Goal: Task Accomplishment & Management: Use online tool/utility

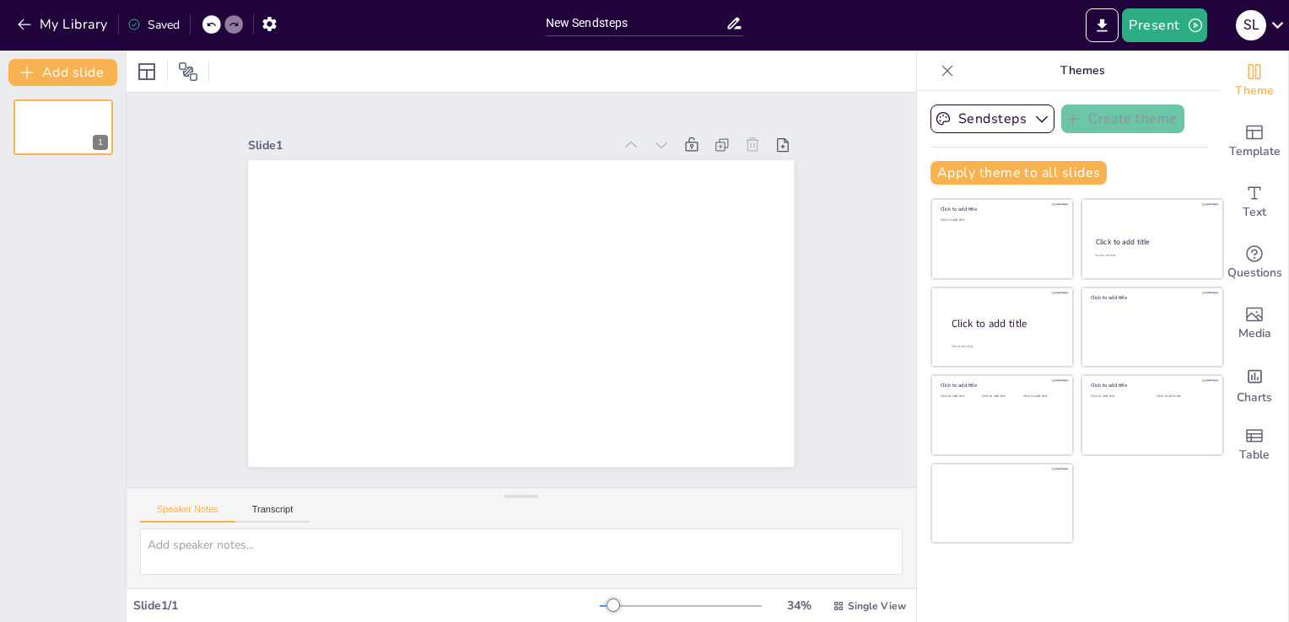
click at [950, 581] on div "Sendsteps Create theme Apply theme to all slides Click to add title Click to ad…" at bounding box center [1069, 356] width 304 height 531
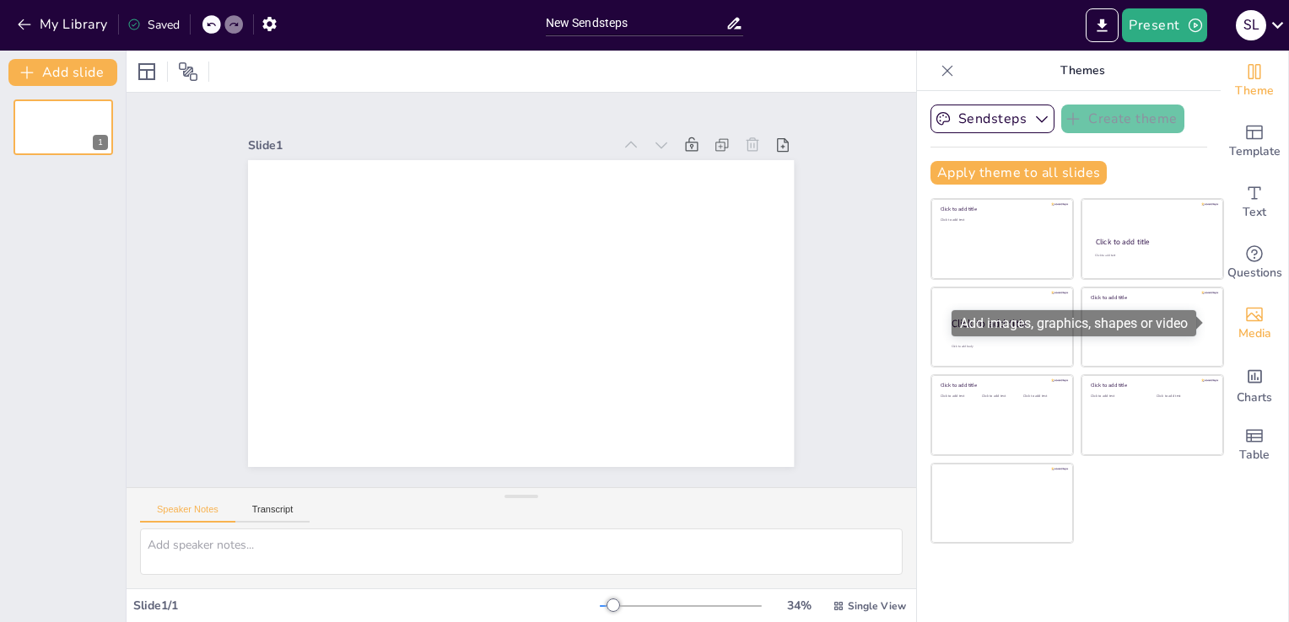
click at [1246, 315] on icon "Add images, graphics, shapes or video" at bounding box center [1254, 315] width 17 height 14
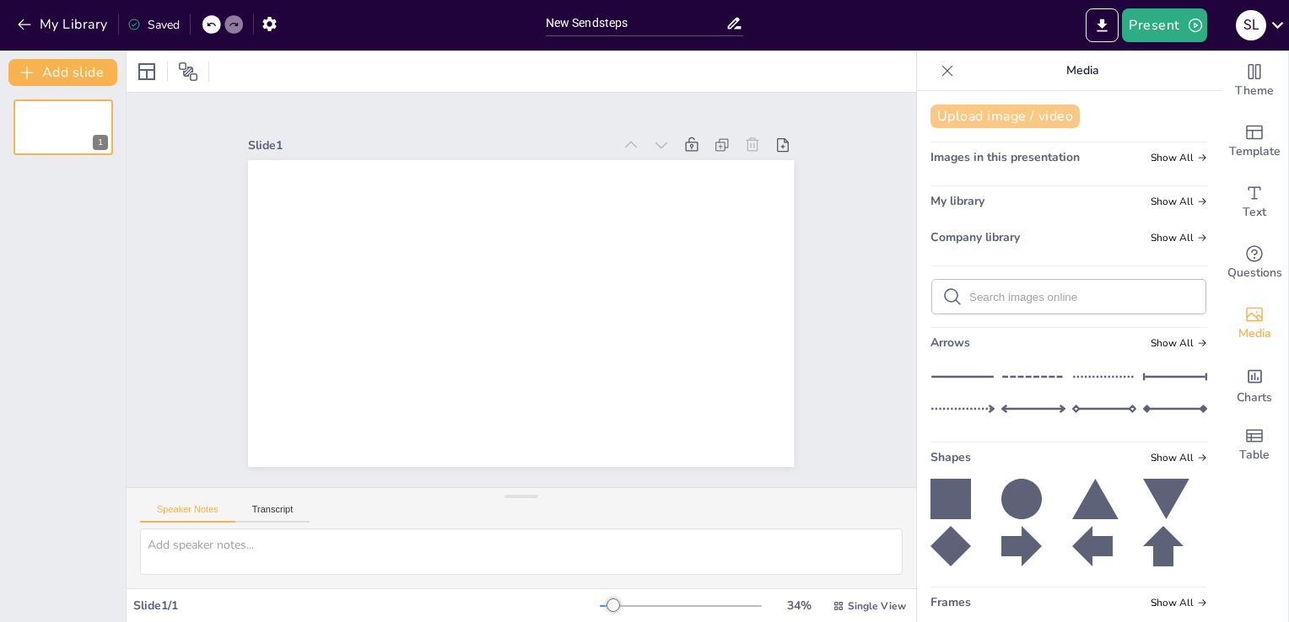
click at [985, 114] on button "Upload image / video" at bounding box center [1004, 117] width 149 height 24
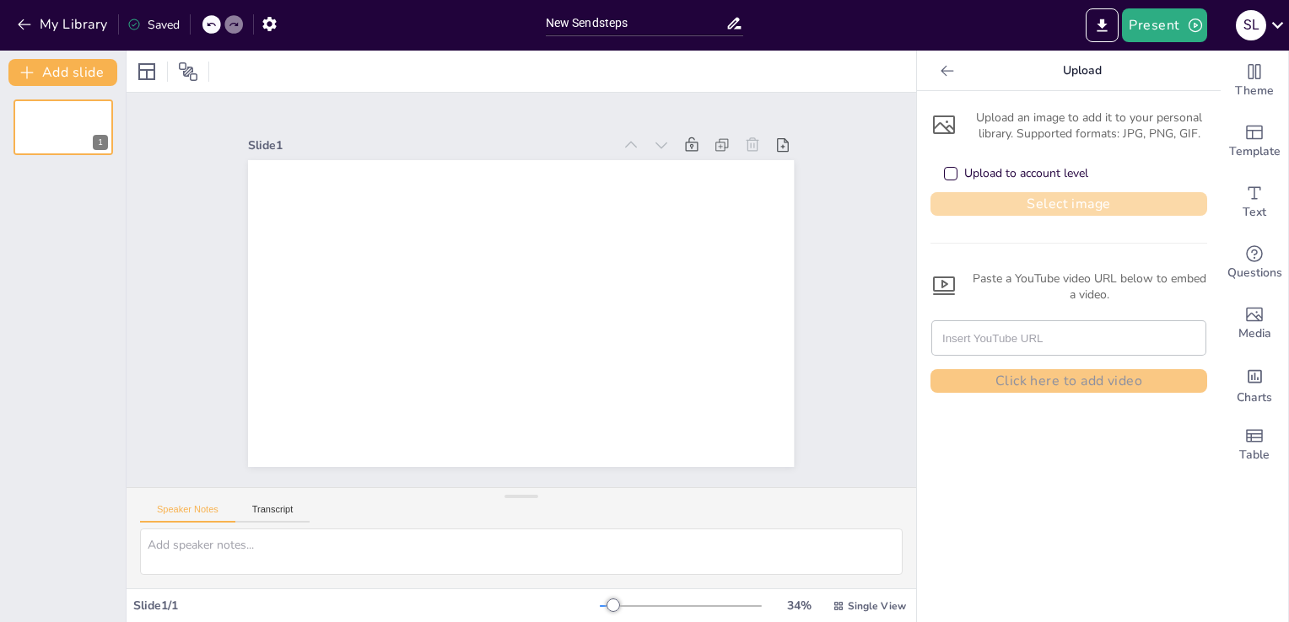
click at [1038, 201] on button "Select image" at bounding box center [1068, 204] width 277 height 24
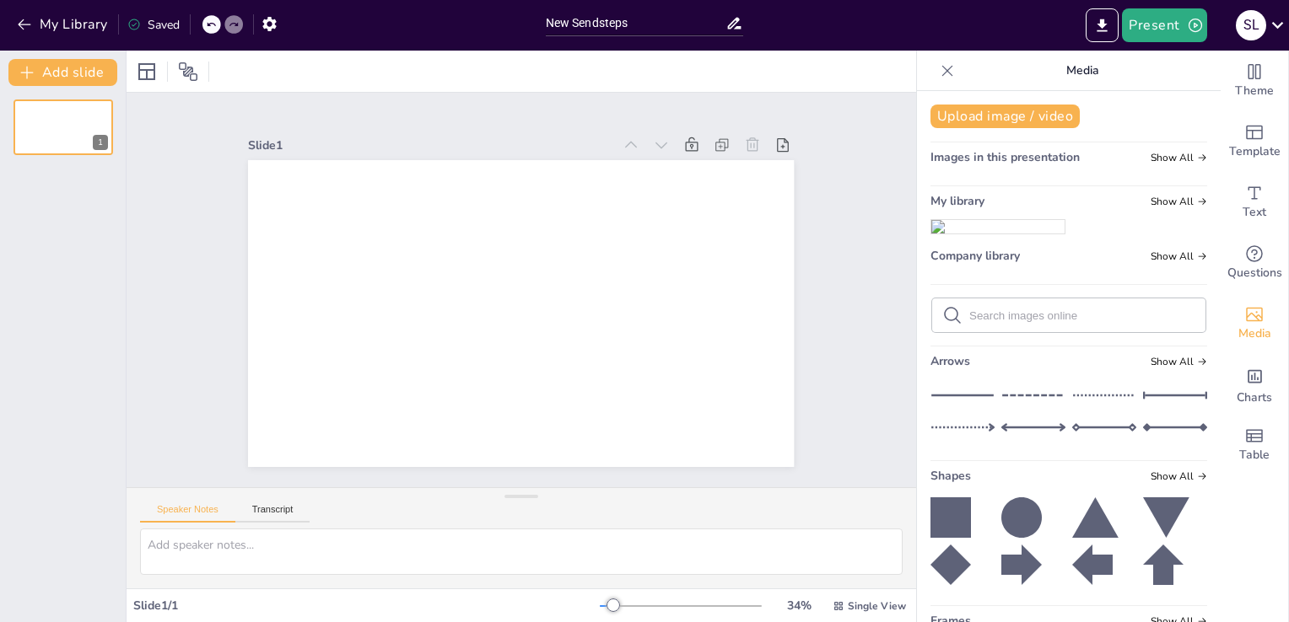
click at [1003, 234] on img at bounding box center [997, 226] width 133 height 13
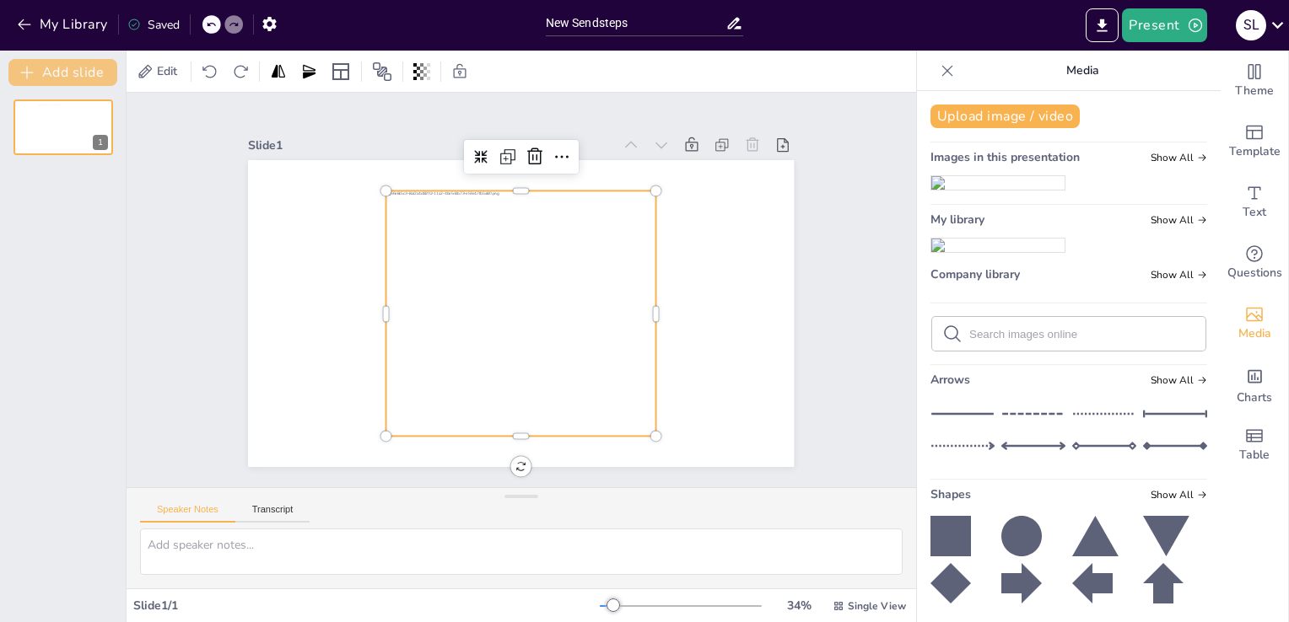
click at [35, 67] on icon "button" at bounding box center [27, 72] width 17 height 17
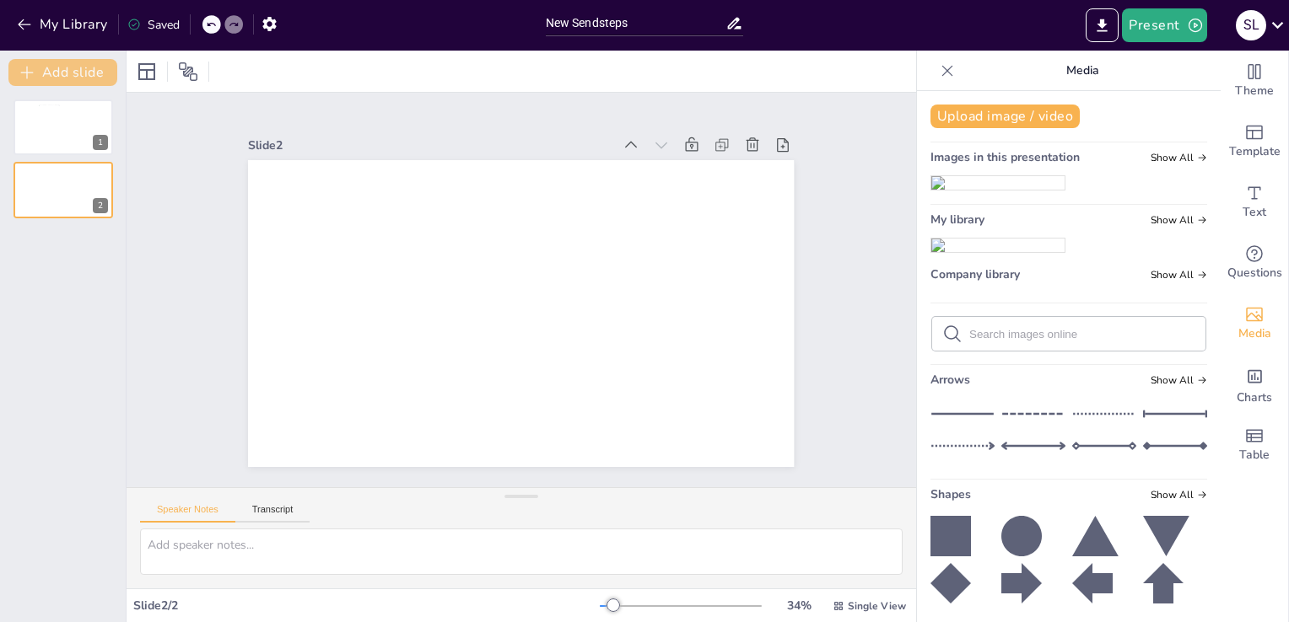
click at [50, 71] on button "Add slide" at bounding box center [62, 72] width 109 height 27
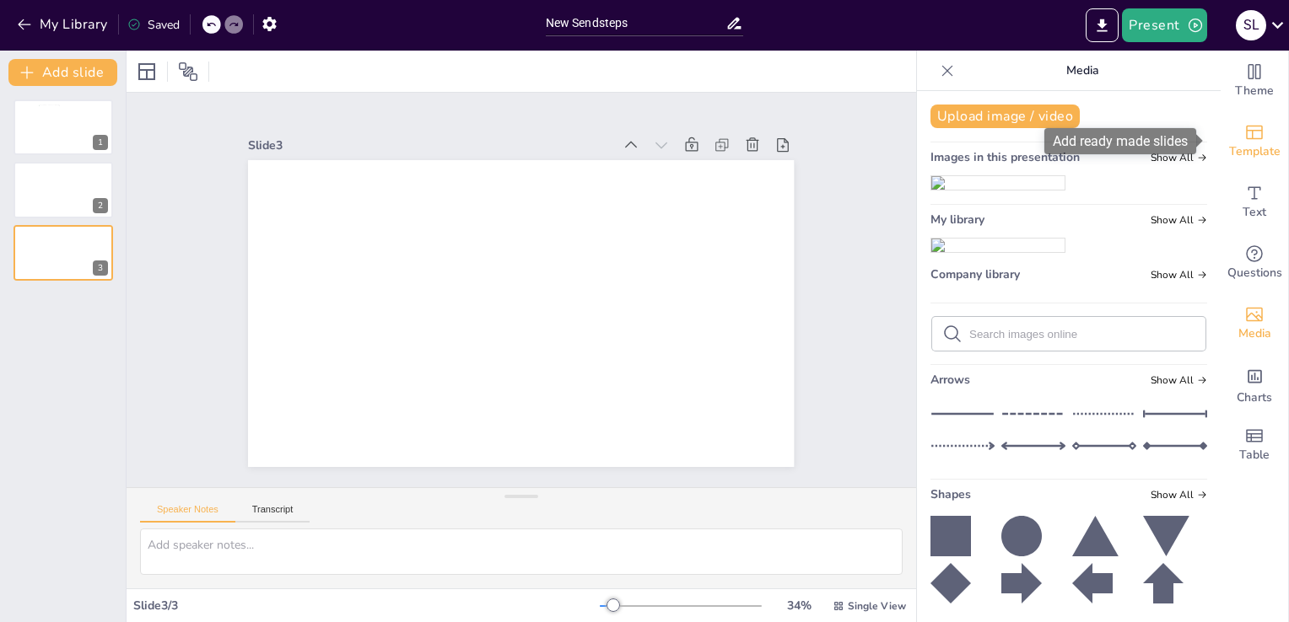
click at [1244, 132] on icon "Add ready made slides" at bounding box center [1254, 132] width 20 height 20
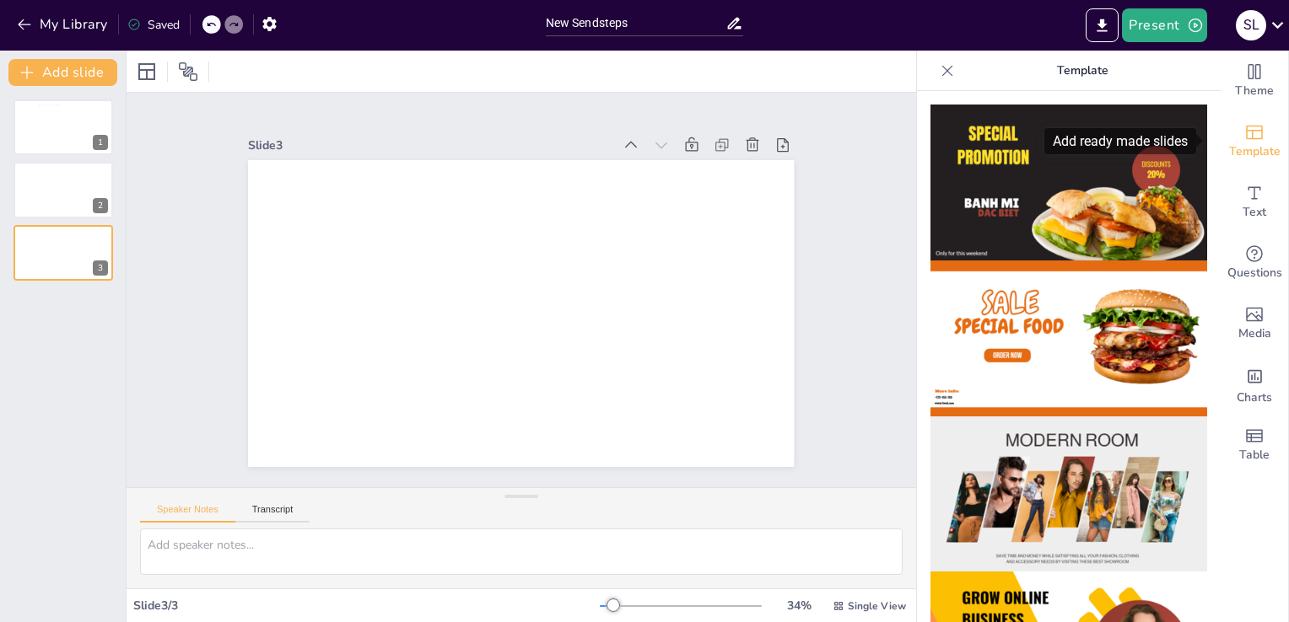
click at [1246, 137] on icon "Add ready made slides" at bounding box center [1254, 133] width 17 height 14
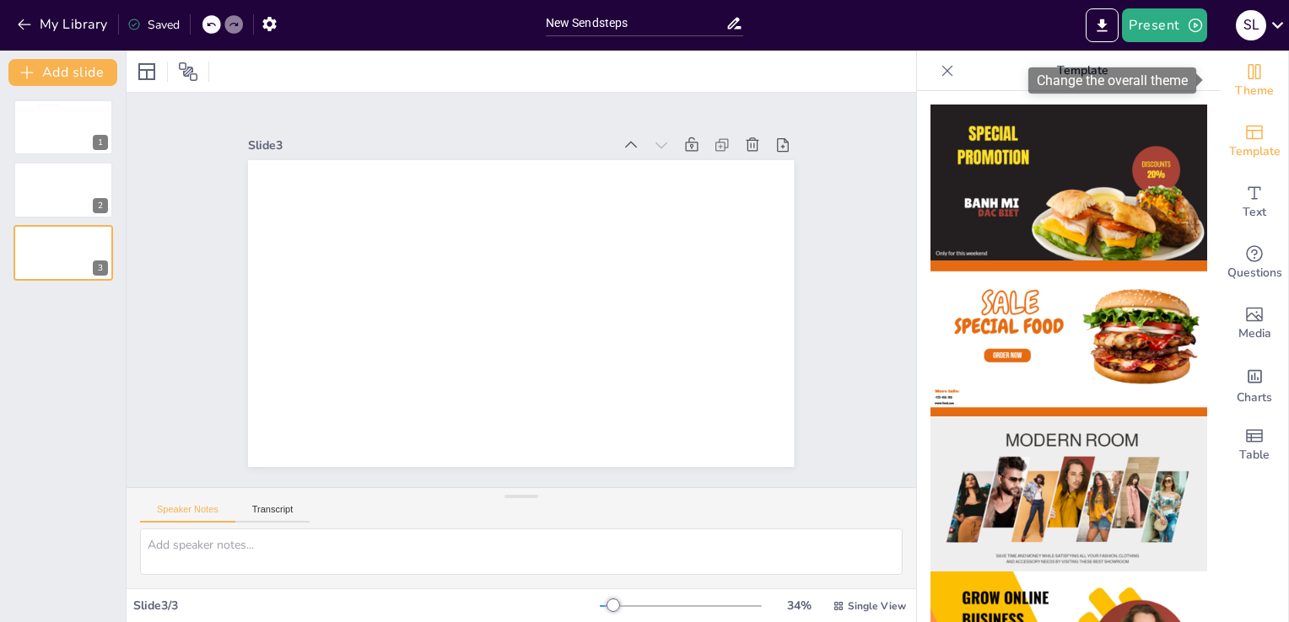
click at [1238, 84] on span "Theme" at bounding box center [1254, 91] width 39 height 19
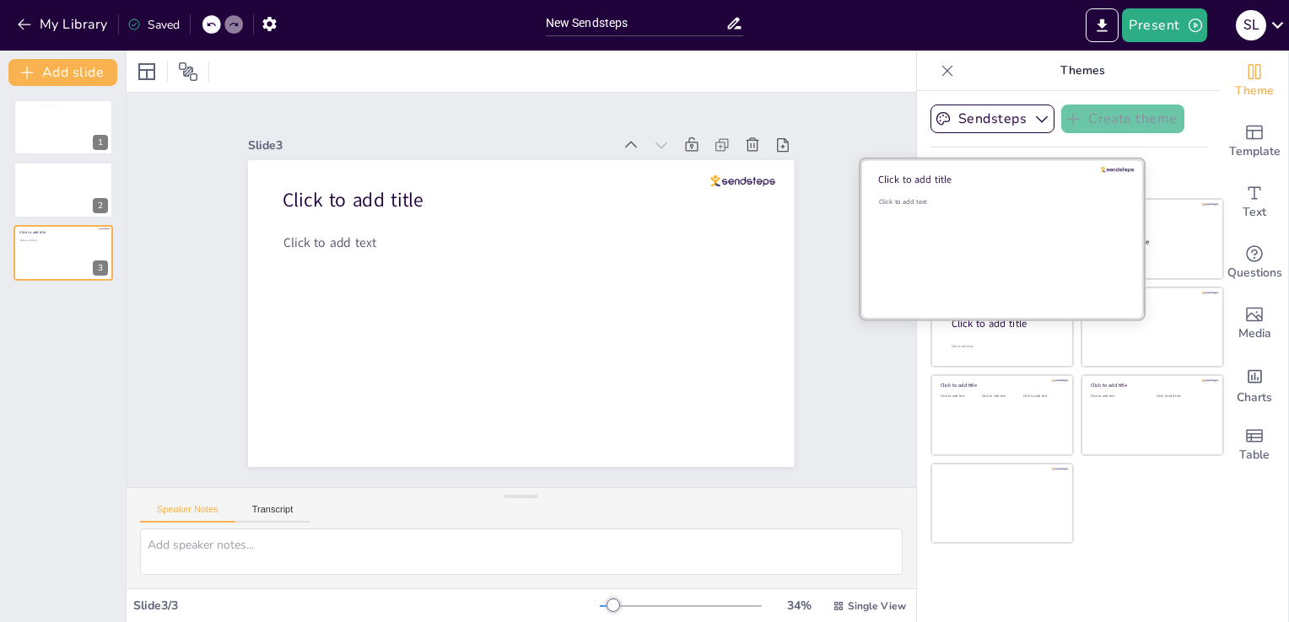
click at [961, 216] on div "Click to add text" at bounding box center [999, 249] width 241 height 105
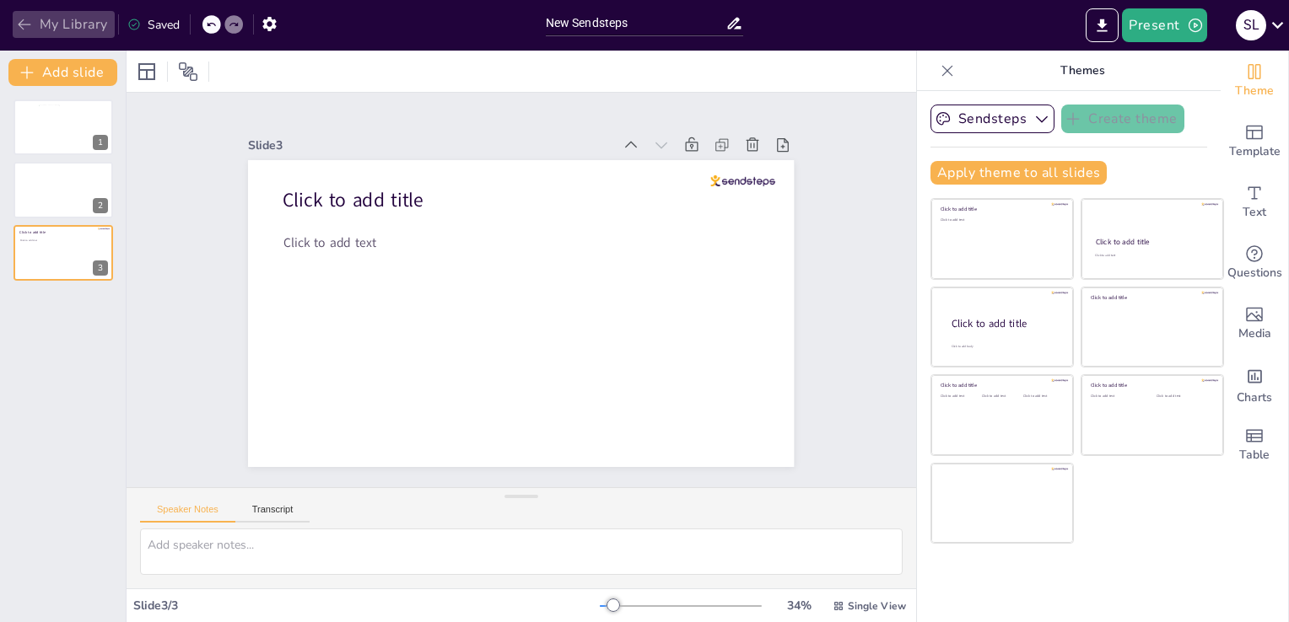
click at [57, 23] on button "My Library" at bounding box center [64, 24] width 102 height 27
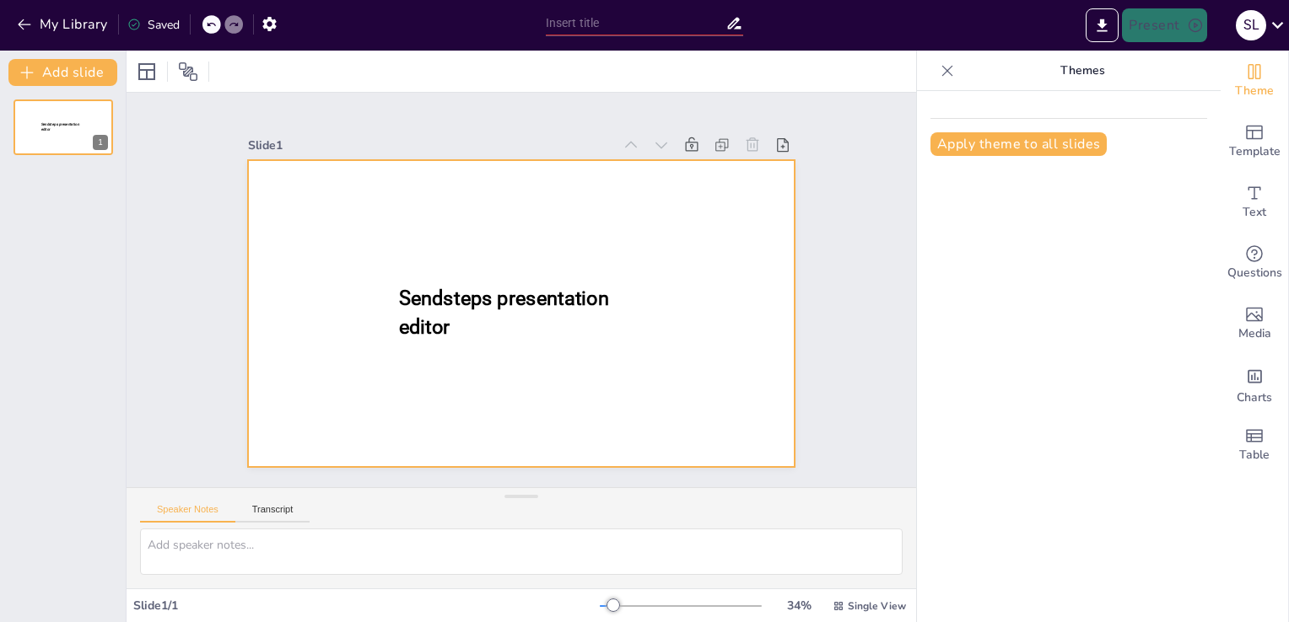
type input "New Sendsteps"
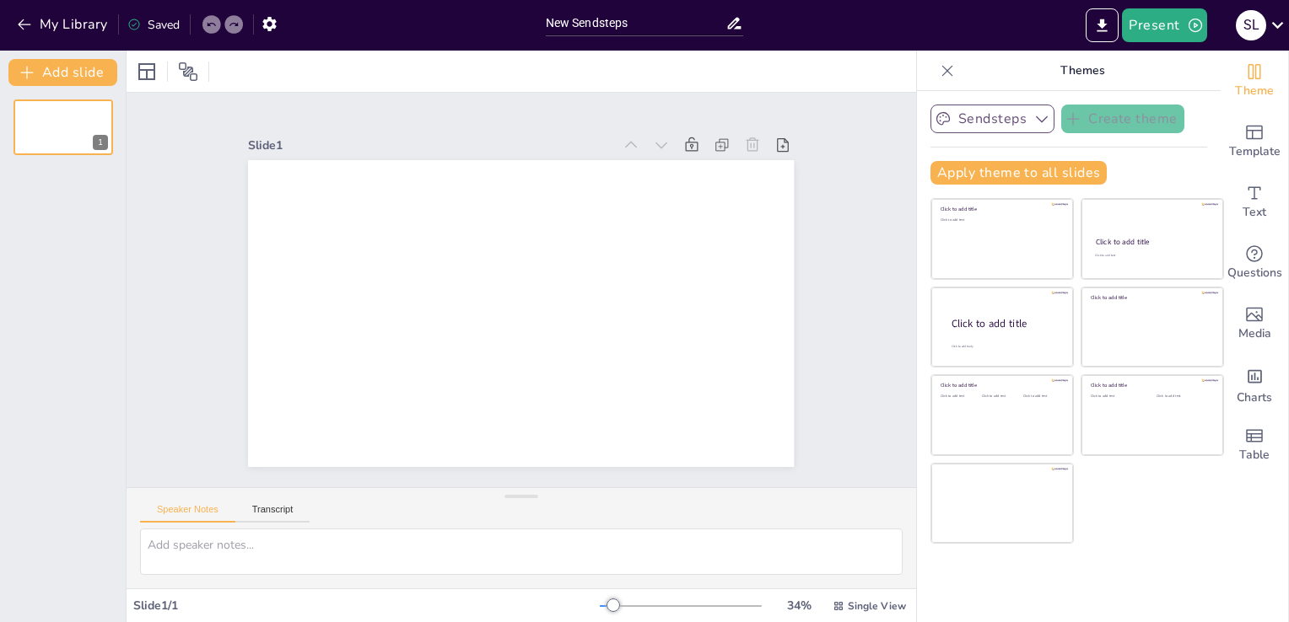
click at [1033, 123] on icon "button" at bounding box center [1041, 118] width 17 height 17
click at [943, 175] on div at bounding box center [949, 173] width 13 height 13
click at [1033, 117] on icon "button" at bounding box center [1041, 118] width 17 height 17
click at [998, 175] on span "Sendsteps" at bounding box center [1005, 177] width 76 height 16
click at [49, 23] on button "My Library" at bounding box center [64, 24] width 102 height 27
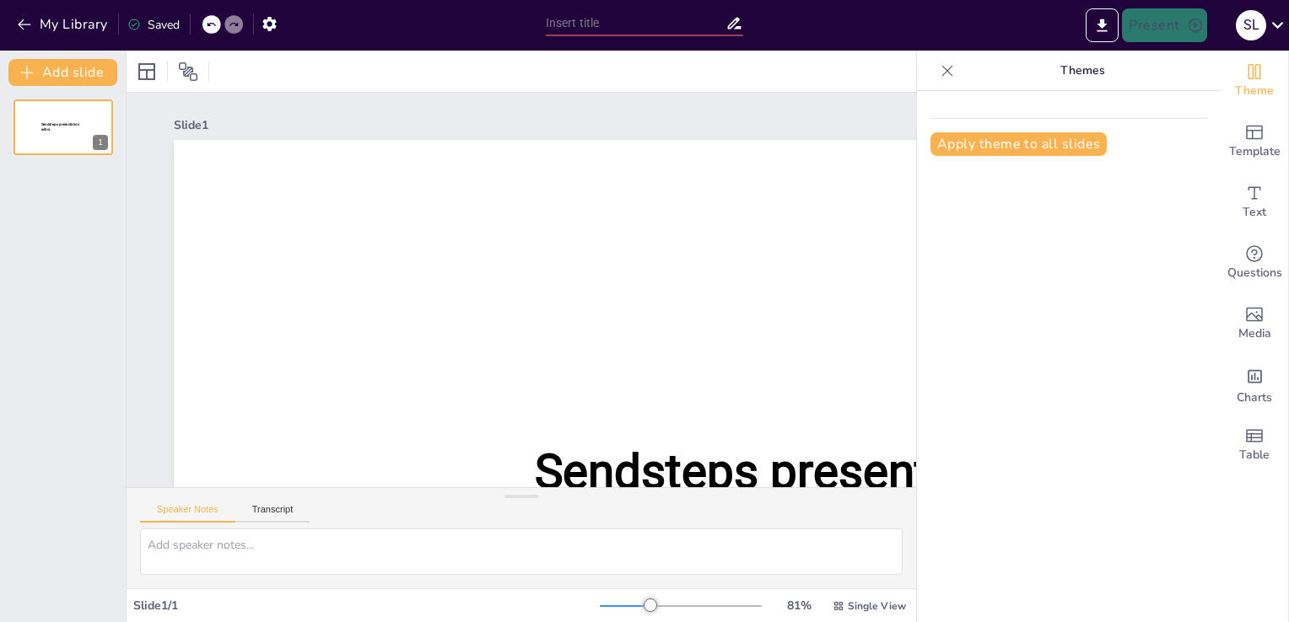
type input "New Sendsteps"
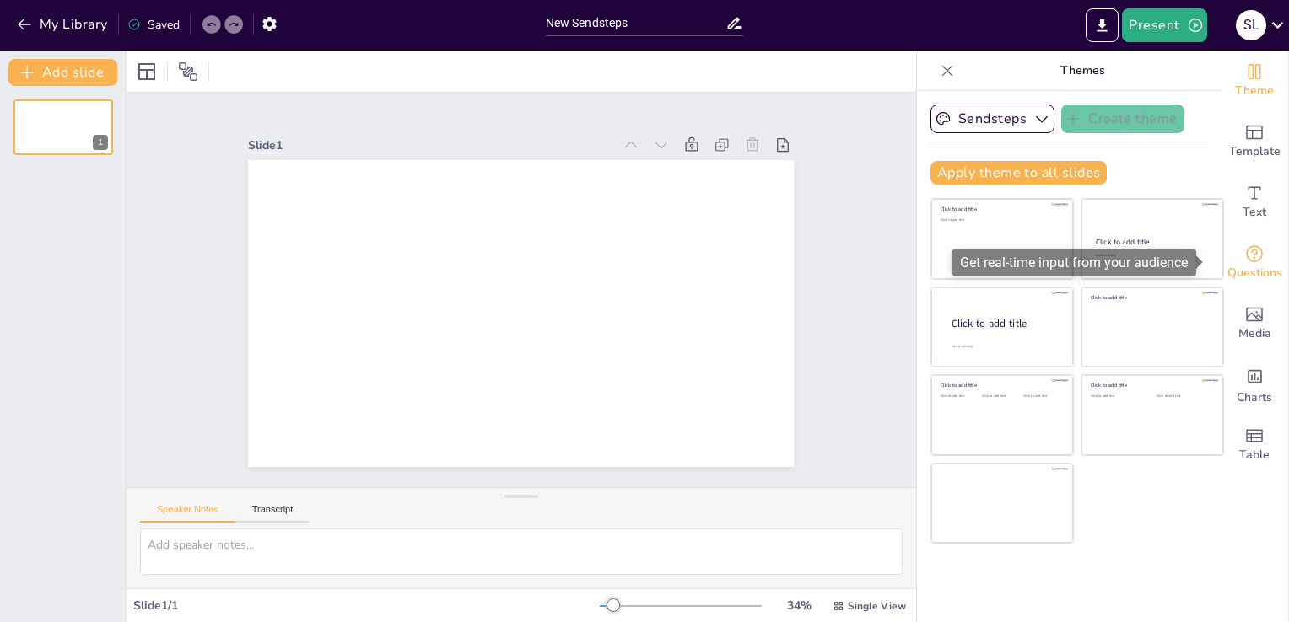
click at [1244, 261] on icon "Get real-time input from your audience" at bounding box center [1254, 254] width 20 height 20
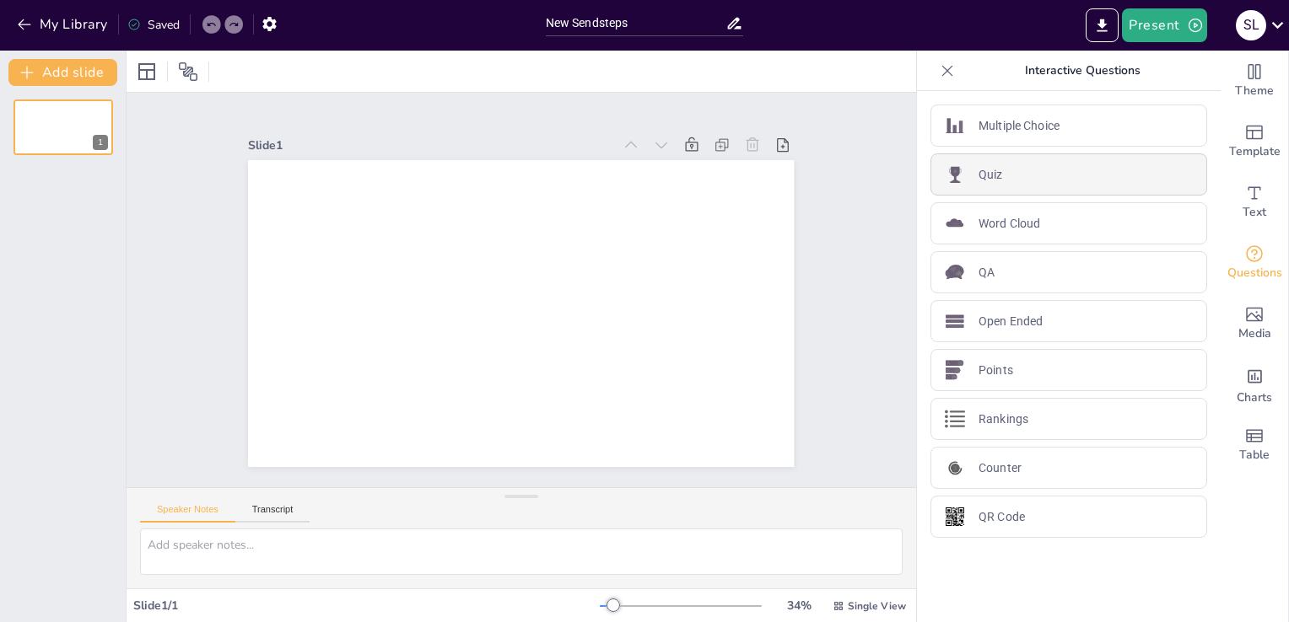
click at [978, 175] on p "Quiz" at bounding box center [990, 175] width 24 height 18
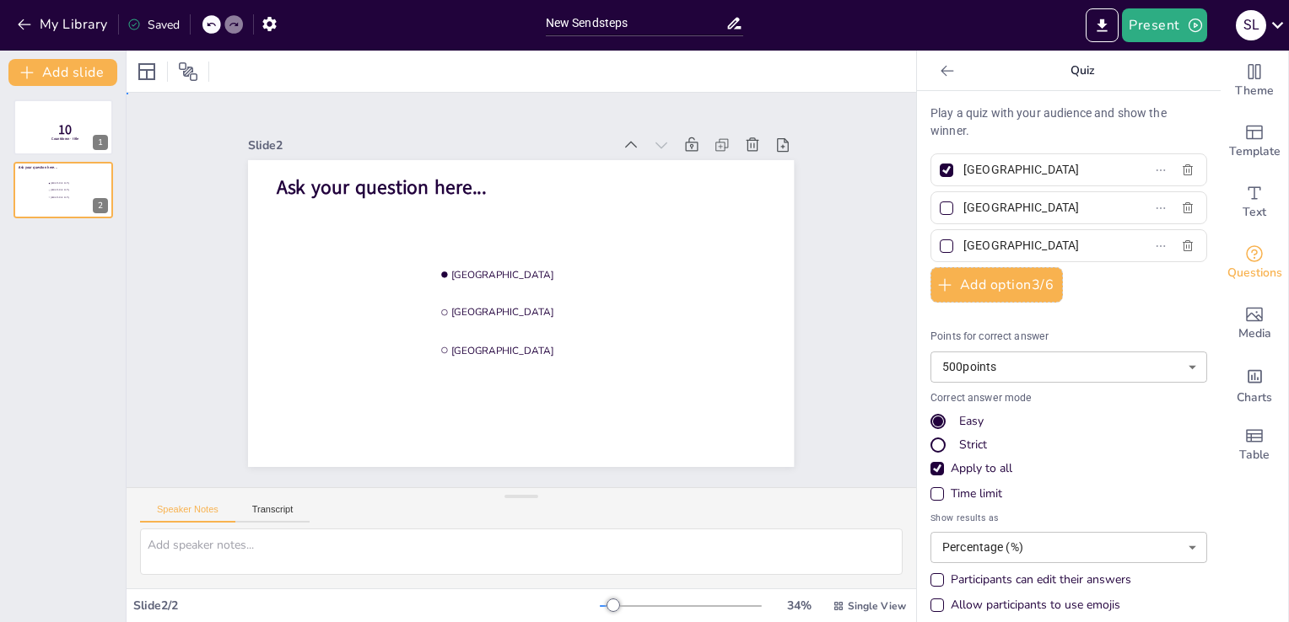
click at [824, 272] on div "Slide 1 10 Countdown - title Slide 2 Ask your question here... Amsterdam Rotter…" at bounding box center [521, 290] width 640 height 354
click at [942, 208] on div at bounding box center [946, 208] width 8 height 8
click at [963, 208] on input "Rotterdam" at bounding box center [1041, 208] width 157 height 24
checkbox input "true"
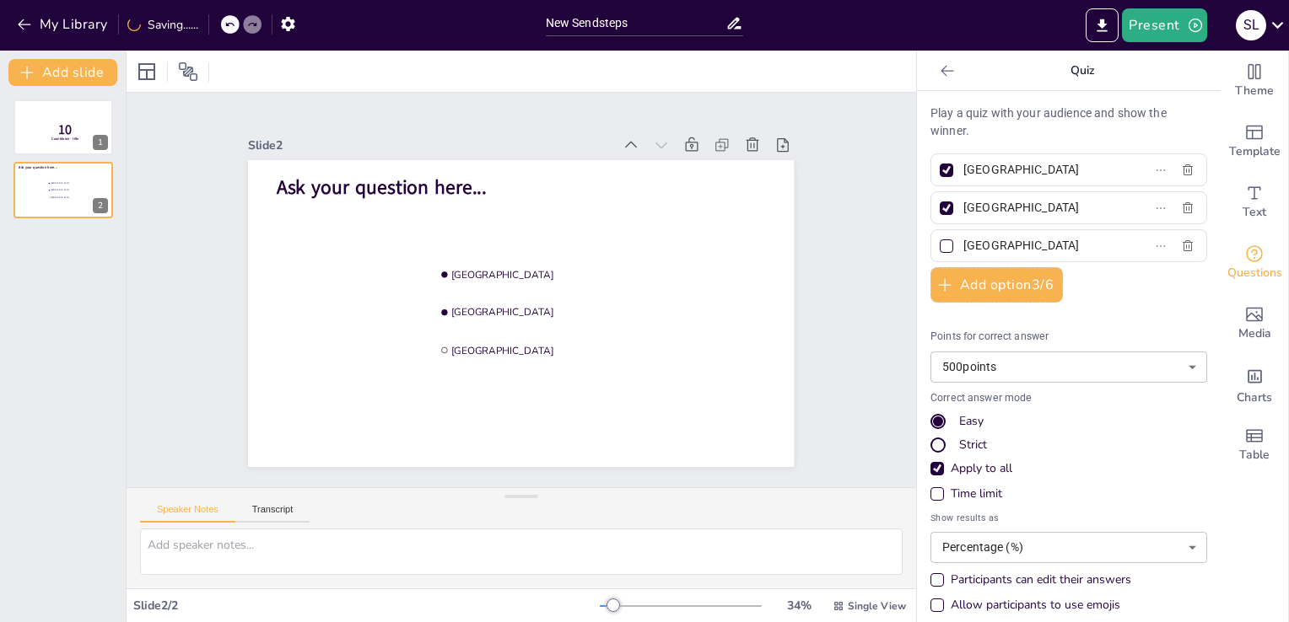
click at [939, 202] on div at bounding box center [945, 208] width 13 height 13
click at [963, 201] on input "Rotterdam" at bounding box center [1041, 208] width 157 height 24
checkbox input "false"
click at [939, 167] on div at bounding box center [945, 170] width 13 height 13
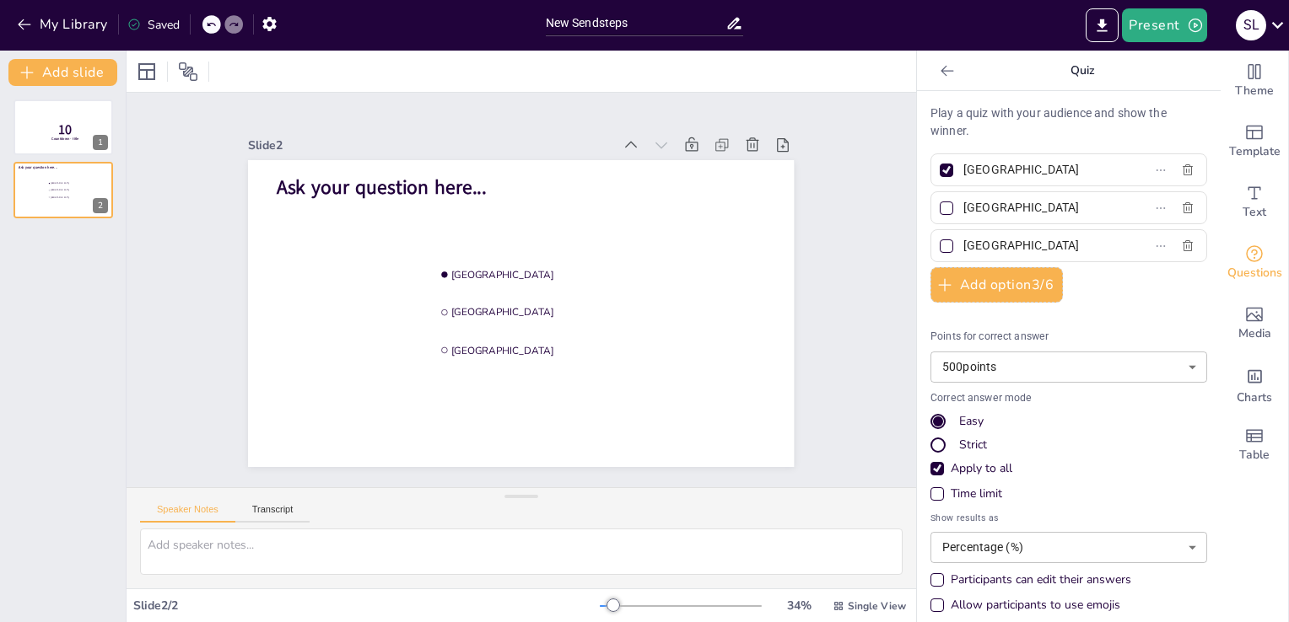
click at [963, 167] on input "Amsterdam" at bounding box center [1041, 170] width 157 height 24
checkbox input "false"
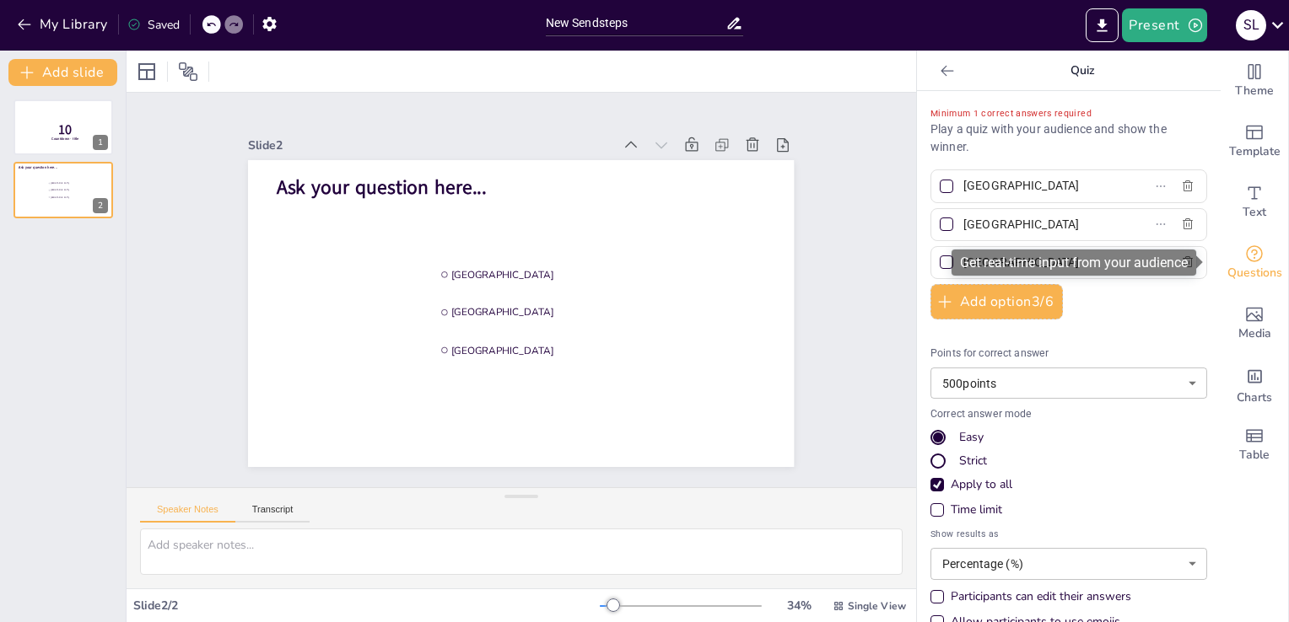
click at [1244, 259] on icon "Get real-time input from your audience" at bounding box center [1254, 254] width 20 height 20
click at [1244, 255] on icon "Get real-time input from your audience" at bounding box center [1254, 254] width 20 height 20
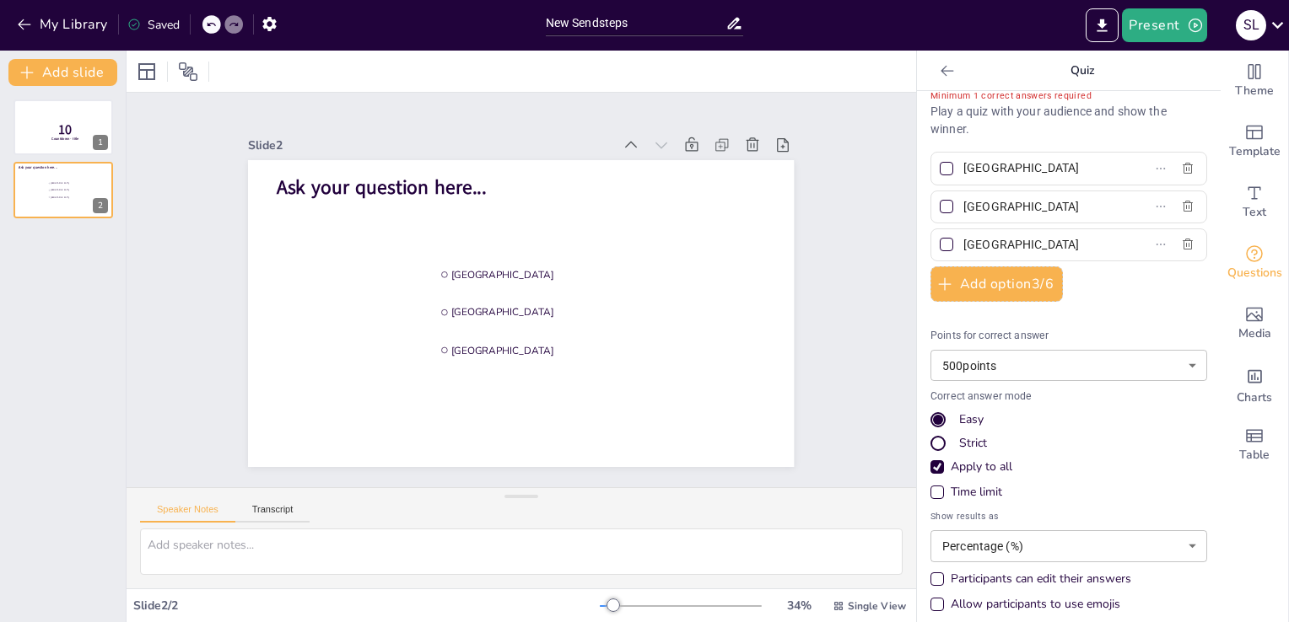
scroll to position [28, 0]
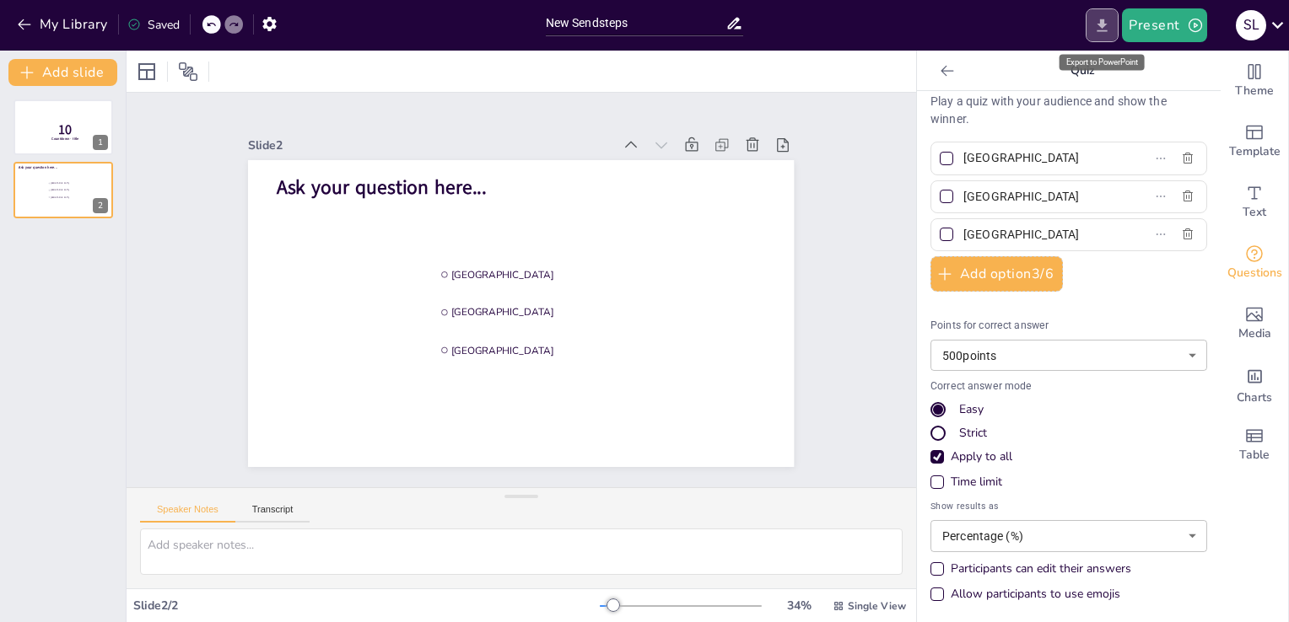
click at [1098, 22] on icon "Export to PowerPoint" at bounding box center [1102, 26] width 18 height 18
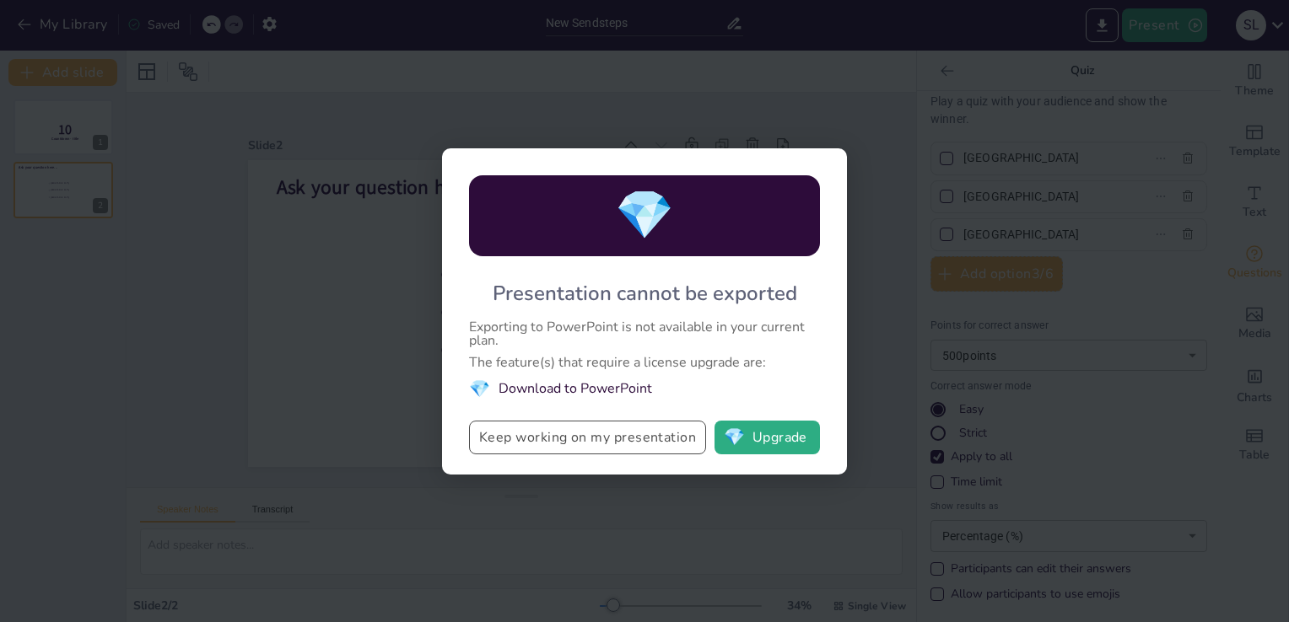
click at [552, 439] on button "Keep working on my presentation" at bounding box center [587, 438] width 237 height 34
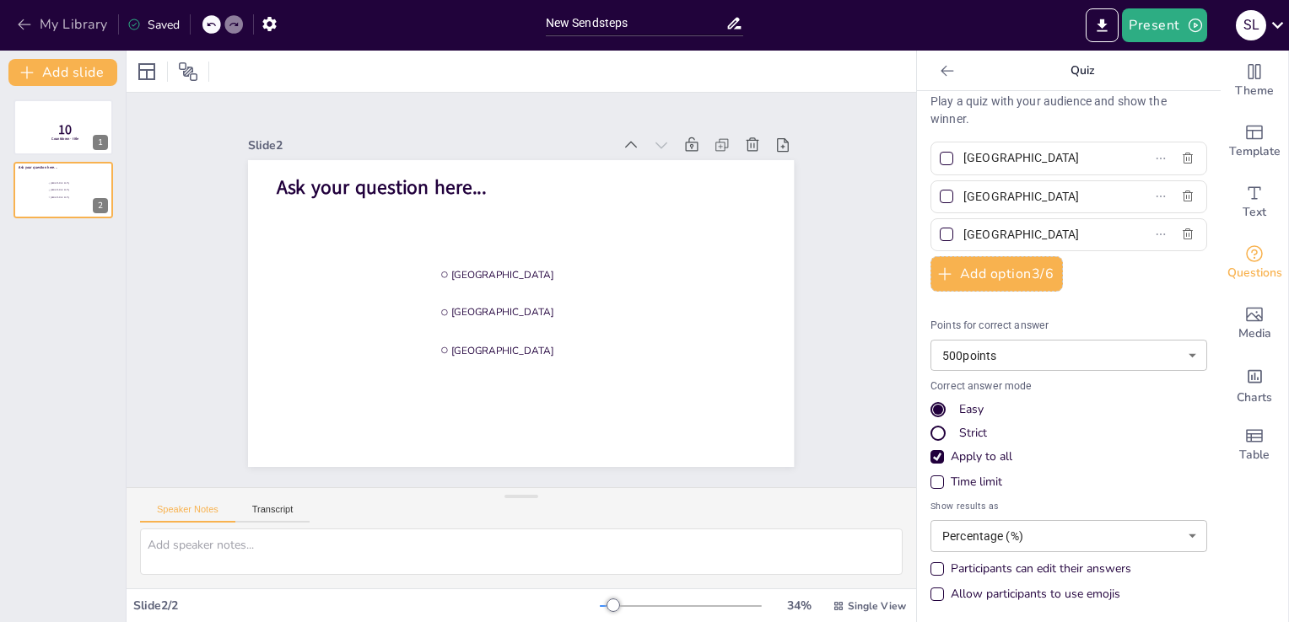
click at [50, 22] on button "My Library" at bounding box center [64, 24] width 102 height 27
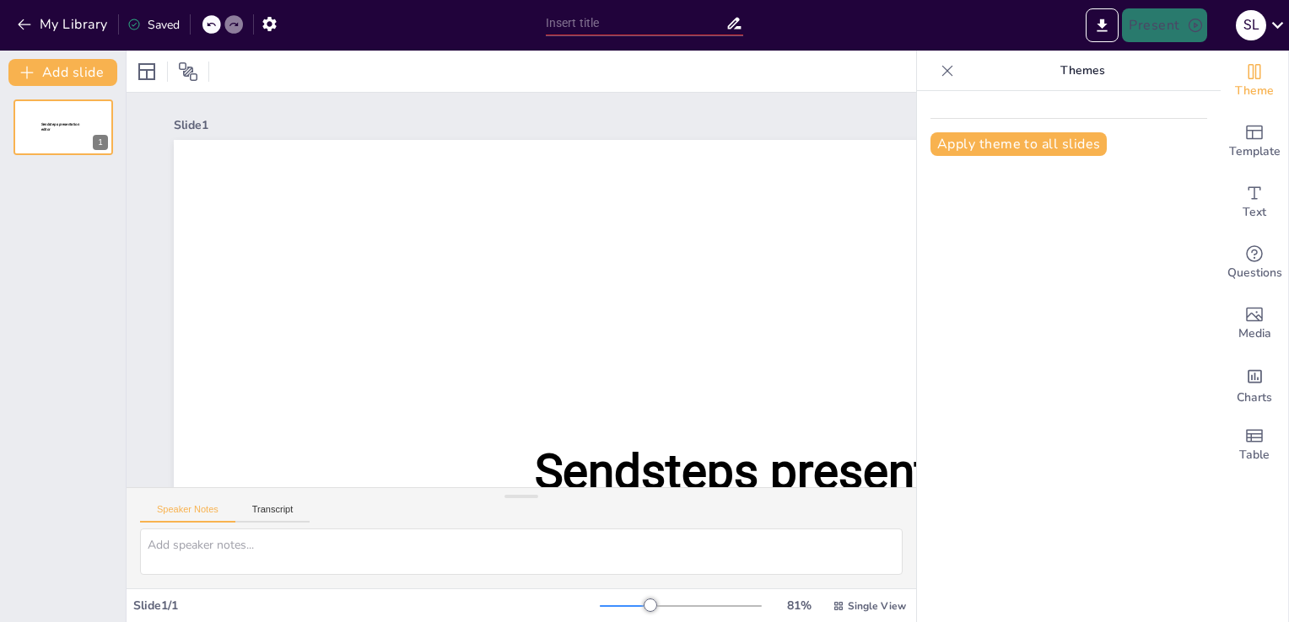
type input "New Sendsteps"
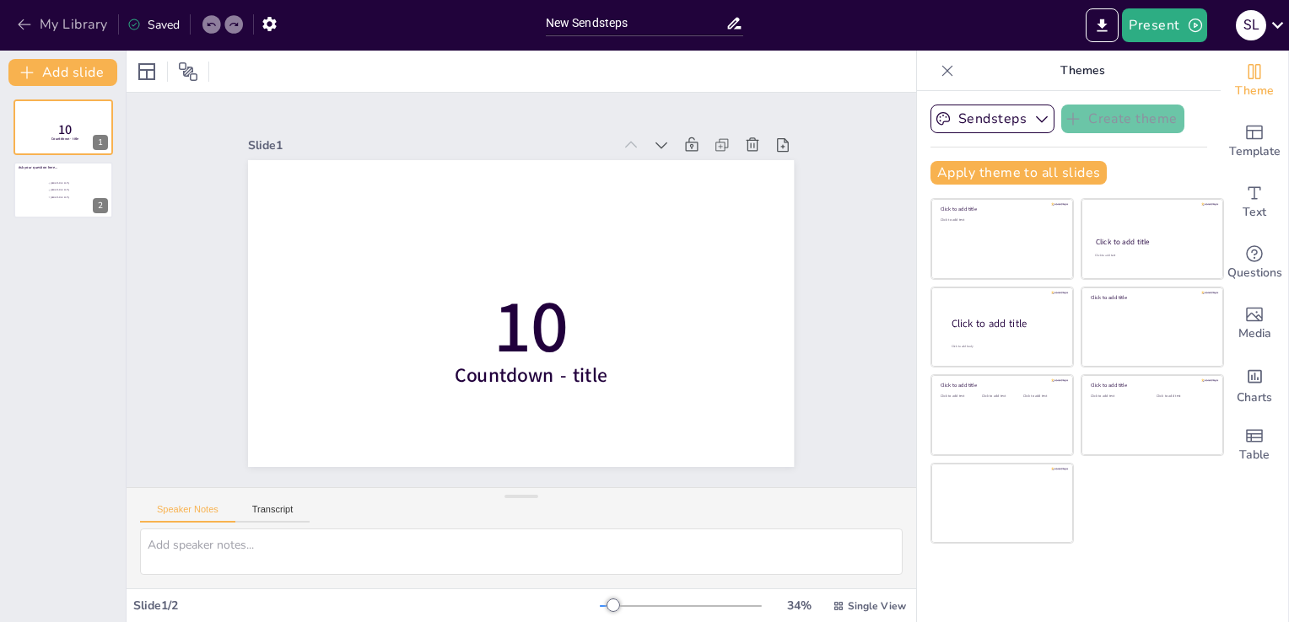
click at [51, 16] on button "My Library" at bounding box center [64, 24] width 102 height 27
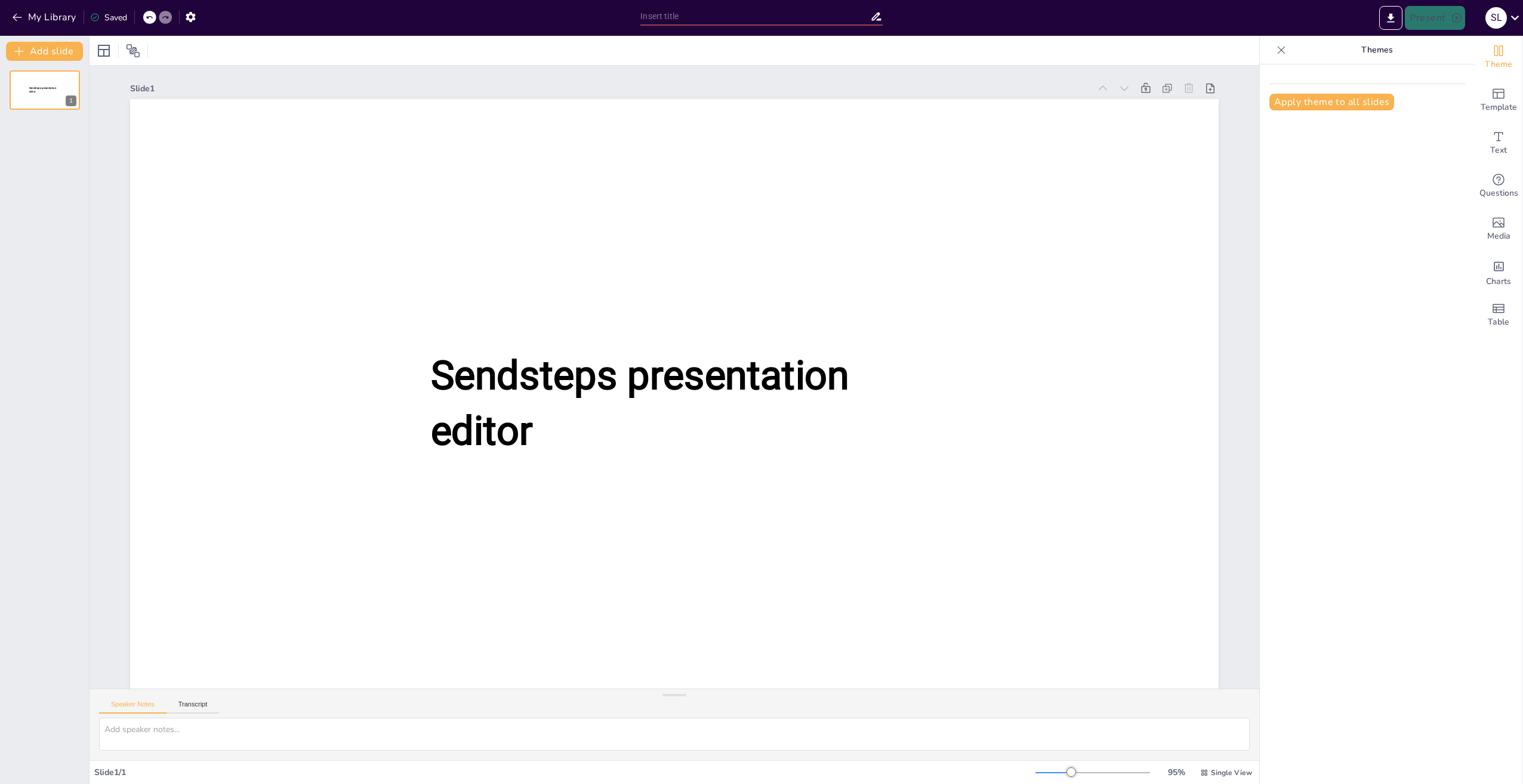
type input "Rabobank Quiz: Wie laat zijn pas in de tosti-ijzer smelten?"
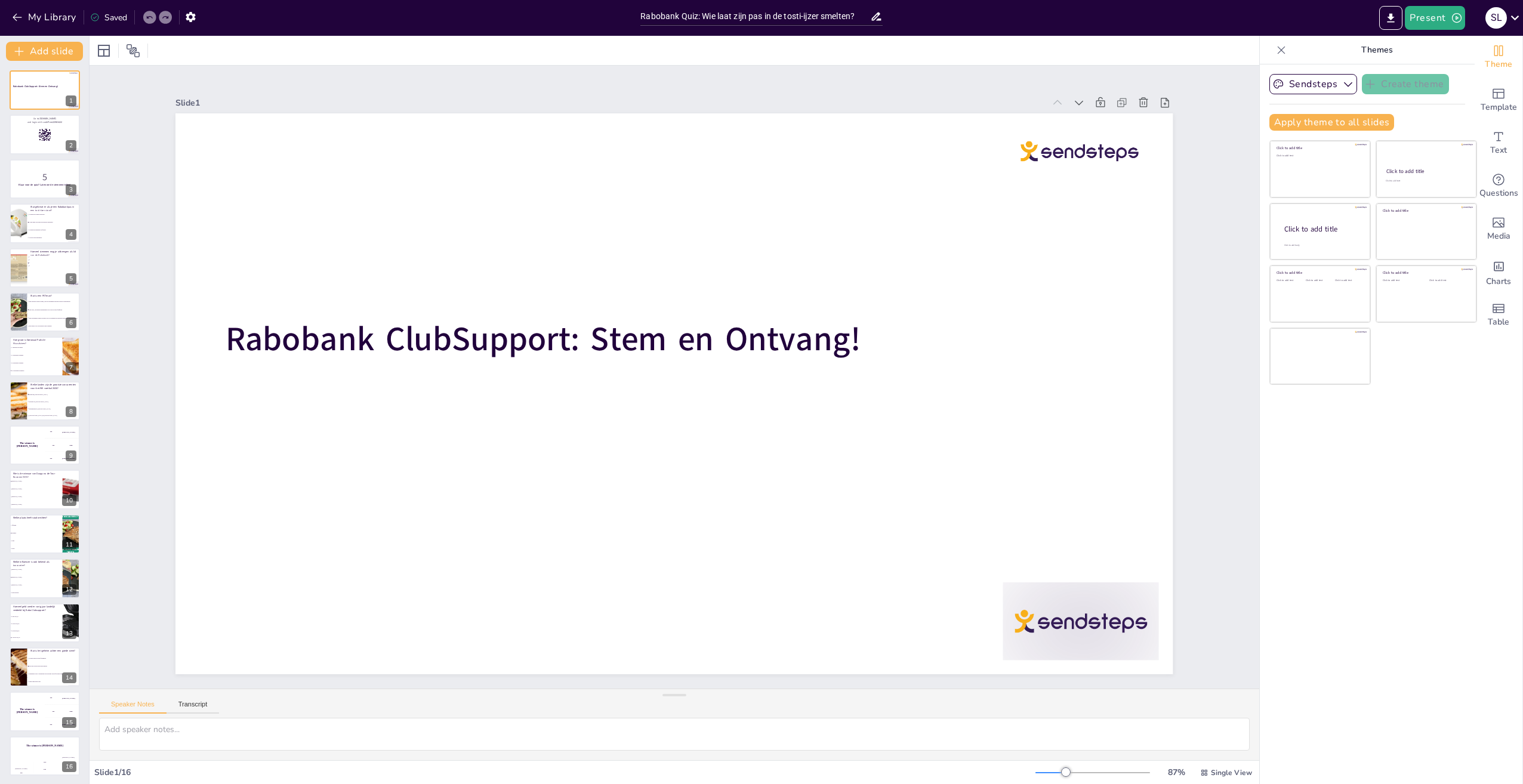
checkbox input "true"
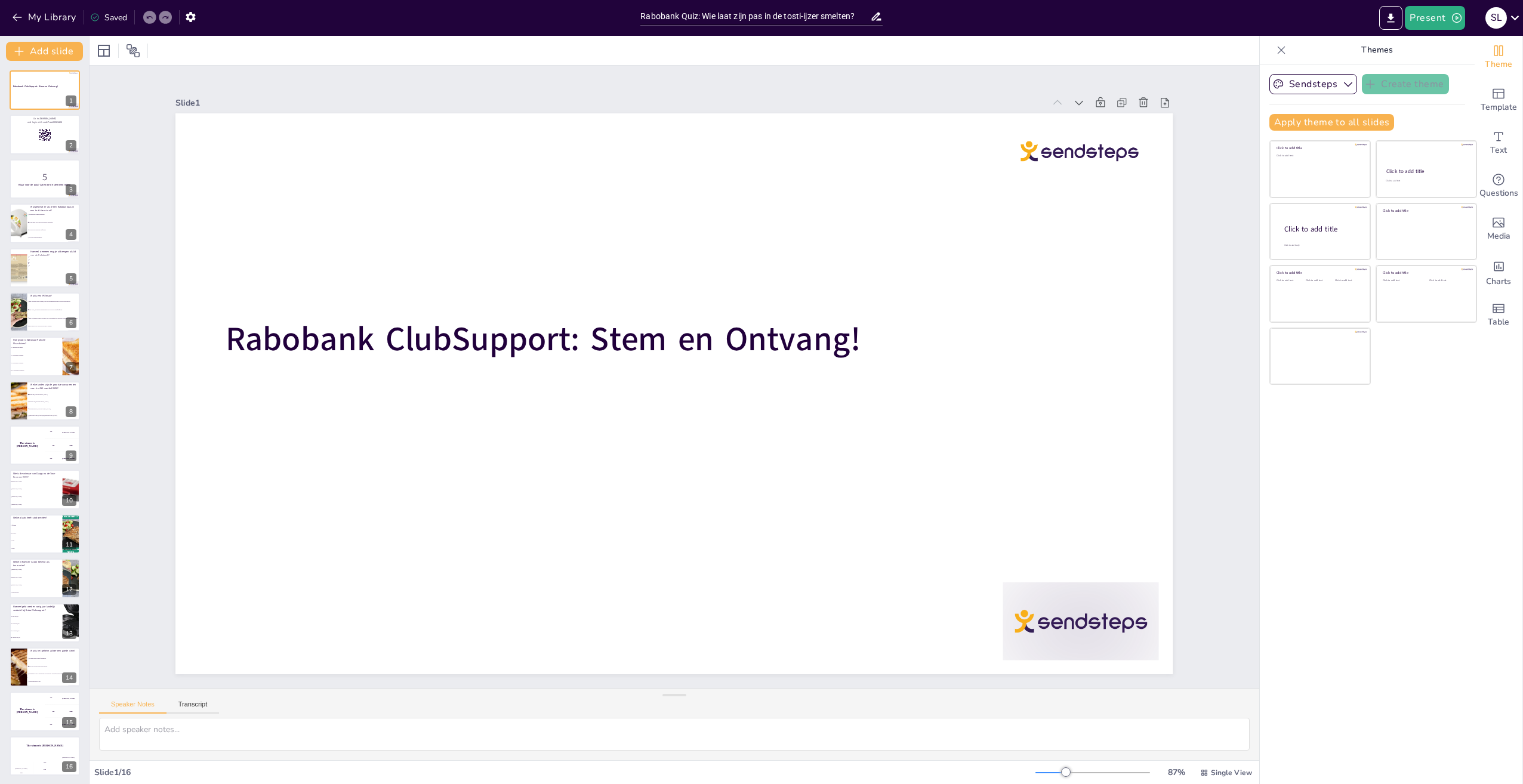
checkbox input "true"
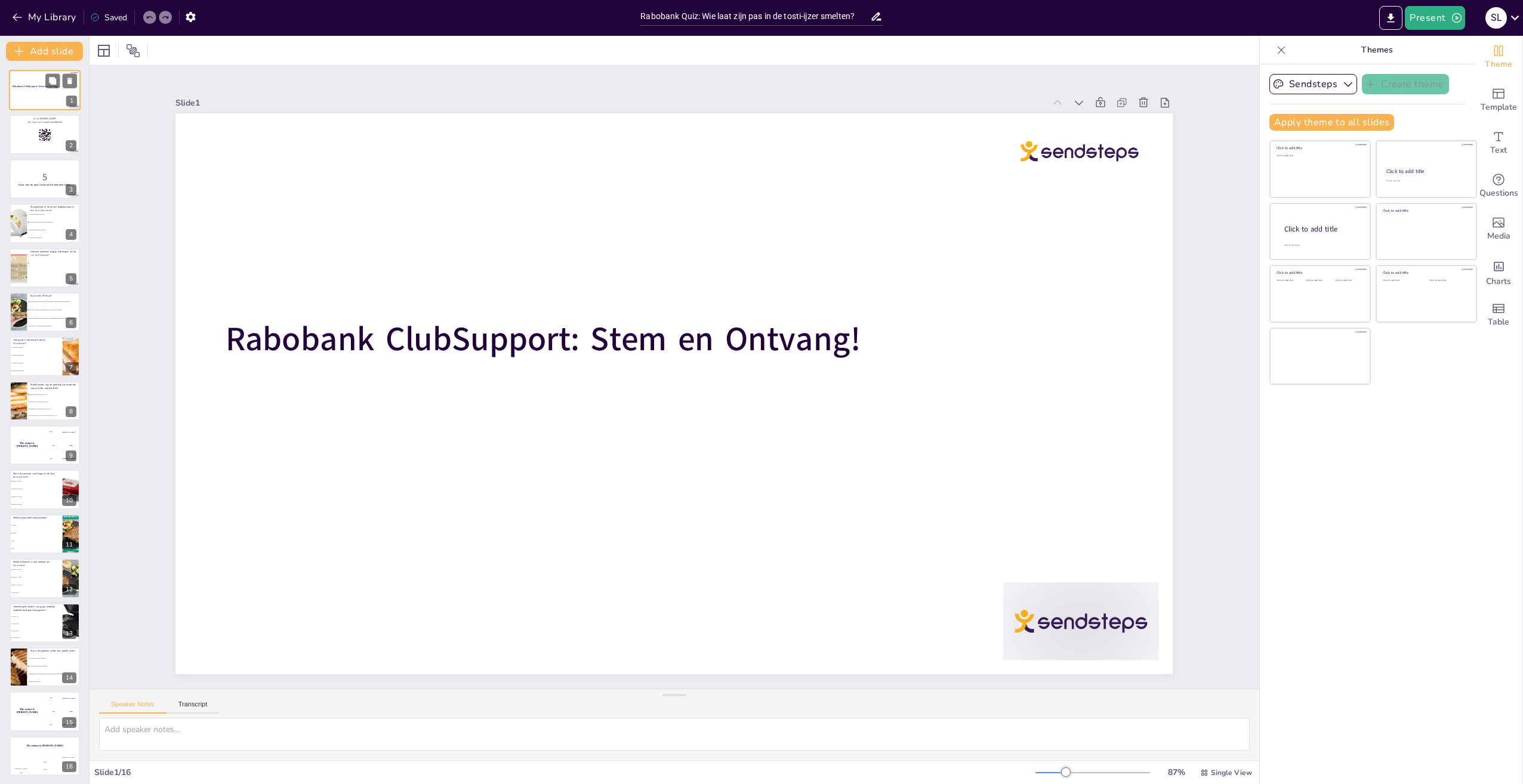
checkbox input "true"
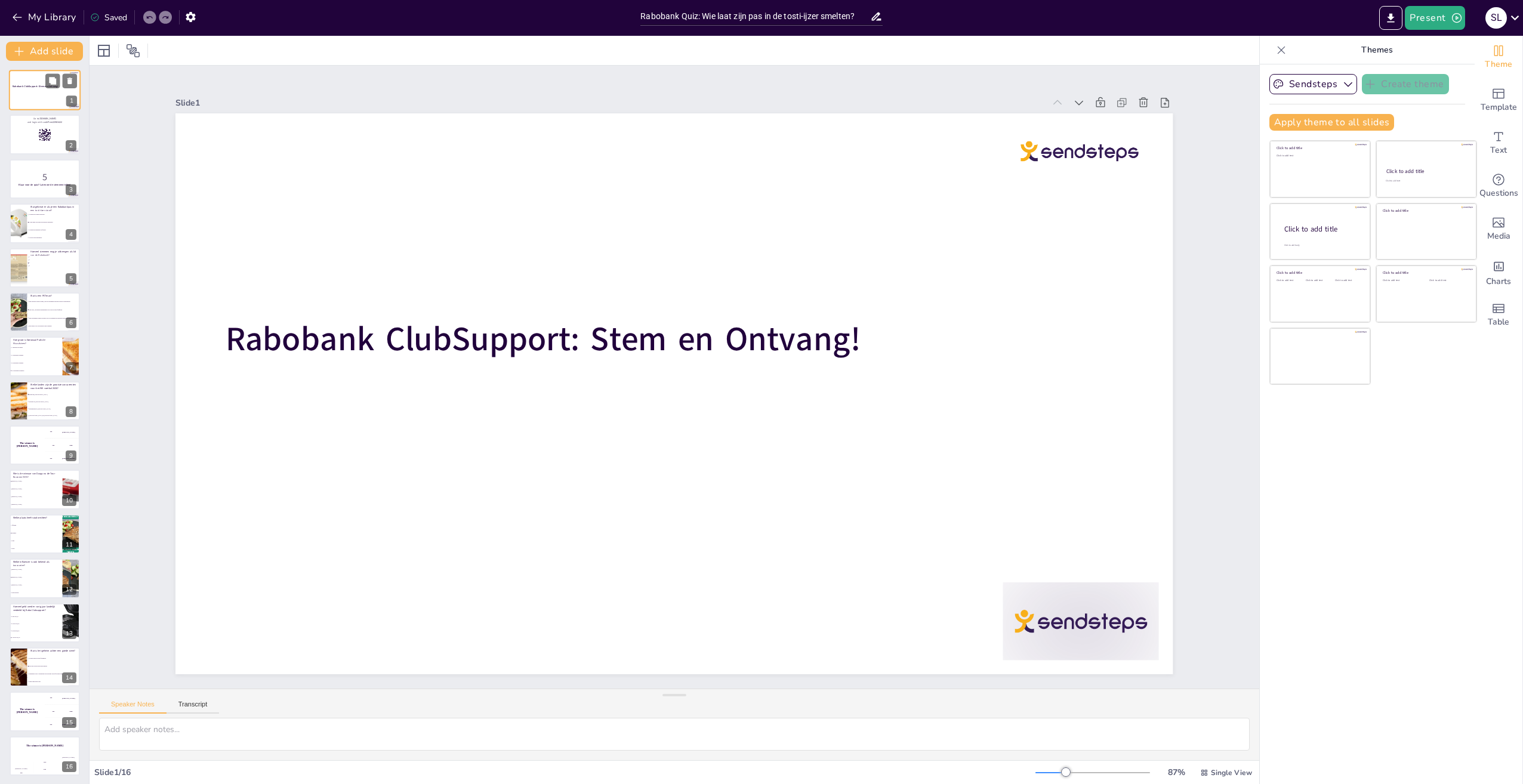
checkbox input "true"
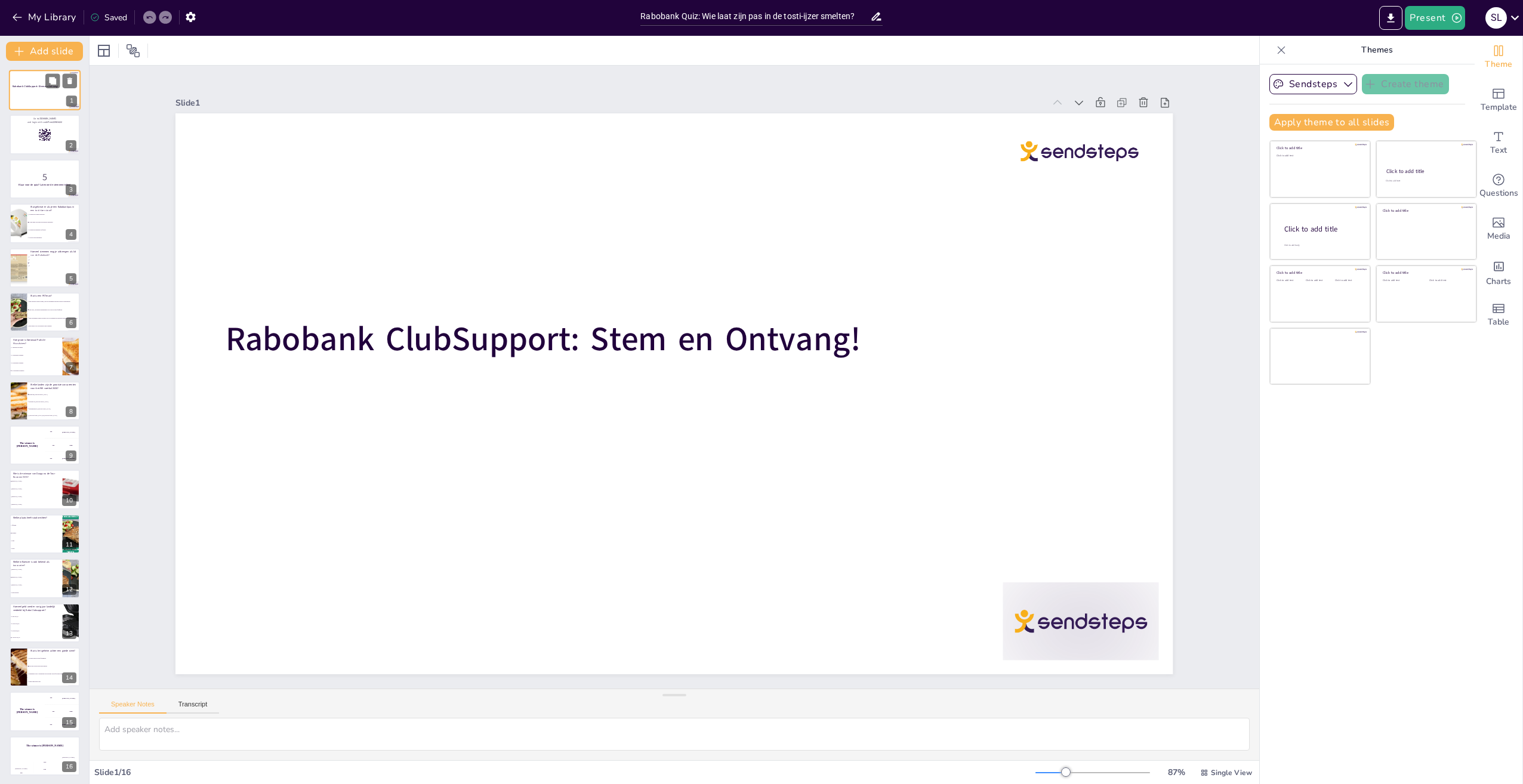
checkbox input "true"
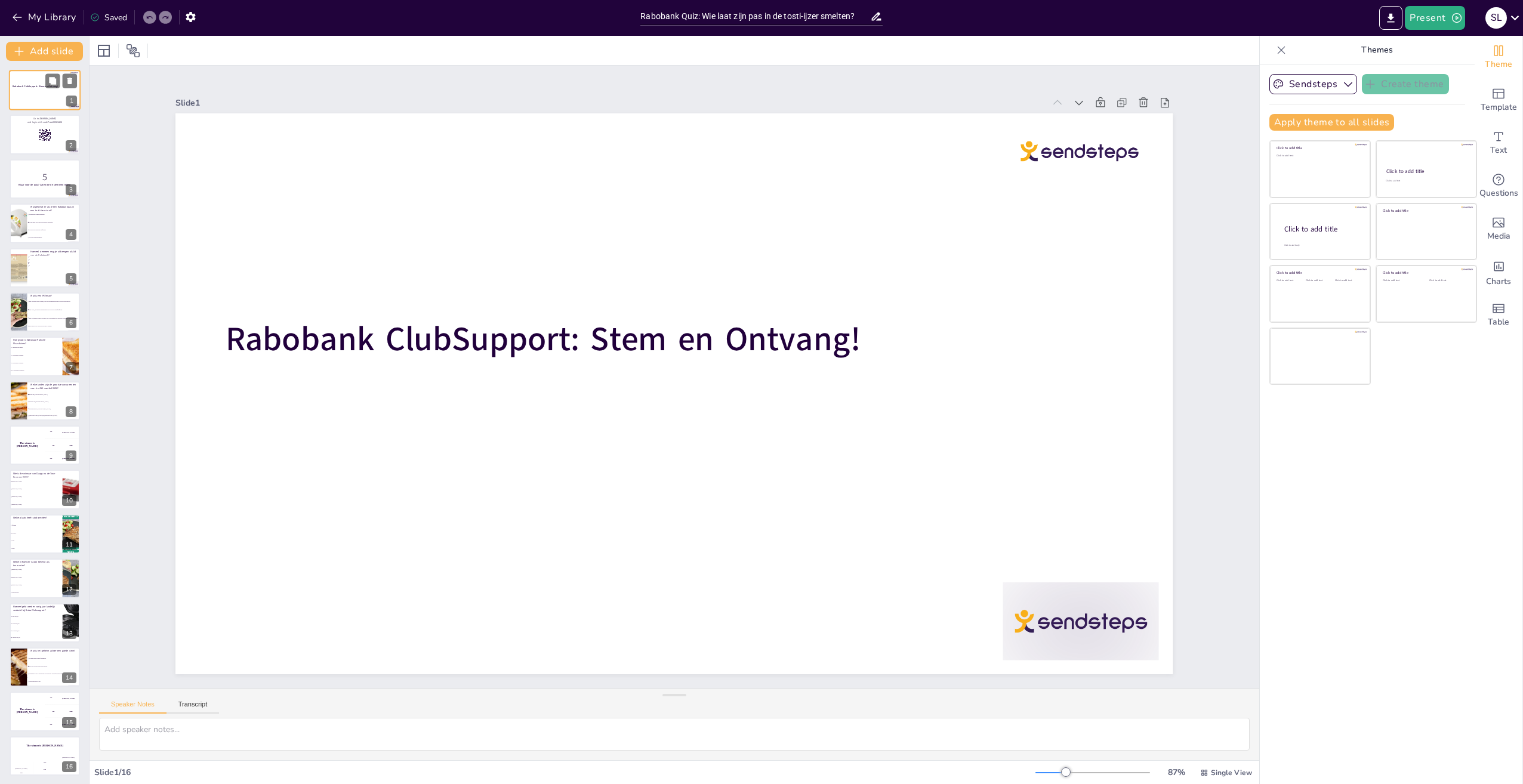
checkbox input "true"
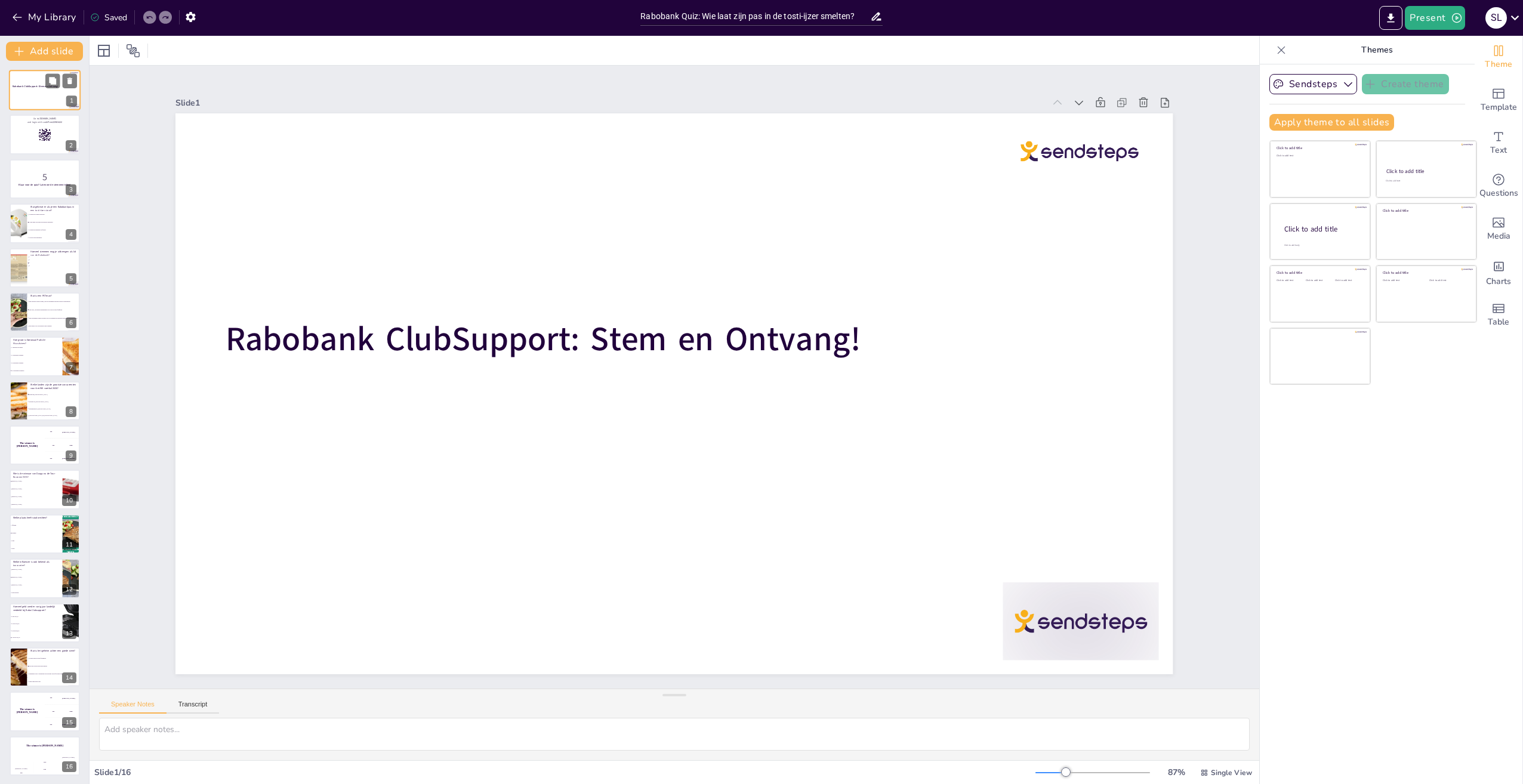
checkbox input "true"
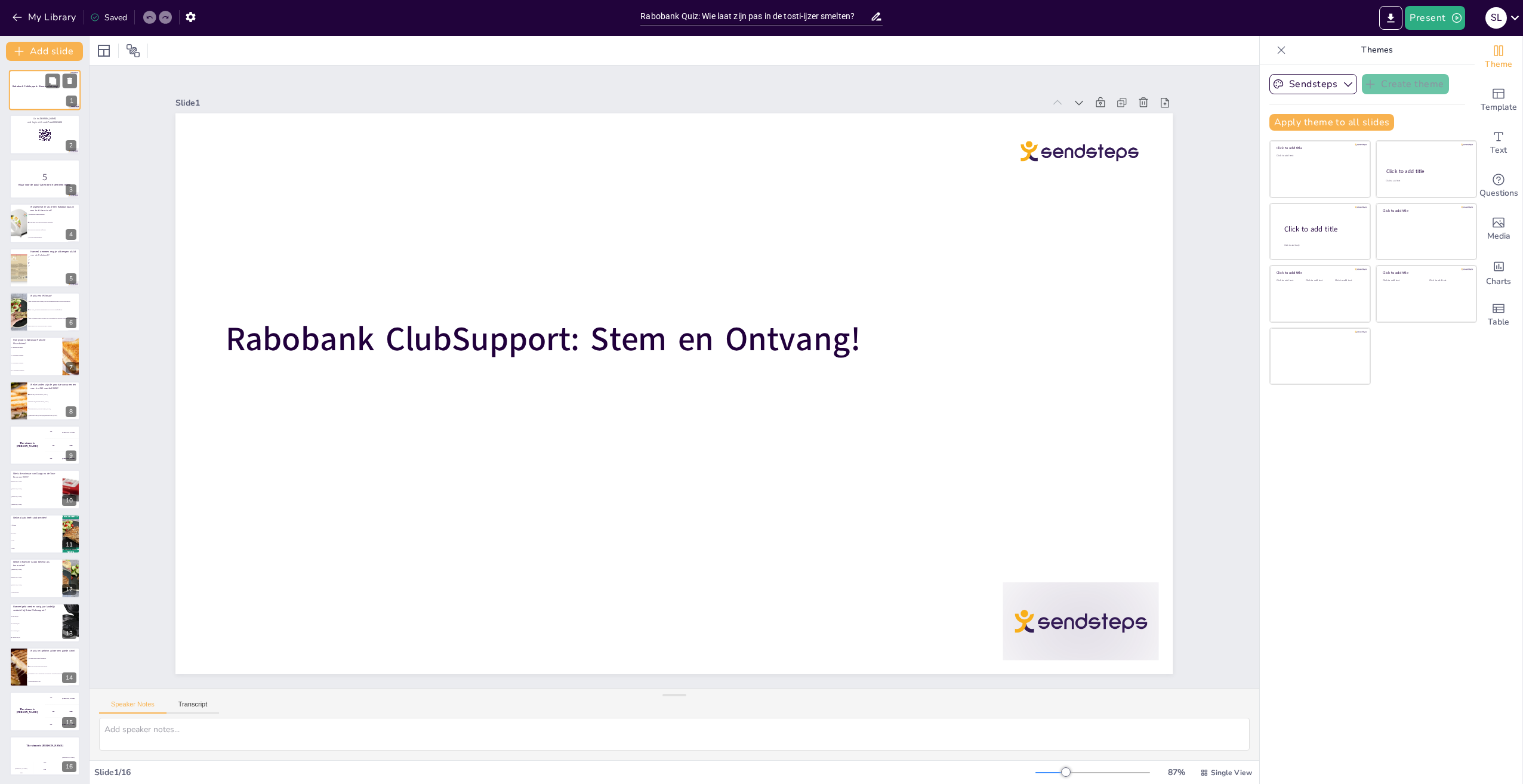
checkbox input "true"
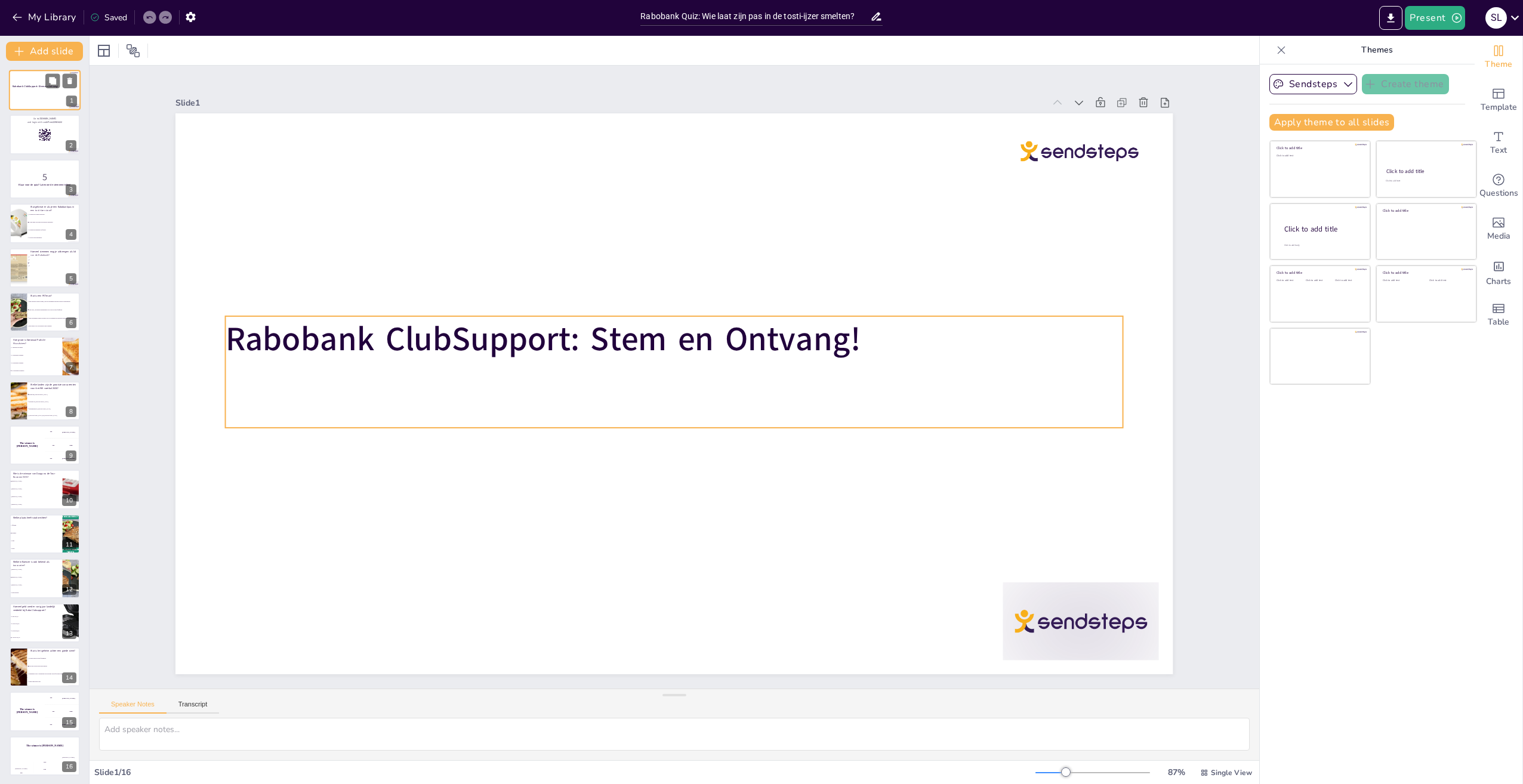
click at [30, 85] on strong "Rabobank ClubSupport: Stem en Ontvang!" at bounding box center [35, 86] width 46 height 3
checkbox input "true"
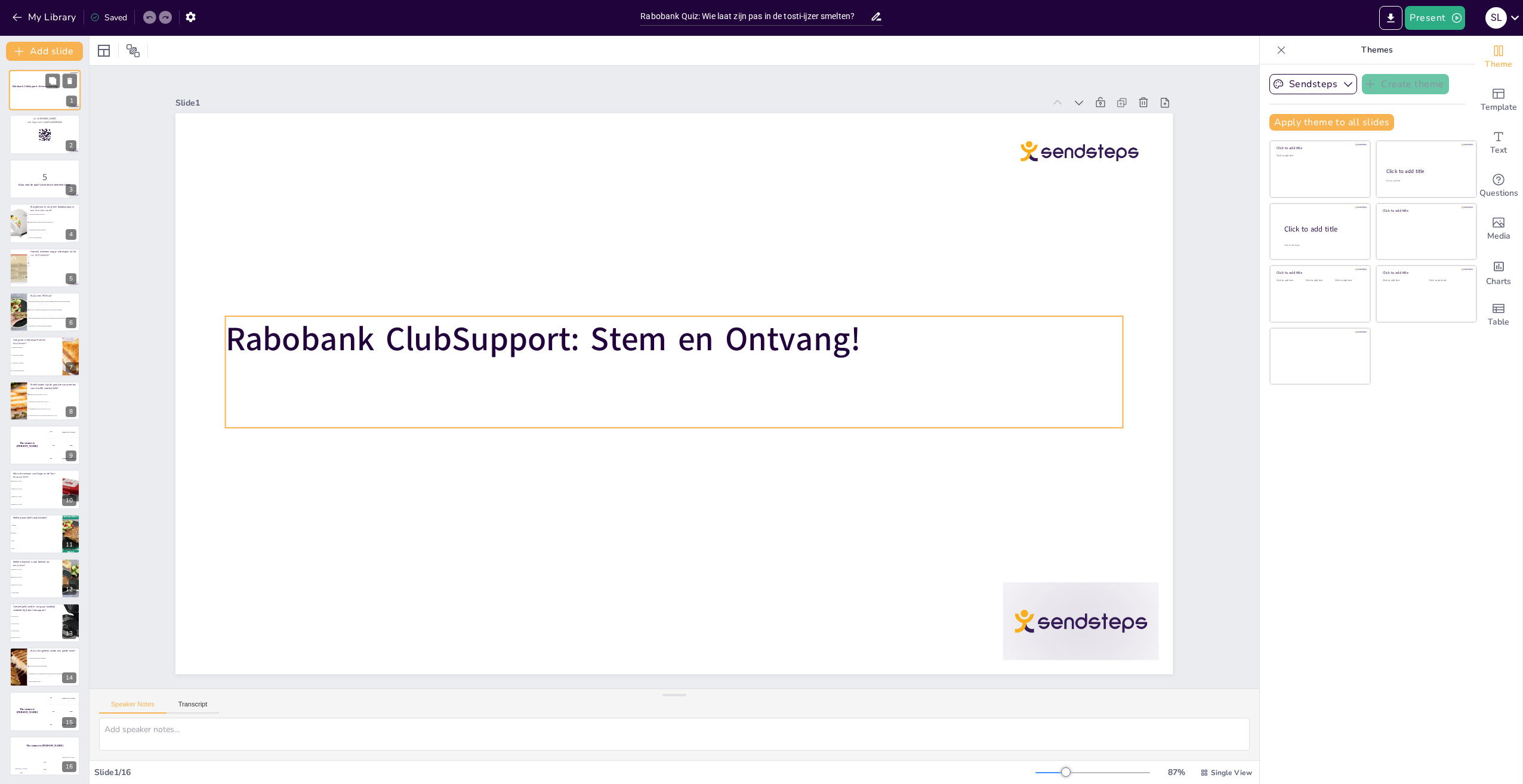
checkbox input "true"
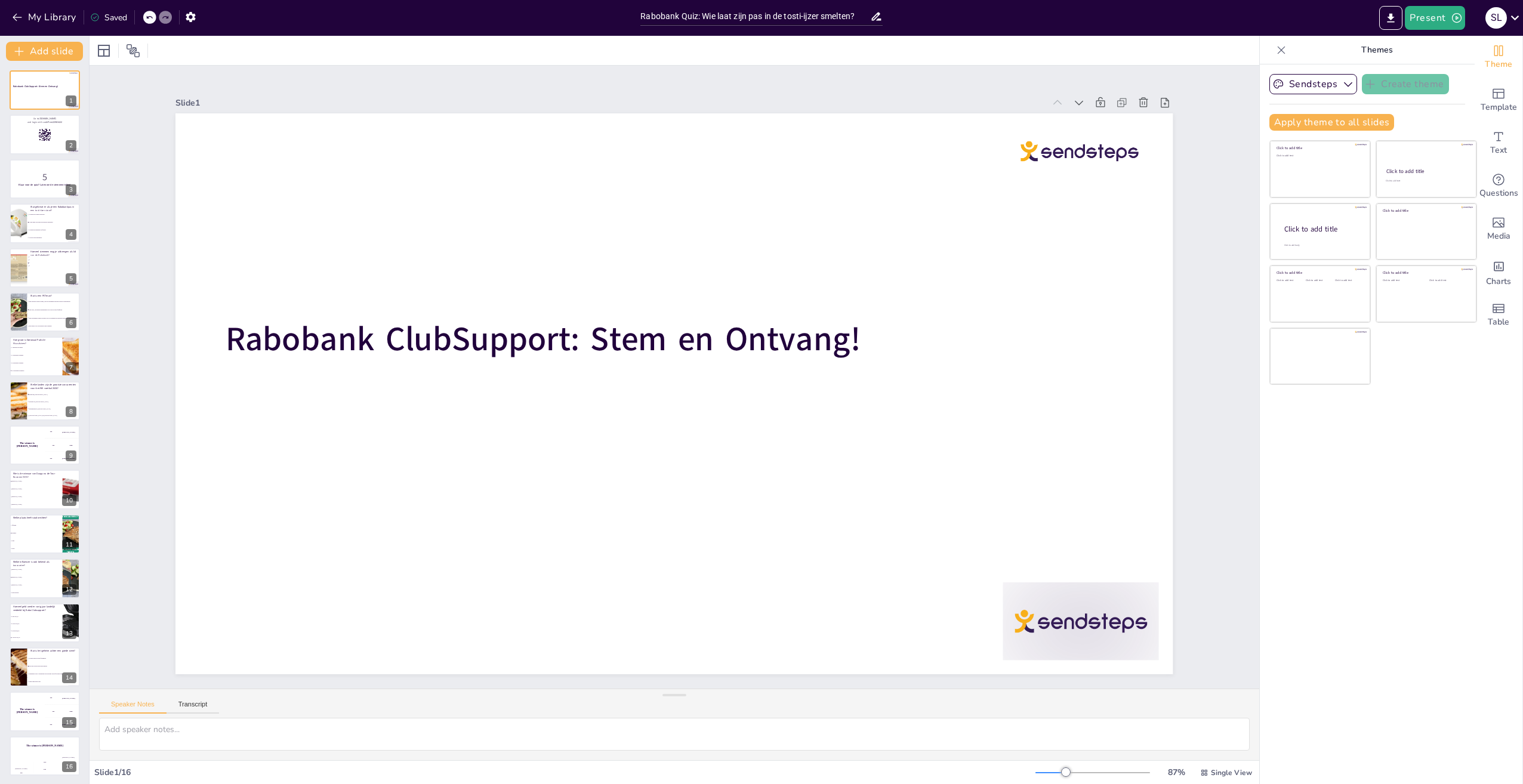
checkbox input "true"
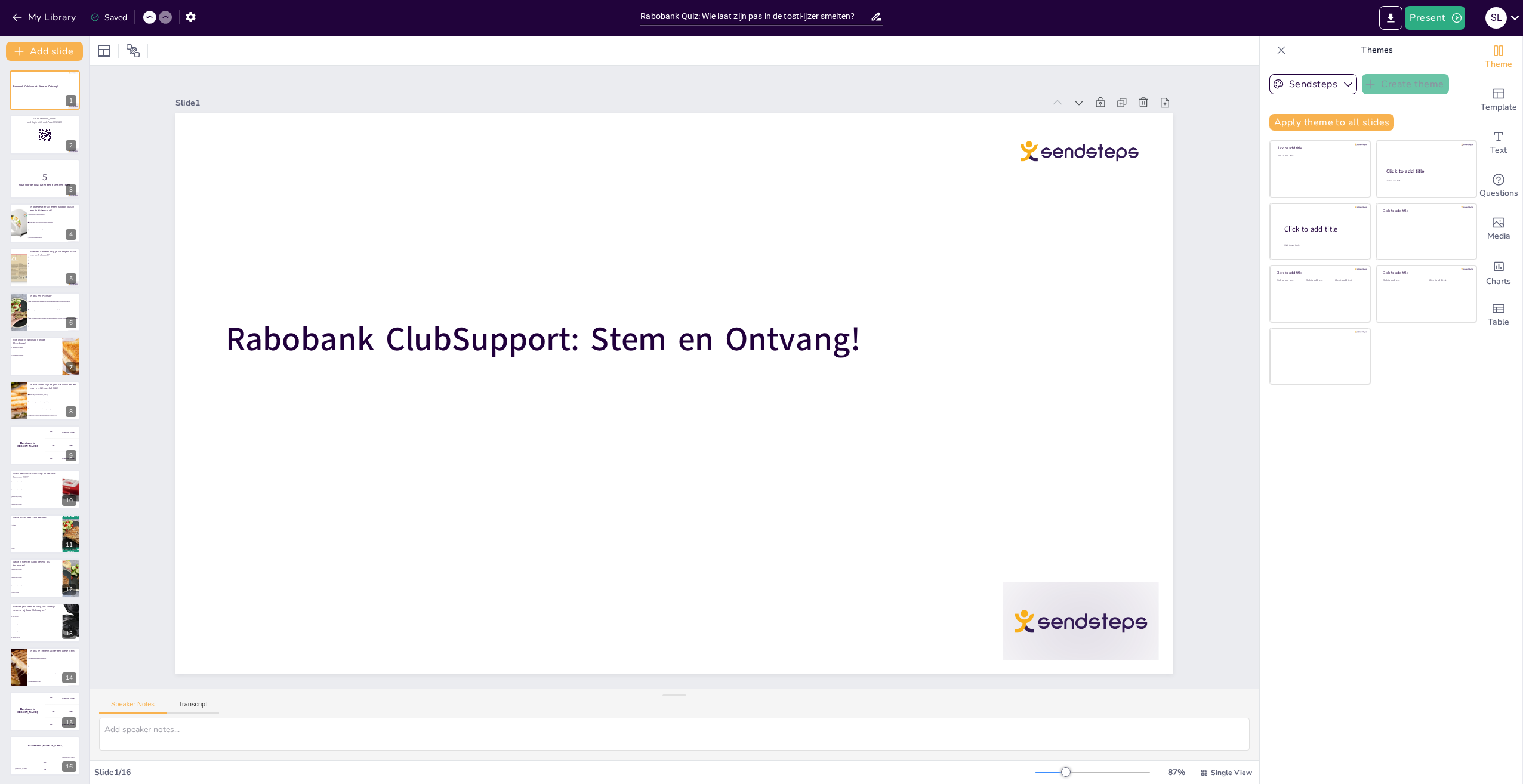
checkbox input "true"
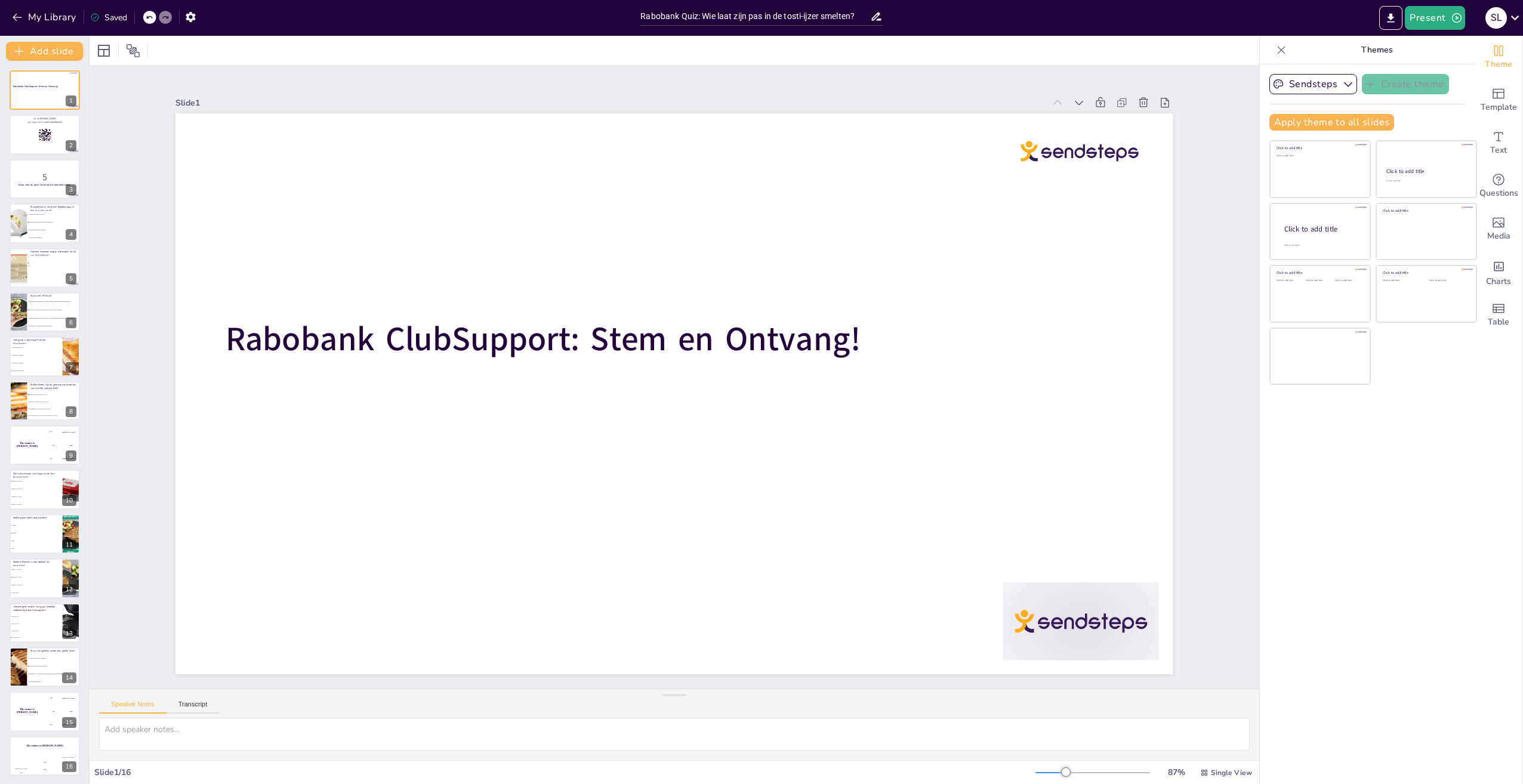
checkbox input "true"
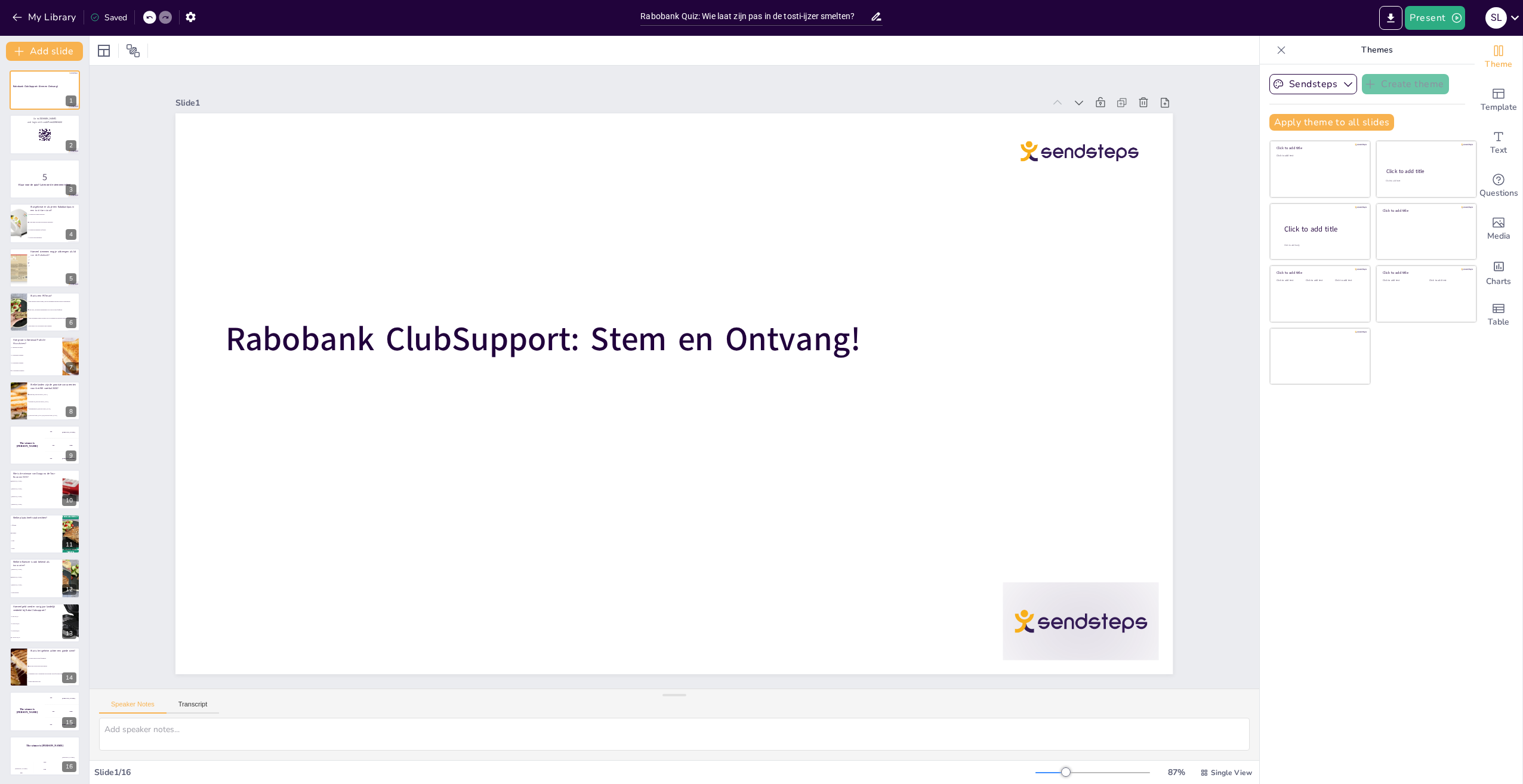
checkbox input "true"
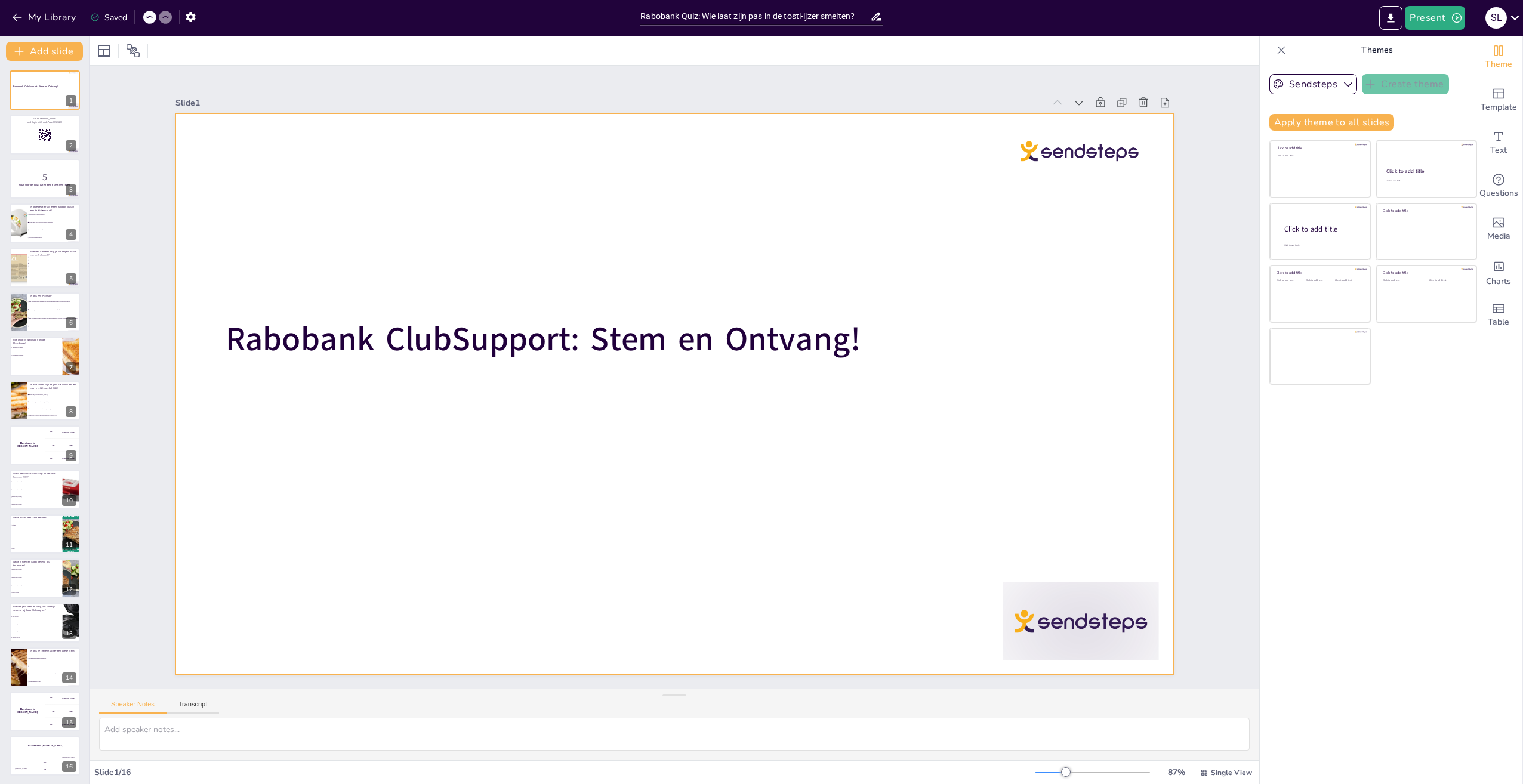
checkbox input "true"
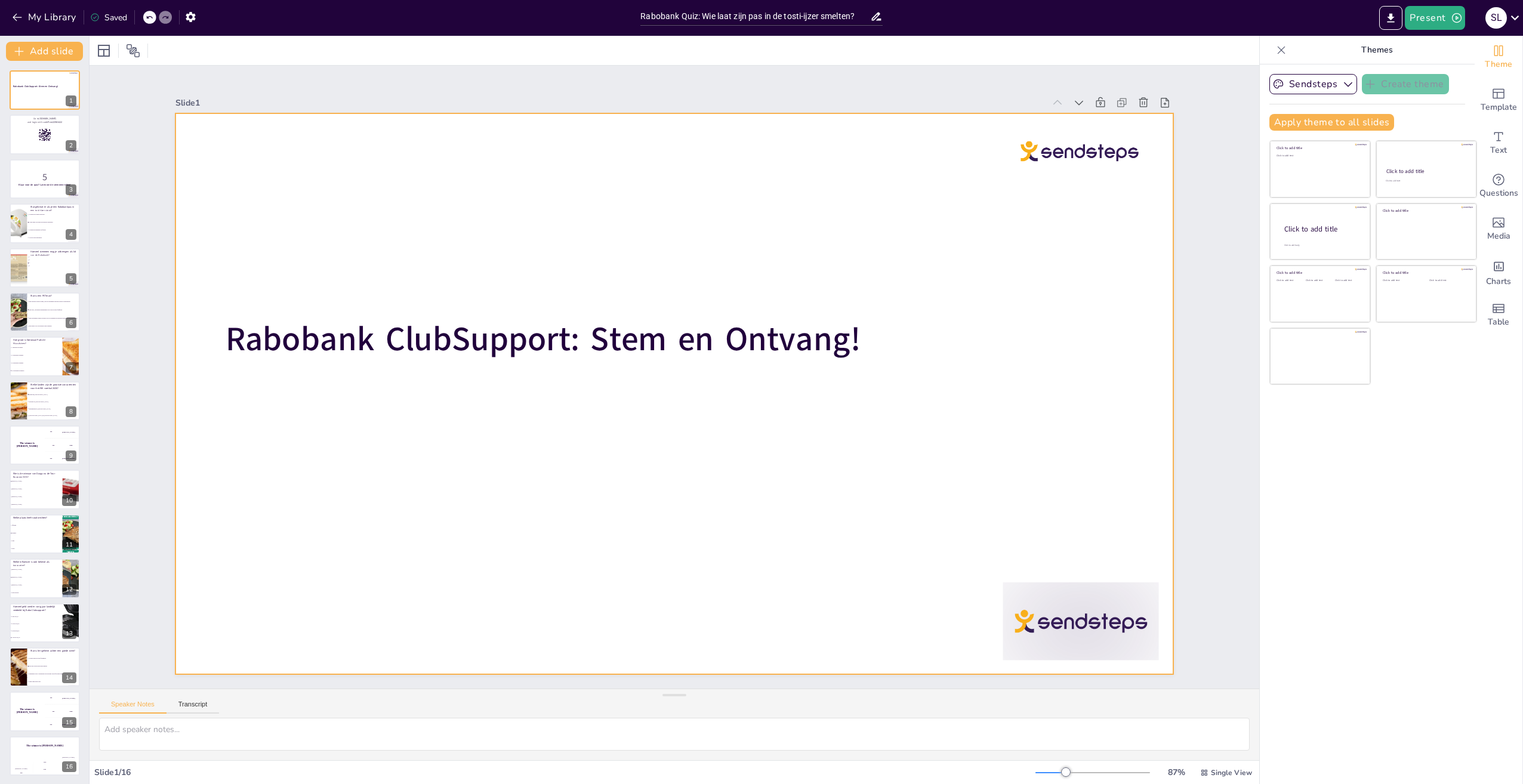
checkbox input "true"
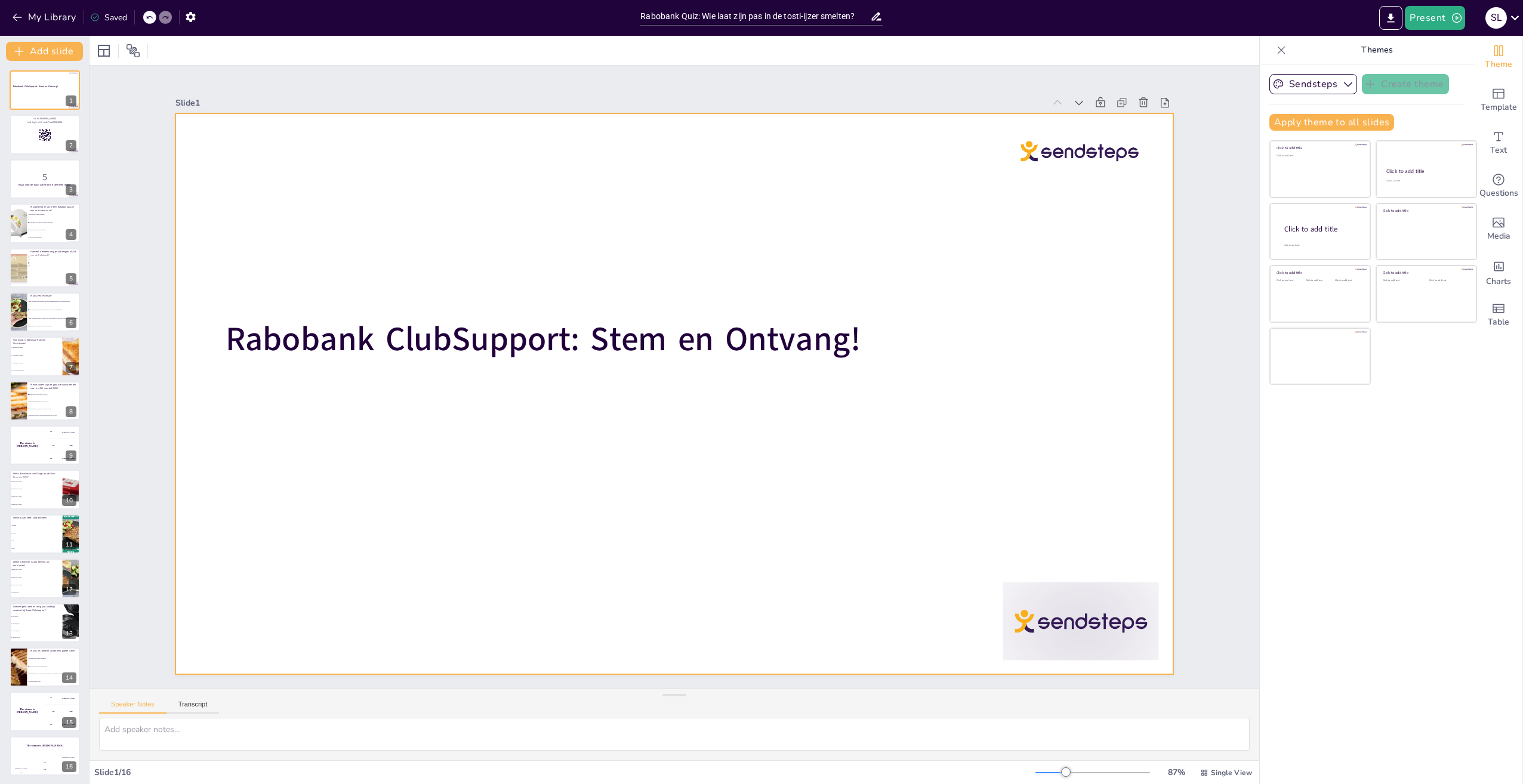
checkbox input "true"
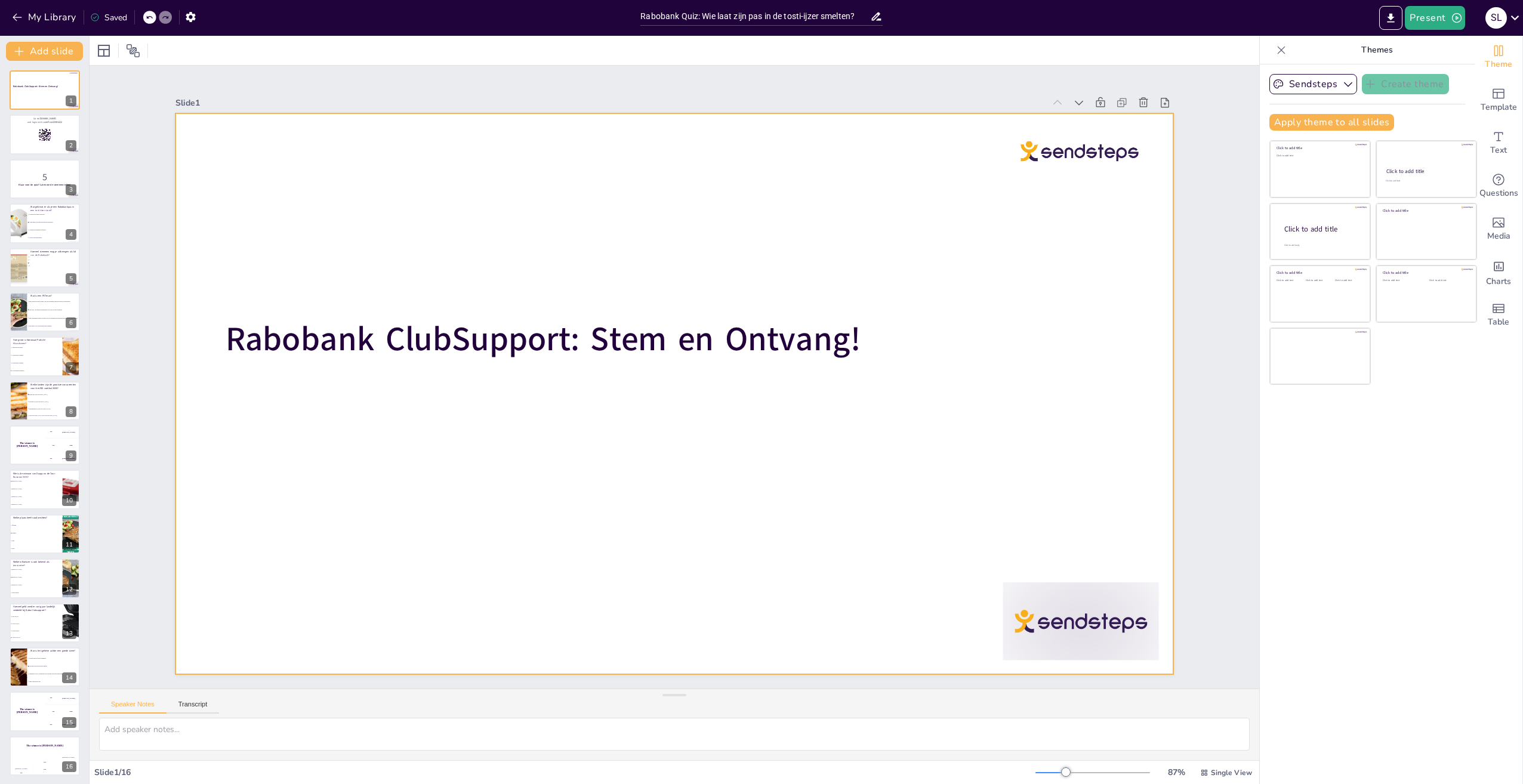
checkbox input "true"
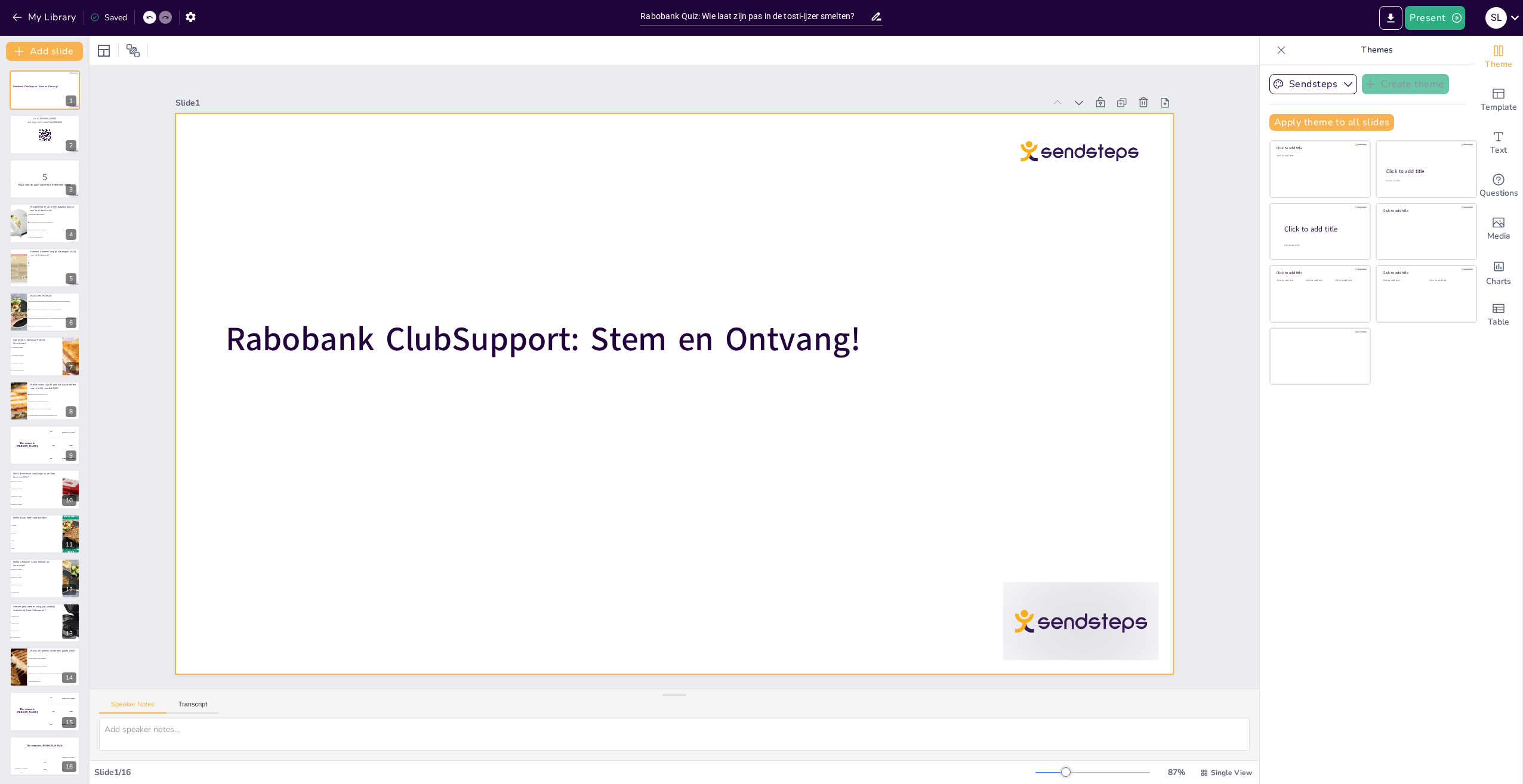
checkbox input "true"
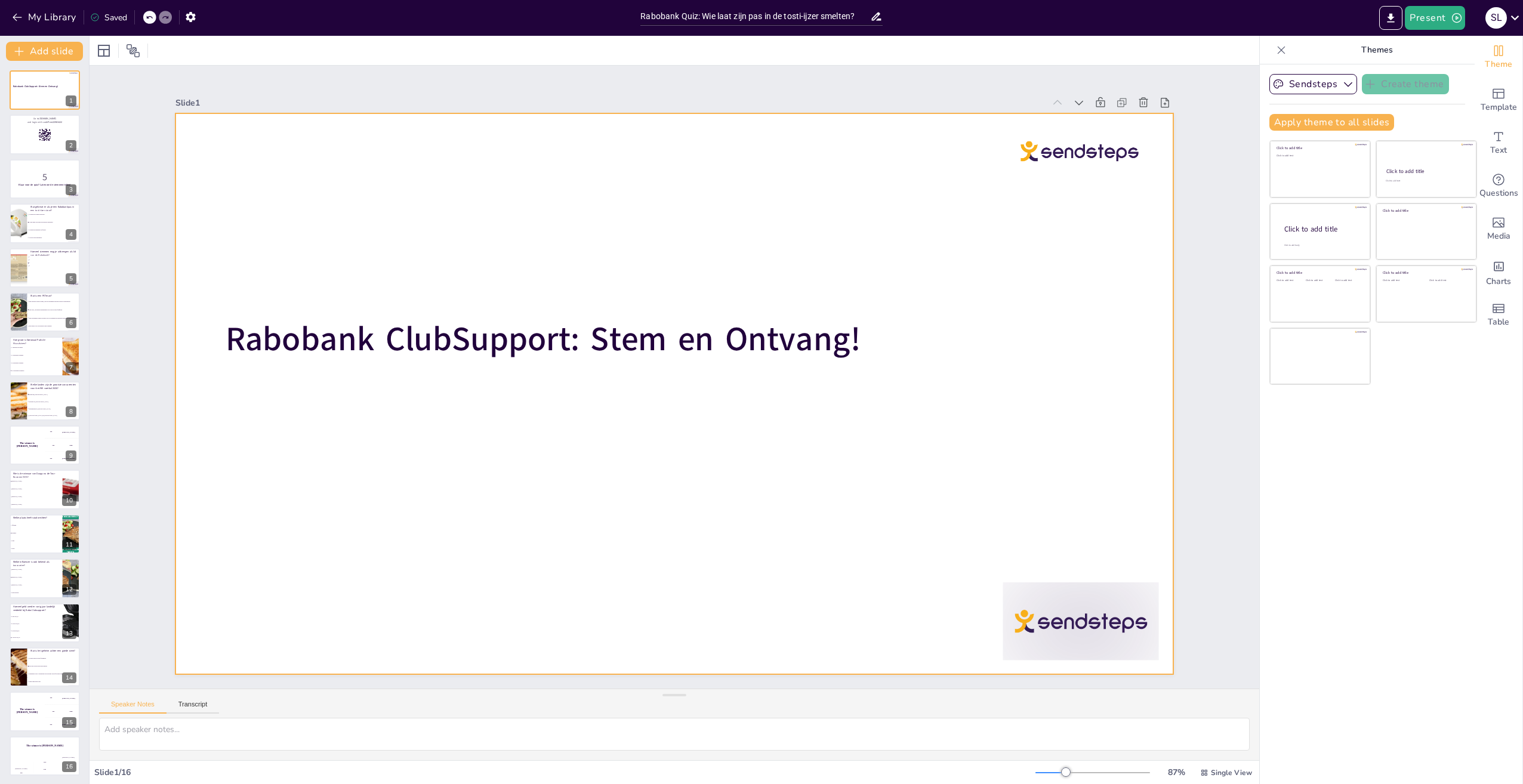
checkbox input "true"
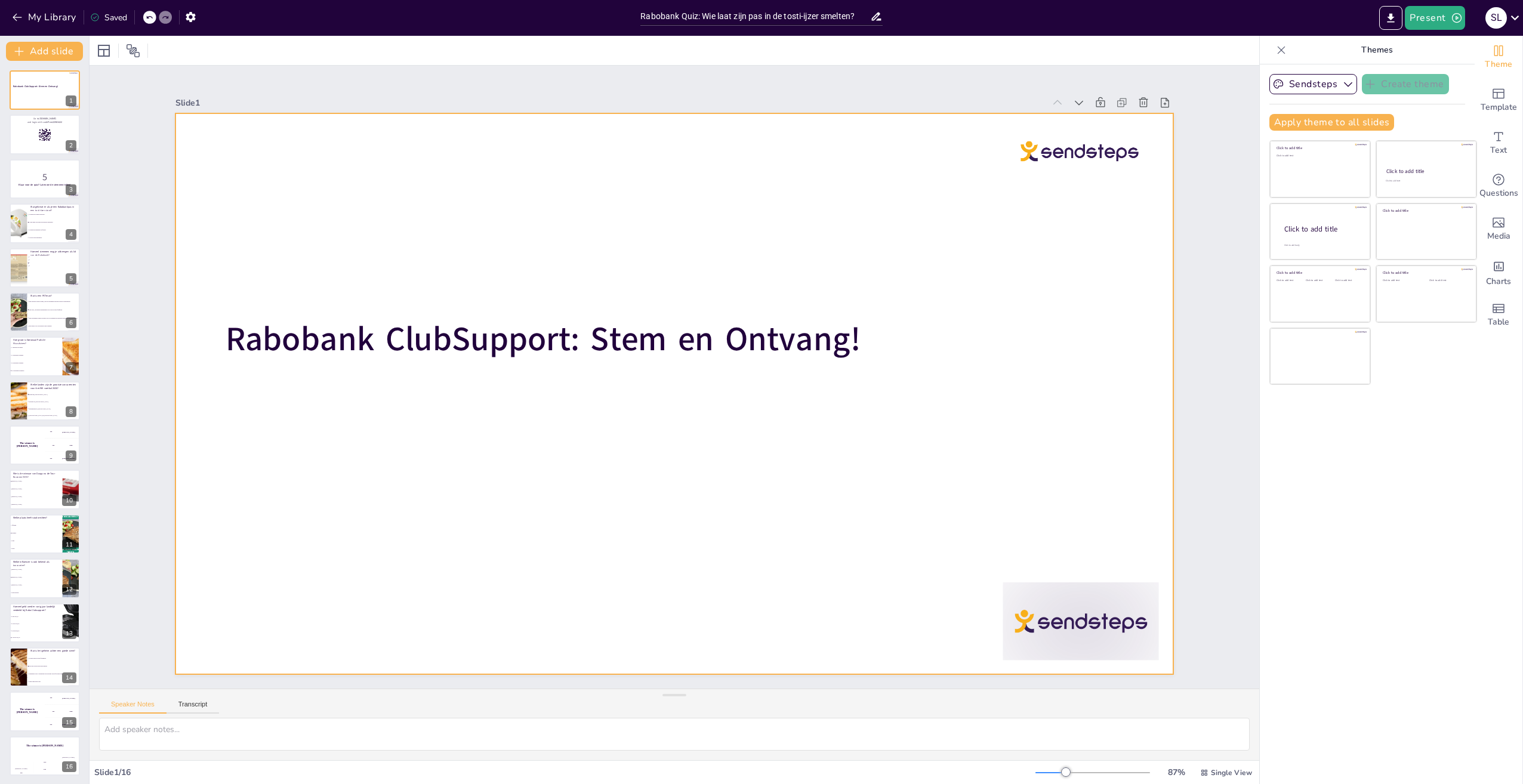
checkbox input "true"
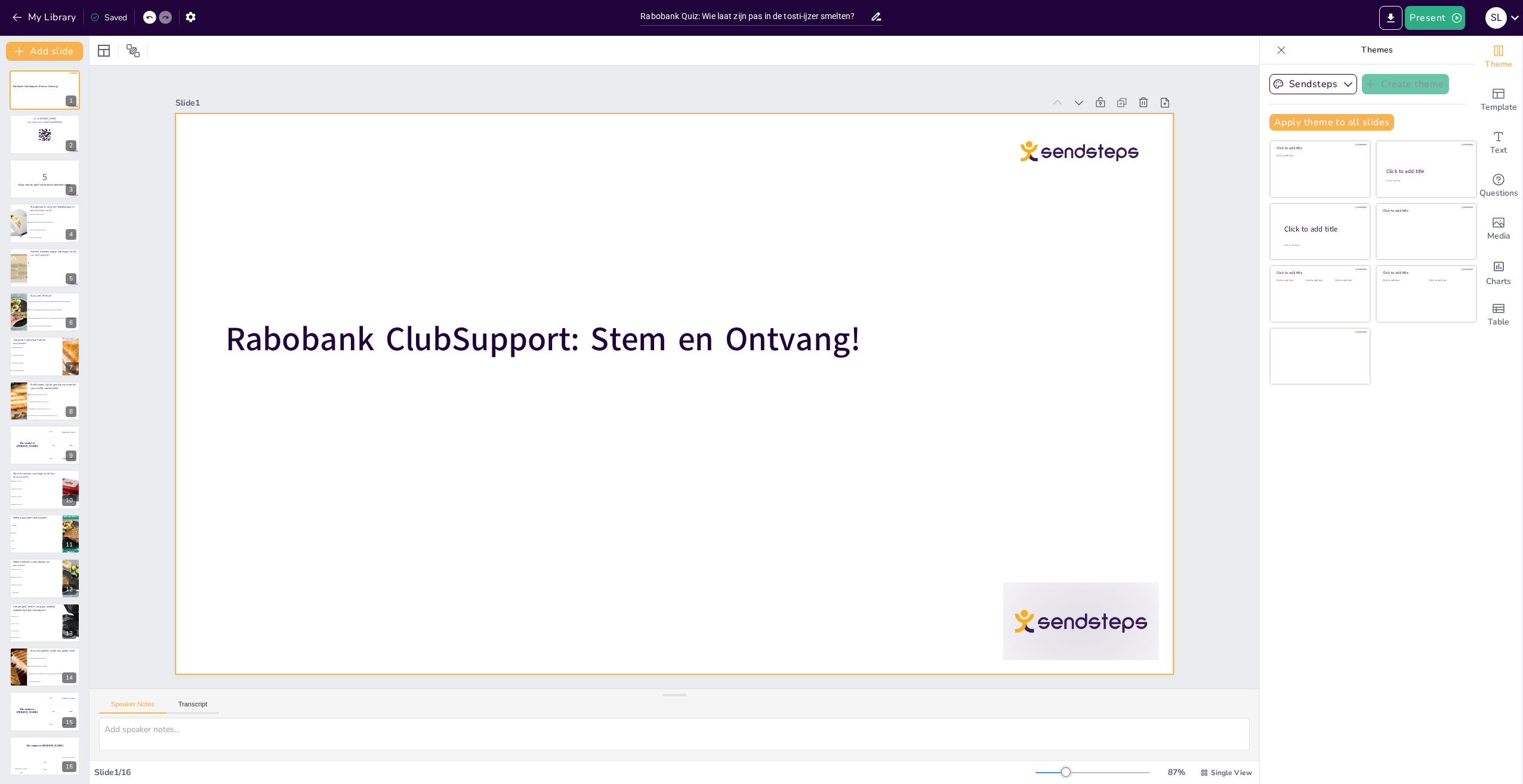
checkbox input "true"
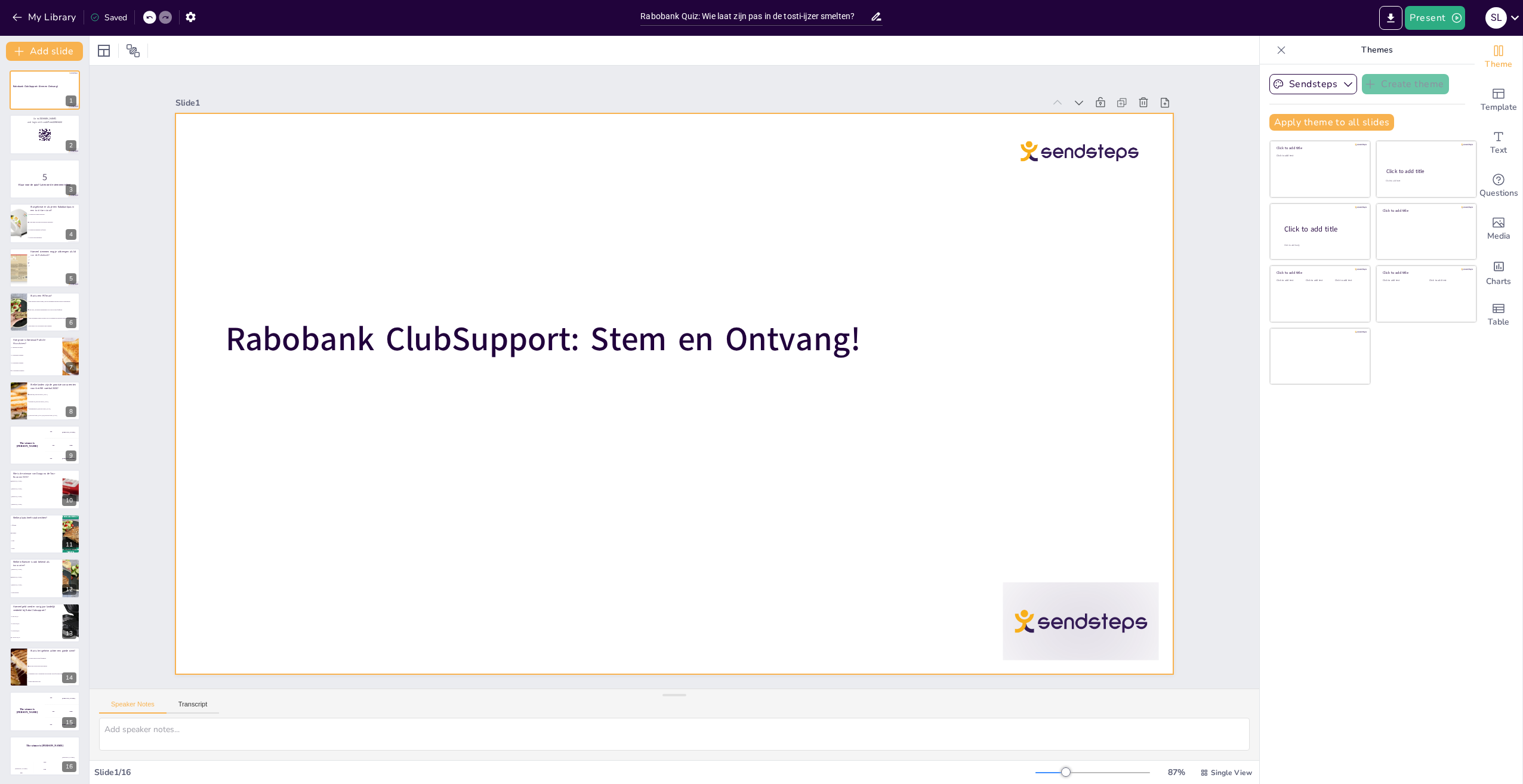
checkbox input "true"
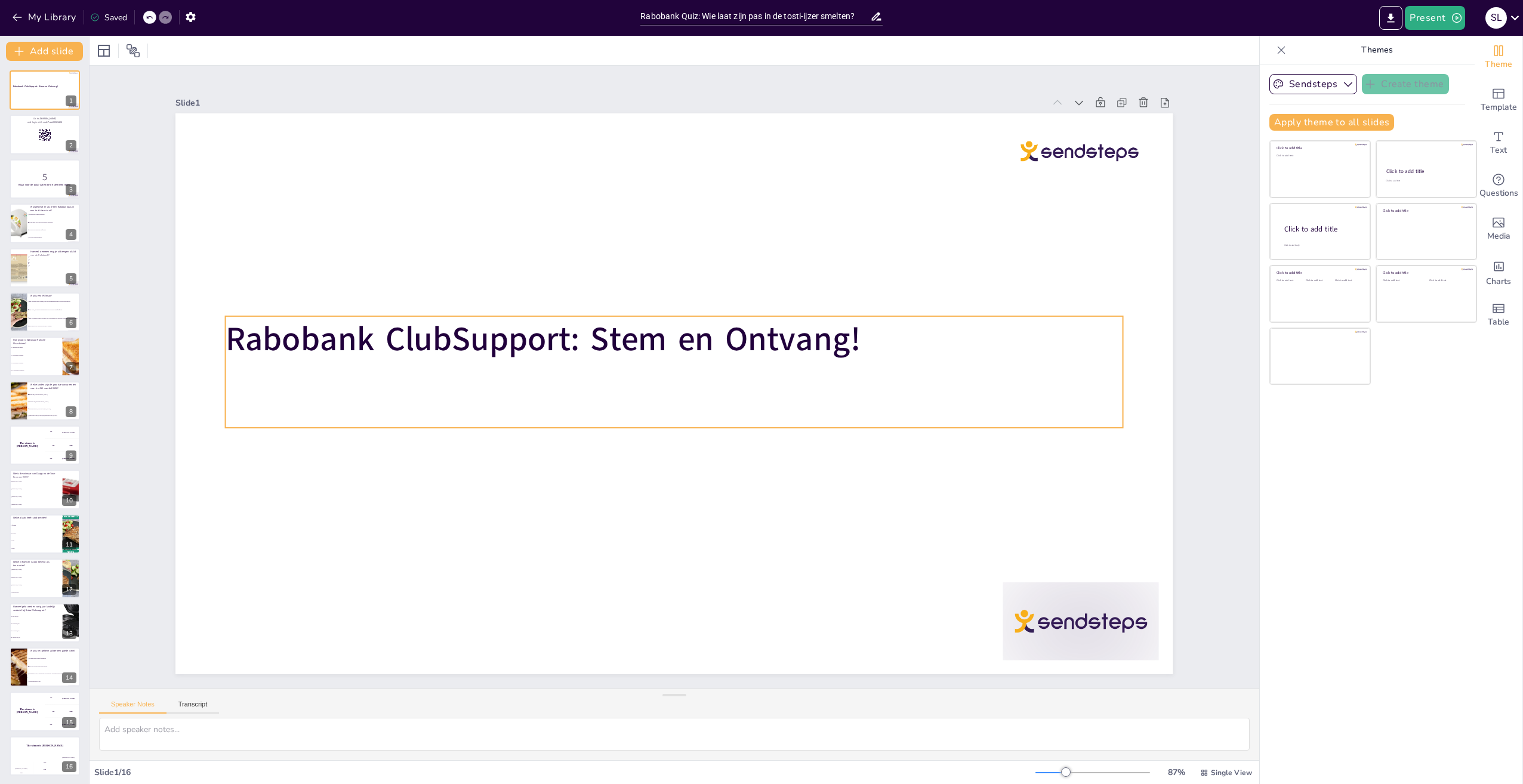
checkbox input "true"
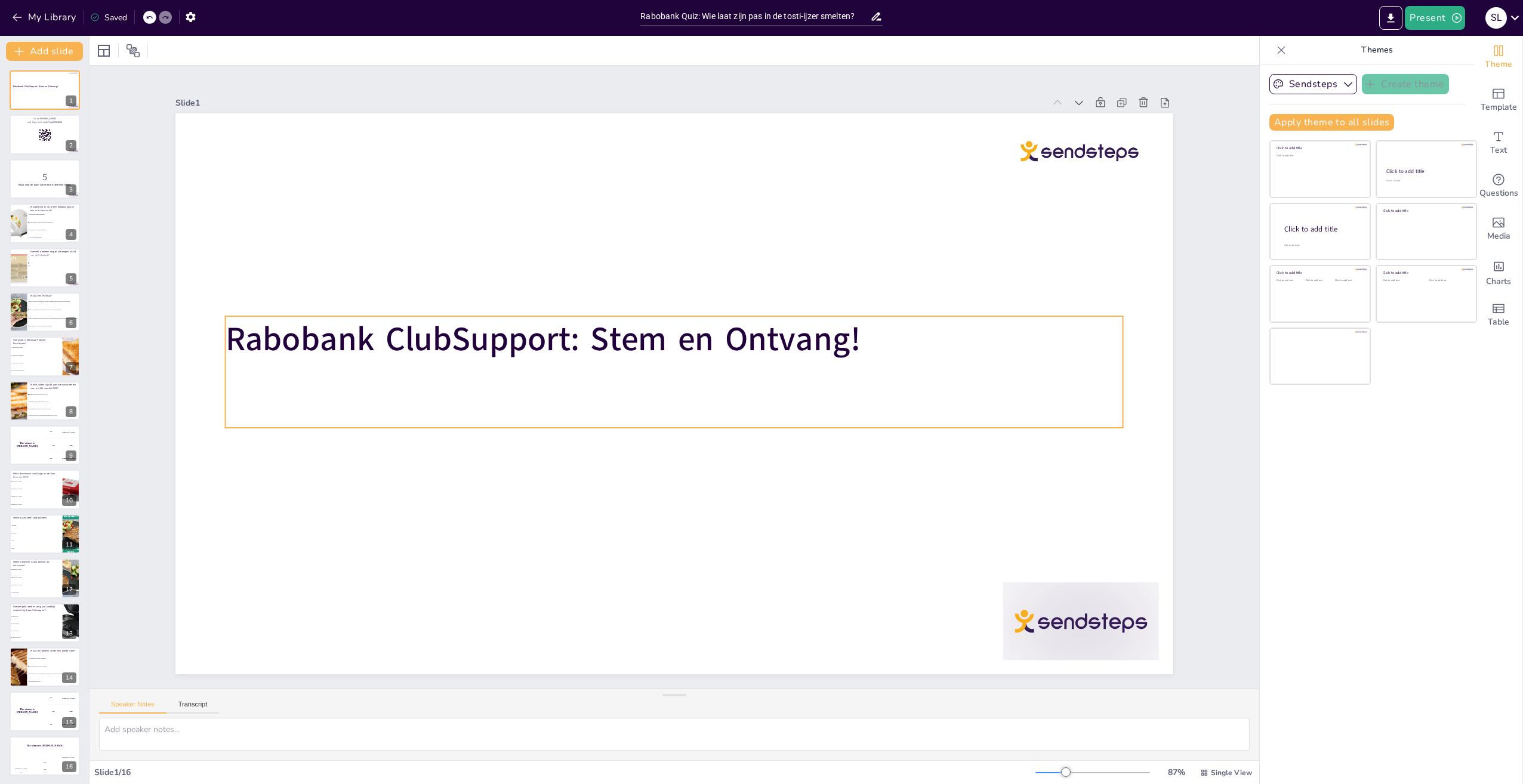
checkbox input "true"
type input "48"
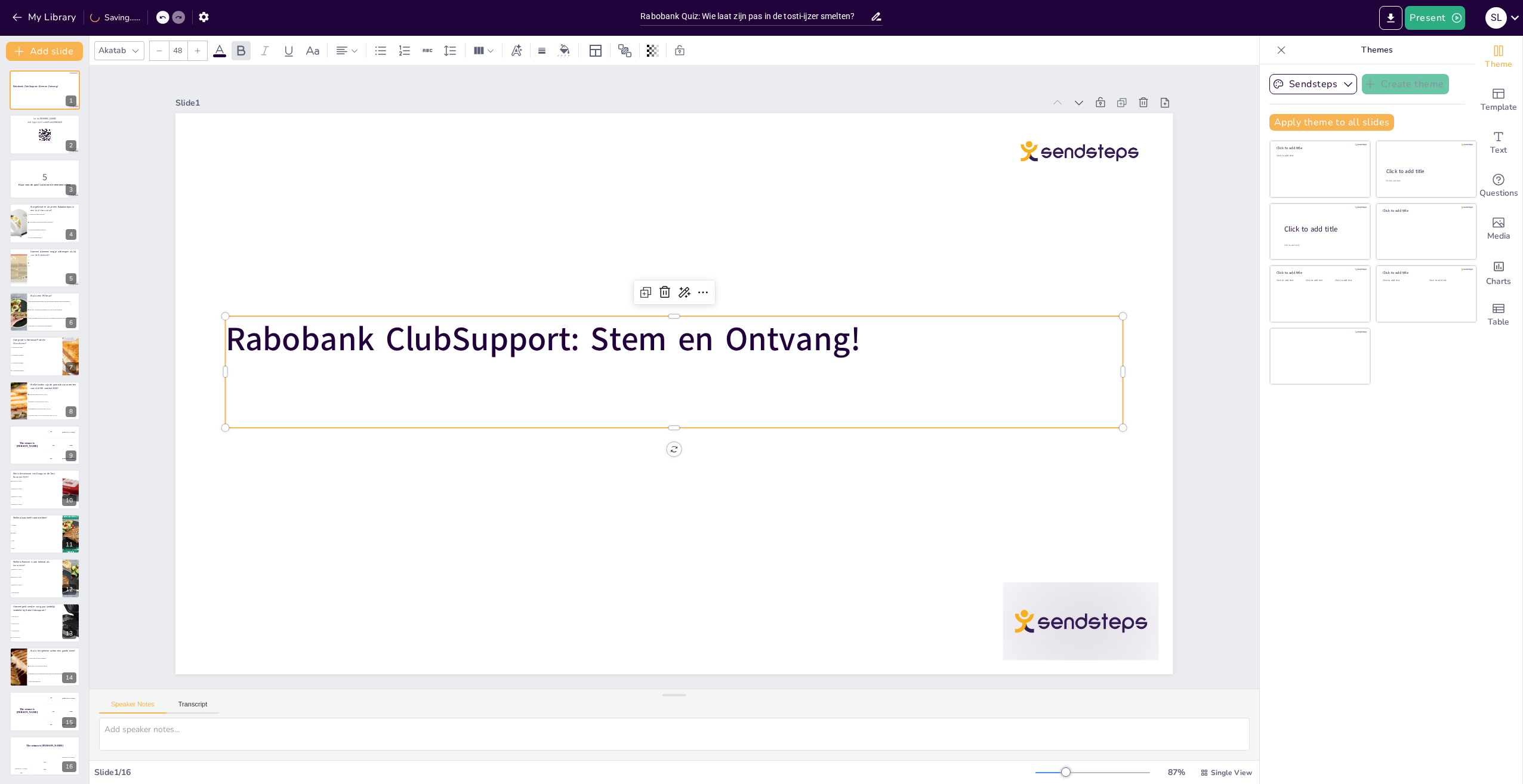
click at [776, 338] on strong "Rabobank ClubSupport: Stem en Ontvang!" at bounding box center [543, 340] width 635 height 45
checkbox input "true"
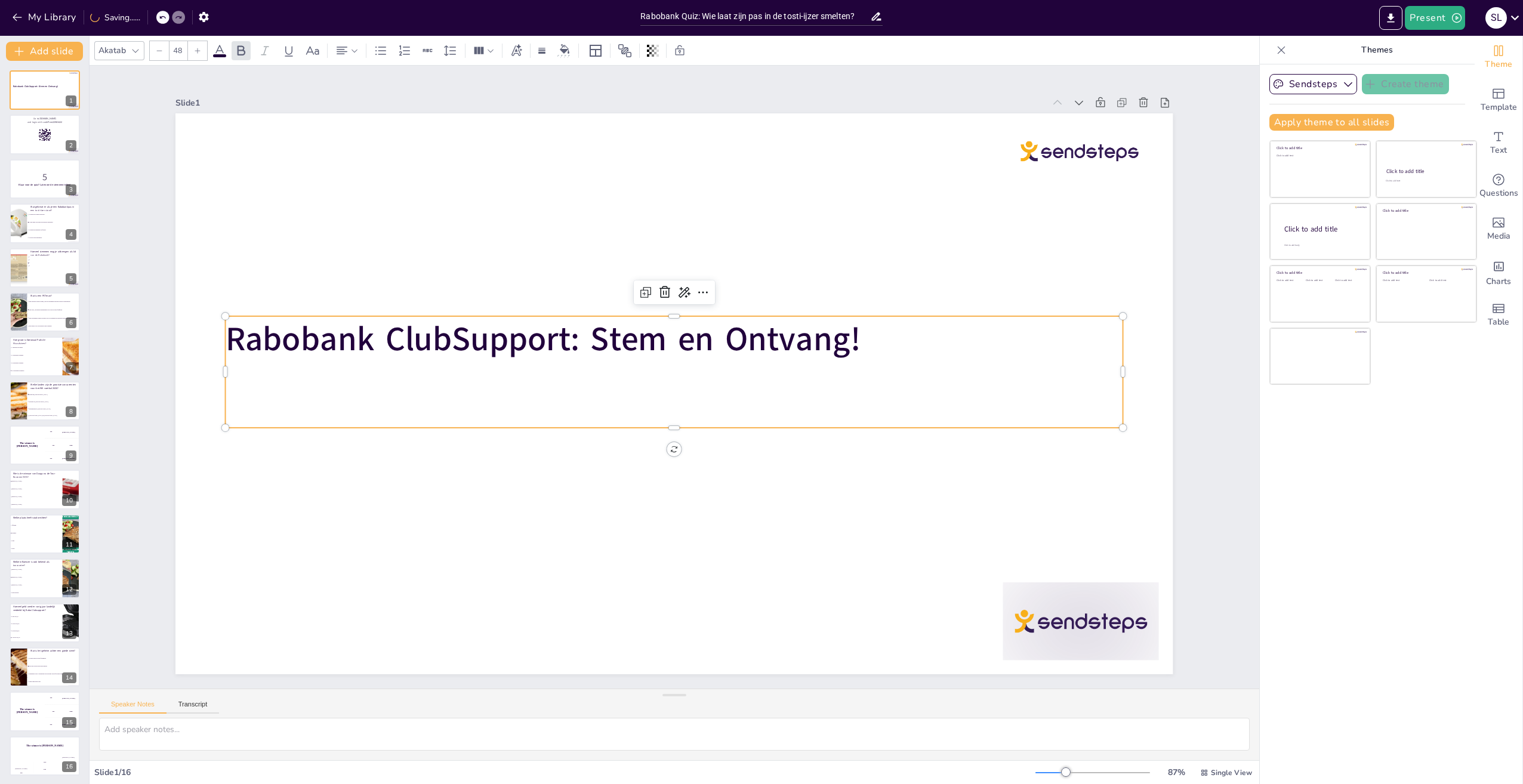
checkbox input "true"
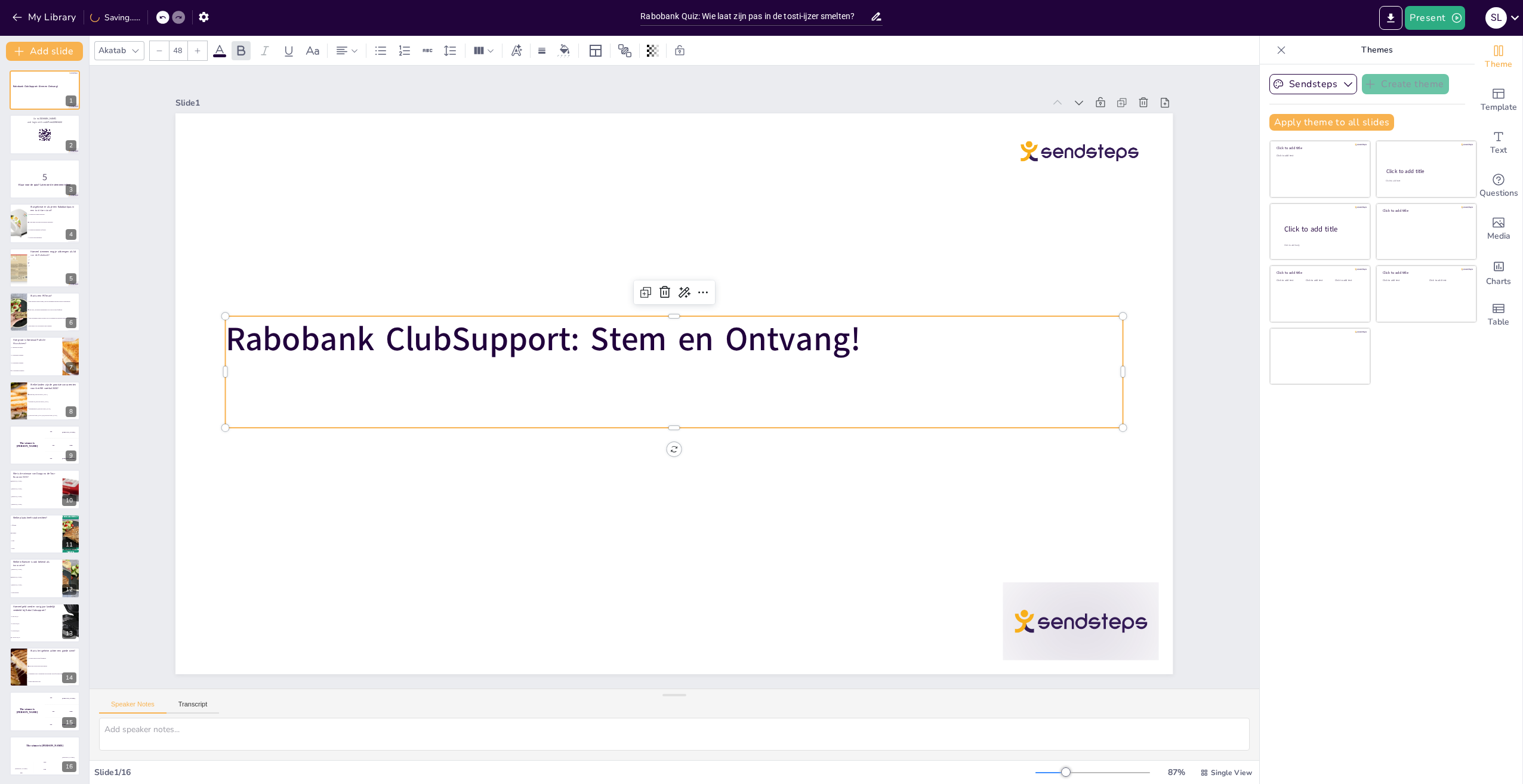
checkbox input "true"
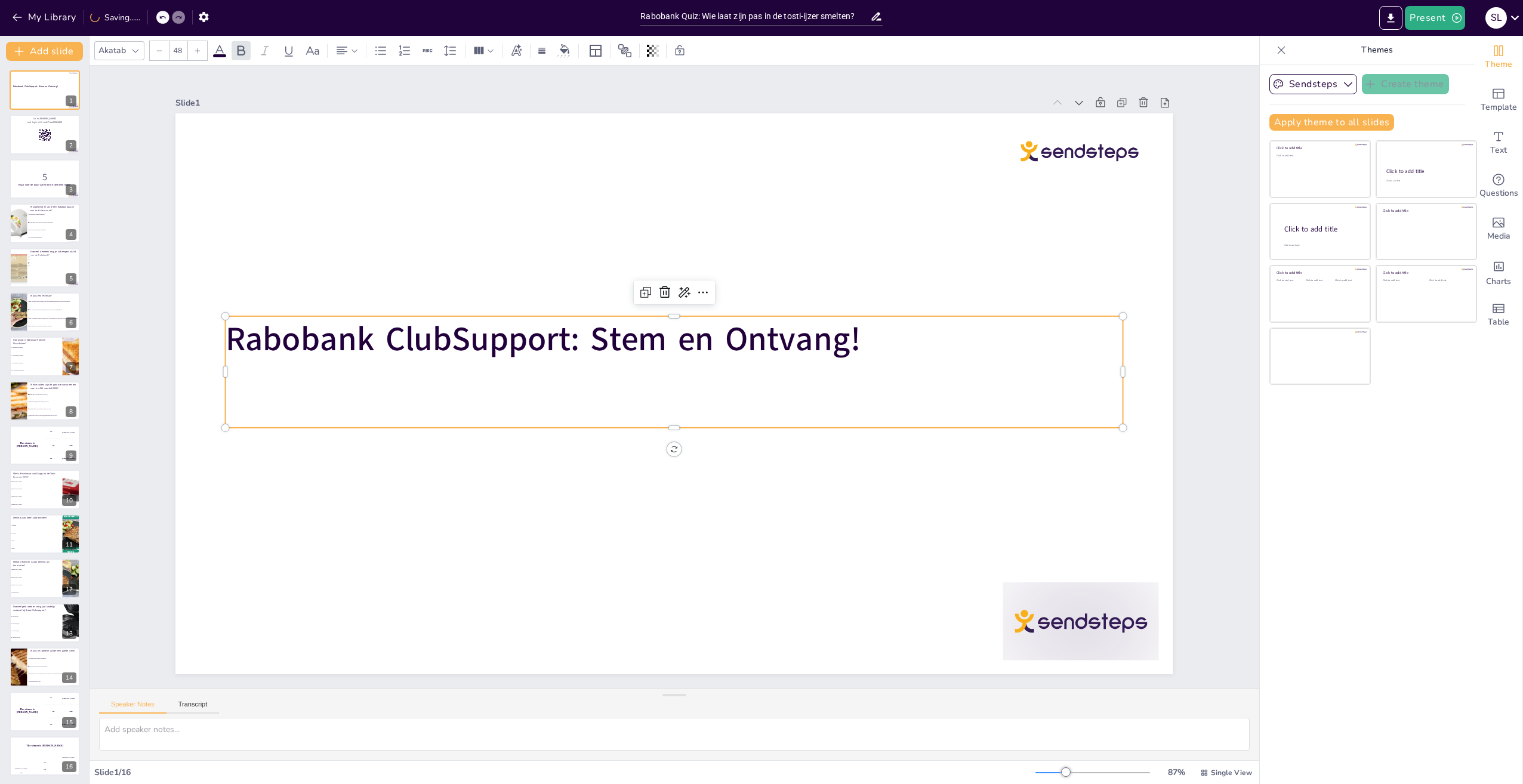
checkbox input "true"
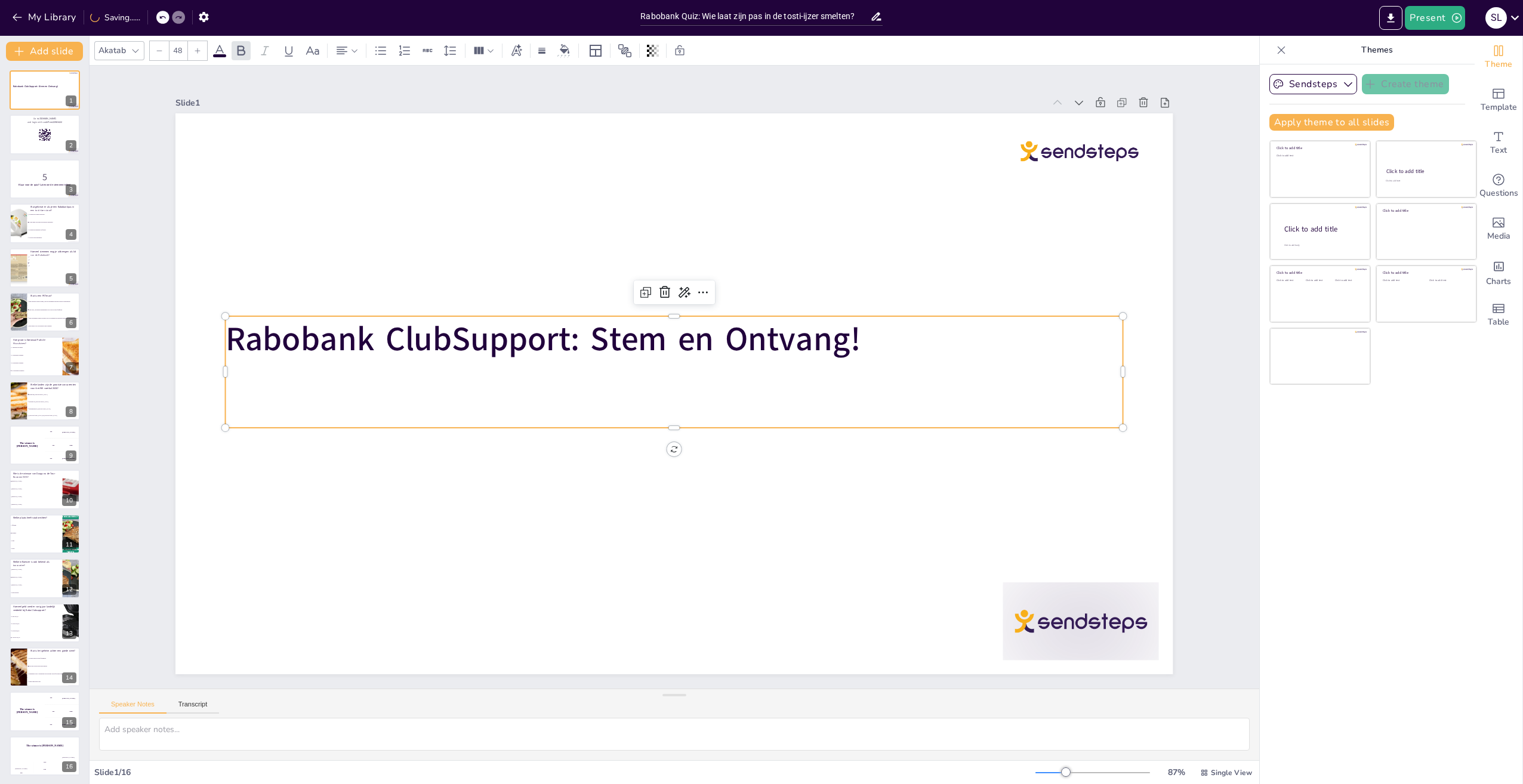
checkbox input "true"
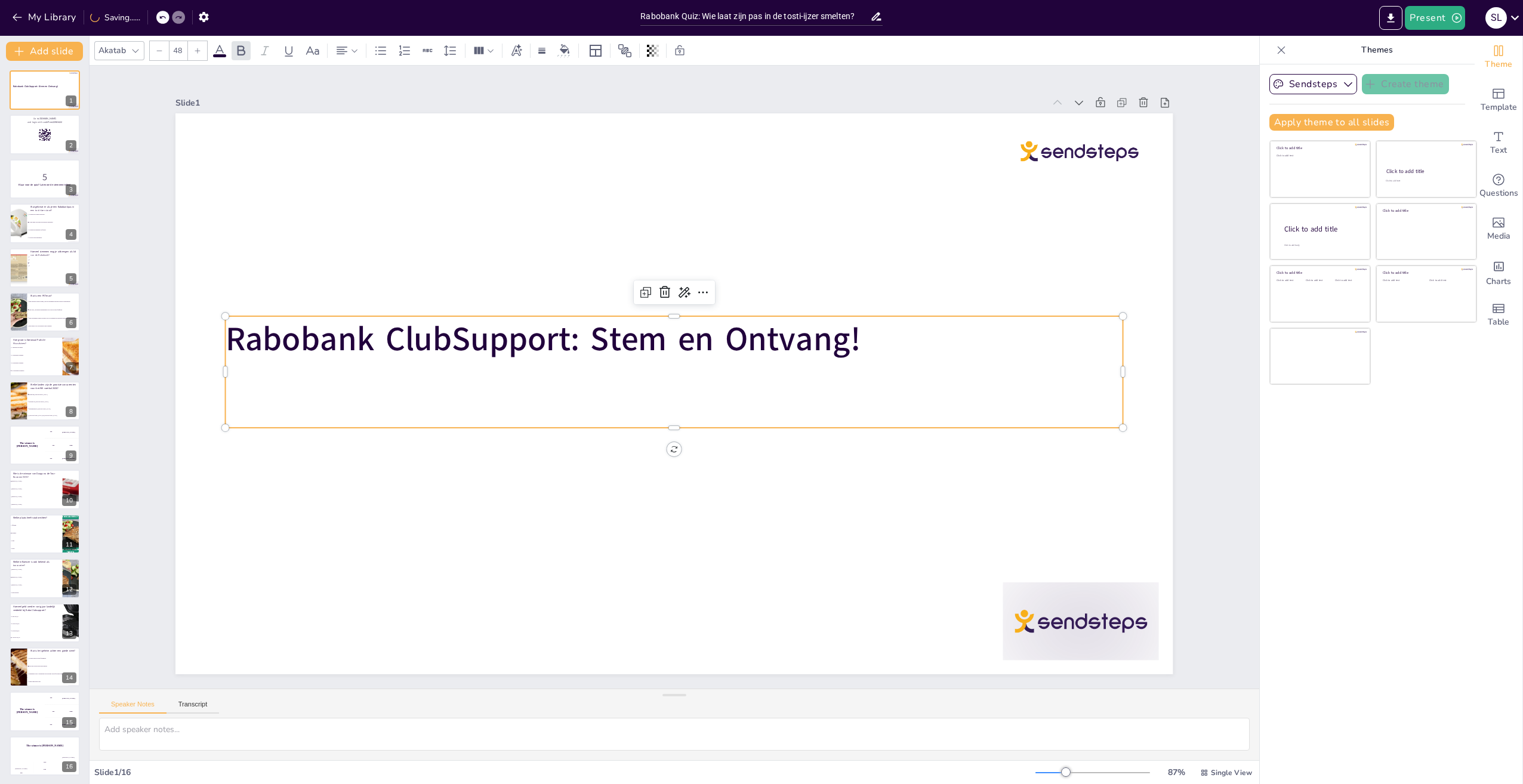
checkbox input "true"
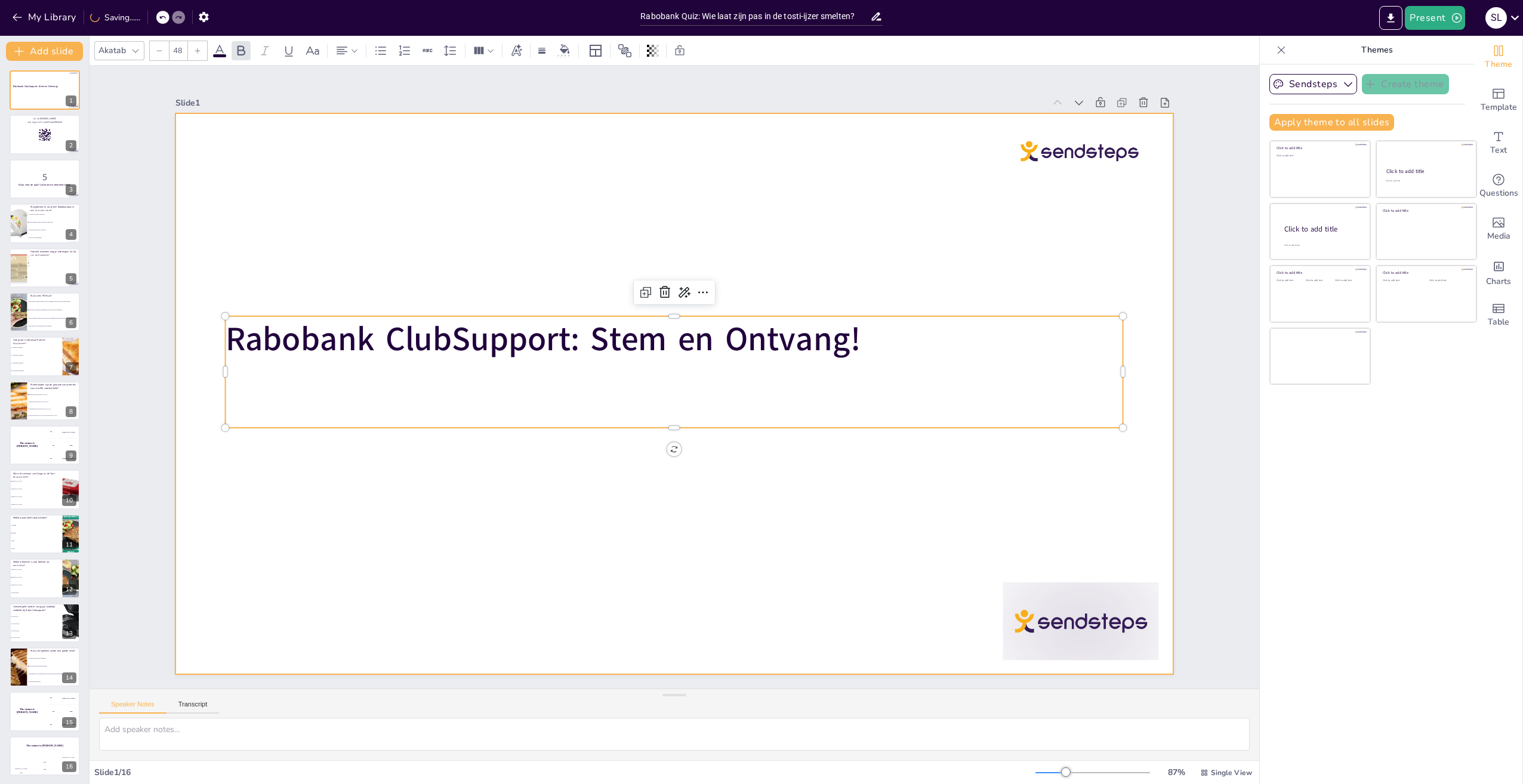
checkbox input "true"
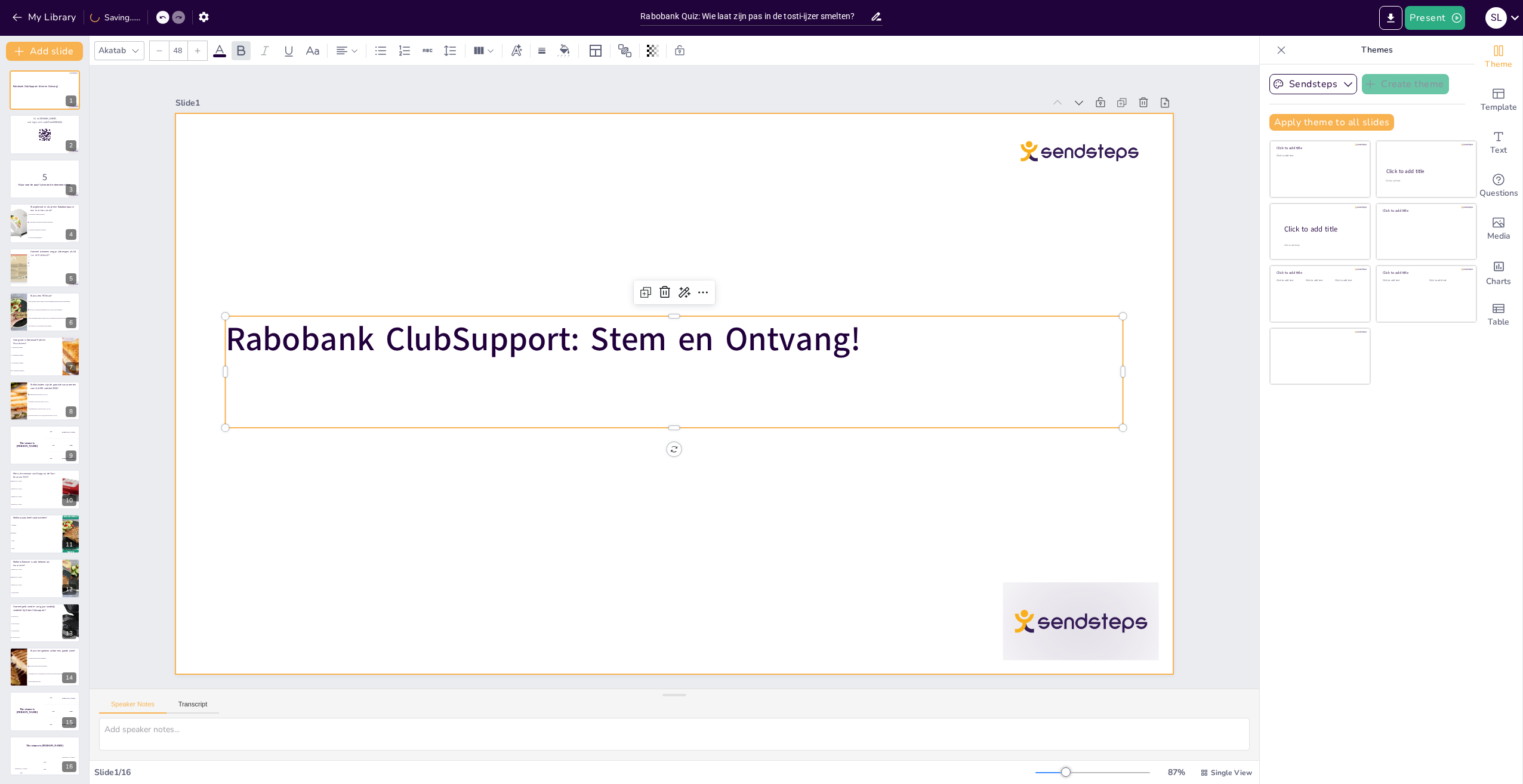
checkbox input "true"
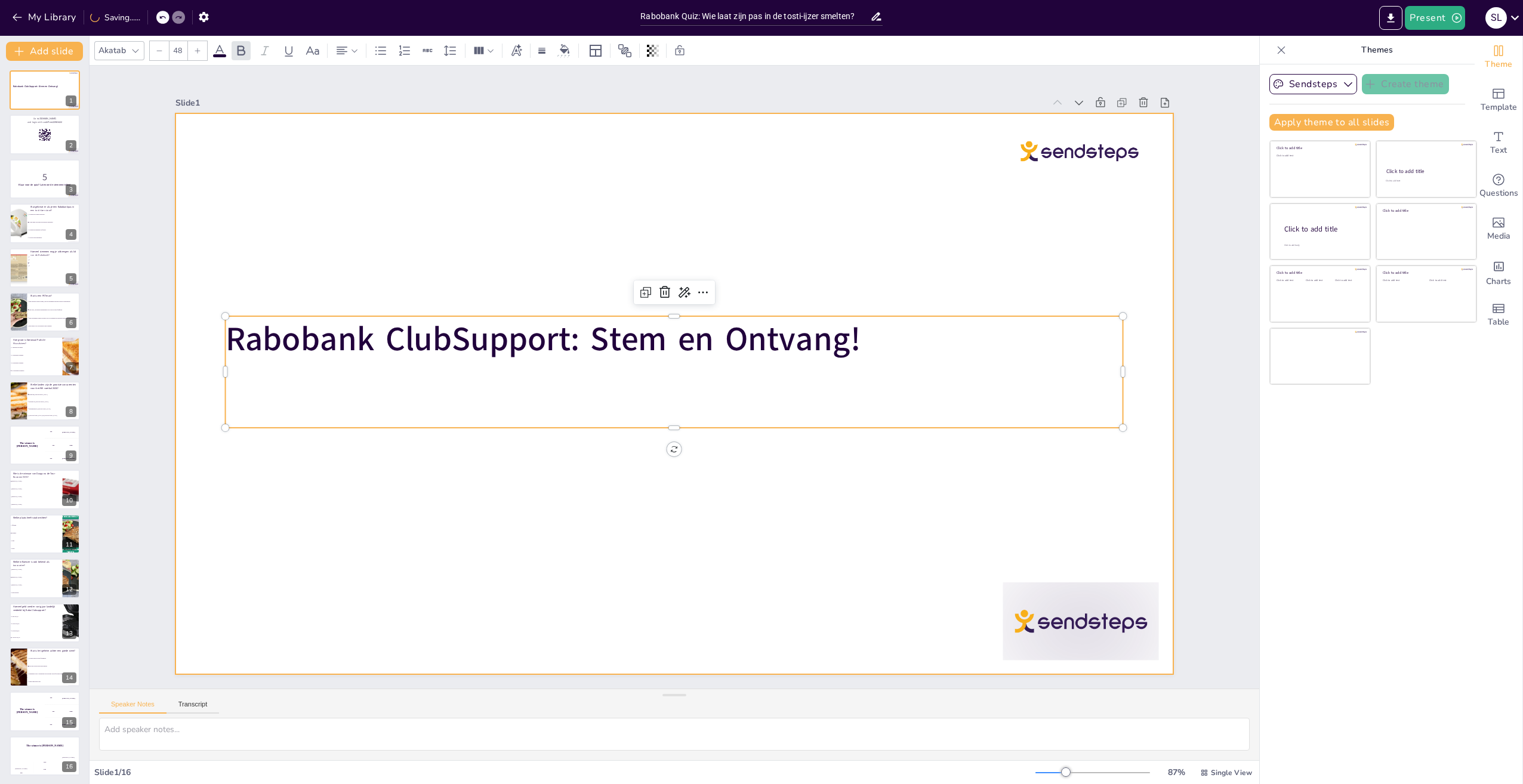
checkbox input "true"
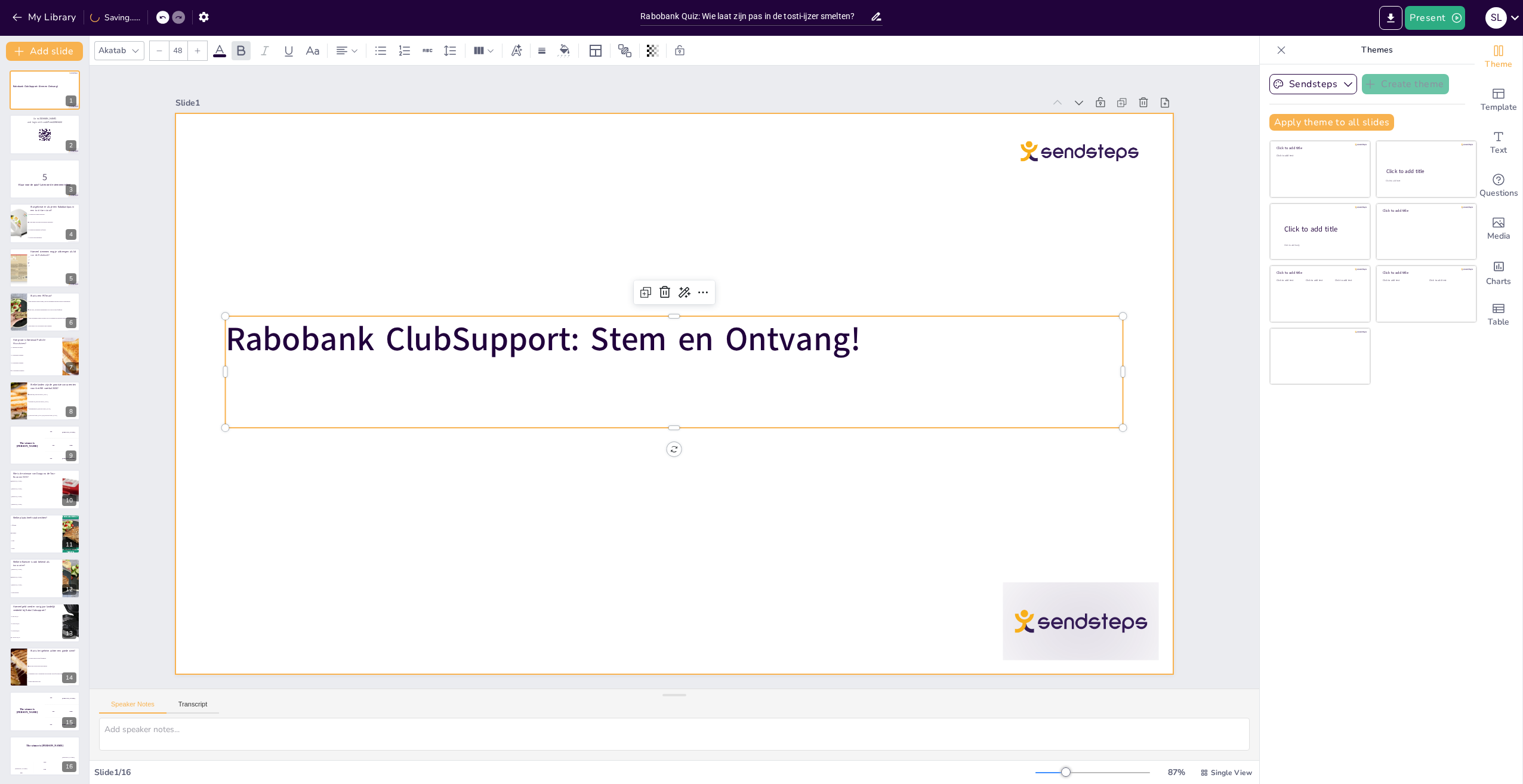
checkbox input "true"
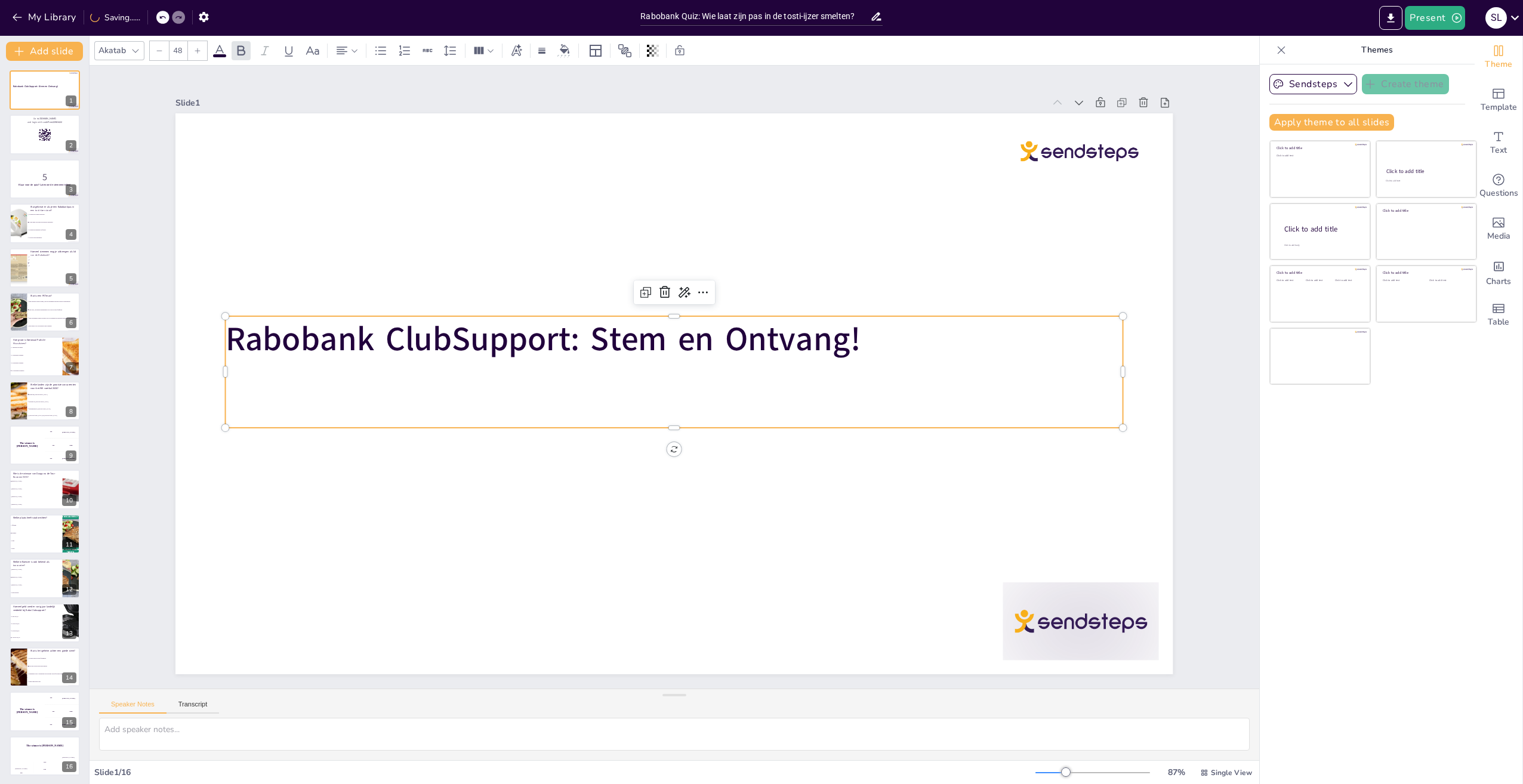
checkbox input "true"
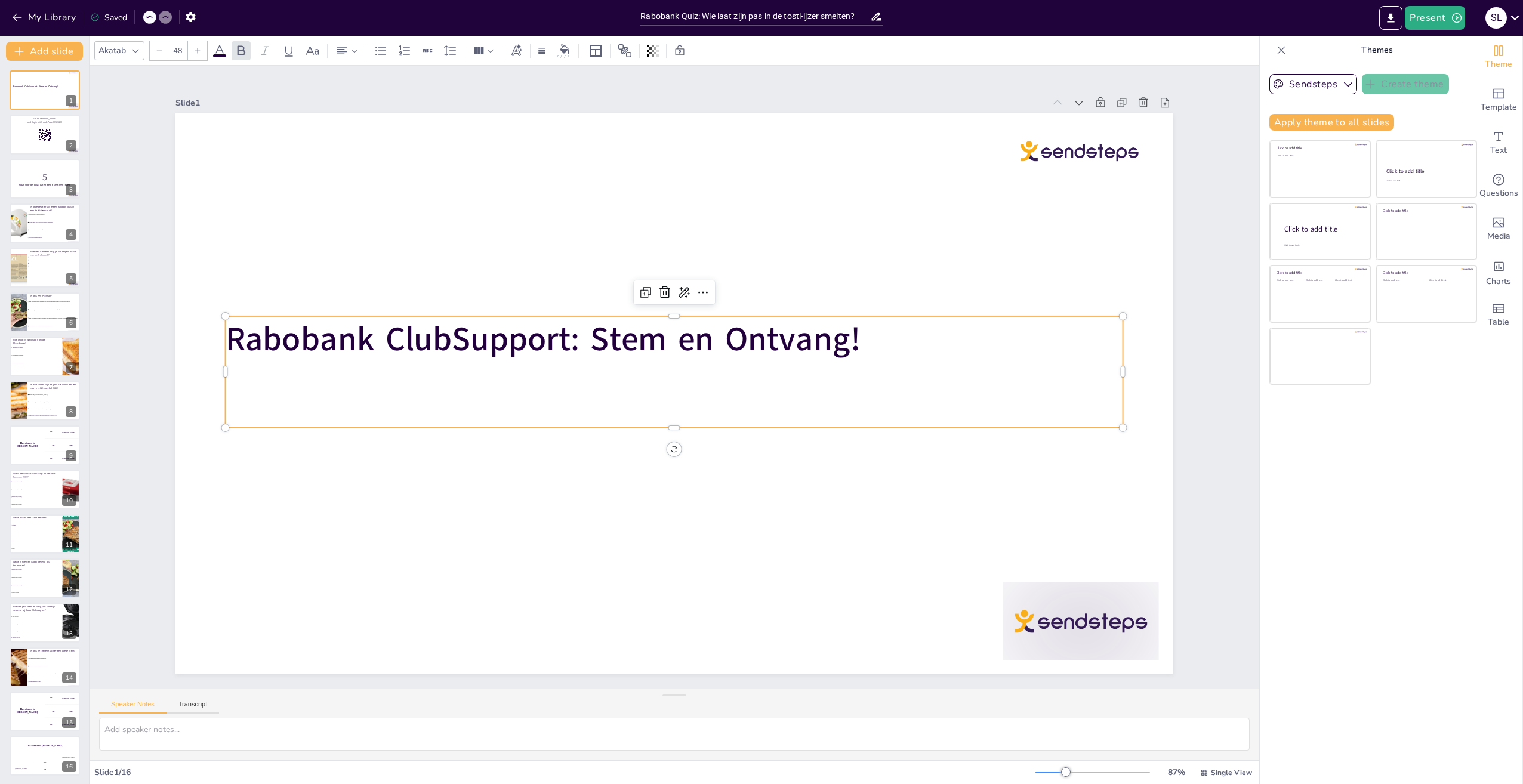
checkbox input "true"
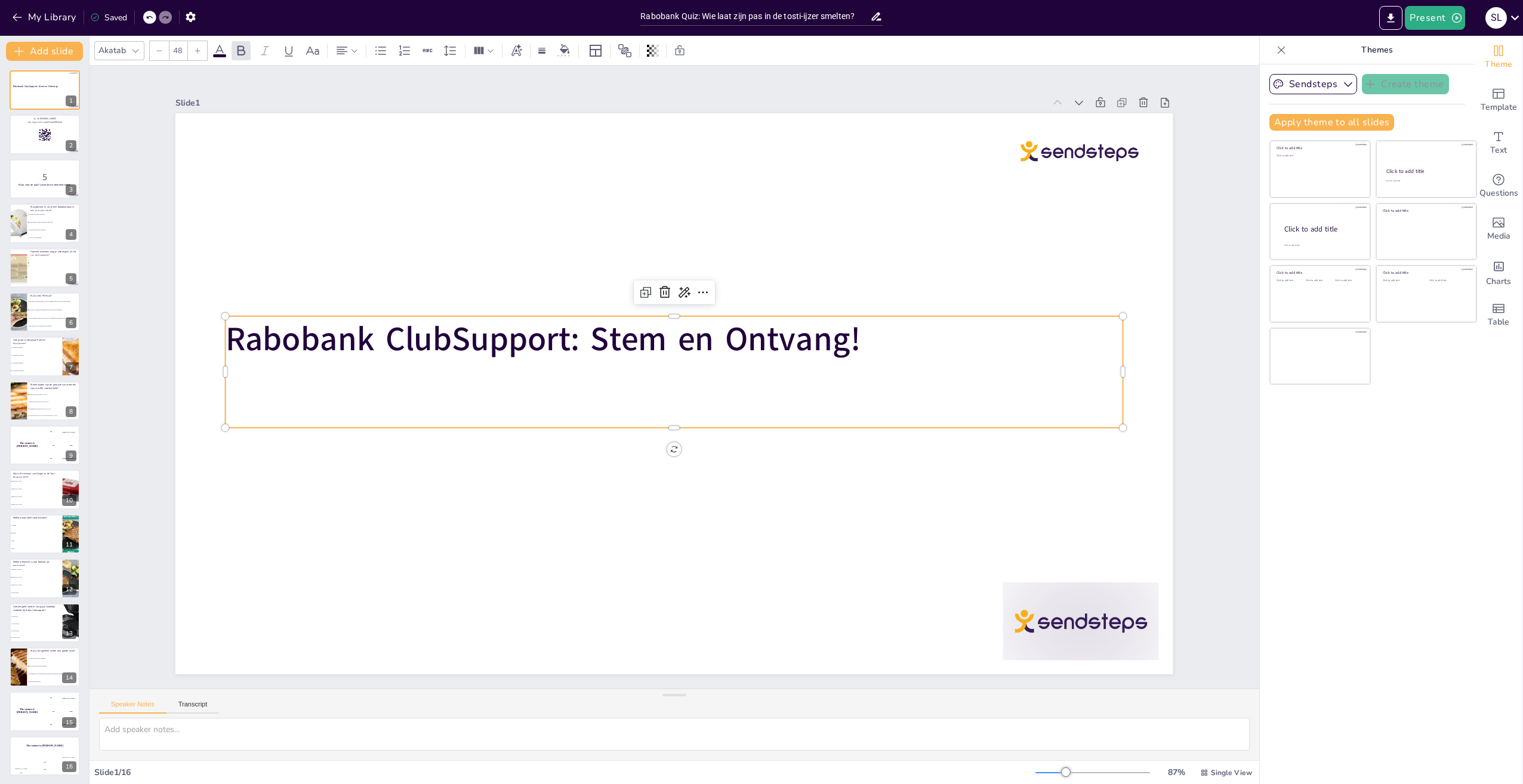
checkbox input "true"
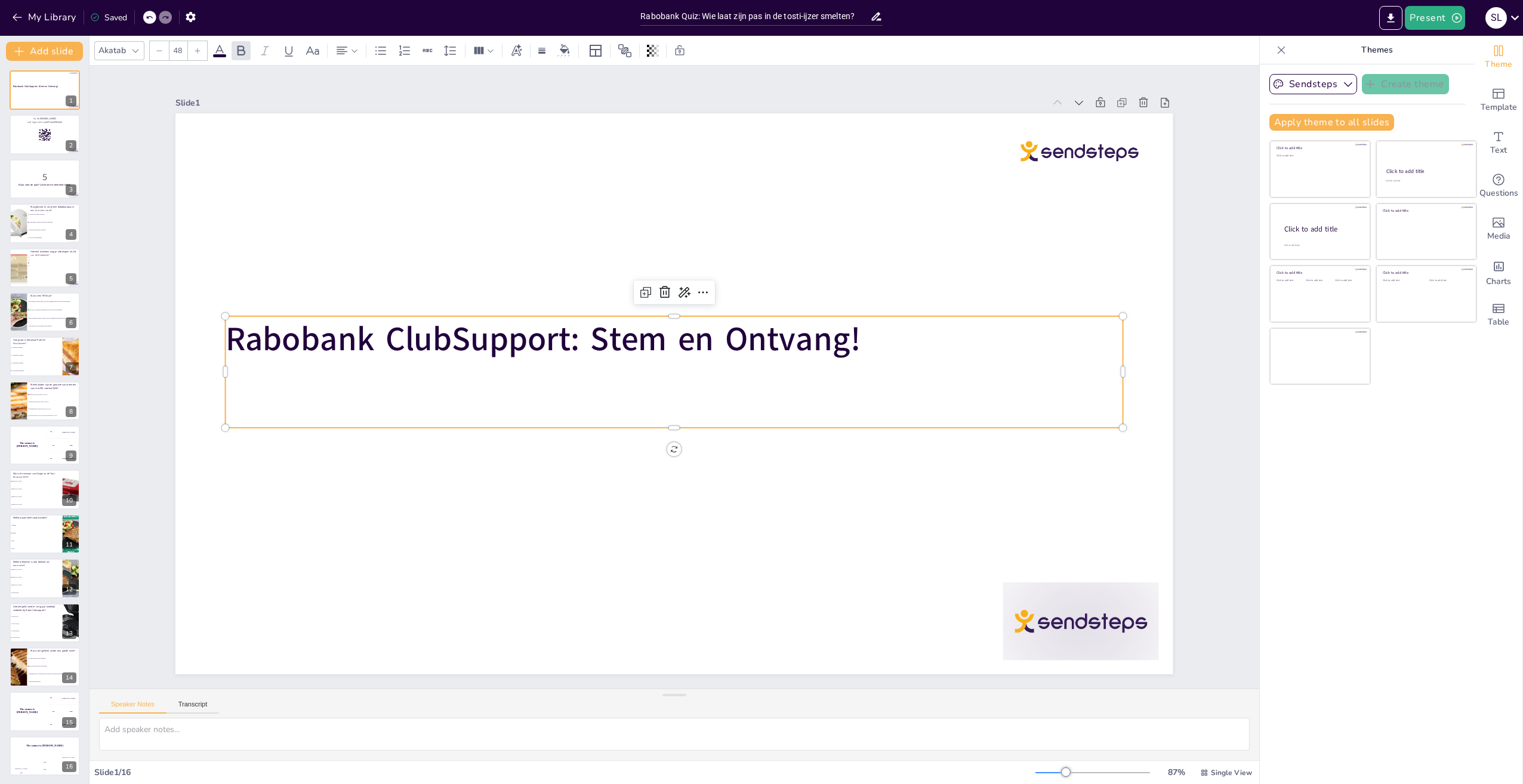
checkbox input "true"
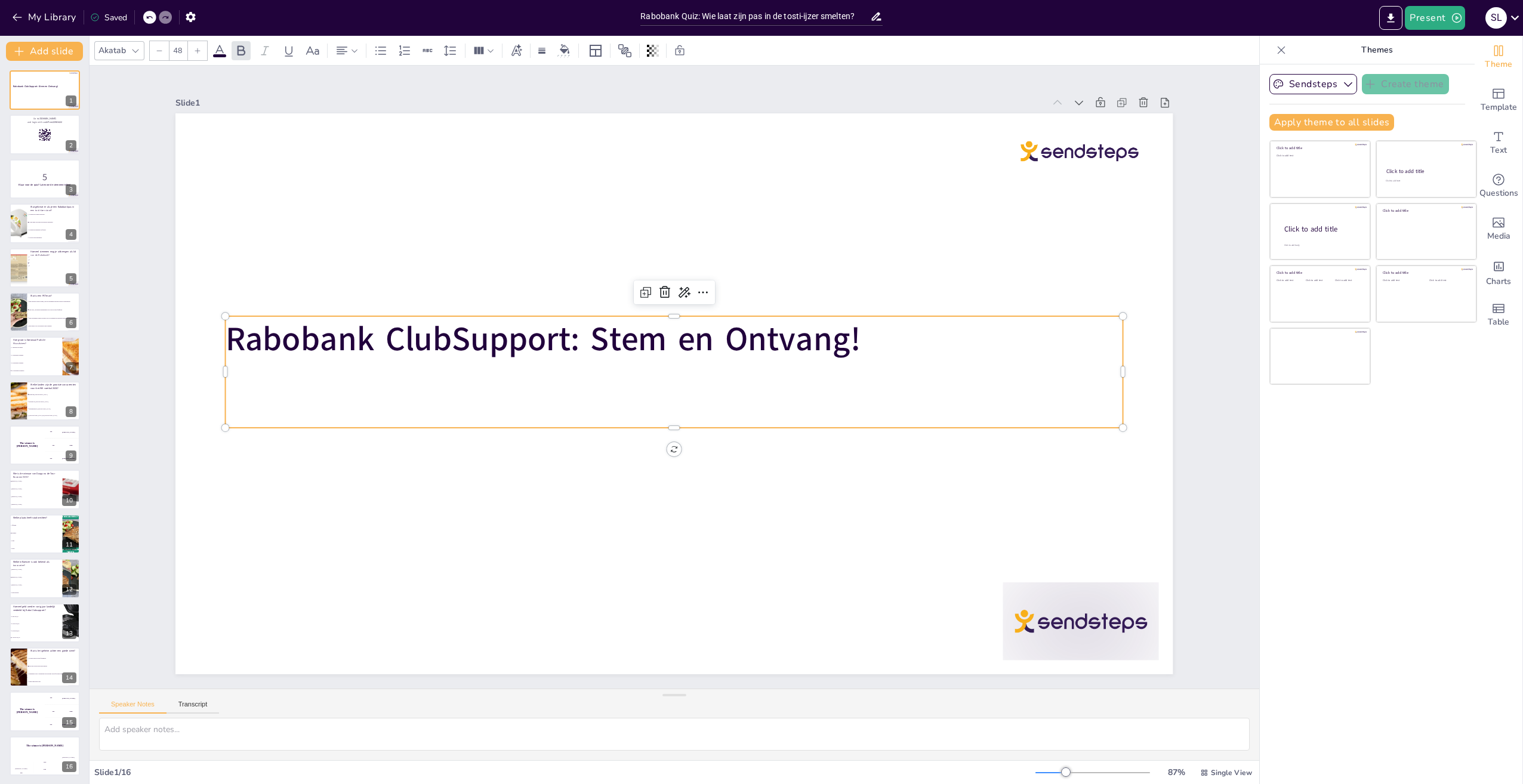
checkbox input "true"
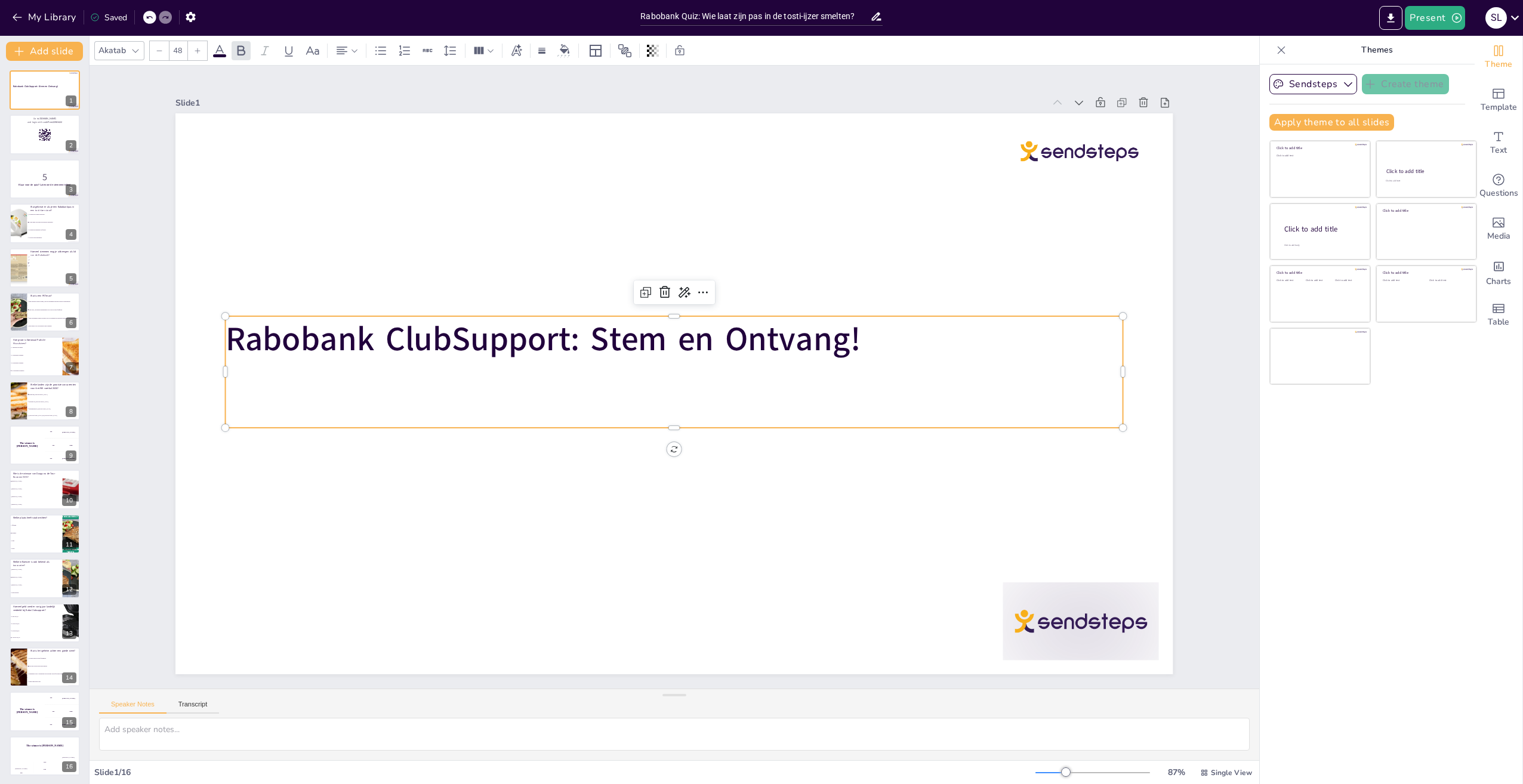
checkbox input "true"
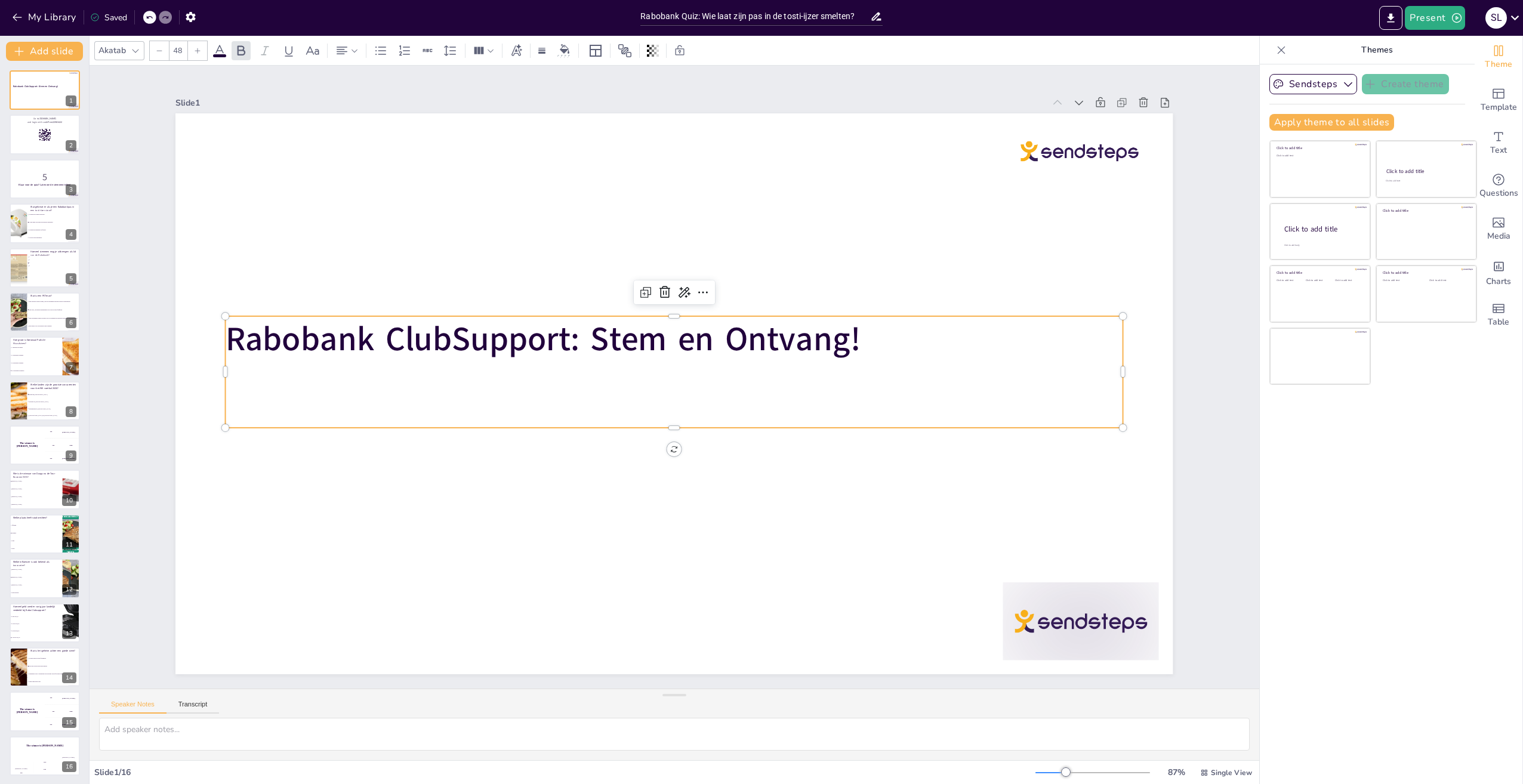
checkbox input "true"
click at [1495, 137] on icon "Add text boxes" at bounding box center [1499, 136] width 9 height 9
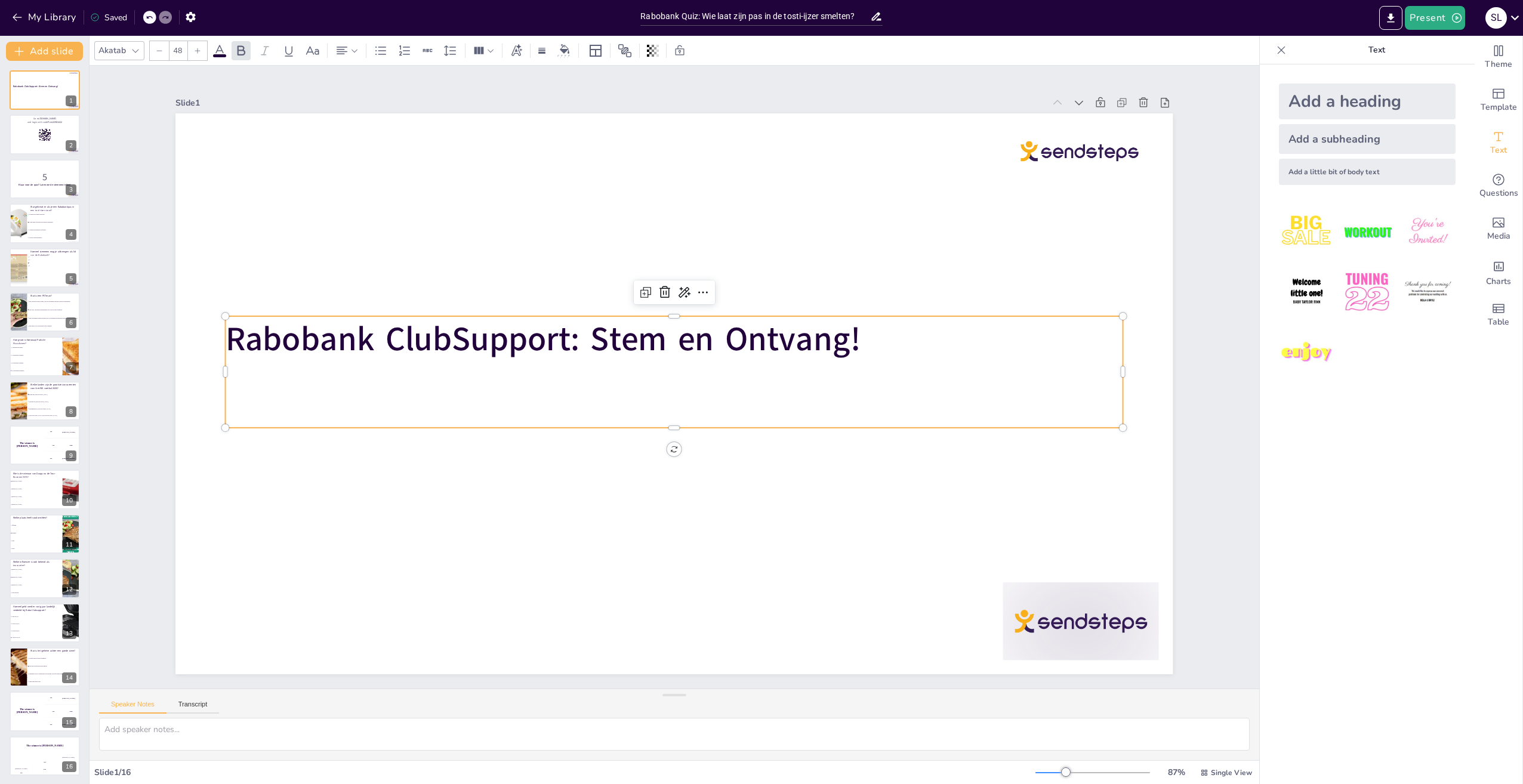
click at [1322, 100] on div "Add a heading" at bounding box center [1367, 101] width 177 height 36
click at [793, 333] on strong "Rabobank ClubSupport: Stem en Ontvang!" at bounding box center [543, 340] width 635 height 45
click at [848, 335] on strong "Rabobank ClubSupport: Stem en Ontvang!" at bounding box center [543, 340] width 635 height 45
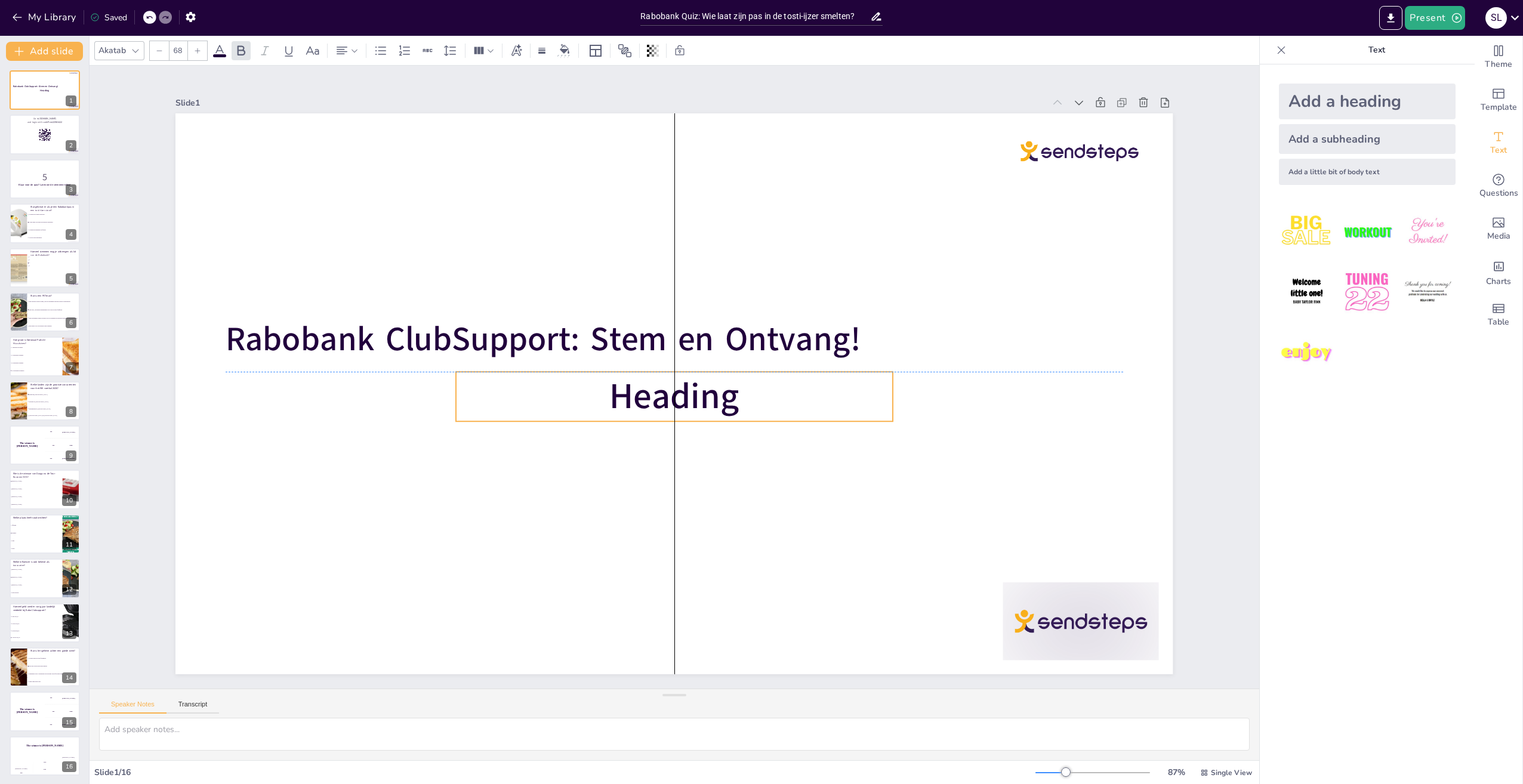
click at [738, 397] on p "Heading" at bounding box center [674, 396] width 436 height 50
click at [732, 393] on p "Heading" at bounding box center [674, 396] width 436 height 50
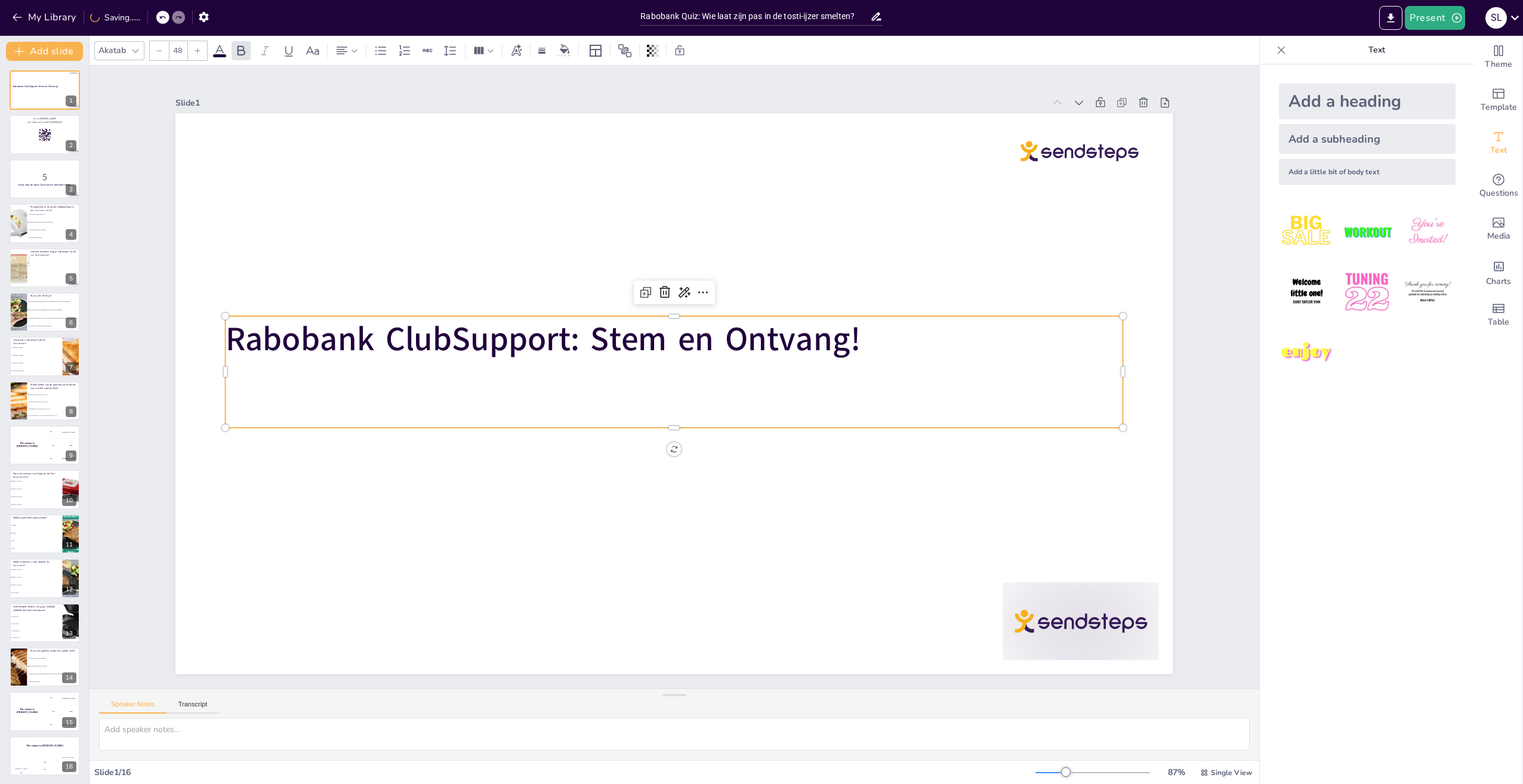
click at [822, 340] on strong "Rabobank ClubSupport: Stem en Ontvang!" at bounding box center [543, 340] width 635 height 45
click at [1514, 16] on icon at bounding box center [1515, 17] width 16 height 16
click at [1437, 91] on p "My profile" at bounding box center [1435, 85] width 33 height 11
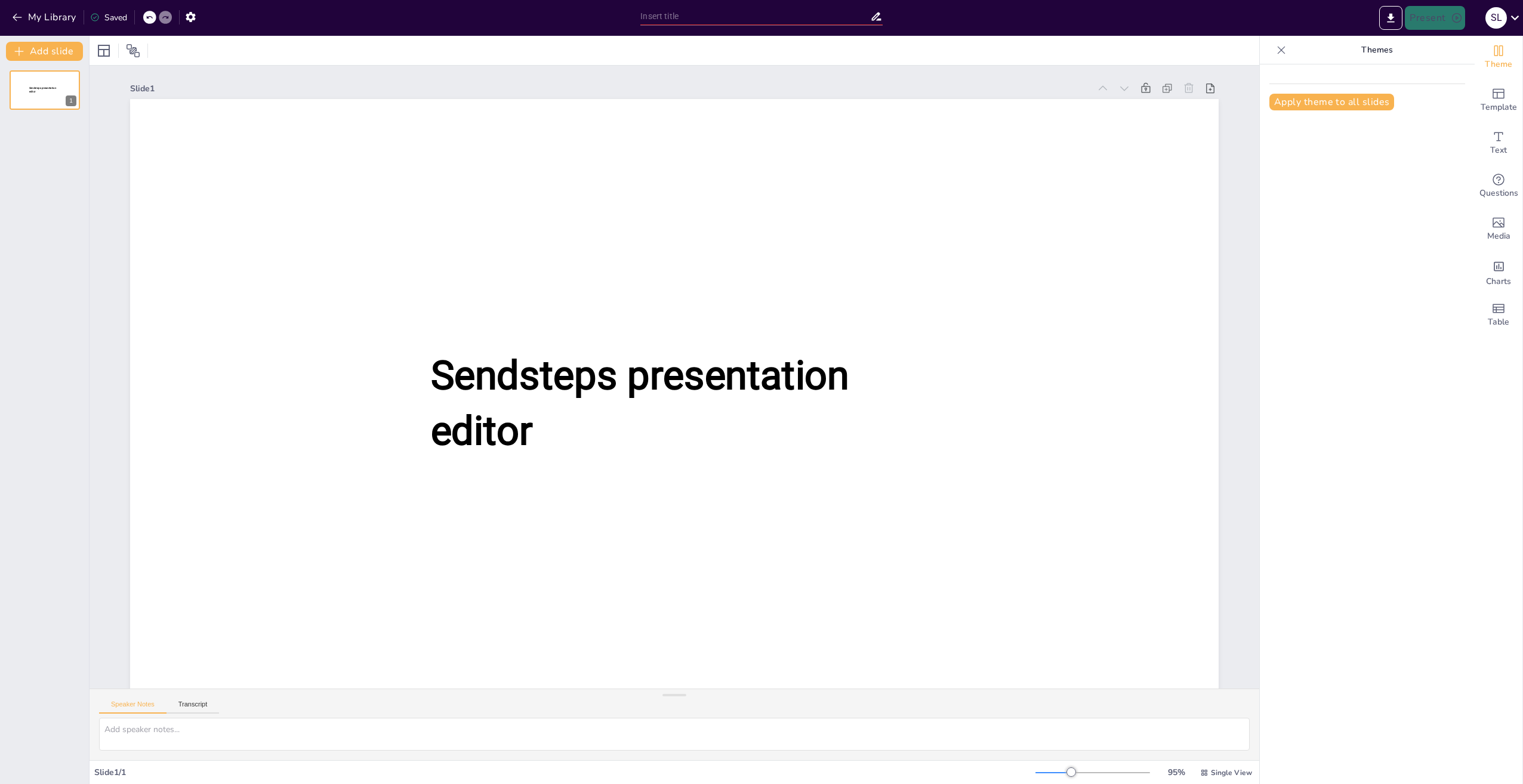
type input "New Sendsteps"
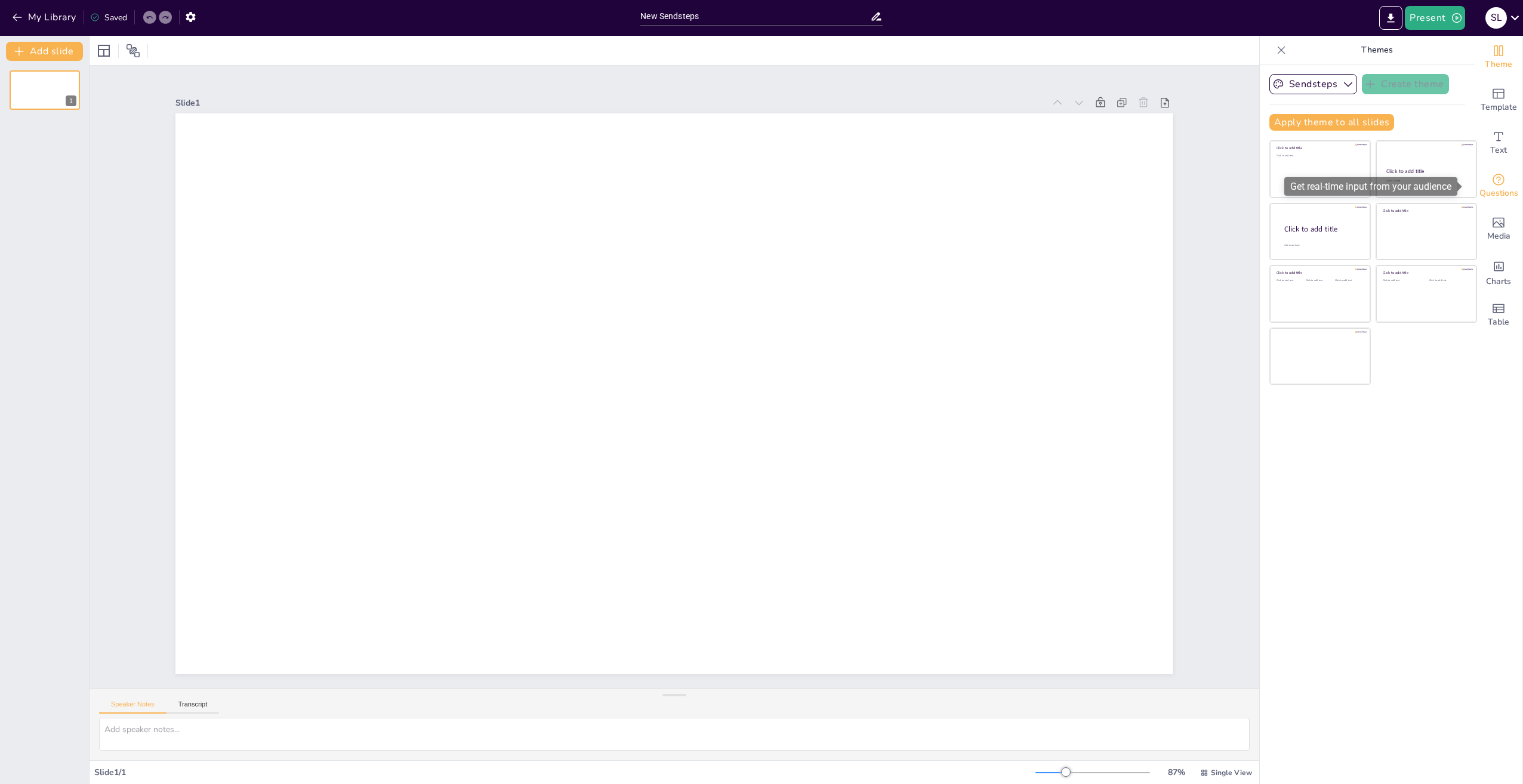
click at [1491, 182] on icon "Get real-time input from your audience" at bounding box center [1498, 180] width 14 height 14
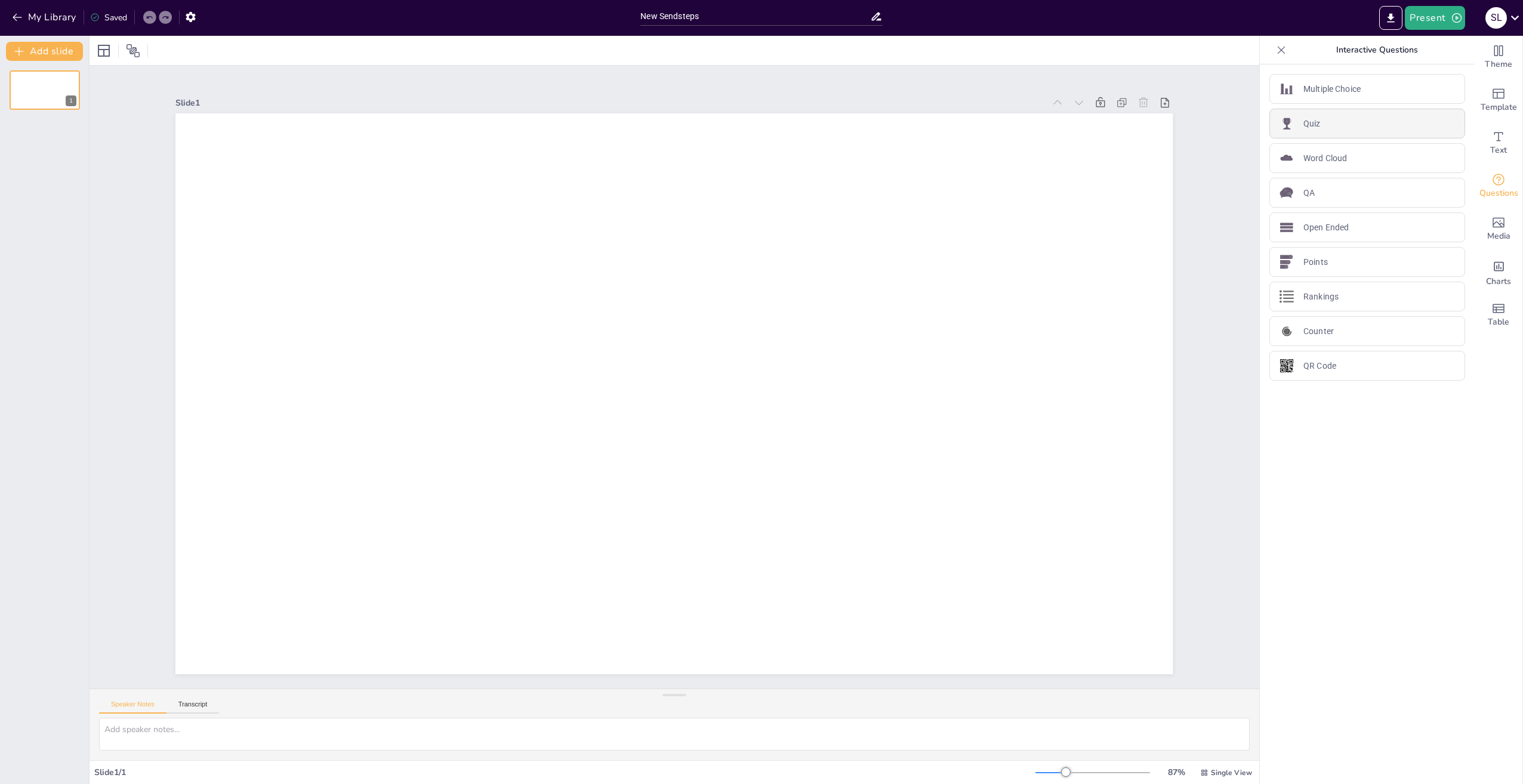
click at [1292, 122] on div "Quiz" at bounding box center [1367, 123] width 196 height 30
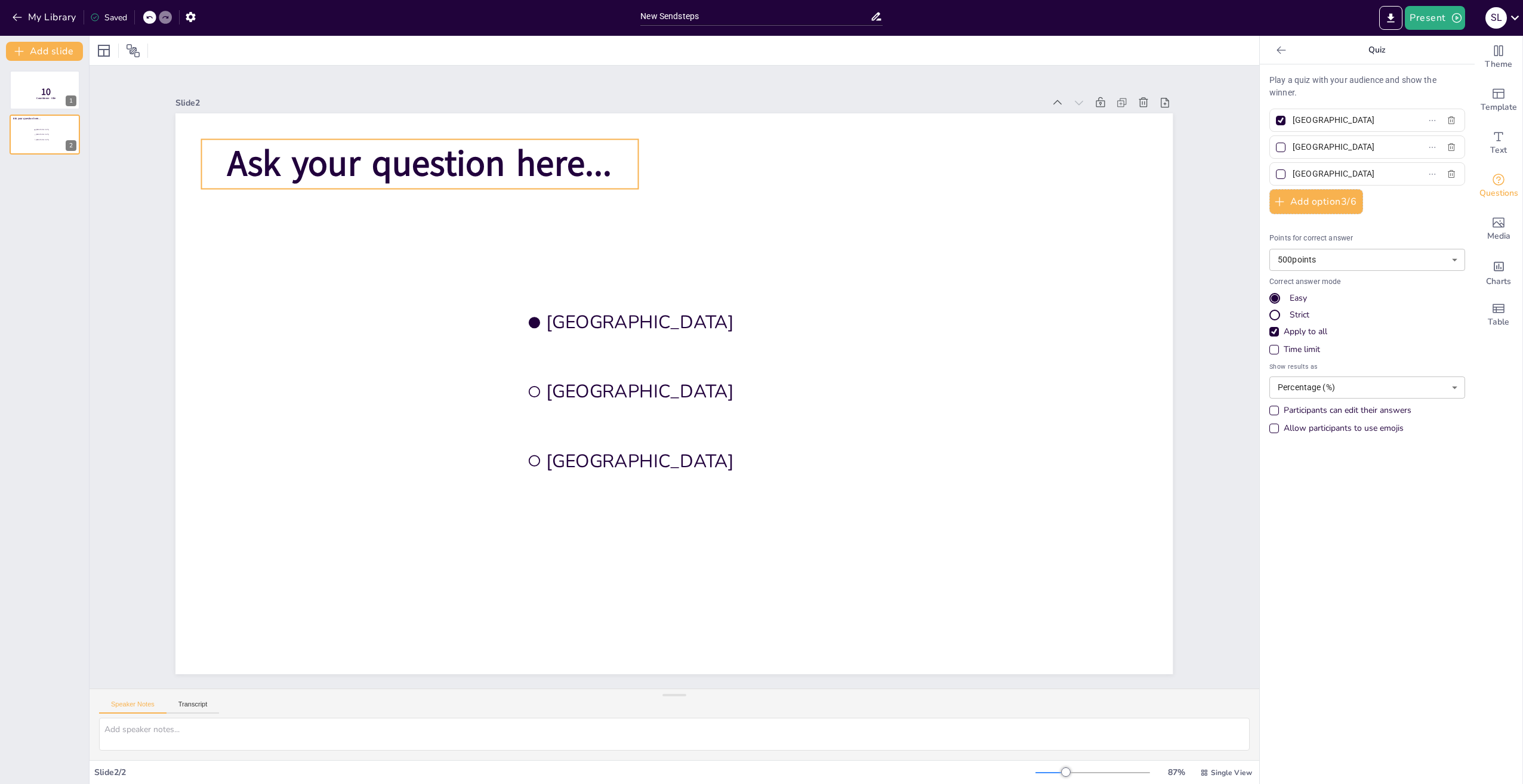
click at [437, 156] on span "Ask your question here..." at bounding box center [420, 163] width 384 height 48
click at [36, 88] on p "10" at bounding box center [46, 92] width 32 height 13
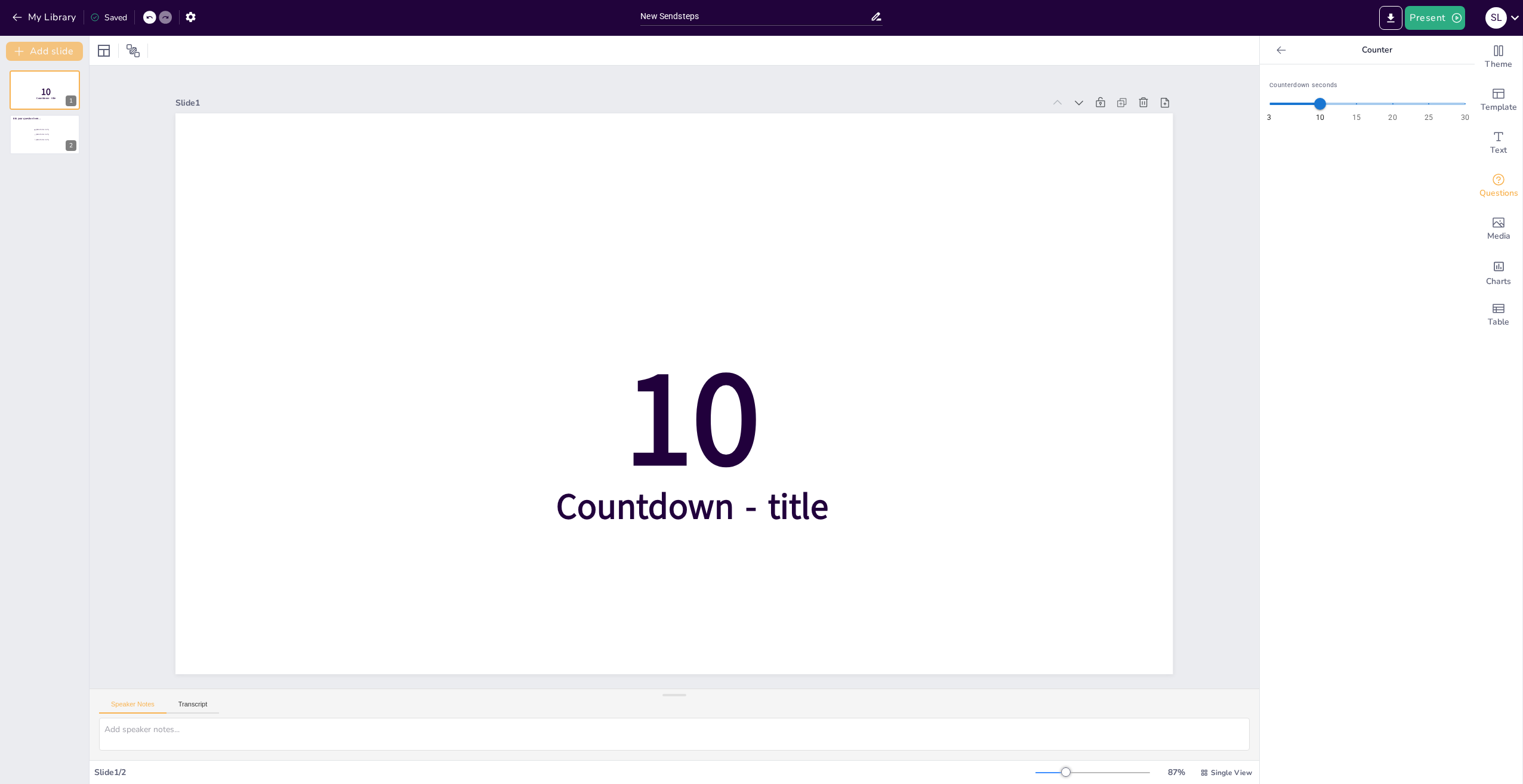
click at [42, 50] on button "Add slide" at bounding box center [44, 51] width 77 height 19
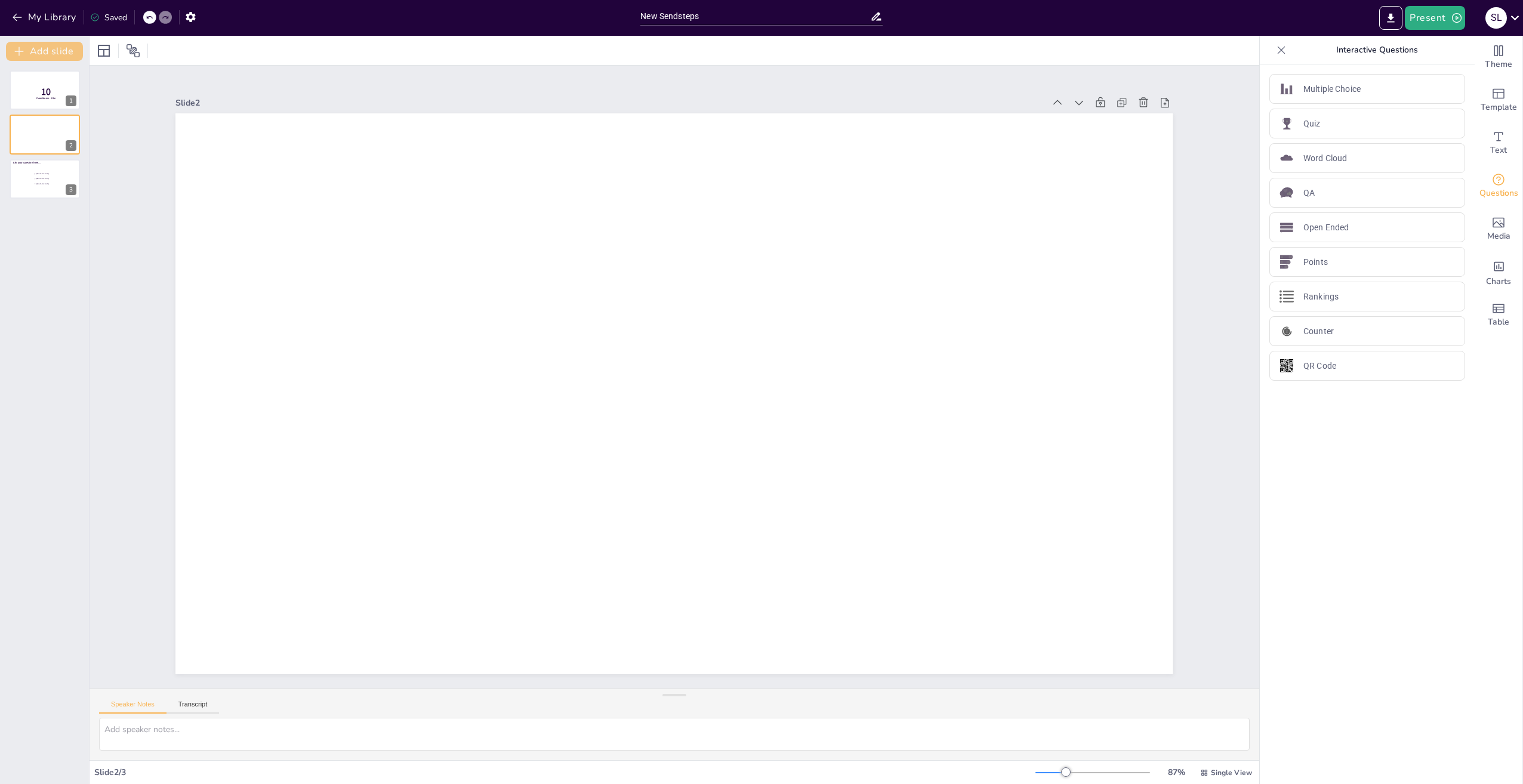
click at [42, 50] on button "Add slide" at bounding box center [44, 51] width 77 height 19
click at [42, 88] on span "10" at bounding box center [45, 92] width 9 height 13
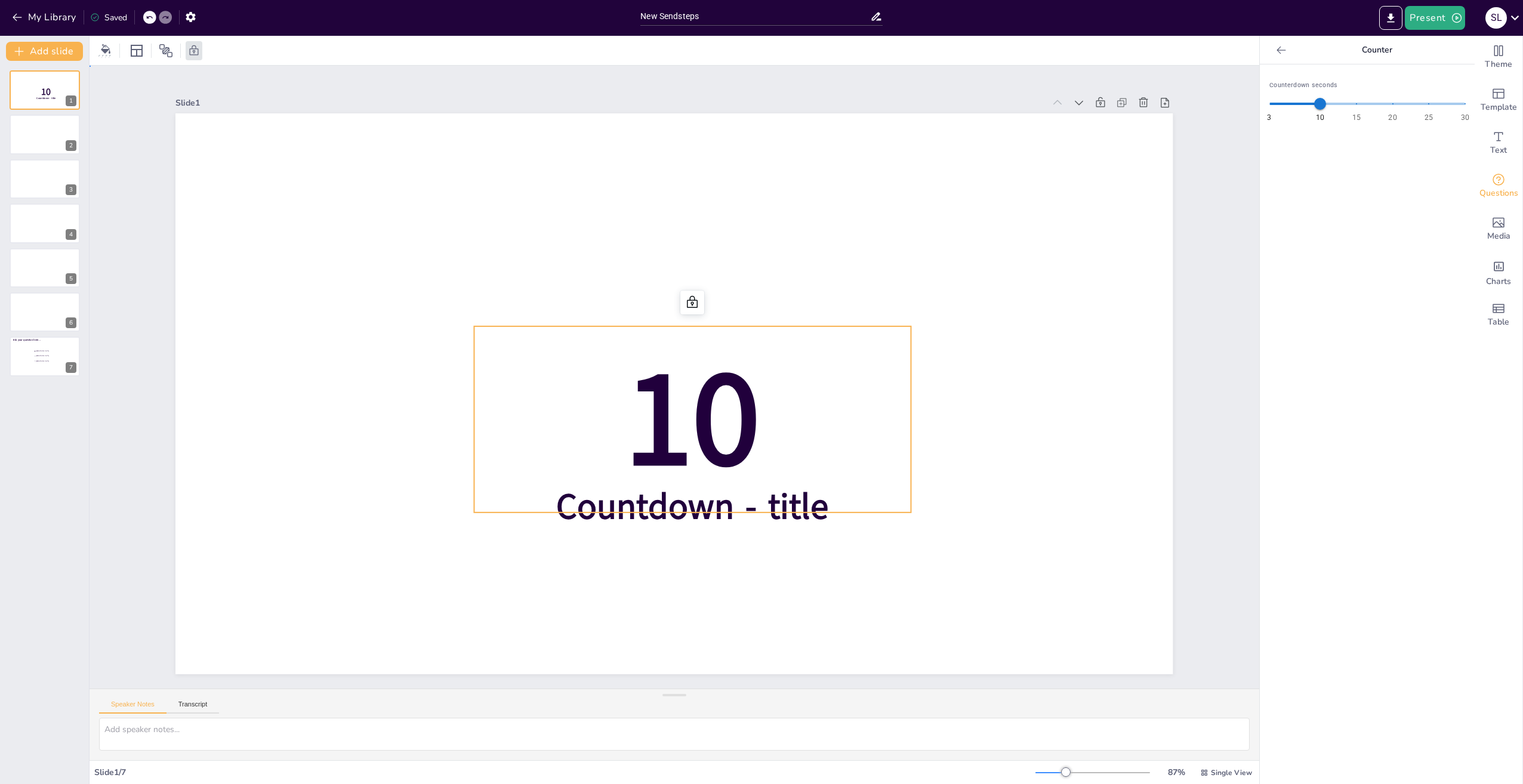
click at [702, 432] on span "10" at bounding box center [692, 418] width 135 height 182
click at [30, 132] on div at bounding box center [45, 134] width 71 height 40
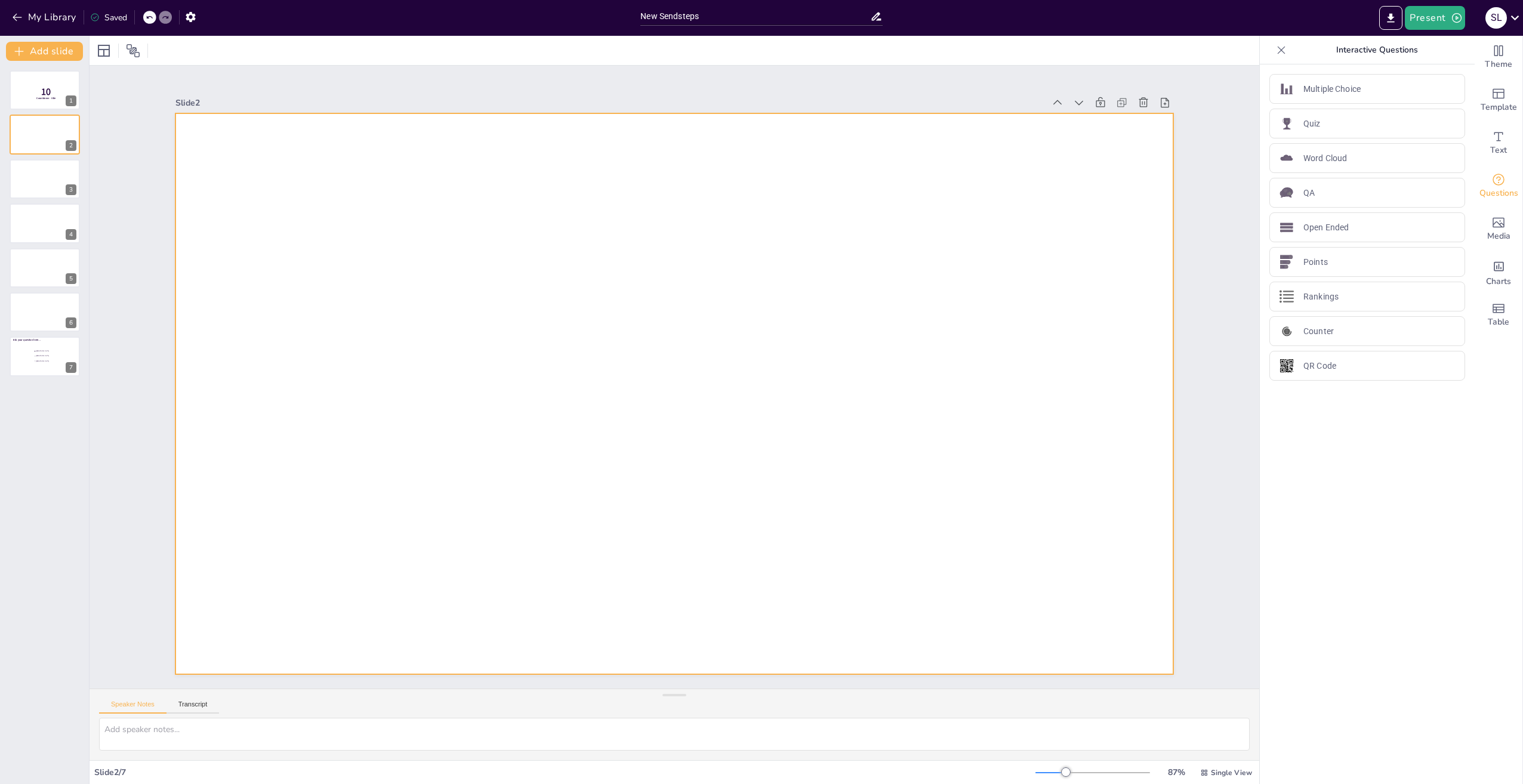
click at [755, 172] on div at bounding box center [674, 393] width 997 height 561
click at [1491, 143] on icon "Add text boxes" at bounding box center [1498, 137] width 14 height 14
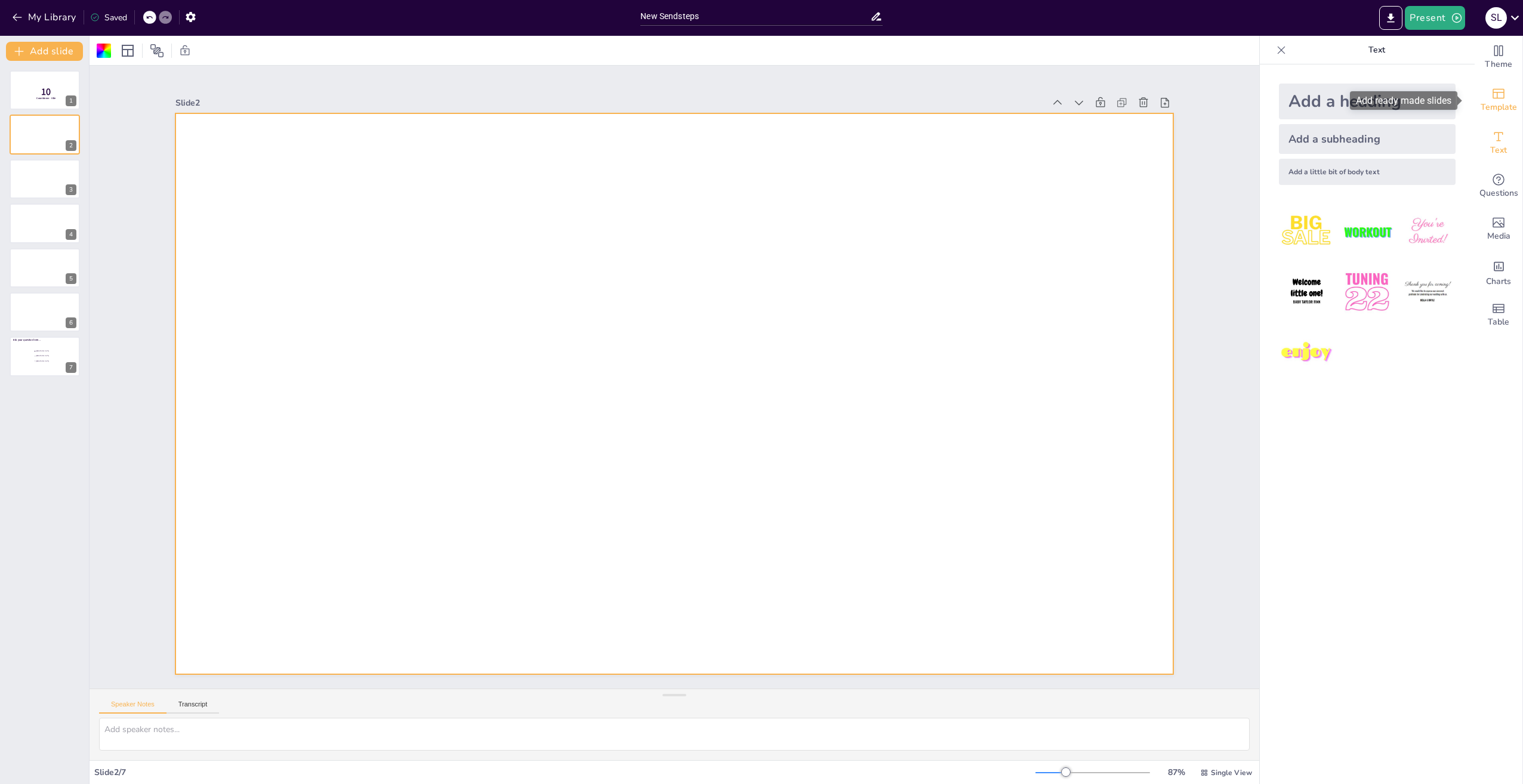
click at [1491, 94] on icon "Add ready made slides" at bounding box center [1498, 93] width 14 height 14
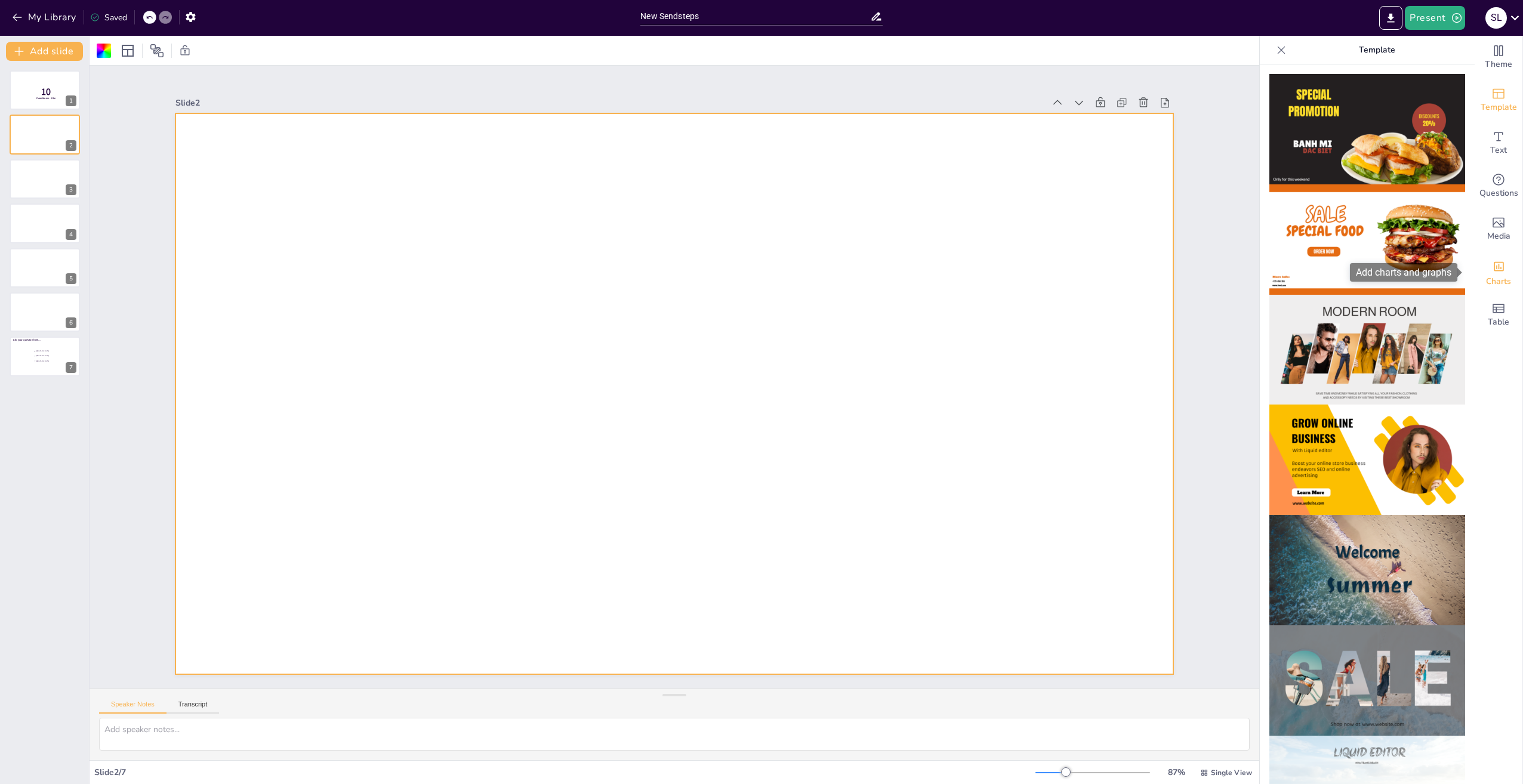
click at [1493, 268] on icon "Add charts and graphs" at bounding box center [1499, 267] width 13 height 13
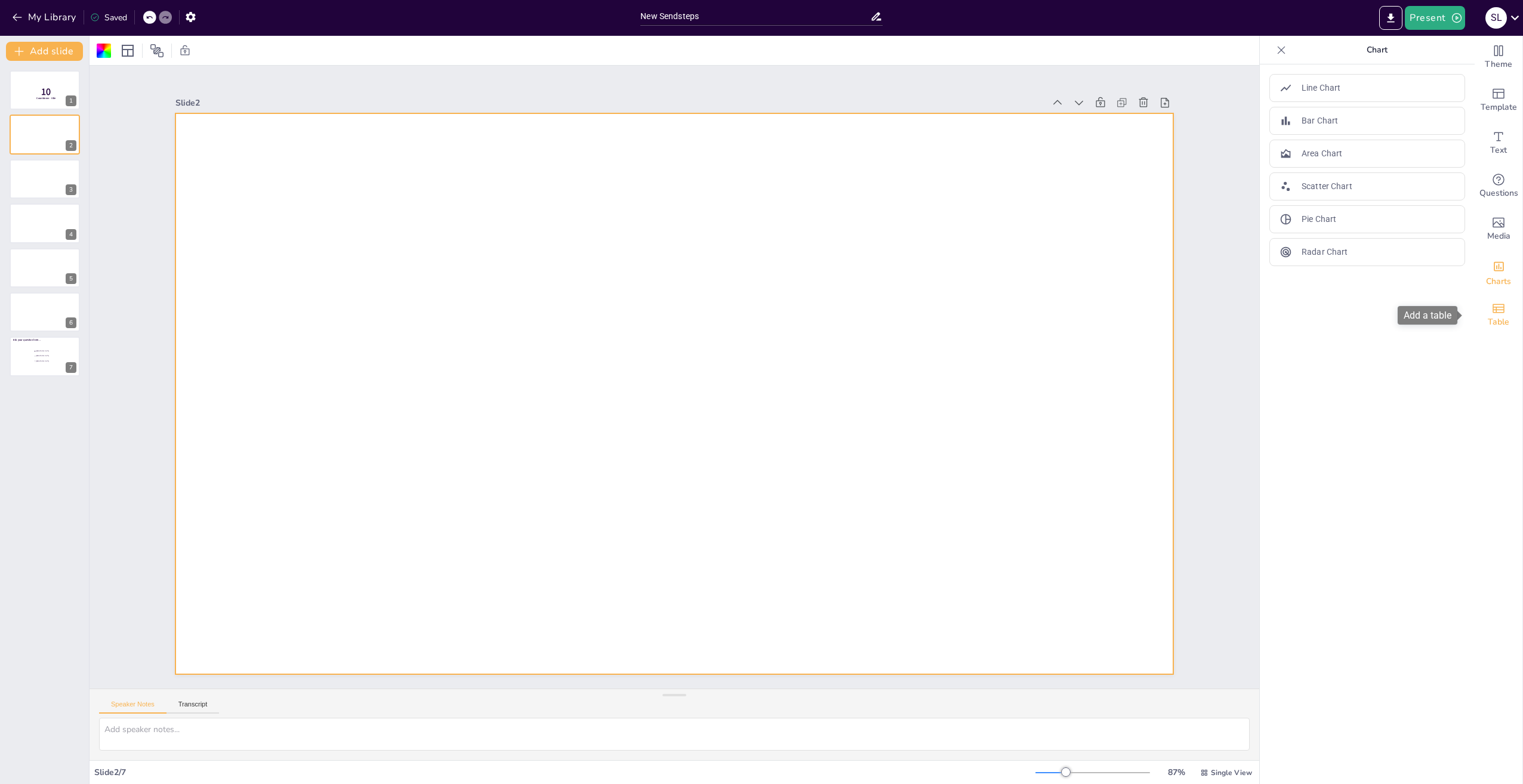
click at [1488, 317] on span "Table" at bounding box center [1498, 322] width 21 height 13
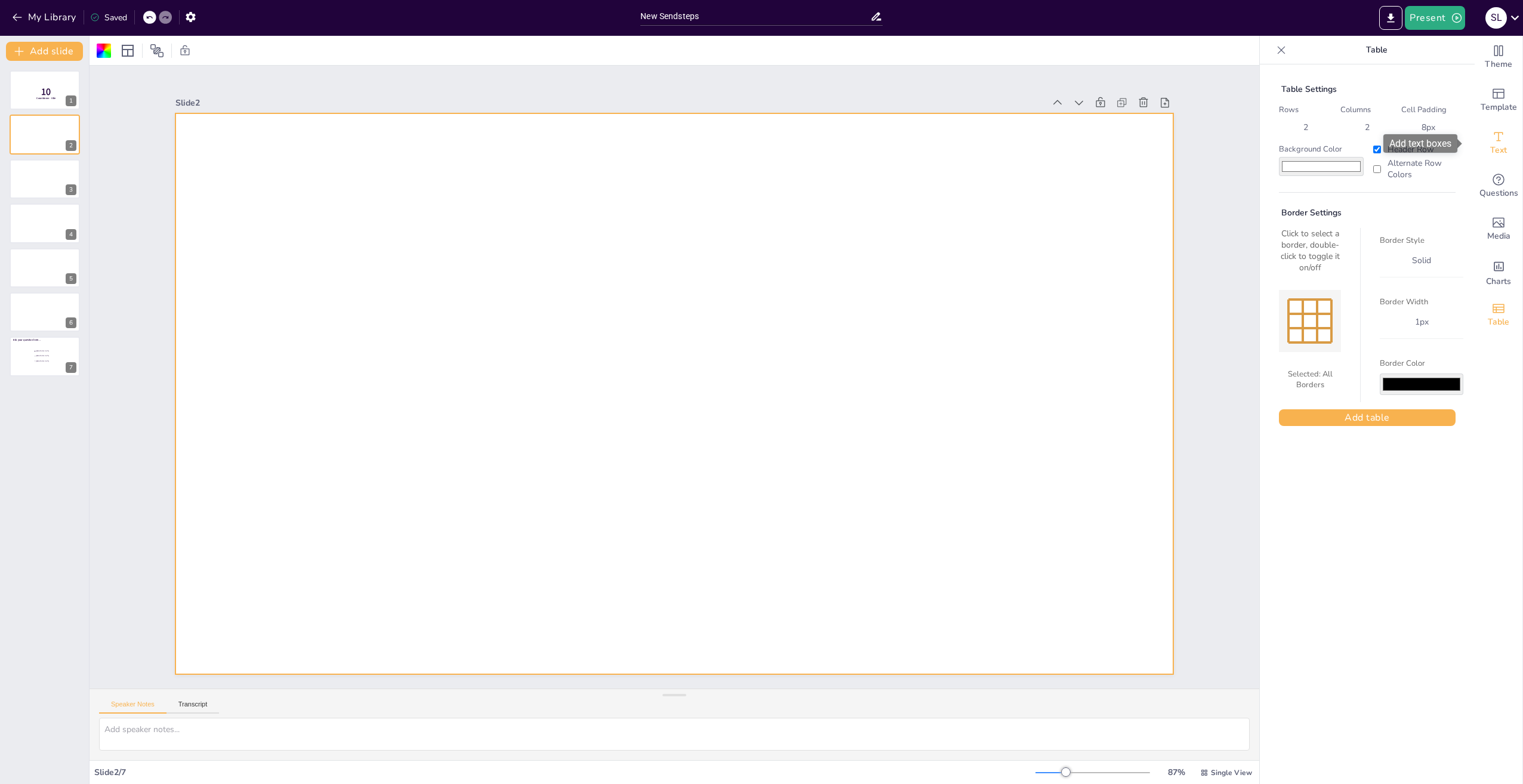
click at [1490, 147] on span "Text" at bounding box center [1499, 150] width 17 height 13
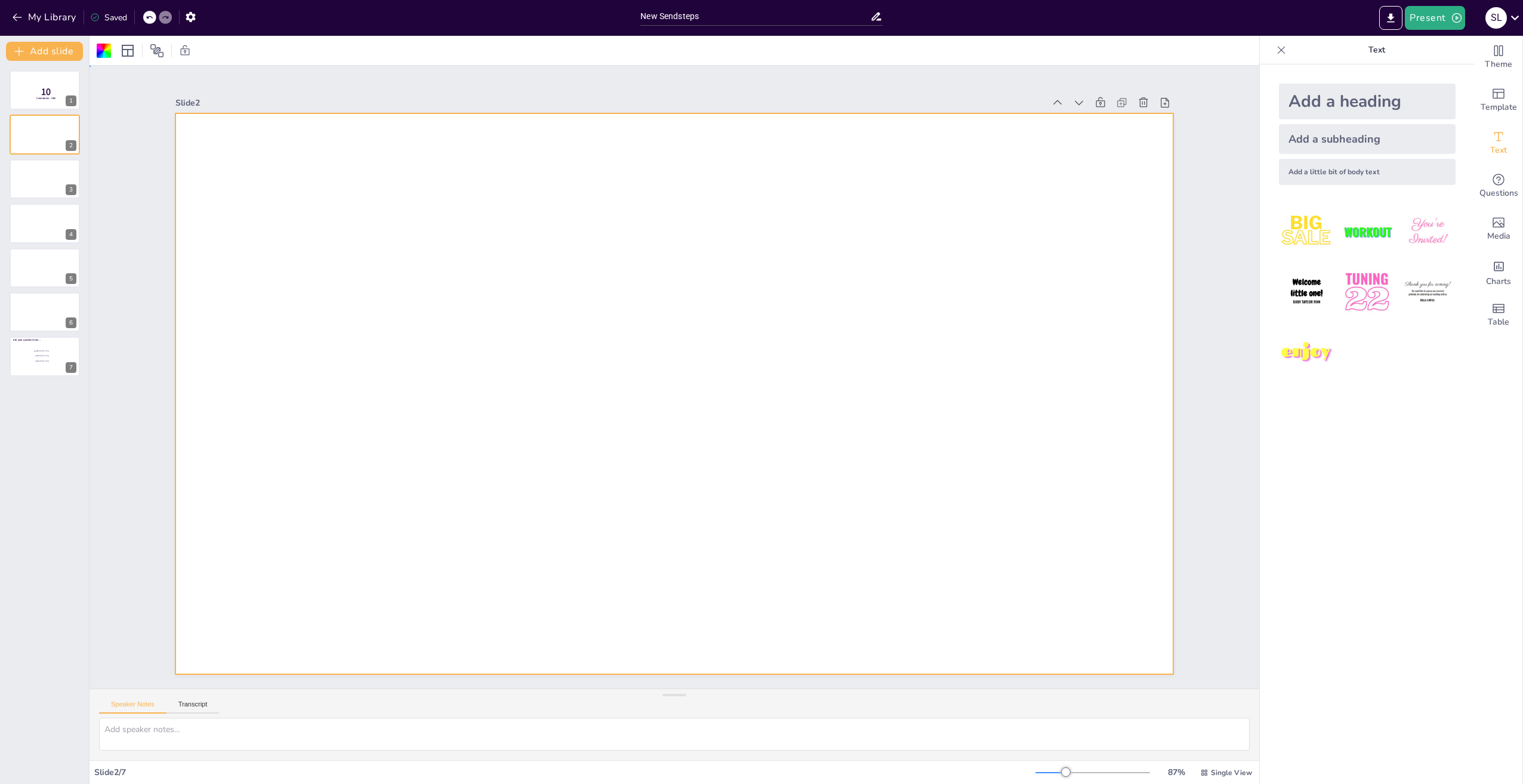
click at [200, 143] on div at bounding box center [674, 393] width 997 height 561
click at [1491, 142] on icon "Add text boxes" at bounding box center [1498, 137] width 14 height 14
click at [1344, 98] on div "Add a heading" at bounding box center [1367, 101] width 177 height 36
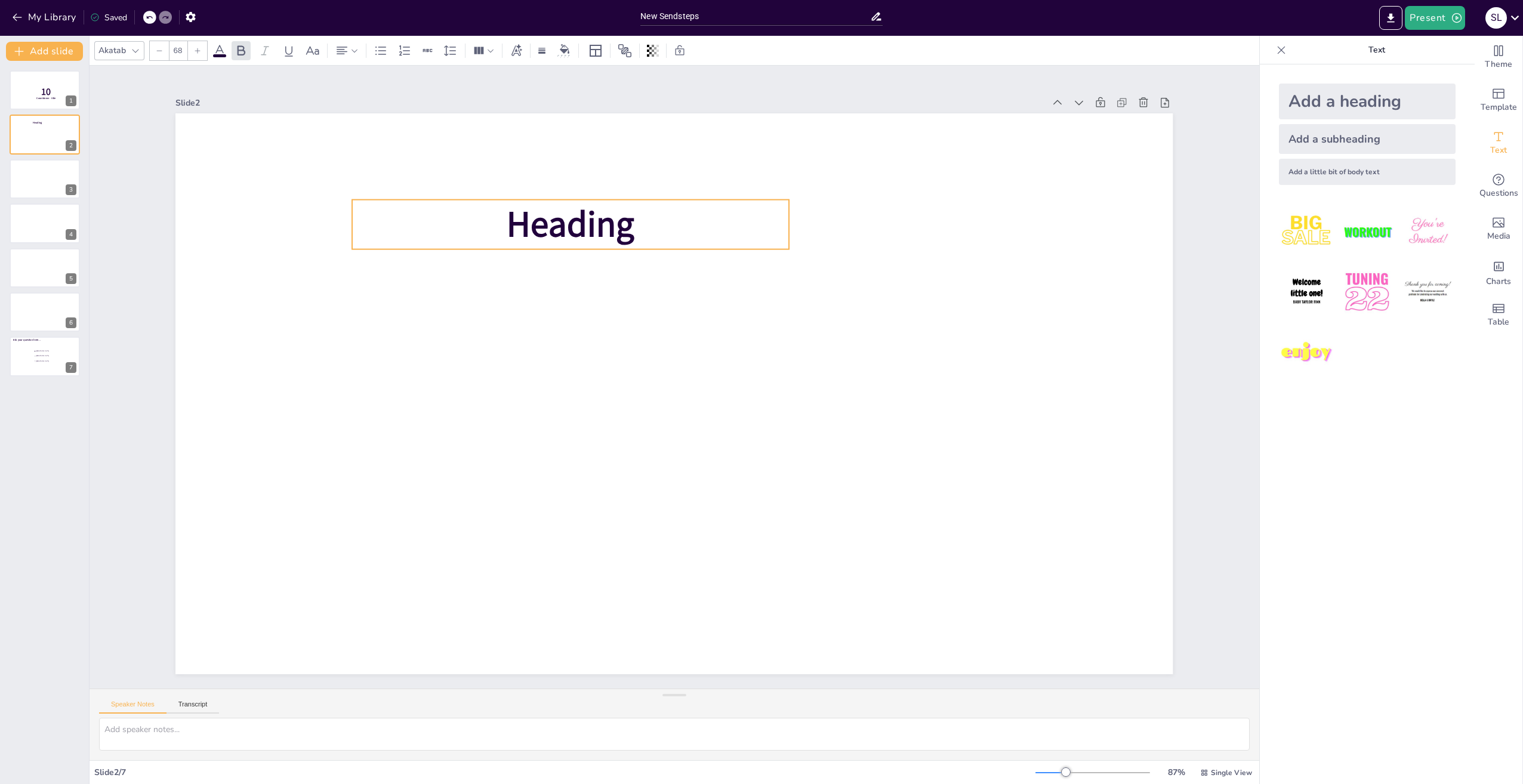
drag, startPoint x: 613, startPoint y: 386, endPoint x: 509, endPoint y: 217, distance: 198.4
click at [509, 217] on span "Heading" at bounding box center [570, 224] width 127 height 48
drag, startPoint x: 780, startPoint y: 219, endPoint x: 953, endPoint y: 224, distance: 173.1
click at [962, 224] on div at bounding box center [966, 225] width 9 height 50
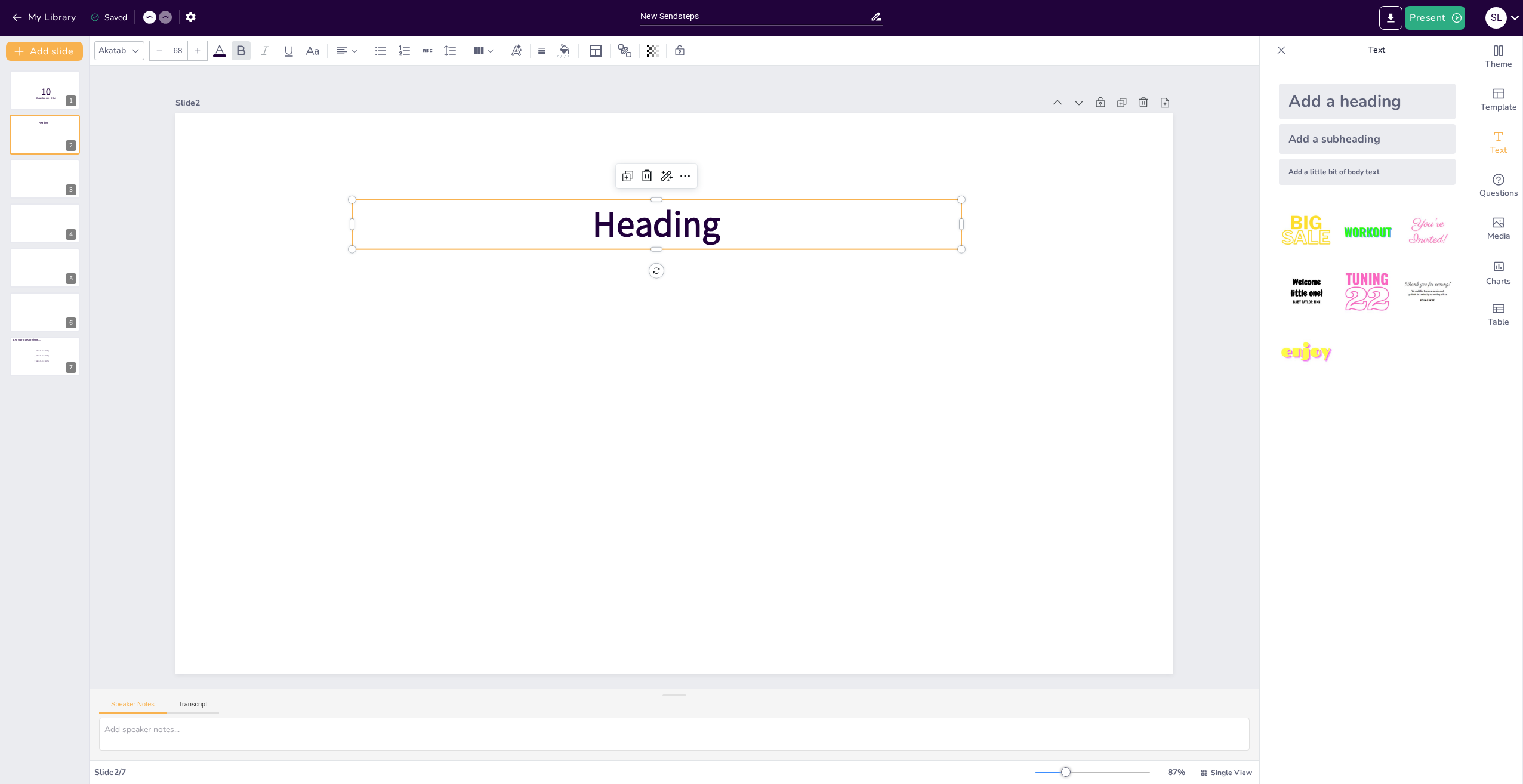
click at [497, 217] on p "Heading" at bounding box center [657, 225] width 609 height 50
click at [682, 229] on span "Heading" at bounding box center [657, 224] width 127 height 48
click at [614, 219] on span "Heading" at bounding box center [657, 224] width 127 height 48
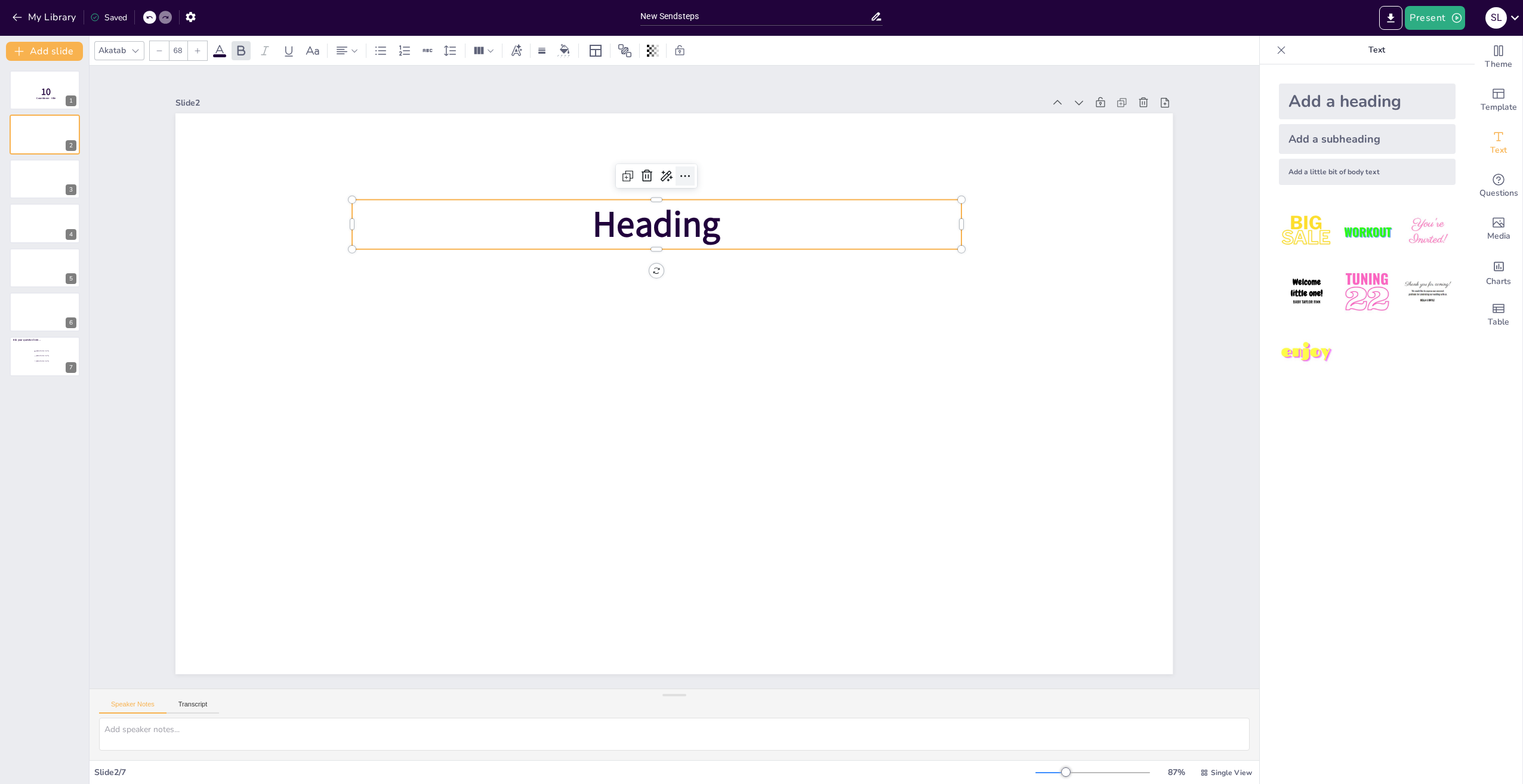
click at [678, 169] on icon at bounding box center [685, 176] width 14 height 14
click at [517, 417] on div at bounding box center [674, 393] width 997 height 561
click at [705, 226] on span "Heading" at bounding box center [657, 224] width 127 height 48
click at [720, 224] on p "Heading" at bounding box center [659, 224] width 609 height 50
click at [710, 220] on span "Heading" at bounding box center [660, 224] width 127 height 48
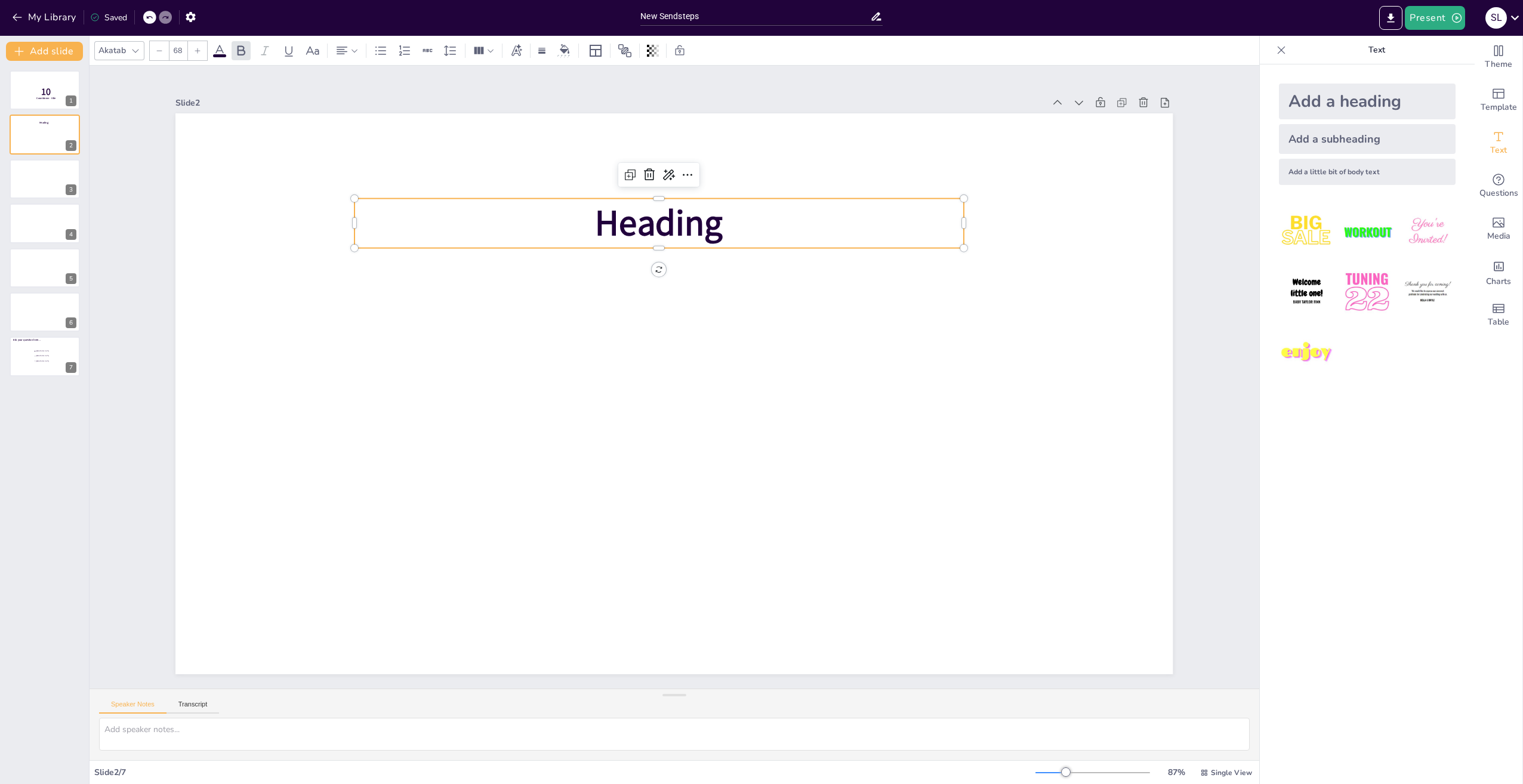
click at [685, 223] on span "Heading" at bounding box center [660, 224] width 127 height 48
click at [623, 170] on icon at bounding box center [630, 175] width 14 height 14
type input "68"
click at [147, 17] on icon at bounding box center [149, 18] width 6 height 3
click at [637, 221] on span "Heading" at bounding box center [657, 224] width 127 height 48
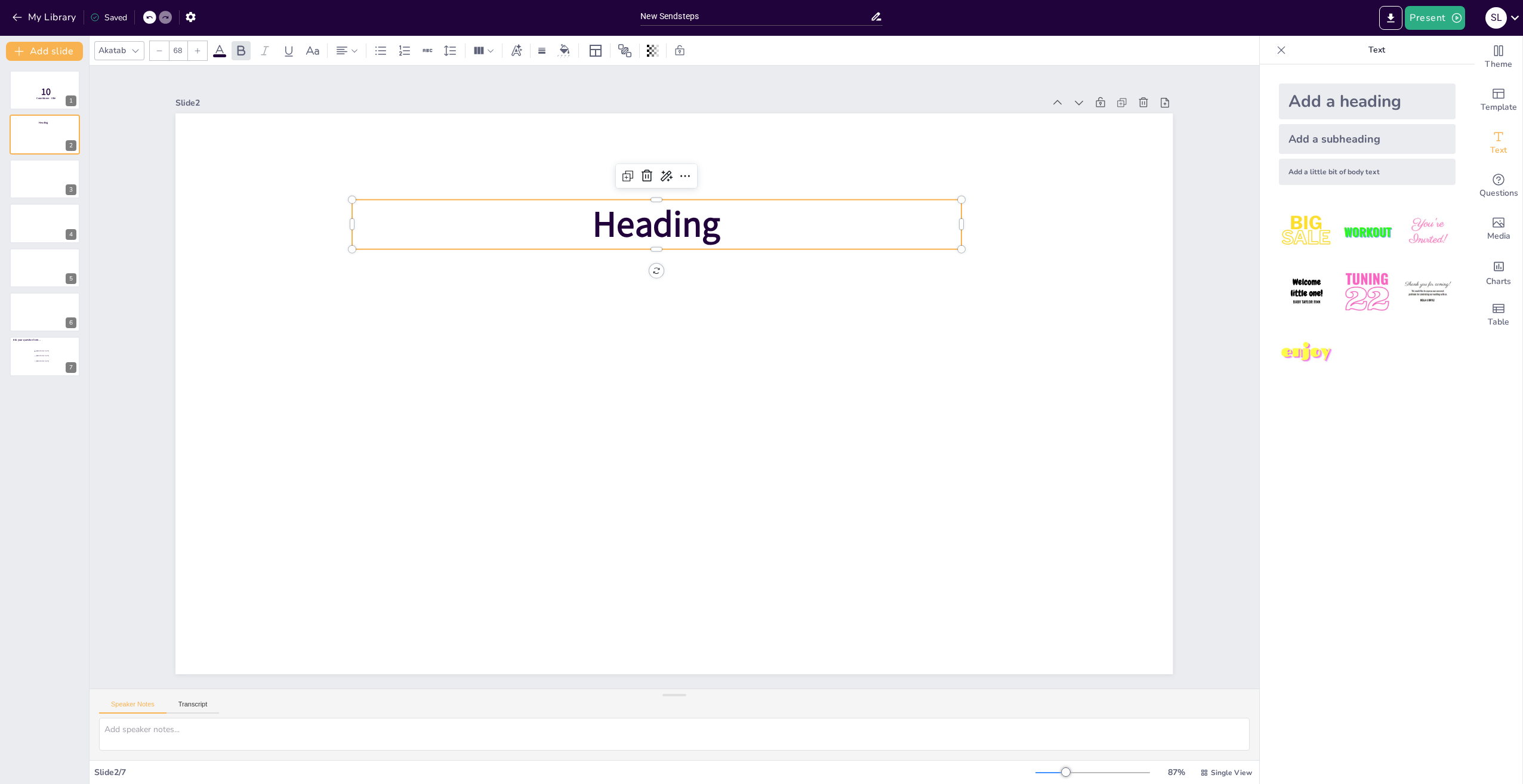
click at [706, 219] on span "Heading" at bounding box center [657, 224] width 127 height 48
click at [701, 225] on span "Heading" at bounding box center [657, 224] width 127 height 48
click at [661, 172] on icon at bounding box center [667, 175] width 12 height 11
click at [684, 212] on span "Rewrite" at bounding box center [674, 212] width 28 height 11
click at [665, 227] on span "Title" at bounding box center [656, 224] width 67 height 48
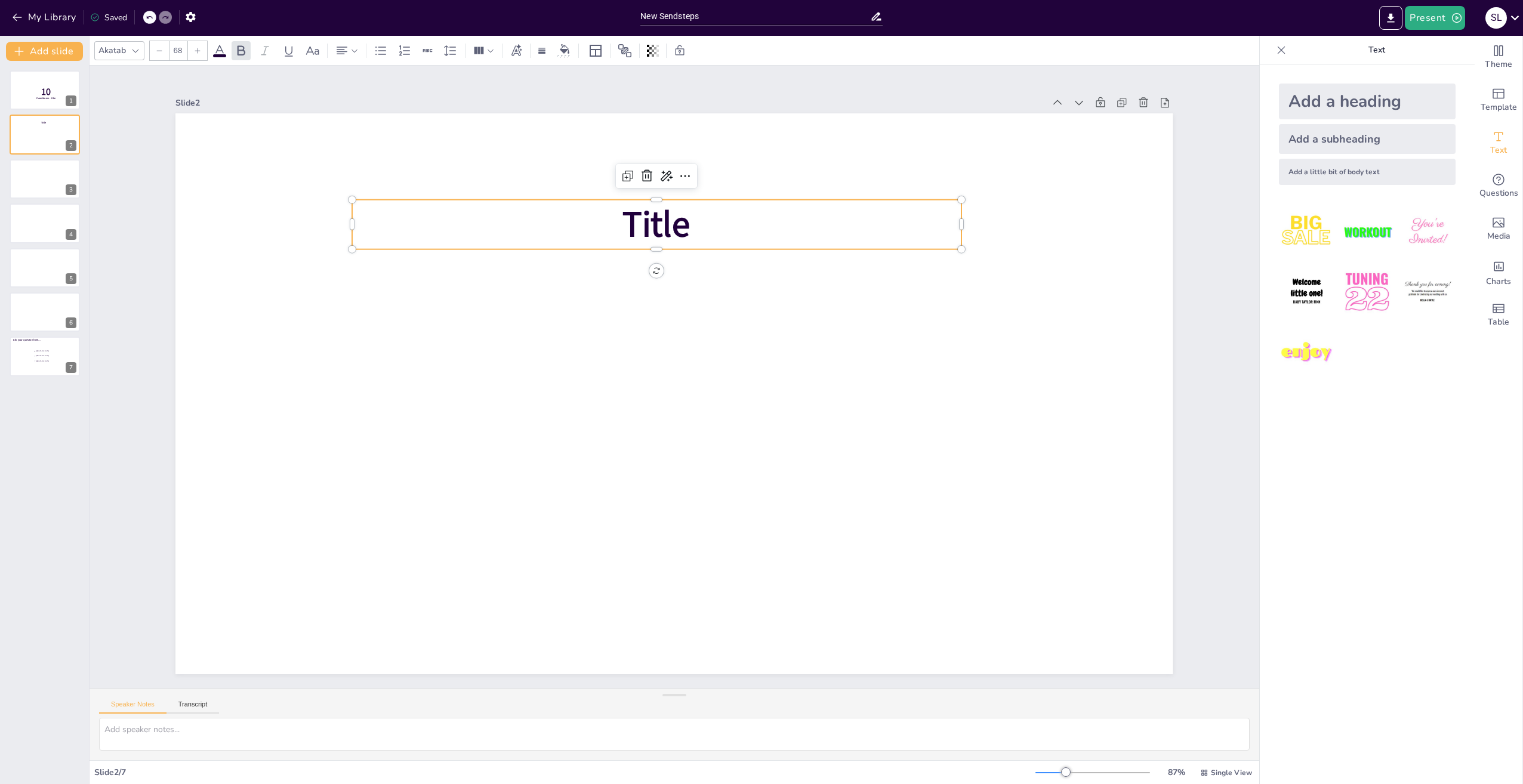
click at [680, 223] on span "Title" at bounding box center [656, 224] width 67 height 48
click at [674, 221] on span "Title" at bounding box center [655, 224] width 67 height 48
click at [704, 221] on p "Title" at bounding box center [655, 225] width 609 height 50
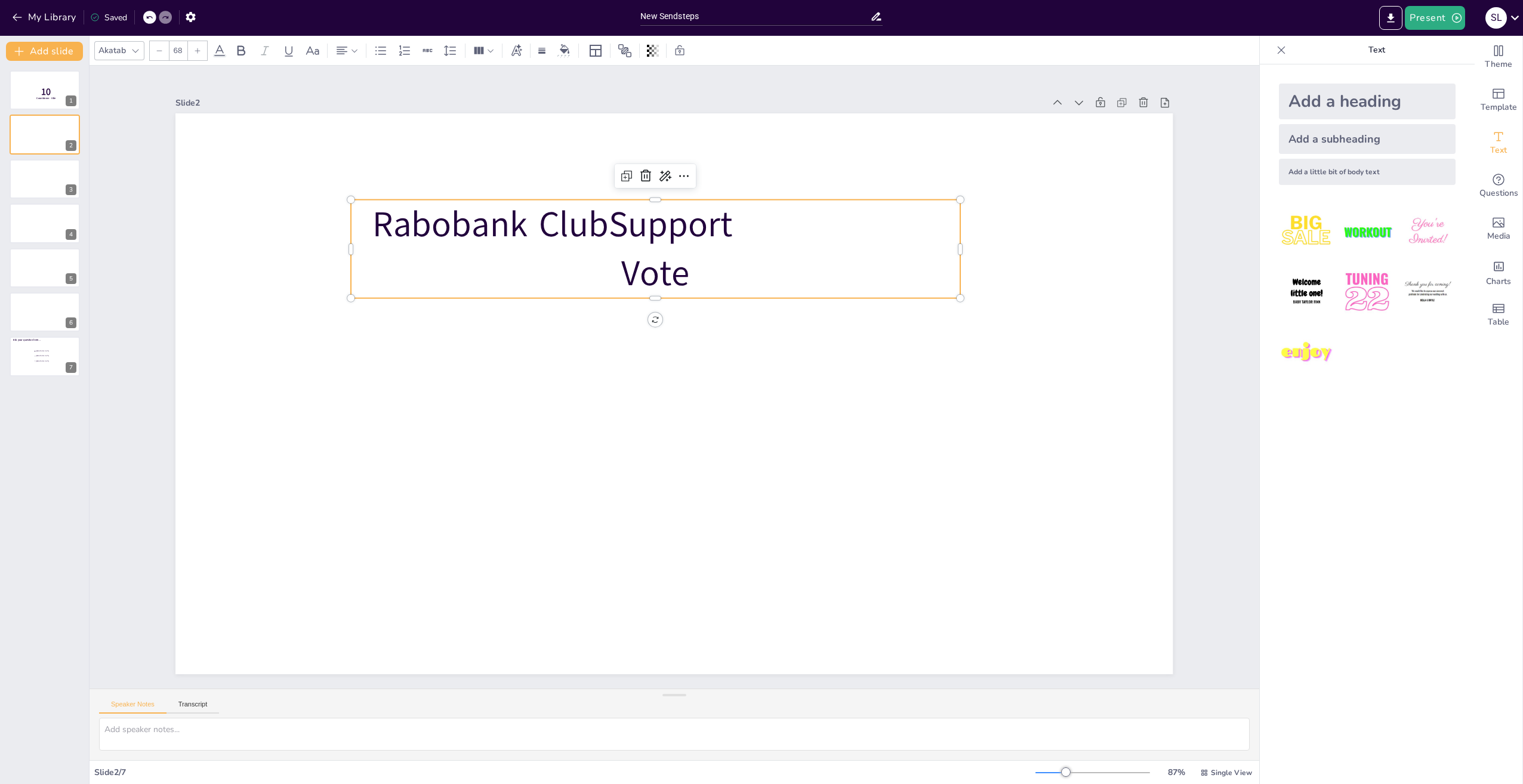
click at [757, 221] on p "Rabobank ClubSupport Vote" at bounding box center [655, 249] width 609 height 99
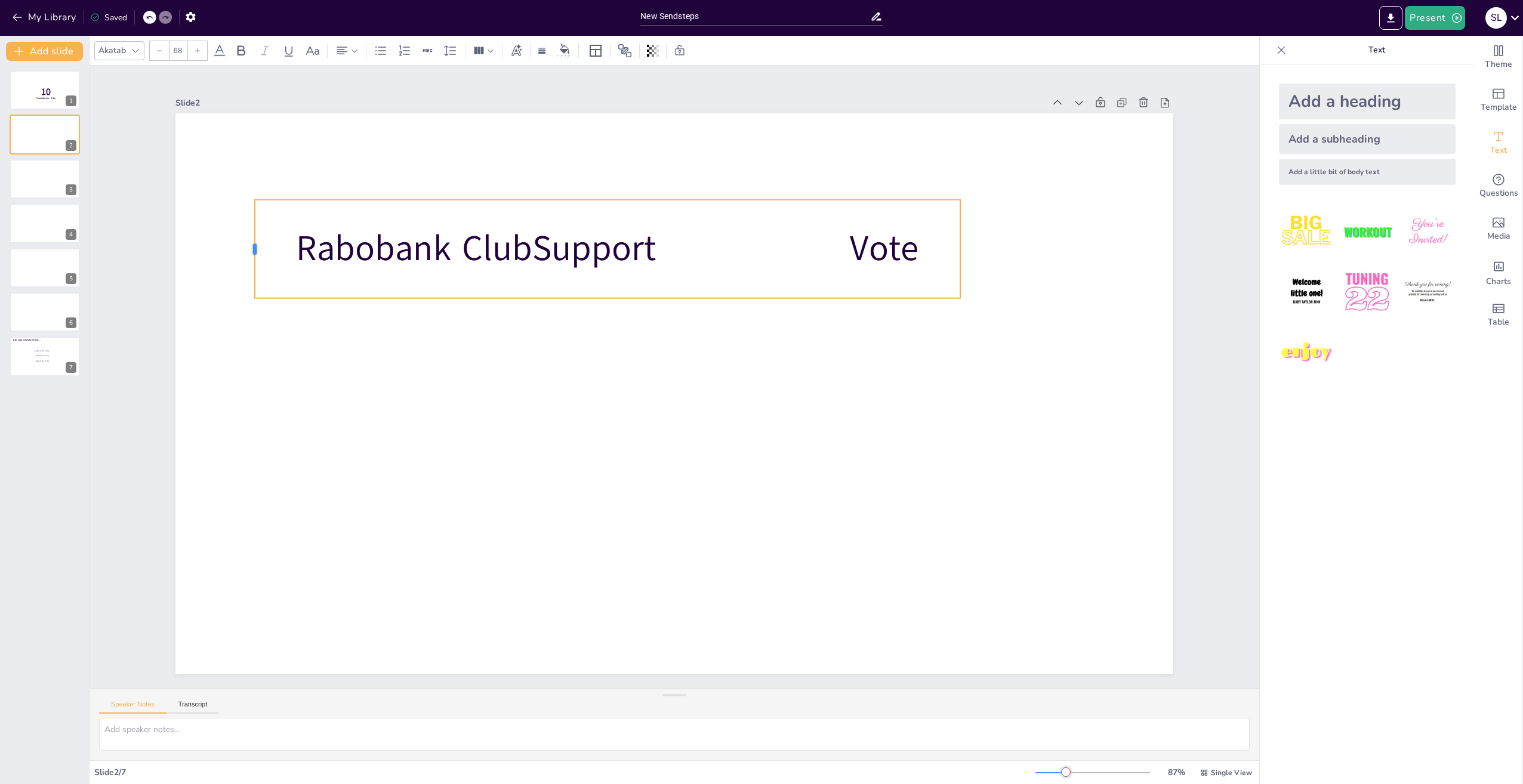
drag, startPoint x: 339, startPoint y: 245, endPoint x: 243, endPoint y: 241, distance: 96.1
click at [246, 241] on div at bounding box center [250, 249] width 9 height 98
drag, startPoint x: 645, startPoint y: 244, endPoint x: 668, endPoint y: 245, distance: 23.0
click at [648, 244] on p "Rabobank ClubSupport Vote" at bounding box center [607, 249] width 705 height 50
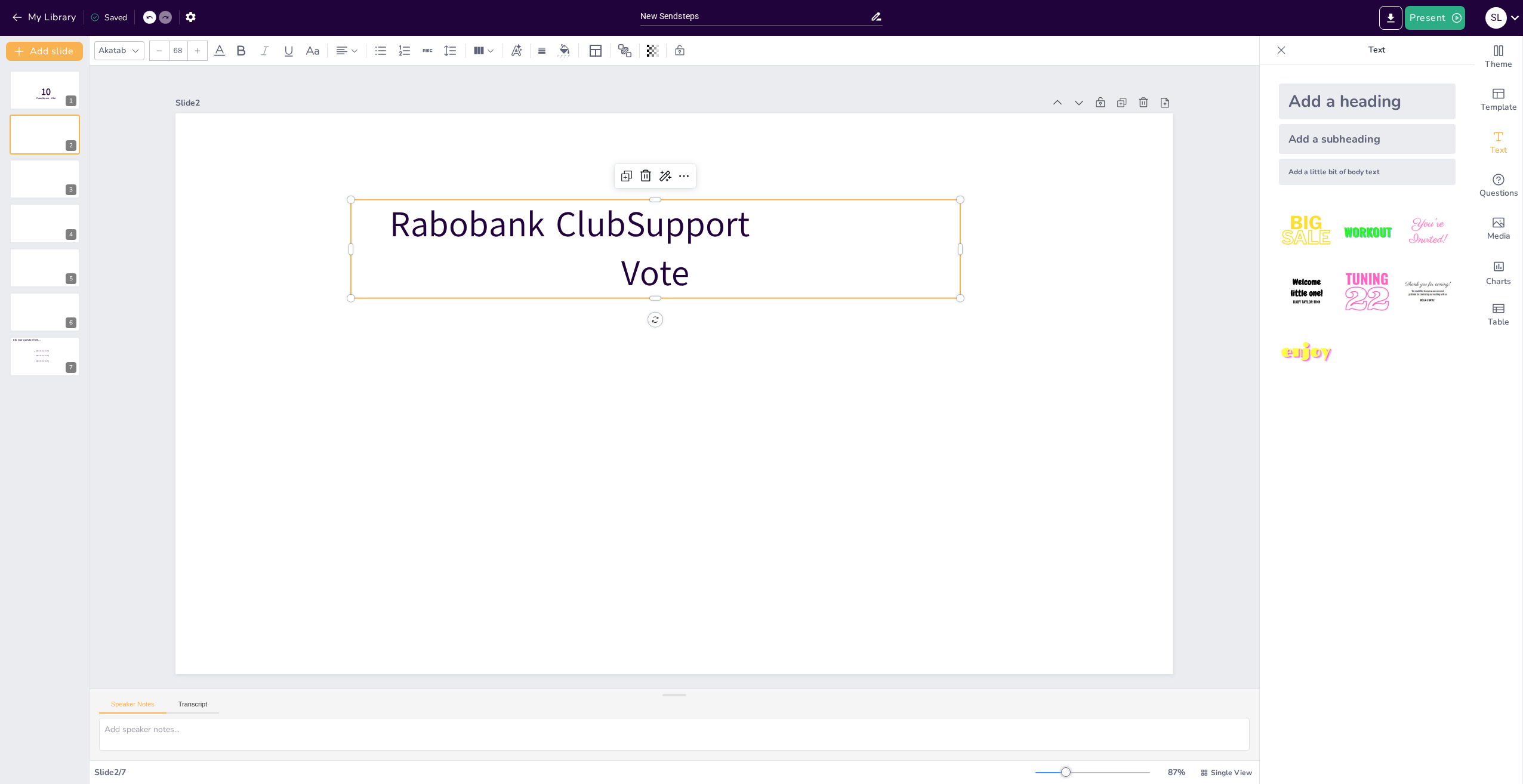
click at [549, 266] on p "Rabobank ClubSupport Vote" at bounding box center [655, 249] width 609 height 99
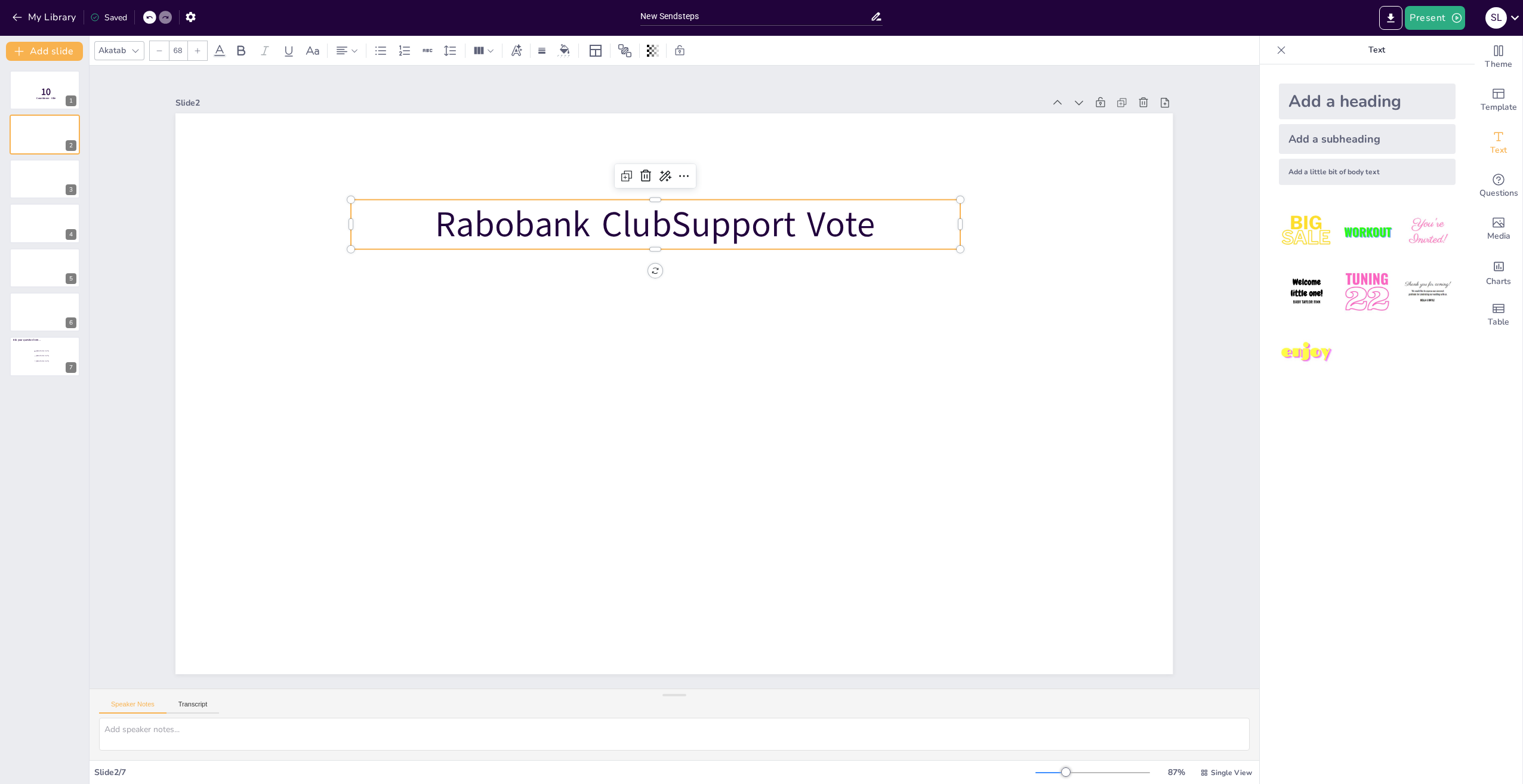
click at [908, 242] on p "Rabobank ClubSupport Vote" at bounding box center [655, 225] width 609 height 50
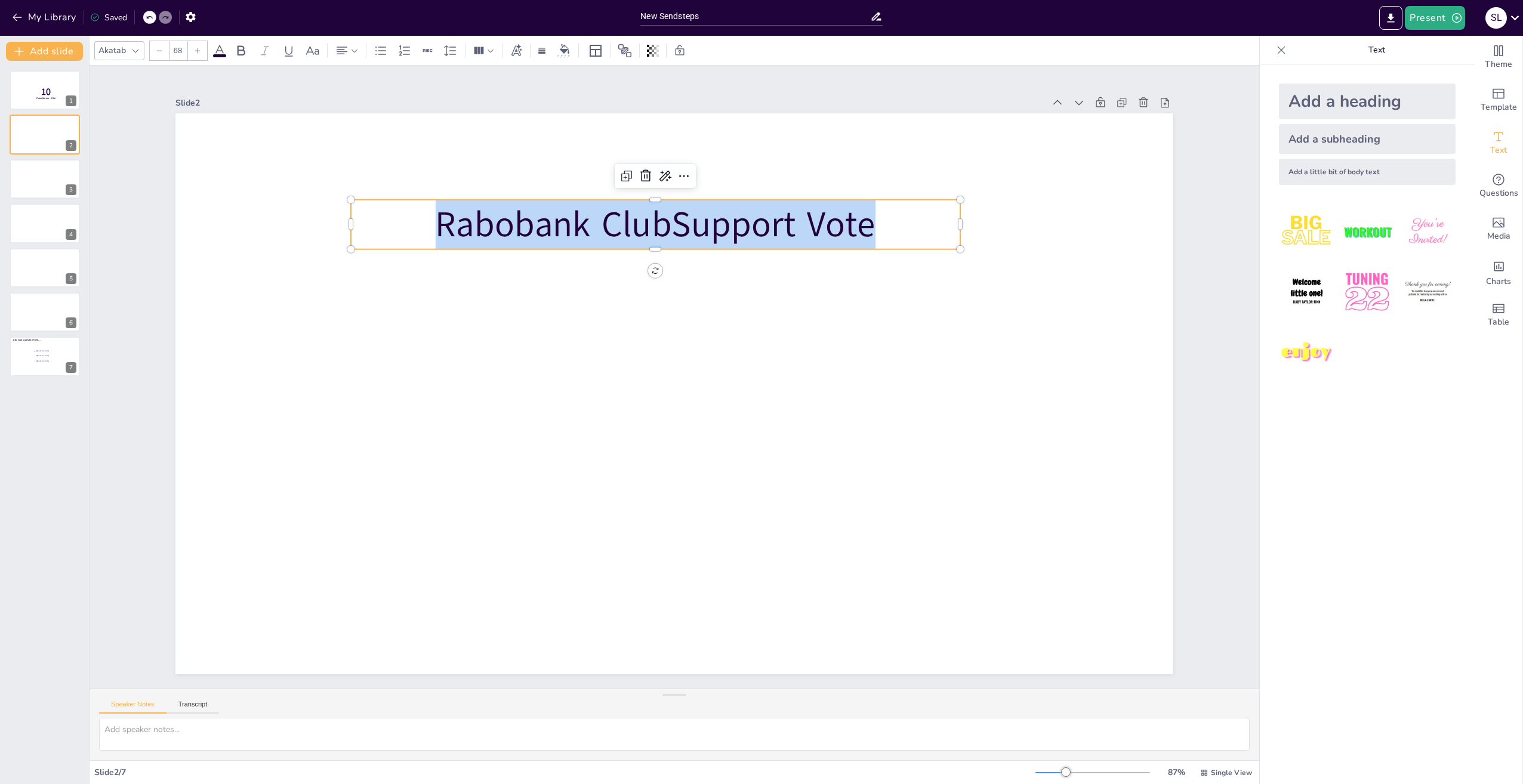
drag, startPoint x: 894, startPoint y: 223, endPoint x: 432, endPoint y: 224, distance: 462.0
click at [432, 224] on p "Rabobank ClubSupport Vote" at bounding box center [655, 225] width 609 height 50
click at [241, 52] on icon at bounding box center [241, 51] width 14 height 14
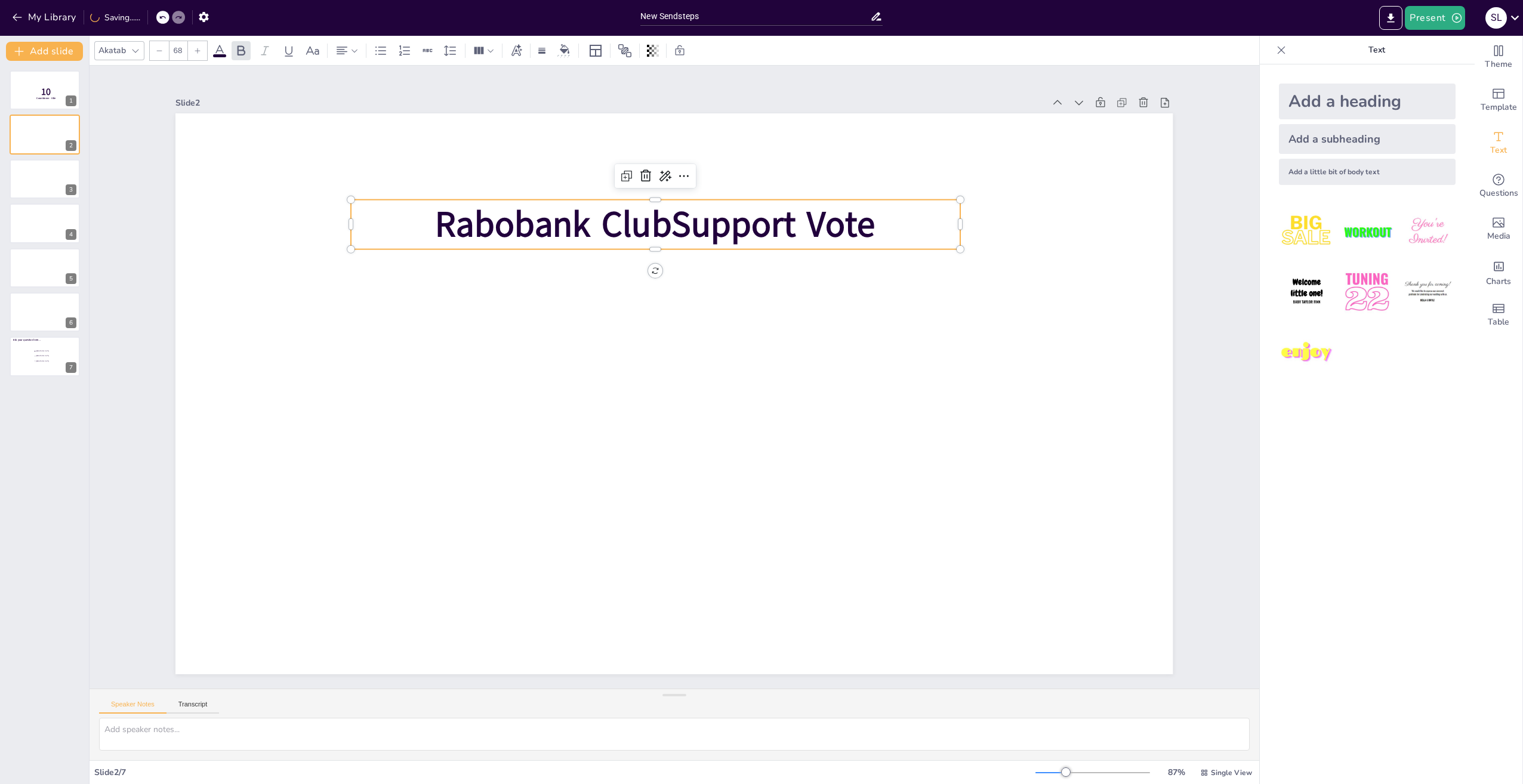
click at [1349, 234] on img at bounding box center [1367, 231] width 55 height 55
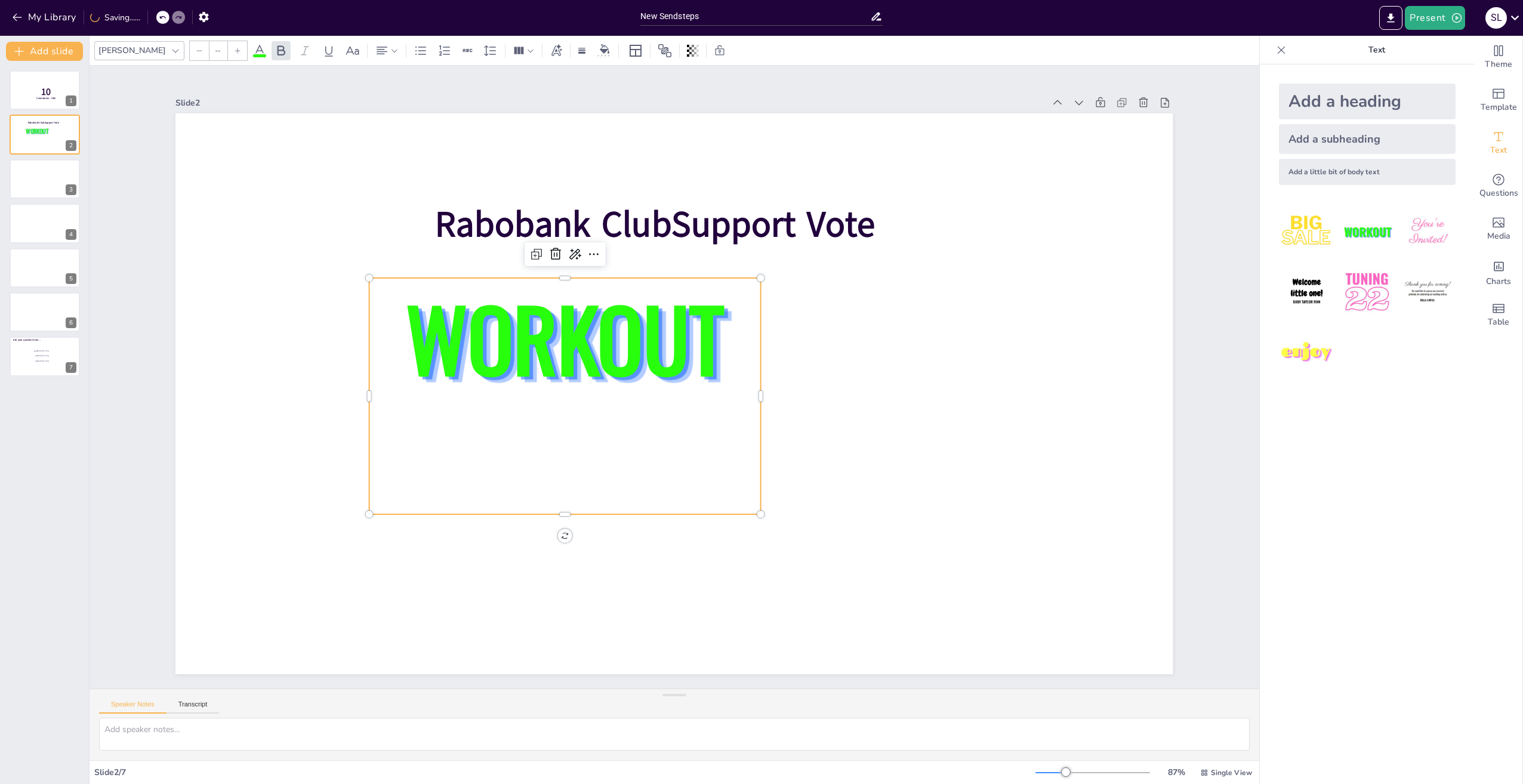
type input "162.7"
click at [148, 16] on icon at bounding box center [149, 17] width 7 height 7
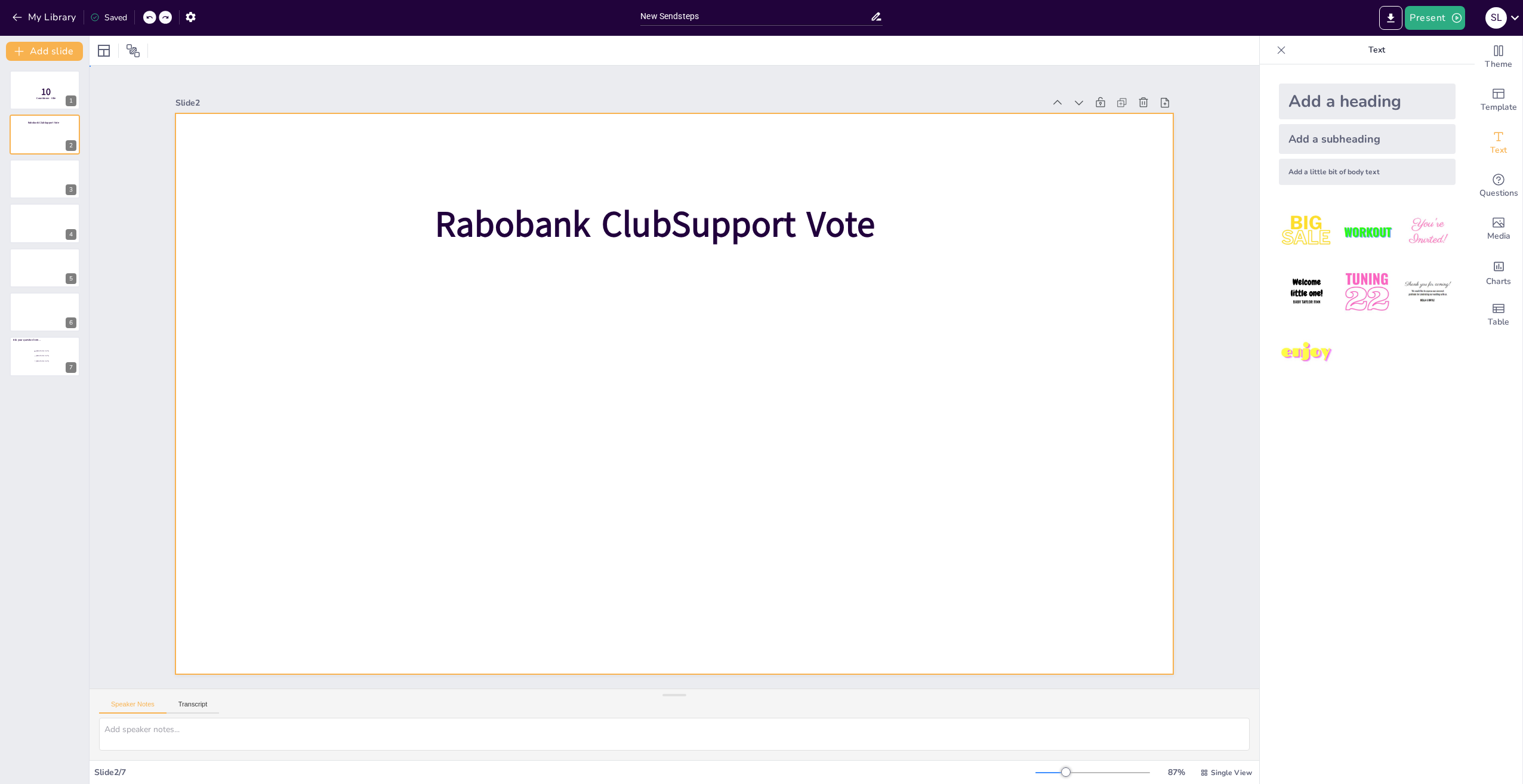
click at [463, 325] on div at bounding box center [674, 393] width 997 height 561
click at [364, 445] on div at bounding box center [674, 393] width 997 height 561
click at [365, 420] on div at bounding box center [674, 393] width 997 height 561
click at [1490, 146] on span "Text" at bounding box center [1499, 150] width 17 height 13
click at [589, 413] on div at bounding box center [674, 393] width 997 height 561
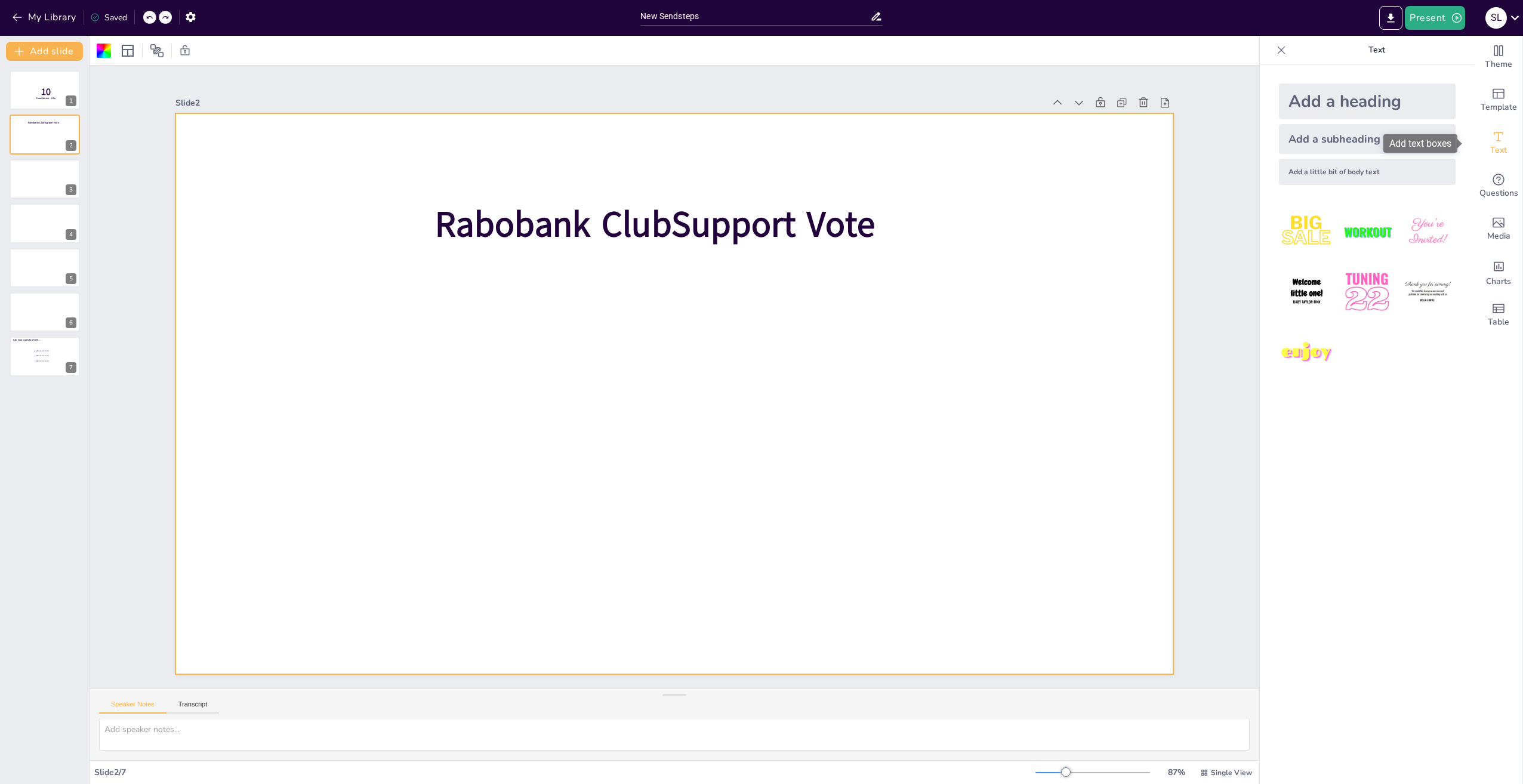
click at [1495, 141] on icon "Add text boxes" at bounding box center [1499, 136] width 9 height 9
click at [1299, 139] on div "Add a subheading" at bounding box center [1367, 139] width 177 height 30
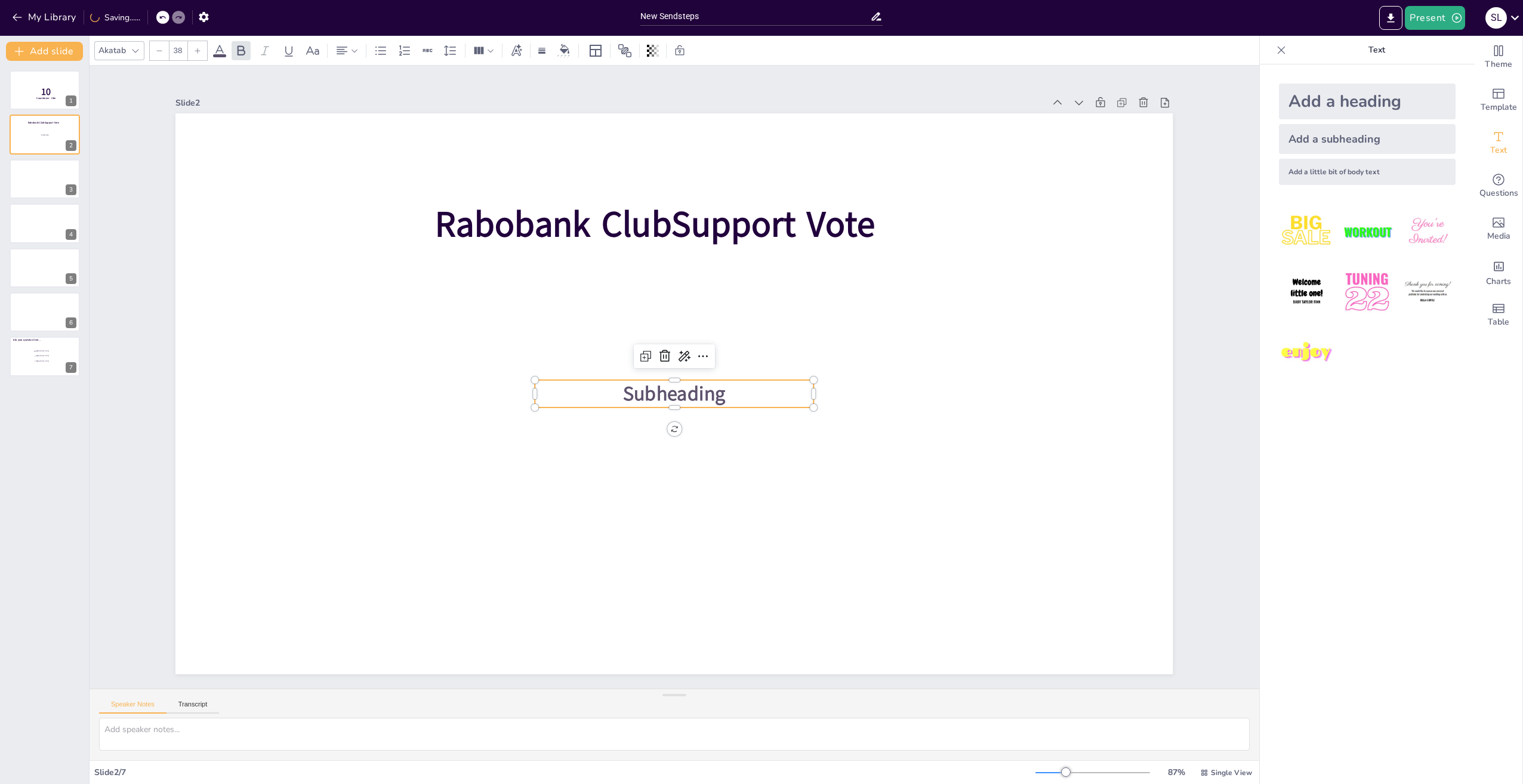
click at [580, 389] on p "Subheading" at bounding box center [674, 393] width 279 height 28
click at [616, 431] on div "Paste" at bounding box center [619, 430] width 35 height 11
click at [725, 386] on p "Subheading" at bounding box center [674, 393] width 279 height 28
click at [1292, 170] on div "Add a little bit of body text" at bounding box center [1367, 171] width 177 height 26
type input "26"
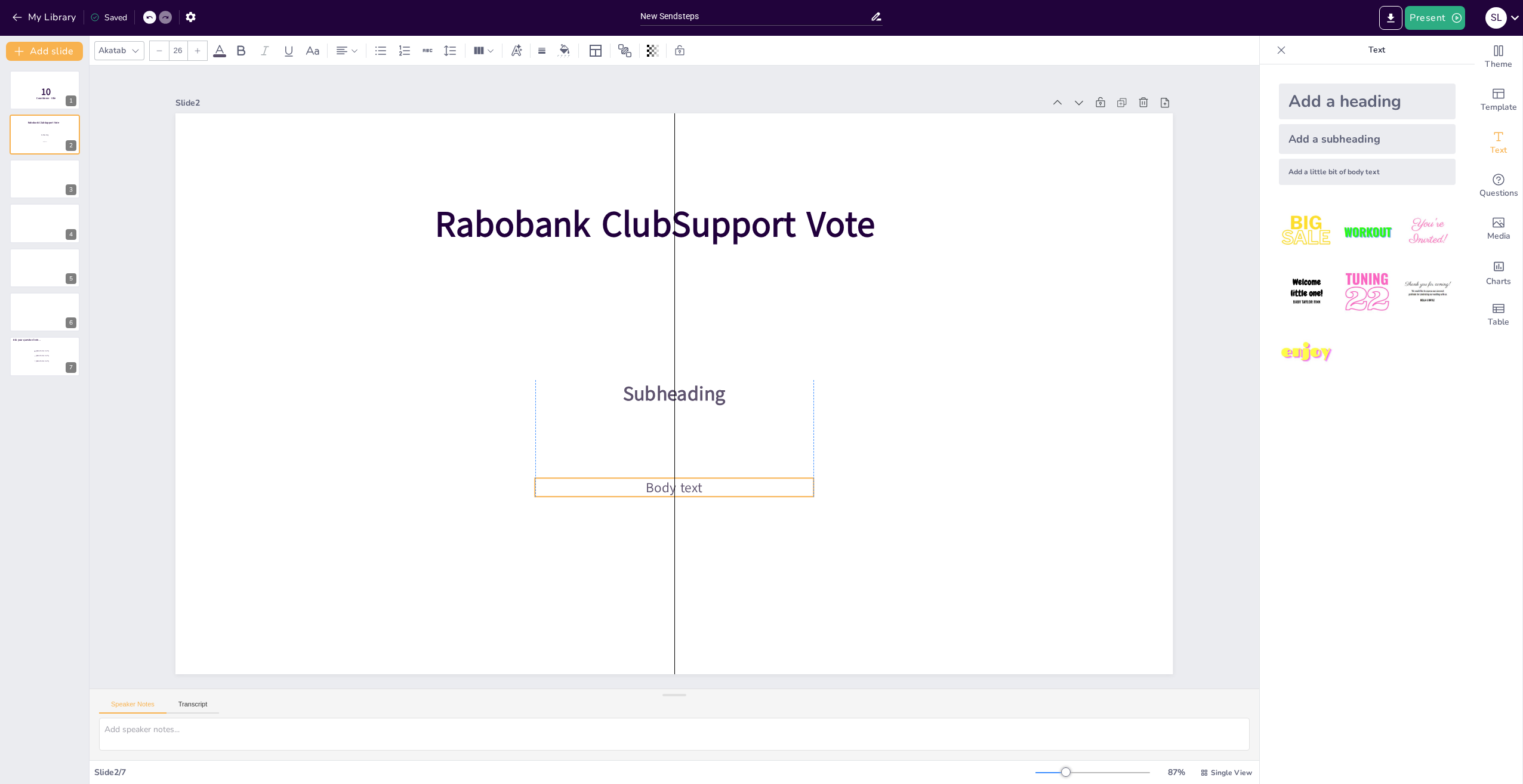
drag, startPoint x: 664, startPoint y: 396, endPoint x: 662, endPoint y: 490, distance: 94.0
click at [662, 490] on span "Body text" at bounding box center [674, 487] width 57 height 18
click at [611, 482] on p "Body text" at bounding box center [674, 487] width 279 height 19
click at [642, 519] on div "Paste" at bounding box center [651, 522] width 35 height 11
click at [592, 482] on p "Body text" at bounding box center [674, 487] width 279 height 19
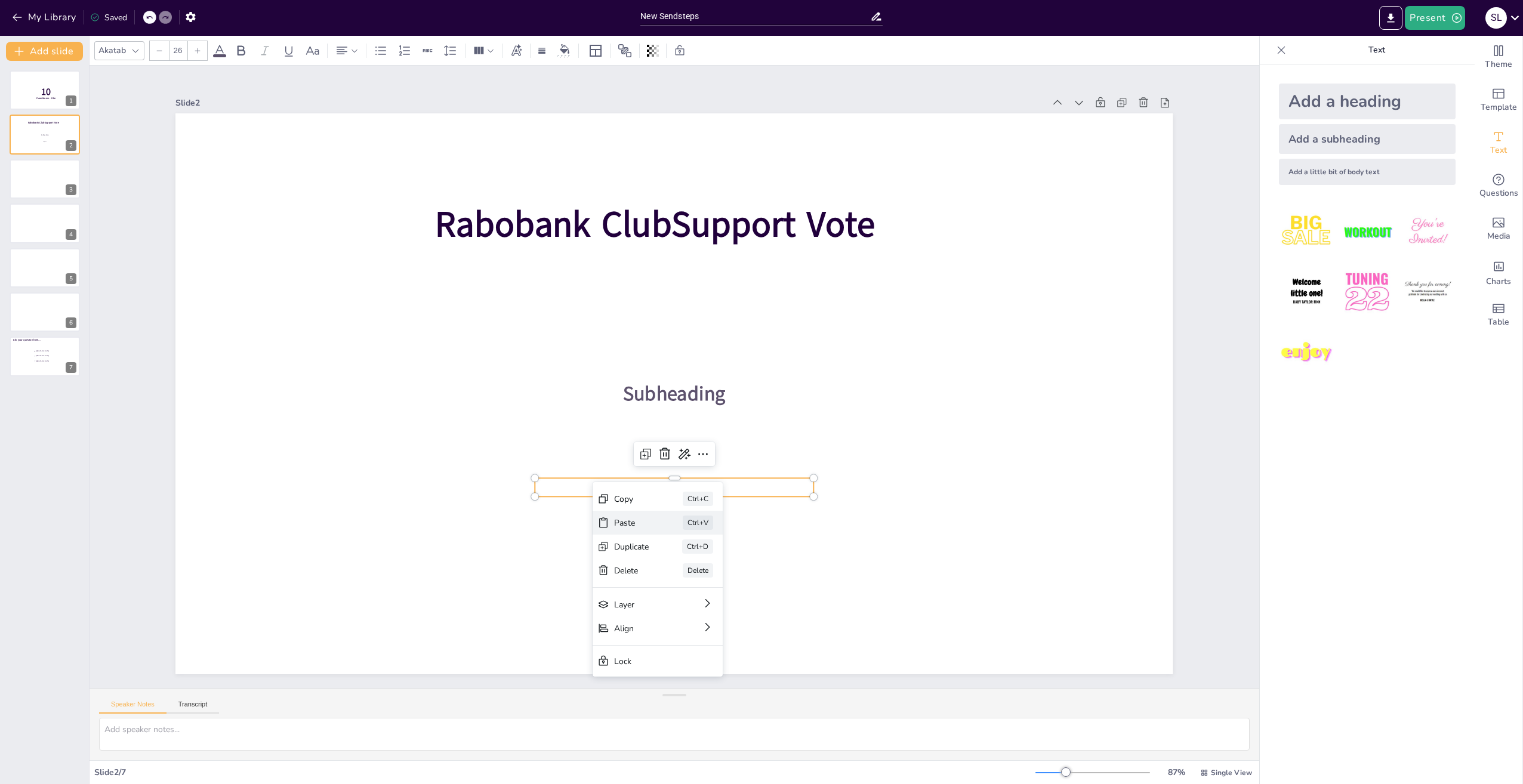
click at [624, 524] on div "Paste" at bounding box center [632, 523] width 35 height 11
click at [875, 505] on div at bounding box center [674, 393] width 997 height 561
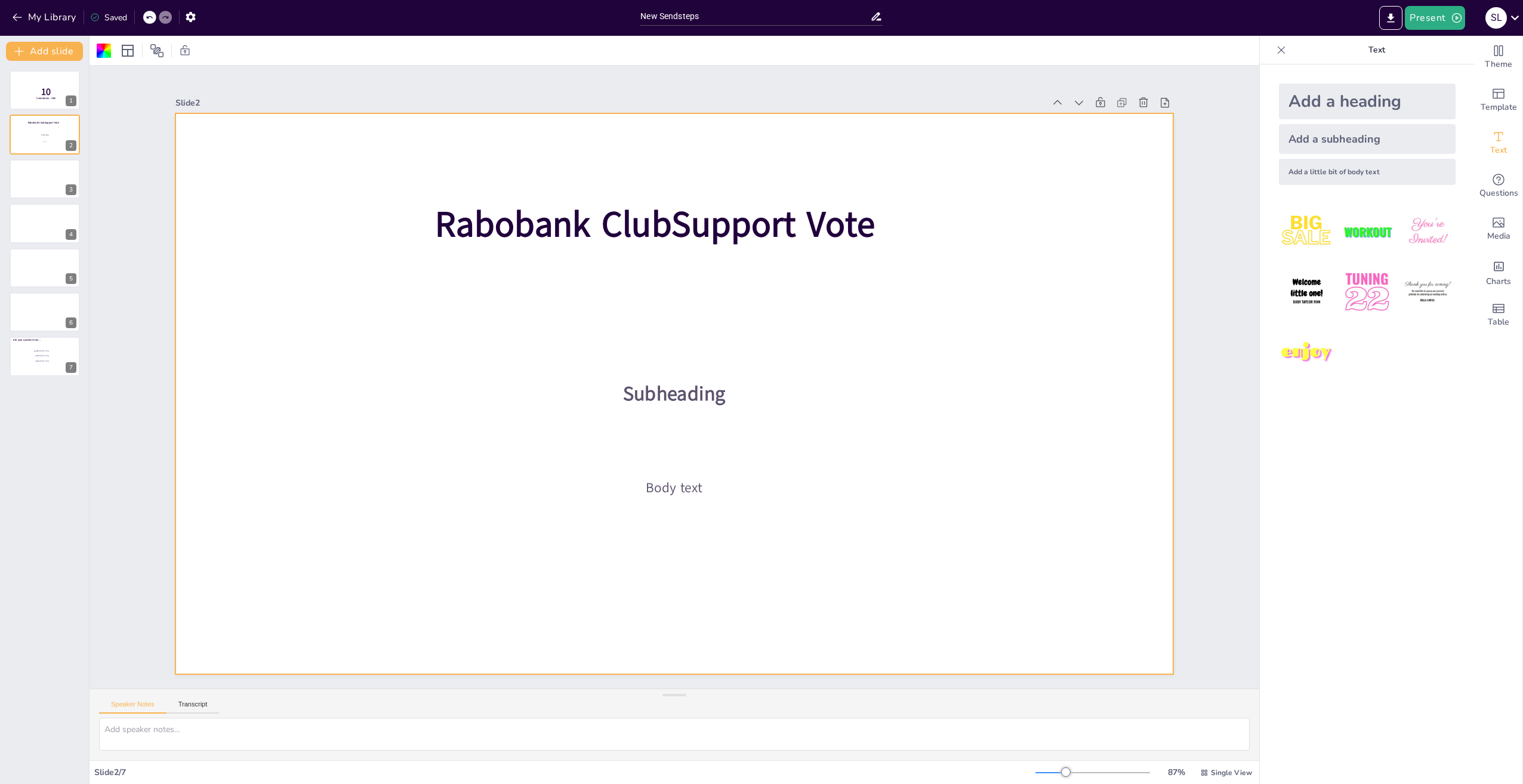
click at [149, 16] on icon at bounding box center [149, 17] width 7 height 7
click at [148, 16] on div at bounding box center [147, 17] width 1 height 14
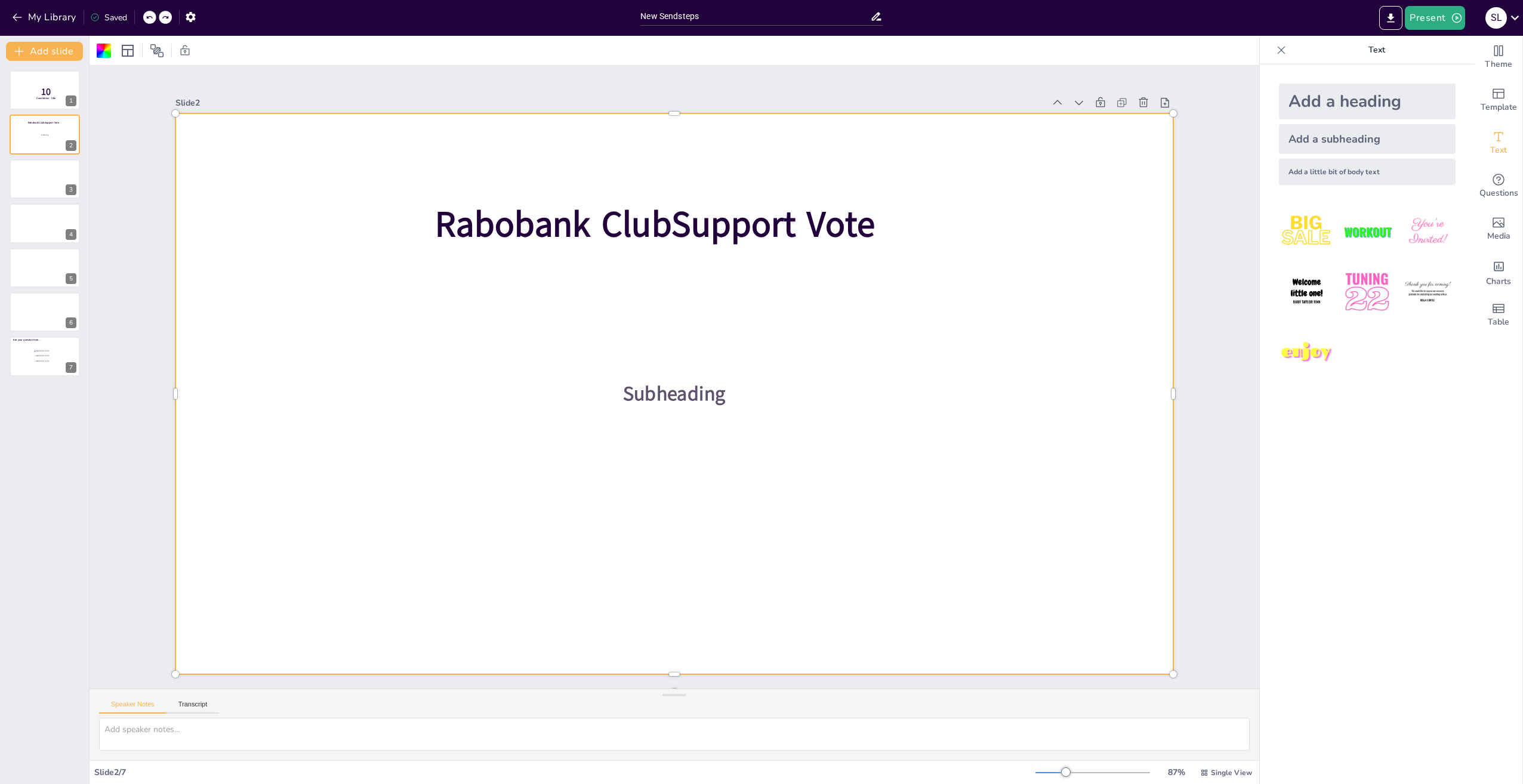
click at [149, 16] on icon at bounding box center [149, 17] width 7 height 7
click at [103, 47] on div at bounding box center [104, 51] width 14 height 14
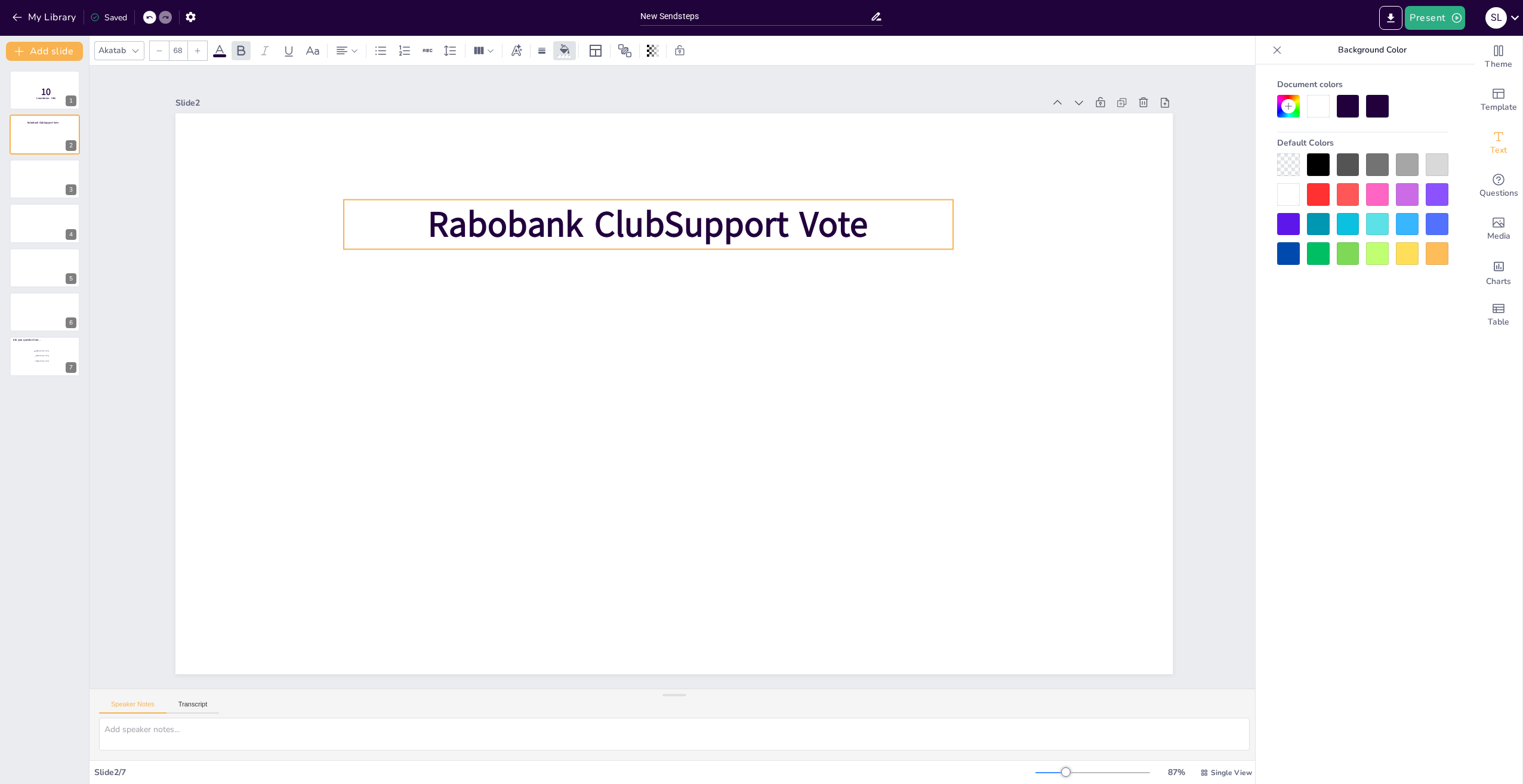
drag, startPoint x: 875, startPoint y: 221, endPoint x: 868, endPoint y: 221, distance: 7.0
click at [868, 221] on p "Rabobank ClubSupport Vote" at bounding box center [648, 225] width 609 height 50
click at [856, 220] on strong "Rabobank ClubSupport Vote" at bounding box center [648, 224] width 440 height 48
click at [837, 221] on strong "Rabobank ClubSupport Vote" at bounding box center [648, 224] width 440 height 48
drag, startPoint x: 861, startPoint y: 223, endPoint x: 869, endPoint y: 223, distance: 8.0
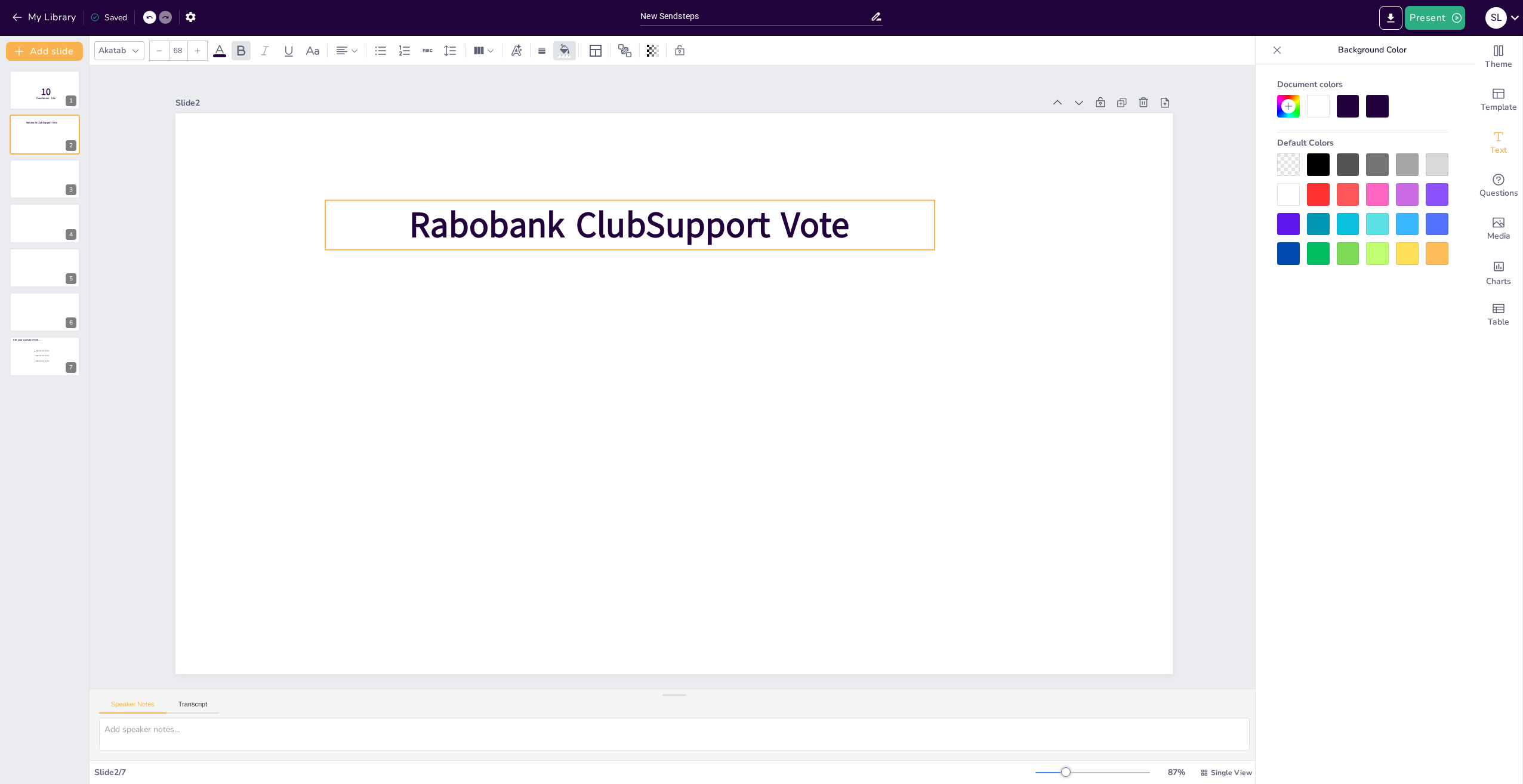
click at [859, 223] on p "Rabobank ClubSupport Vote" at bounding box center [630, 225] width 609 height 50
click at [869, 223] on p "Rabobank ClubSupport Vote" at bounding box center [647, 225] width 609 height 50
click at [427, 220] on strong "Rabobank ClubSupport Vote" at bounding box center [648, 225] width 440 height 48
drag, startPoint x: 427, startPoint y: 220, endPoint x: 415, endPoint y: 219, distance: 12.0
click at [421, 219] on strong "Rabobank ClubSupport Vote" at bounding box center [641, 224] width 440 height 48
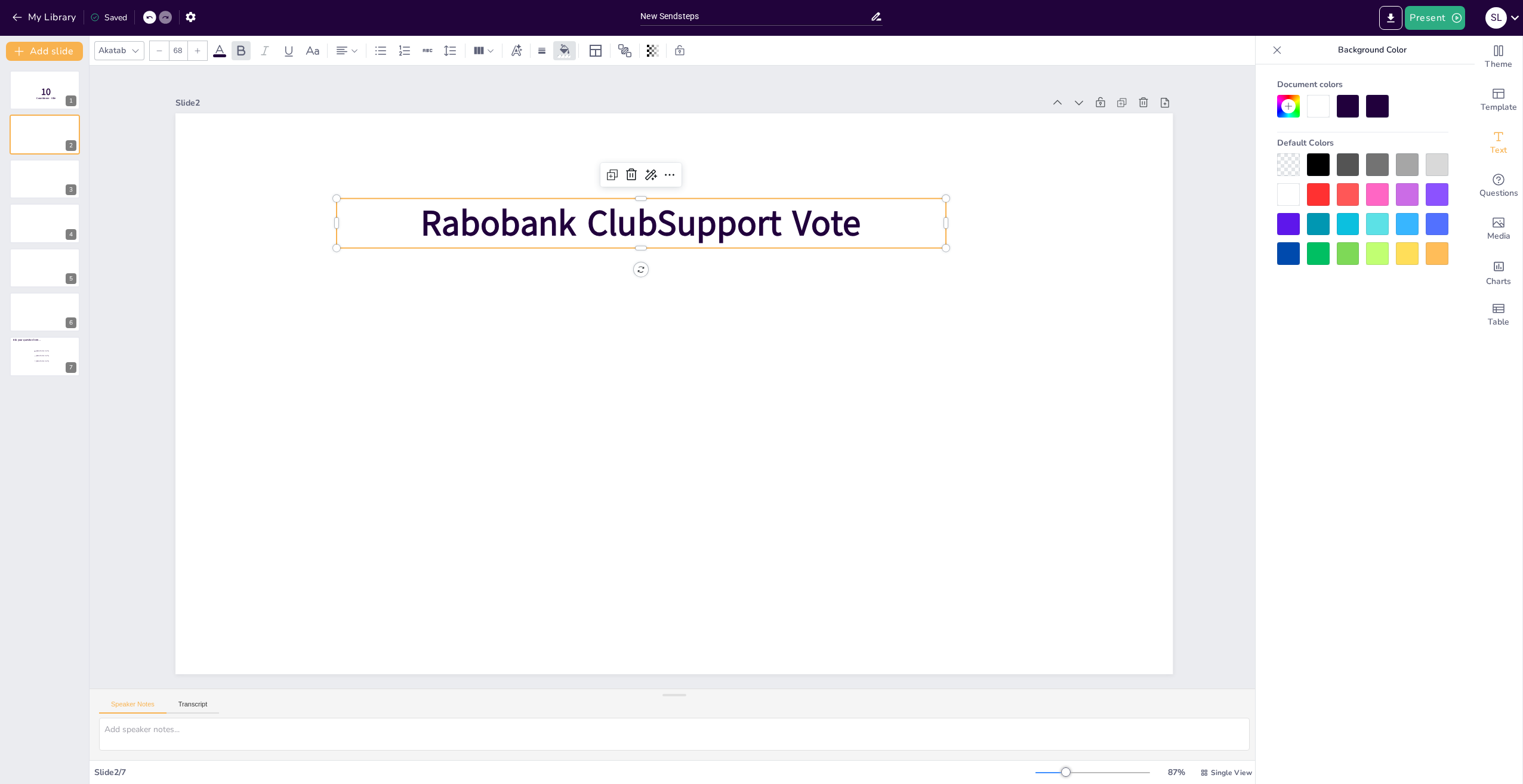
click at [460, 218] on span "Rabobank ClubSupport Vote" at bounding box center [641, 223] width 440 height 48
click at [1344, 196] on div at bounding box center [1348, 195] width 23 height 23
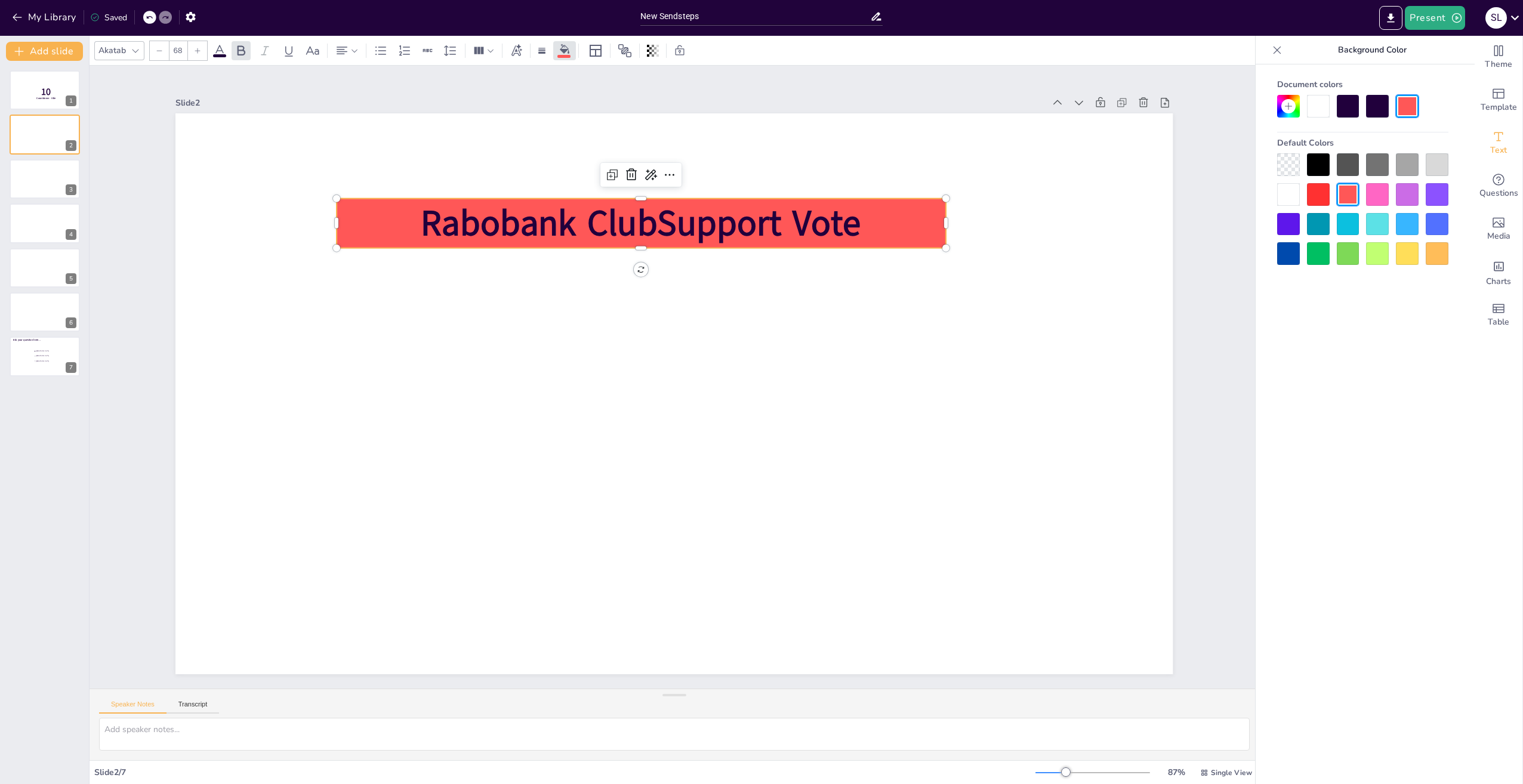
click at [1410, 224] on div at bounding box center [1407, 224] width 23 height 23
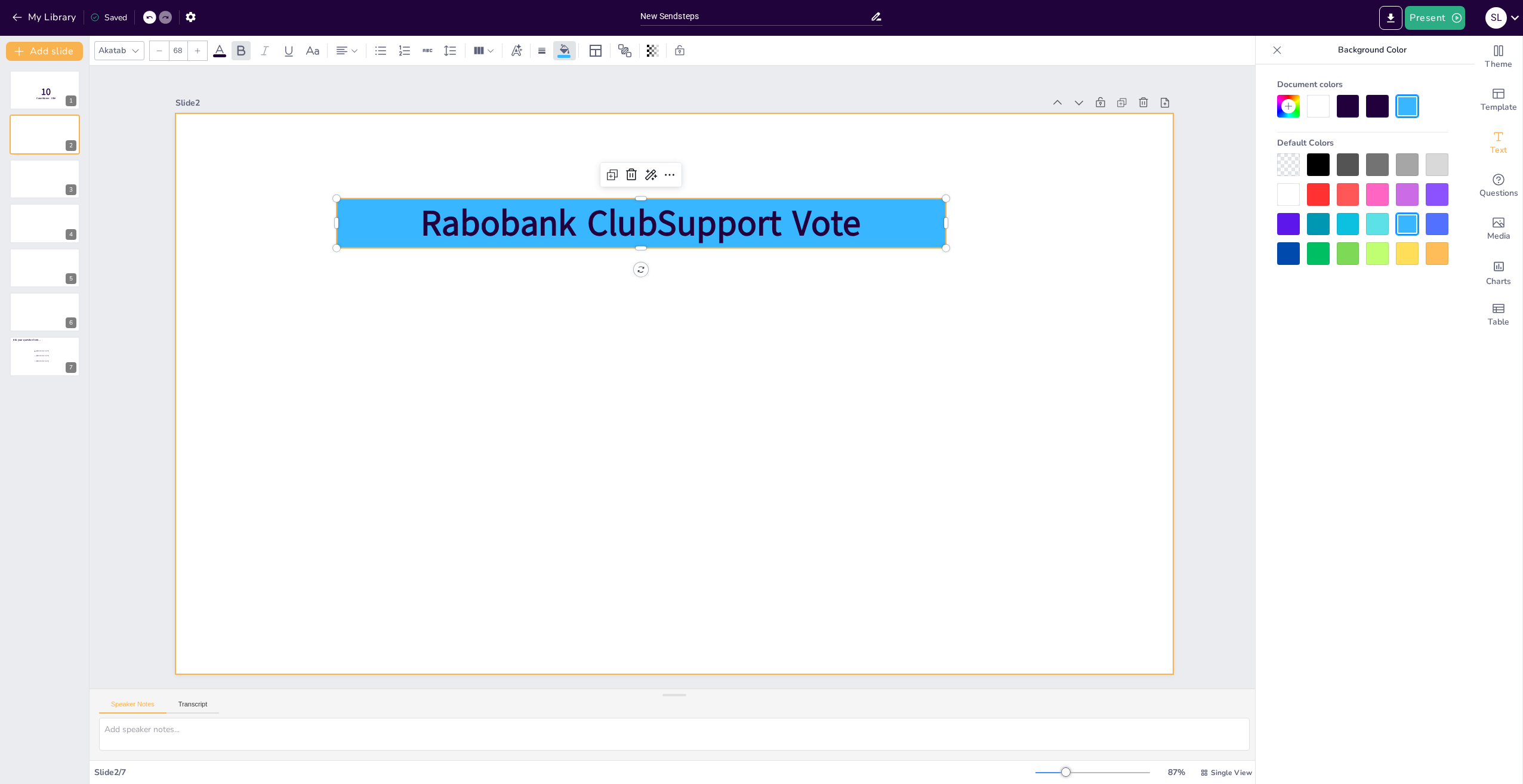
click at [824, 398] on div at bounding box center [674, 393] width 997 height 561
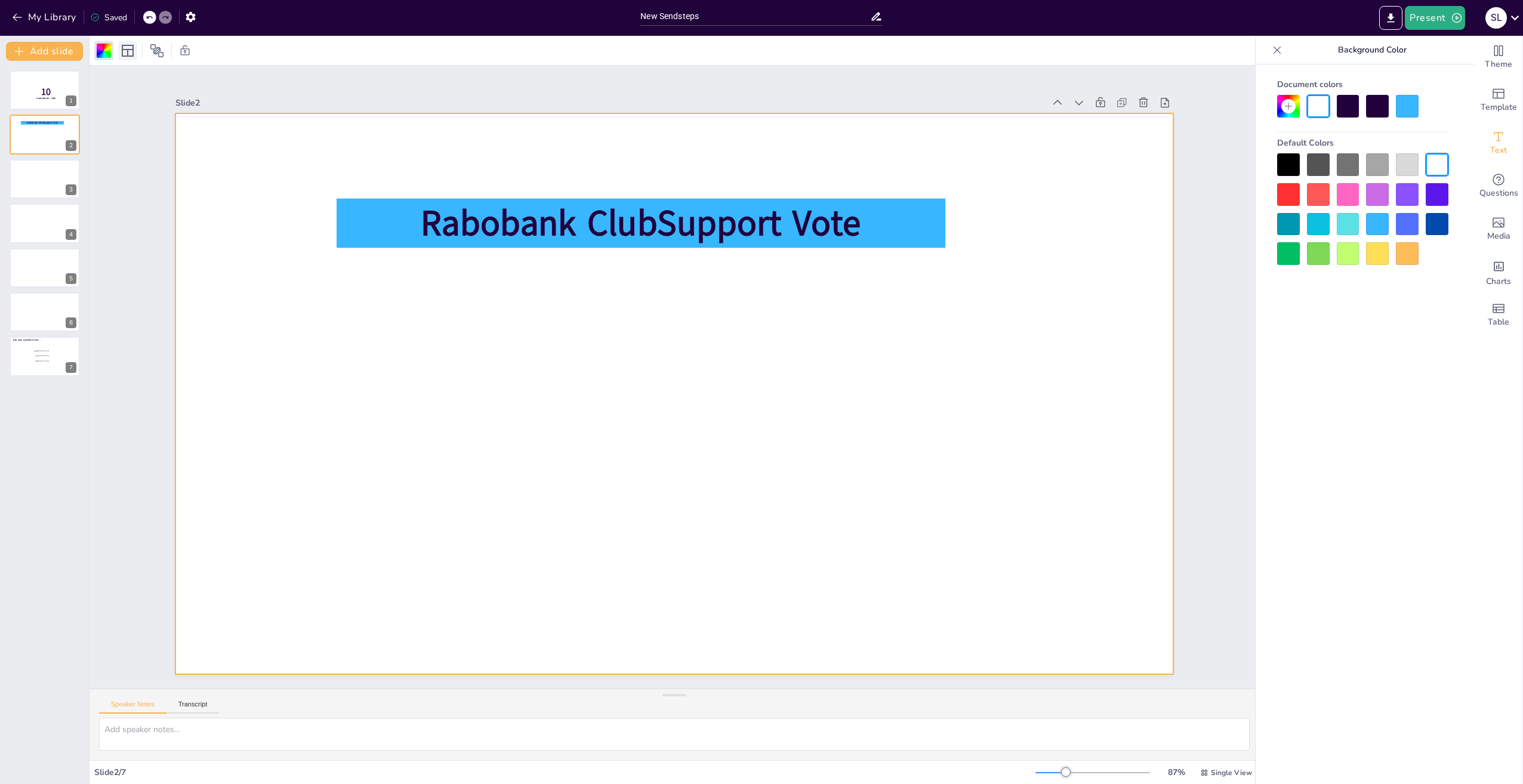
click at [127, 48] on icon at bounding box center [127, 51] width 14 height 14
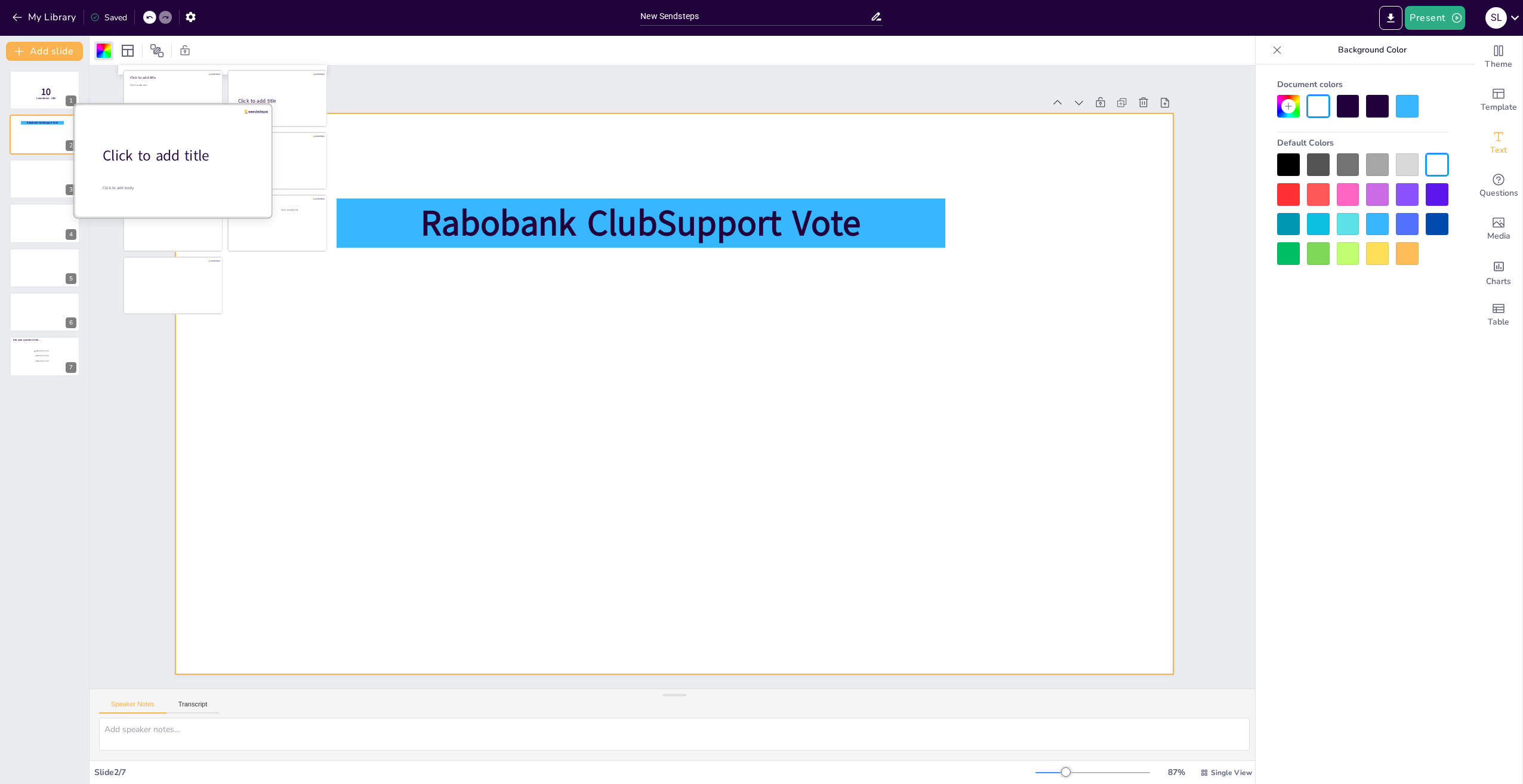
click at [166, 168] on div at bounding box center [174, 161] width 200 height 113
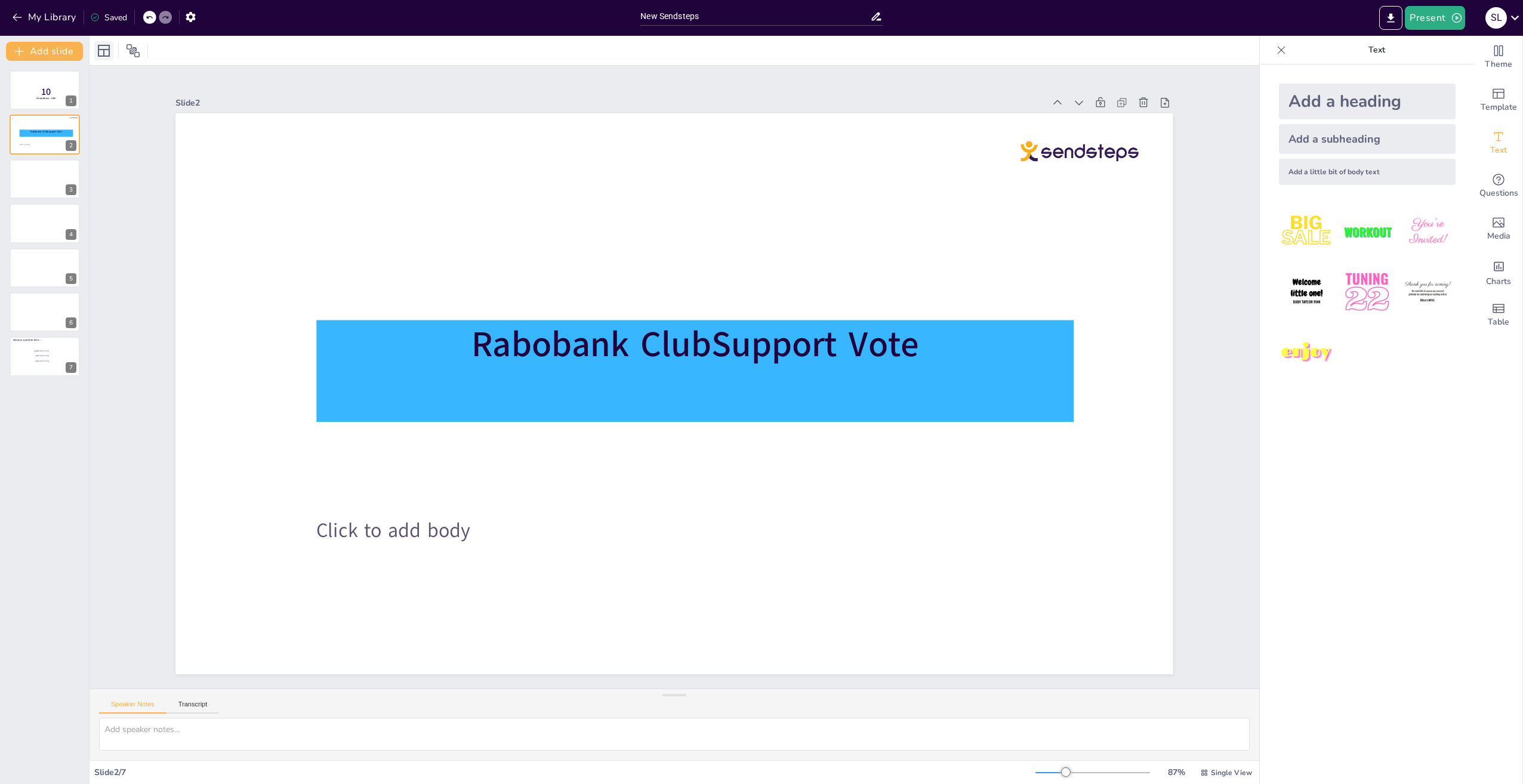
click at [103, 49] on icon at bounding box center [103, 50] width 12 height 12
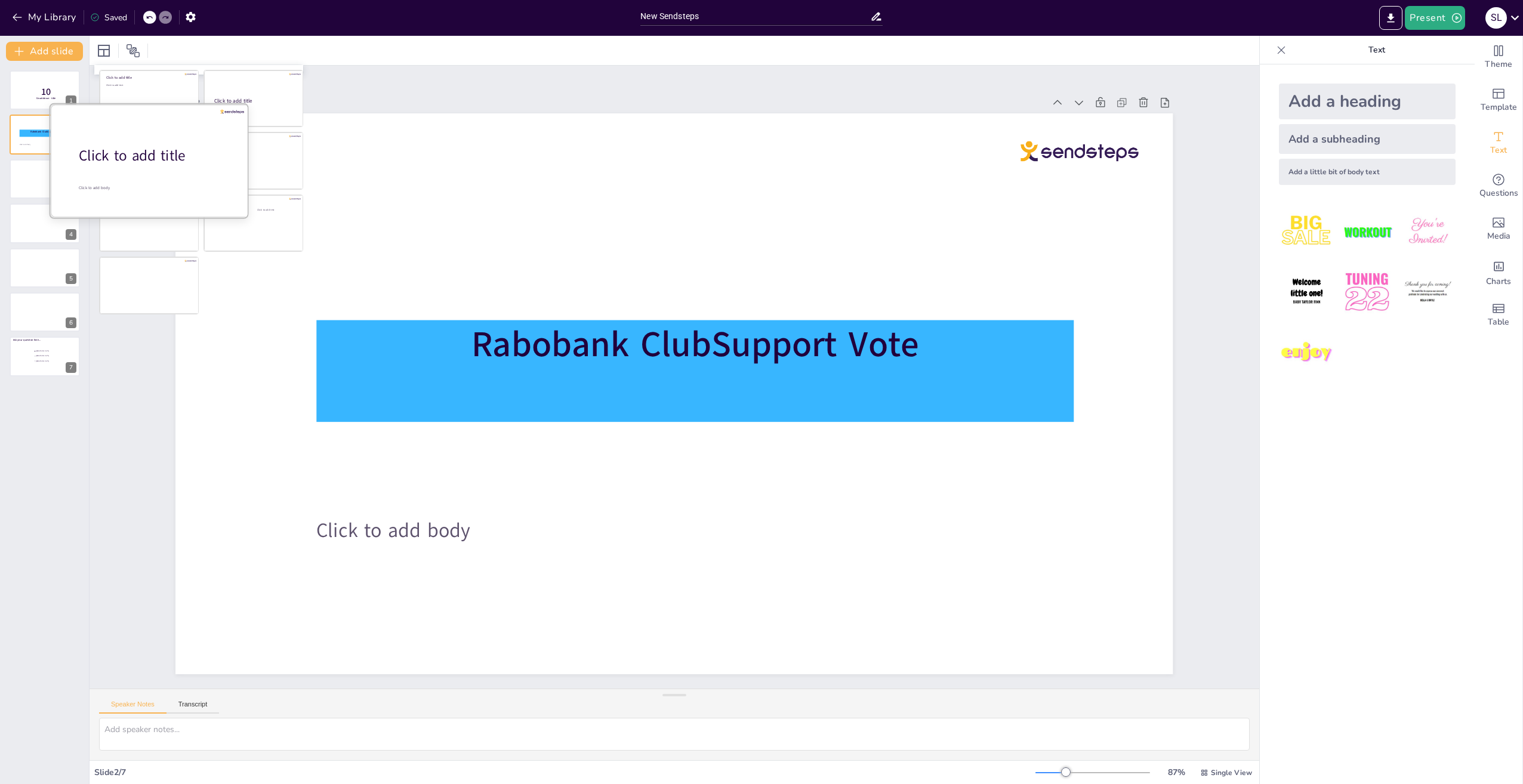
click at [151, 162] on div "Click to add title" at bounding box center [154, 156] width 152 height 21
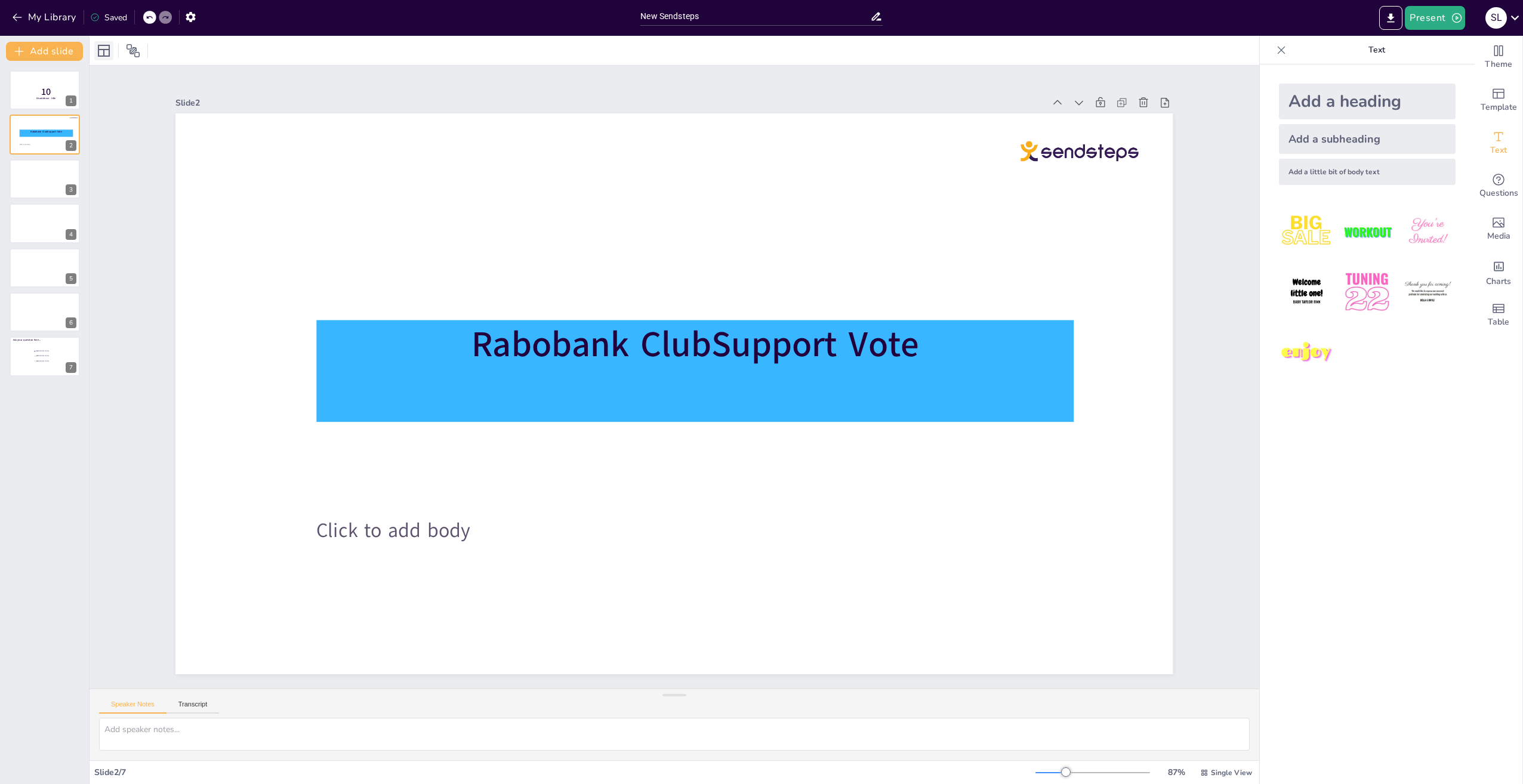
click at [104, 54] on icon at bounding box center [103, 50] width 12 height 12
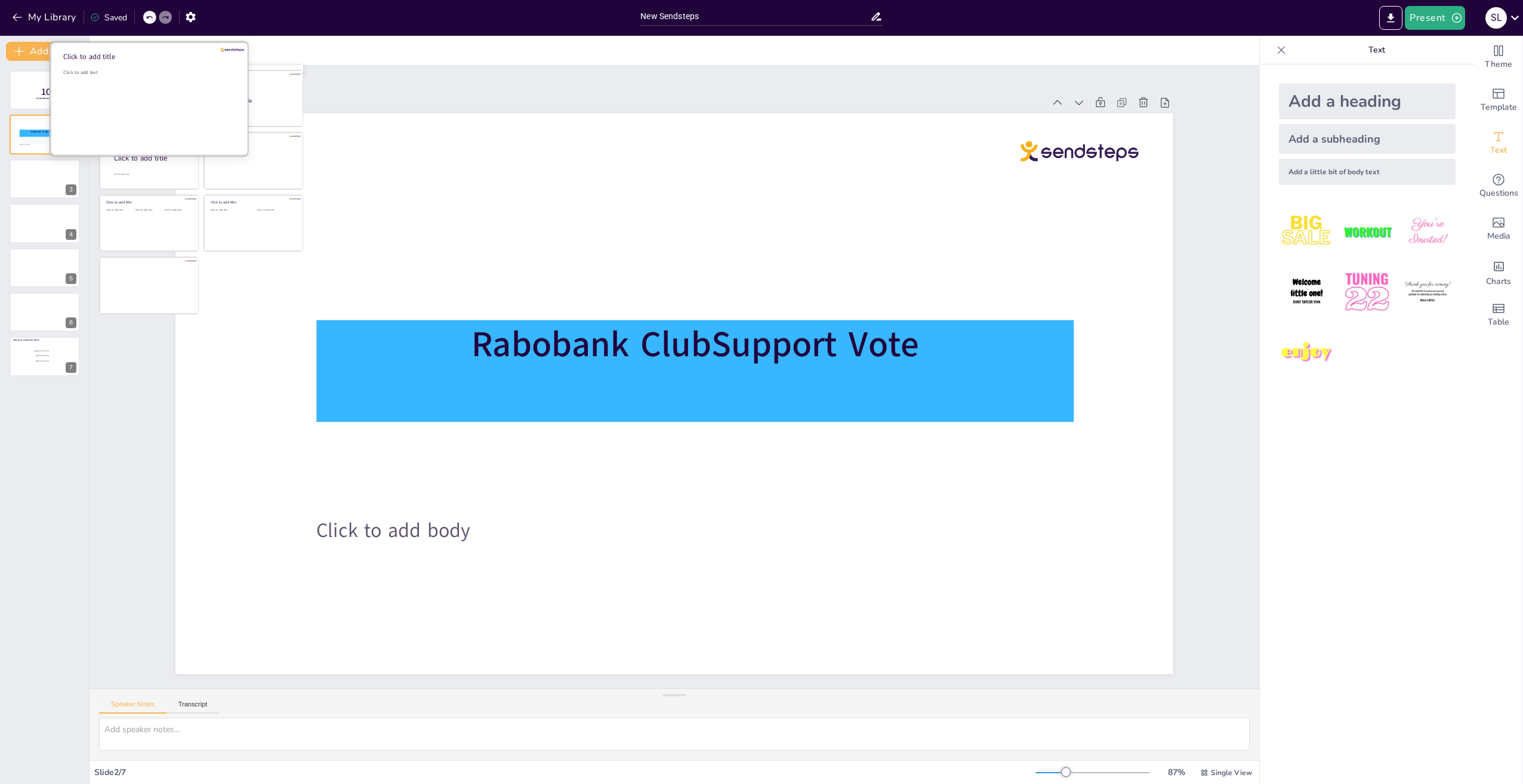
click at [132, 88] on div "Click to add text" at bounding box center [148, 106] width 171 height 74
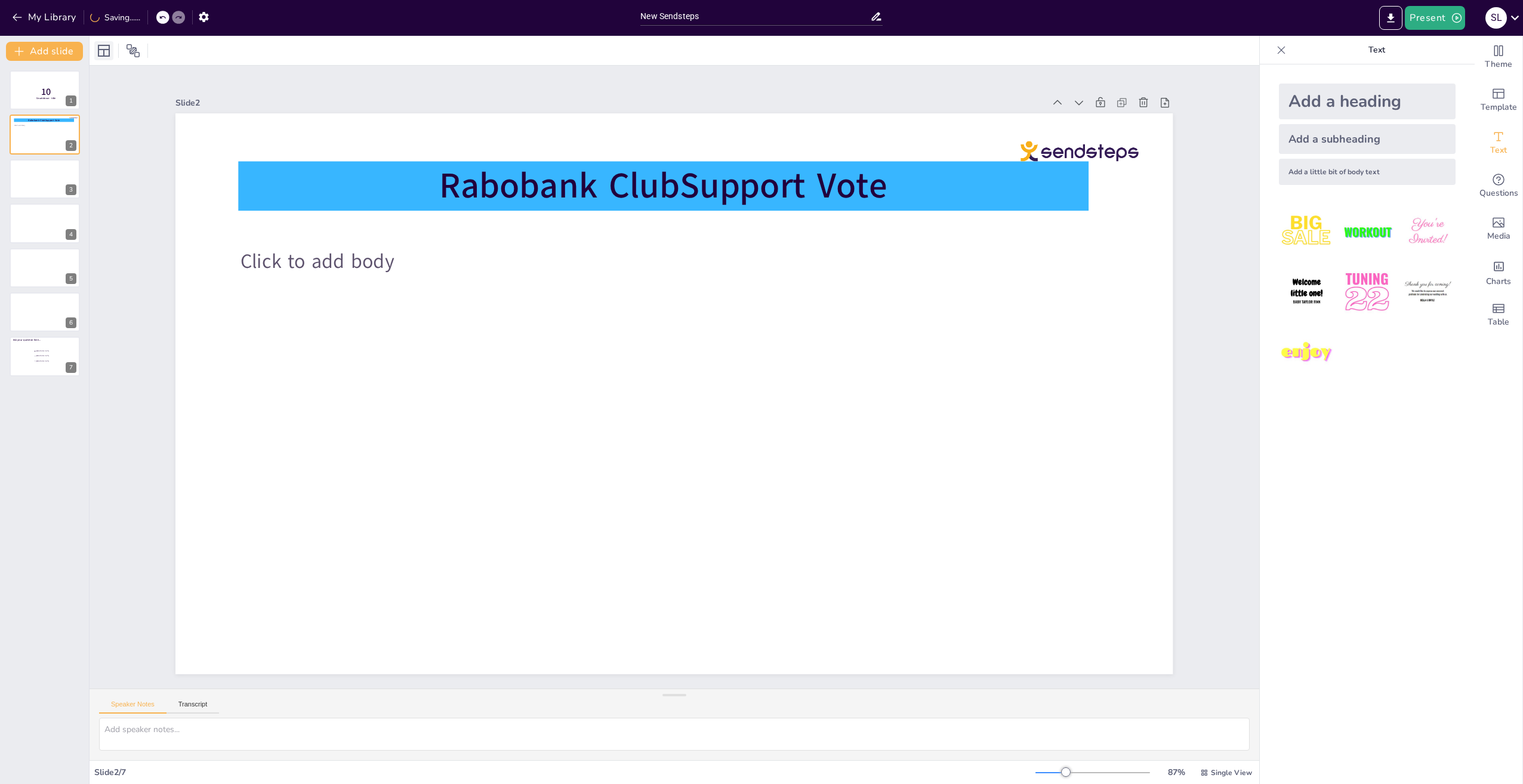
click at [100, 52] on icon at bounding box center [104, 51] width 14 height 14
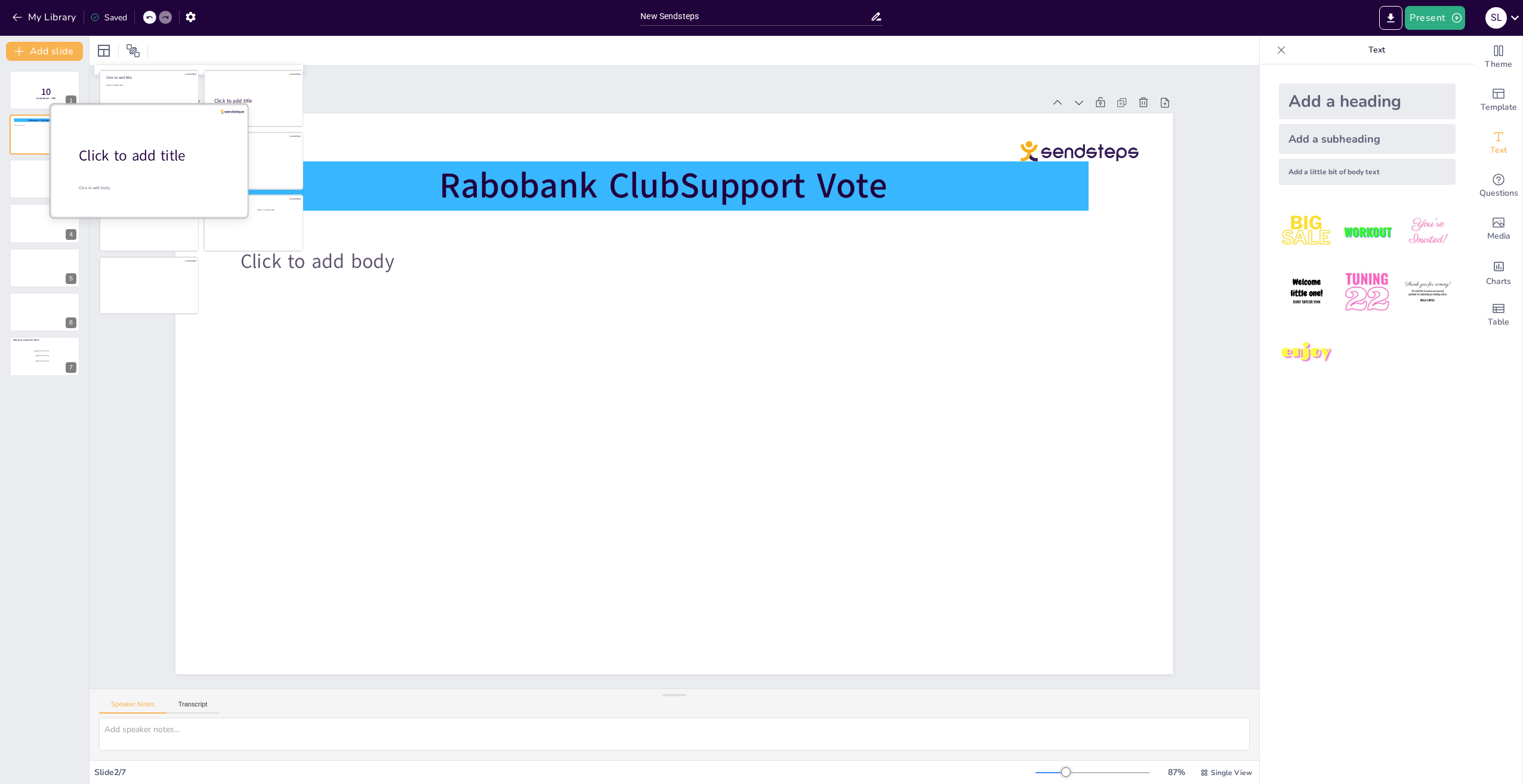
click at [137, 165] on div "Click to add title" at bounding box center [154, 156] width 152 height 21
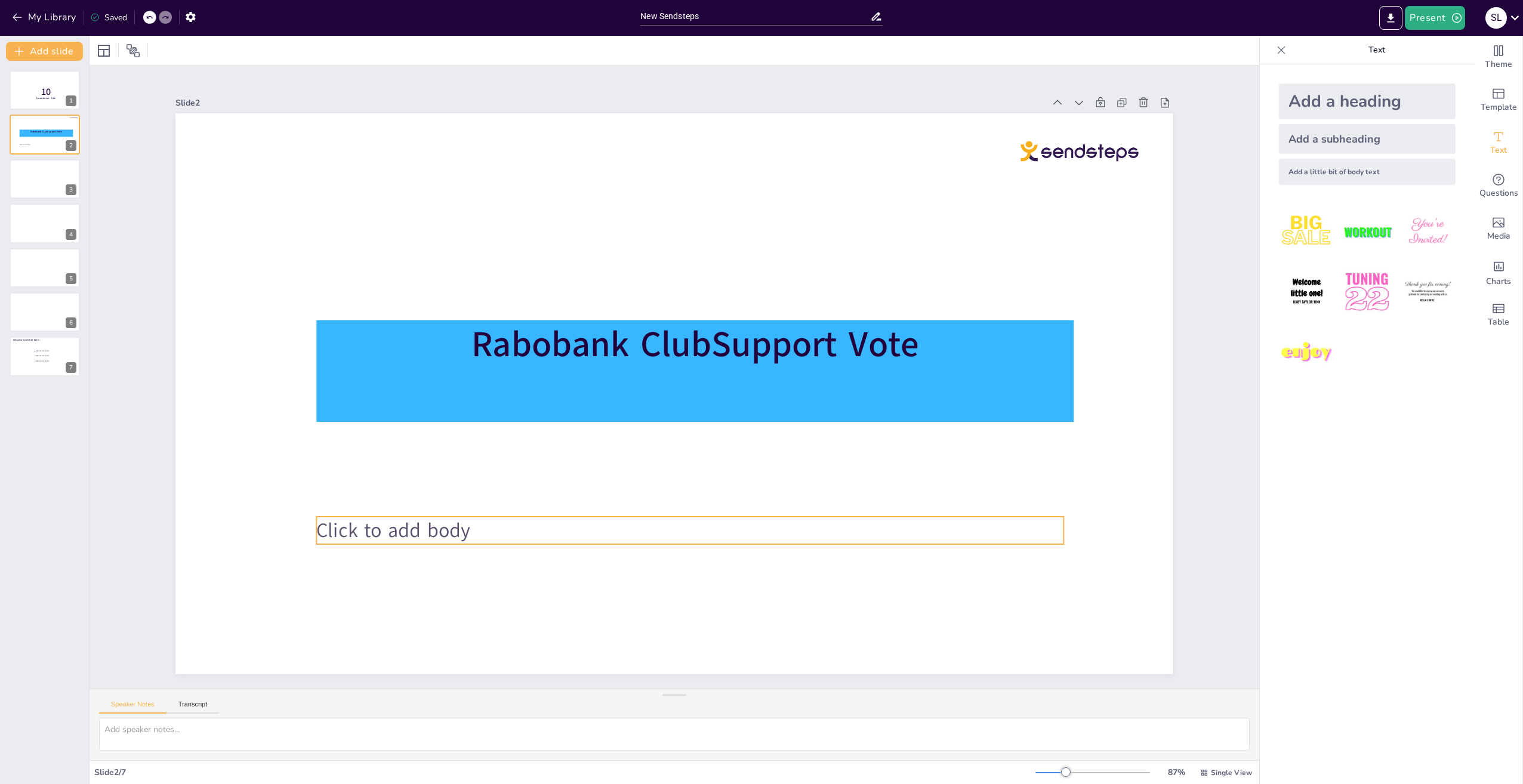
click at [404, 525] on span "Click to add body" at bounding box center [394, 530] width 154 height 27
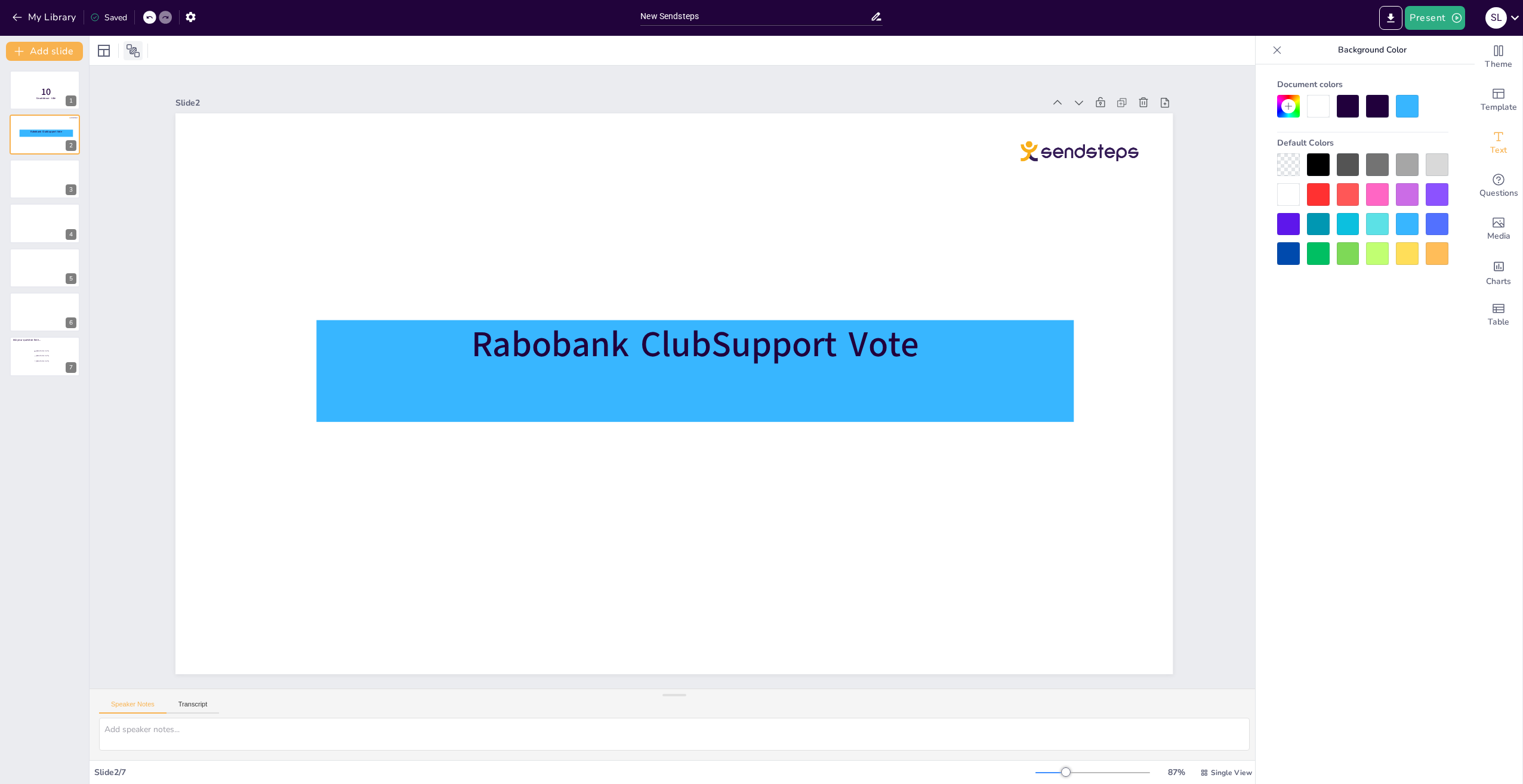
click at [133, 47] on icon at bounding box center [133, 50] width 13 height 13
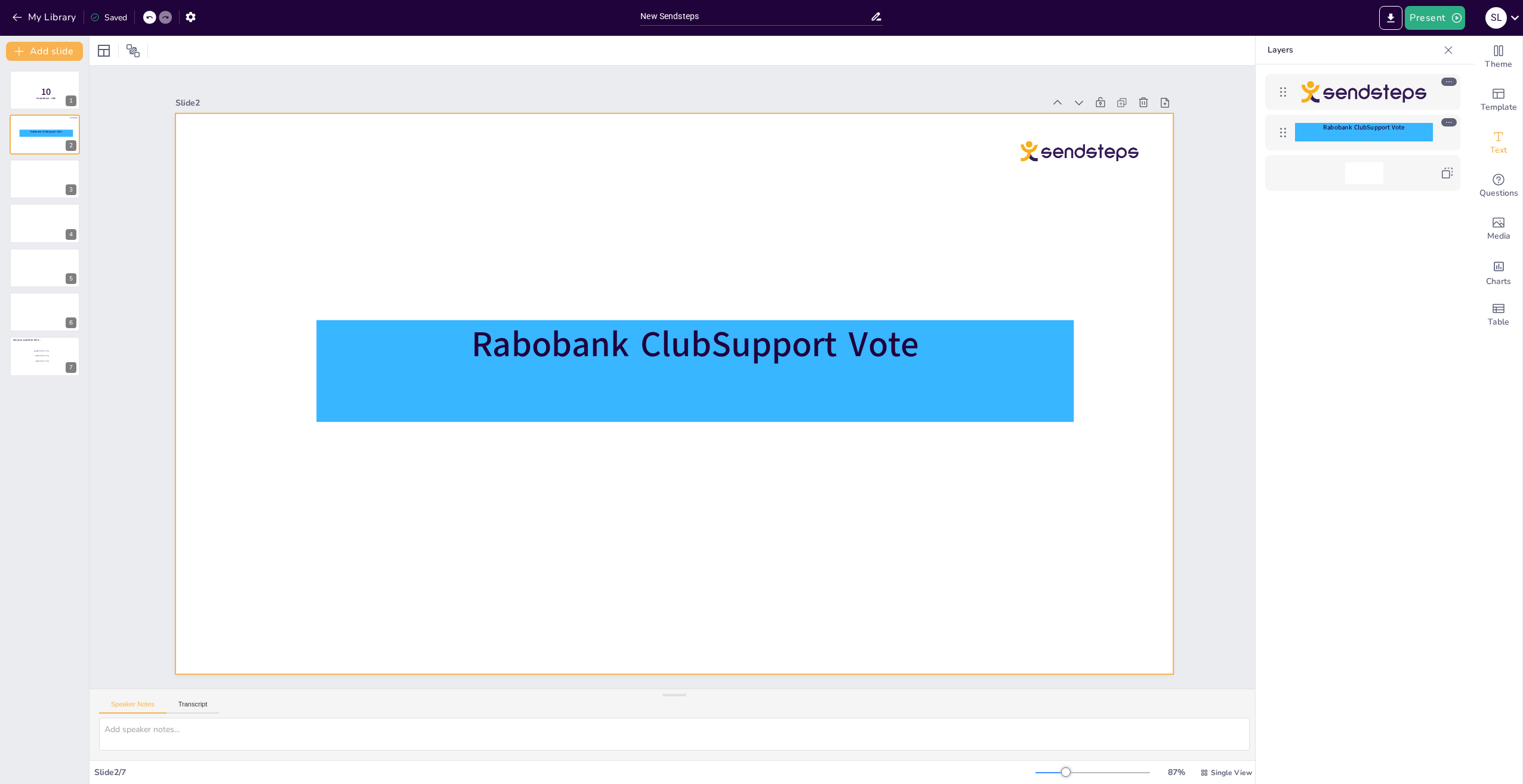
click at [750, 489] on div at bounding box center [674, 393] width 997 height 561
click at [1488, 230] on span "Media" at bounding box center [1499, 236] width 23 height 13
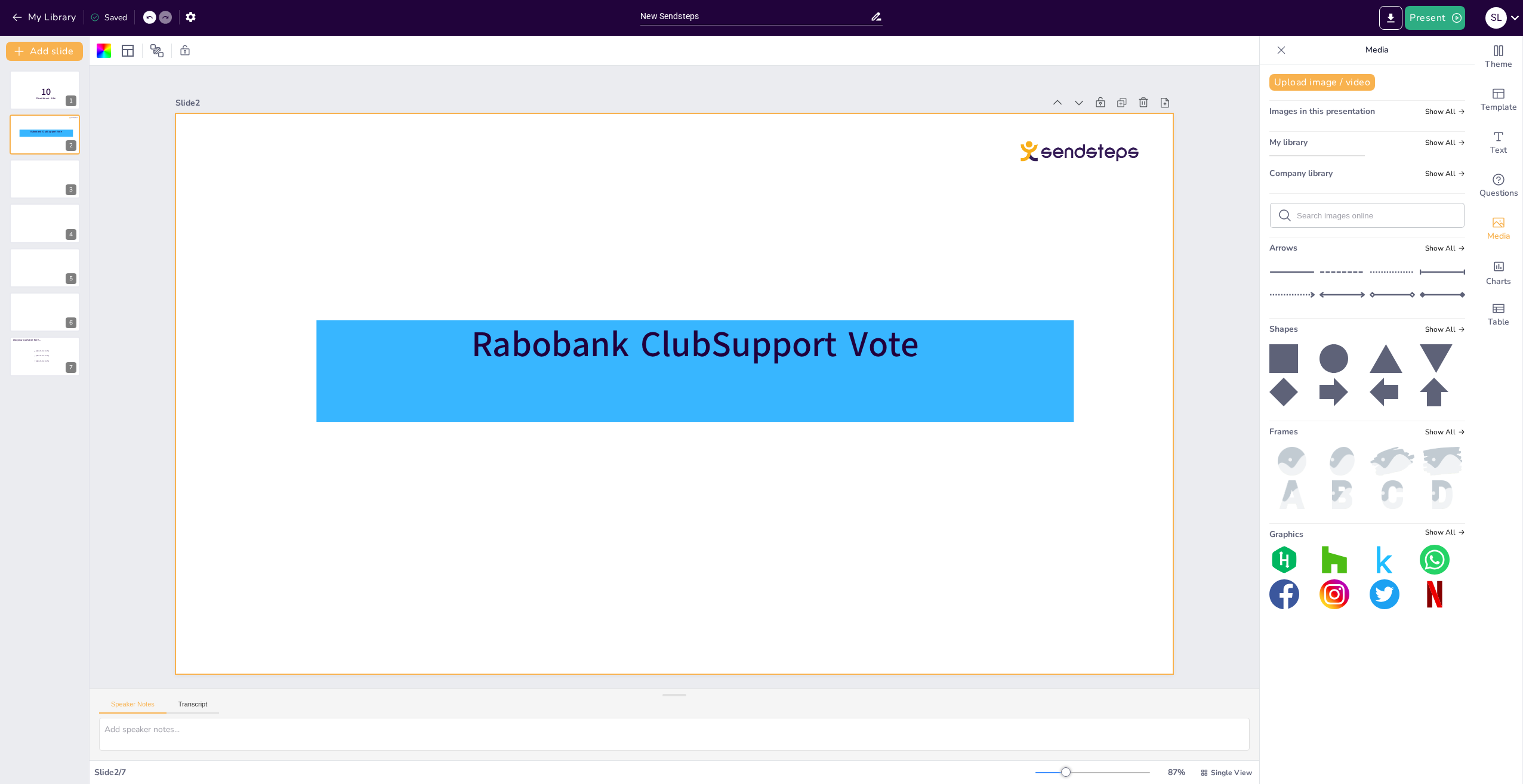
click at [1307, 156] on img at bounding box center [1317, 156] width 94 height 0
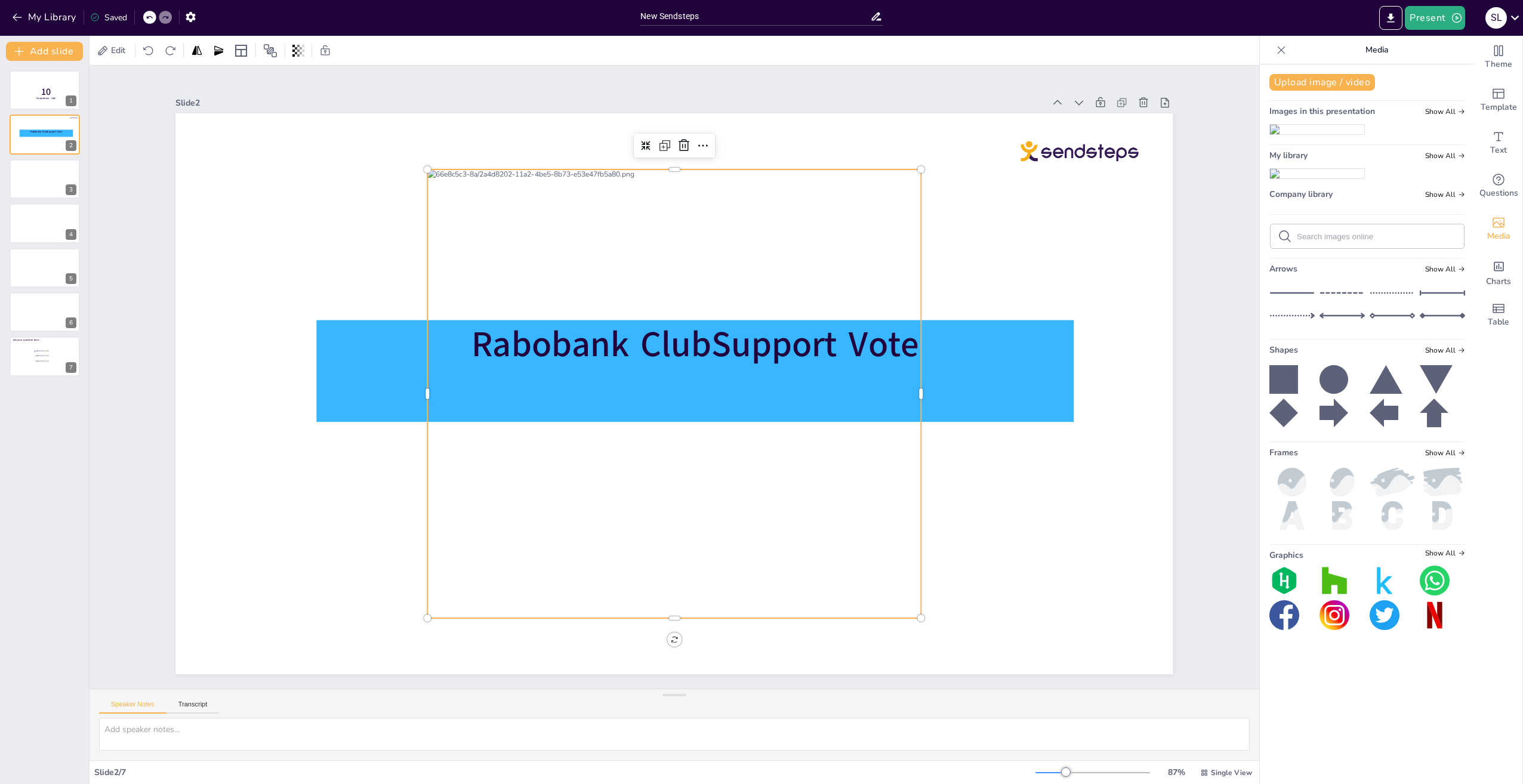
click at [1316, 241] on input "text" at bounding box center [1377, 236] width 160 height 9
type input "rabobank"
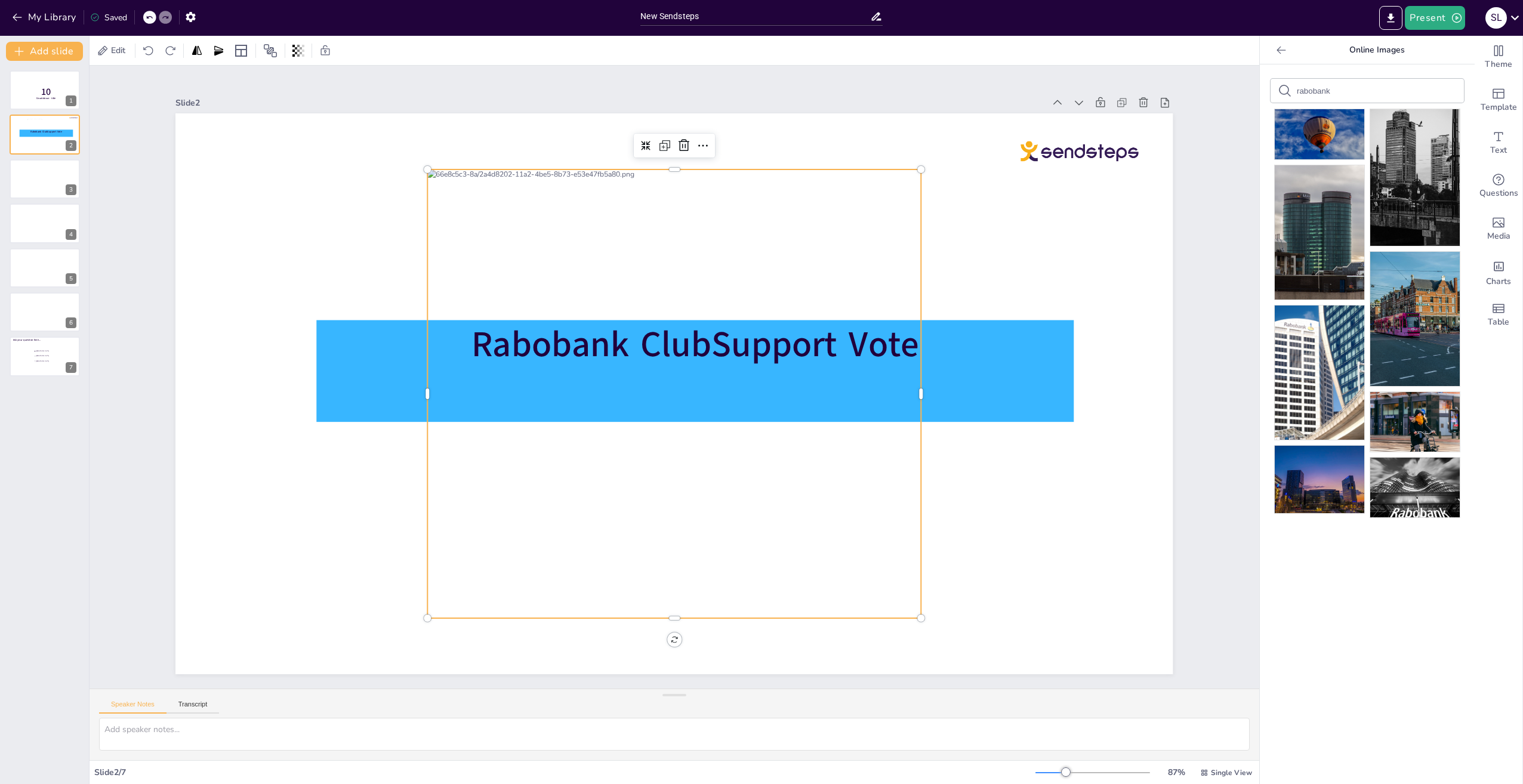
click at [692, 374] on div at bounding box center [674, 393] width 493 height 449
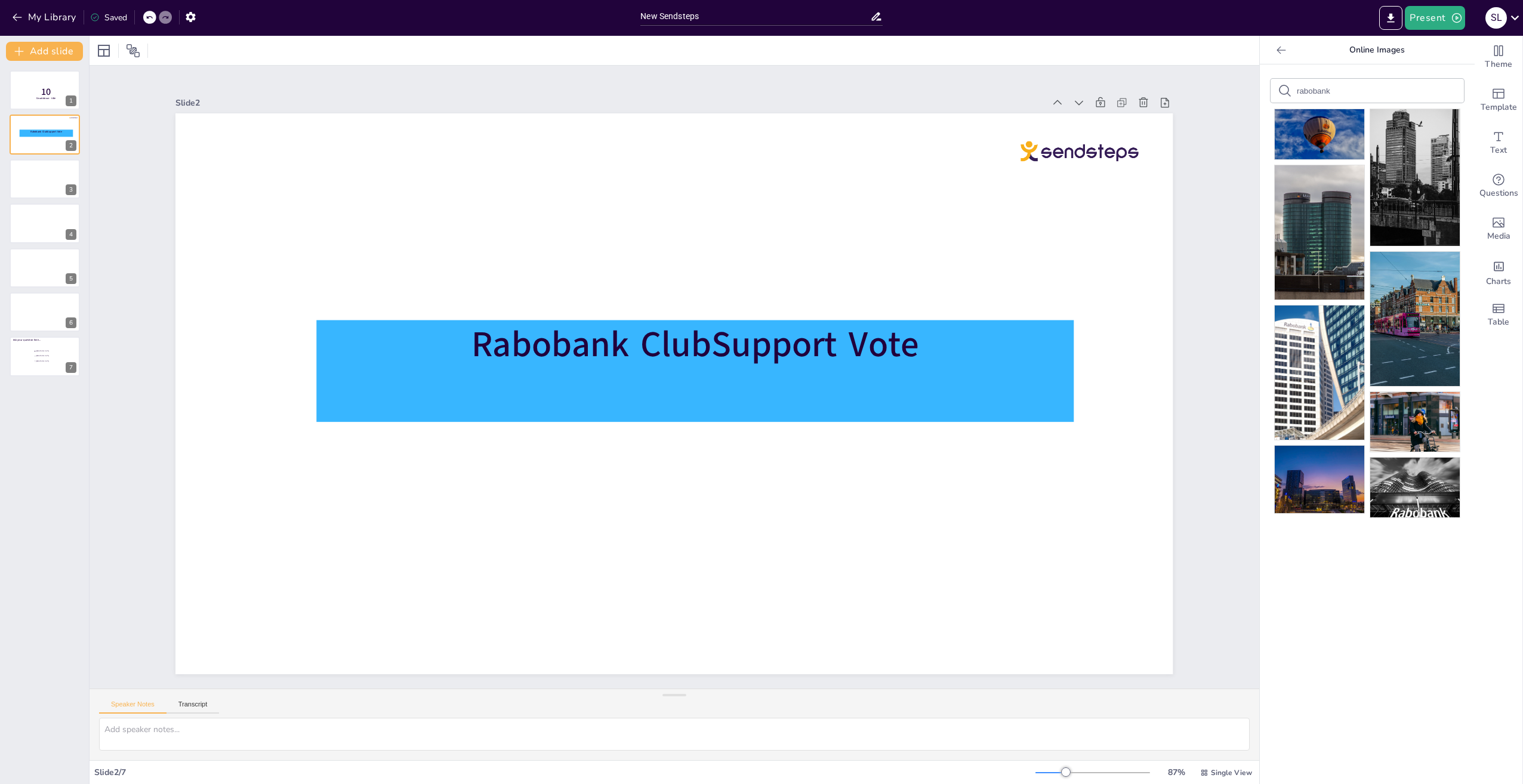
click at [1328, 86] on input "rabobank" at bounding box center [1347, 91] width 101 height 9
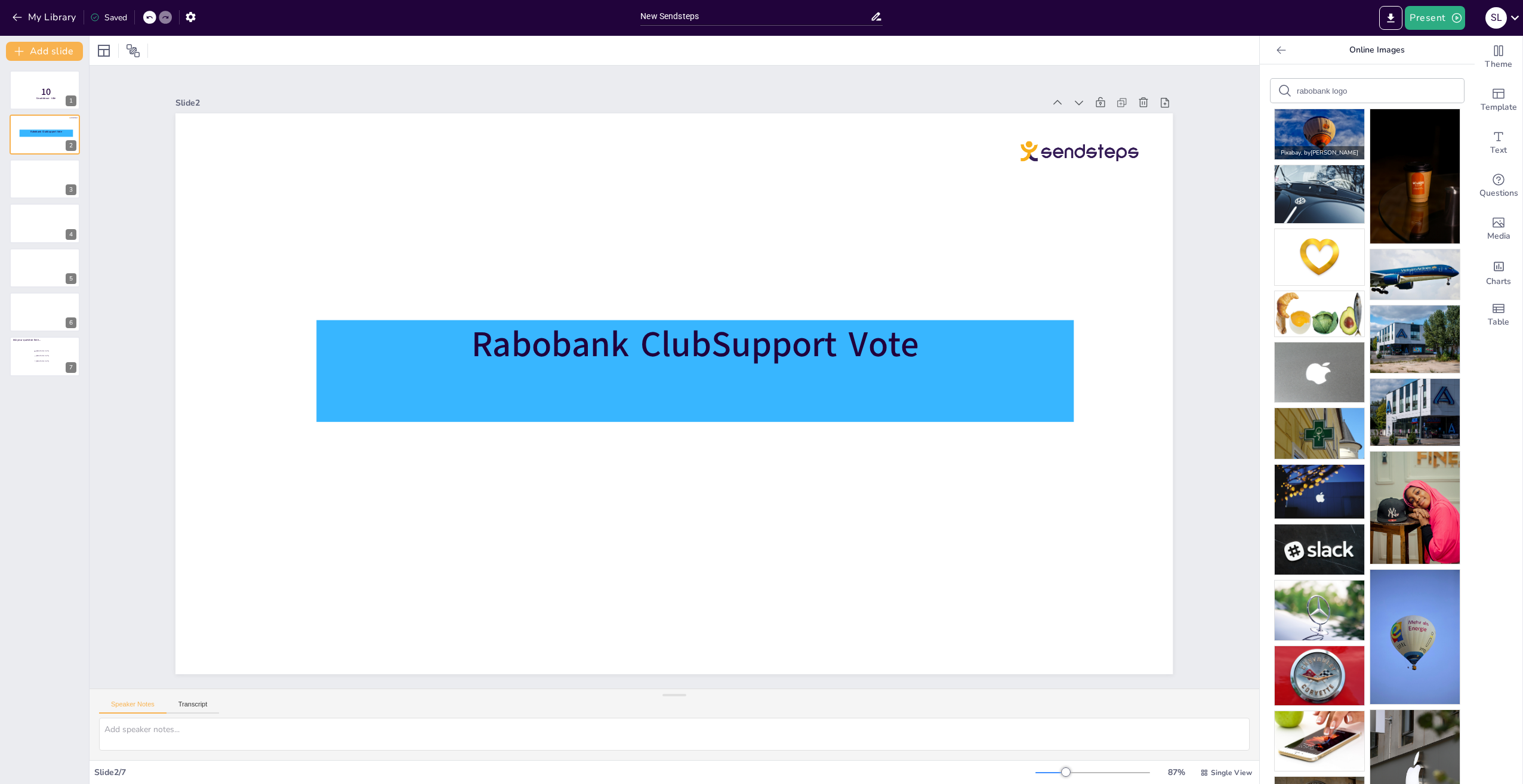
click at [1305, 127] on img at bounding box center [1319, 134] width 89 height 50
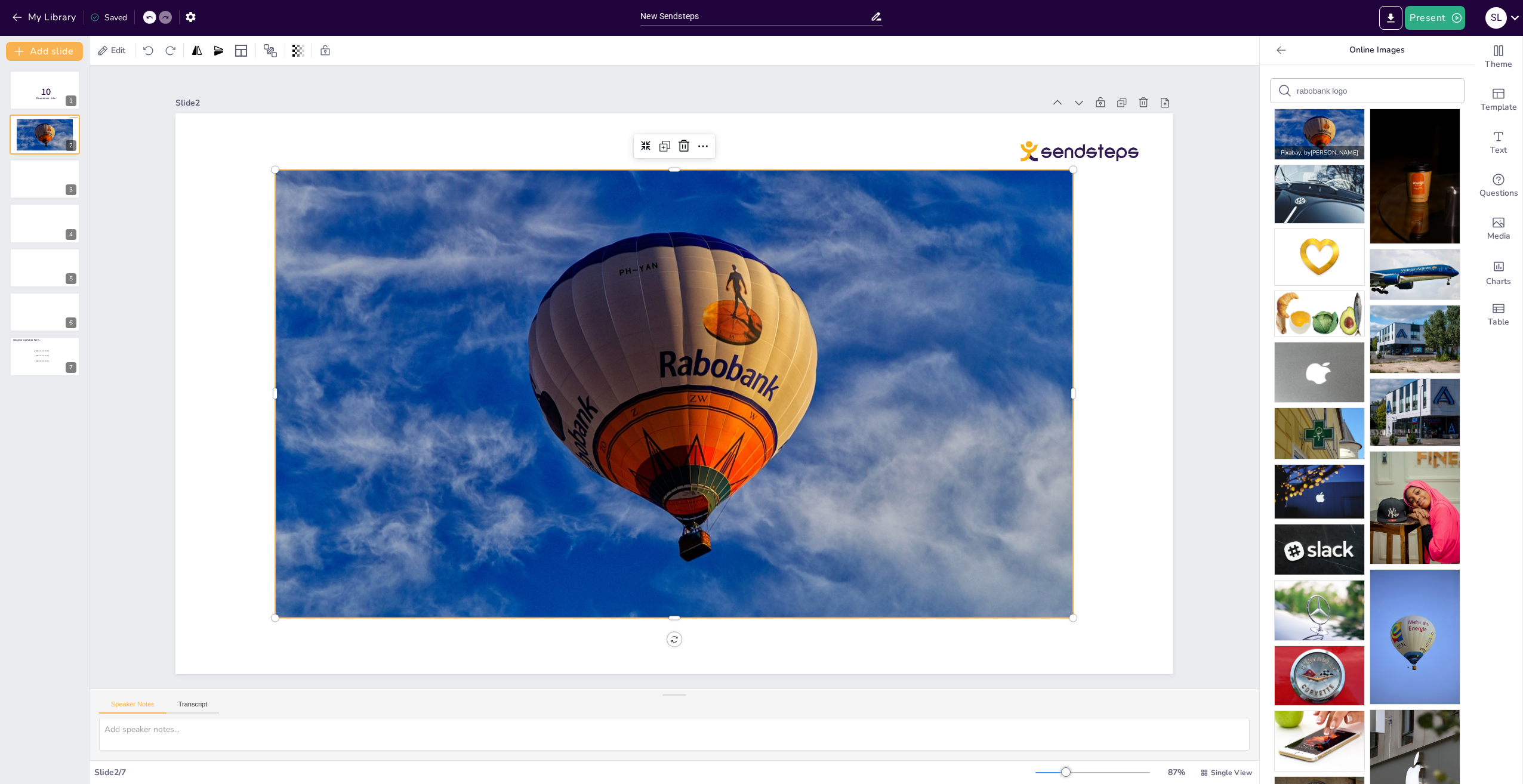
click at [1305, 127] on img at bounding box center [1319, 134] width 89 height 50
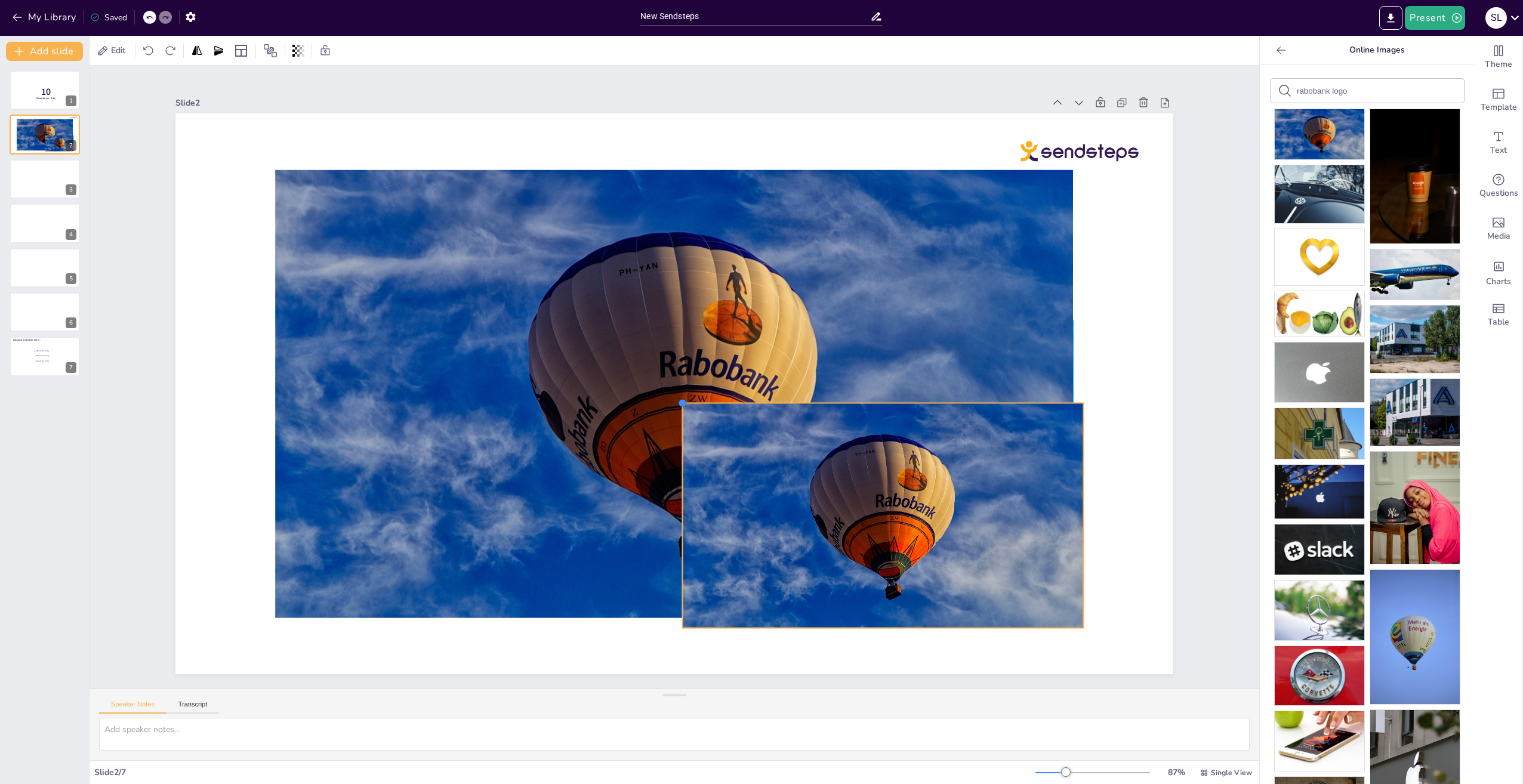
drag, startPoint x: 277, startPoint y: 177, endPoint x: 674, endPoint y: 451, distance: 482.4
click at [674, 451] on div "Rabobank ClubSupport Vote" at bounding box center [674, 393] width 997 height 561
click at [743, 500] on div at bounding box center [883, 515] width 401 height 225
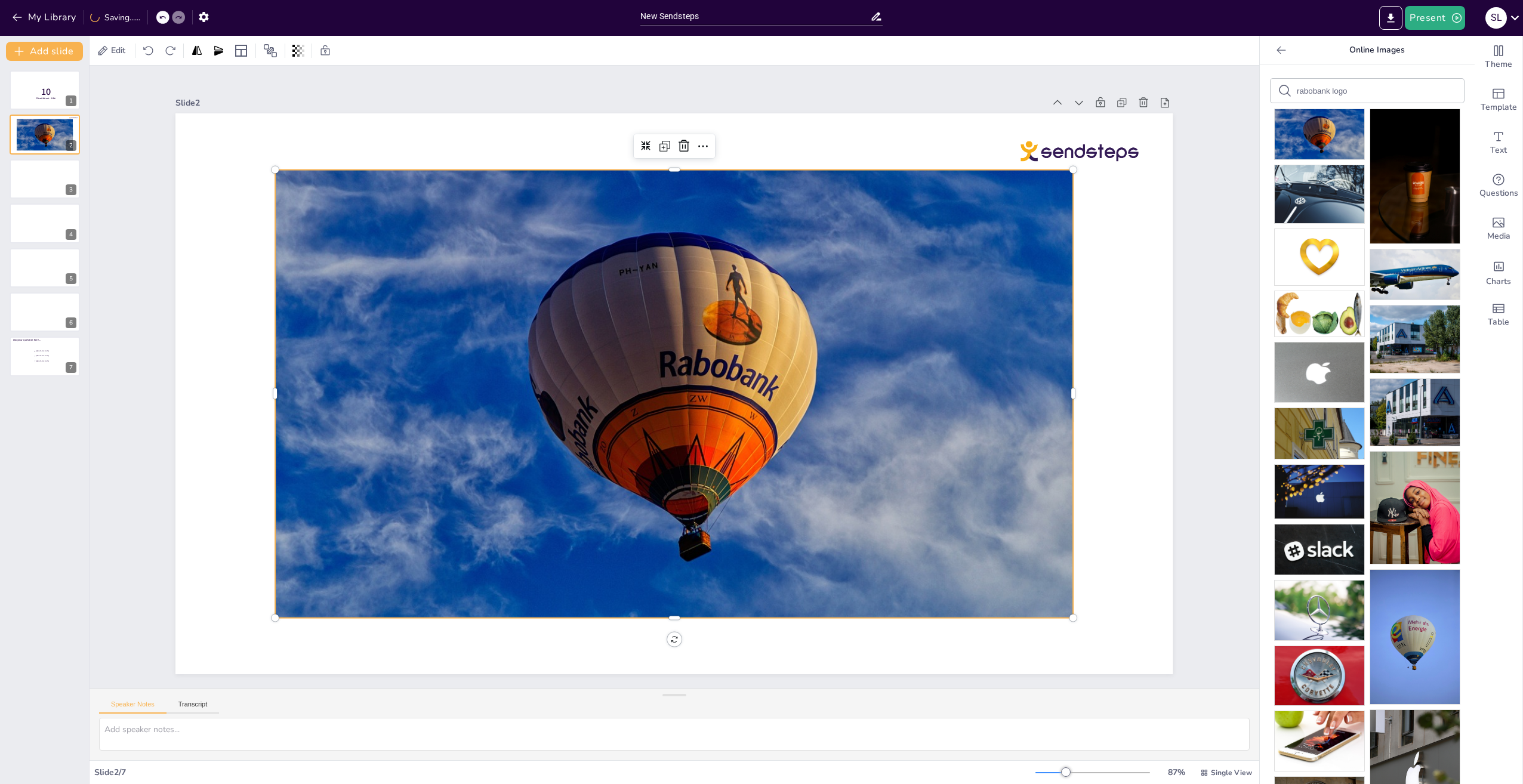
drag, startPoint x: 454, startPoint y: 321, endPoint x: 447, endPoint y: 310, distance: 13.0
click at [450, 321] on div at bounding box center [674, 393] width 798 height 448
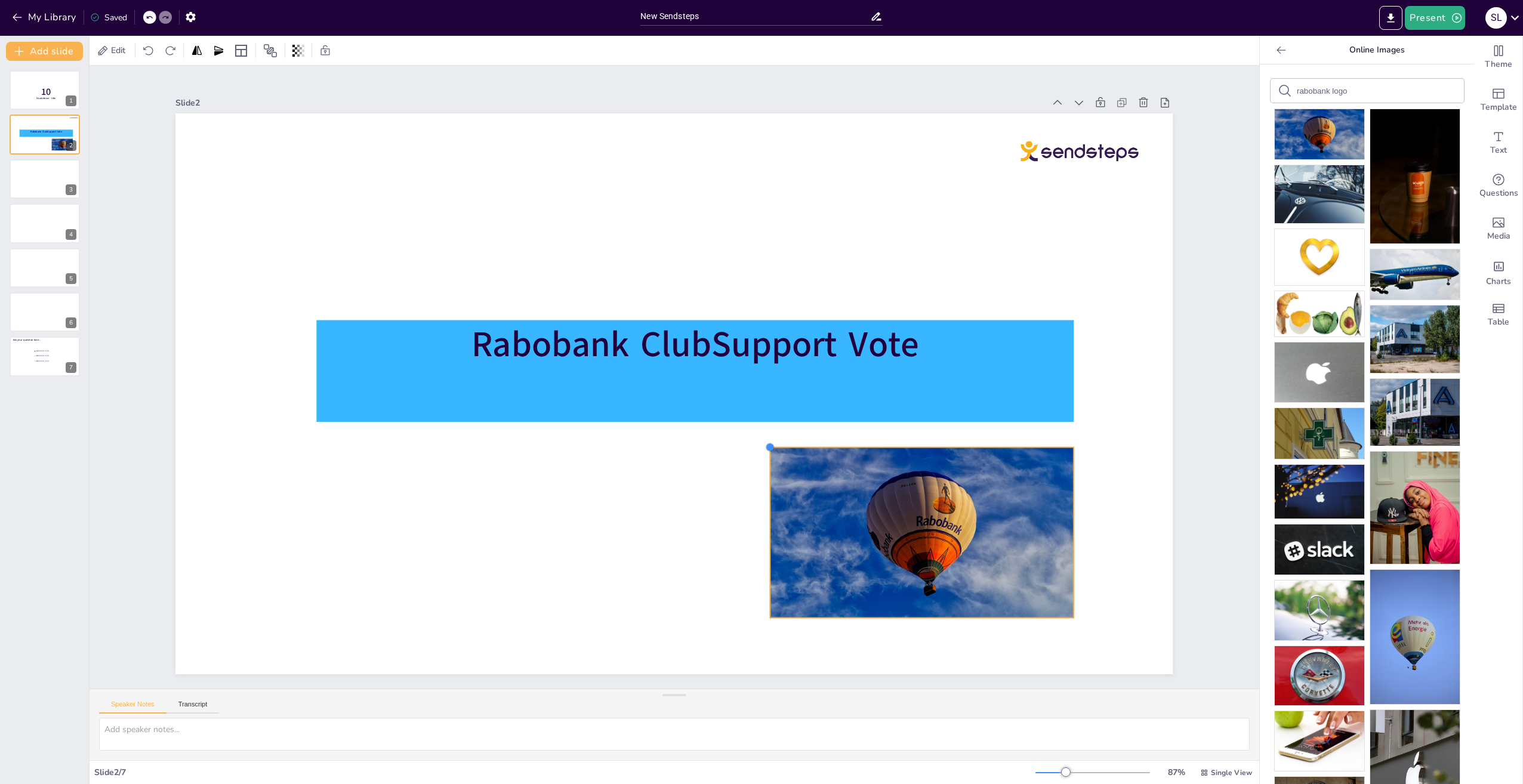
drag, startPoint x: 266, startPoint y: 163, endPoint x: 760, endPoint y: 458, distance: 575.4
click at [760, 458] on div "Rabobank ClubSupport Vote" at bounding box center [674, 393] width 997 height 561
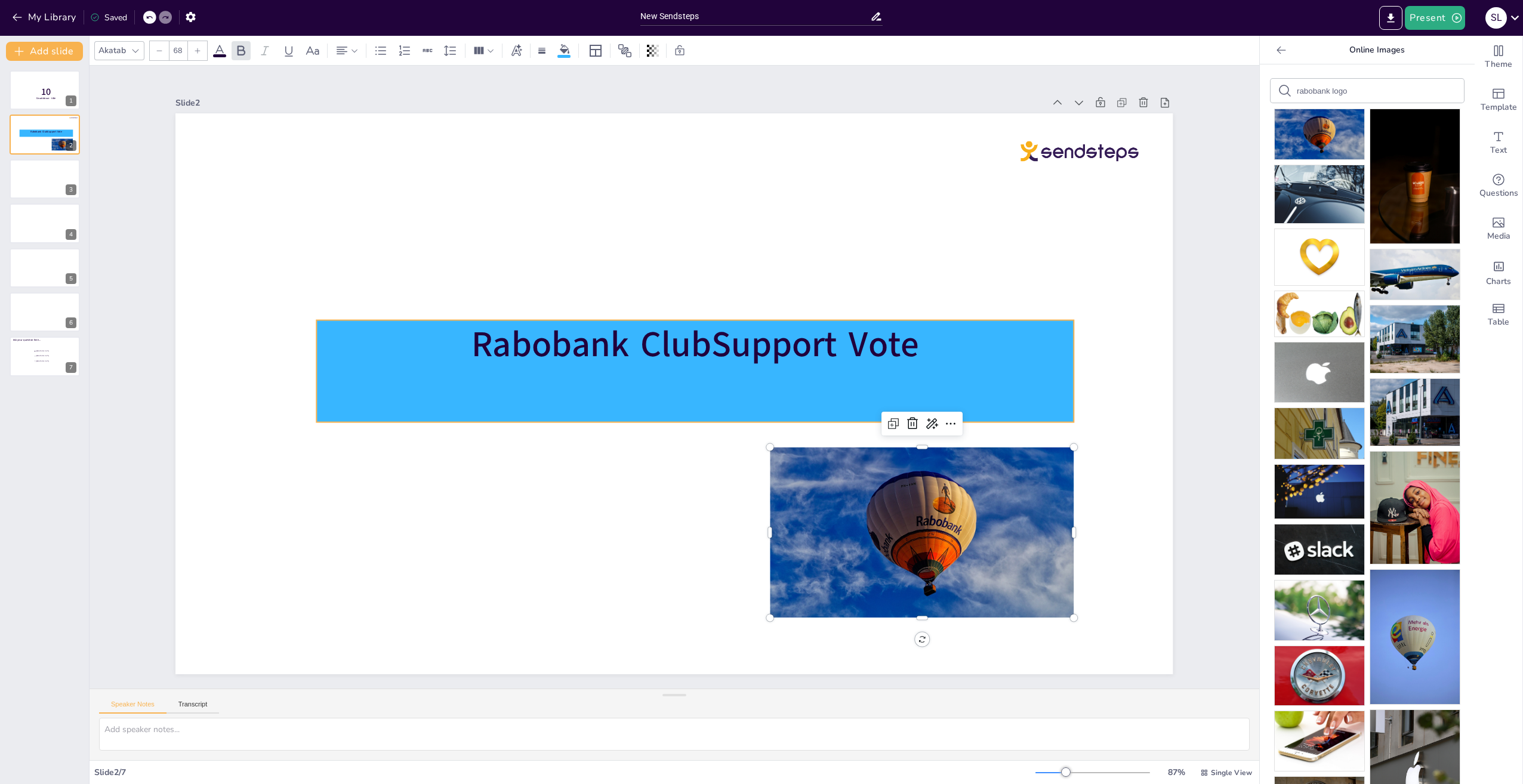
drag, startPoint x: 694, startPoint y: 374, endPoint x: 657, endPoint y: 368, distance: 37.5
click at [694, 373] on div "Rabobank ClubSupport Vote" at bounding box center [696, 371] width 757 height 102
click at [595, 51] on icon at bounding box center [595, 50] width 12 height 12
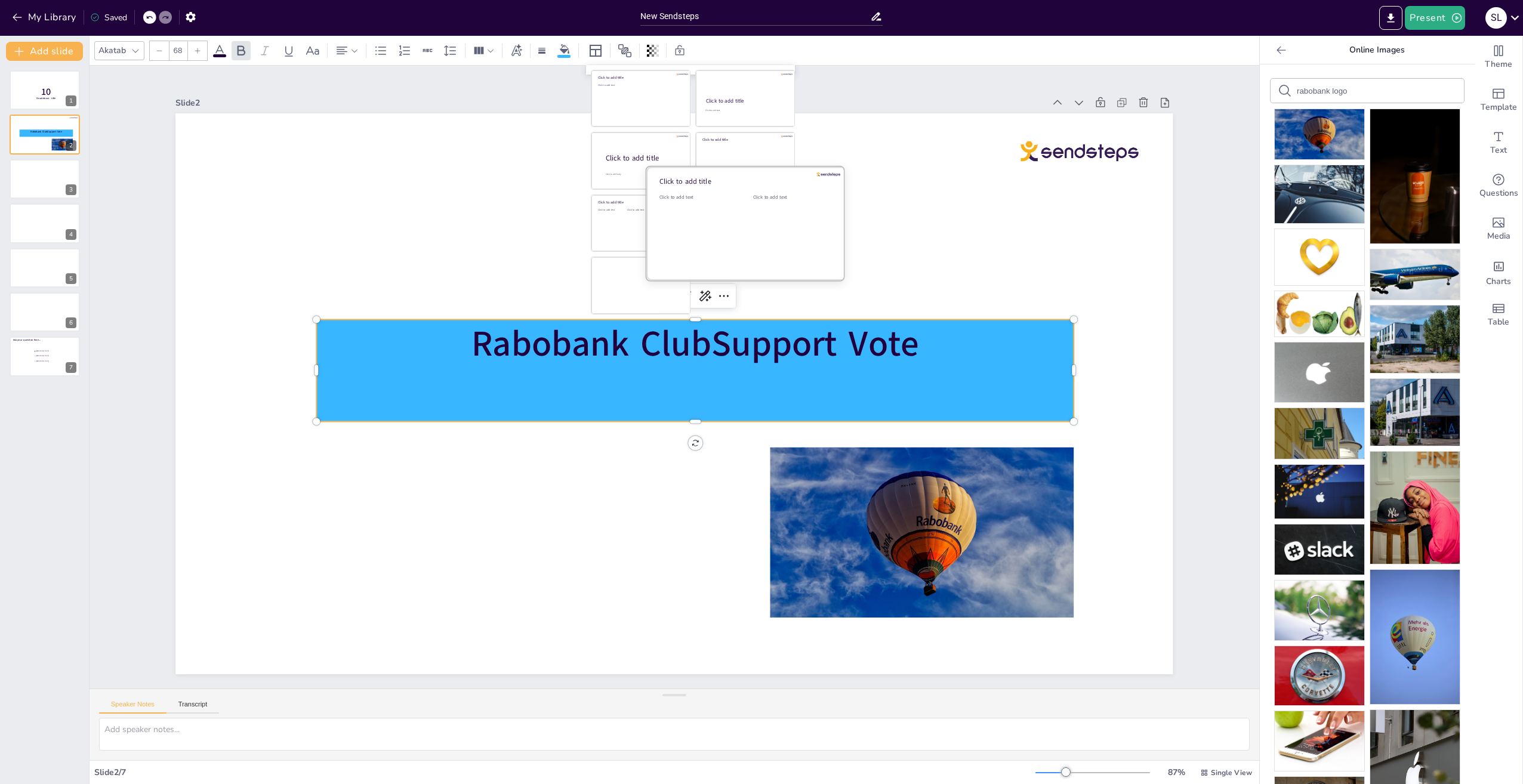
click at [736, 226] on div at bounding box center [746, 222] width 200 height 113
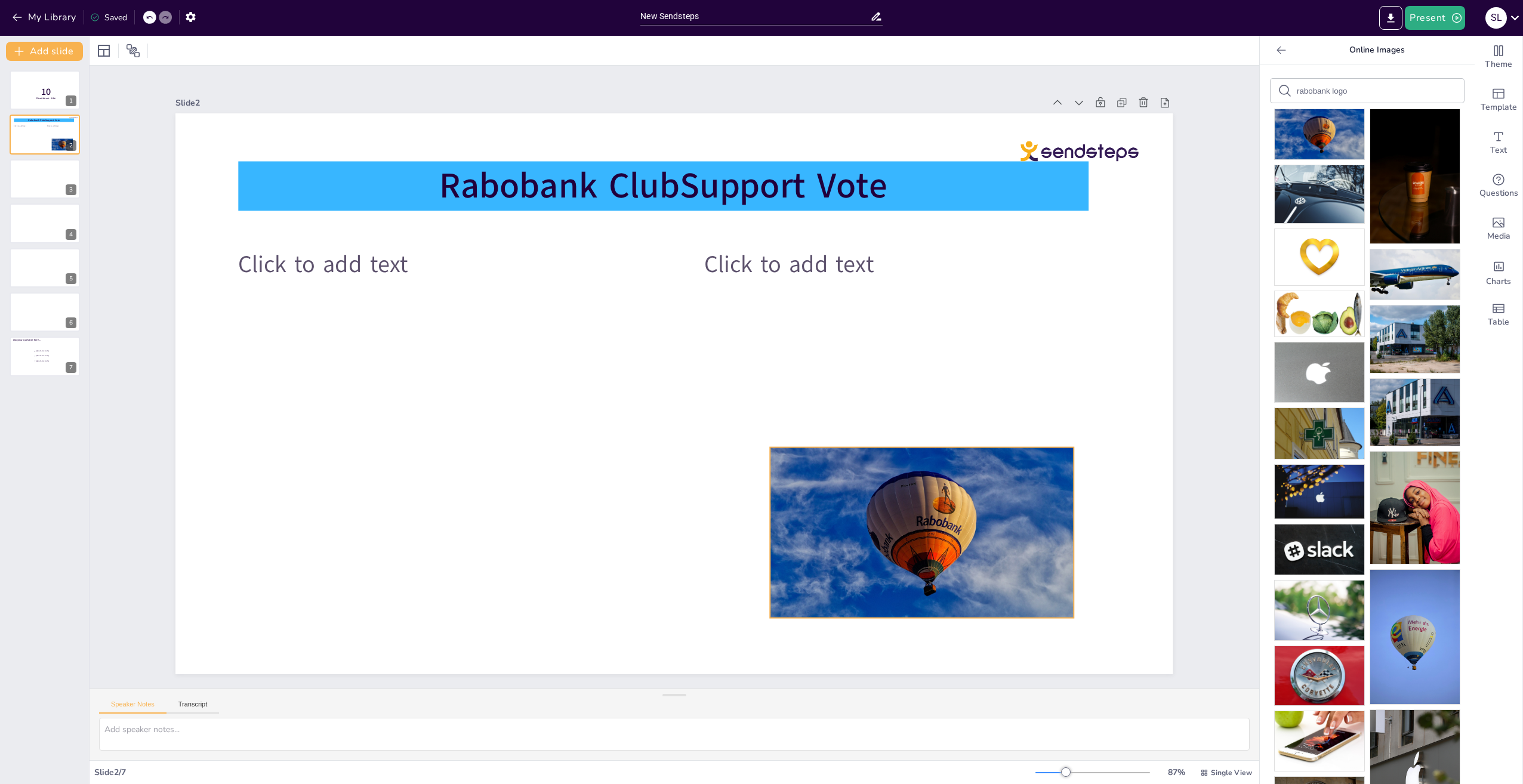
click at [879, 535] on div at bounding box center [922, 532] width 304 height 171
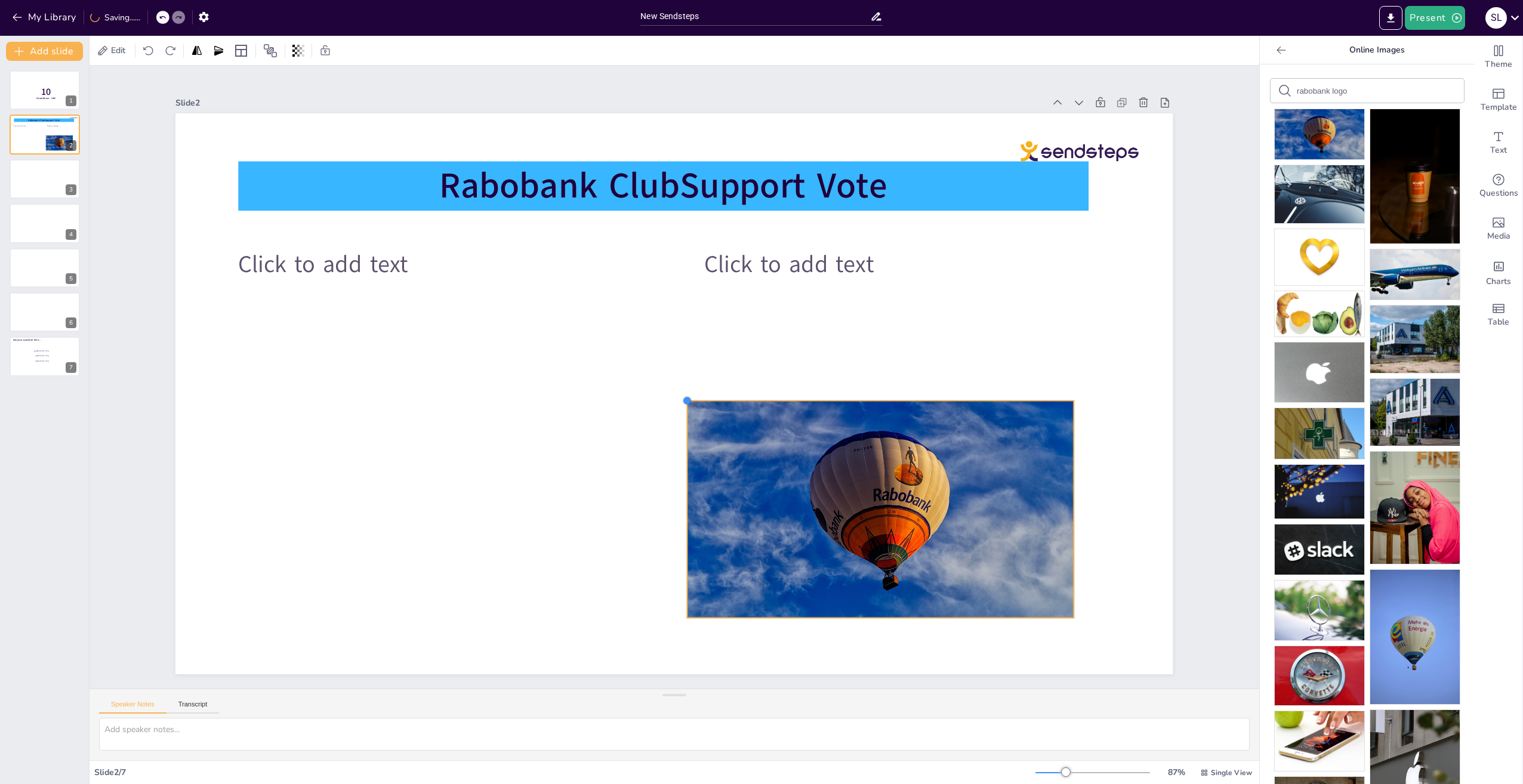
drag, startPoint x: 762, startPoint y: 444, endPoint x: 732, endPoint y: 397, distance: 55.8
click at [732, 397] on div "Rabobank ClubSupport Vote Click to add text Click to add text" at bounding box center [674, 393] width 997 height 561
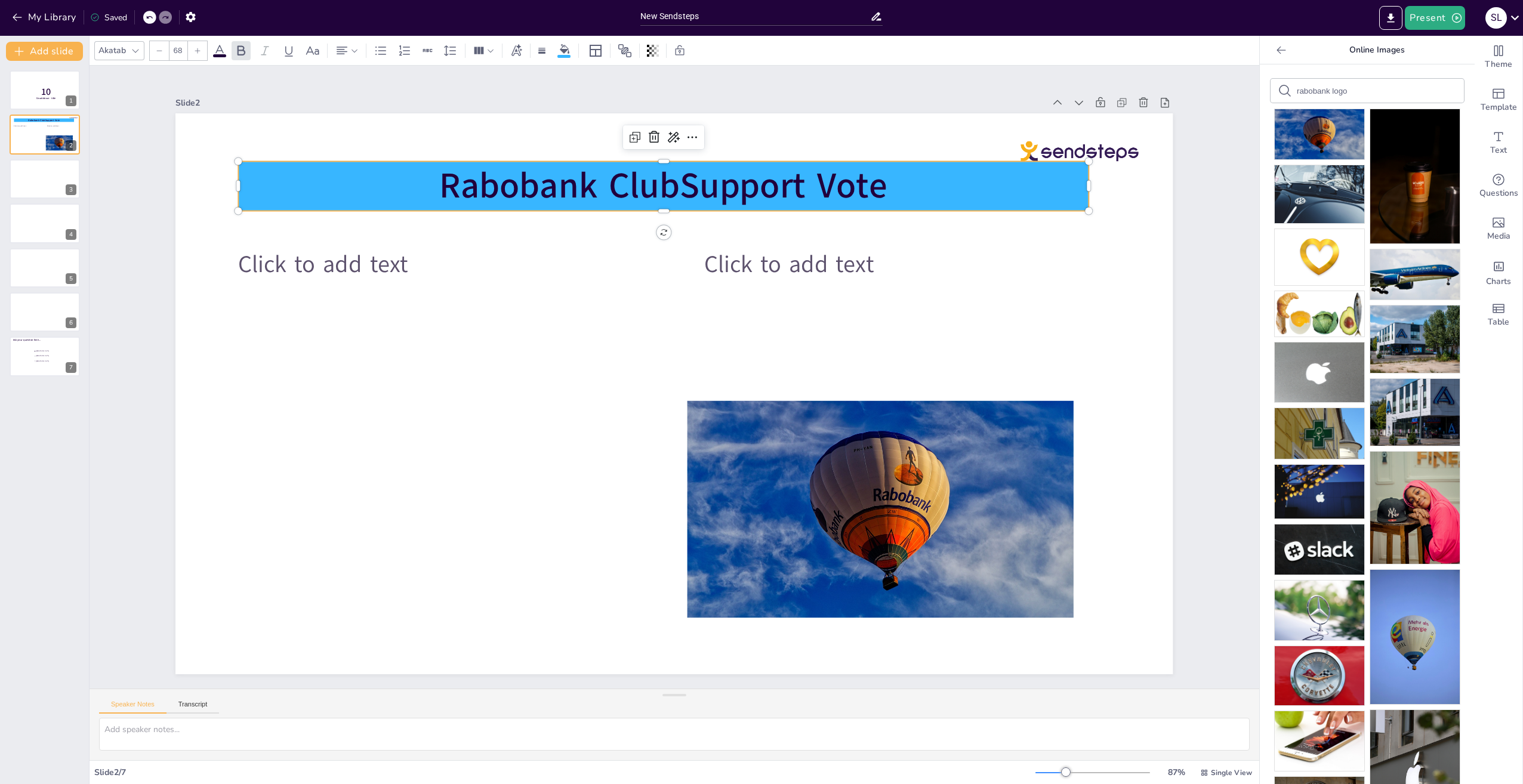
click at [916, 181] on p "Rabobank ClubSupport Vote" at bounding box center [663, 186] width 850 height 50
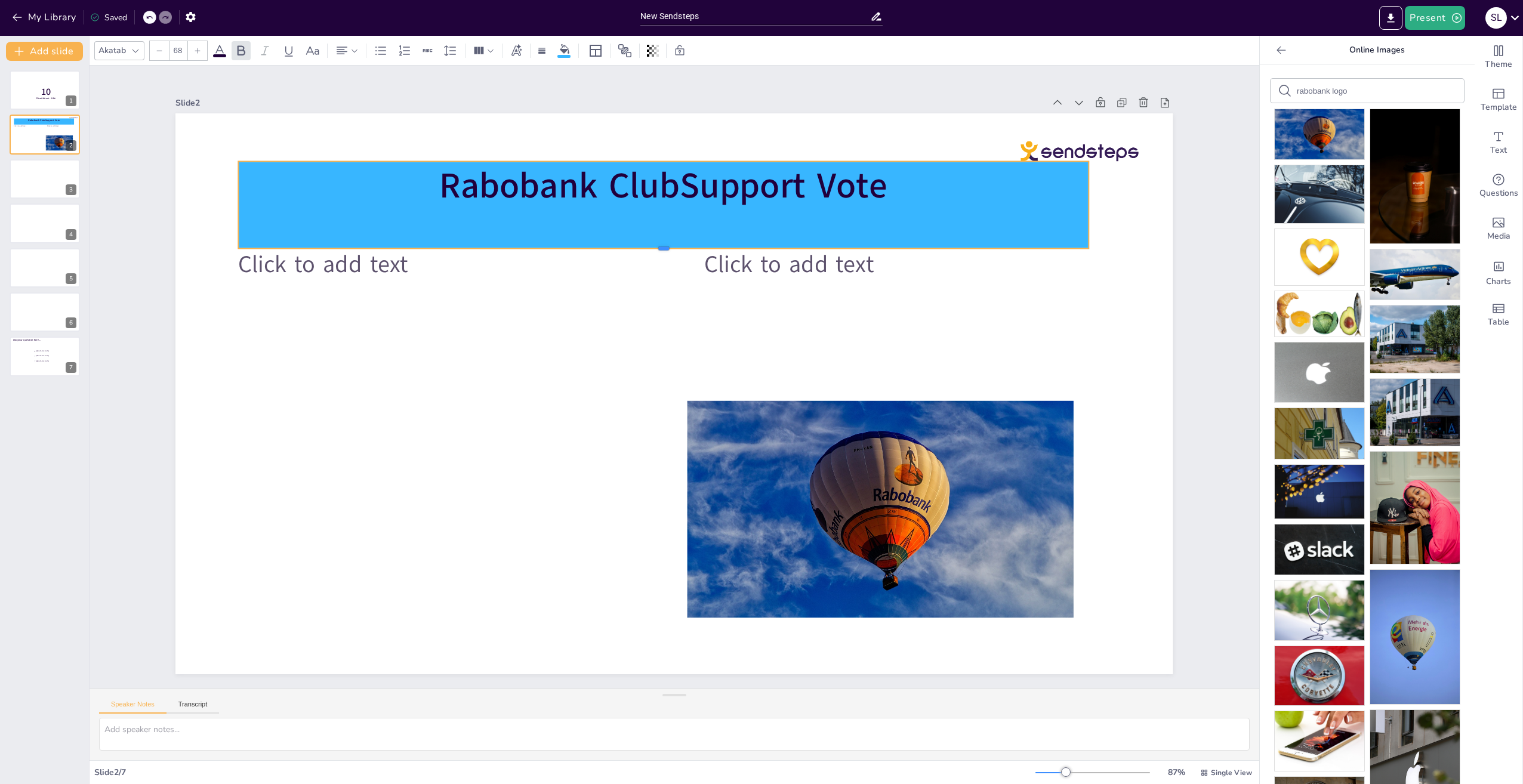
drag, startPoint x: 655, startPoint y: 207, endPoint x: 653, endPoint y: 245, distance: 38.1
click at [653, 248] on div at bounding box center [663, 253] width 850 height 9
click at [695, 181] on strong "Rabobank ClubSupport Vote" at bounding box center [664, 186] width 447 height 48
click at [876, 182] on p "Rabobank ClubSupport Vote" at bounding box center [663, 186] width 850 height 50
click at [668, 132] on icon at bounding box center [674, 137] width 12 height 11
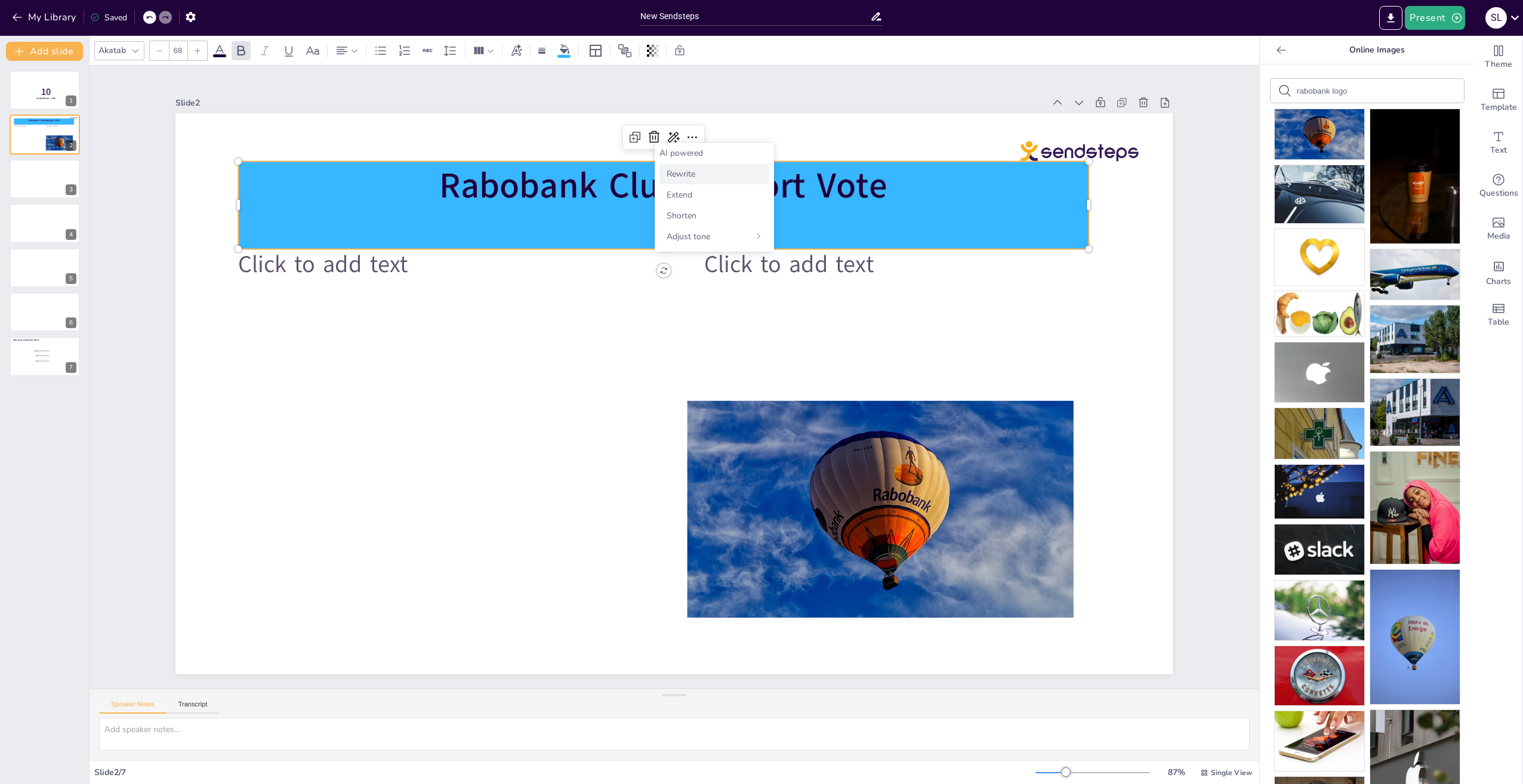
click at [686, 174] on span "Rewrite" at bounding box center [681, 174] width 28 height 11
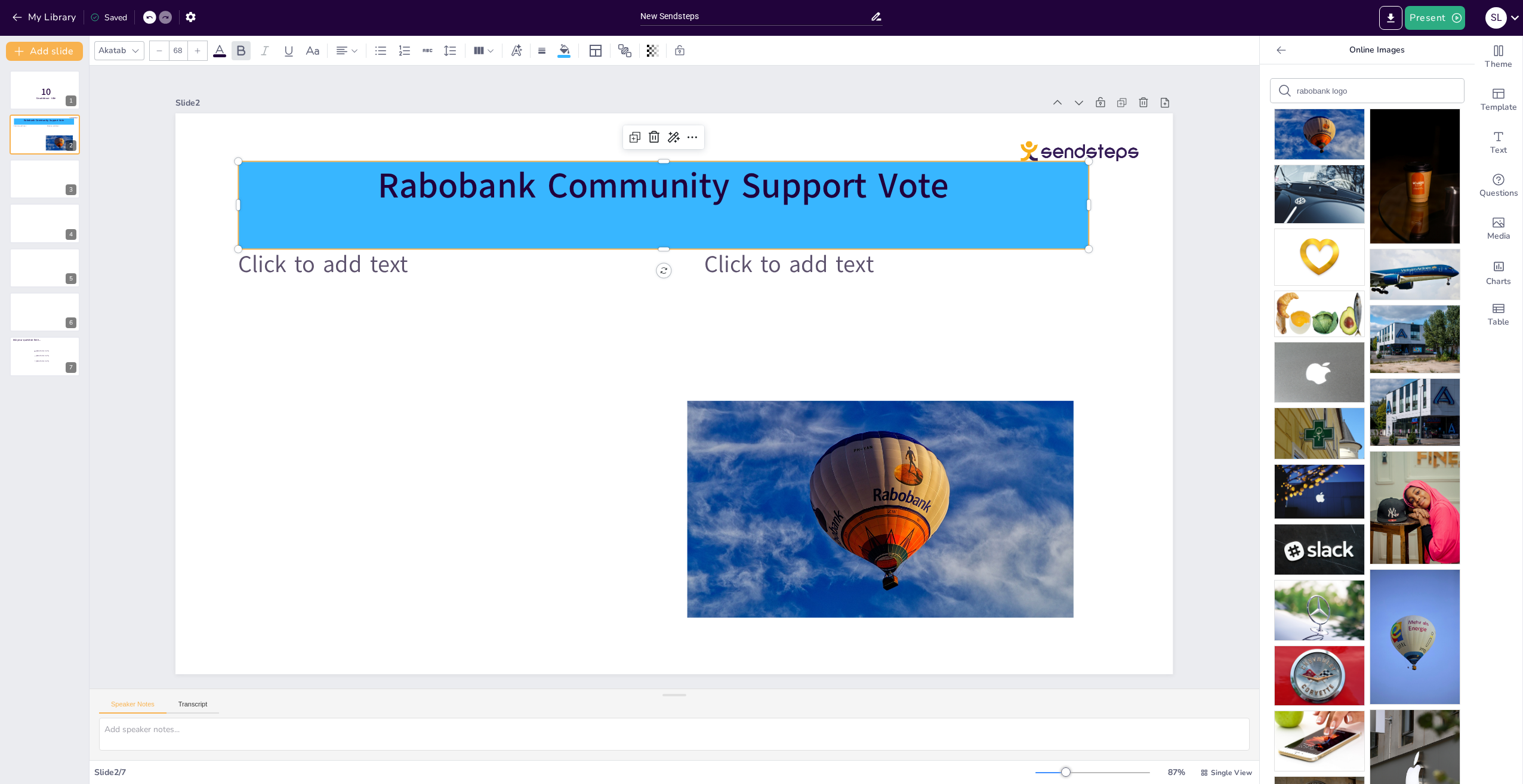
click at [547, 184] on strong "Rabobank Community Support Vote" at bounding box center [664, 186] width 571 height 48
click at [471, 189] on strong "Rabobank Community Support Vote" at bounding box center [664, 186] width 571 height 48
click at [569, 182] on strong "Rabobank Community Support Vote" at bounding box center [664, 186] width 571 height 48
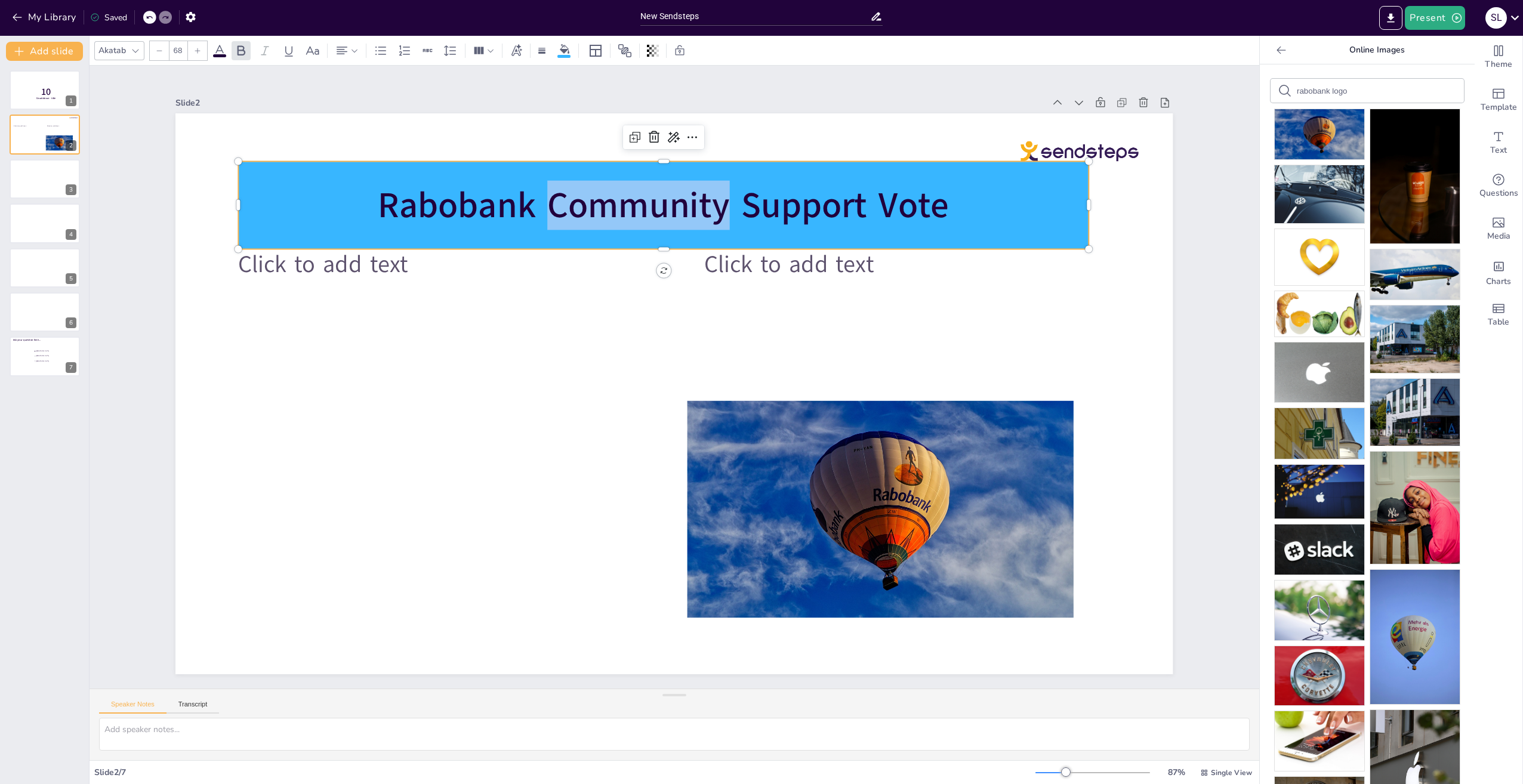
drag, startPoint x: 543, startPoint y: 203, endPoint x: 718, endPoint y: 206, distance: 175.0
click at [718, 206] on strong "Rabobank Community Support Vote" at bounding box center [664, 205] width 571 height 48
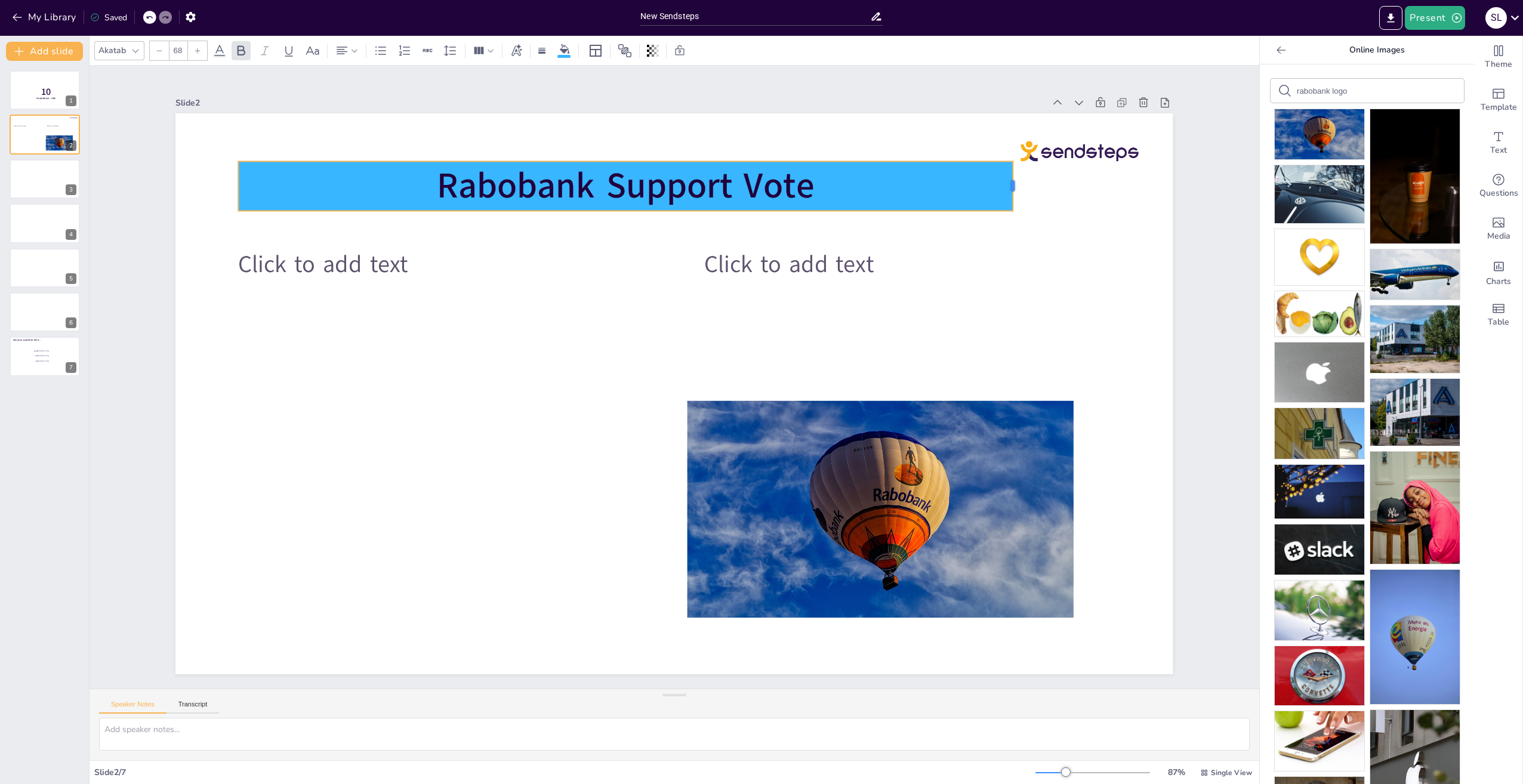
drag, startPoint x: 1080, startPoint y: 184, endPoint x: 1004, endPoint y: 182, distance: 76.0
click at [1013, 182] on div at bounding box center [1017, 186] width 9 height 50
click at [551, 374] on div at bounding box center [674, 393] width 997 height 561
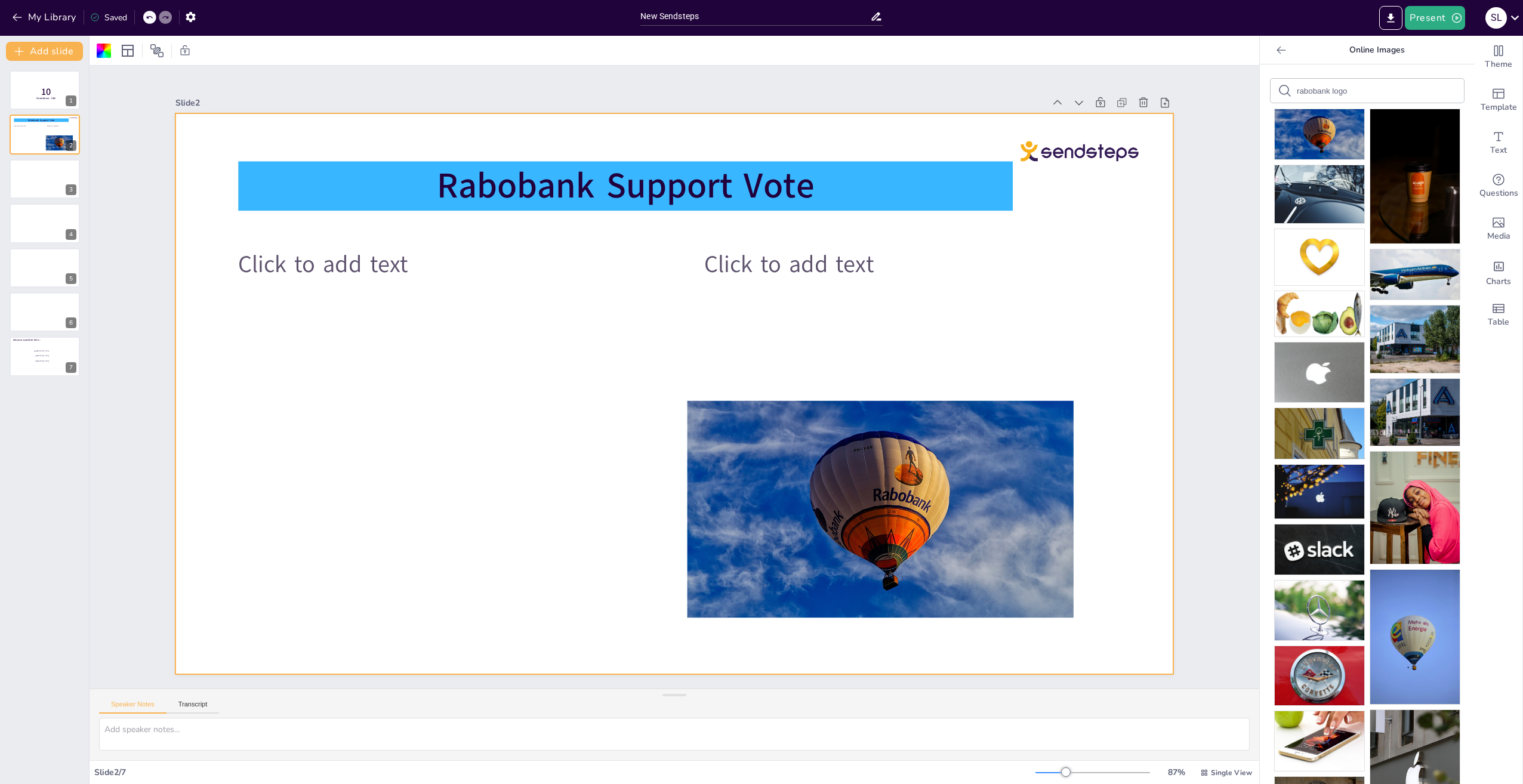
drag, startPoint x: 1342, startPoint y: 94, endPoint x: 1268, endPoint y: 93, distance: 74.0
click at [1270, 93] on div "rabobank logo" at bounding box center [1367, 91] width 193 height 24
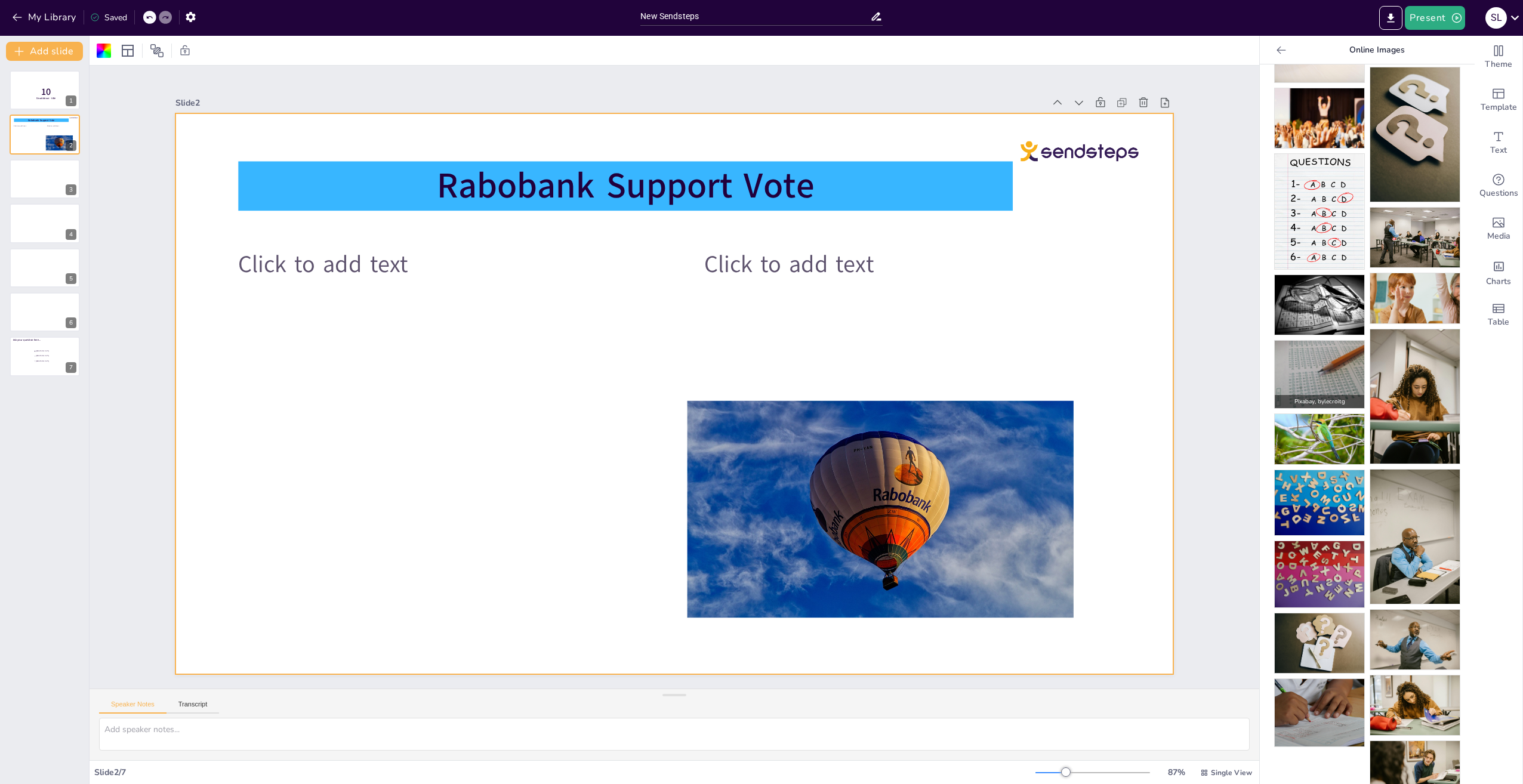
scroll to position [250, 0]
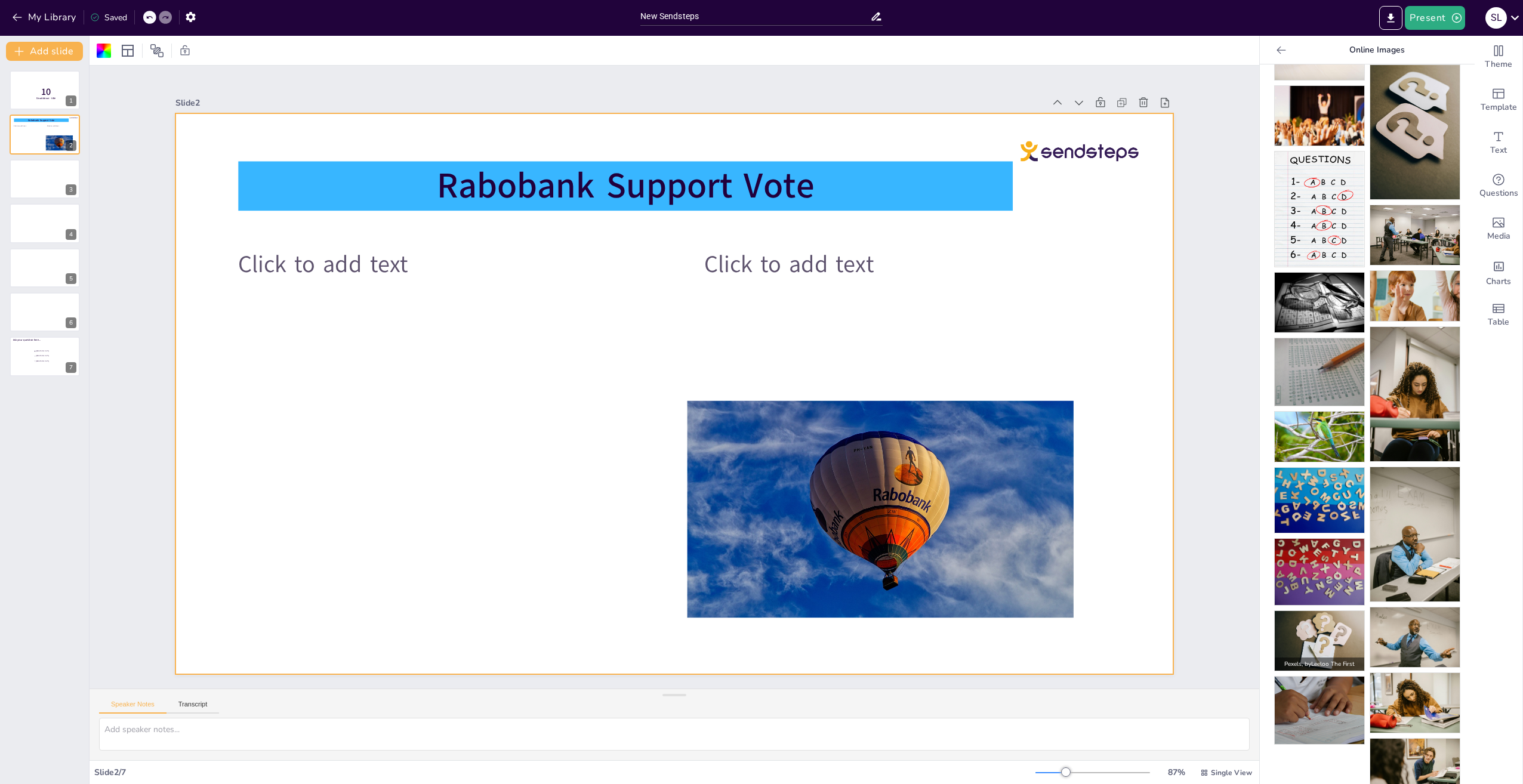
click at [1314, 614] on img at bounding box center [1319, 641] width 89 height 59
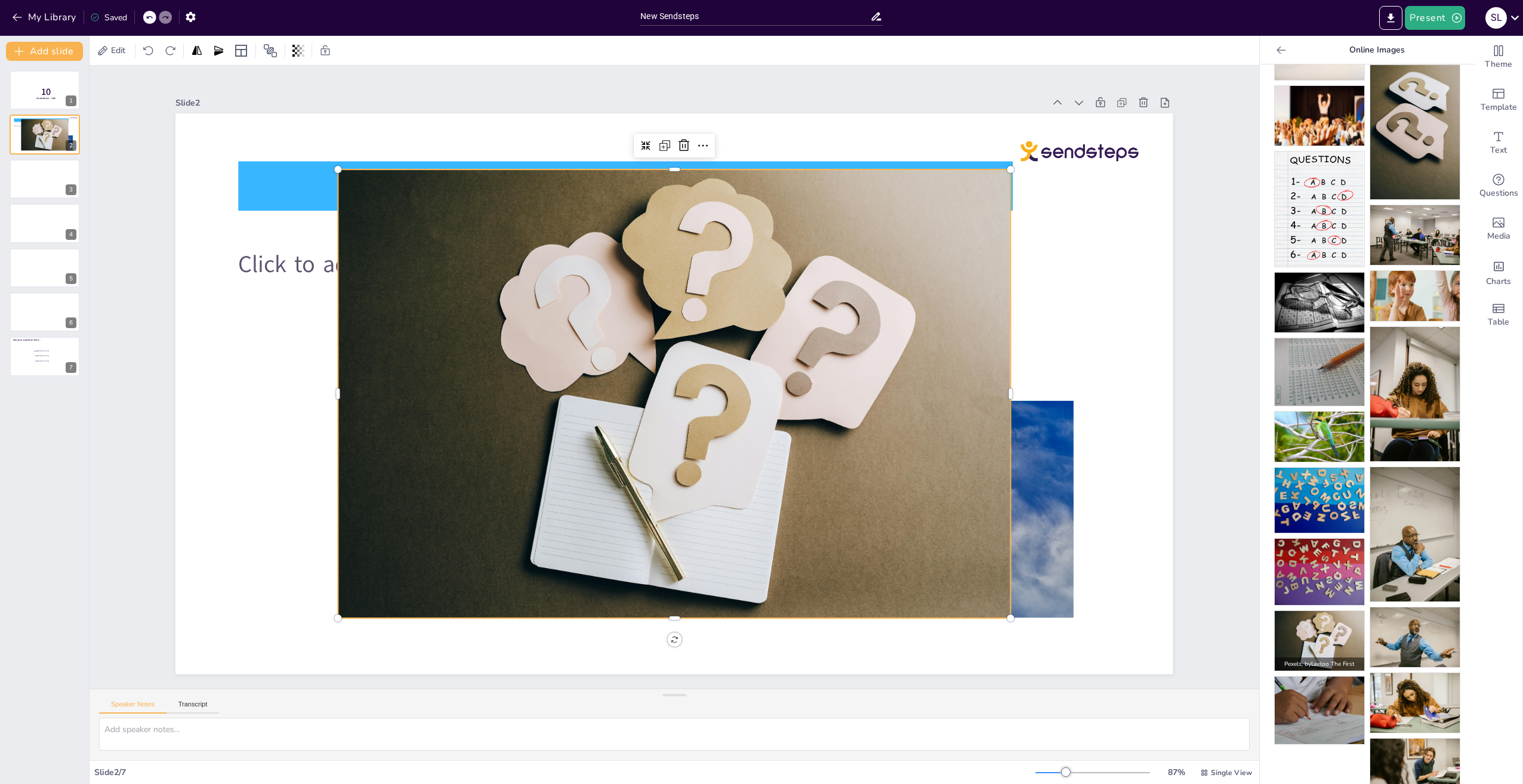
click at [1314, 614] on img at bounding box center [1319, 641] width 89 height 59
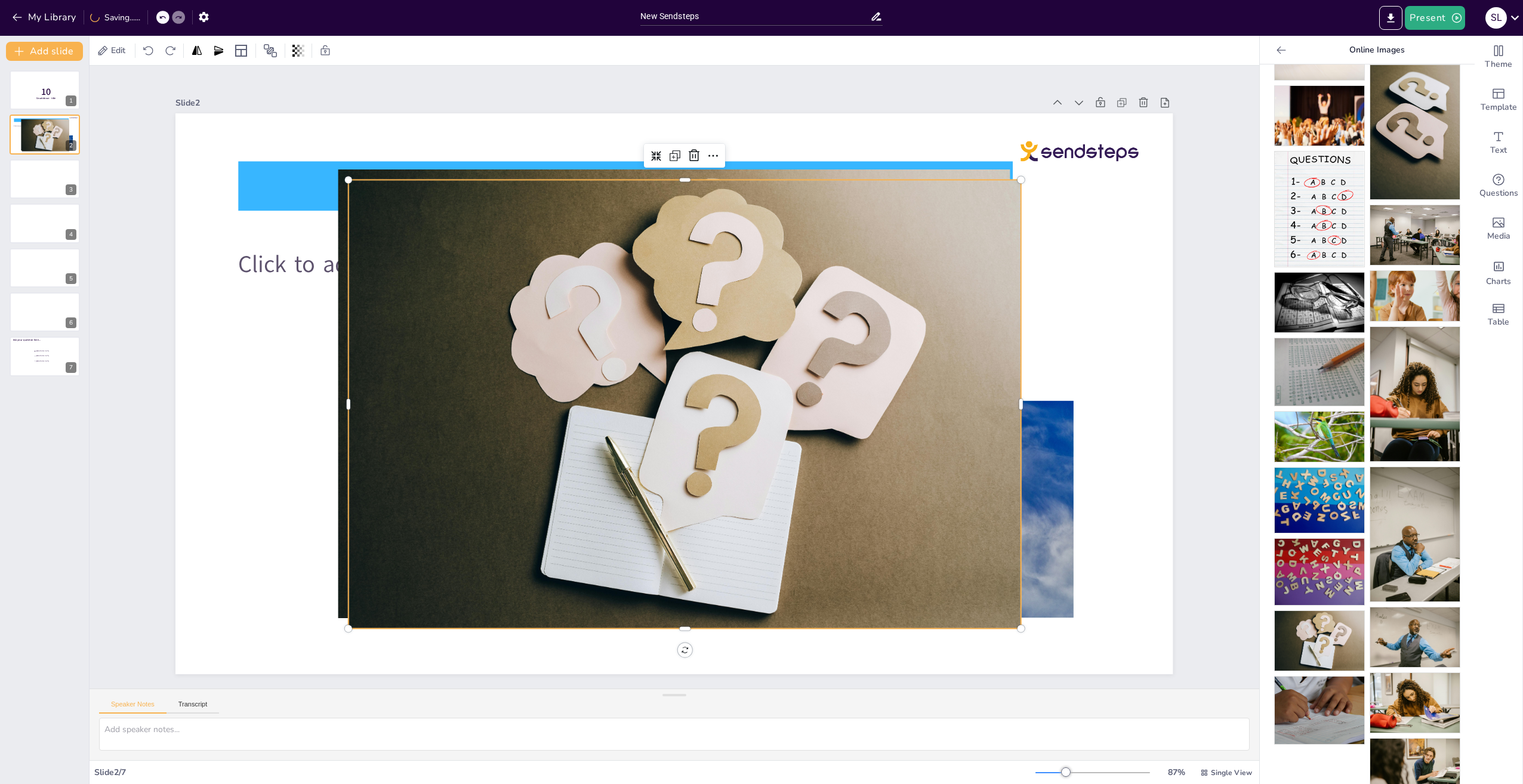
click at [476, 269] on div at bounding box center [684, 404] width 672 height 449
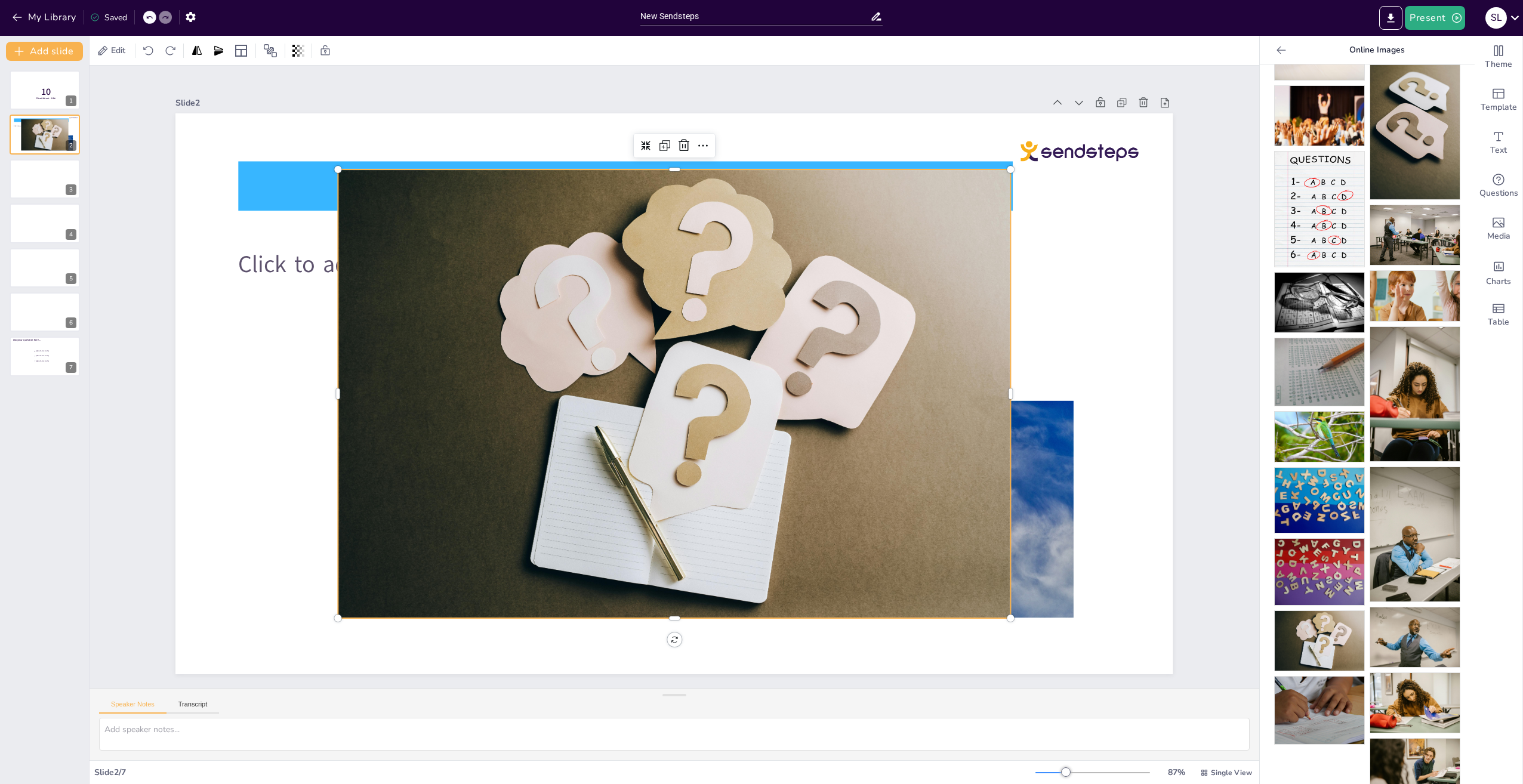
click at [365, 182] on div at bounding box center [674, 393] width 672 height 449
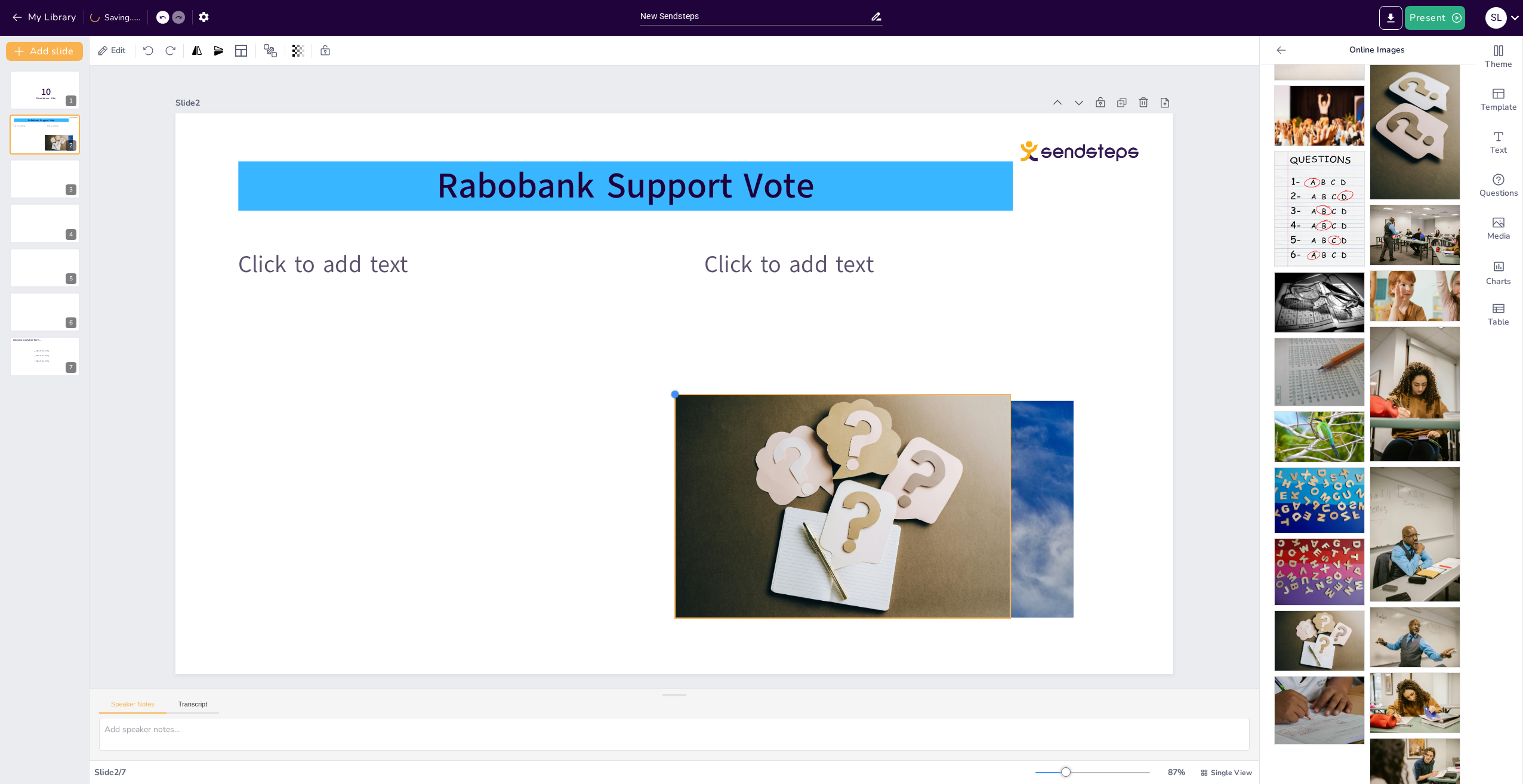
drag, startPoint x: 332, startPoint y: 169, endPoint x: 783, endPoint y: 394, distance: 504.0
click at [783, 394] on div "Rabobank Support Vote Click to add text Click to add text" at bounding box center [674, 393] width 997 height 561
click at [783, 394] on div at bounding box center [843, 506] width 335 height 224
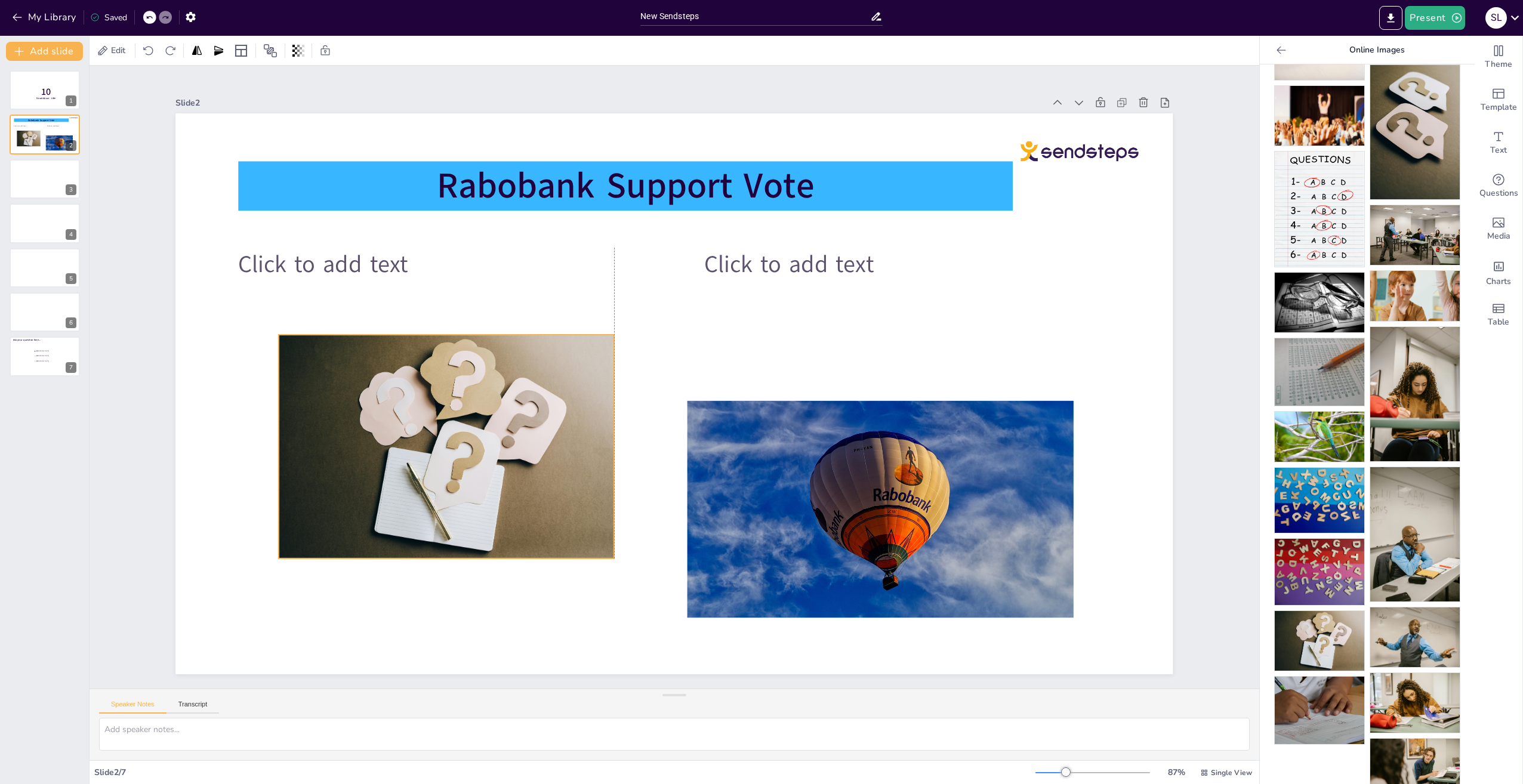
drag, startPoint x: 830, startPoint y: 492, endPoint x: 432, endPoint y: 432, distance: 402.5
click at [432, 432] on div at bounding box center [447, 446] width 335 height 224
click at [1060, 272] on p "Click to add text" at bounding box center [892, 264] width 375 height 33
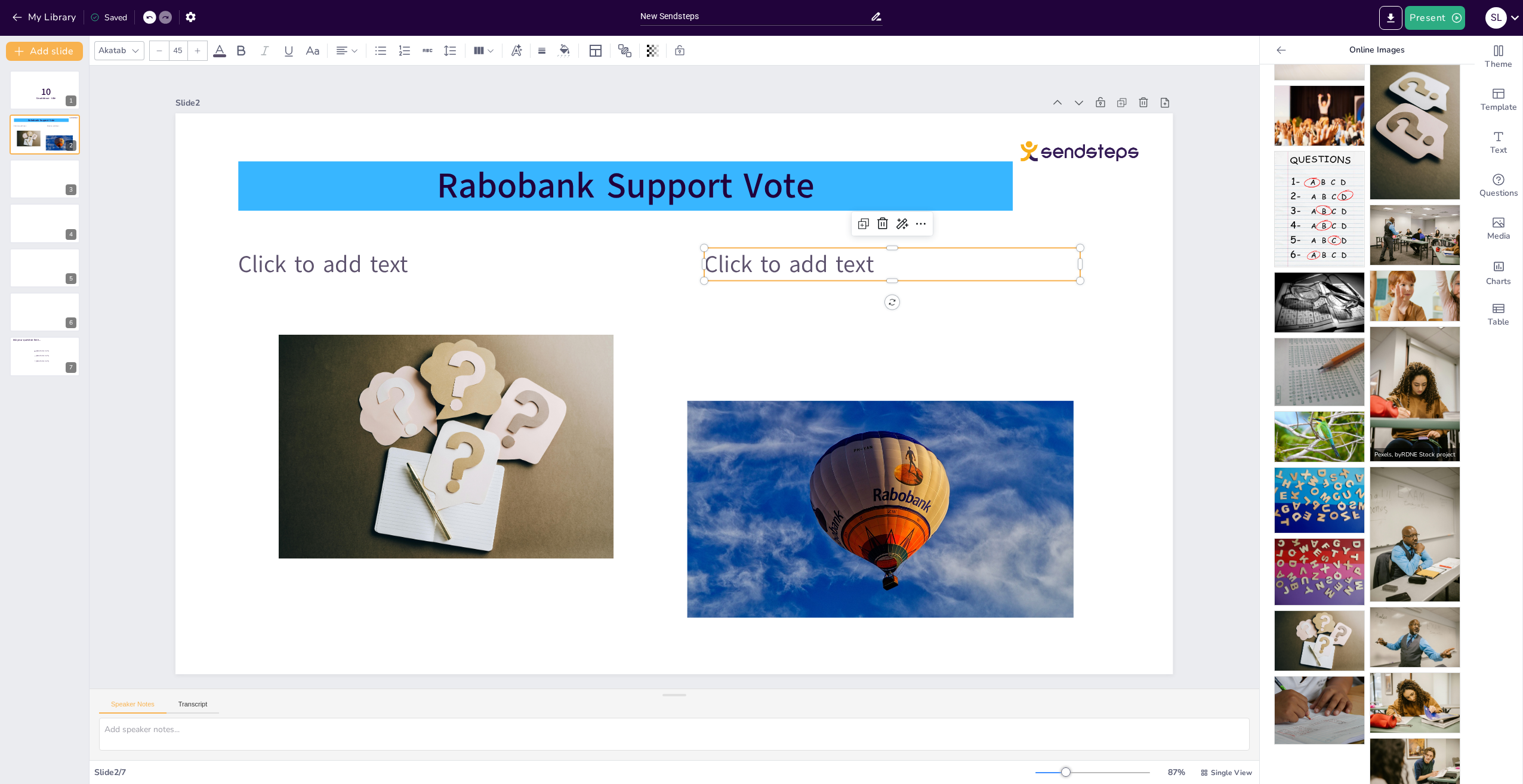
scroll to position [0, 0]
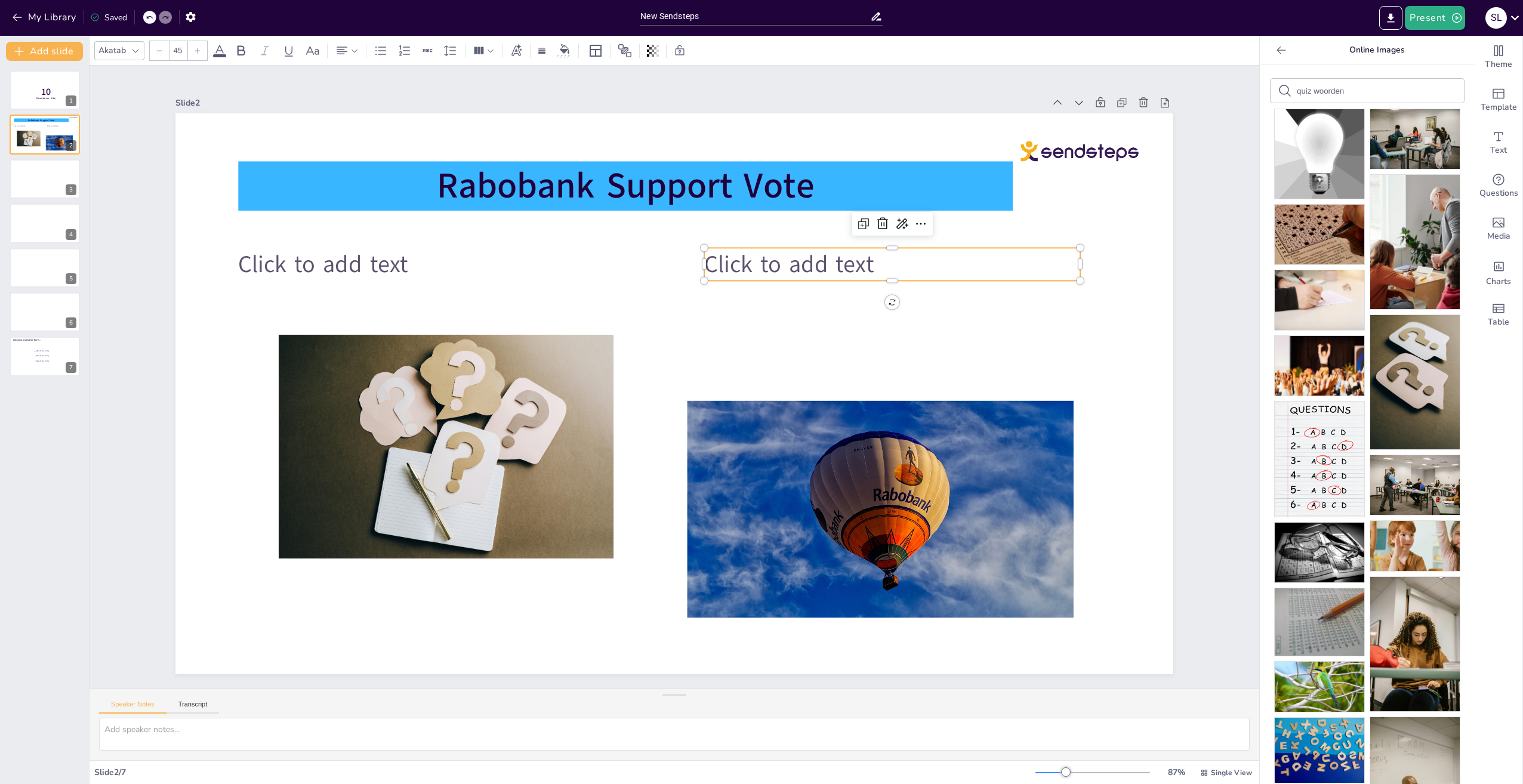
drag, startPoint x: 1350, startPoint y: 88, endPoint x: 1255, endPoint y: 89, distance: 95.0
click at [1260, 89] on div "quiz woorden Pixabay , by Deedster Pixabay , by papazachariasa Pixabay , by F1D…" at bounding box center [1367, 424] width 215 height 720
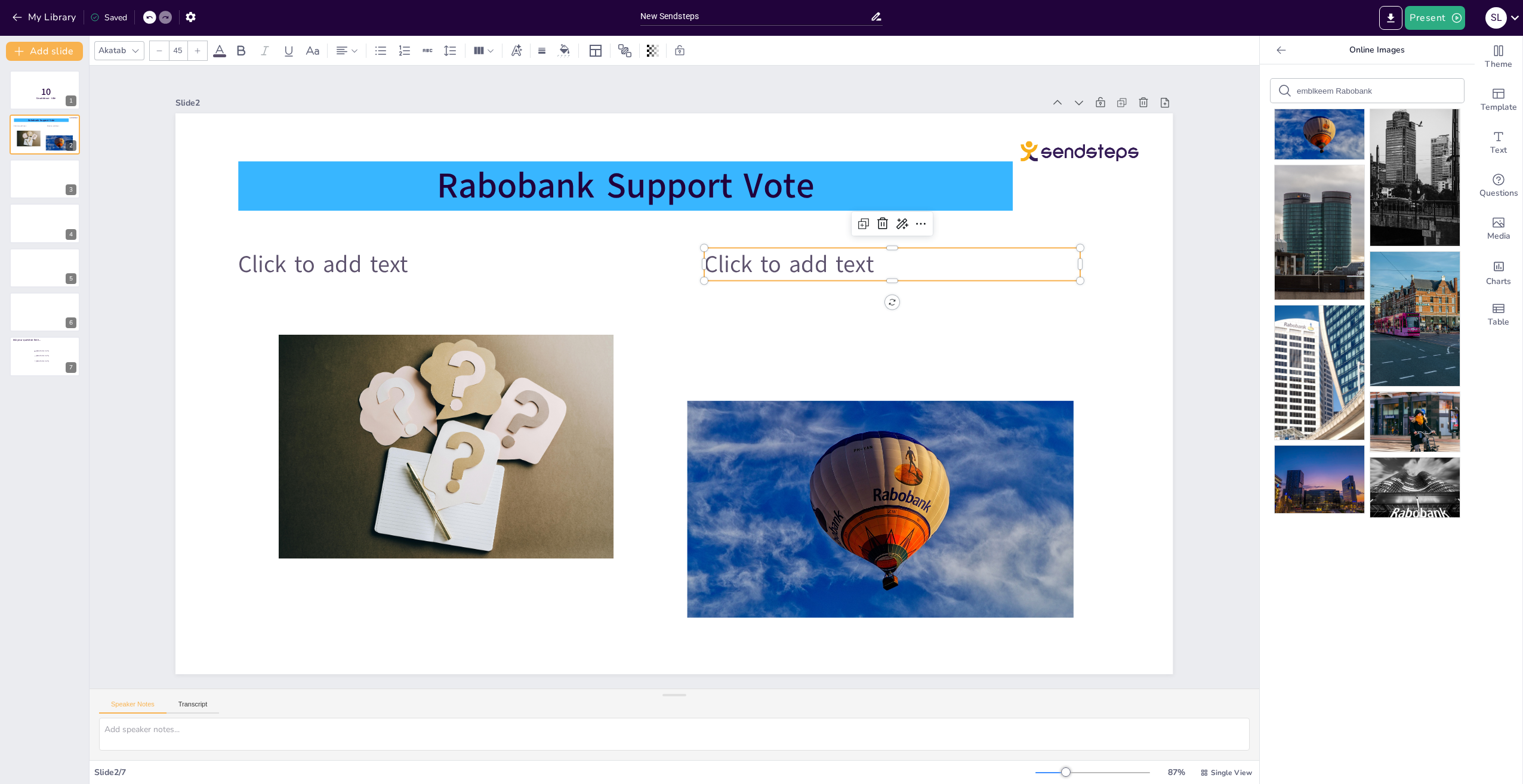
drag, startPoint x: 1381, startPoint y: 89, endPoint x: 1251, endPoint y: 91, distance: 130.0
click at [1260, 91] on div "emblkeem Rabobank Pixabay , by Michel_van_der_Vegt Pixabay , by niekverlaan Pex…" at bounding box center [1367, 424] width 215 height 720
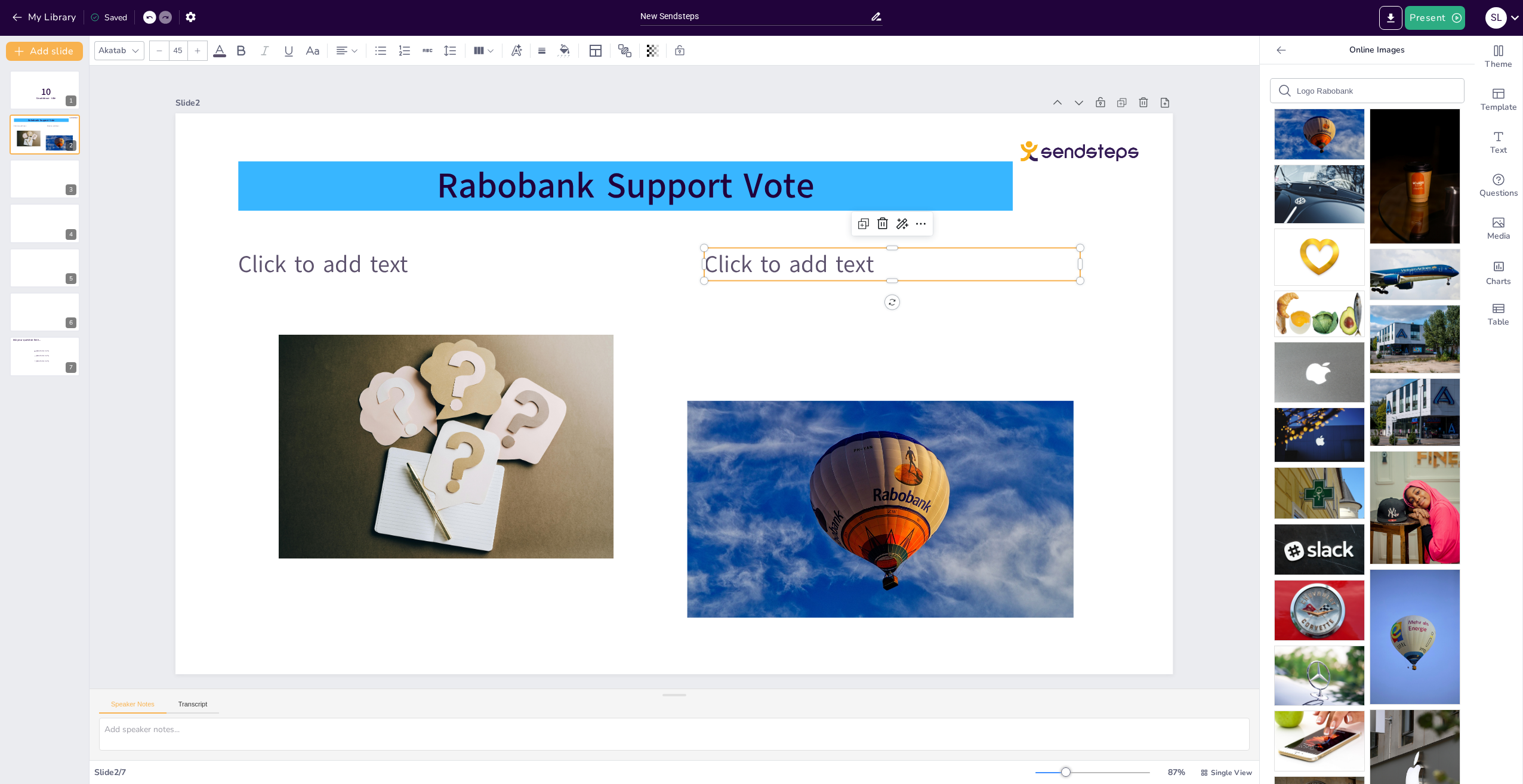
drag, startPoint x: 1307, startPoint y: 93, endPoint x: 1282, endPoint y: 93, distance: 25.0
click at [1282, 93] on div "Logo Rabobank" at bounding box center [1367, 91] width 193 height 24
type input "Rabobank"
click at [1346, 90] on input "Rabobank" at bounding box center [1347, 91] width 101 height 9
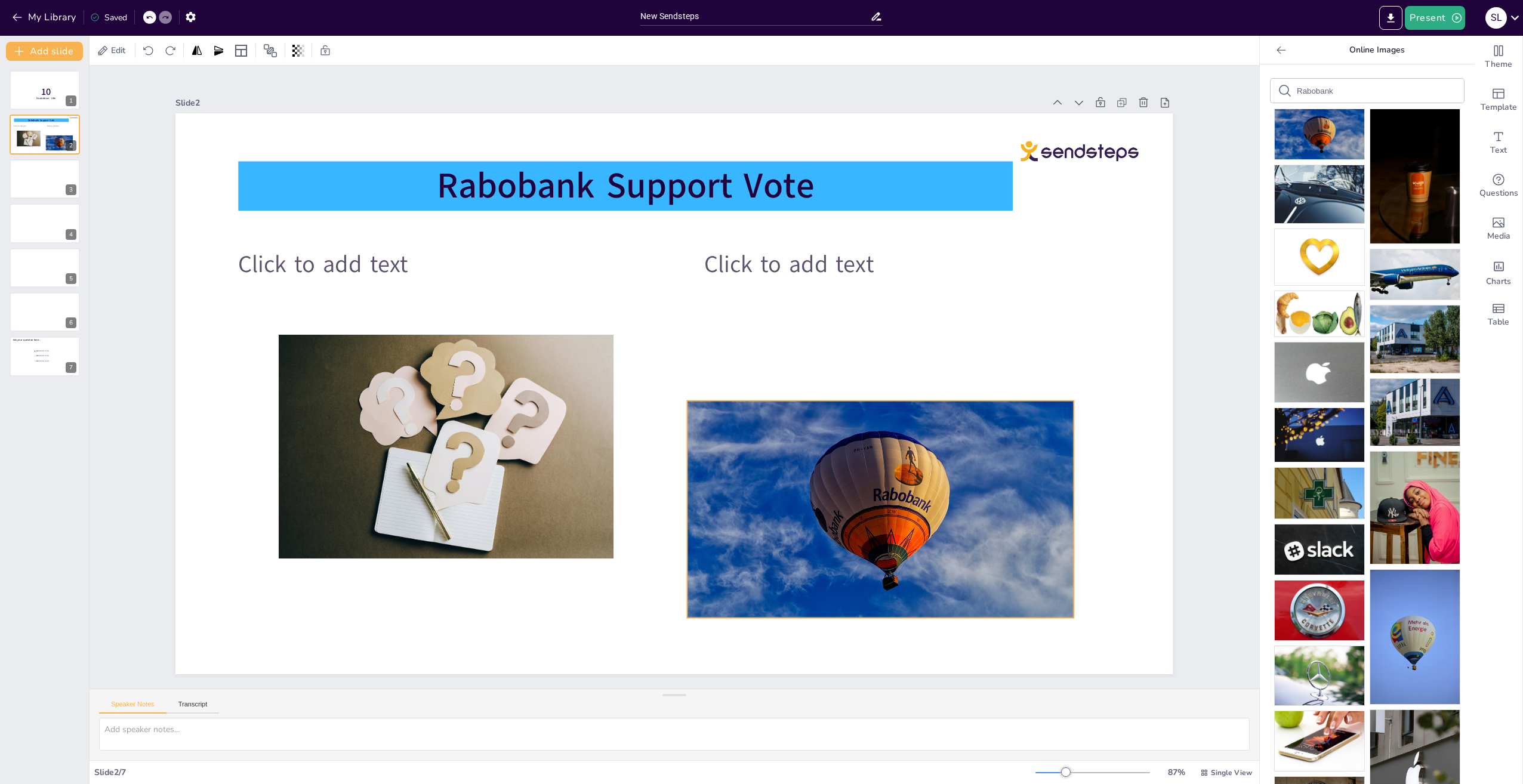
click at [780, 495] on div at bounding box center [880, 509] width 386 height 217
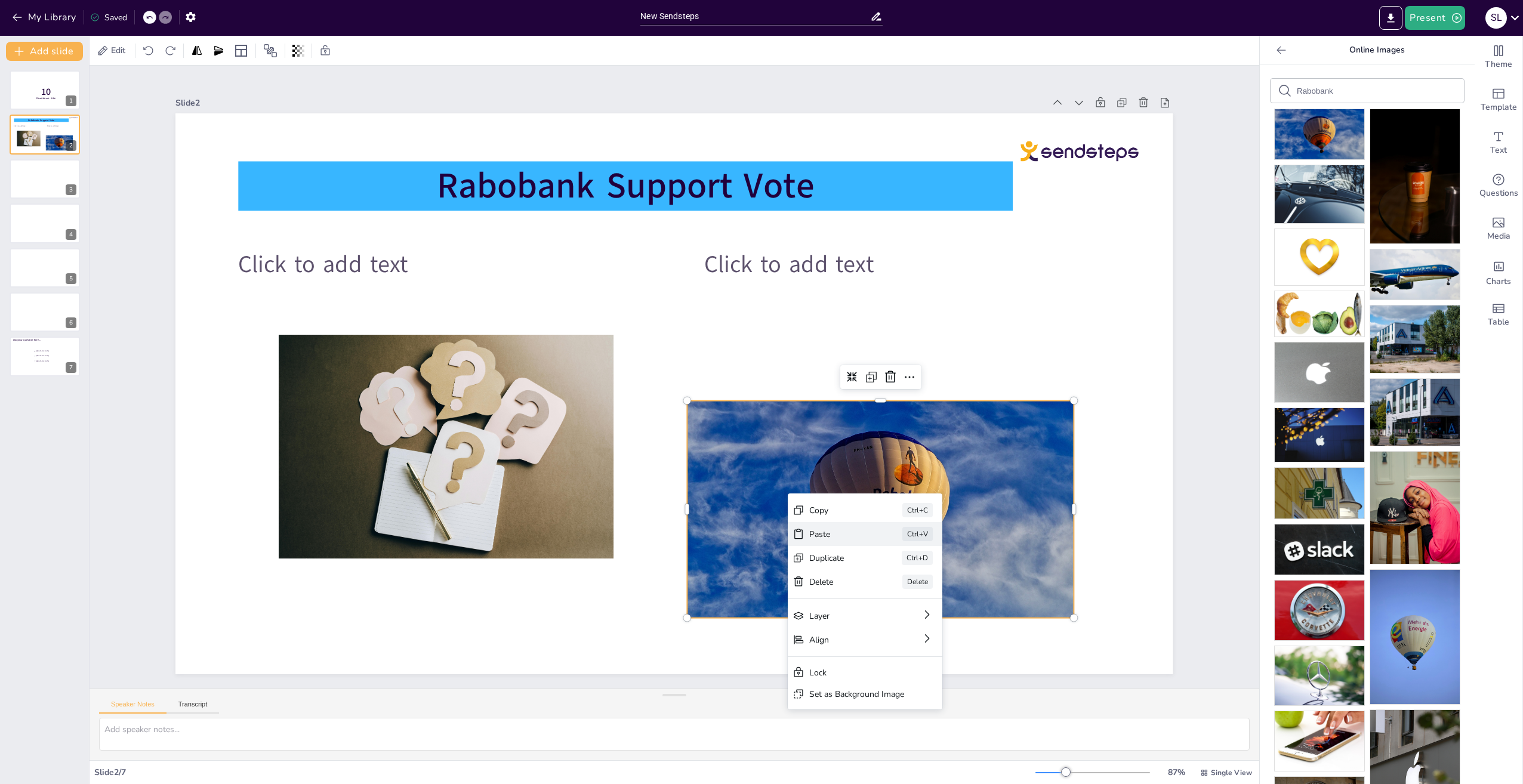
click at [809, 531] on div "Paste Ctrl+V" at bounding box center [865, 534] width 154 height 24
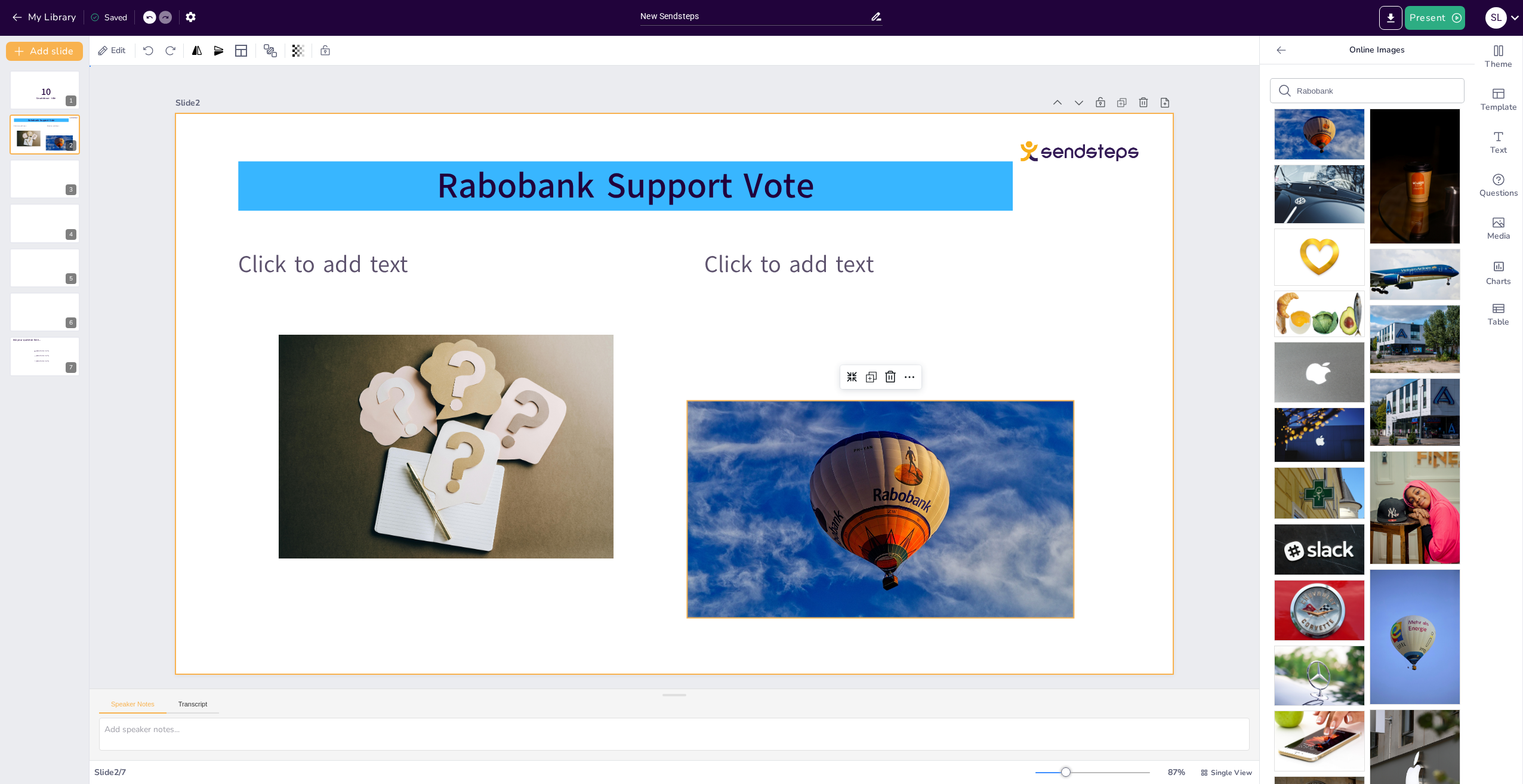
click at [1067, 296] on div at bounding box center [674, 393] width 997 height 561
click at [23, 181] on div at bounding box center [45, 178] width 71 height 40
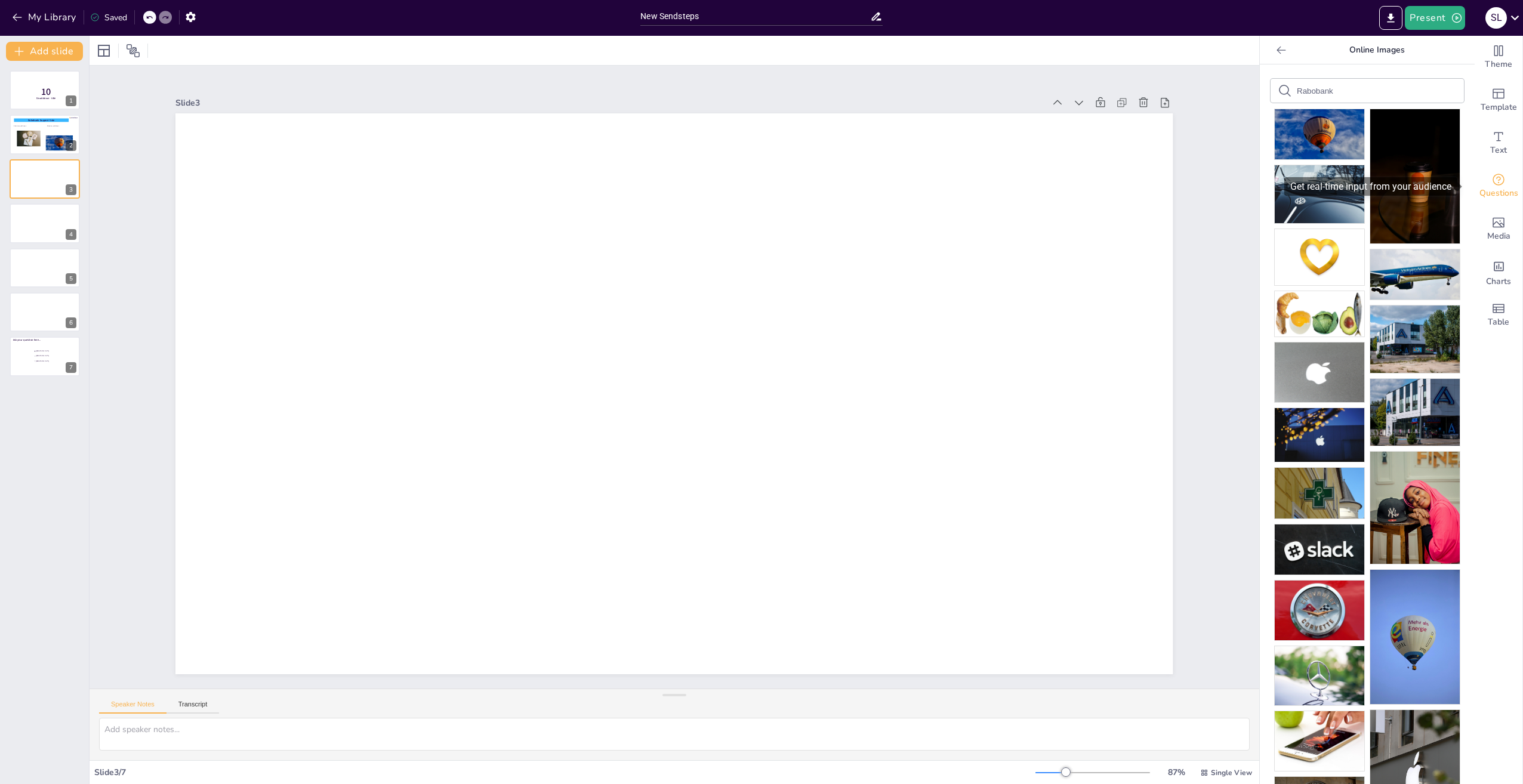
click at [1491, 184] on icon "Get real-time input from your audience" at bounding box center [1498, 180] width 14 height 14
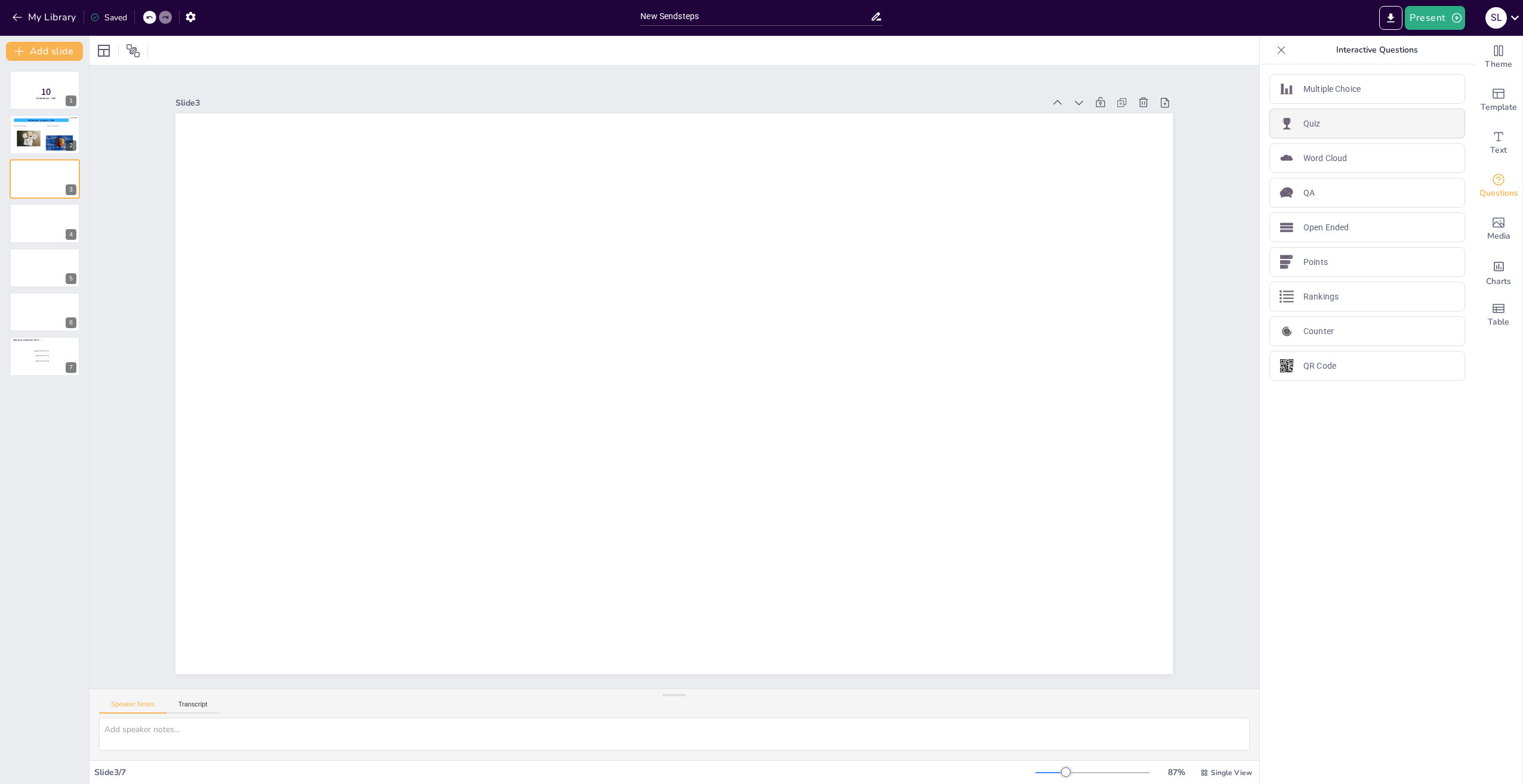
click at [1317, 122] on div "Quiz" at bounding box center [1367, 123] width 196 height 30
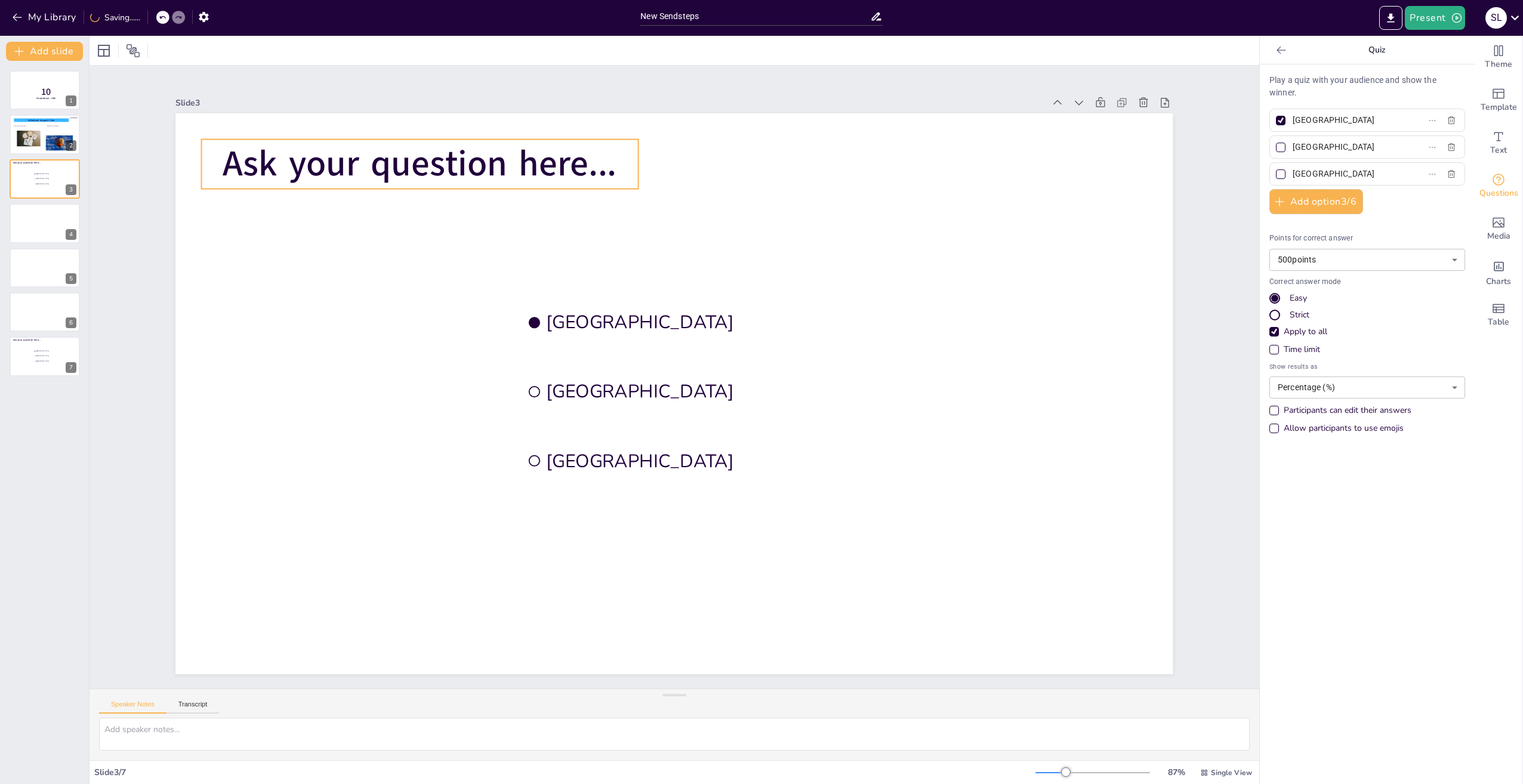
click at [370, 155] on span "Ask your question here..." at bounding box center [420, 163] width 394 height 48
click at [447, 156] on span "Ask your question here..." at bounding box center [420, 163] width 394 height 48
click at [493, 166] on span "Ask your question here..." at bounding box center [420, 163] width 394 height 48
click at [547, 161] on span "Ask your question here..." at bounding box center [420, 163] width 394 height 48
click at [396, 111] on icon at bounding box center [401, 115] width 11 height 12
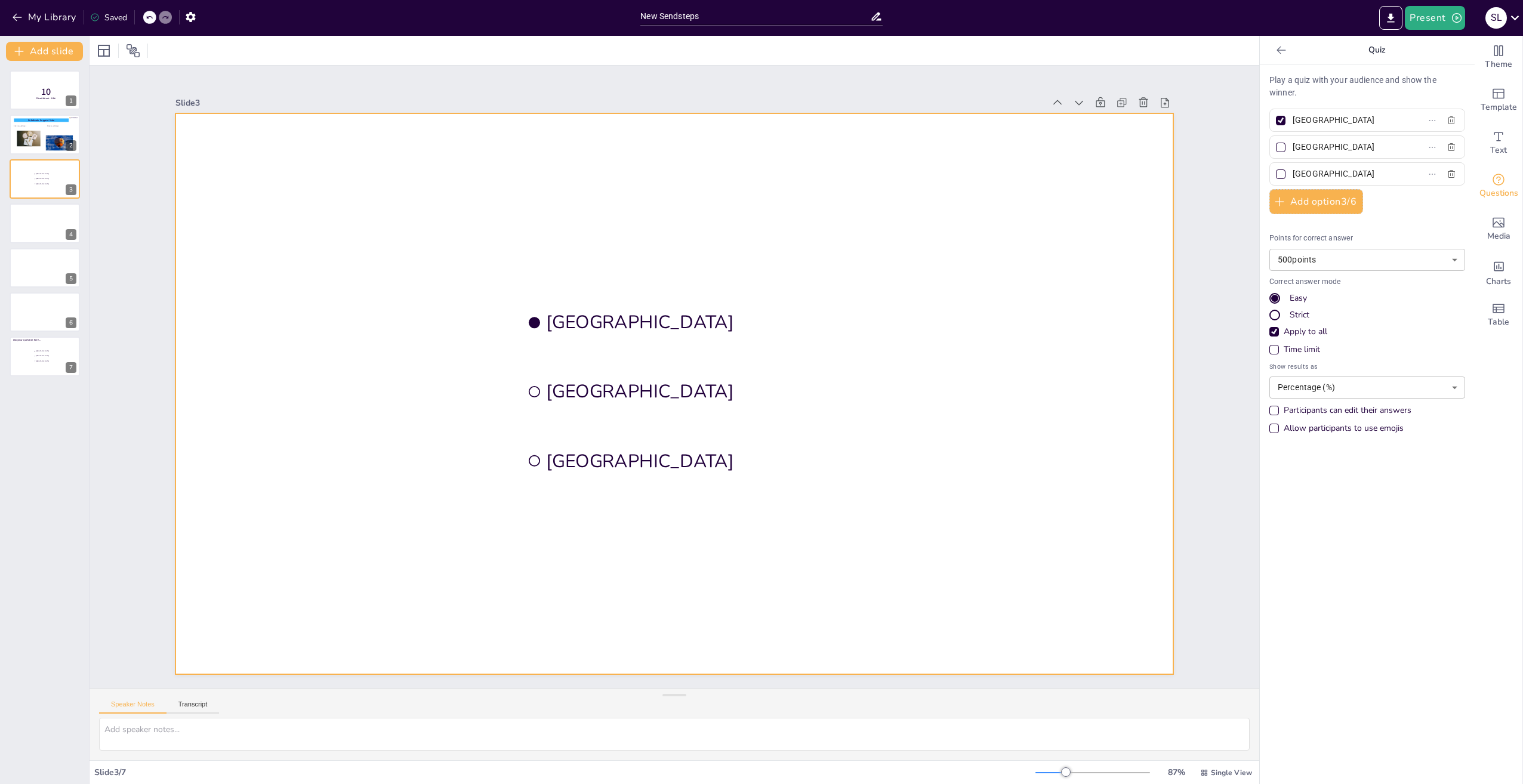
click at [465, 253] on div at bounding box center [674, 393] width 997 height 561
click at [150, 14] on icon at bounding box center [149, 17] width 7 height 7
click at [149, 17] on icon at bounding box center [149, 18] width 6 height 3
click at [150, 14] on icon at bounding box center [149, 17] width 7 height 7
click at [149, 17] on icon at bounding box center [149, 18] width 6 height 3
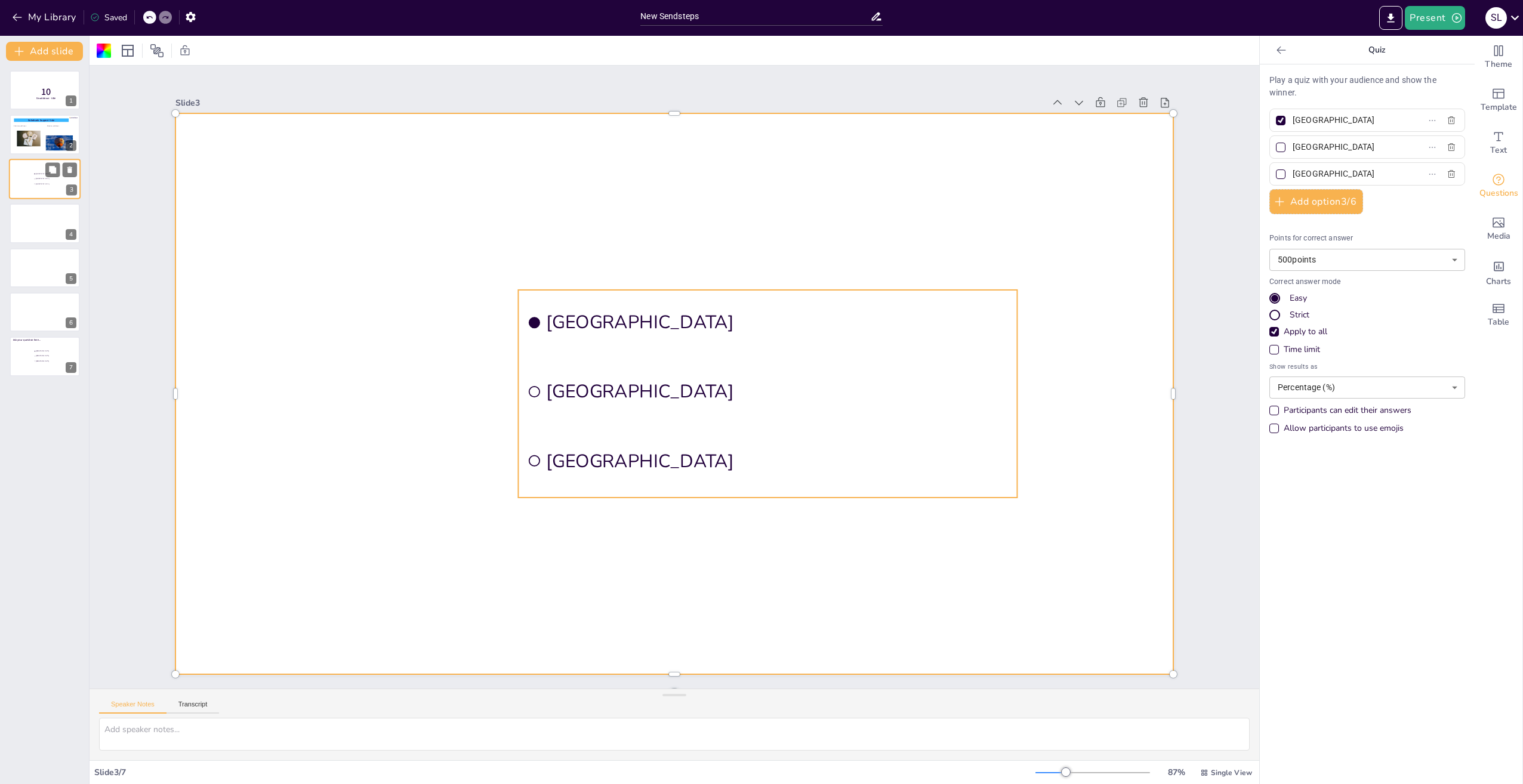
click at [47, 183] on span "The Hague" at bounding box center [52, 184] width 33 height 2
click at [694, 113] on div "Amsterdam Rotterdam The Hague" at bounding box center [674, 113] width 997 height 0
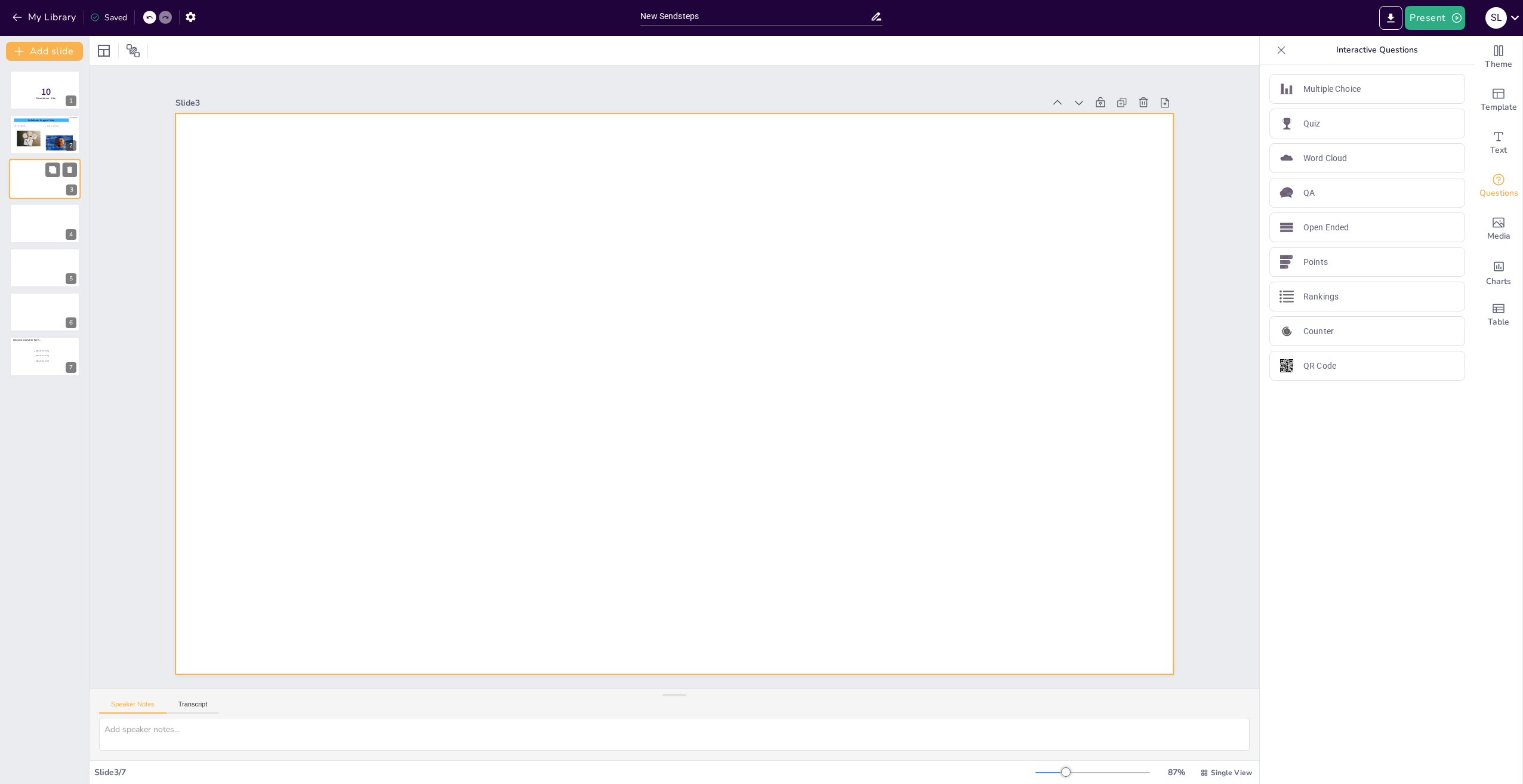
click at [19, 182] on div at bounding box center [45, 178] width 71 height 40
click at [1304, 125] on p "Quiz" at bounding box center [1312, 124] width 17 height 13
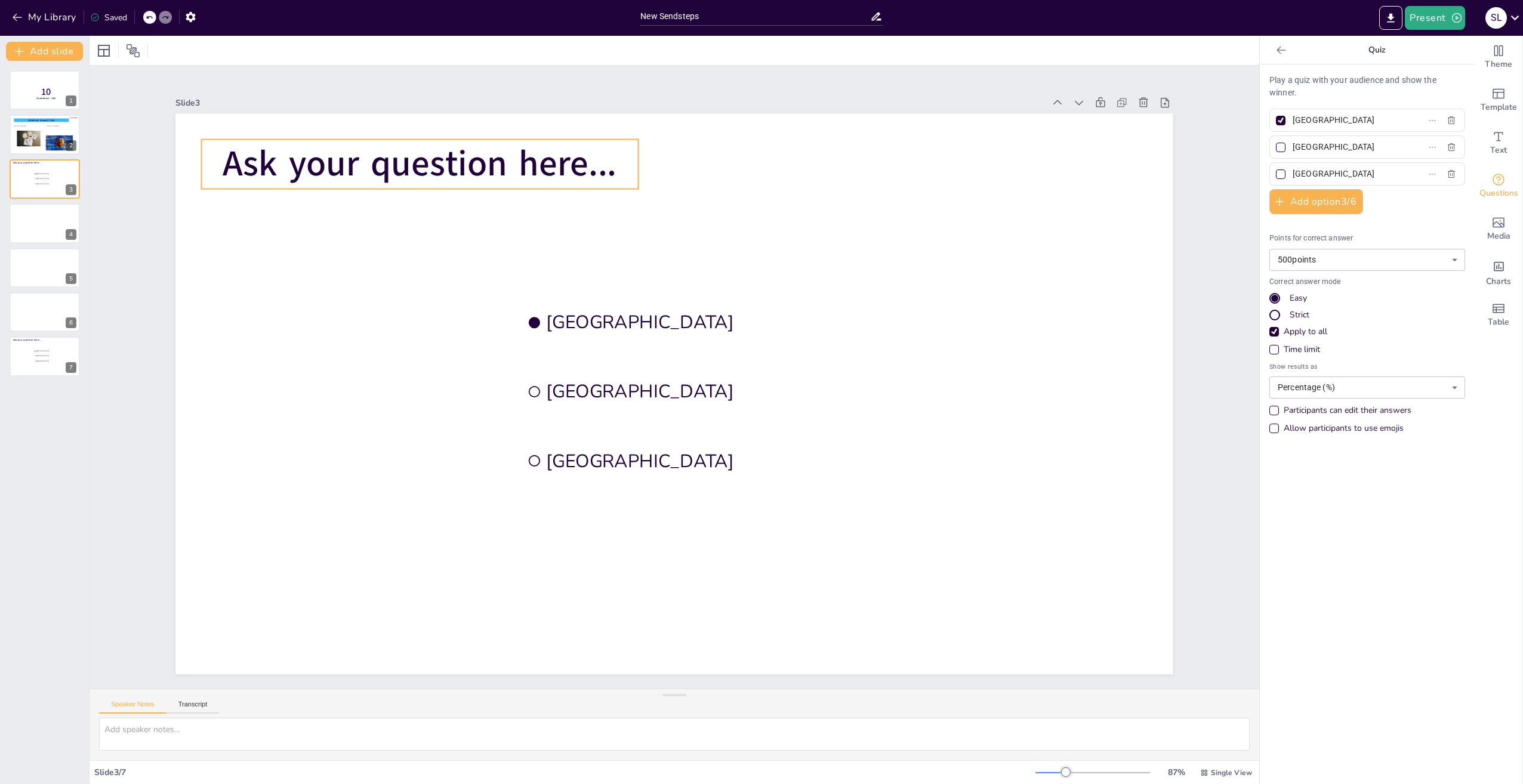
click at [517, 163] on span "Ask your question here..." at bounding box center [420, 163] width 394 height 48
click at [287, 155] on span "Ask your question here..." at bounding box center [420, 163] width 394 height 48
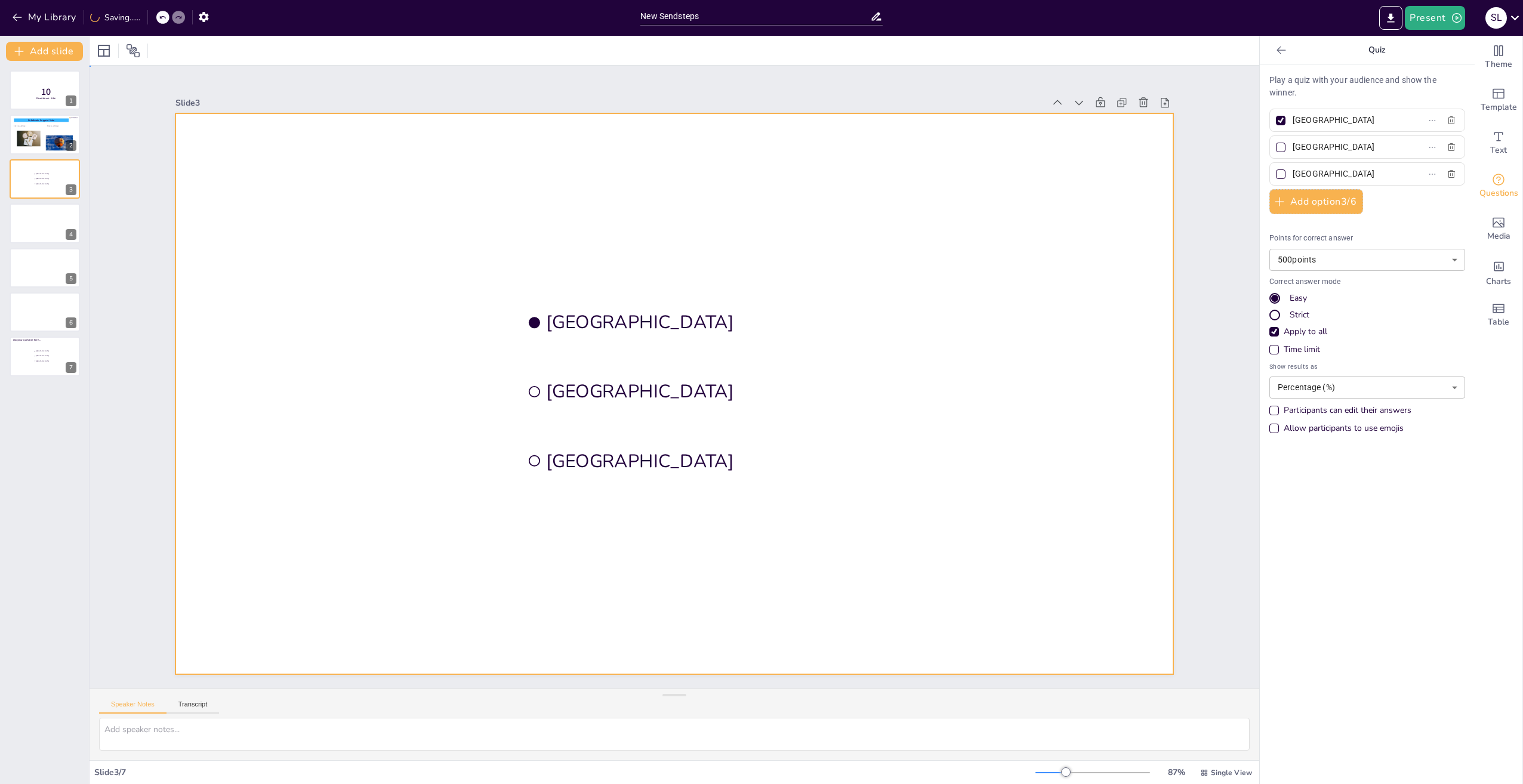
click at [293, 173] on div at bounding box center [674, 393] width 997 height 561
click at [1493, 179] on icon "Get real-time input from your audience" at bounding box center [1498, 179] width 12 height 12
click at [1491, 180] on icon "Get real-time input from your audience" at bounding box center [1498, 180] width 14 height 14
click at [148, 16] on icon at bounding box center [149, 17] width 7 height 7
click at [47, 169] on button at bounding box center [52, 169] width 14 height 14
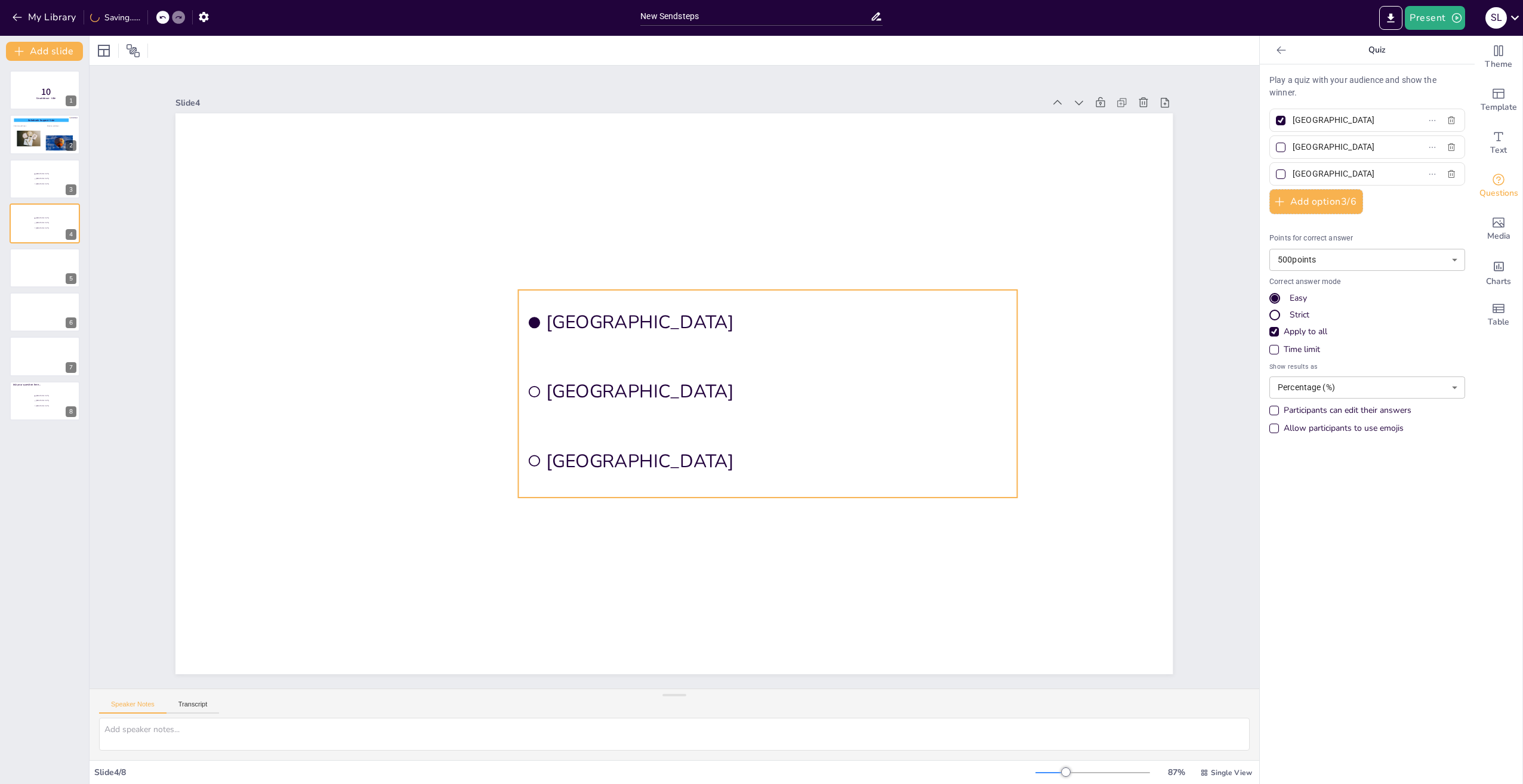
click at [589, 386] on li "Rotterdam" at bounding box center [768, 392] width 499 height 65
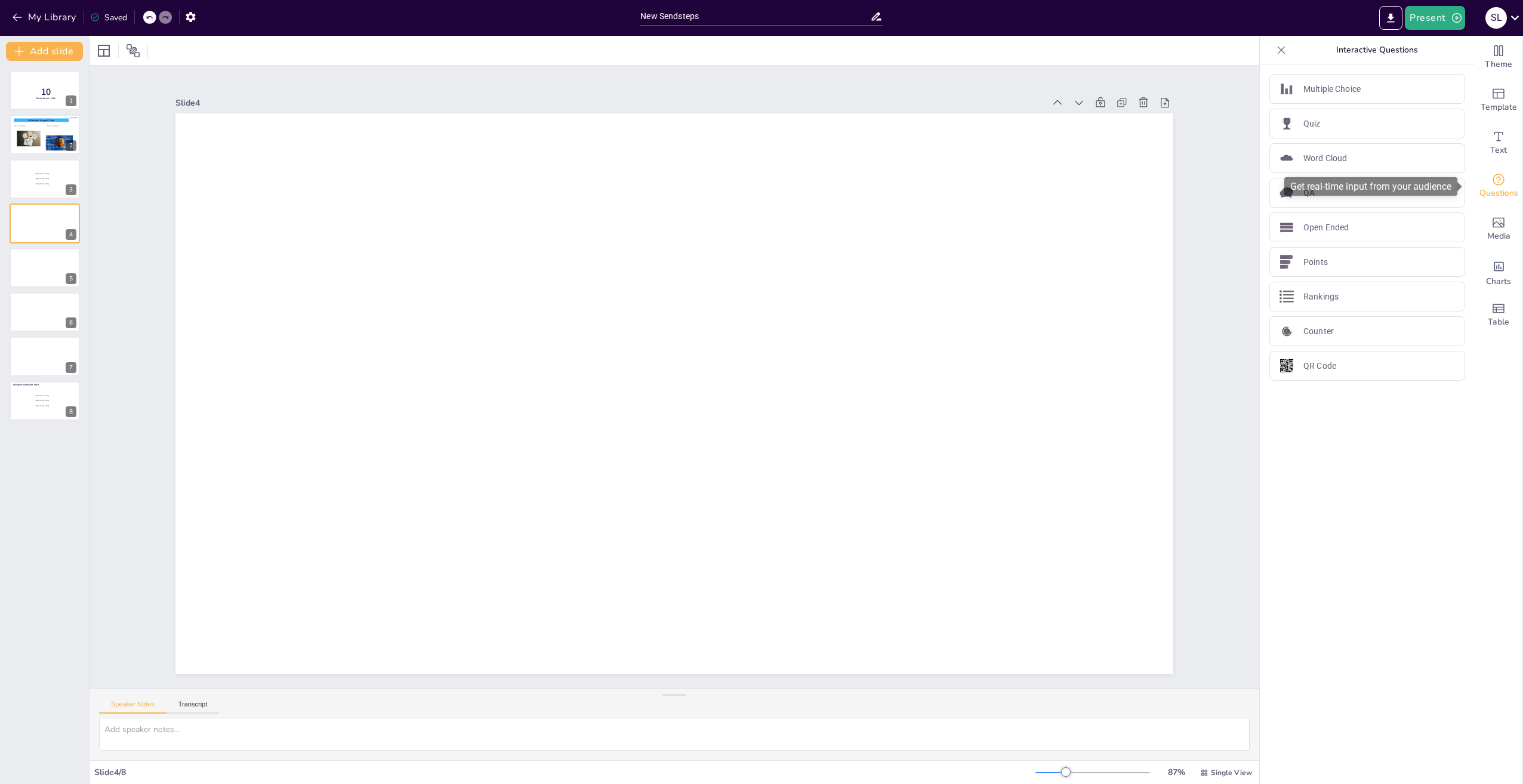
click at [1491, 185] on icon "Get real-time input from your audience" at bounding box center [1498, 180] width 14 height 14
click at [1304, 122] on p "Quiz" at bounding box center [1312, 124] width 17 height 13
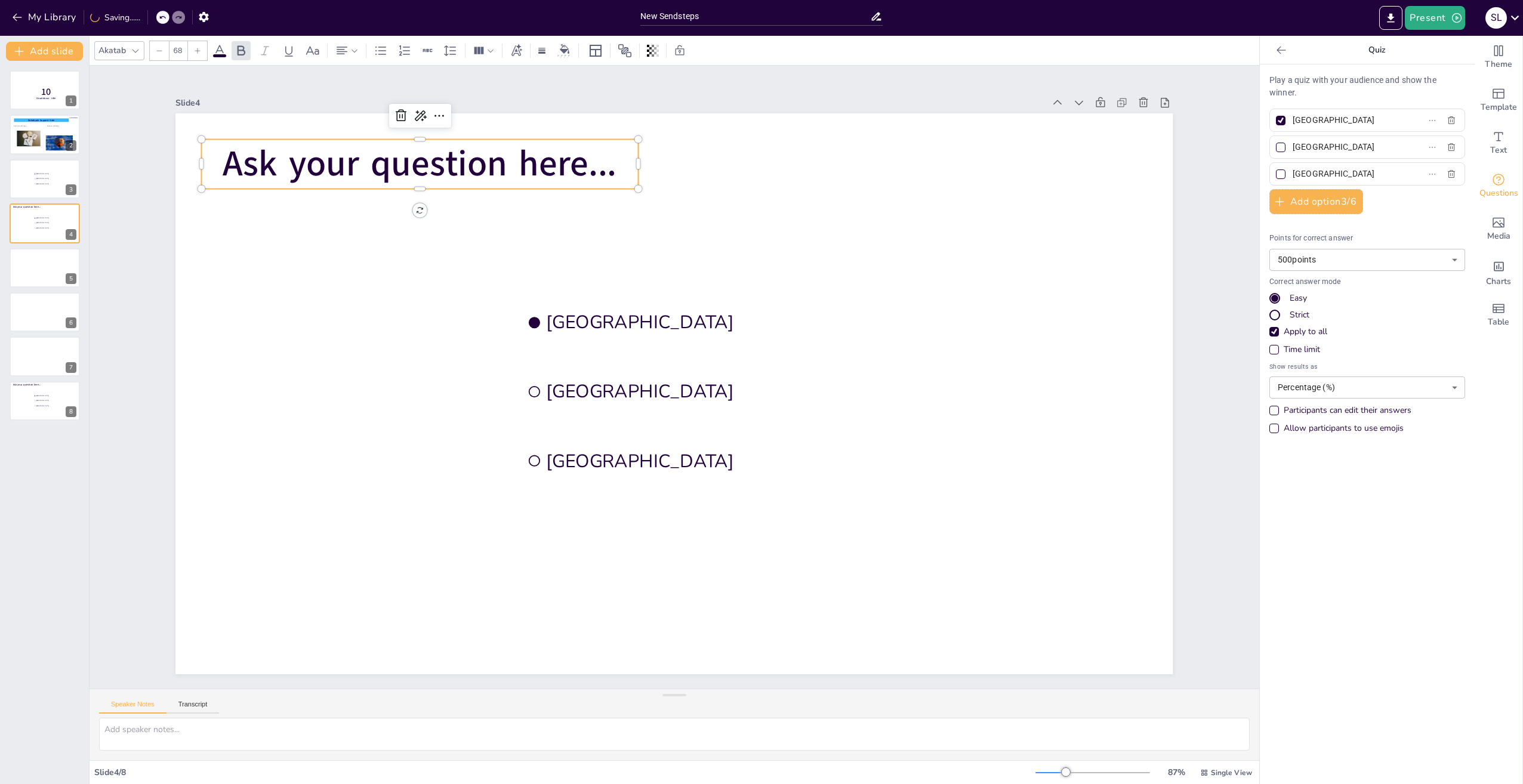
click at [524, 167] on span "Ask your question here..." at bounding box center [420, 163] width 394 height 48
click at [432, 111] on icon at bounding box center [439, 115] width 14 height 14
click at [394, 151] on span "Ask your question here..." at bounding box center [420, 163] width 394 height 48
click at [470, 155] on span "Ask your question here..." at bounding box center [420, 163] width 394 height 48
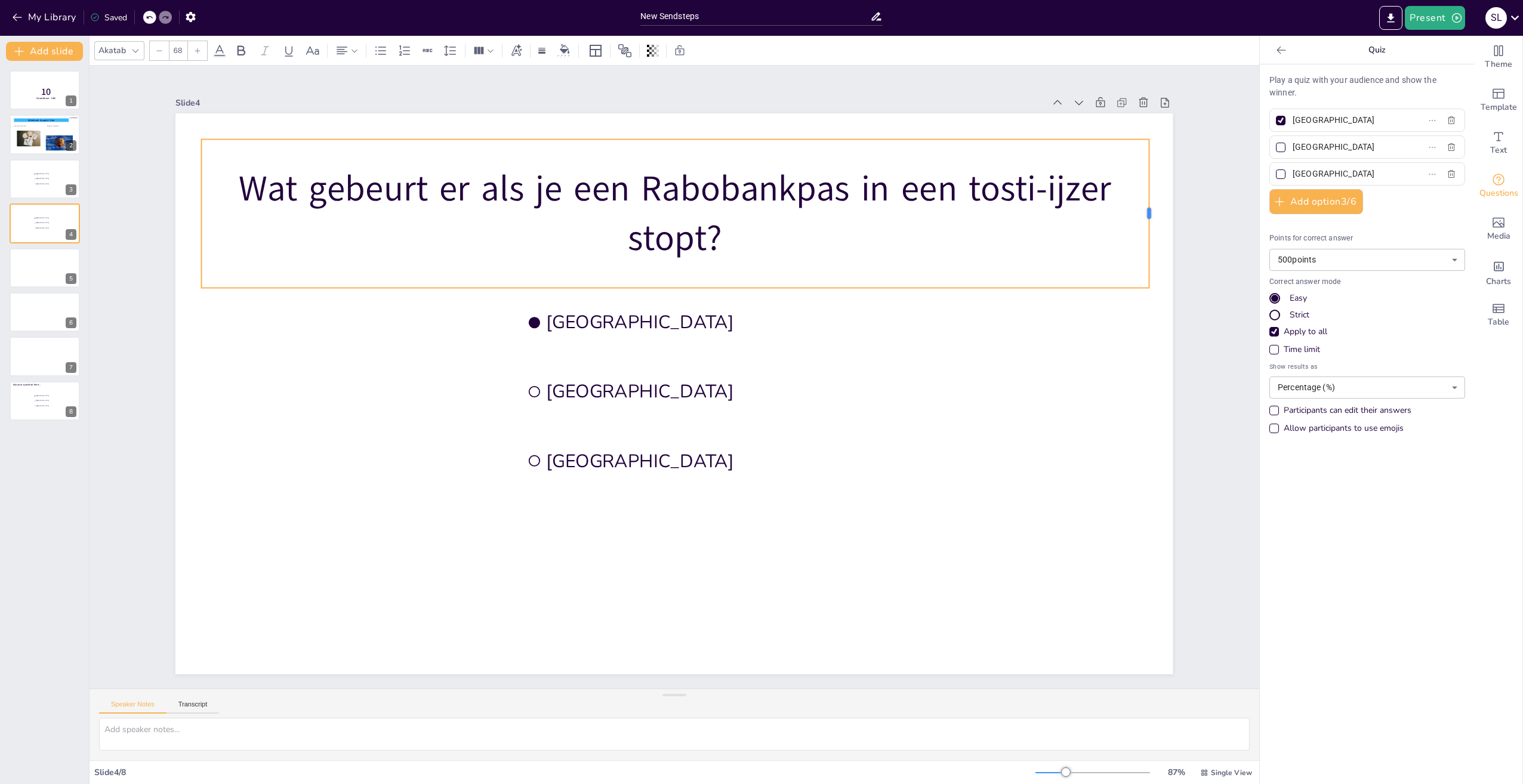
drag, startPoint x: 631, startPoint y: 207, endPoint x: 1142, endPoint y: 221, distance: 511.2
click at [1149, 221] on div at bounding box center [1153, 214] width 9 height 149
click at [230, 181] on p "Wat gebeurt er als je een Rabobankpas in een tosti-ijzer stopt?" at bounding box center [675, 214] width 947 height 99
click at [849, 186] on p "Wat gebeurt er als je een Rabobankpas in een tosti-ijzer stopt?" at bounding box center [675, 214] width 947 height 99
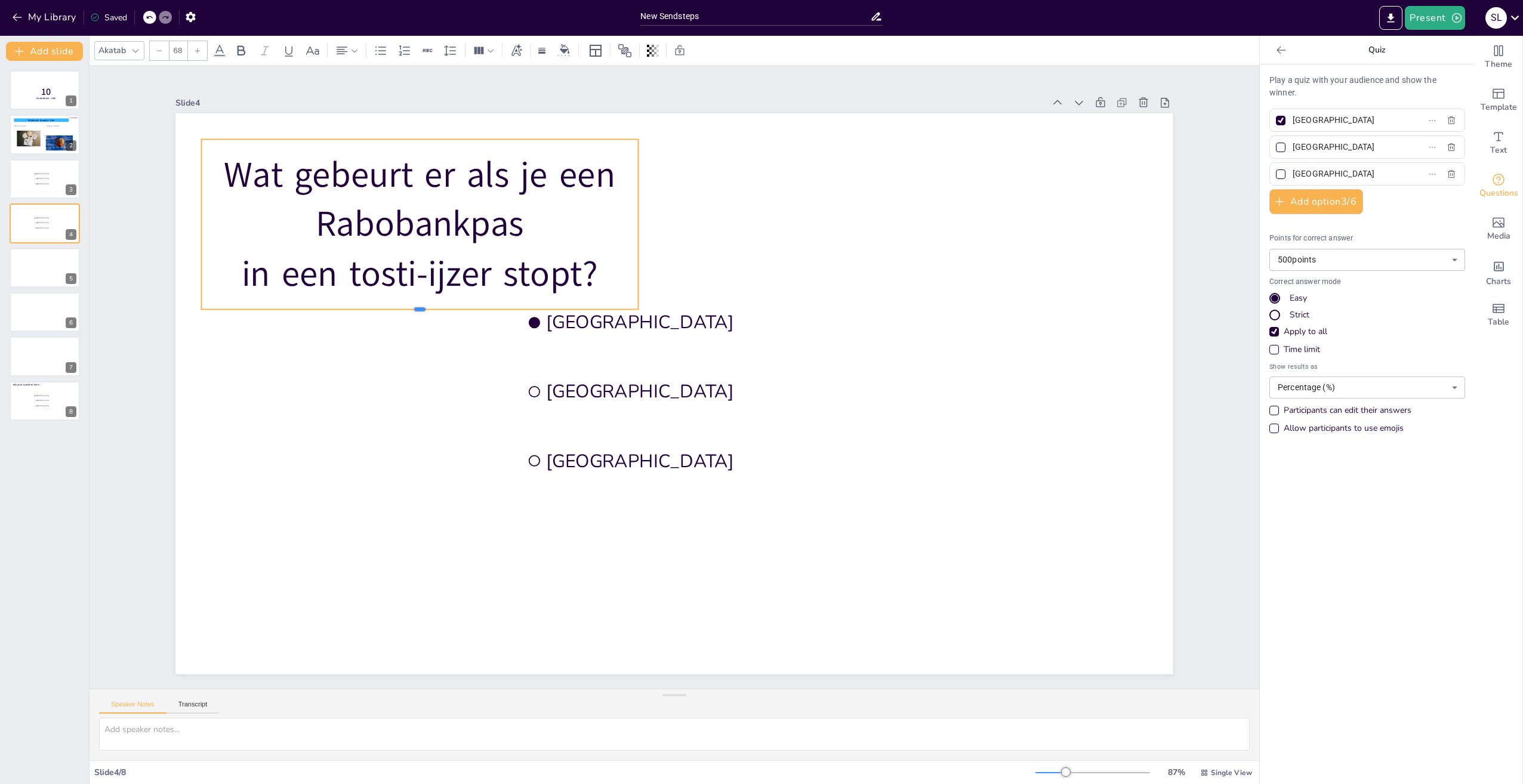
drag, startPoint x: 412, startPoint y: 234, endPoint x: 407, endPoint y: 306, distance: 72.2
click at [407, 310] on div at bounding box center [420, 314] width 436 height 9
drag, startPoint x: 626, startPoint y: 219, endPoint x: 744, endPoint y: 222, distance: 118.0
click at [752, 222] on div "Amsterdam Rotterdam The Hague Wat gebeurt er als je een Rabobankpas in een tost…" at bounding box center [674, 393] width 997 height 561
click at [628, 221] on p "Wat gebeurt er als je een Rabobankpas" at bounding box center [420, 200] width 436 height 99
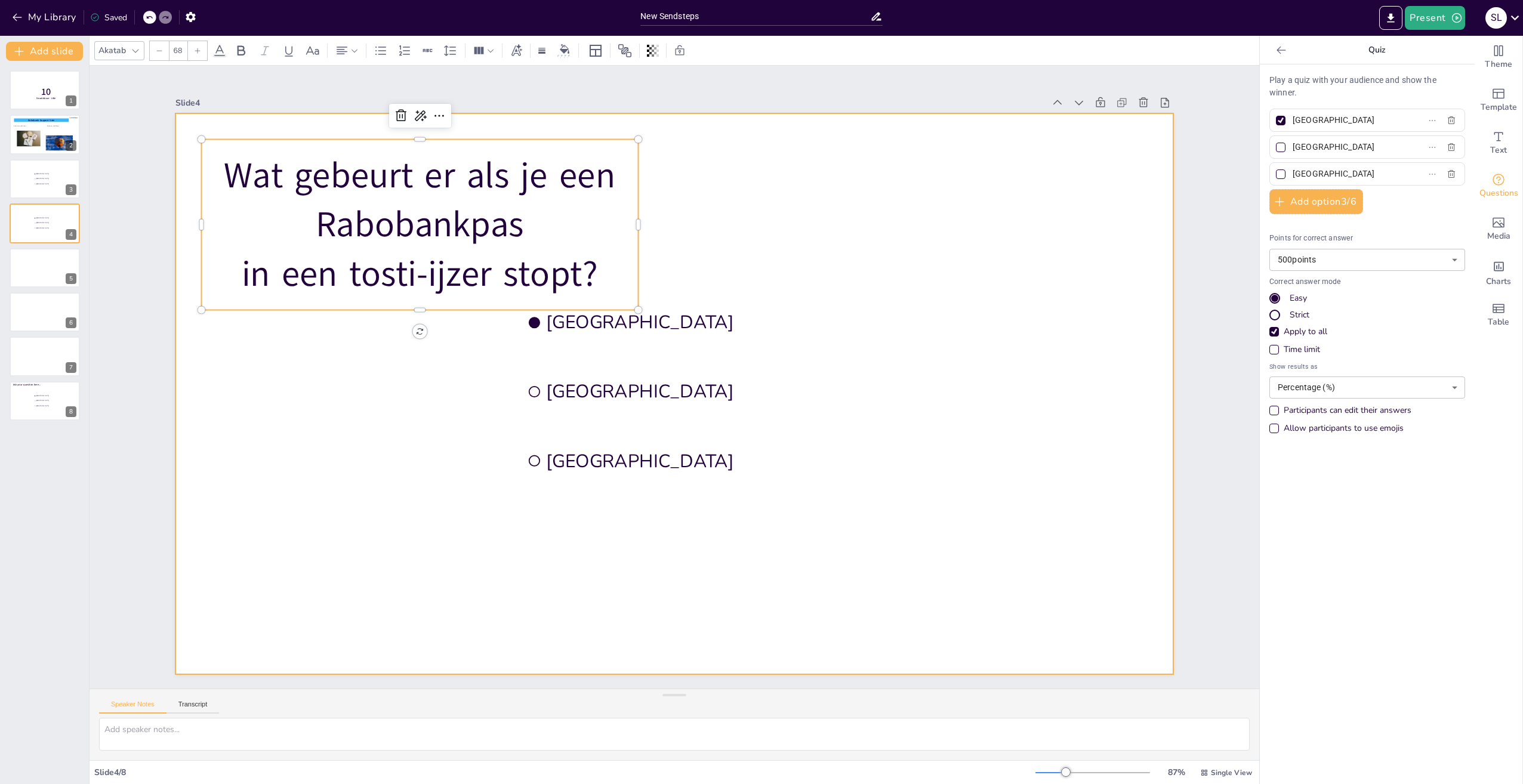
click at [640, 219] on div at bounding box center [674, 393] width 997 height 561
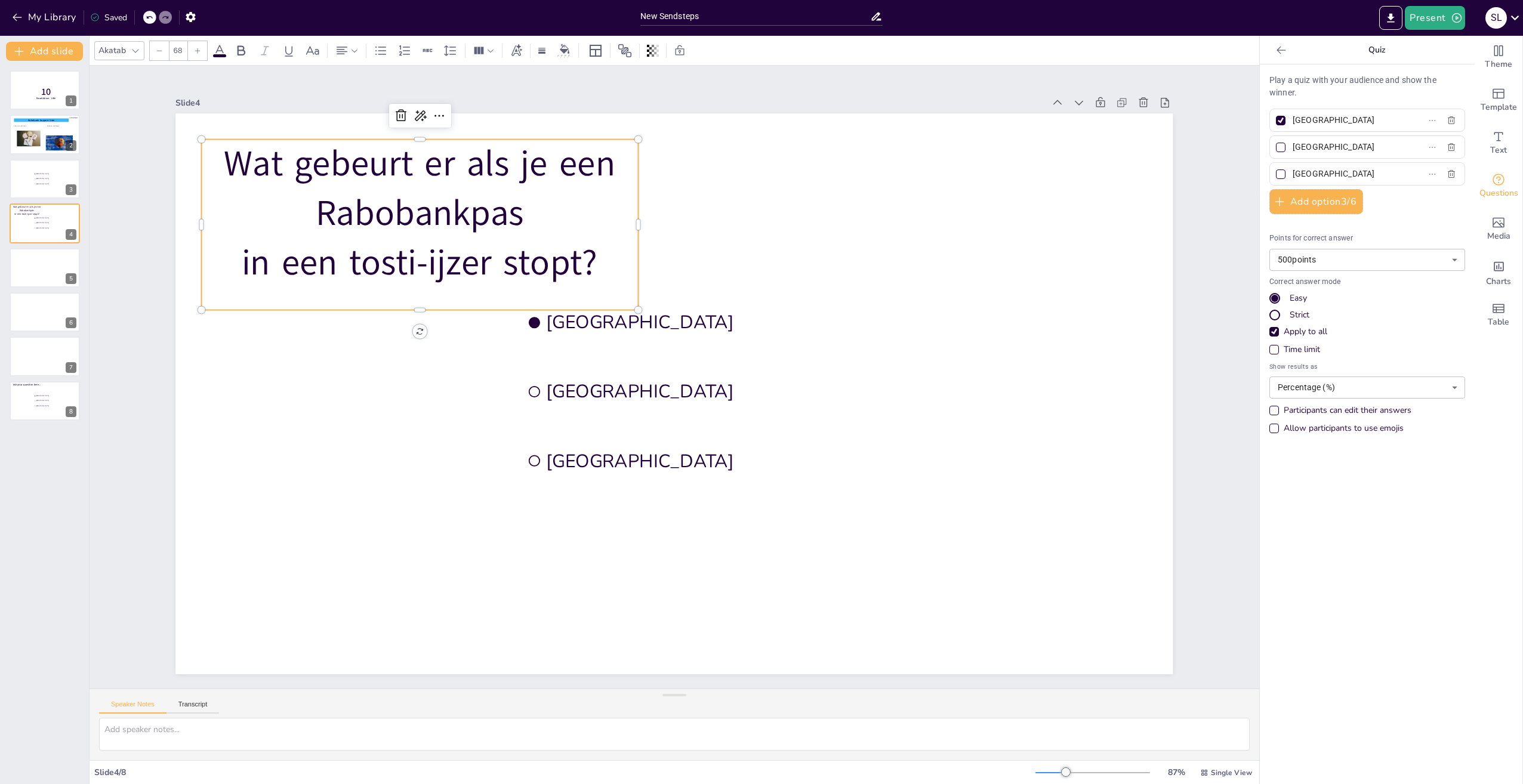
click at [626, 219] on p "Wat gebeurt er als je een Rabobankpas" at bounding box center [420, 189] width 436 height 99
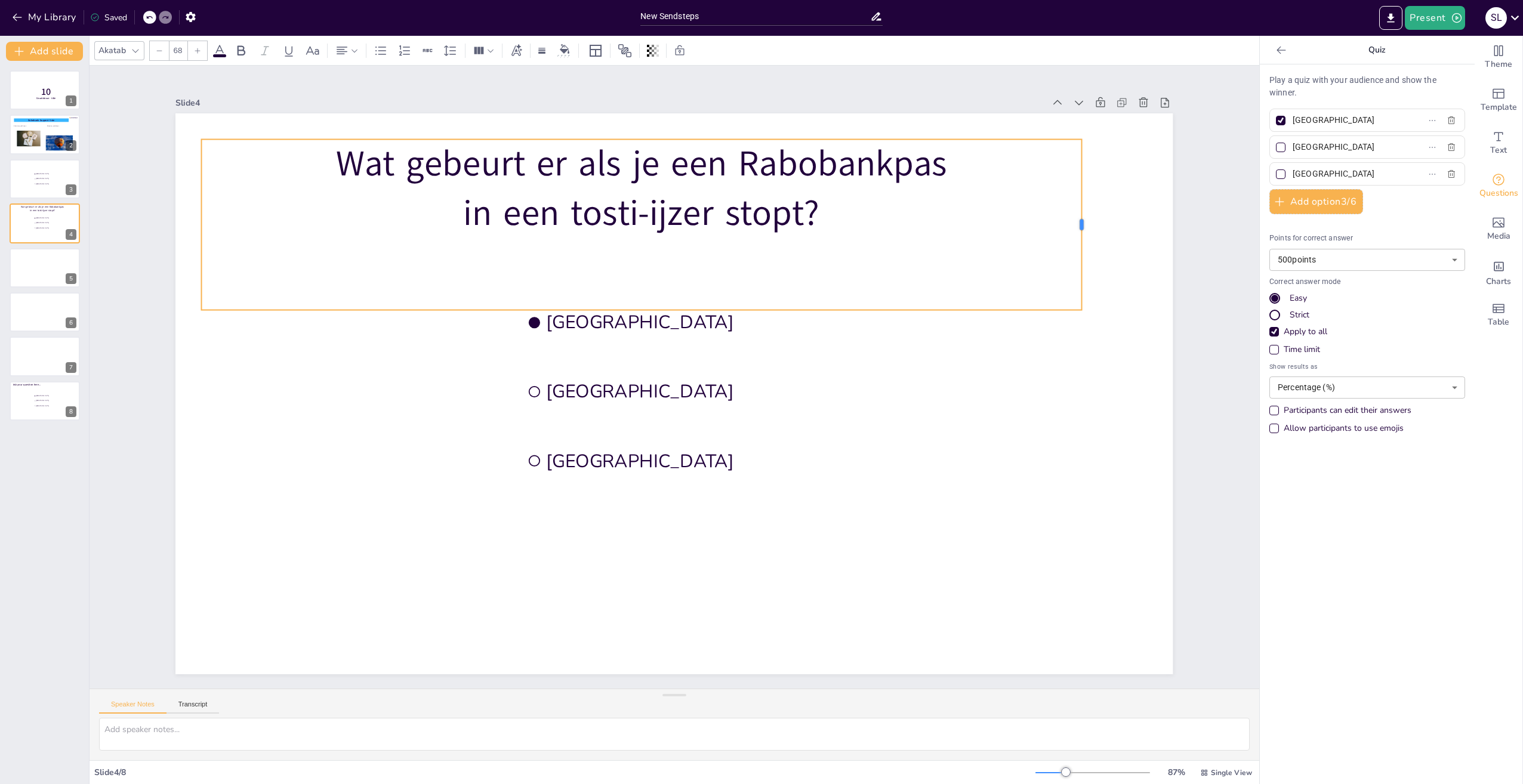
drag, startPoint x: 630, startPoint y: 217, endPoint x: 1073, endPoint y: 219, distance: 443.0
click at [1081, 219] on div at bounding box center [1086, 224] width 9 height 171
click at [764, 231] on p "in een tosti-ijzer stopt?" at bounding box center [641, 213] width 880 height 50
click at [820, 214] on p "in een tosti-ijzer stopt?" at bounding box center [641, 213] width 880 height 50
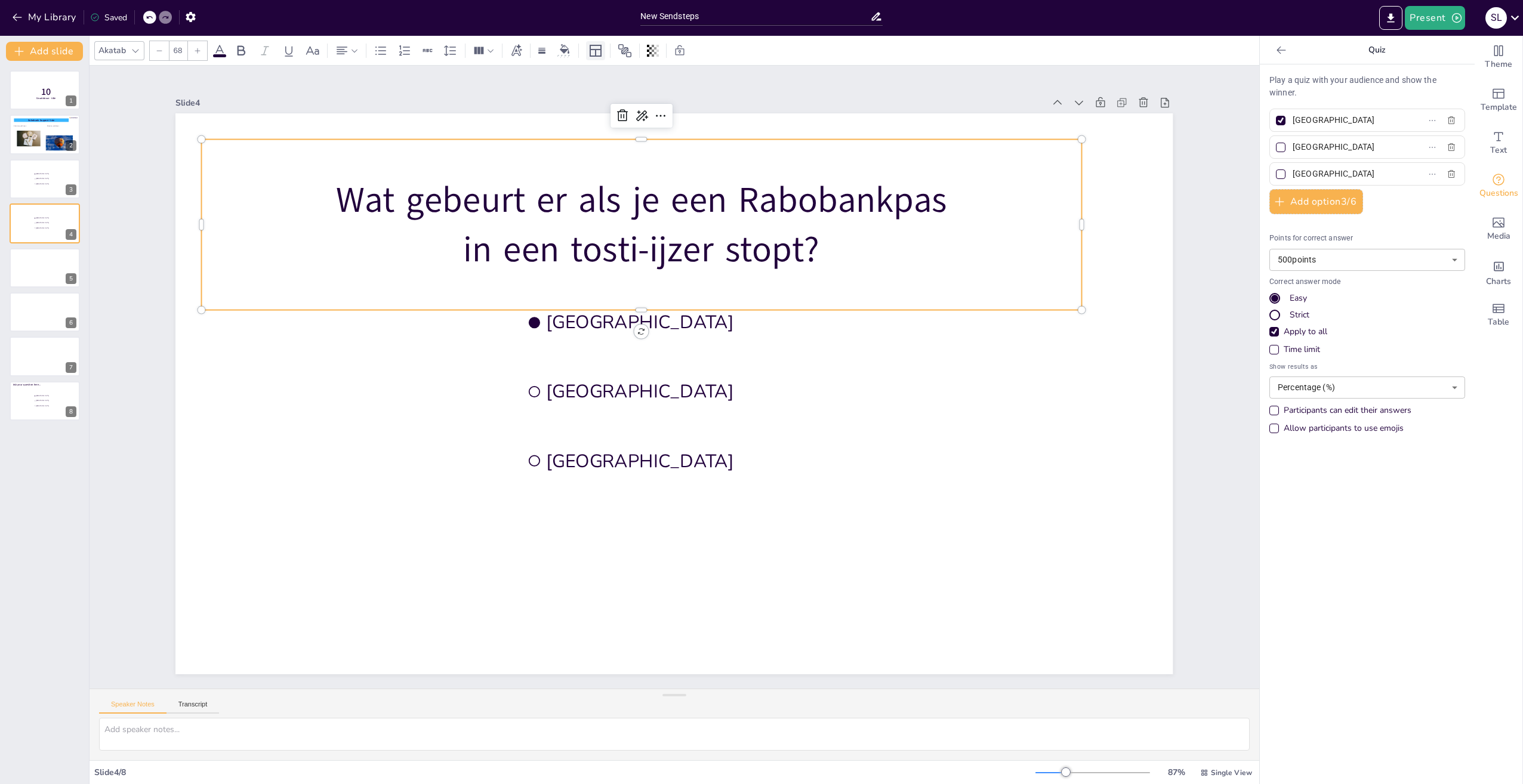
click at [595, 50] on icon at bounding box center [595, 50] width 12 height 12
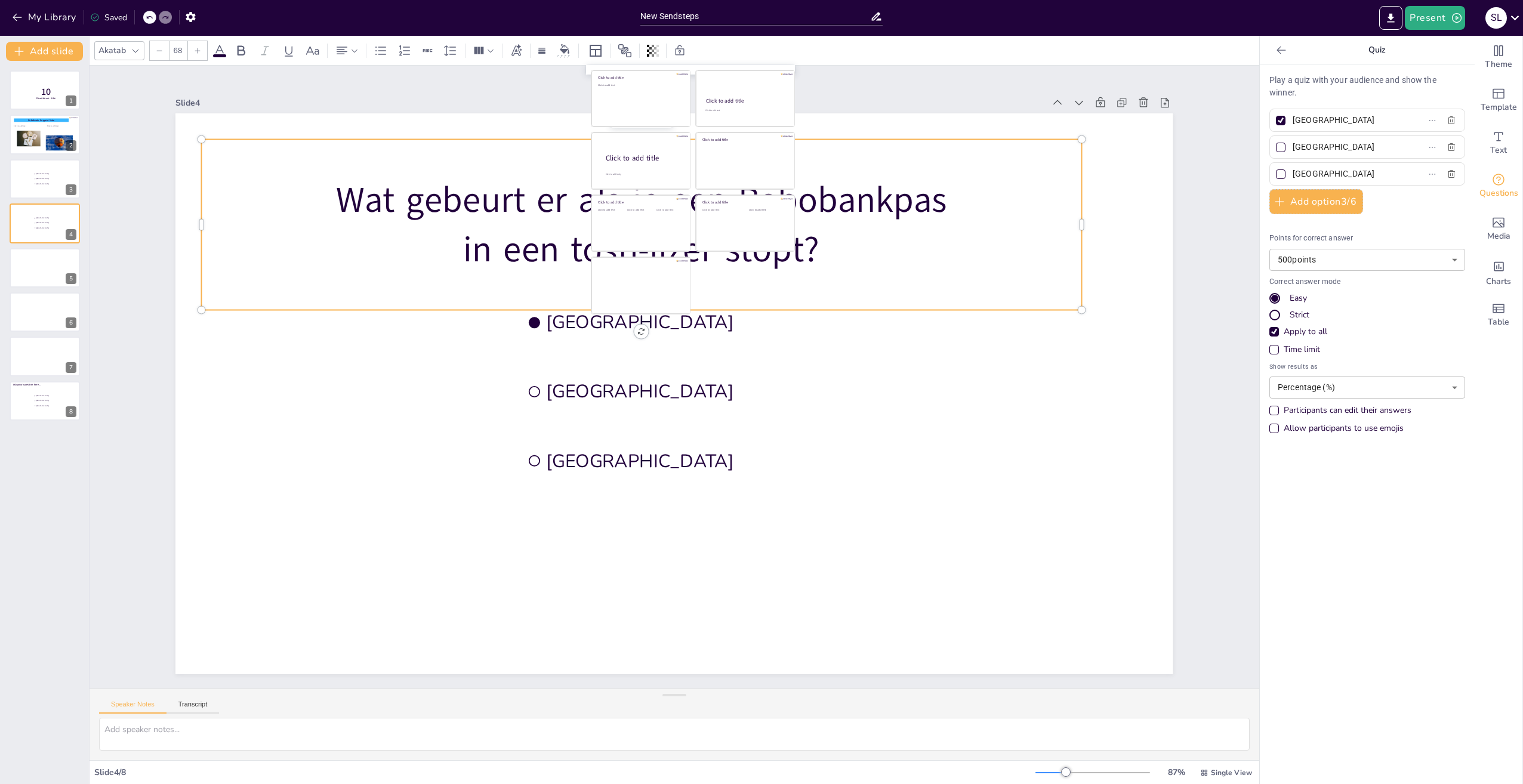
click at [504, 94] on div "Slide 4" at bounding box center [674, 103] width 997 height 17
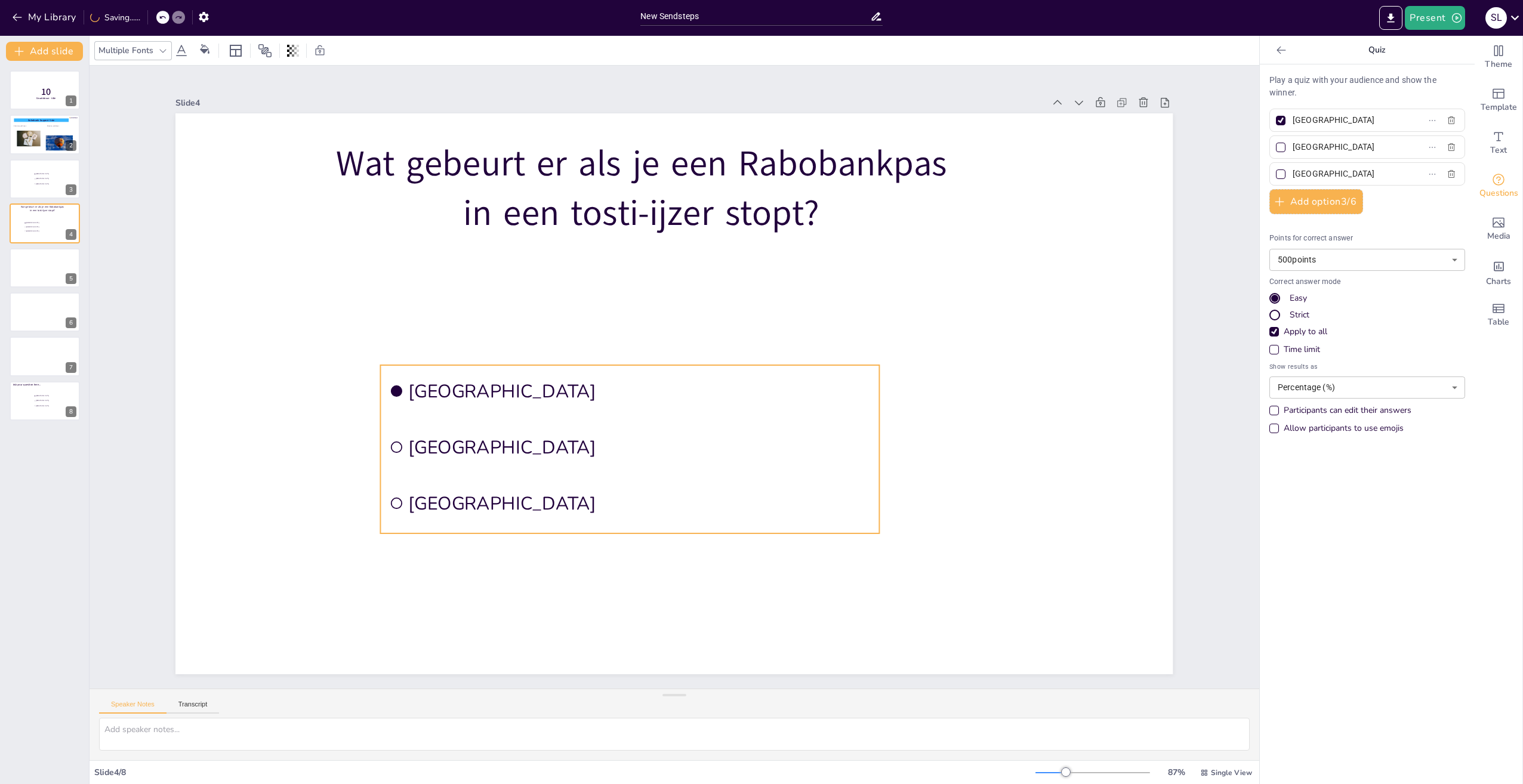
drag, startPoint x: 686, startPoint y: 358, endPoint x: 548, endPoint y: 433, distance: 157.1
click at [548, 433] on li "Rotterdam" at bounding box center [630, 446] width 499 height 52
click at [594, 444] on span "Rotterdam" at bounding box center [640, 447] width 463 height 25
click at [557, 435] on span "Rotterdam" at bounding box center [640, 447] width 463 height 25
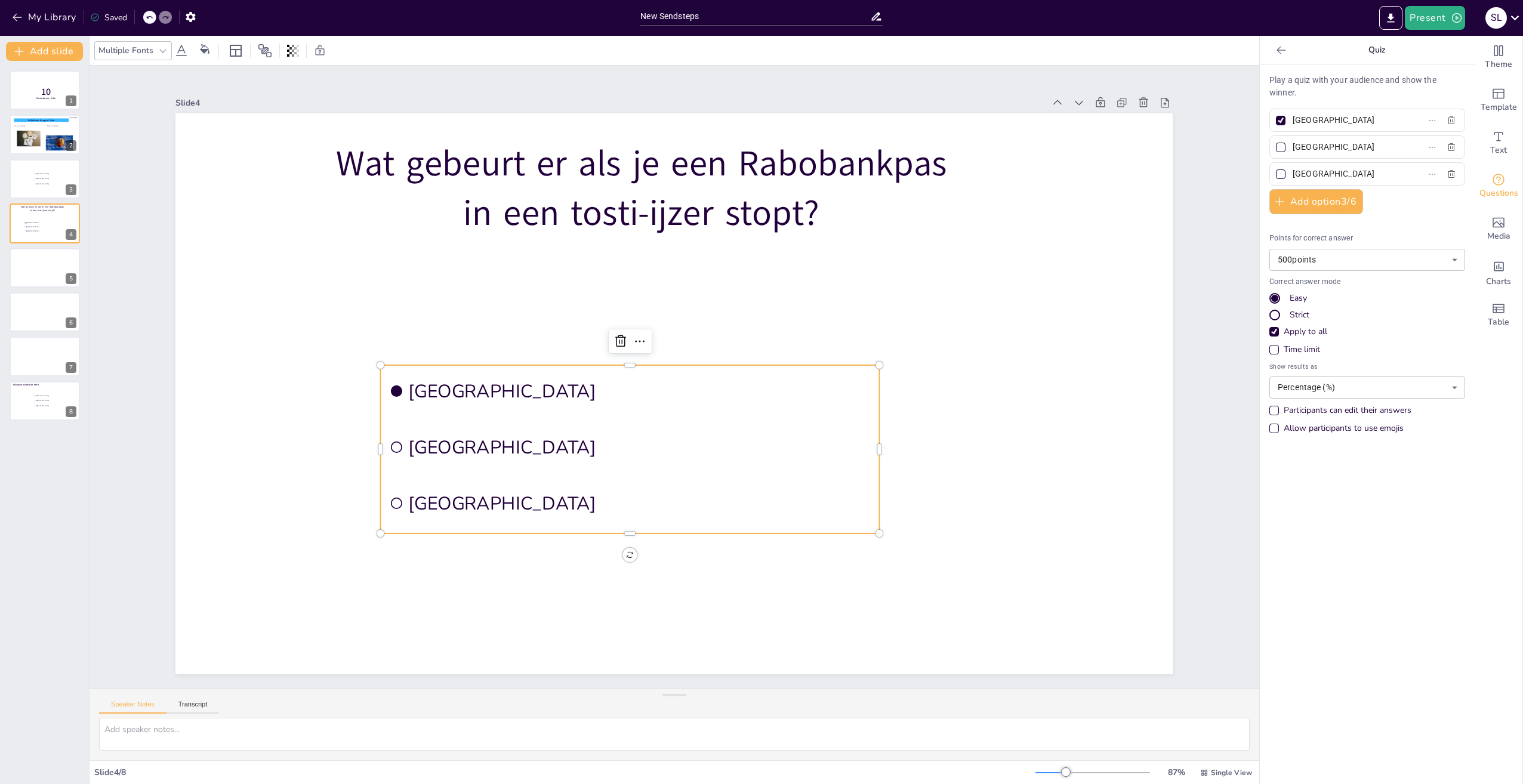
click at [497, 386] on span "Amsterdam" at bounding box center [640, 391] width 463 height 25
click at [614, 338] on icon at bounding box center [621, 341] width 14 height 14
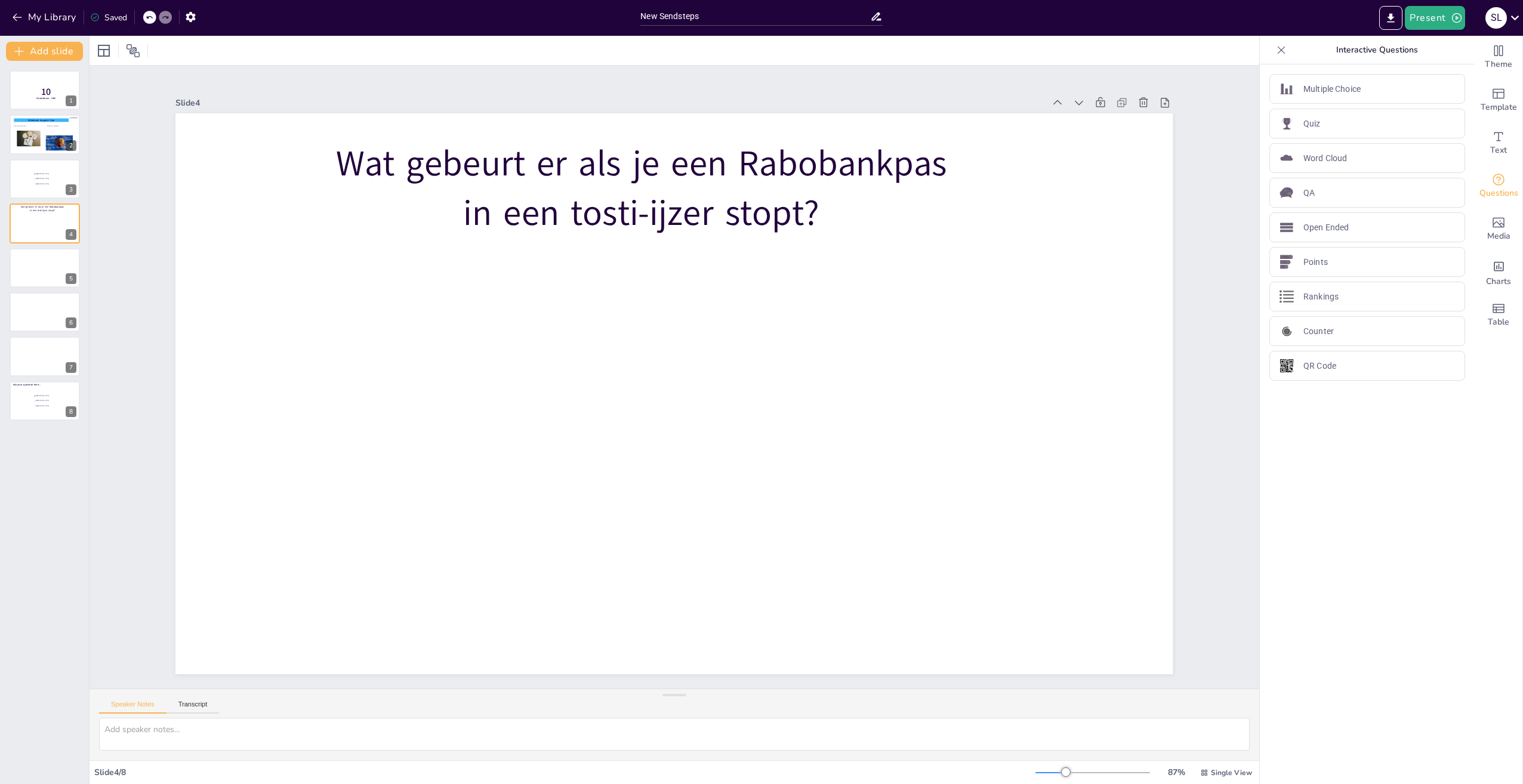
click at [149, 14] on icon at bounding box center [149, 17] width 7 height 7
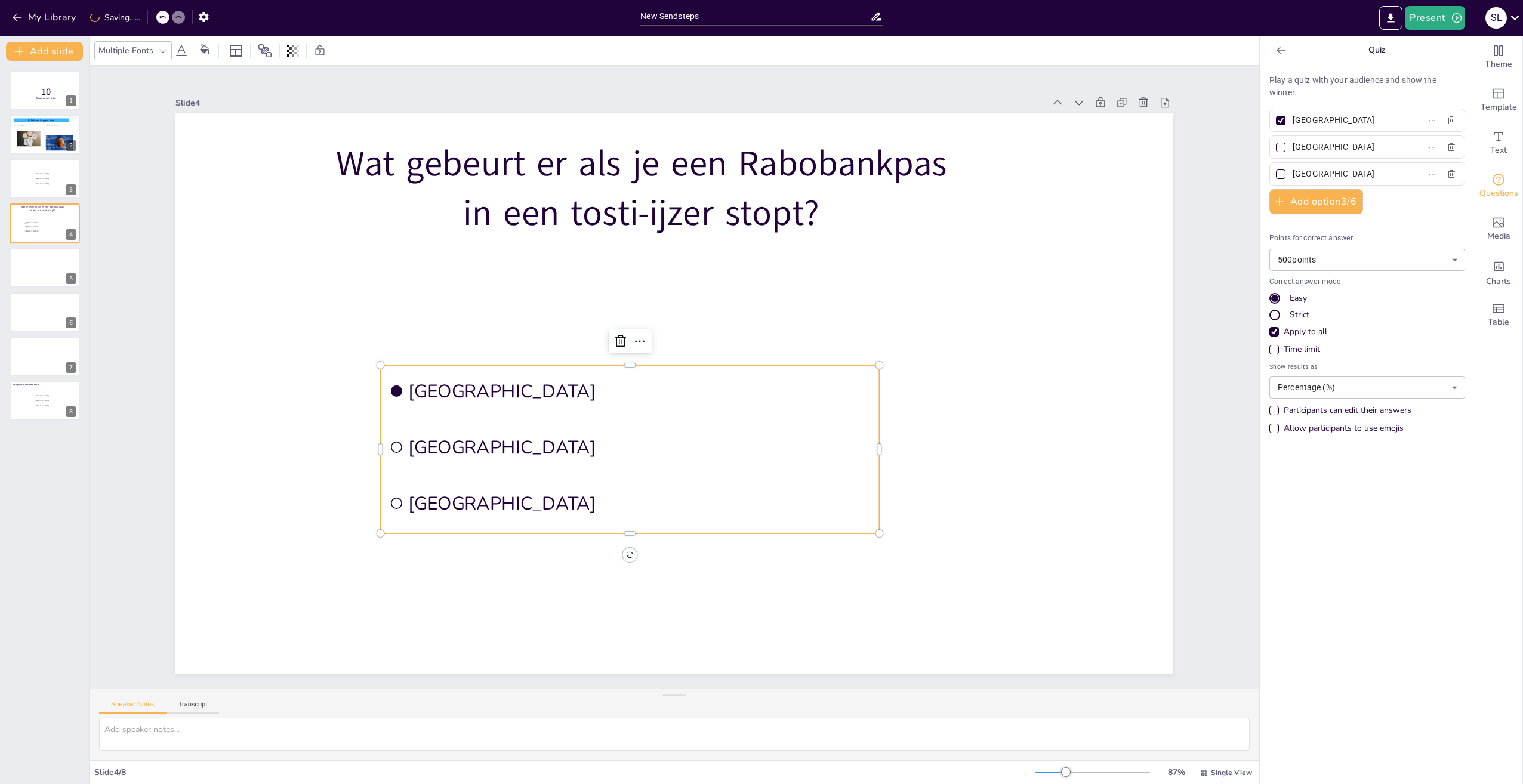
click at [459, 435] on span "Rotterdam" at bounding box center [640, 447] width 463 height 25
click at [490, 502] on span "The Hague" at bounding box center [640, 503] width 463 height 25
click at [488, 386] on span "Amsterdam" at bounding box center [640, 391] width 463 height 25
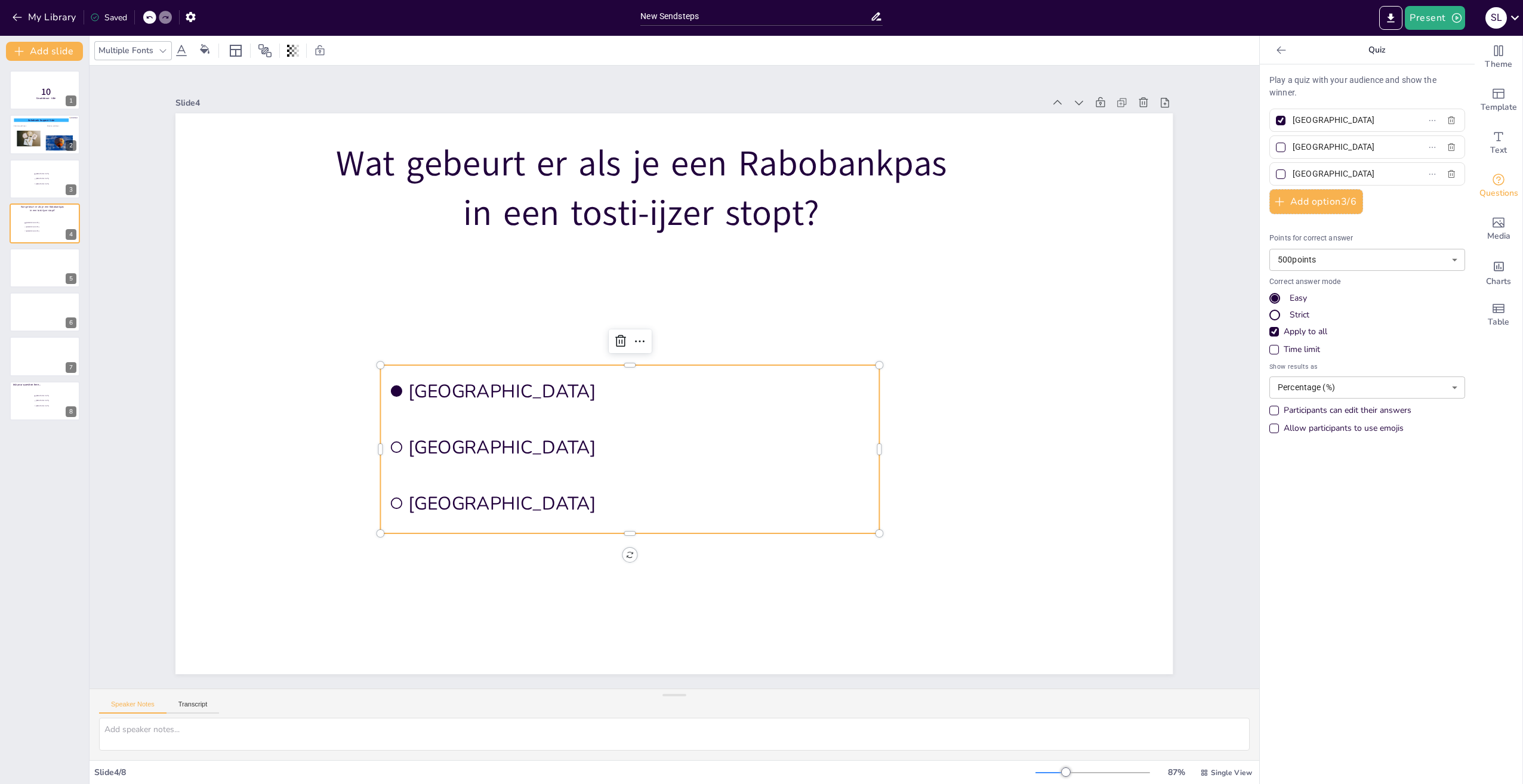
click at [479, 389] on span "Amsterdam" at bounding box center [640, 391] width 463 height 25
click at [492, 387] on span "Amsterdam" at bounding box center [640, 391] width 463 height 25
click at [181, 52] on icon at bounding box center [181, 51] width 14 height 14
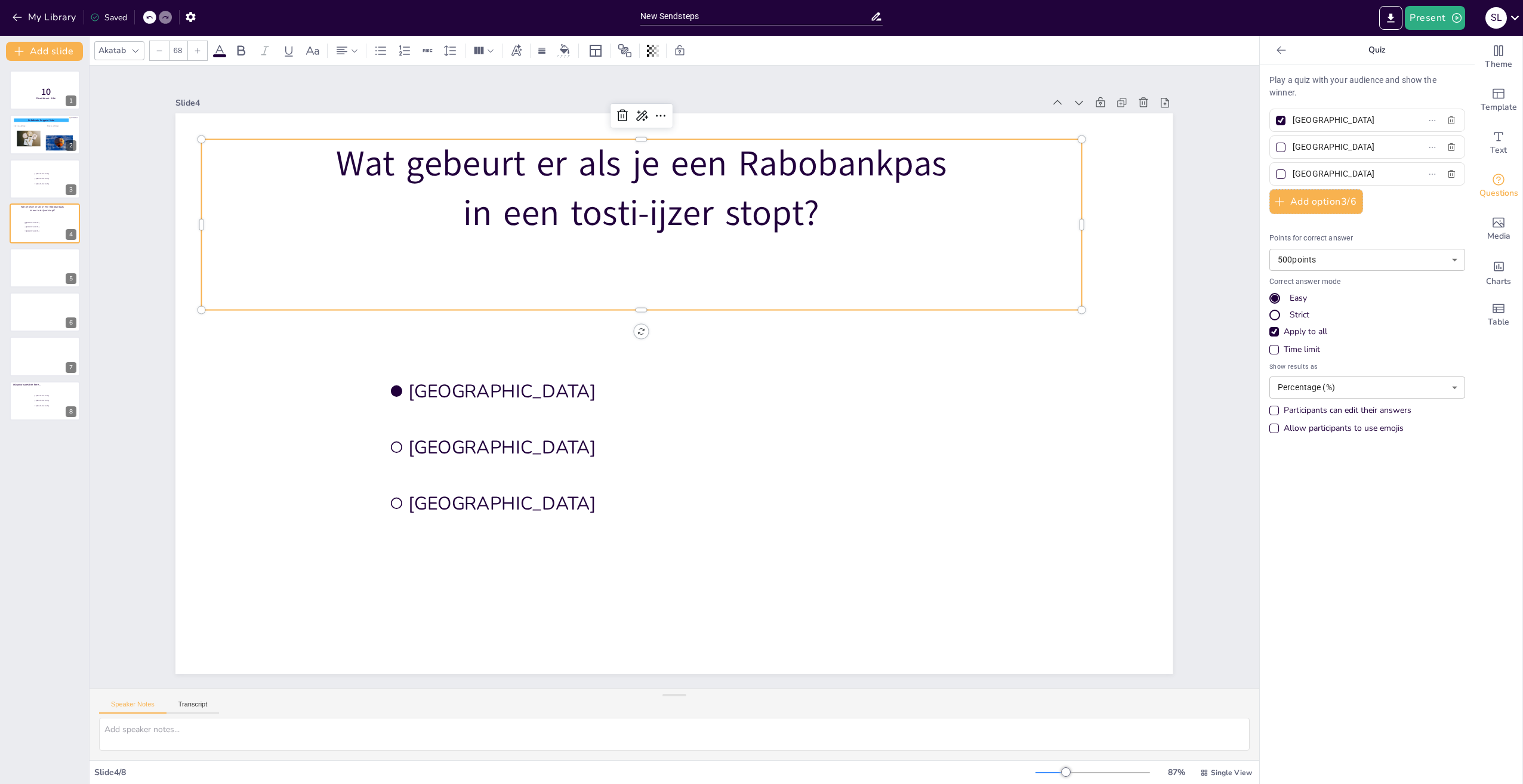
click at [582, 188] on p "in een tosti-ijzer stopt?" at bounding box center [641, 213] width 880 height 50
click at [217, 53] on icon at bounding box center [219, 51] width 14 height 14
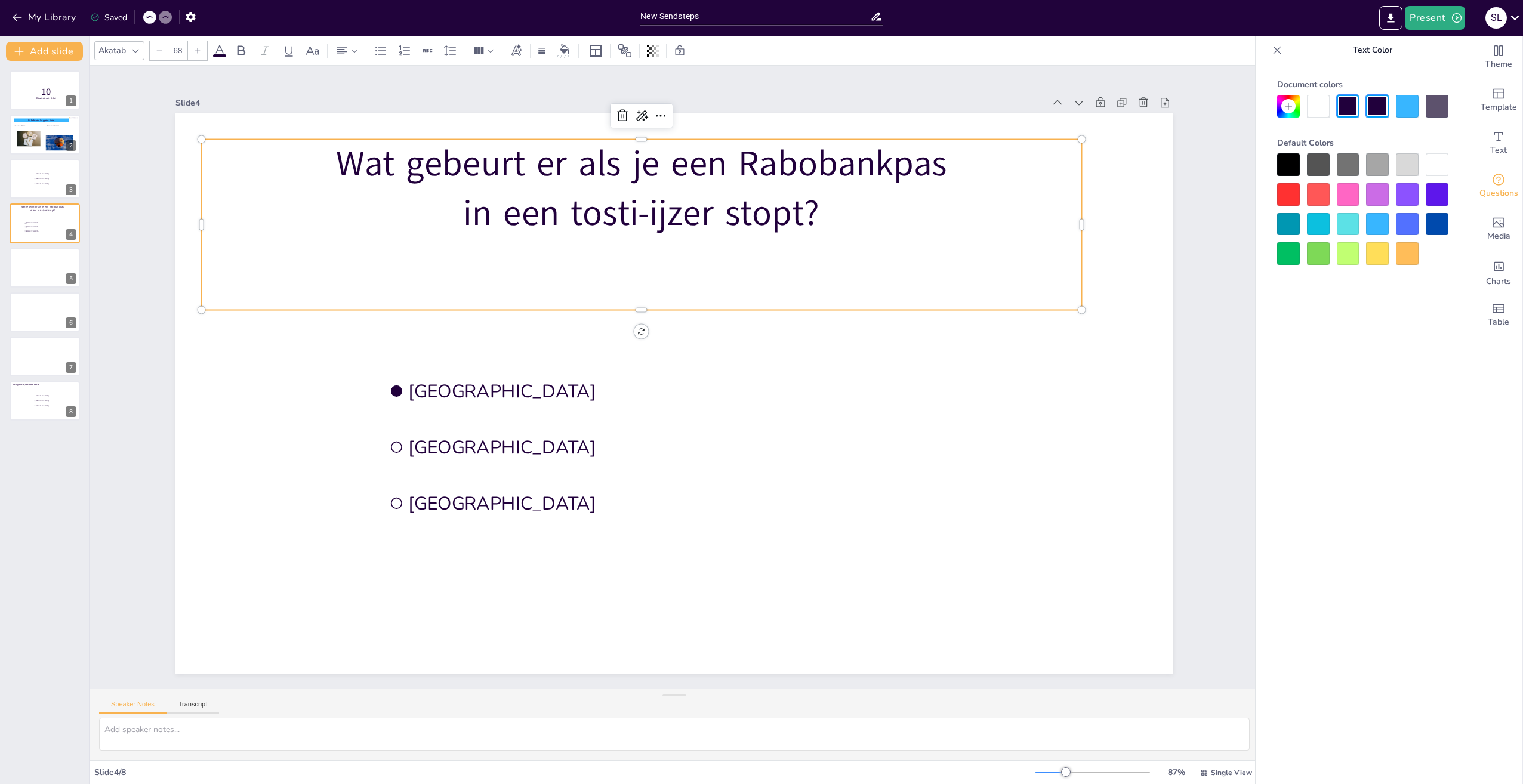
click at [882, 216] on p "in een tosti-ijzer stopt?" at bounding box center [641, 213] width 880 height 50
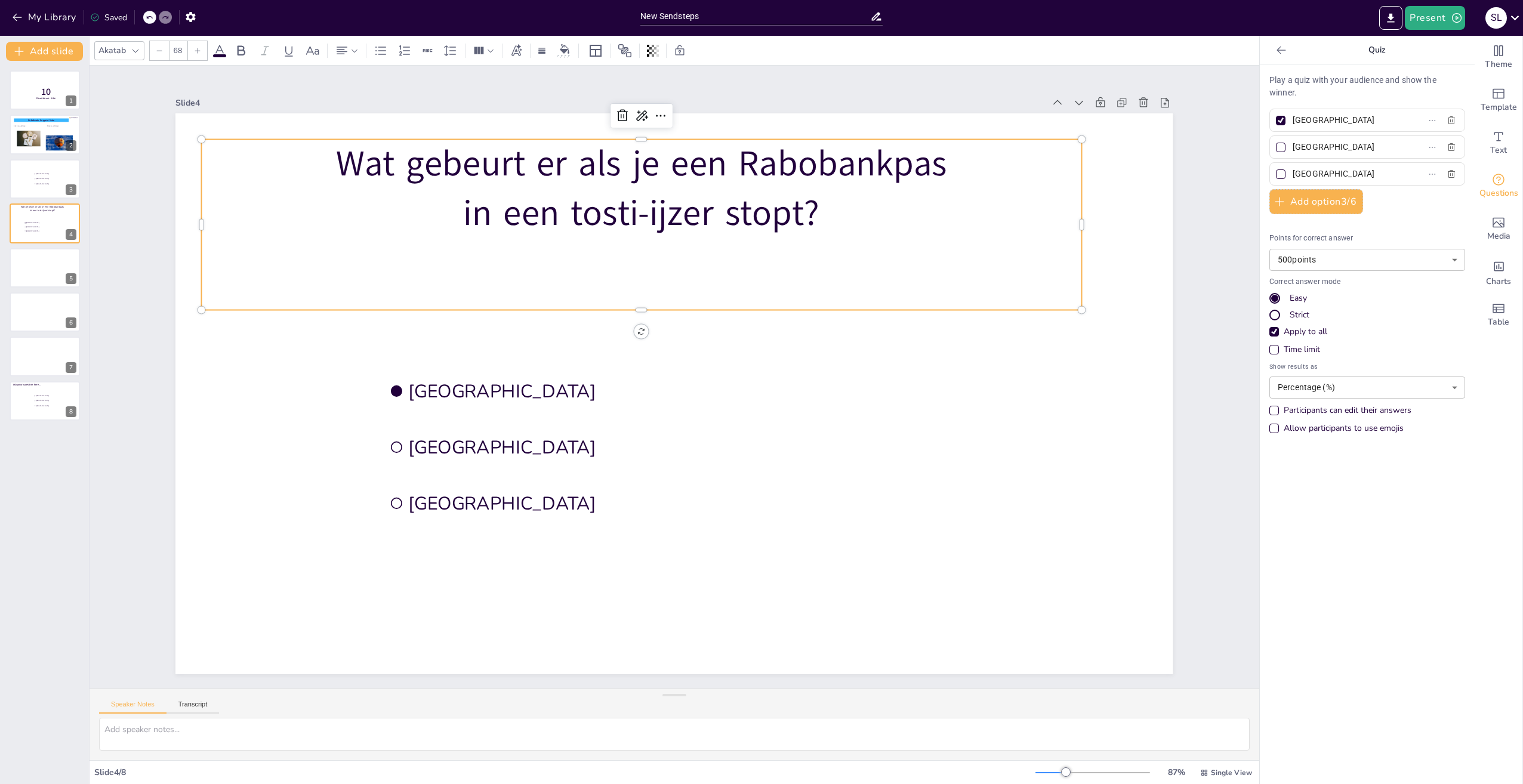
click at [217, 50] on icon at bounding box center [219, 50] width 11 height 11
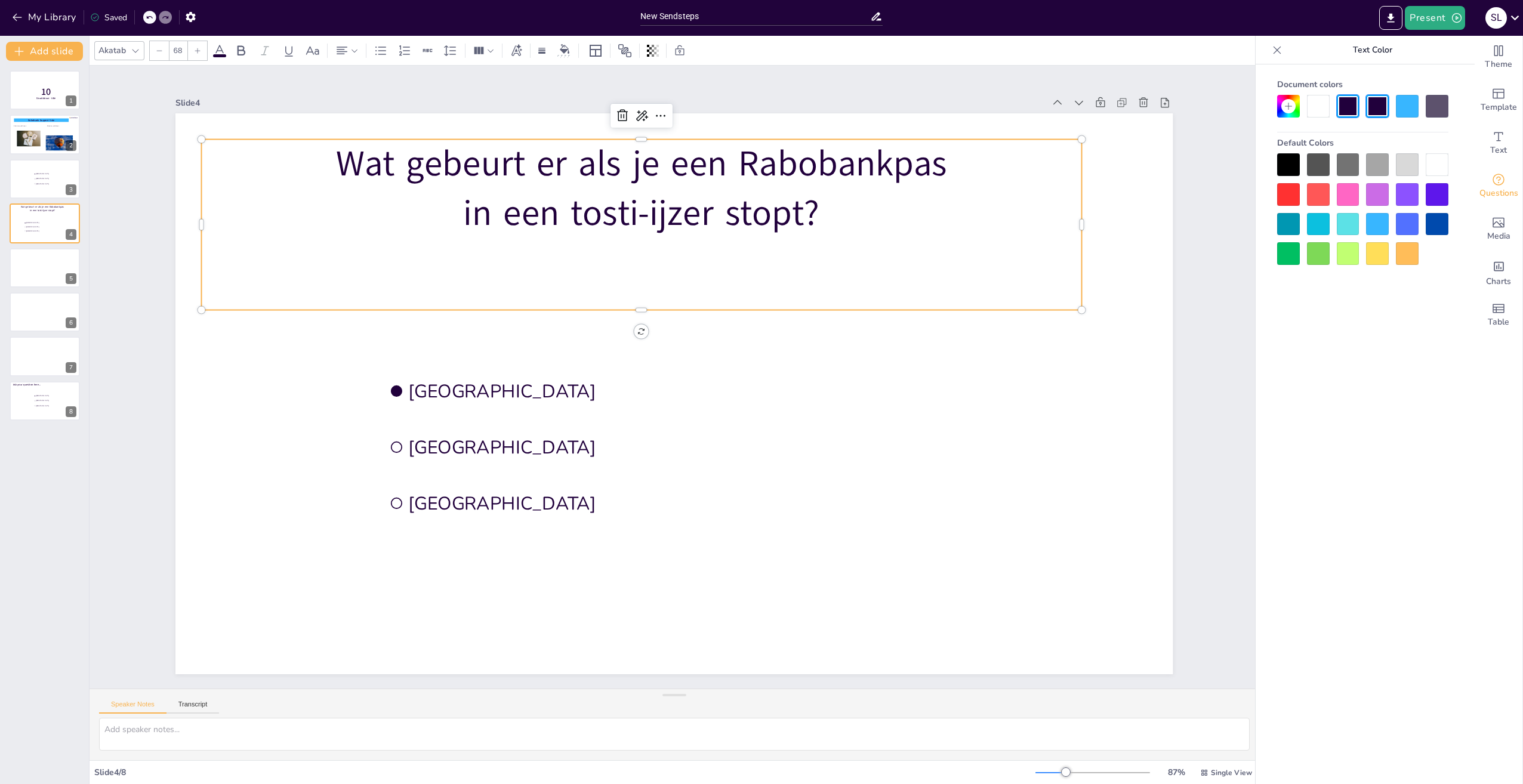
click at [1379, 223] on div at bounding box center [1377, 224] width 23 height 23
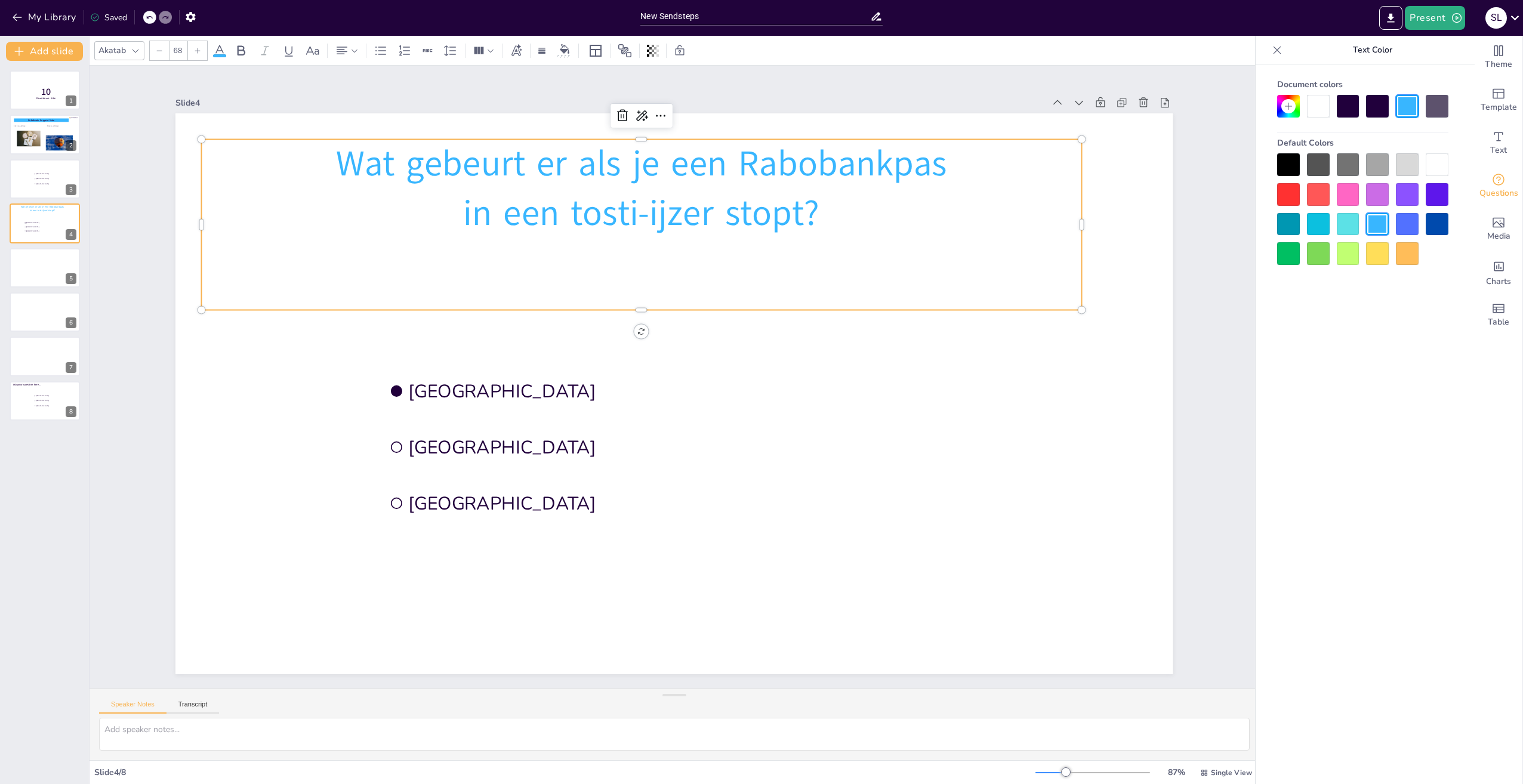
click at [1407, 223] on div at bounding box center [1407, 224] width 23 height 23
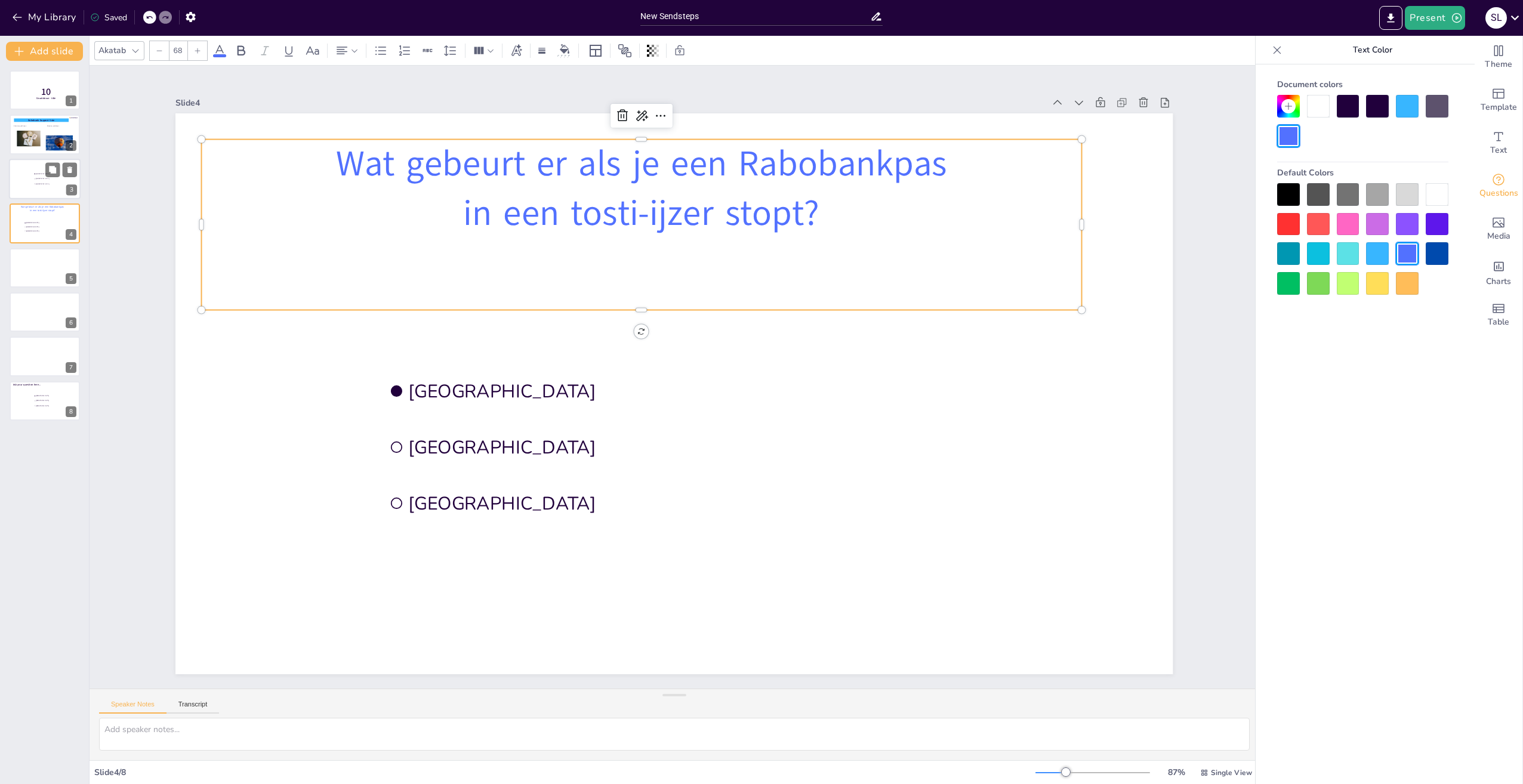
click at [47, 181] on li "The Hague" at bounding box center [51, 183] width 36 height 5
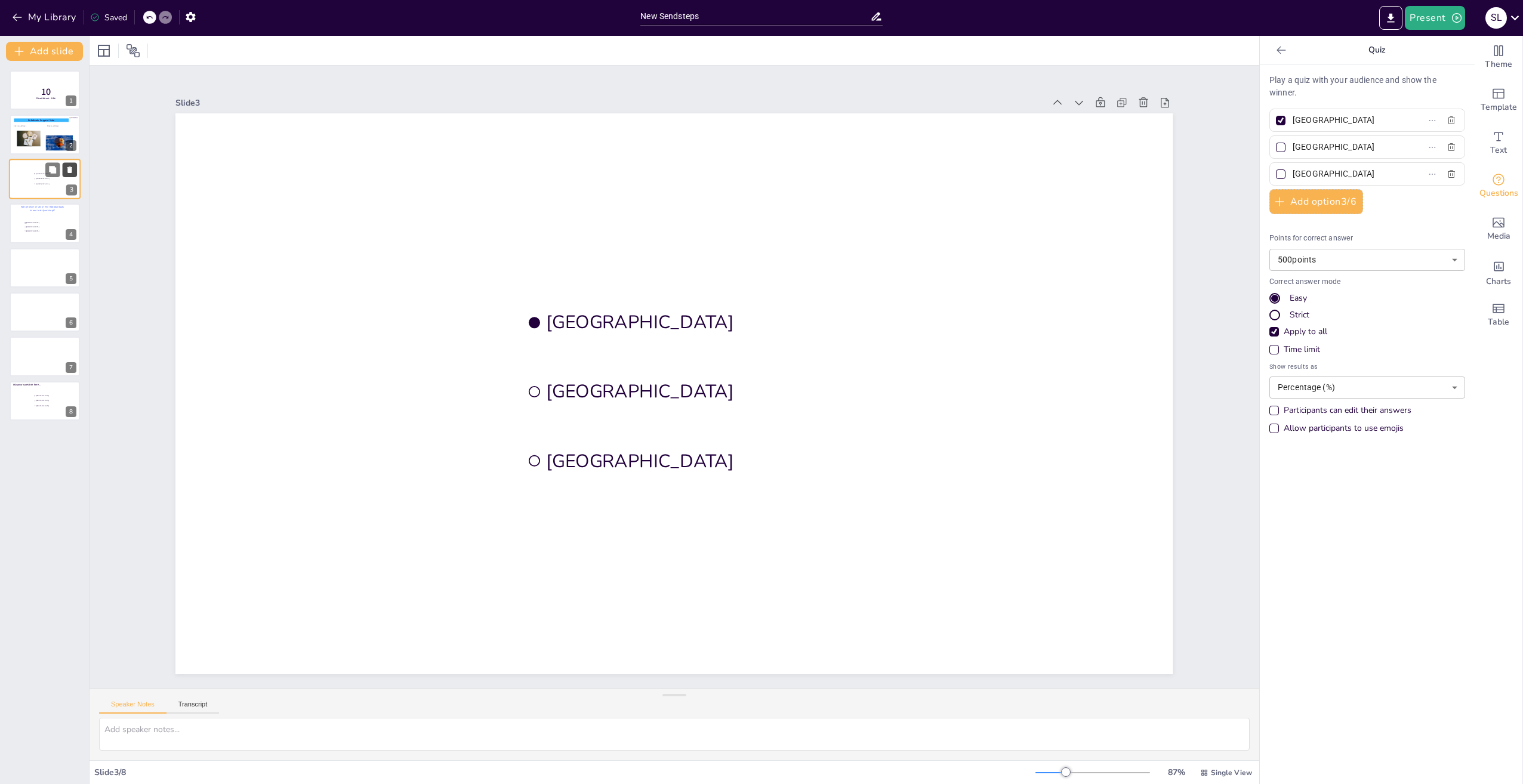
click at [67, 168] on icon at bounding box center [70, 170] width 8 height 8
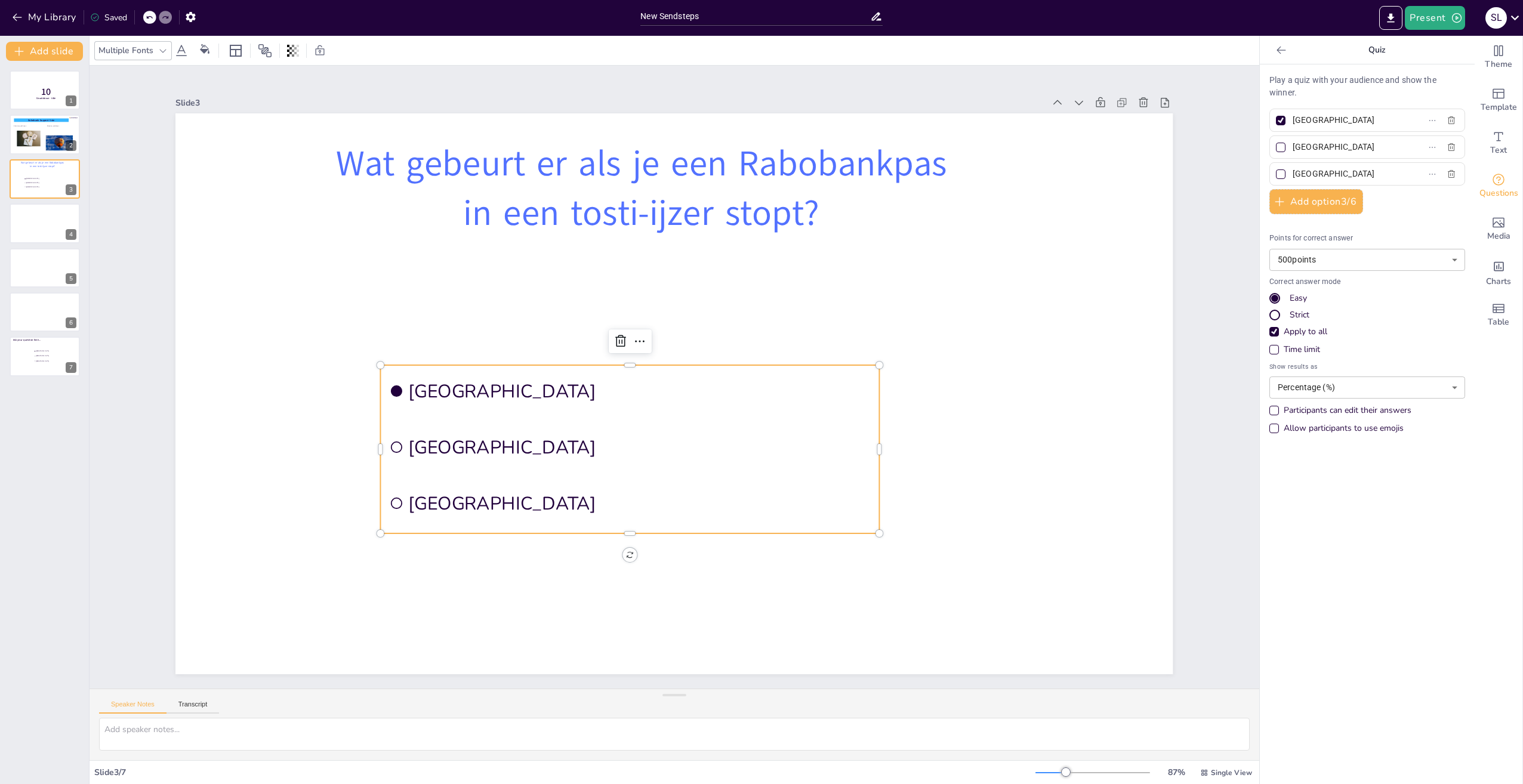
click at [563, 447] on span "Rotterdam" at bounding box center [640, 447] width 463 height 25
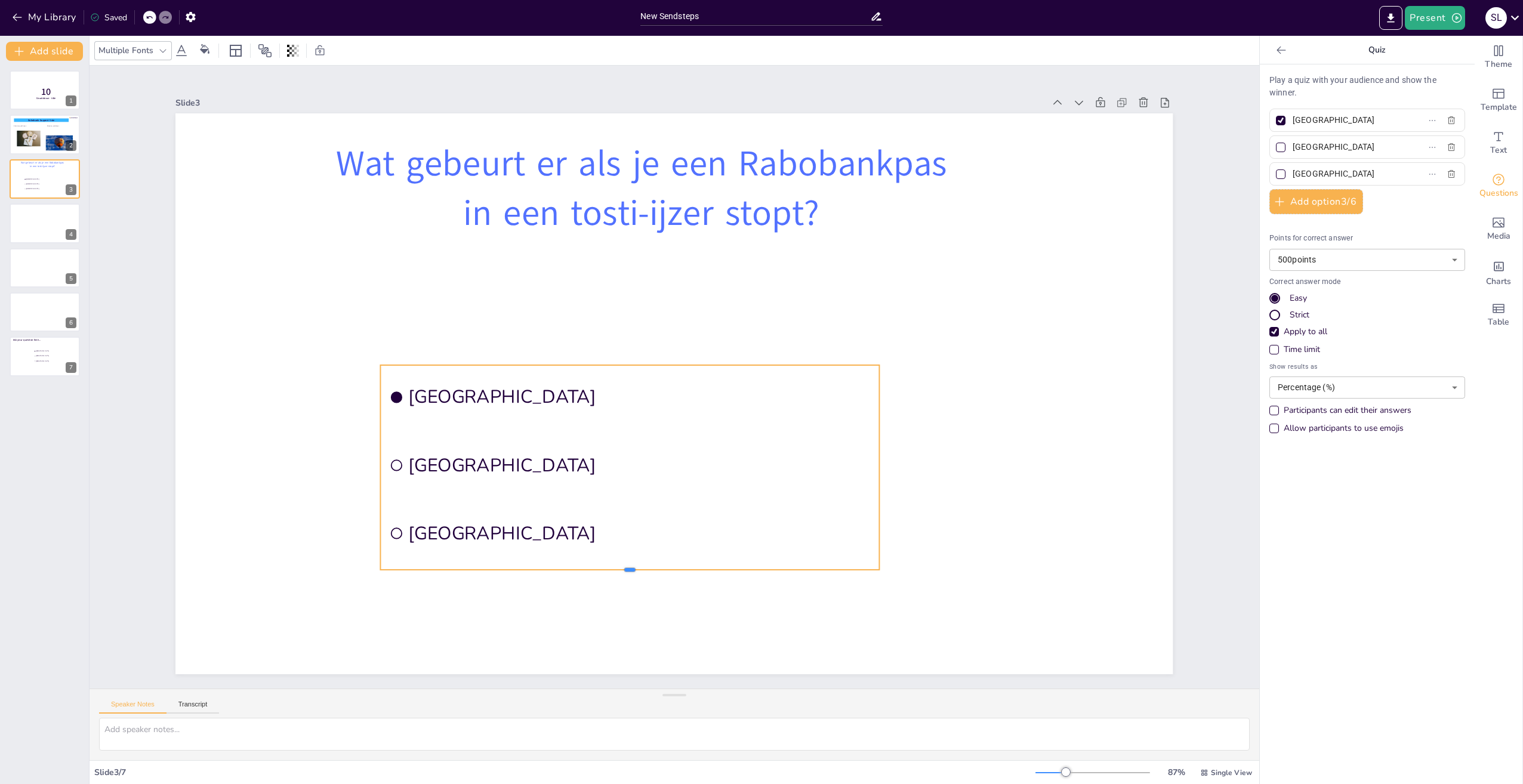
drag, startPoint x: 621, startPoint y: 529, endPoint x: 623, endPoint y: 565, distance: 36.1
click at [623, 570] on div at bounding box center [630, 574] width 499 height 9
click at [1320, 204] on button "Add option 3 / 6" at bounding box center [1316, 201] width 93 height 25
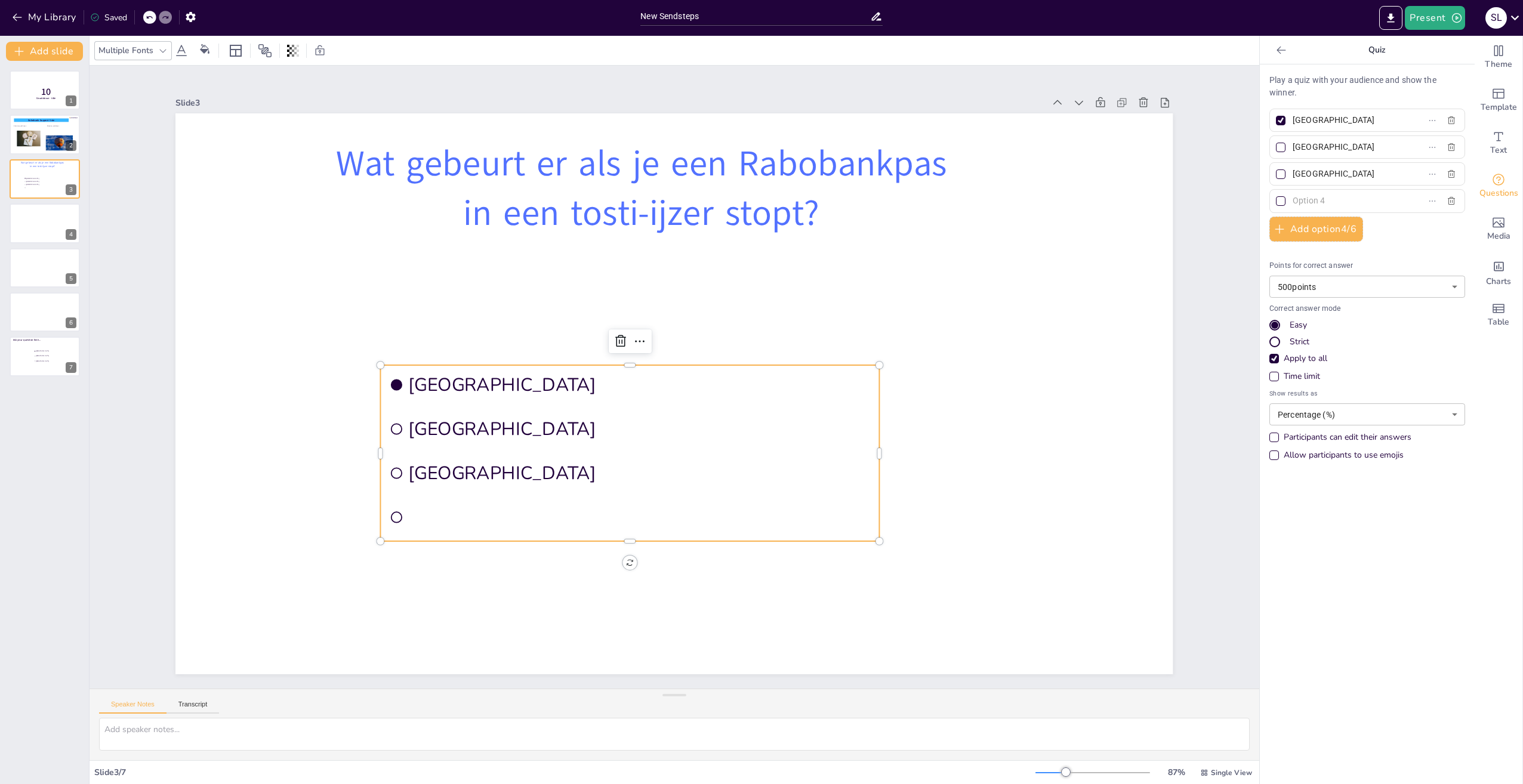
click at [417, 513] on li at bounding box center [630, 517] width 499 height 40
click at [1447, 118] on icon "button" at bounding box center [1451, 120] width 9 height 9
type input "Rotterdam"
type input "The Hague"
checkbox input "false"
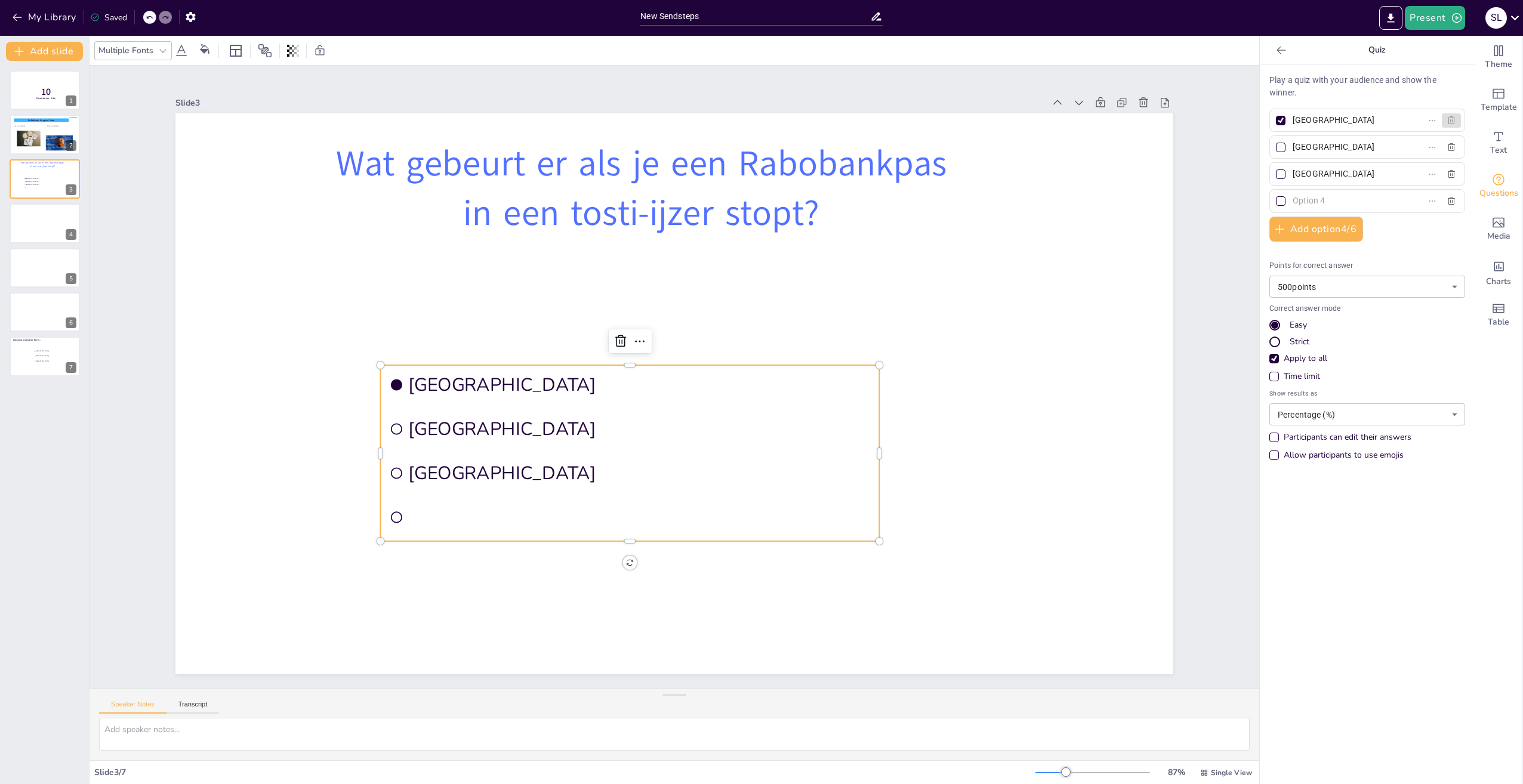
checkbox input "false"
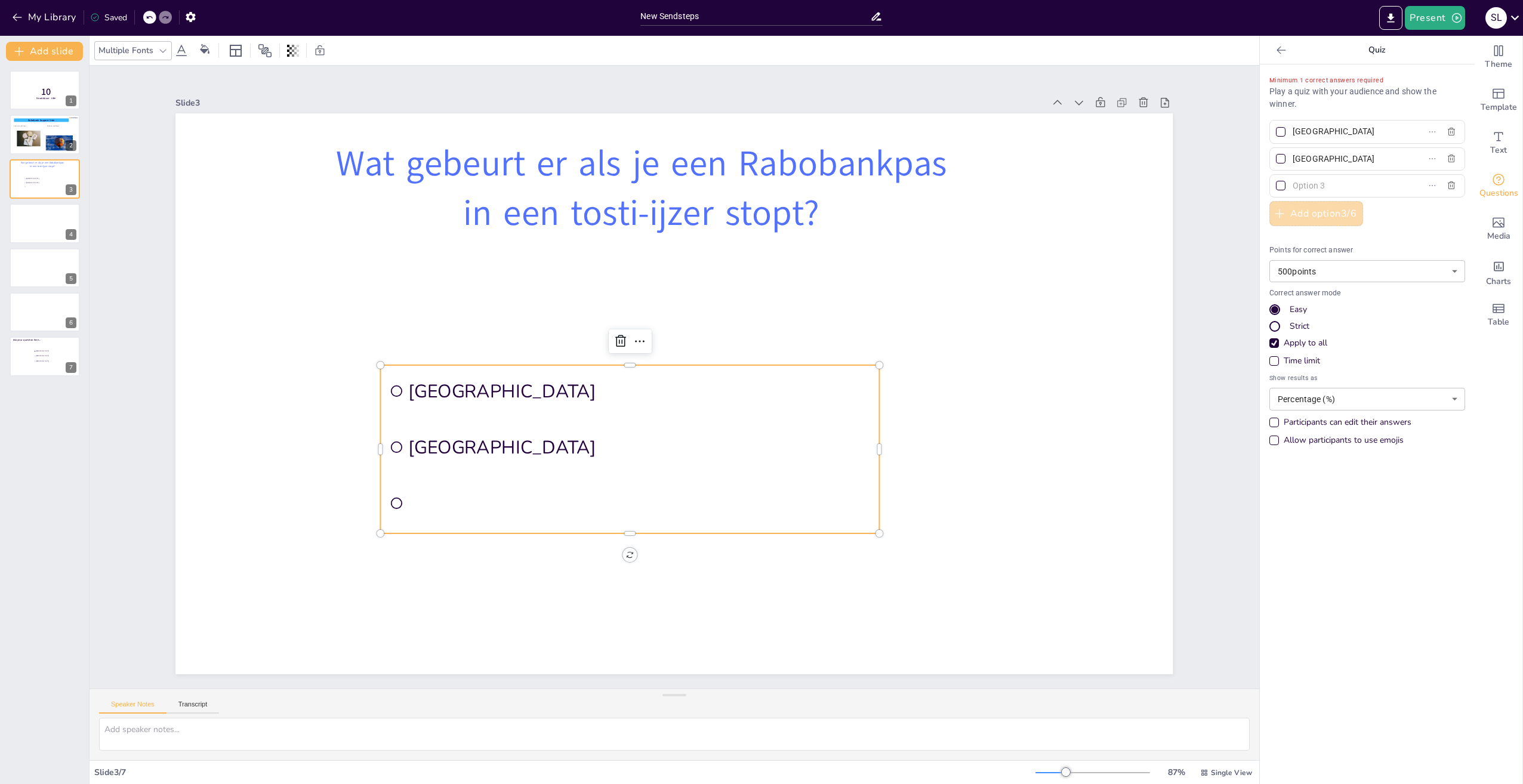
click at [1304, 215] on button "Add option 3 / 6" at bounding box center [1316, 213] width 93 height 25
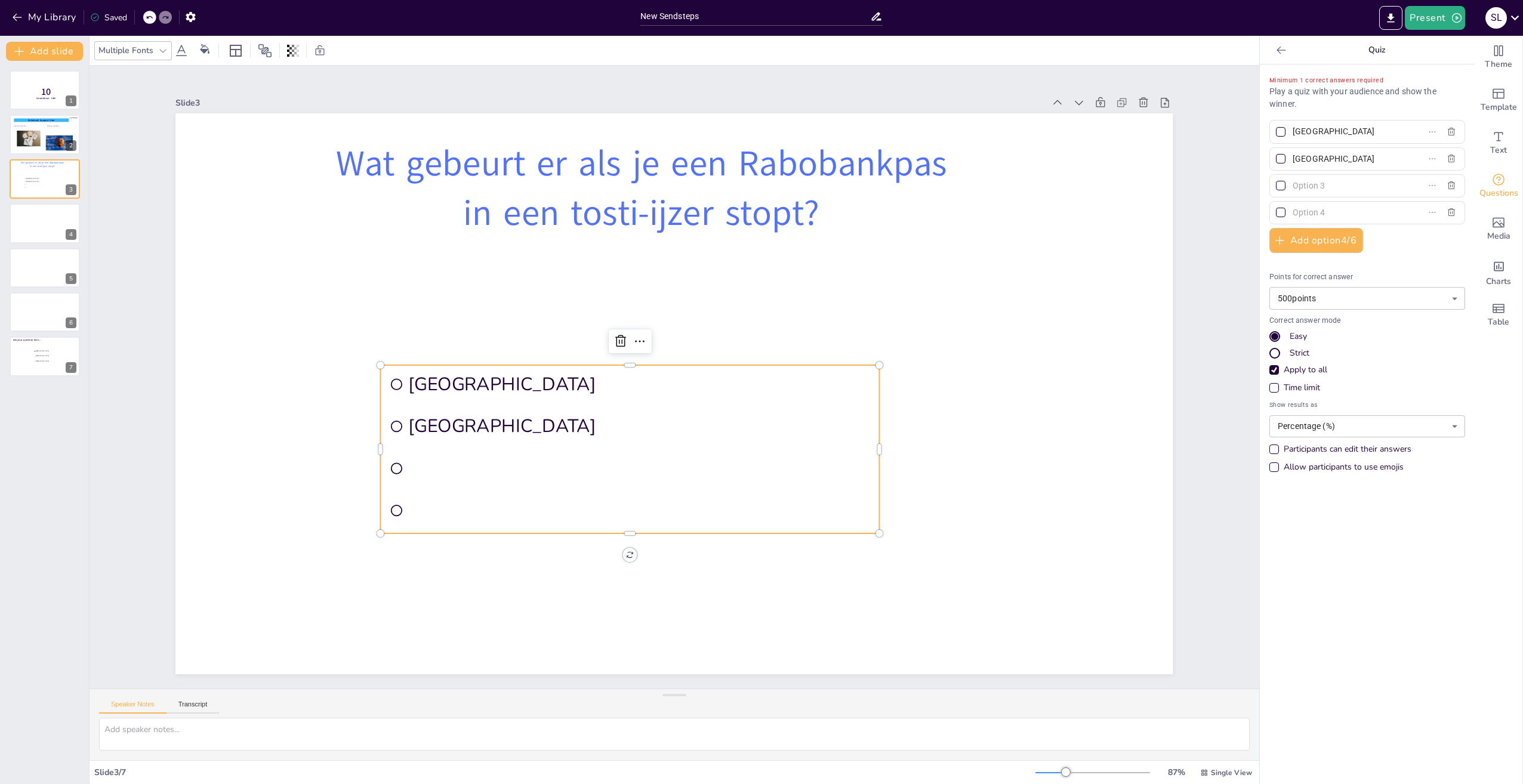
click at [1338, 131] on input "Rotterdam" at bounding box center [1348, 132] width 111 height 17
type input "R"
type input "Je krijgt een warme transactie."
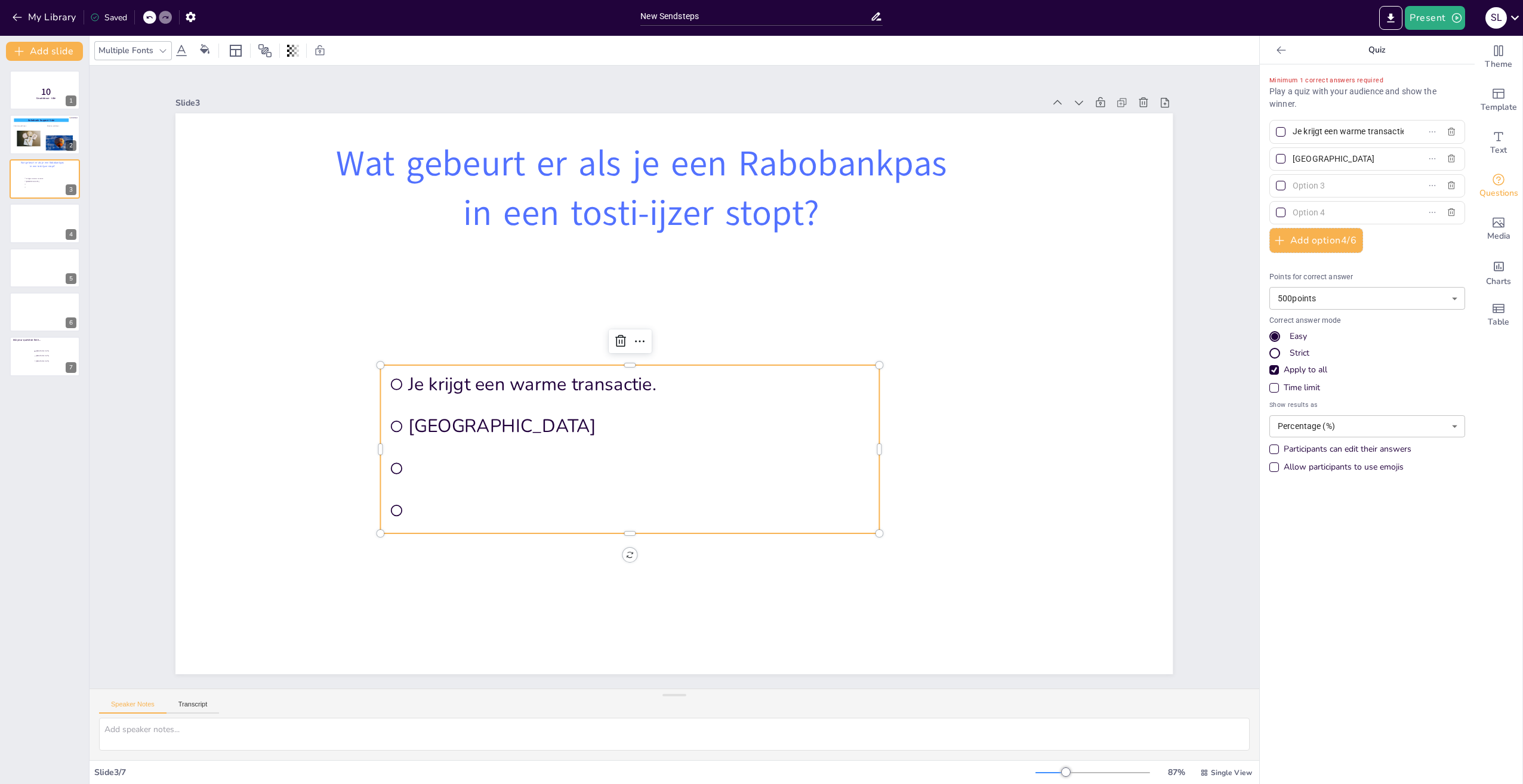
click at [1329, 158] on input "The Hague" at bounding box center [1348, 159] width 111 height 17
type input "T"
type input "Je pas smelt en je moet een nieuwe aanvragen"
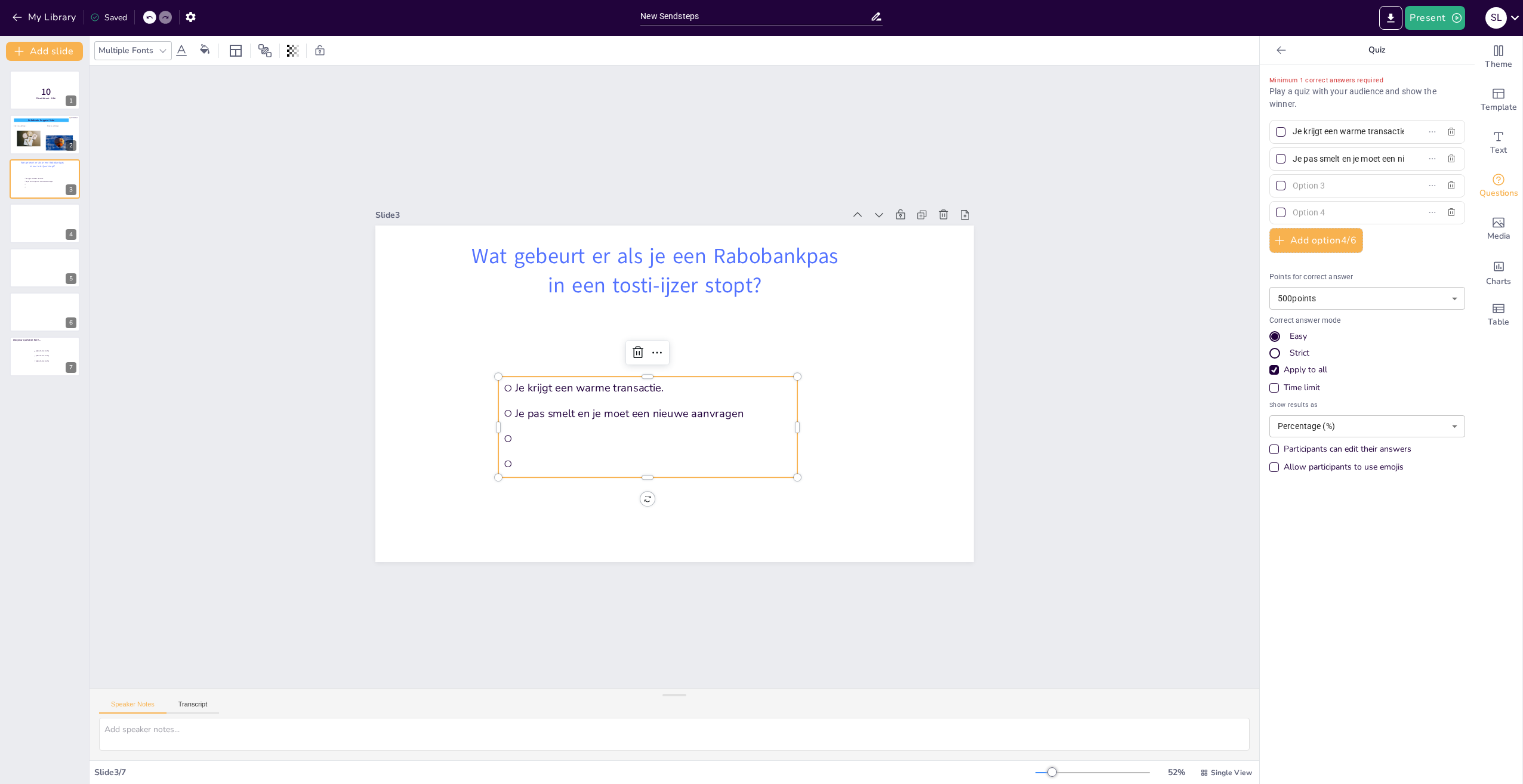
click at [1301, 180] on input "text" at bounding box center [1348, 185] width 111 height 17
paste input "Je krijgt een melding van fraude."
type input "Je krijgt een melding van fraude."
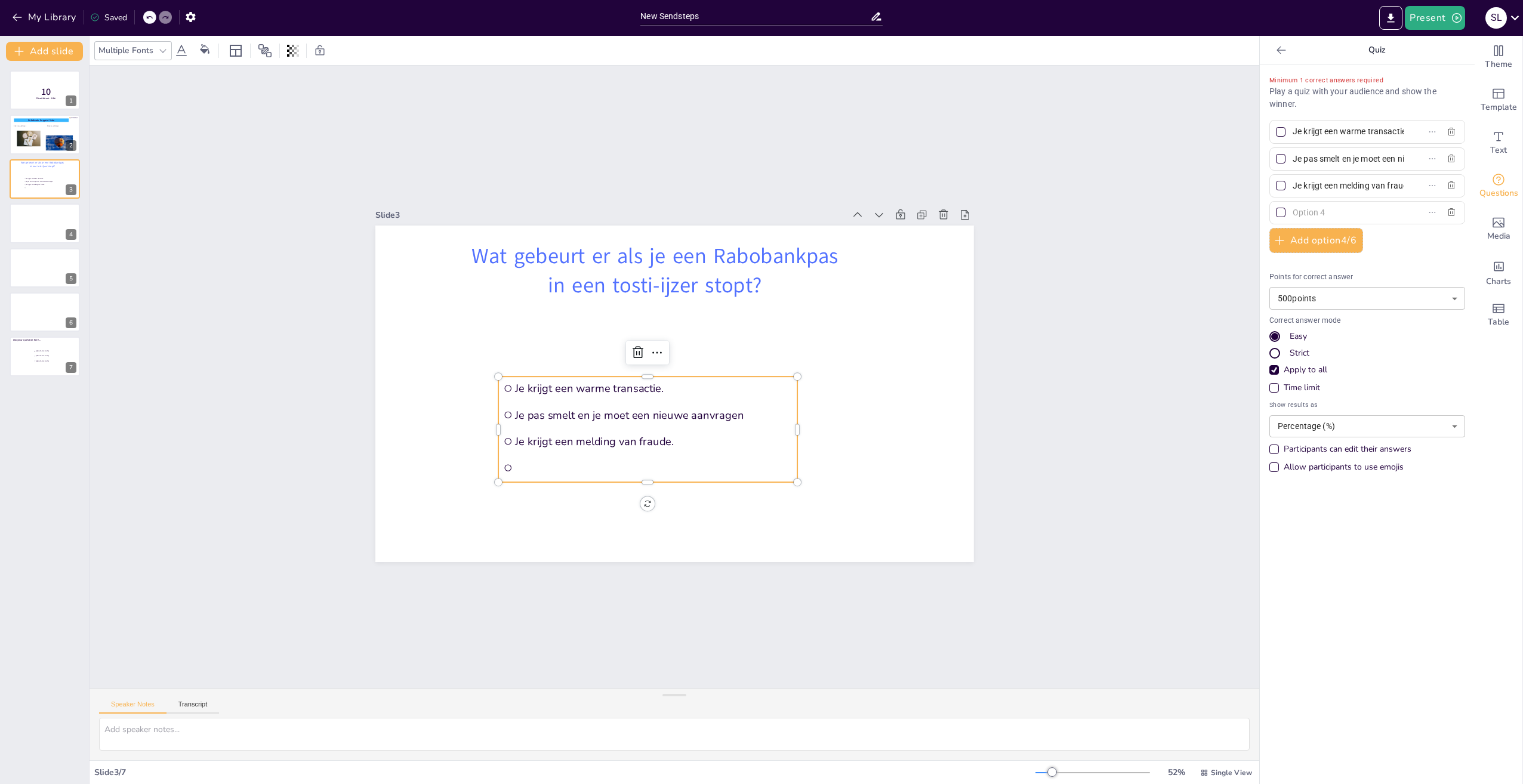
click at [1301, 214] on input "text" at bounding box center [1348, 212] width 111 height 17
paste input "Je tosti wordt geweigerd."
type input "Je tosti wordt geweigerd."
click at [1276, 158] on div at bounding box center [1280, 158] width 9 height 9
click at [1293, 158] on input "Je pas smelt en je moet een nieuwe aanvragen" at bounding box center [1348, 159] width 111 height 17
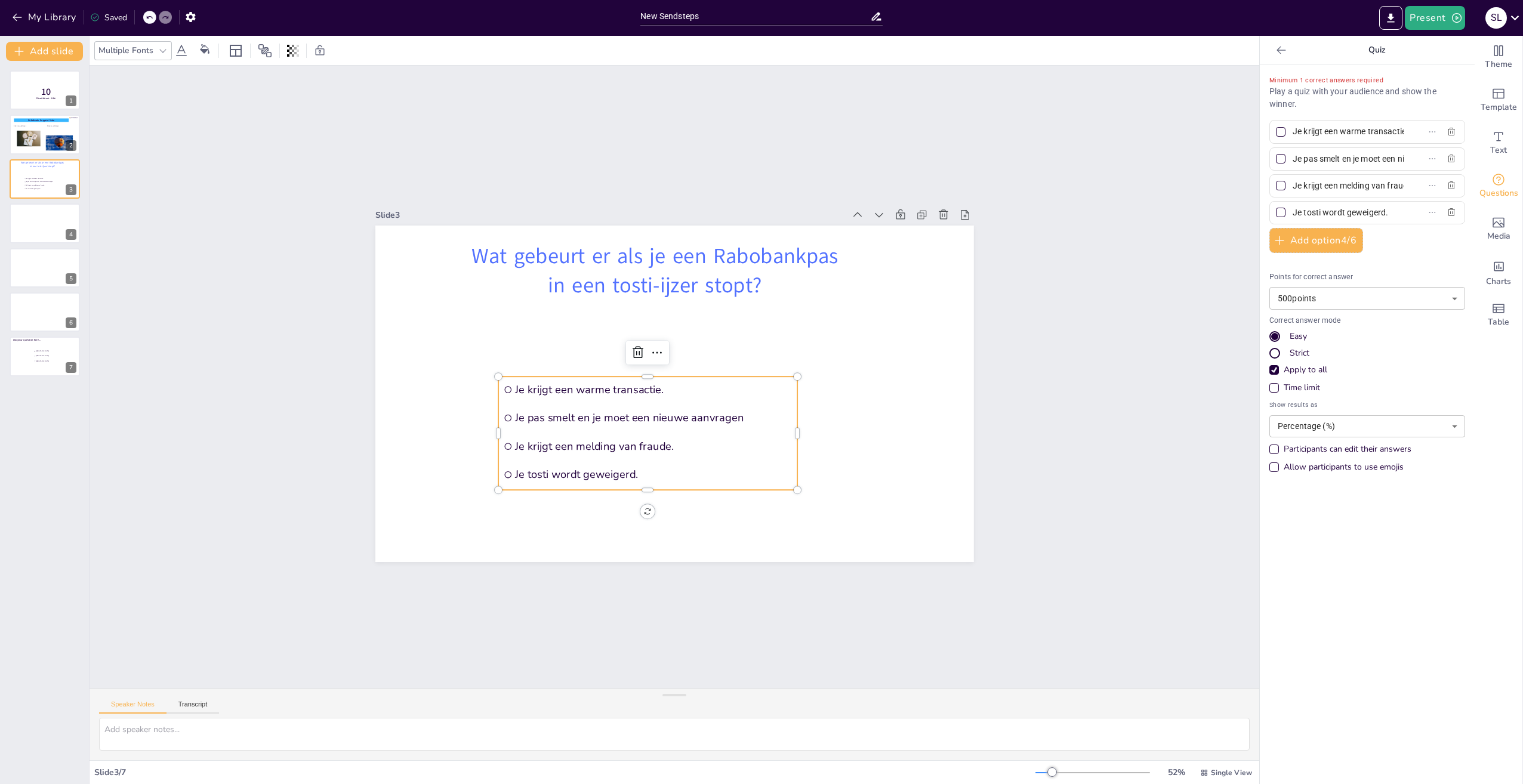
checkbox input "true"
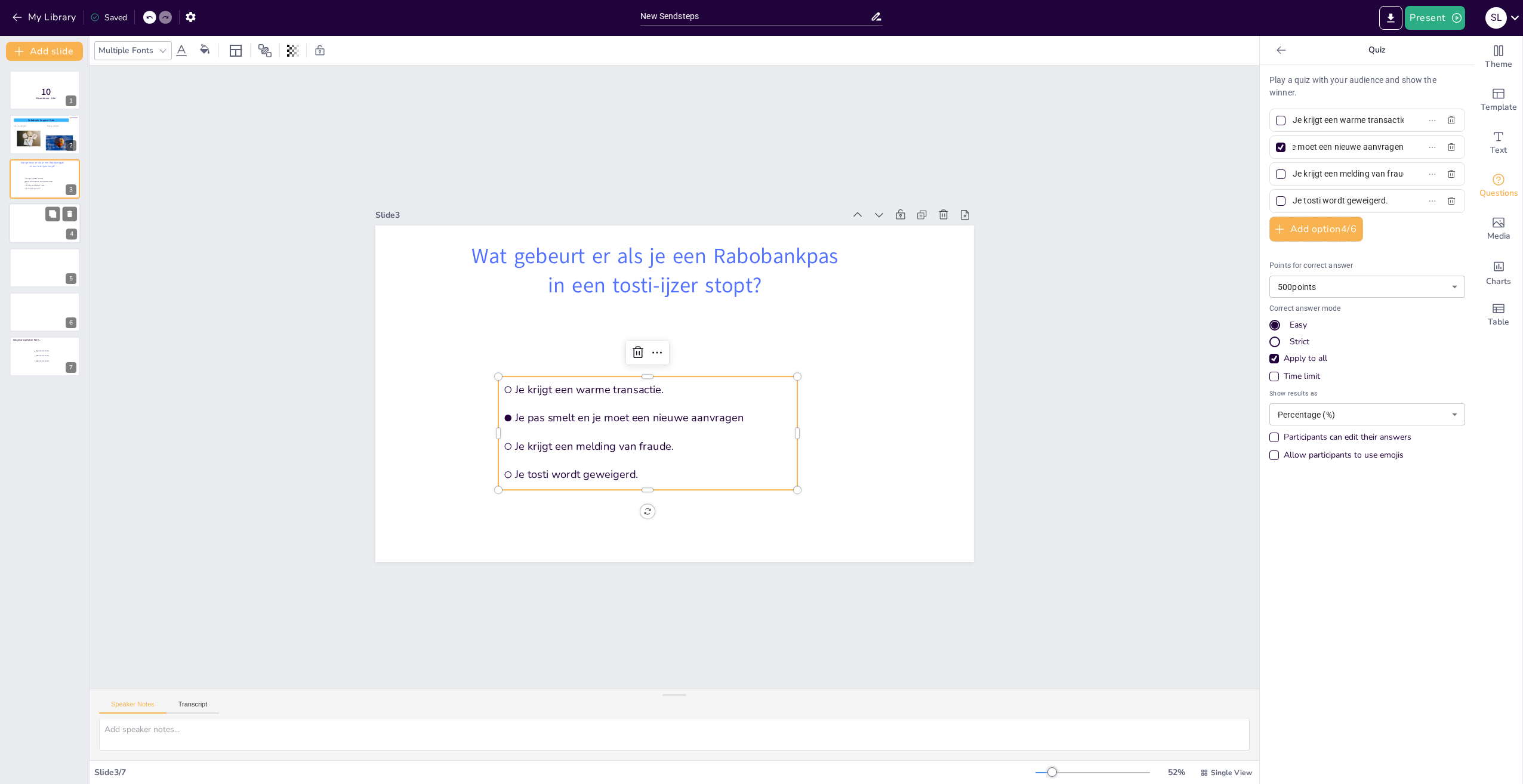
click at [33, 223] on div at bounding box center [45, 223] width 71 height 40
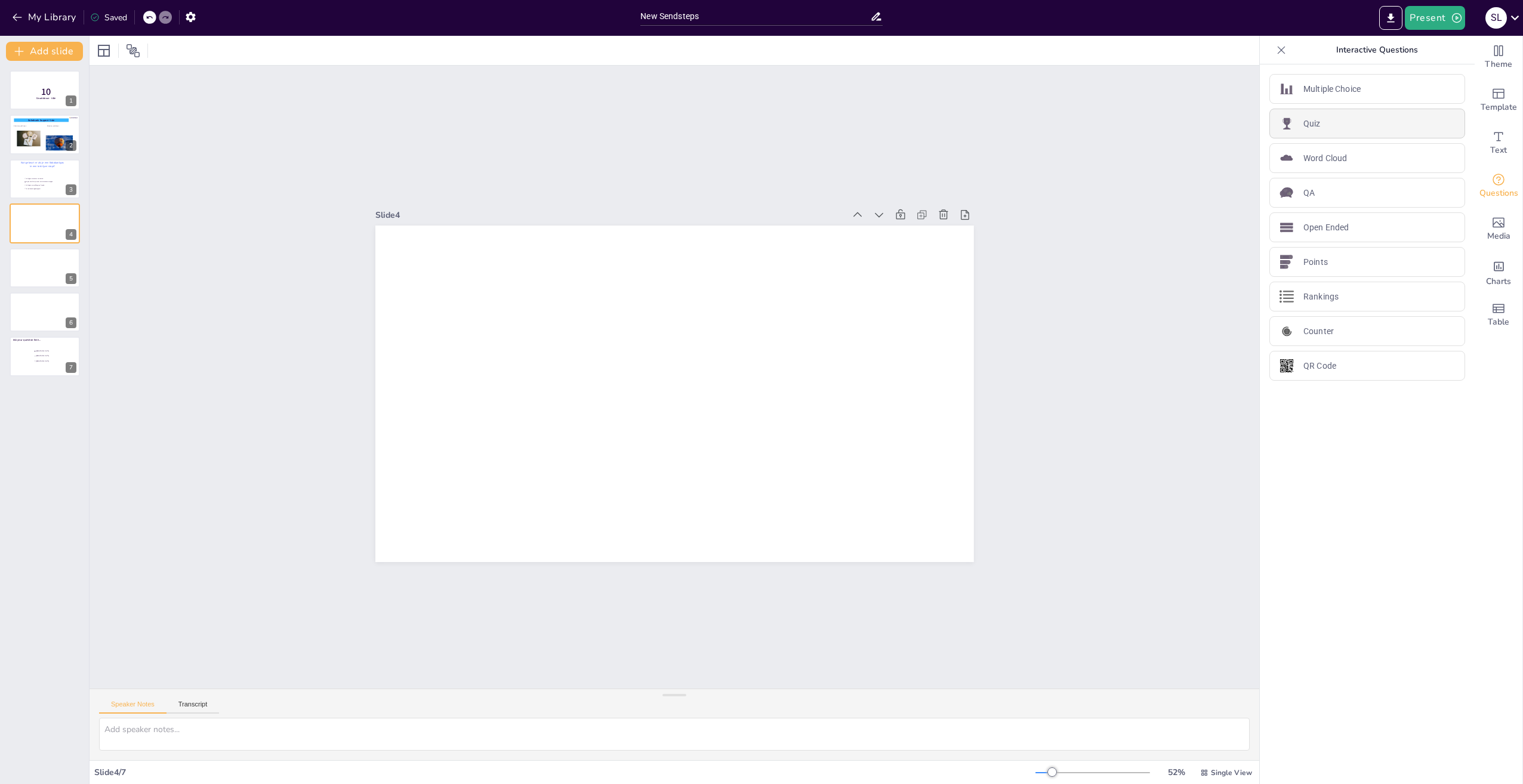
click at [1285, 121] on img at bounding box center [1287, 123] width 14 height 14
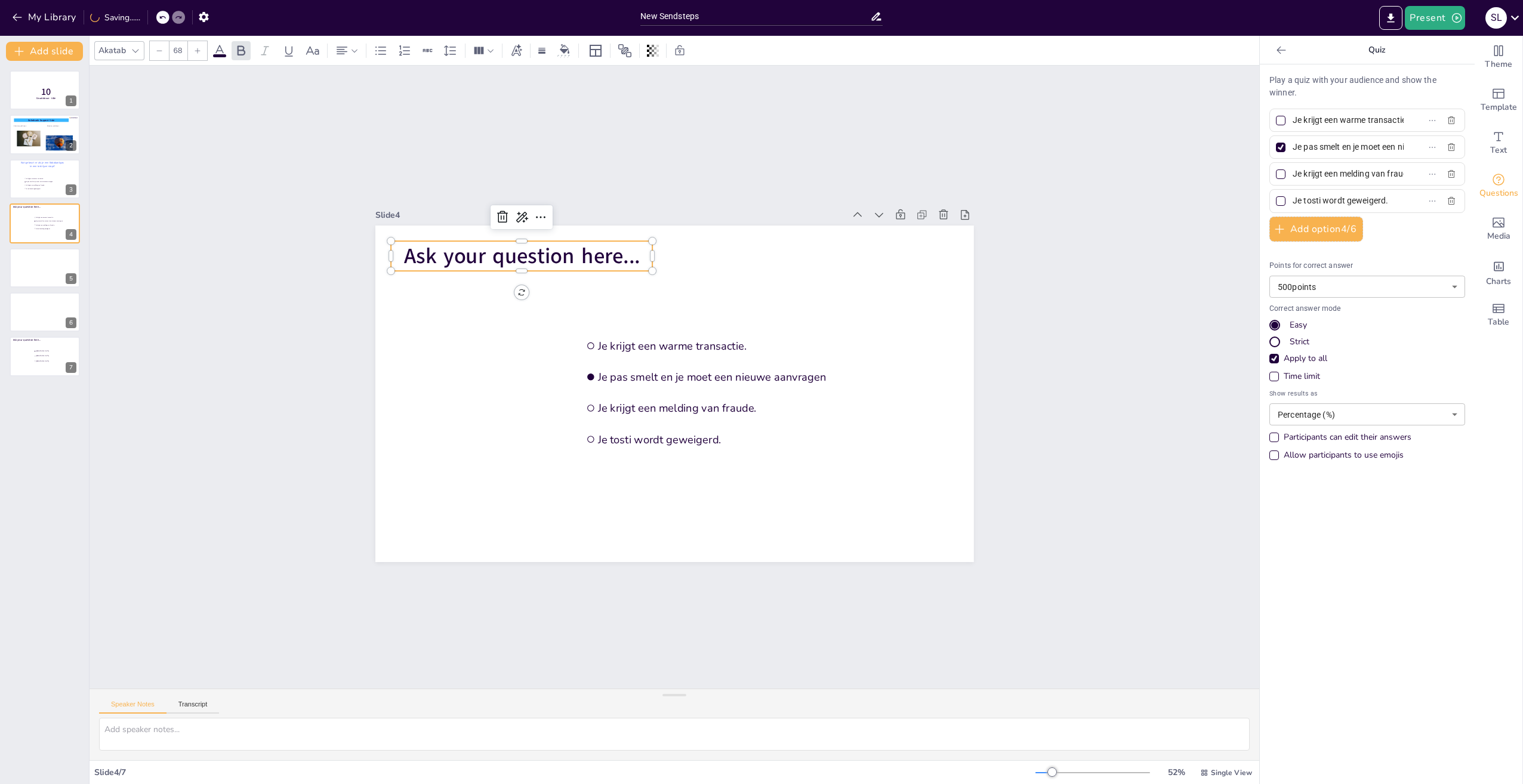
click at [609, 248] on span "Ask your question here..." at bounding box center [522, 256] width 236 height 29
click at [515, 212] on icon at bounding box center [522, 217] width 14 height 14
click at [539, 253] on span "Rewrite" at bounding box center [529, 254] width 28 height 11
click at [594, 248] on span "Pose your inquiry here..." at bounding box center [522, 256] width 232 height 29
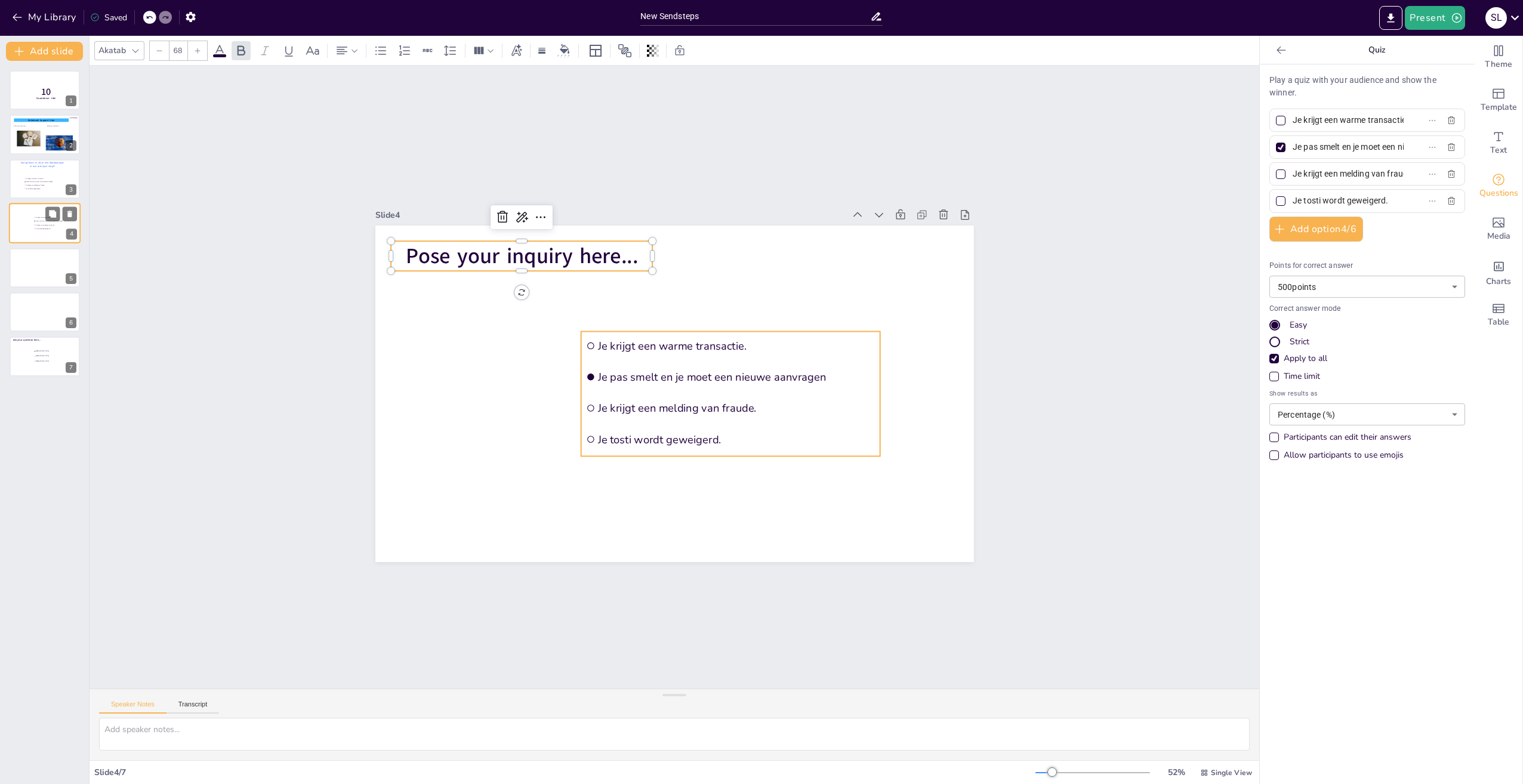
click at [33, 222] on li "Je pas smelt en je moet een nieuwe aanvragen" at bounding box center [51, 221] width 36 height 4
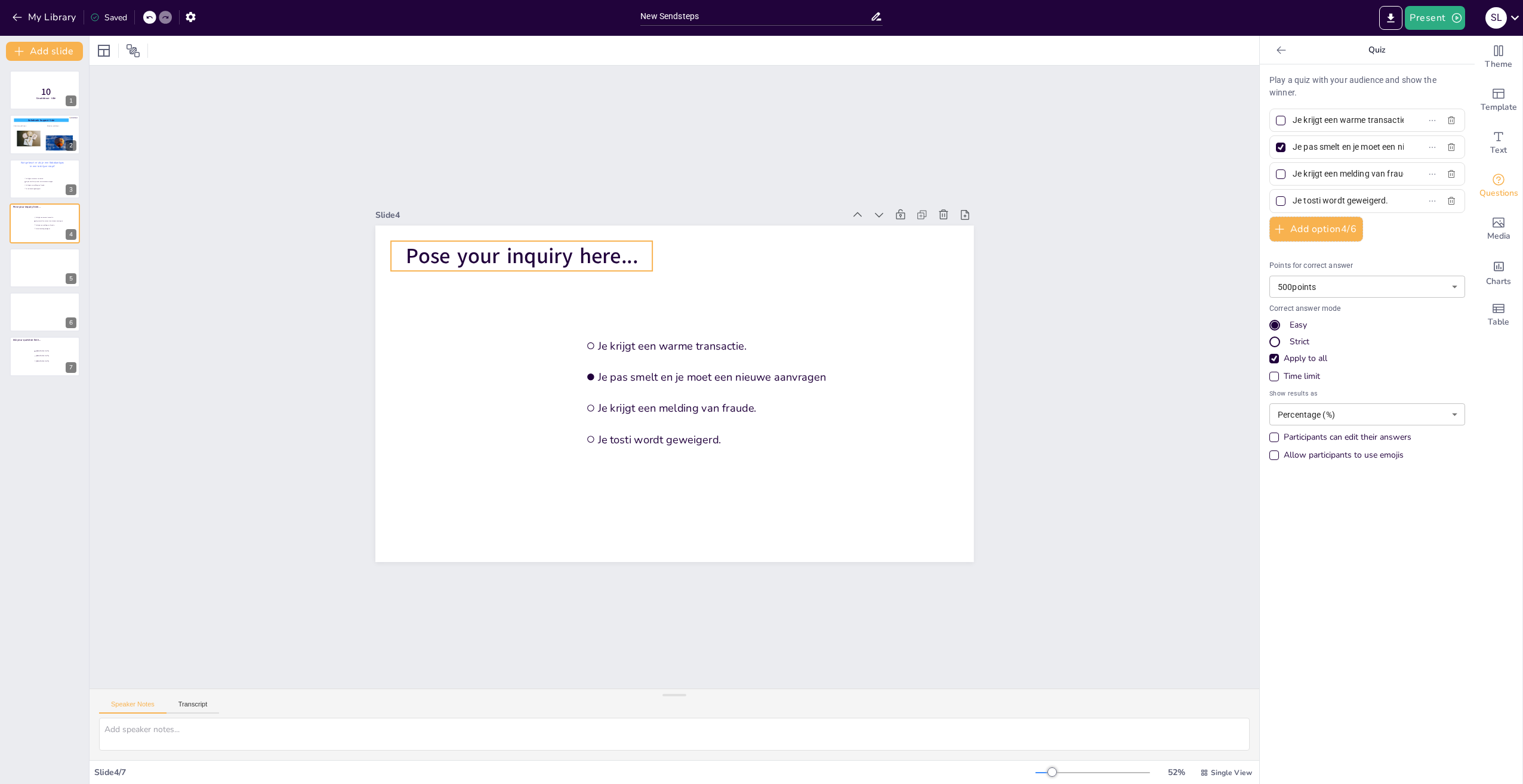
click at [568, 245] on span "Pose your inquiry here..." at bounding box center [522, 256] width 232 height 29
click at [574, 249] on span "Pose your inquiry here..." at bounding box center [522, 256] width 232 height 29
click at [628, 250] on span "Pose your inquiry here..." at bounding box center [522, 256] width 232 height 29
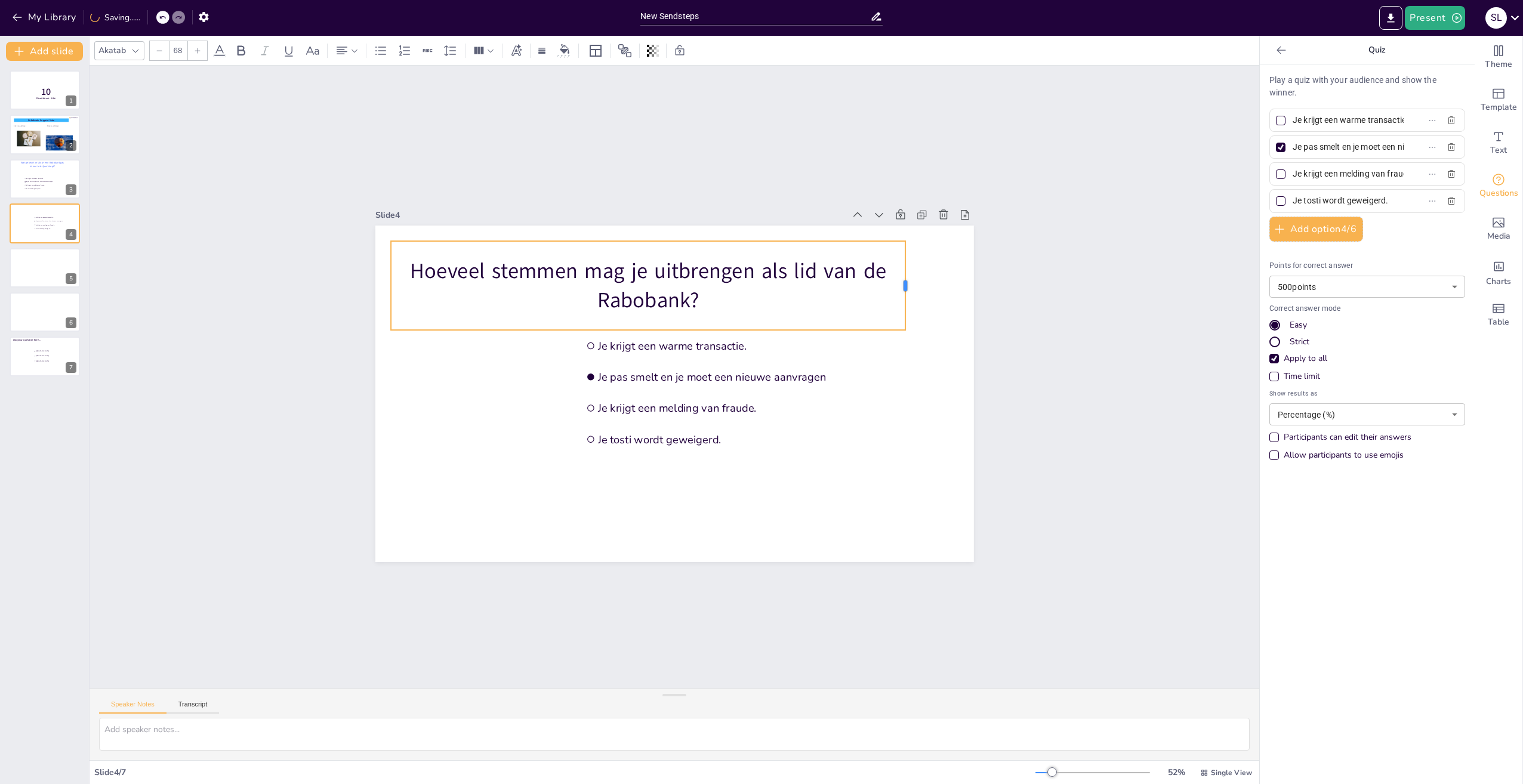
drag, startPoint x: 643, startPoint y: 280, endPoint x: 897, endPoint y: 289, distance: 254.2
click at [905, 289] on div at bounding box center [909, 286] width 9 height 89
click at [740, 293] on p "Hoeveel stemmen mag je uitbrengen als lid van de Rabobank?" at bounding box center [648, 285] width 515 height 59
click at [28, 127] on div at bounding box center [45, 134] width 71 height 40
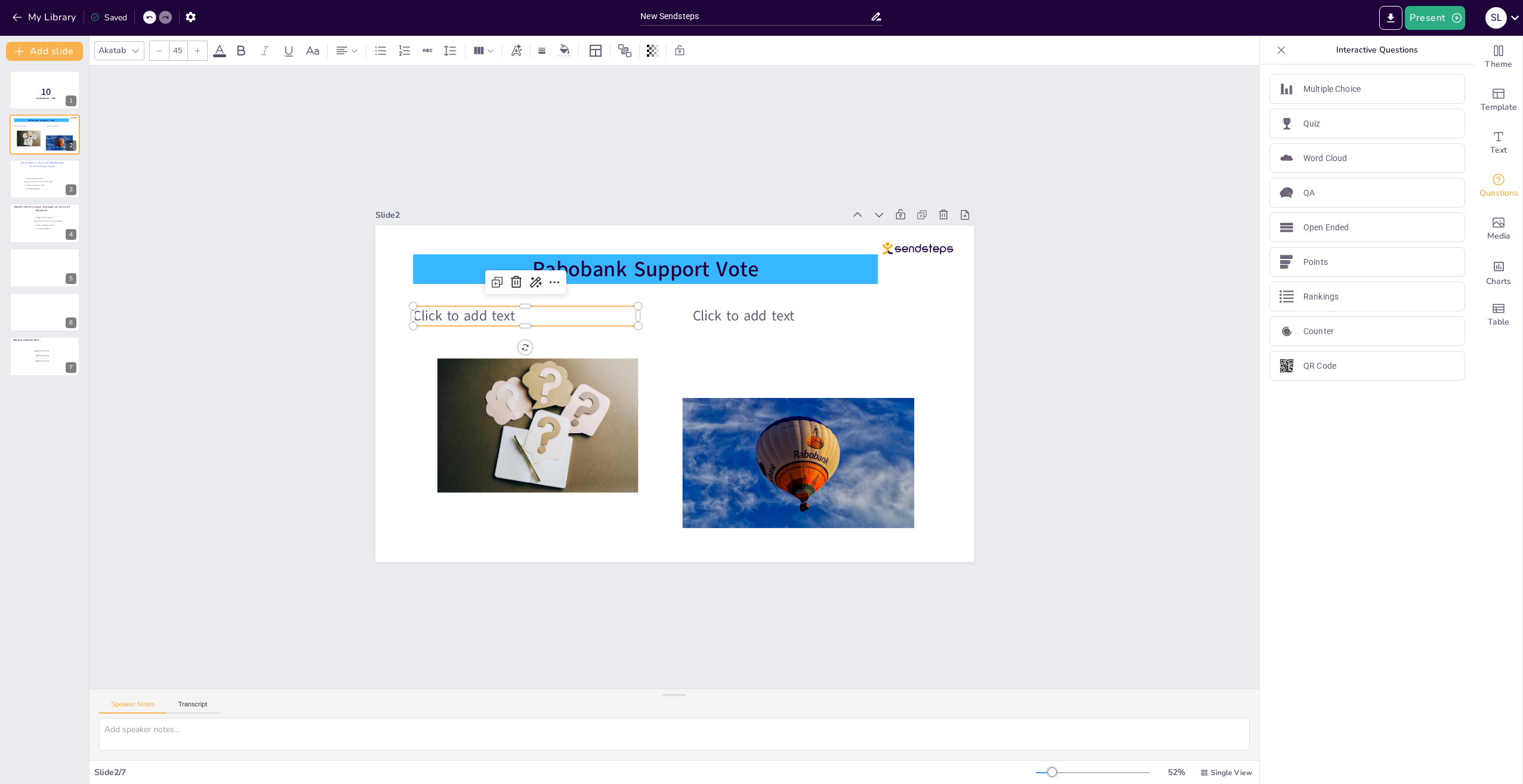
click at [449, 313] on span "Click to add text" at bounding box center [464, 316] width 101 height 19
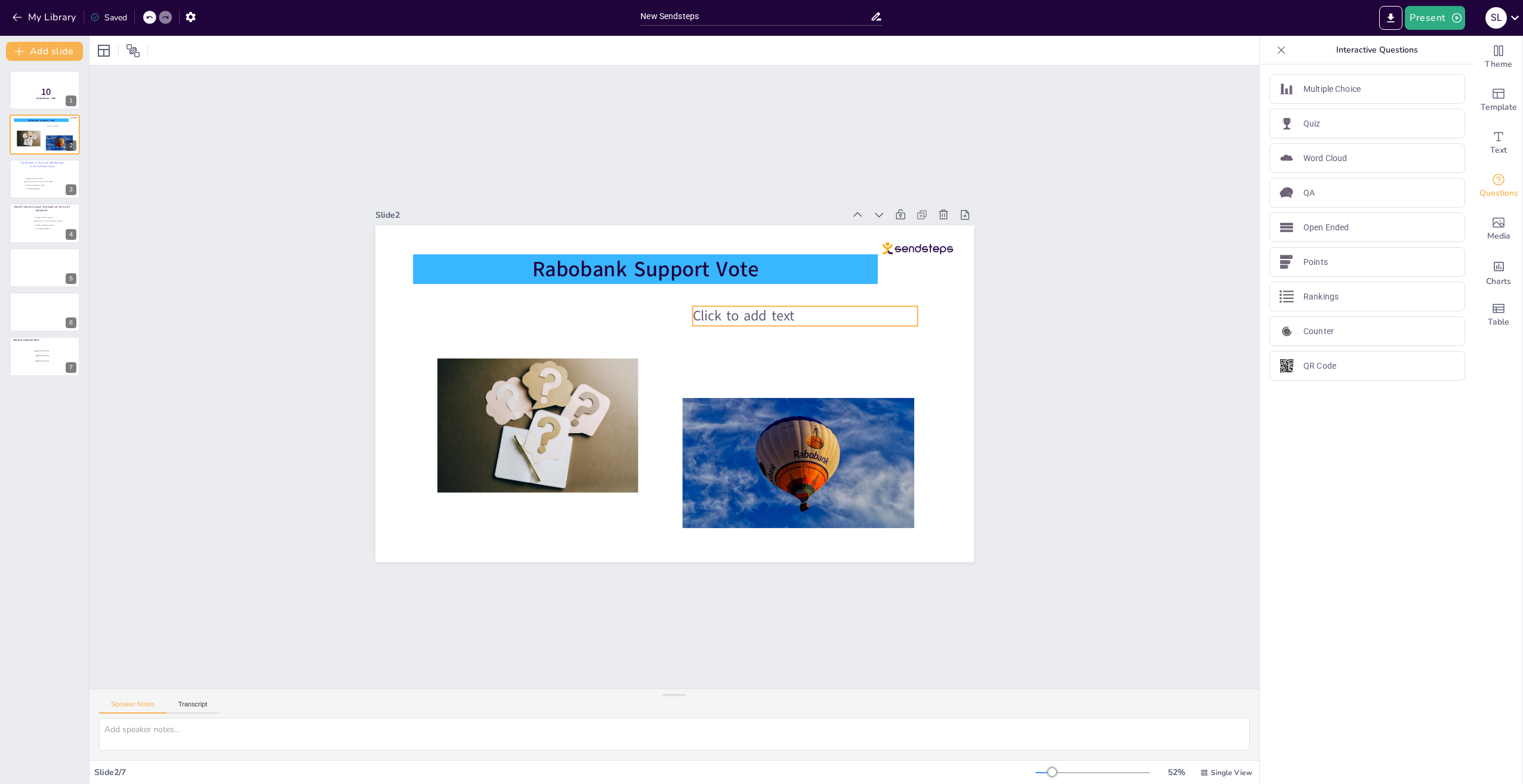
click at [722, 311] on span "Click to add text" at bounding box center [742, 316] width 101 height 19
click at [788, 277] on icon at bounding box center [795, 282] width 14 height 14
click at [30, 178] on span "Je krijgt een warme transactie." at bounding box center [42, 178] width 33 height 2
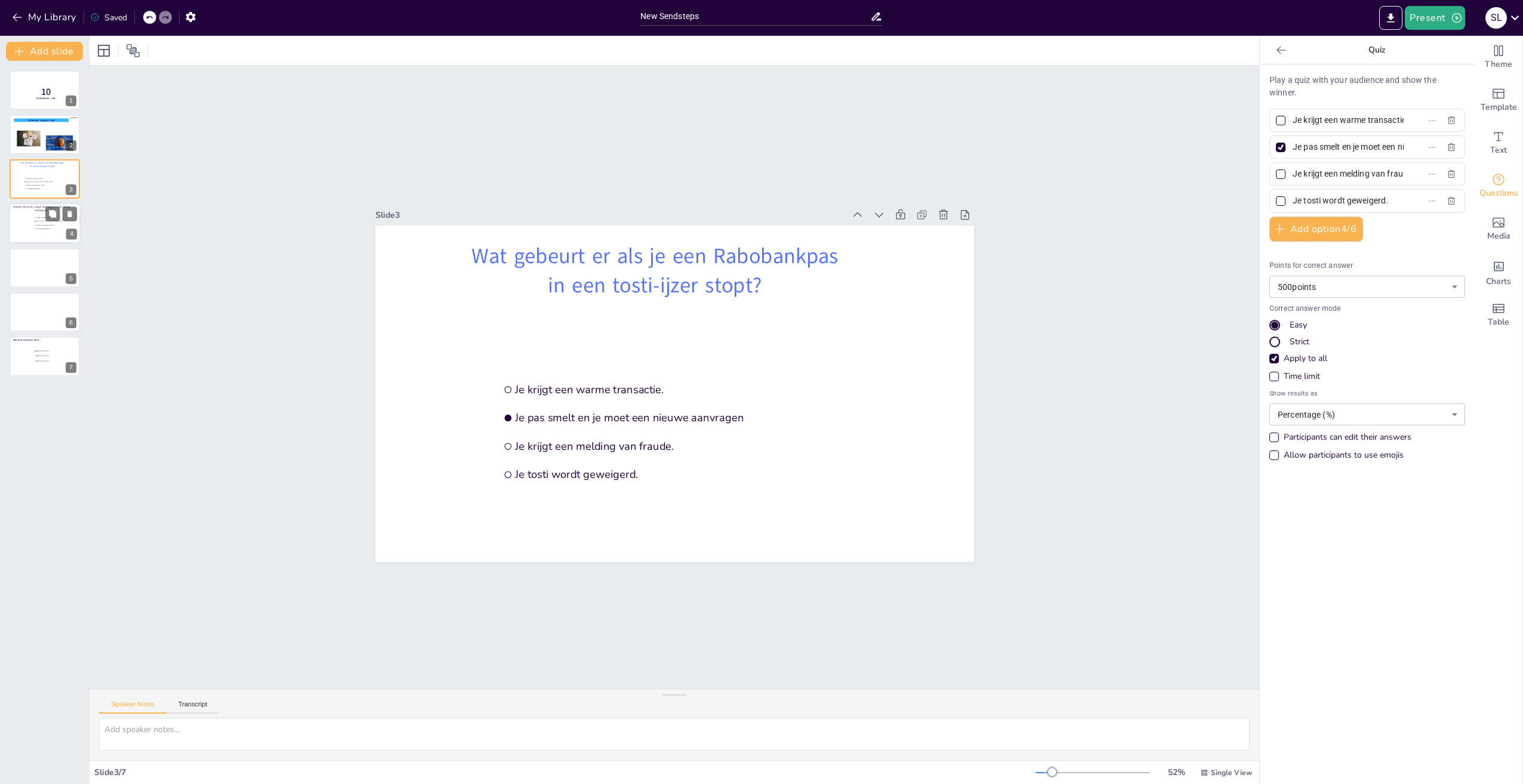
click at [27, 221] on div at bounding box center [45, 223] width 71 height 40
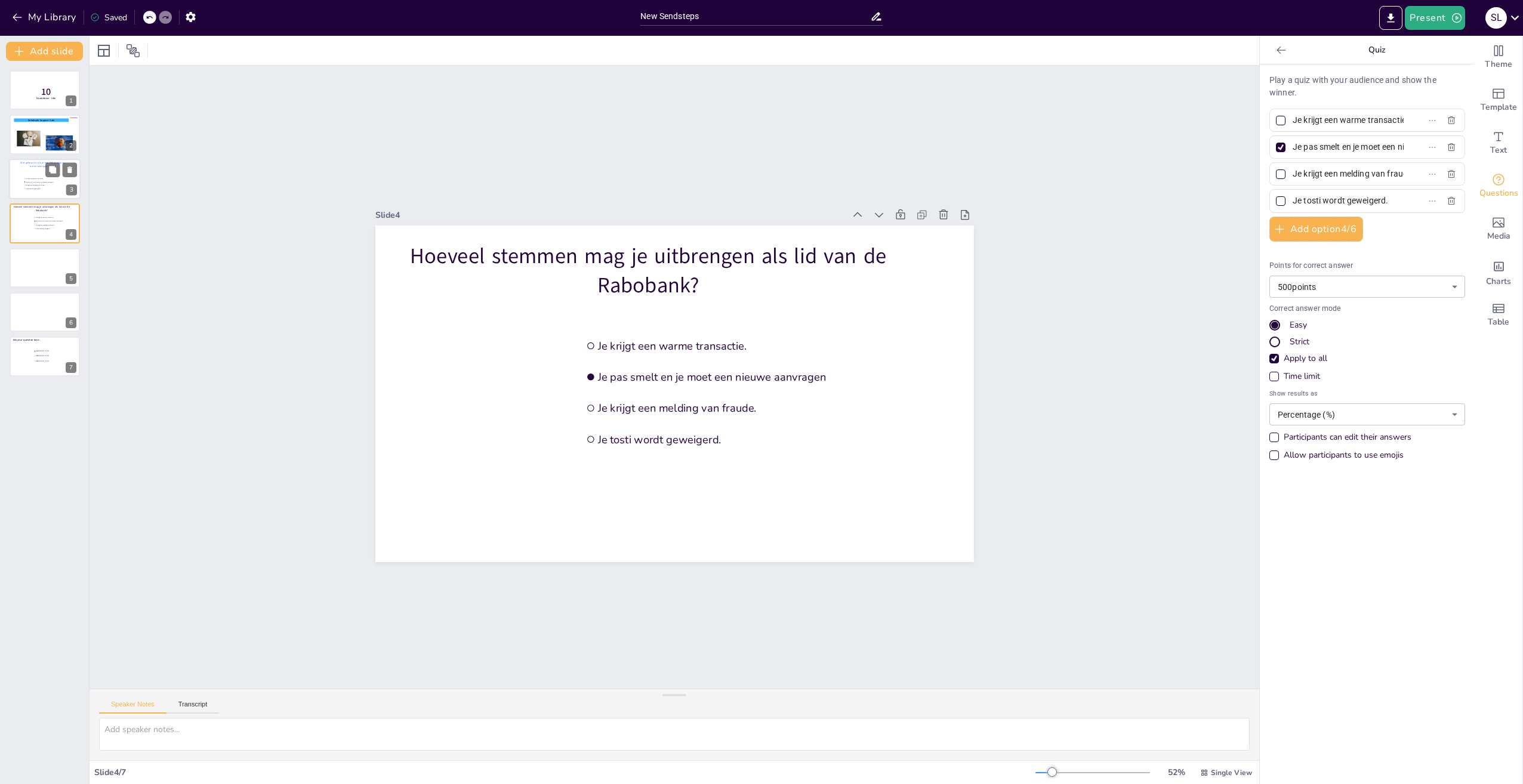
click at [32, 175] on div at bounding box center [45, 178] width 71 height 40
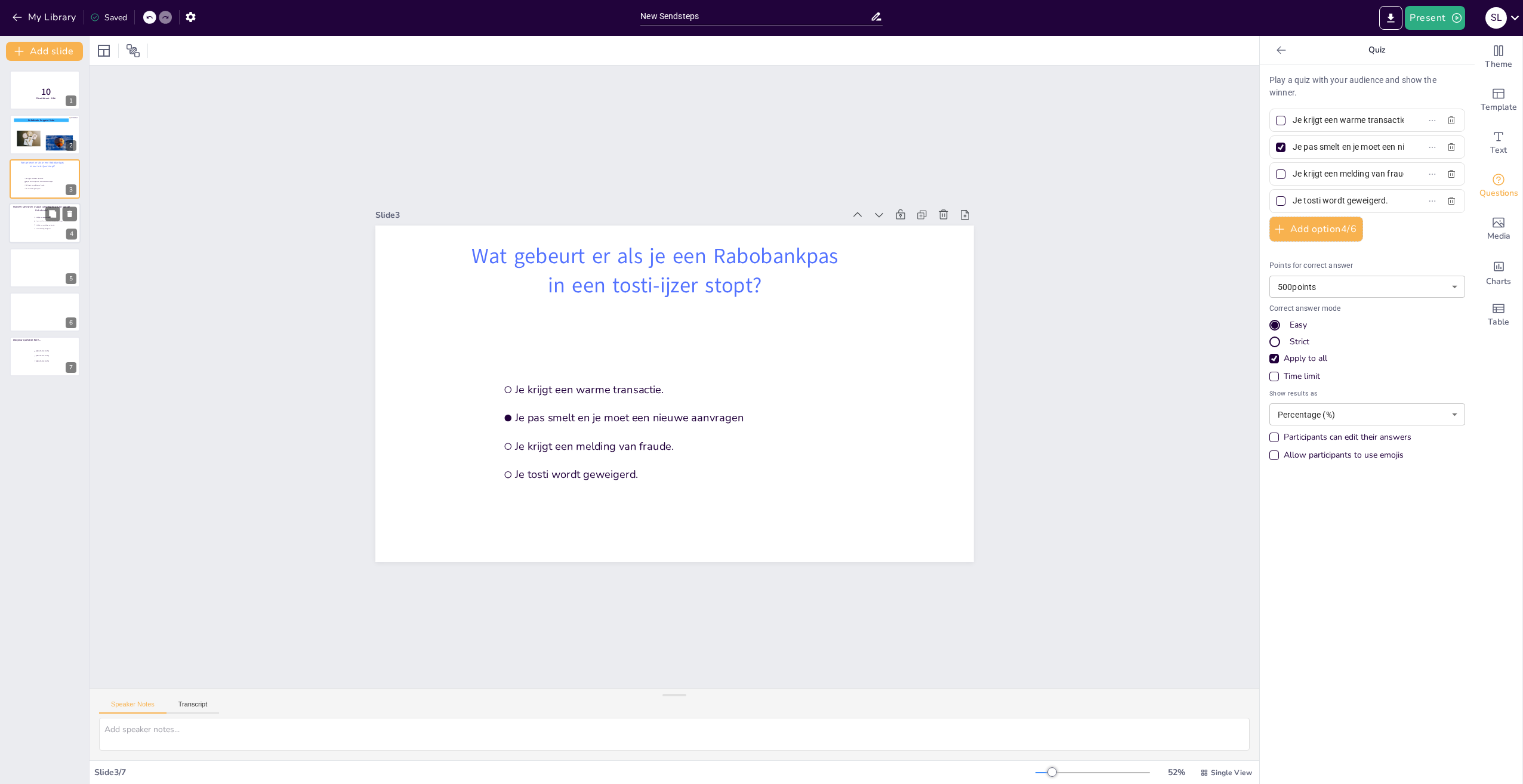
click at [30, 226] on div at bounding box center [45, 223] width 71 height 40
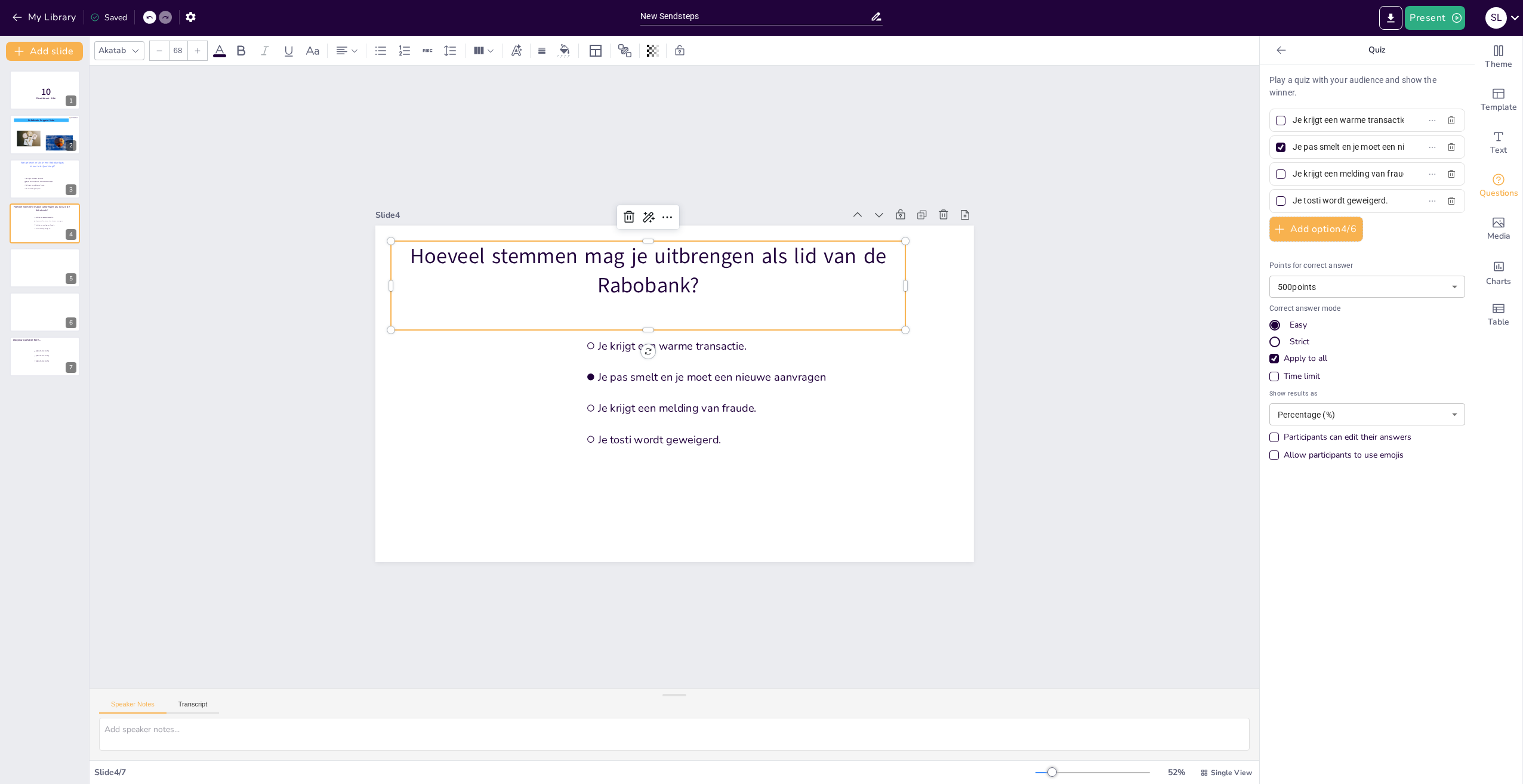
click at [638, 268] on p "Hoeveel stemmen mag je uitbrengen als lid van de Rabobank?" at bounding box center [648, 270] width 515 height 59
click at [218, 51] on icon at bounding box center [219, 50] width 11 height 11
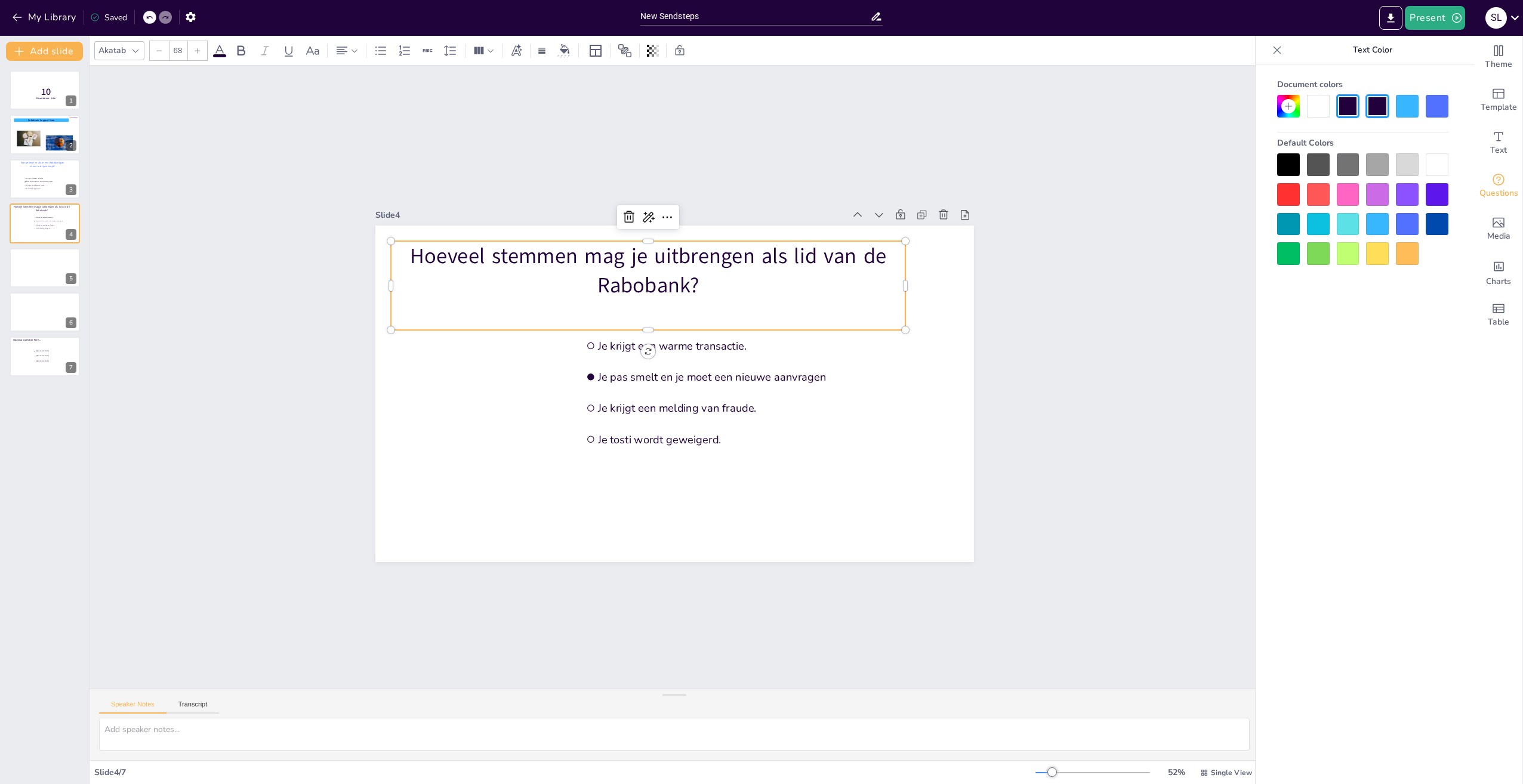
click at [1403, 224] on div at bounding box center [1407, 224] width 23 height 23
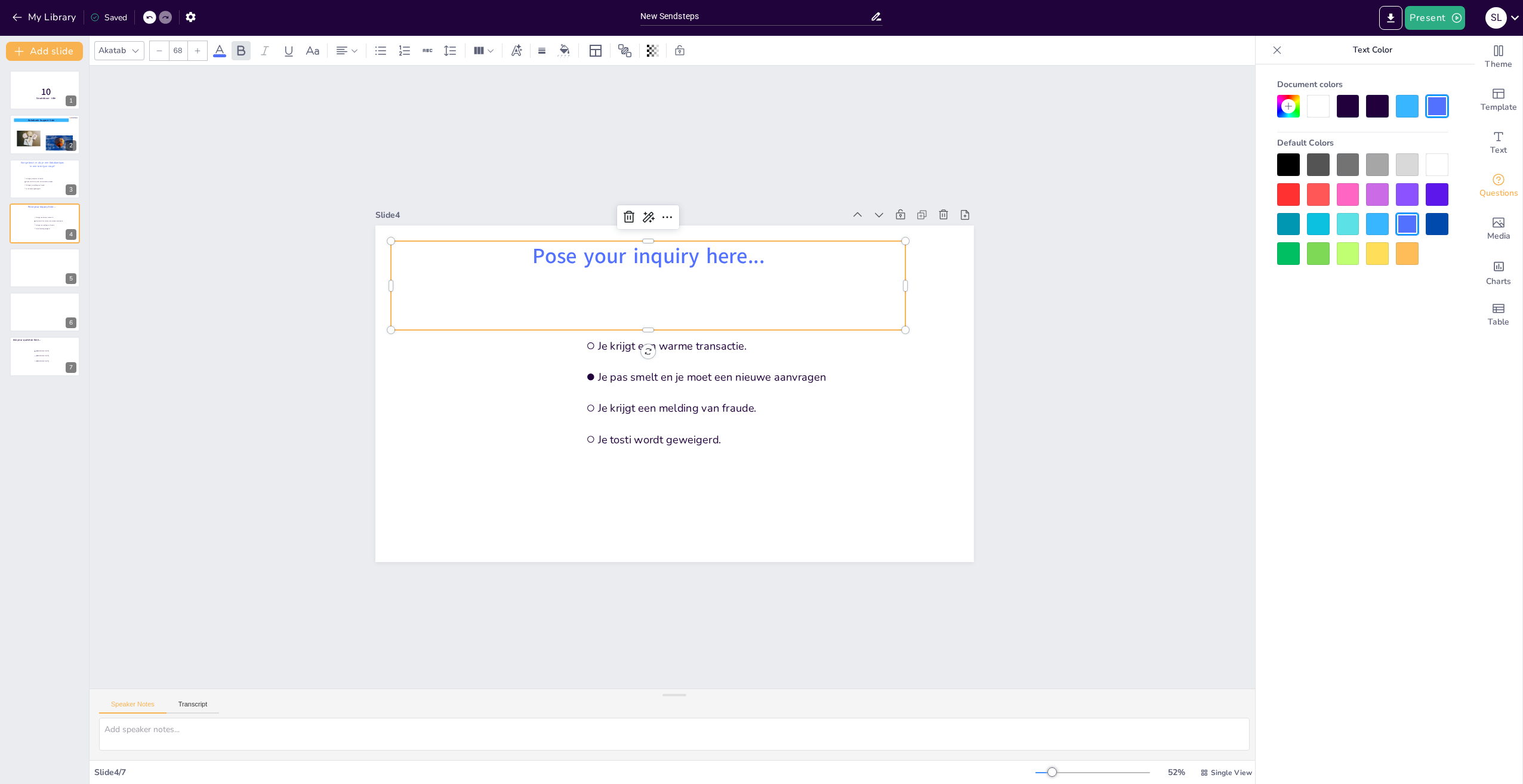
click at [760, 253] on p "Pose your inquiry here..." at bounding box center [648, 256] width 515 height 30
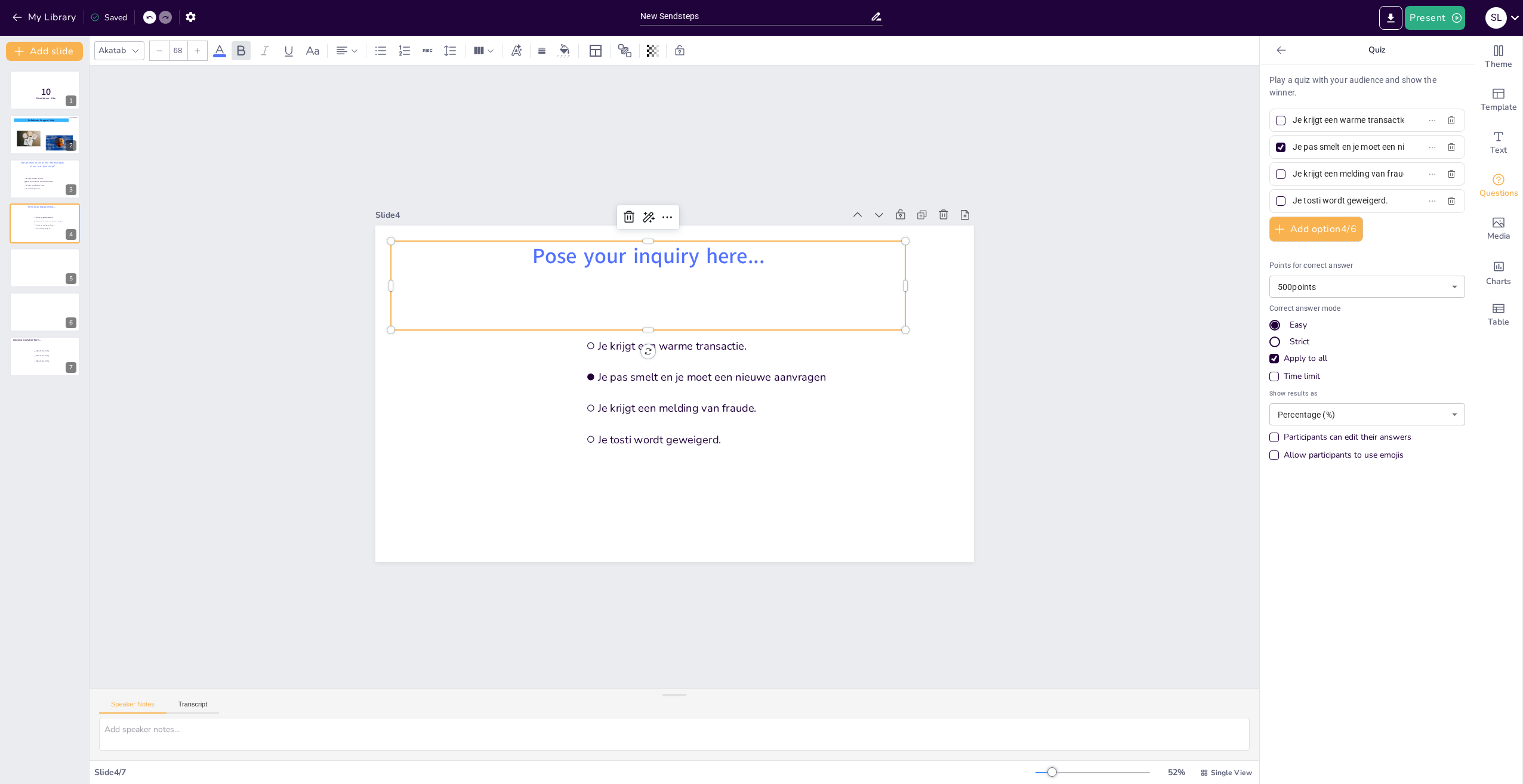
click at [753, 253] on span "Pose your inquiry here..." at bounding box center [648, 256] width 232 height 29
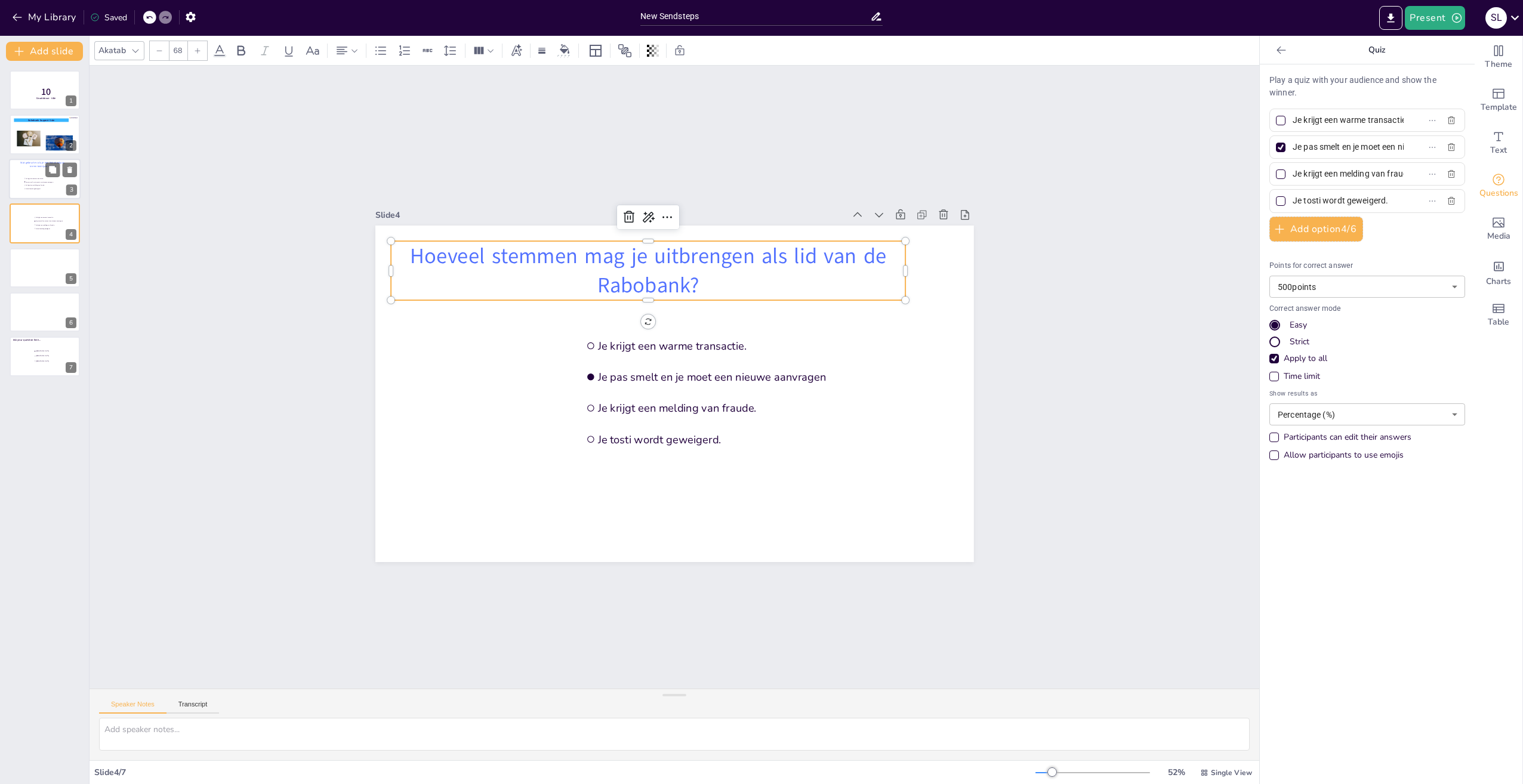
click at [33, 178] on span "Je krijgt een warme transactie." at bounding box center [42, 178] width 33 height 2
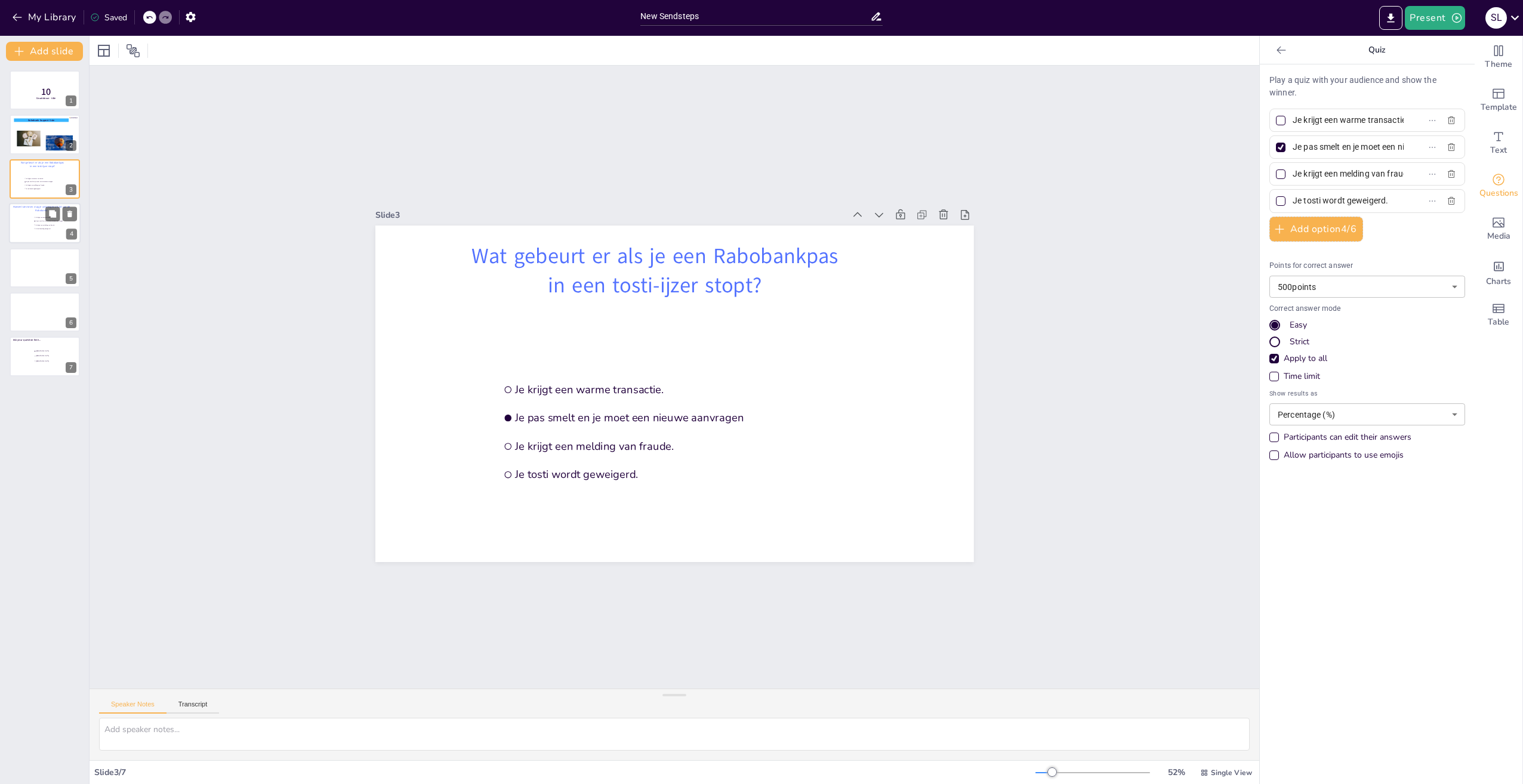
click at [30, 223] on div at bounding box center [45, 223] width 71 height 40
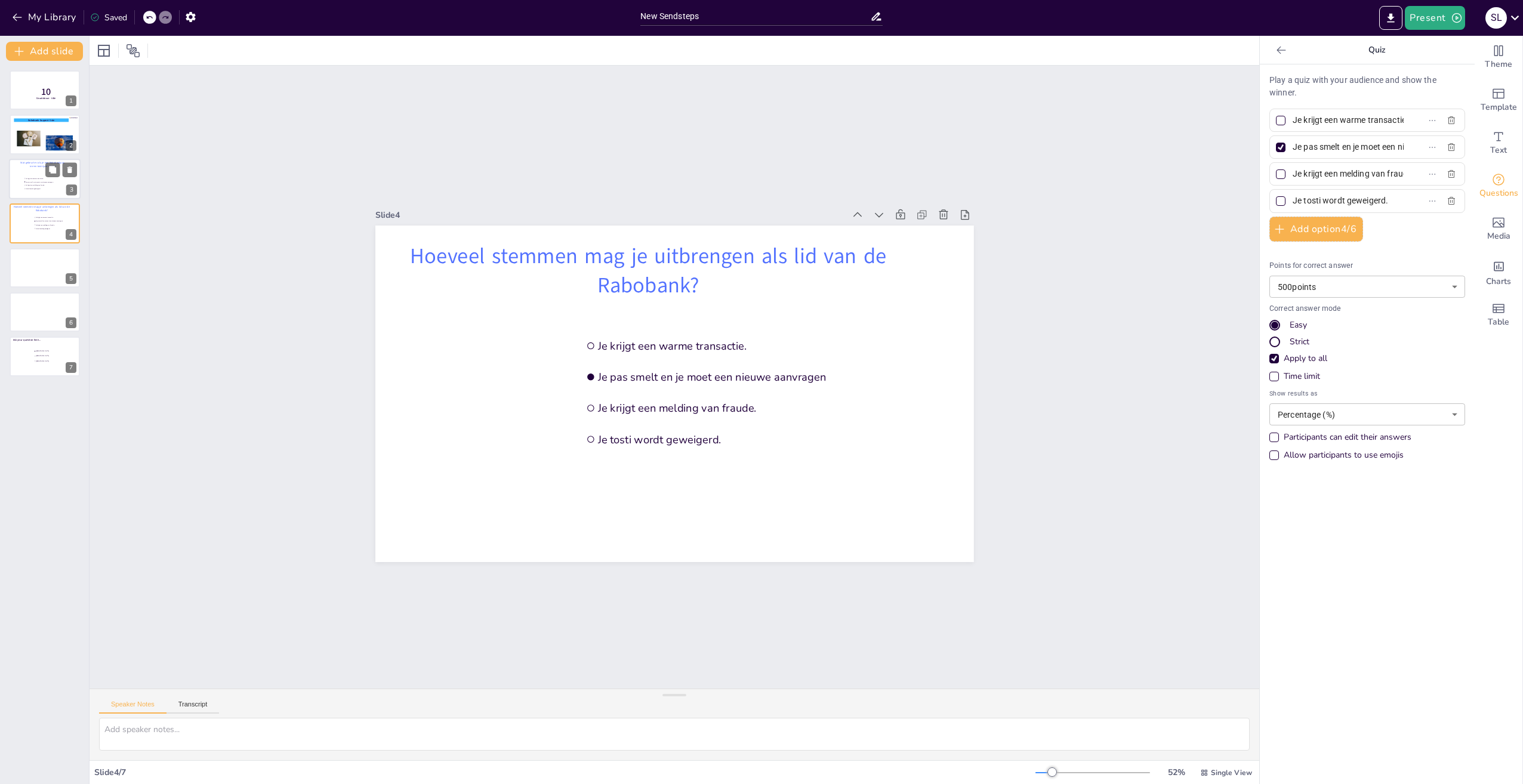
click at [30, 180] on li "Je krijgt een warme transactie." at bounding box center [42, 178] width 36 height 3
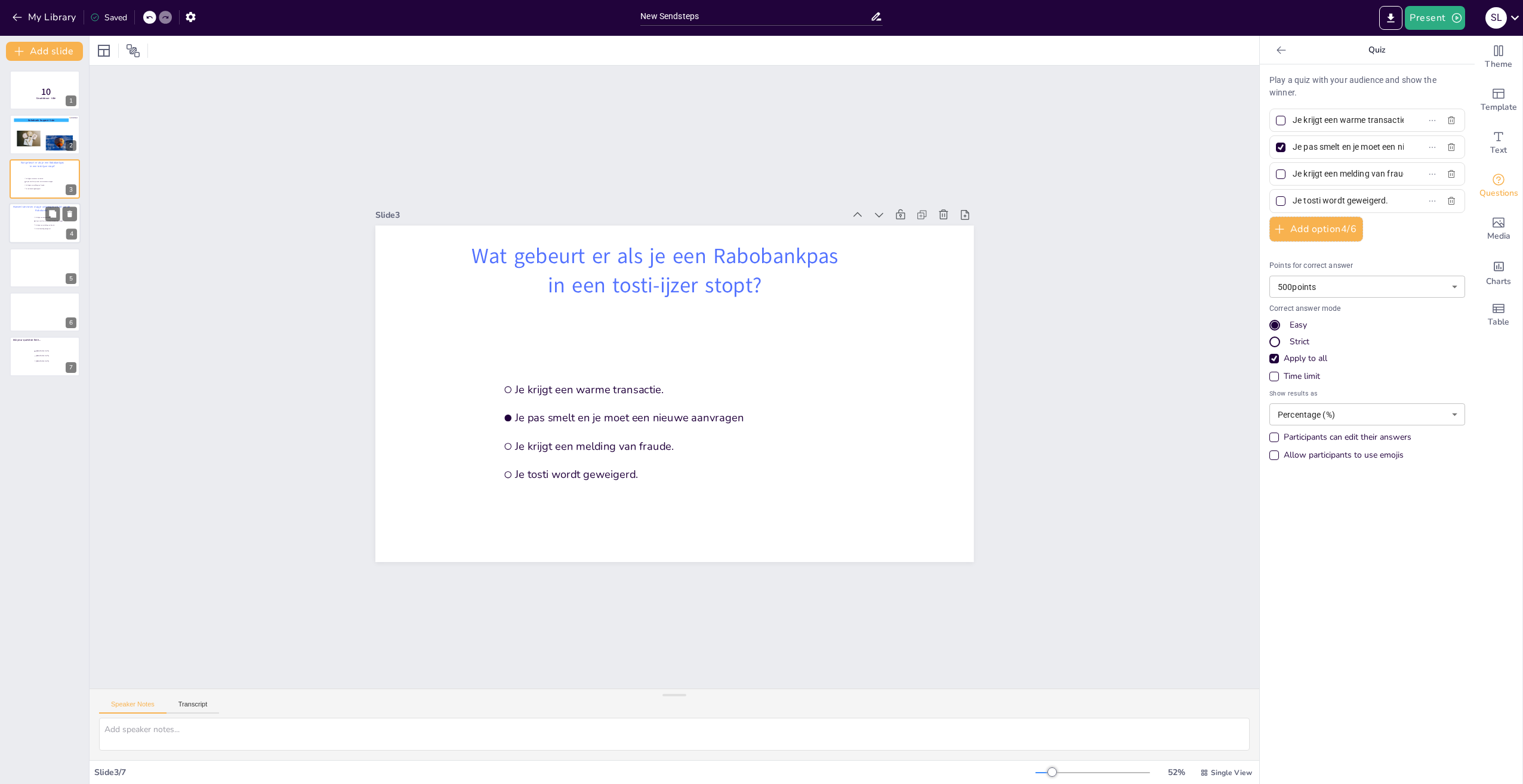
click at [30, 224] on div at bounding box center [45, 223] width 71 height 40
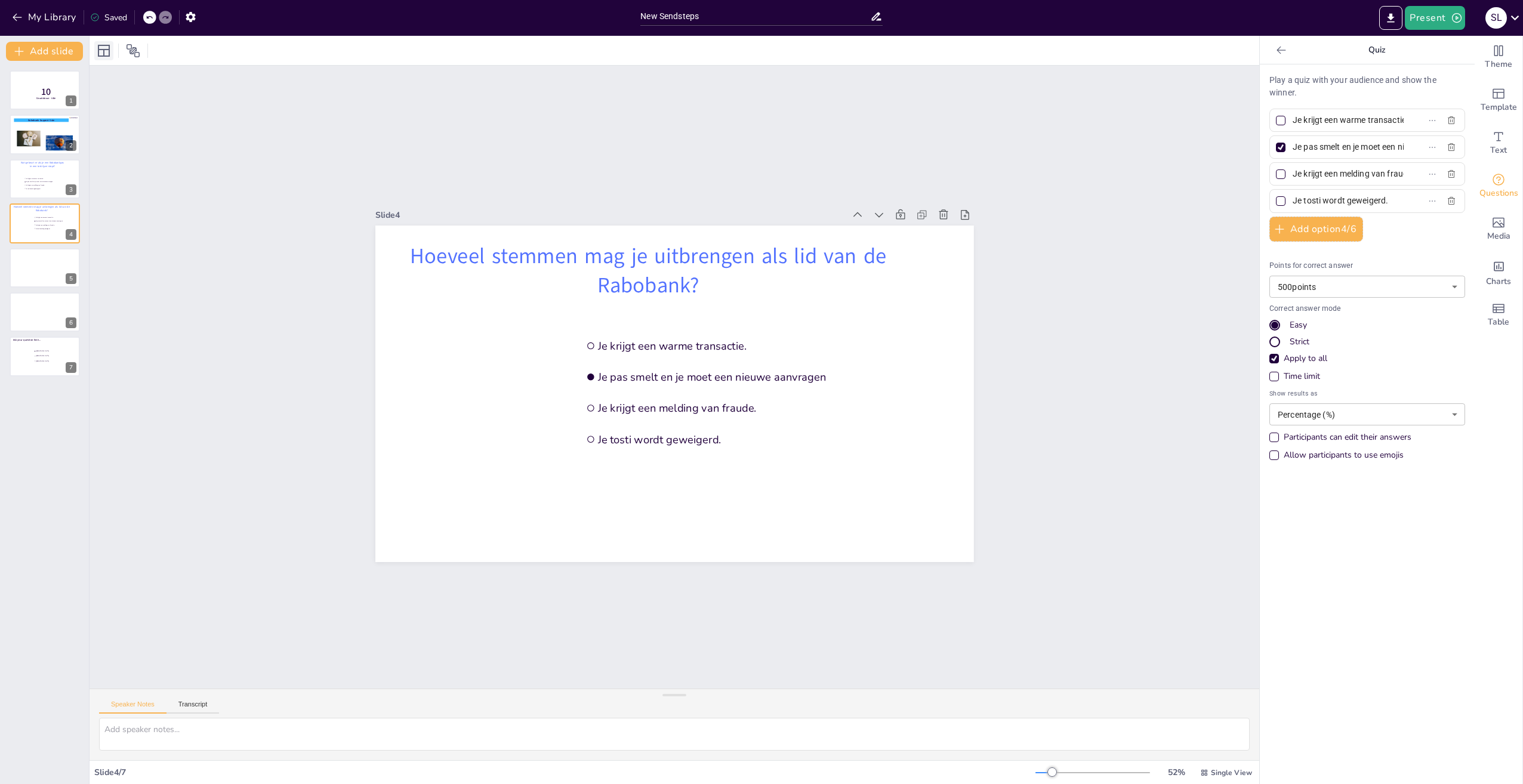
click at [102, 45] on icon at bounding box center [103, 50] width 12 height 12
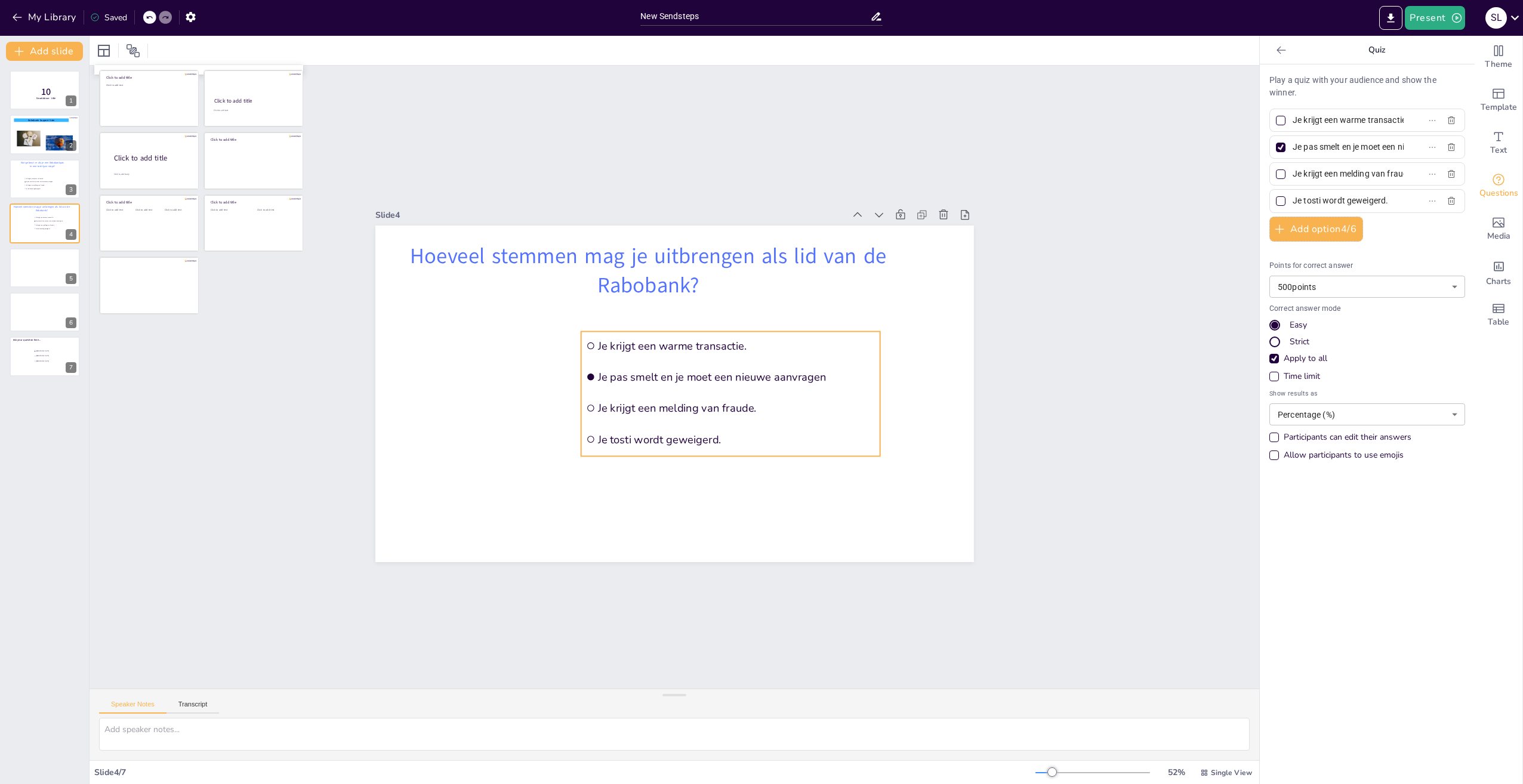
click at [598, 373] on span "Je pas smelt en je moet een nieuwe aanvragen" at bounding box center [737, 377] width 277 height 15
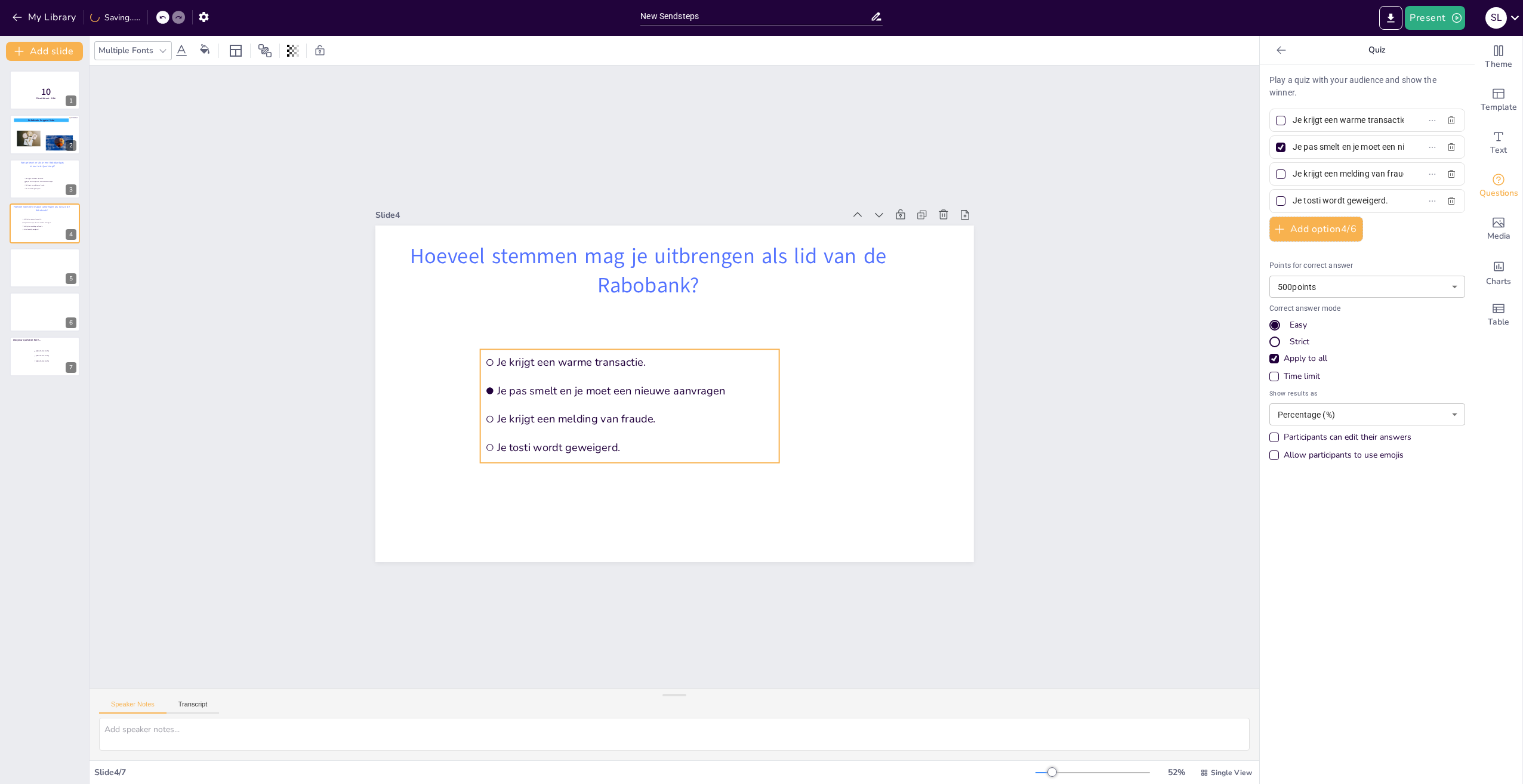
drag, startPoint x: 628, startPoint y: 393, endPoint x: 527, endPoint y: 410, distance: 102.4
click at [527, 412] on span "Je krijgt een melding van fraude." at bounding box center [636, 419] width 277 height 15
click at [660, 367] on li "Je krijgt een warme transactie." at bounding box center [629, 362] width 299 height 25
click at [1447, 118] on icon "button" at bounding box center [1451, 120] width 9 height 9
checkbox input "true"
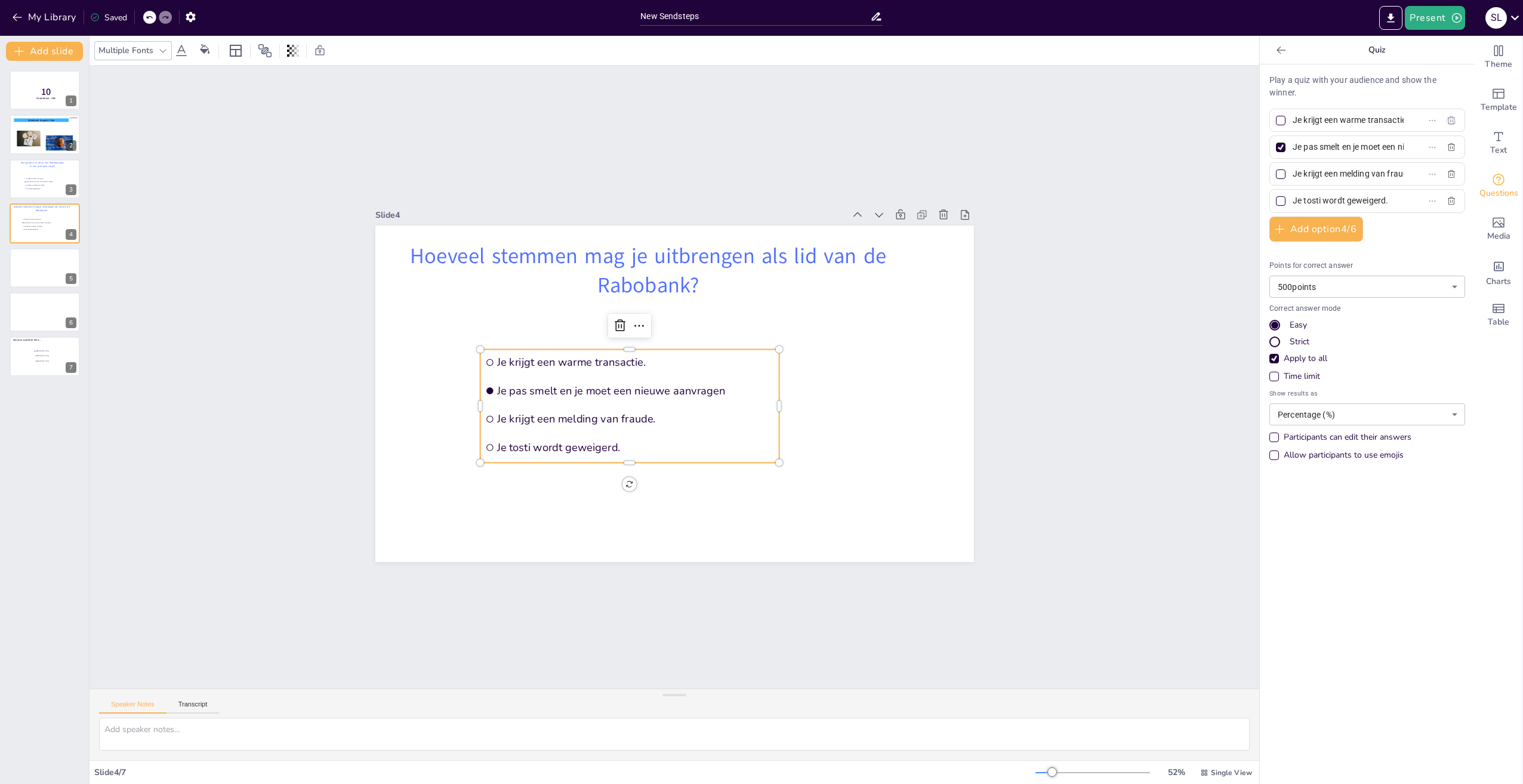
checkbox input "false"
checkbox input "true"
checkbox input "false"
type input "Je pas smelt en je moet een nieuwe aanvragen"
type input "Je krijgt een melding van fraude."
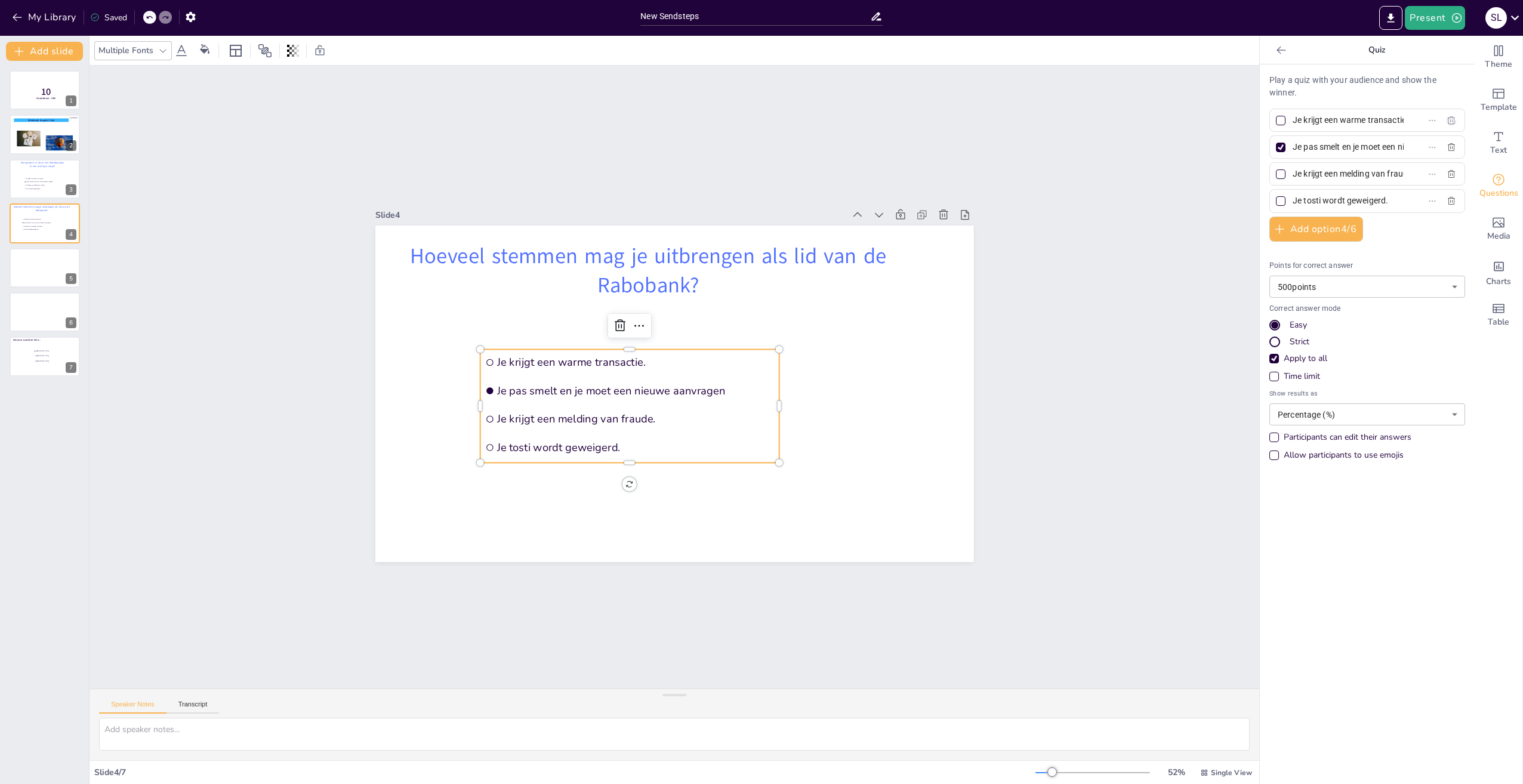
type input "Je tosti wordt geweigerd."
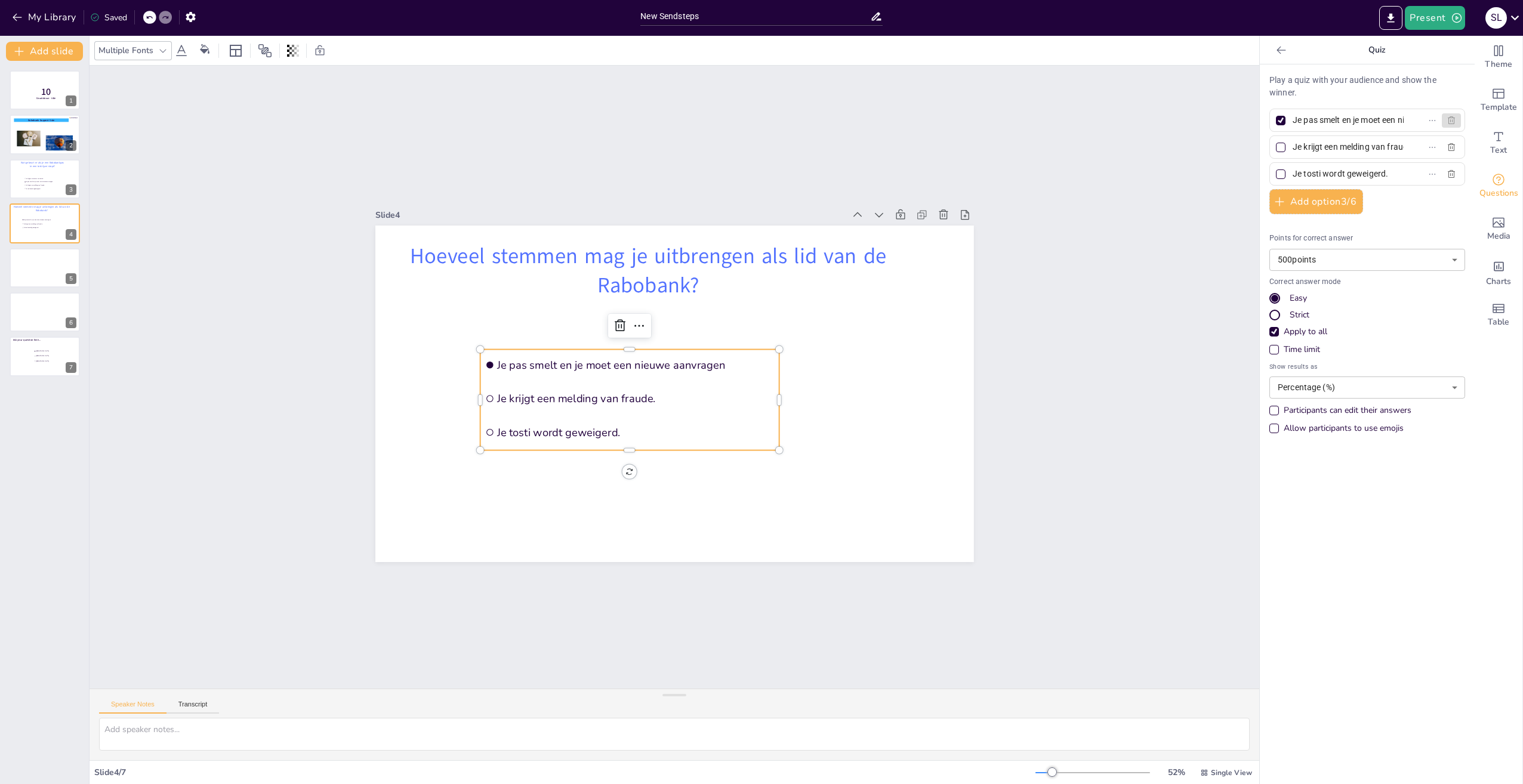
click at [1447, 120] on icon "button" at bounding box center [1451, 120] width 9 height 9
checkbox input "false"
type input "Je krijgt een melding van fraude."
type input "Je tosti wordt geweigerd."
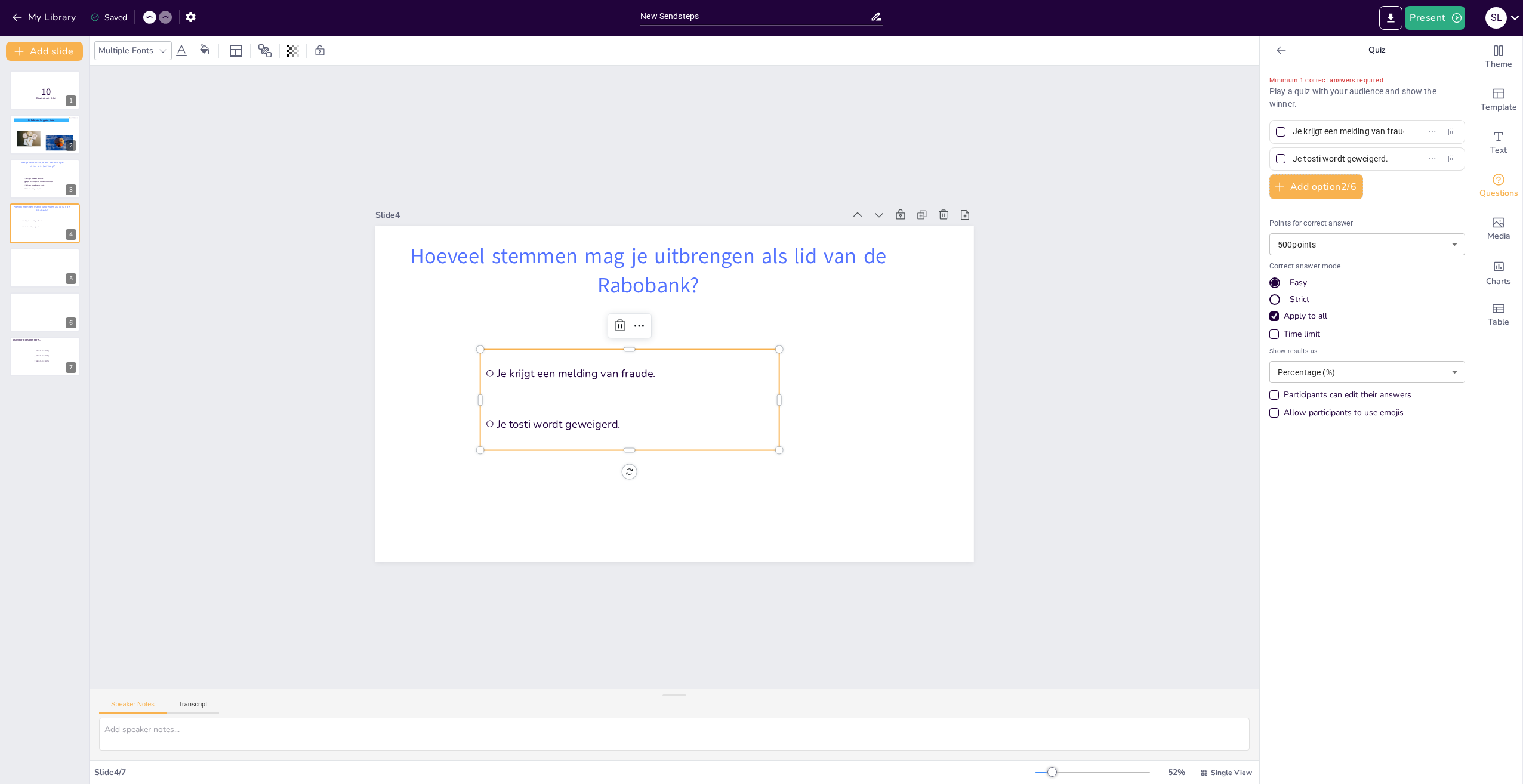
click at [1397, 132] on label "Je krijgt een melding van fraude." at bounding box center [1348, 132] width 149 height 17
click at [1397, 132] on input "Je krijgt een melding van fraude." at bounding box center [1348, 132] width 111 height 17
type input "J"
click at [1382, 160] on input "Je tosti wordt geweigerd." at bounding box center [1348, 159] width 111 height 17
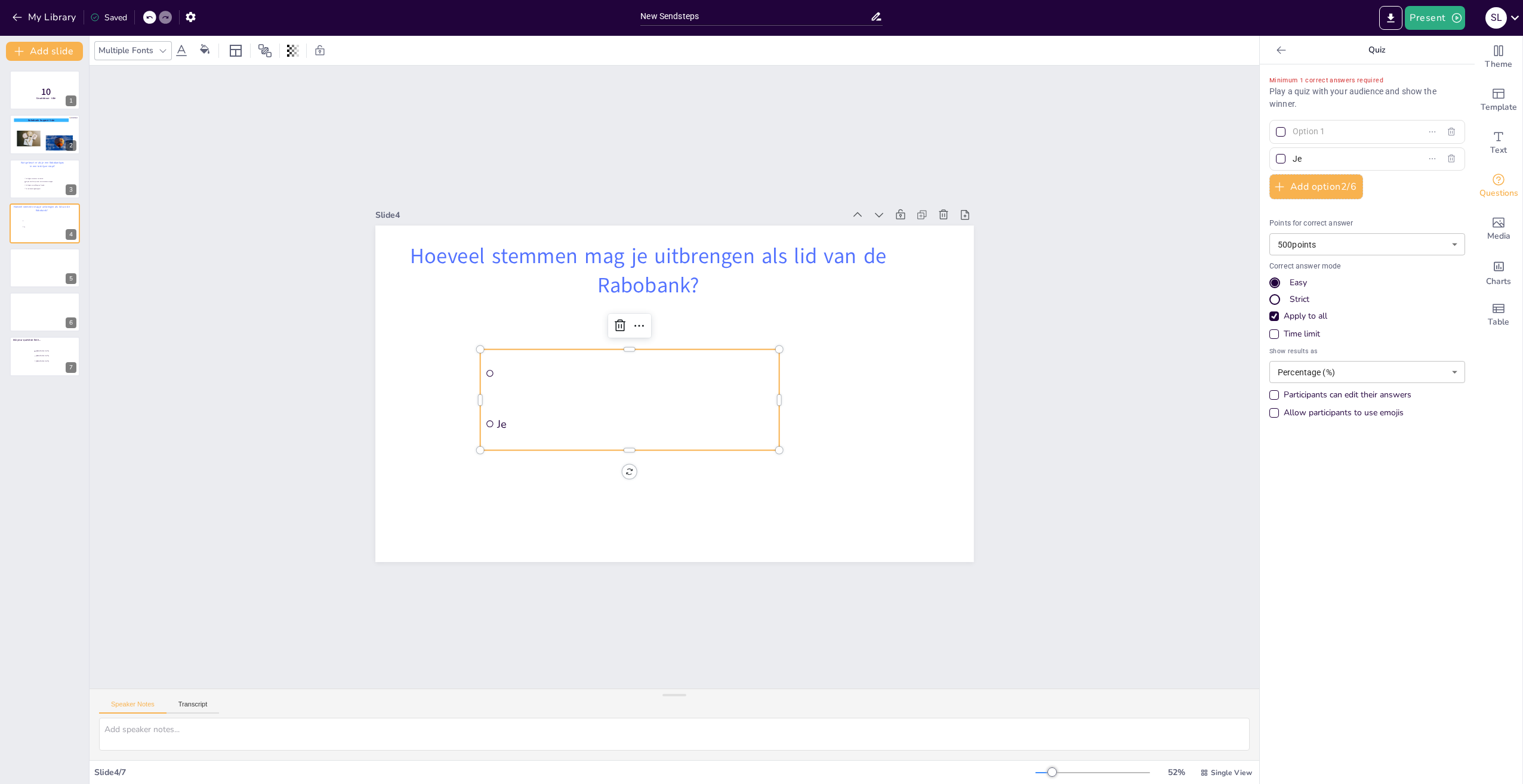
type input "J"
click at [1314, 183] on button "Add option 2 / 6" at bounding box center [1316, 186] width 93 height 25
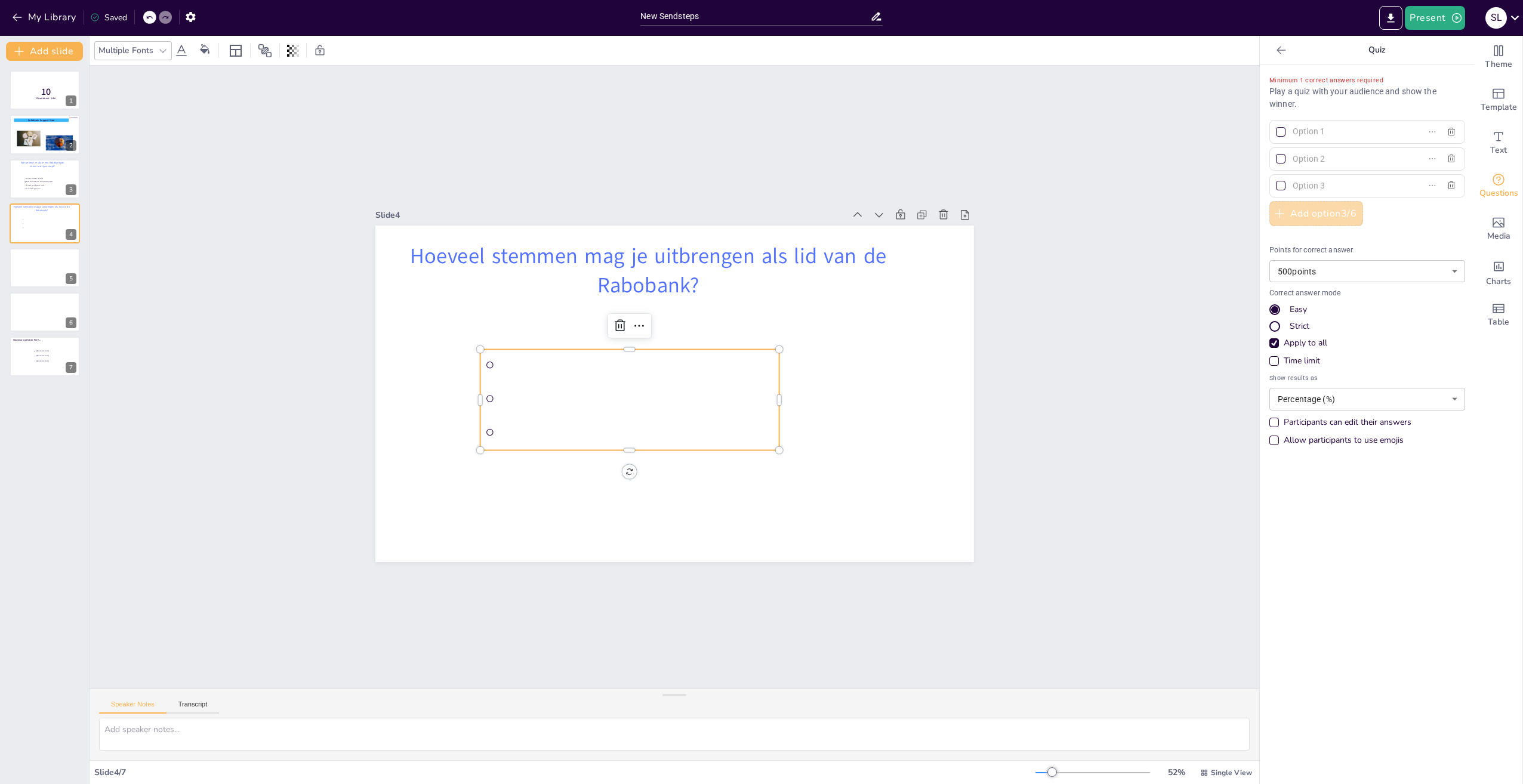
click at [1306, 209] on button "Add option 3 / 6" at bounding box center [1316, 213] width 93 height 25
click at [1302, 131] on input "text" at bounding box center [1348, 132] width 111 height 17
type input "1"
click at [1297, 156] on input "text" at bounding box center [1348, 159] width 111 height 17
type input "2"
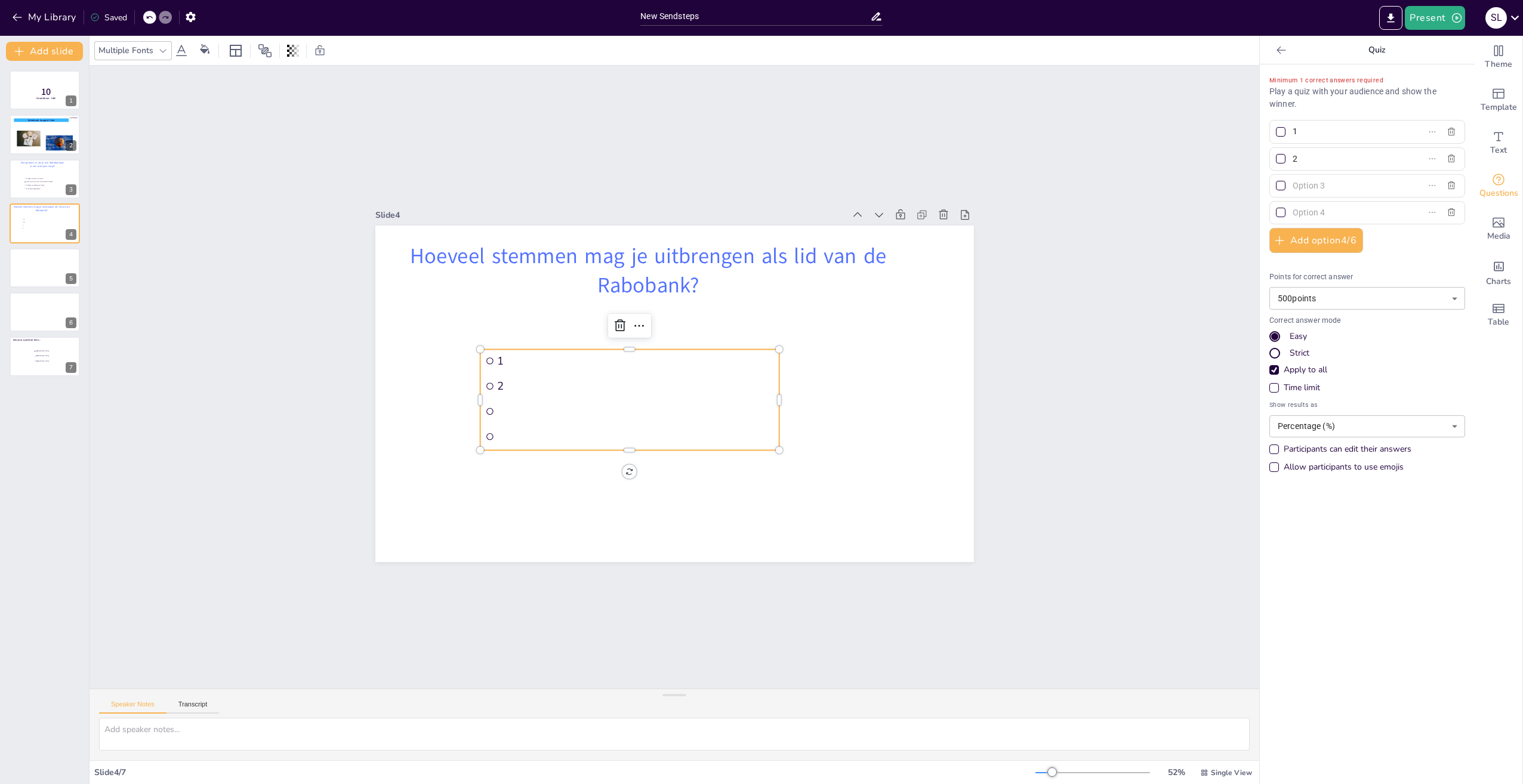
click at [1294, 185] on input "text" at bounding box center [1348, 185] width 111 height 17
type input "3"
click at [1294, 212] on input "text" at bounding box center [1348, 212] width 111 height 17
type input "4"
click at [1278, 188] on div at bounding box center [1281, 185] width 6 height 6
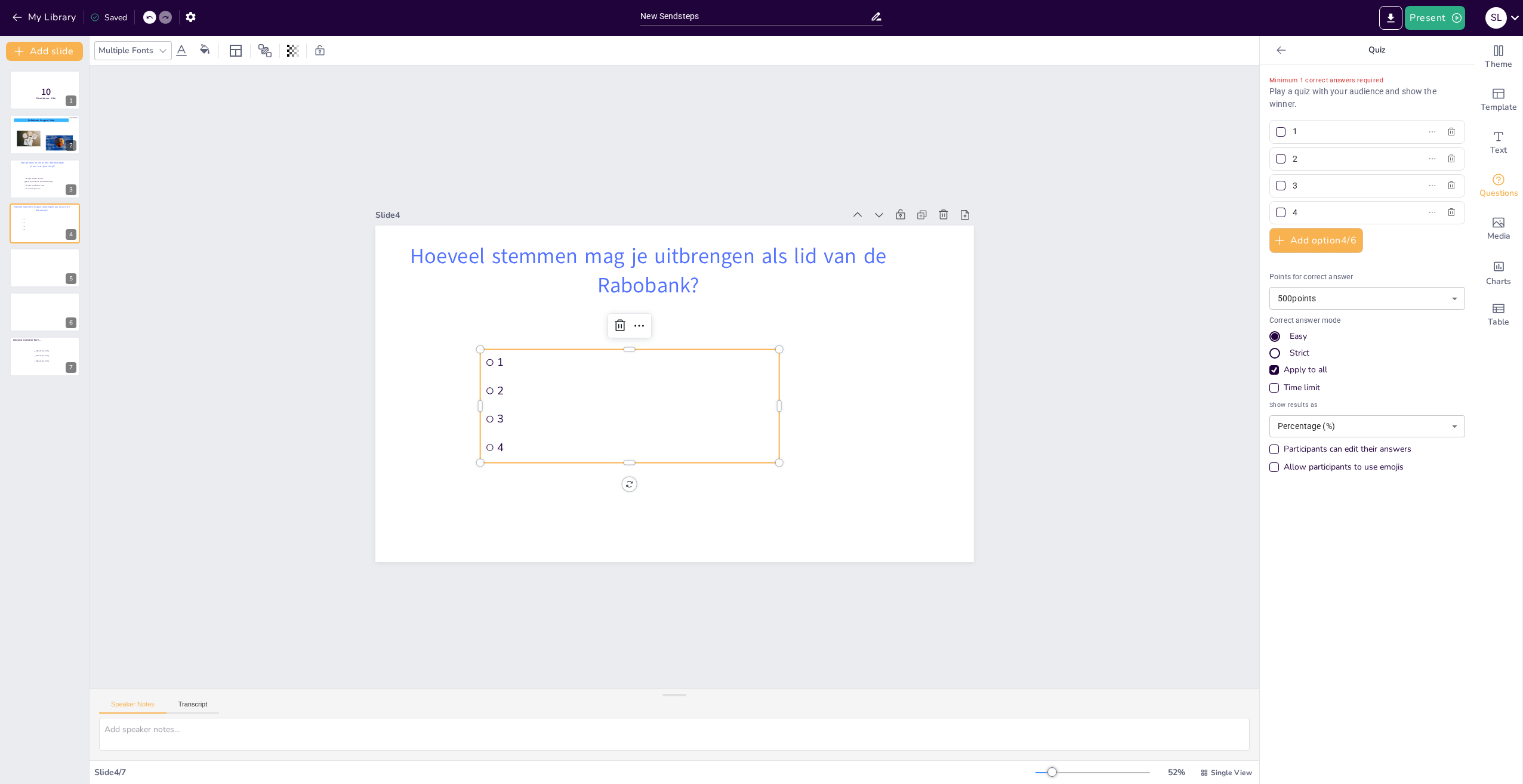
click at [1293, 188] on input "3" at bounding box center [1348, 185] width 111 height 17
checkbox input "true"
click at [45, 269] on div at bounding box center [45, 267] width 71 height 40
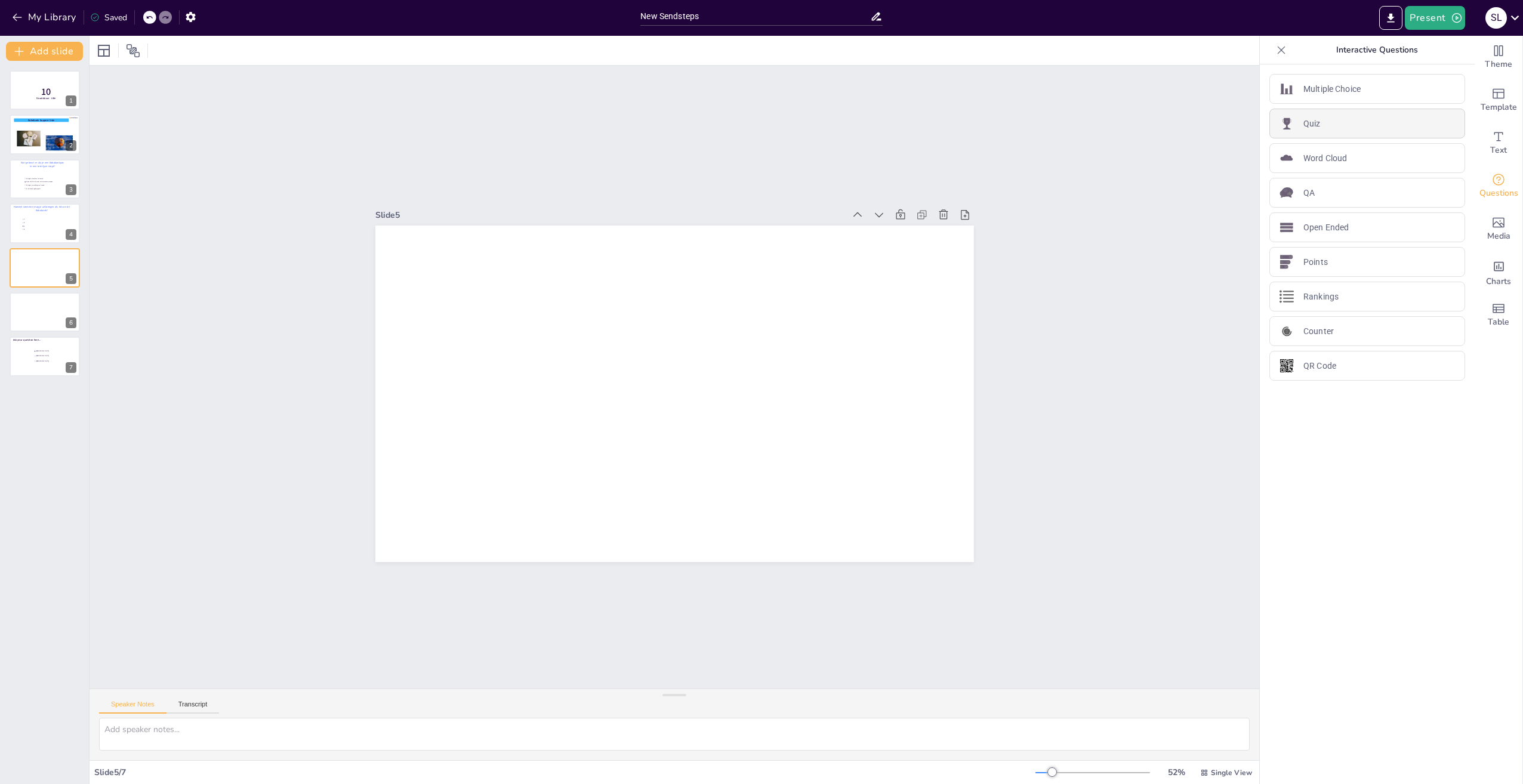
click at [1304, 120] on p "Quiz" at bounding box center [1312, 124] width 17 height 13
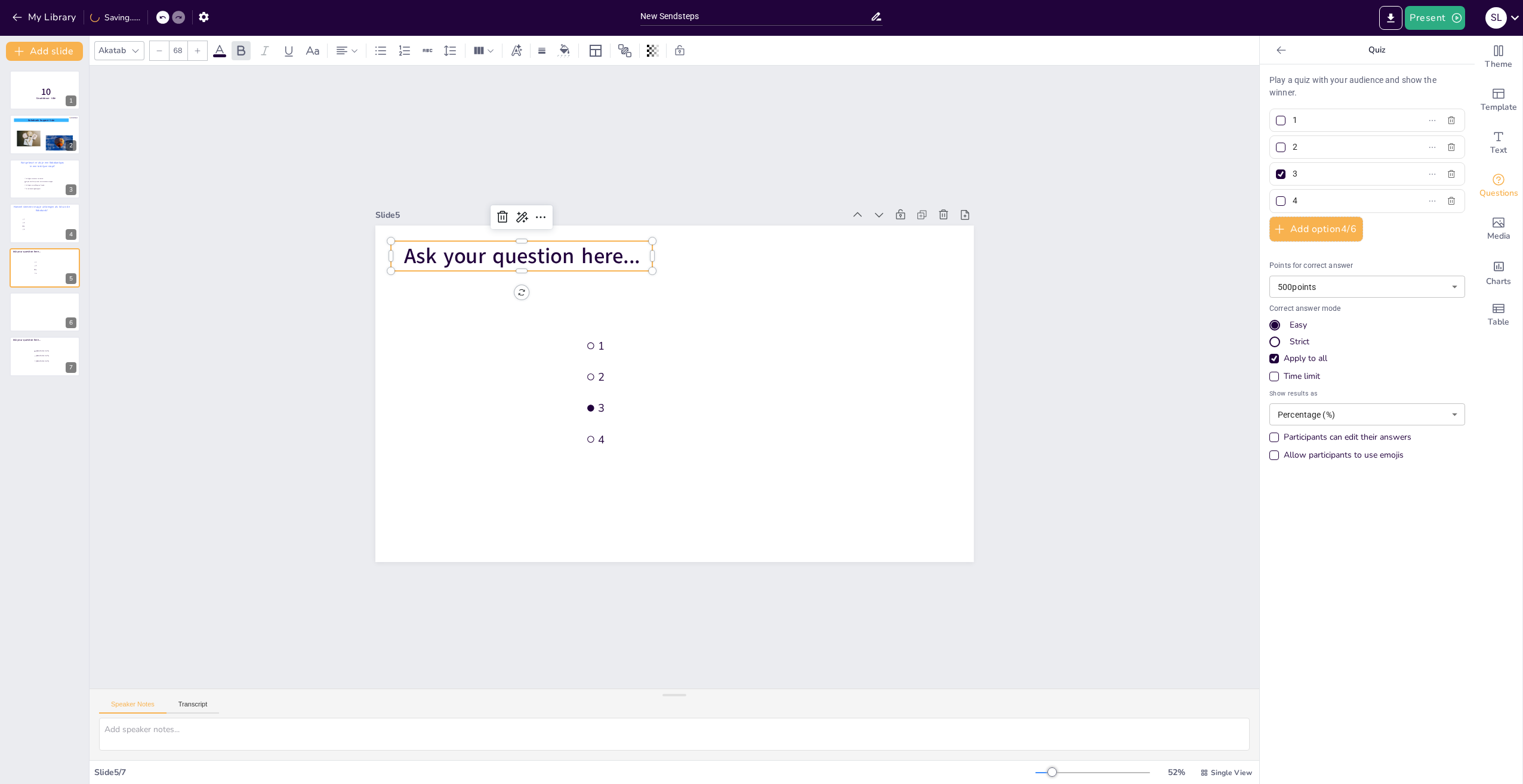
click at [583, 255] on span "Ask your question here..." at bounding box center [522, 256] width 236 height 29
click at [534, 215] on icon at bounding box center [541, 217] width 14 height 14
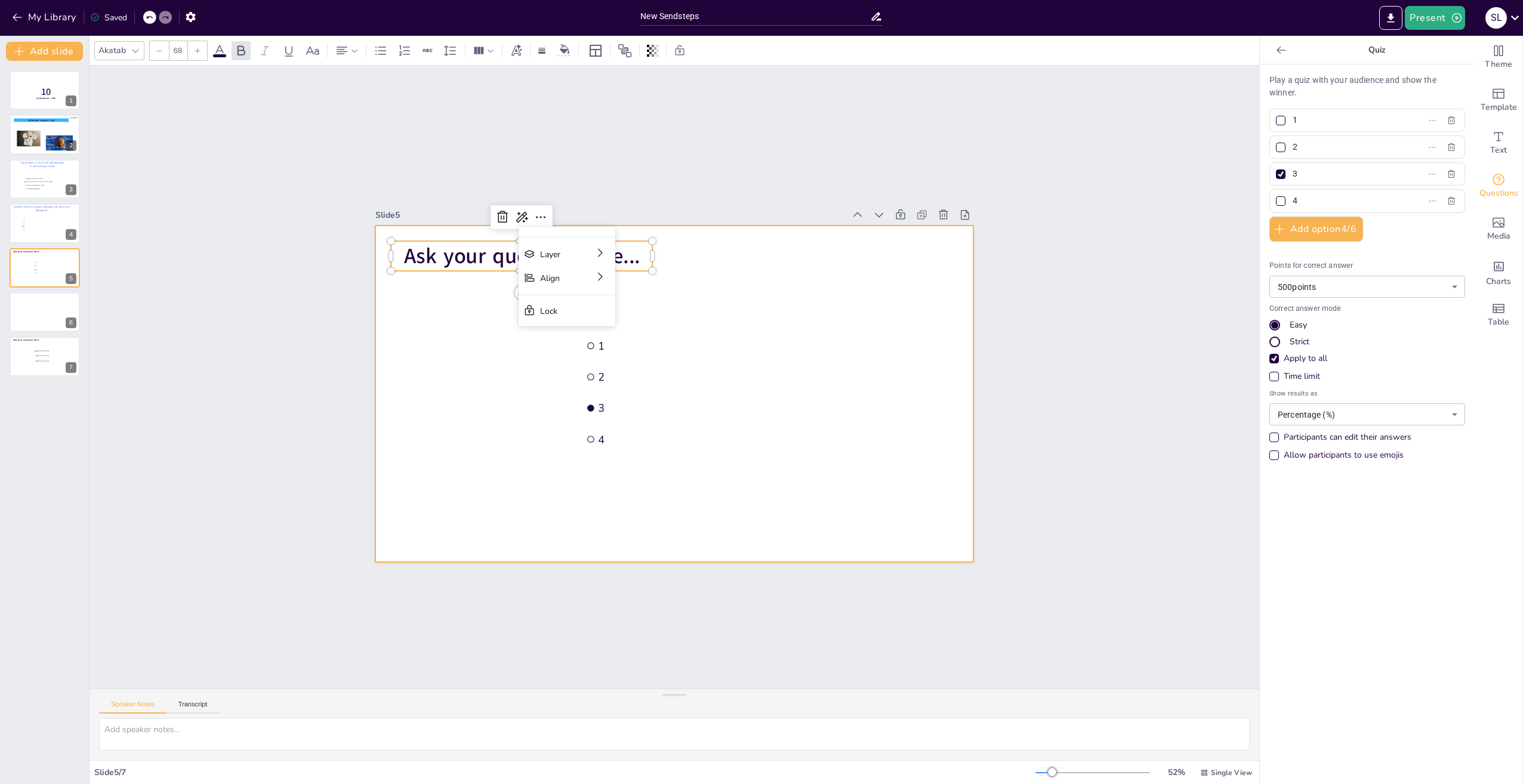
click at [452, 297] on div at bounding box center [674, 394] width 599 height 337
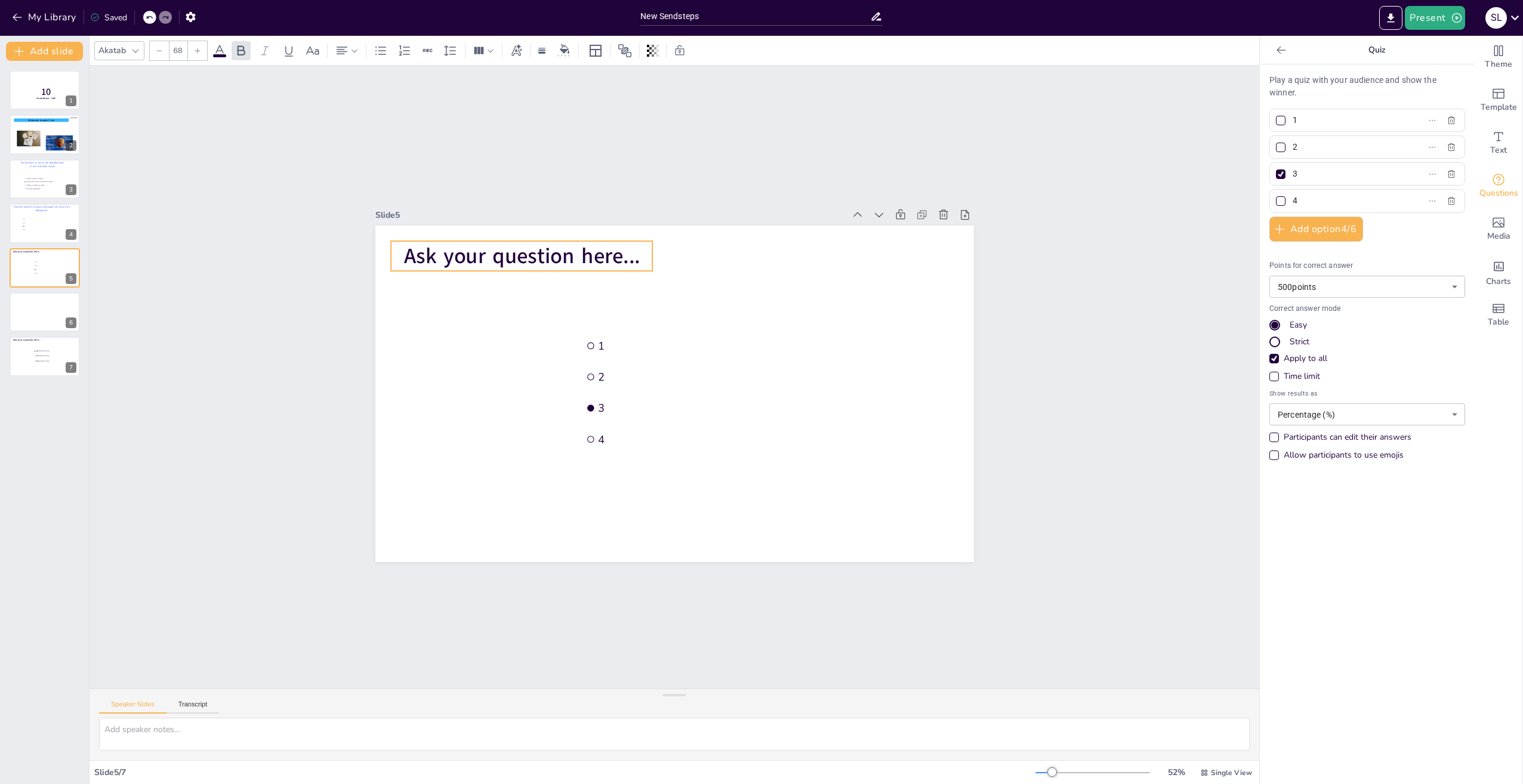
click at [604, 251] on span "Ask your question here..." at bounding box center [522, 256] width 236 height 29
click at [219, 52] on icon at bounding box center [219, 51] width 14 height 14
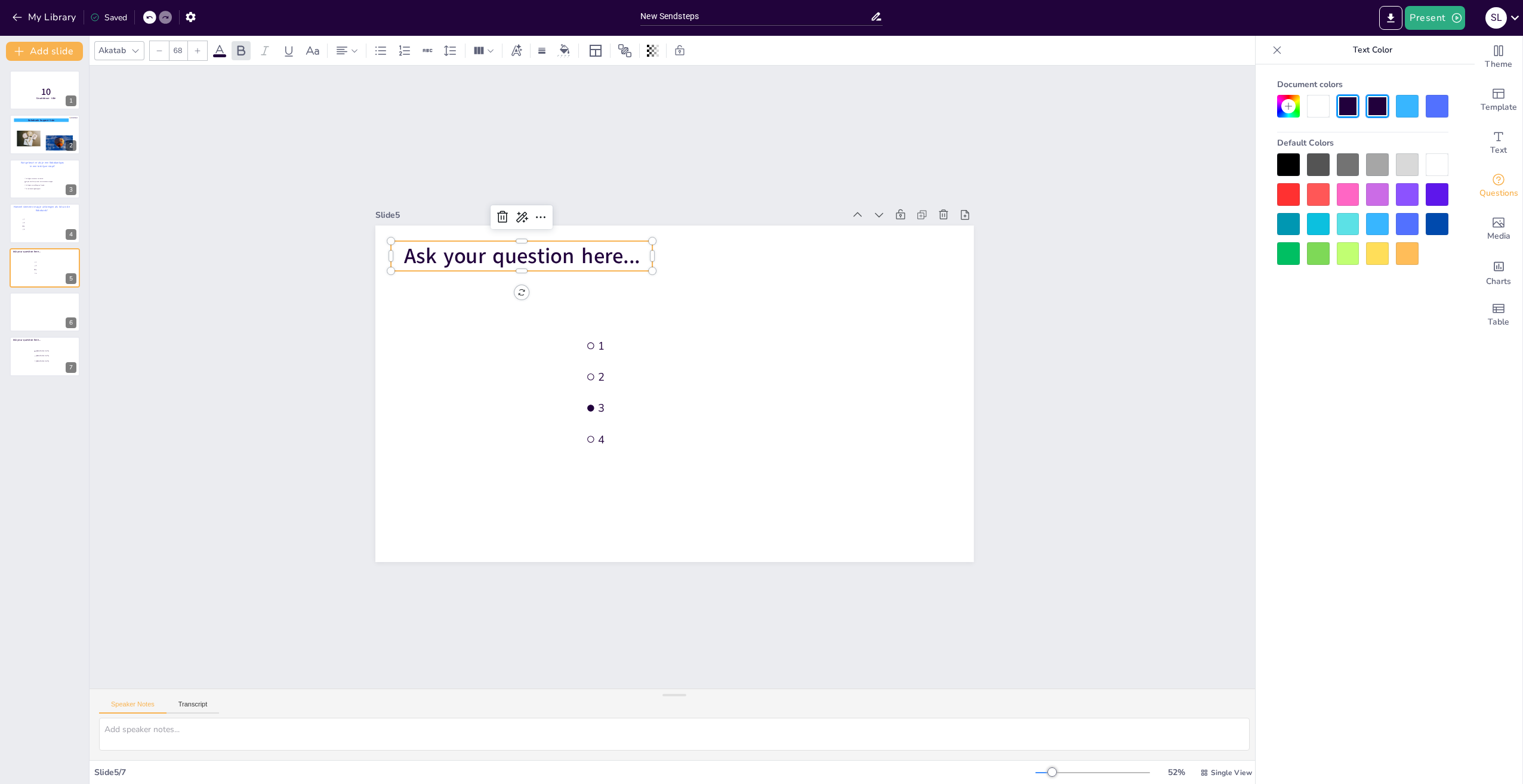
click at [1407, 223] on div at bounding box center [1407, 224] width 23 height 23
click at [631, 250] on span "Ask your question here..." at bounding box center [522, 256] width 236 height 29
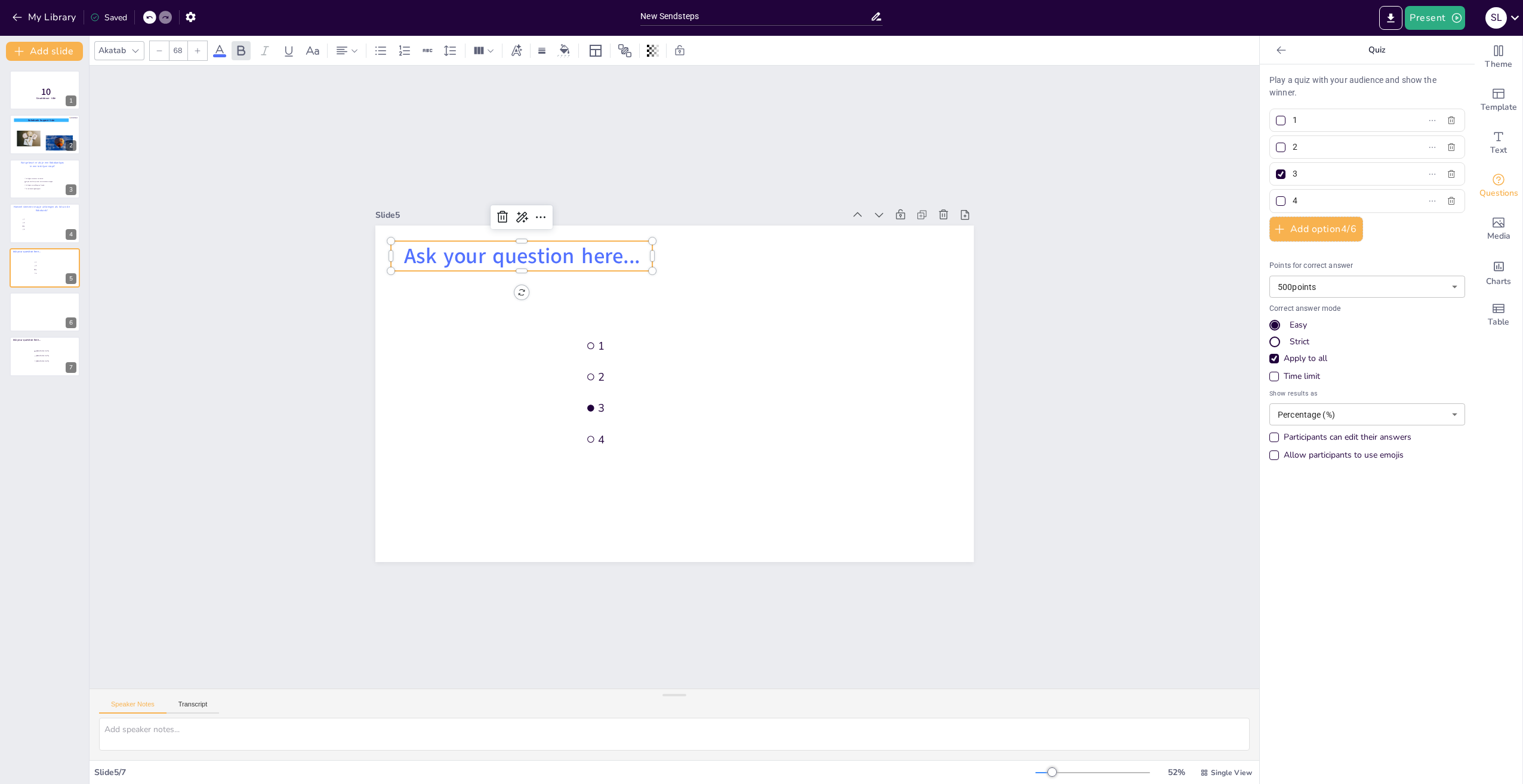
click at [631, 250] on span "Ask your question here..." at bounding box center [522, 256] width 236 height 29
drag, startPoint x: 634, startPoint y: 253, endPoint x: 399, endPoint y: 250, distance: 235.0
click at [399, 250] on p "Ask your question here..." at bounding box center [522, 256] width 262 height 30
click at [623, 253] on span "Ask your question here..." at bounding box center [522, 256] width 236 height 29
drag, startPoint x: 632, startPoint y: 254, endPoint x: 398, endPoint y: 249, distance: 234.1
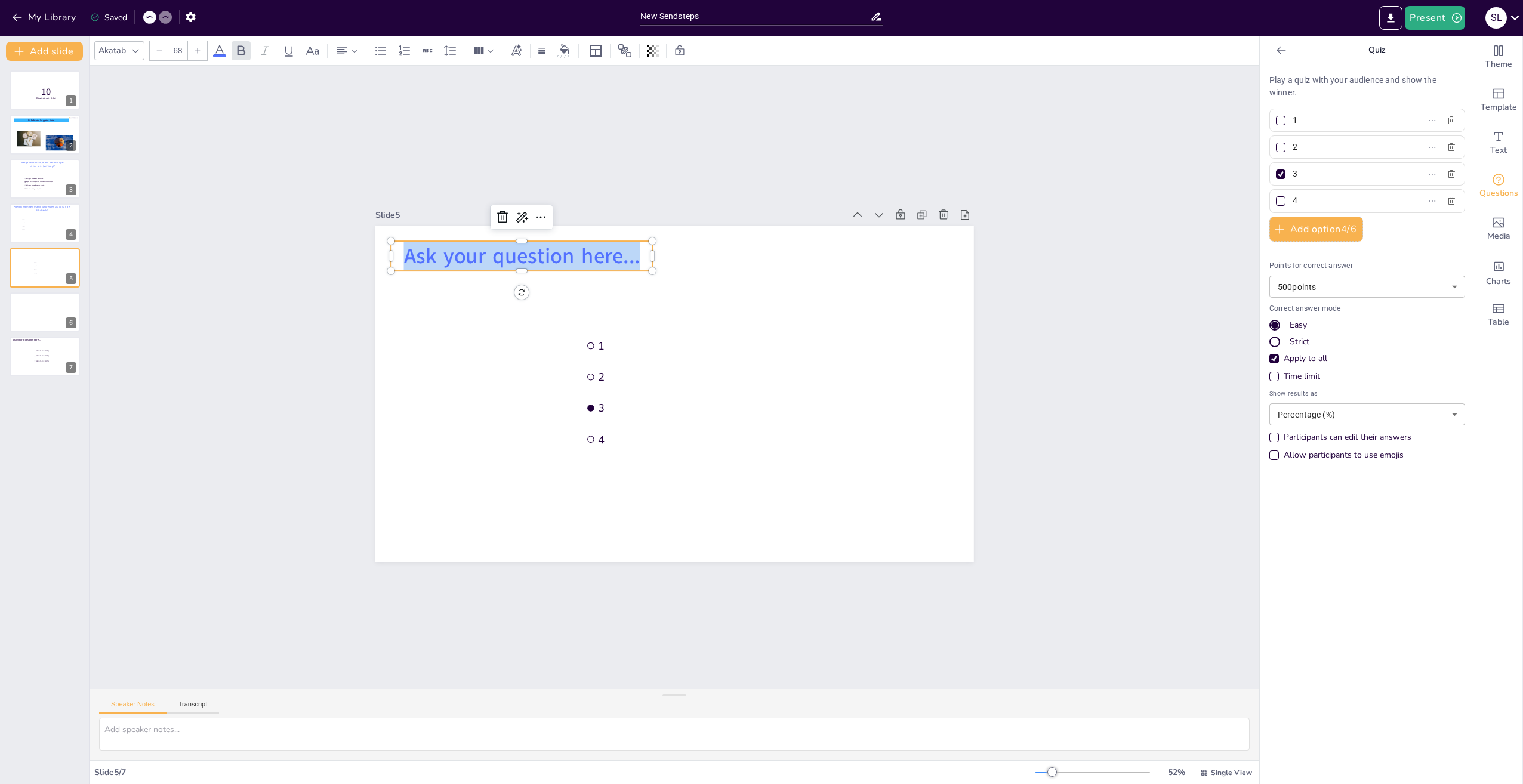
click at [398, 249] on p "Ask your question here..." at bounding box center [522, 256] width 262 height 30
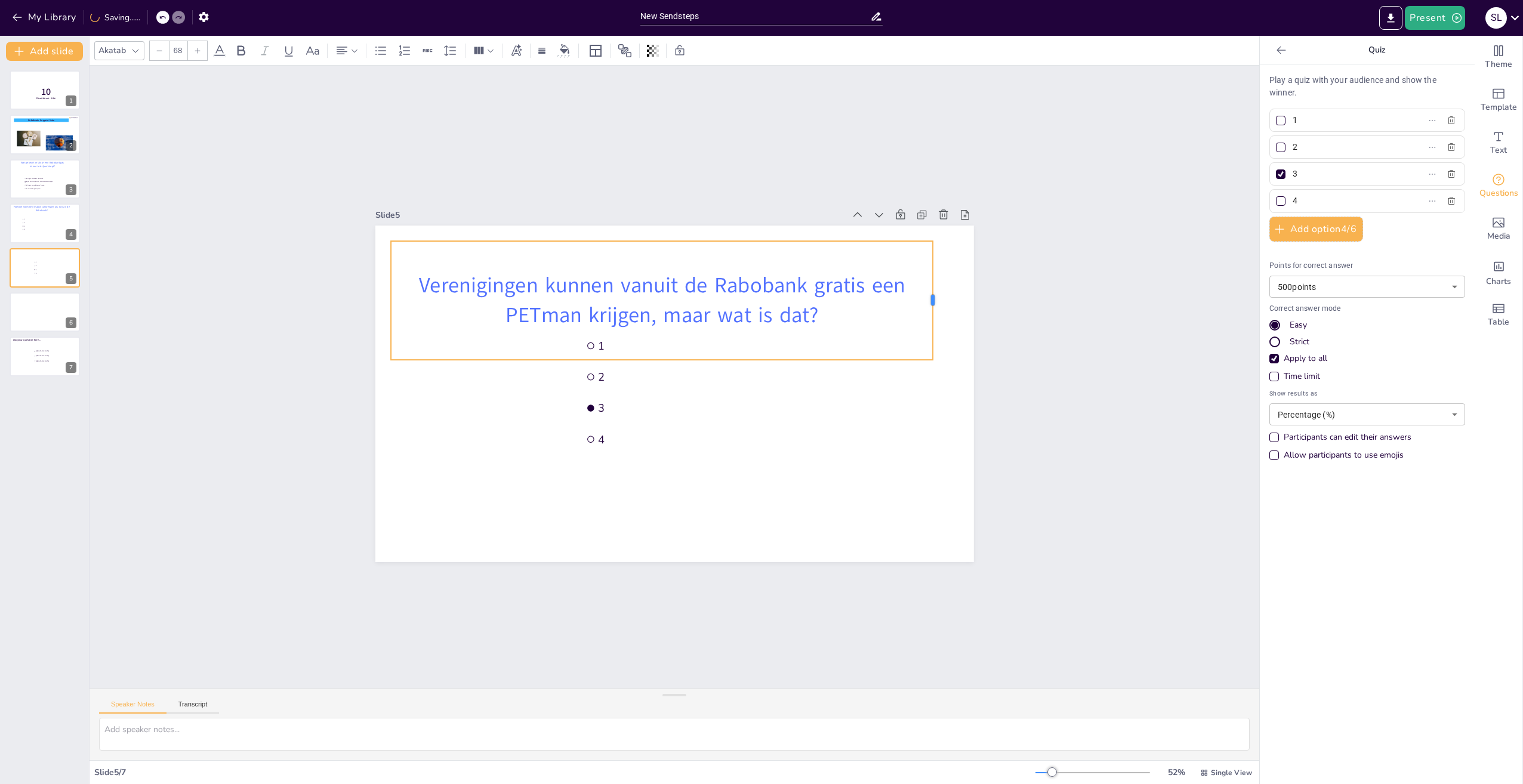
drag, startPoint x: 643, startPoint y: 295, endPoint x: 924, endPoint y: 300, distance: 281.0
click at [933, 300] on div at bounding box center [937, 301] width 9 height 119
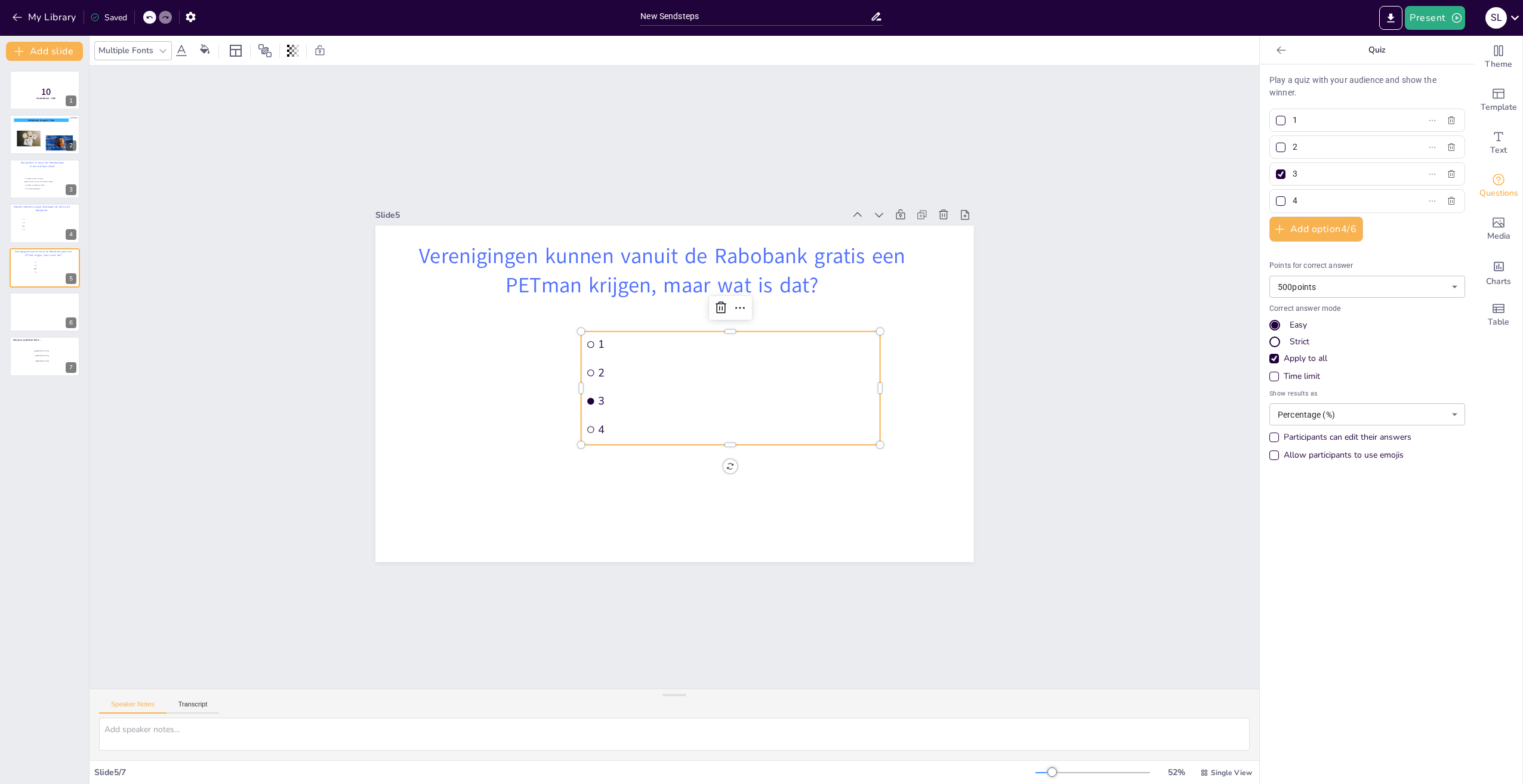
click at [600, 381] on li "2" at bounding box center [730, 373] width 299 height 25
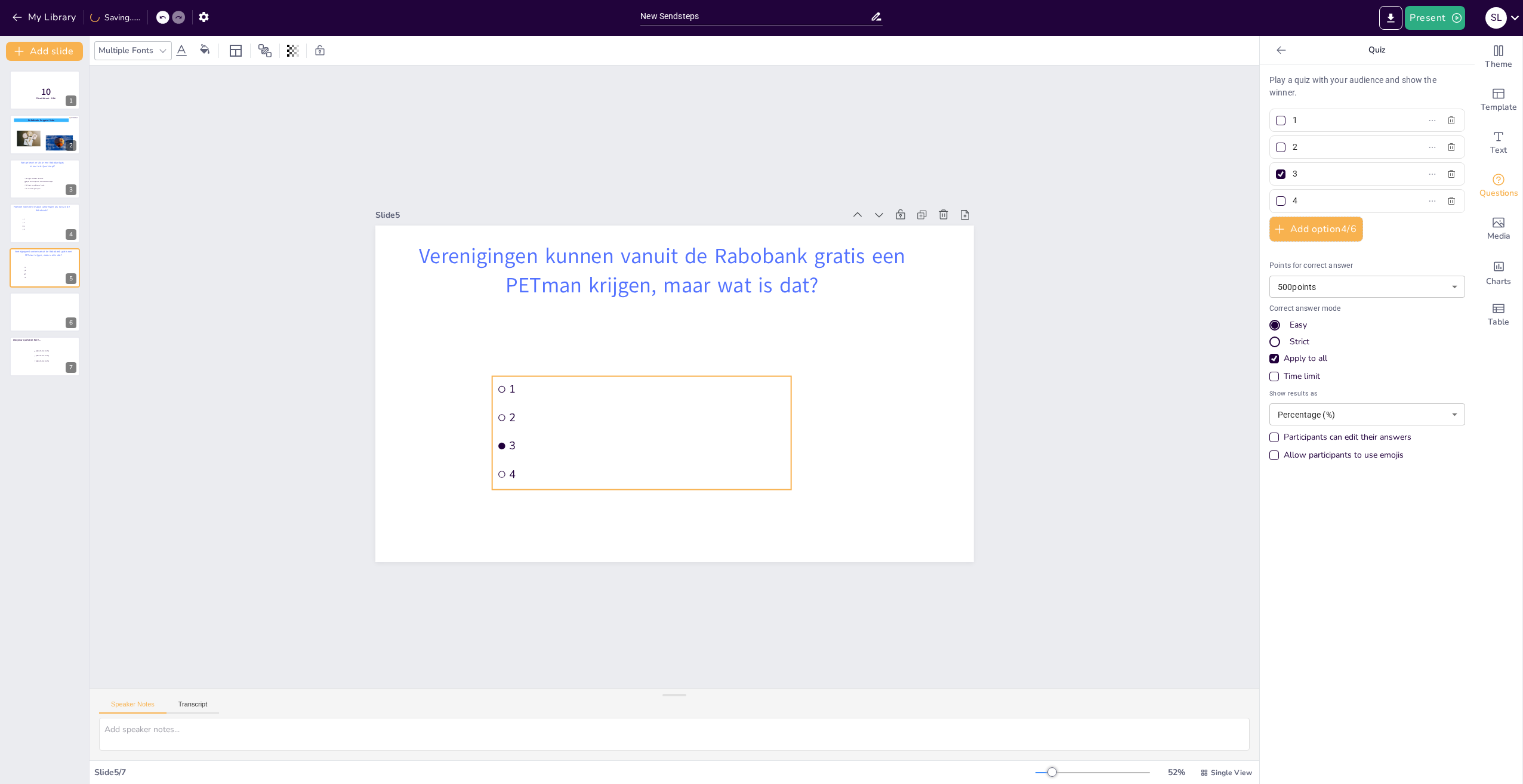
drag, startPoint x: 632, startPoint y: 380, endPoint x: 543, endPoint y: 425, distance: 99.7
click at [543, 425] on li "2" at bounding box center [641, 417] width 299 height 25
click at [1448, 200] on icon "button" at bounding box center [1452, 200] width 7 height 8
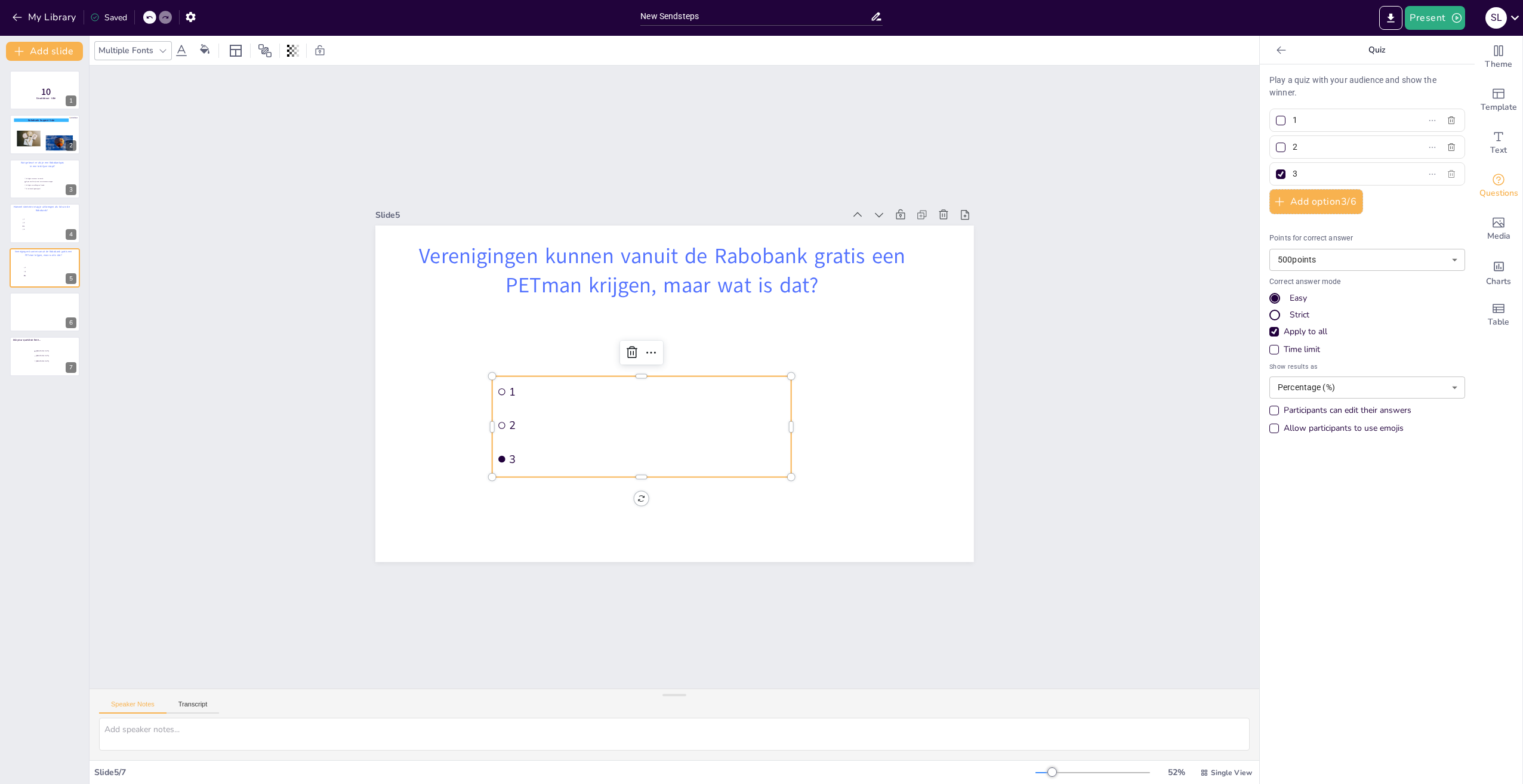
click at [1447, 172] on icon "button" at bounding box center [1451, 173] width 9 height 9
click at [1312, 130] on input "1" at bounding box center [1348, 132] width 111 height 17
click at [1306, 158] on input "2" at bounding box center [1348, 159] width 111 height 17
click at [1291, 187] on button "Add option 2 / 6" at bounding box center [1316, 186] width 93 height 25
click at [1293, 187] on input "text" at bounding box center [1348, 185] width 111 height 17
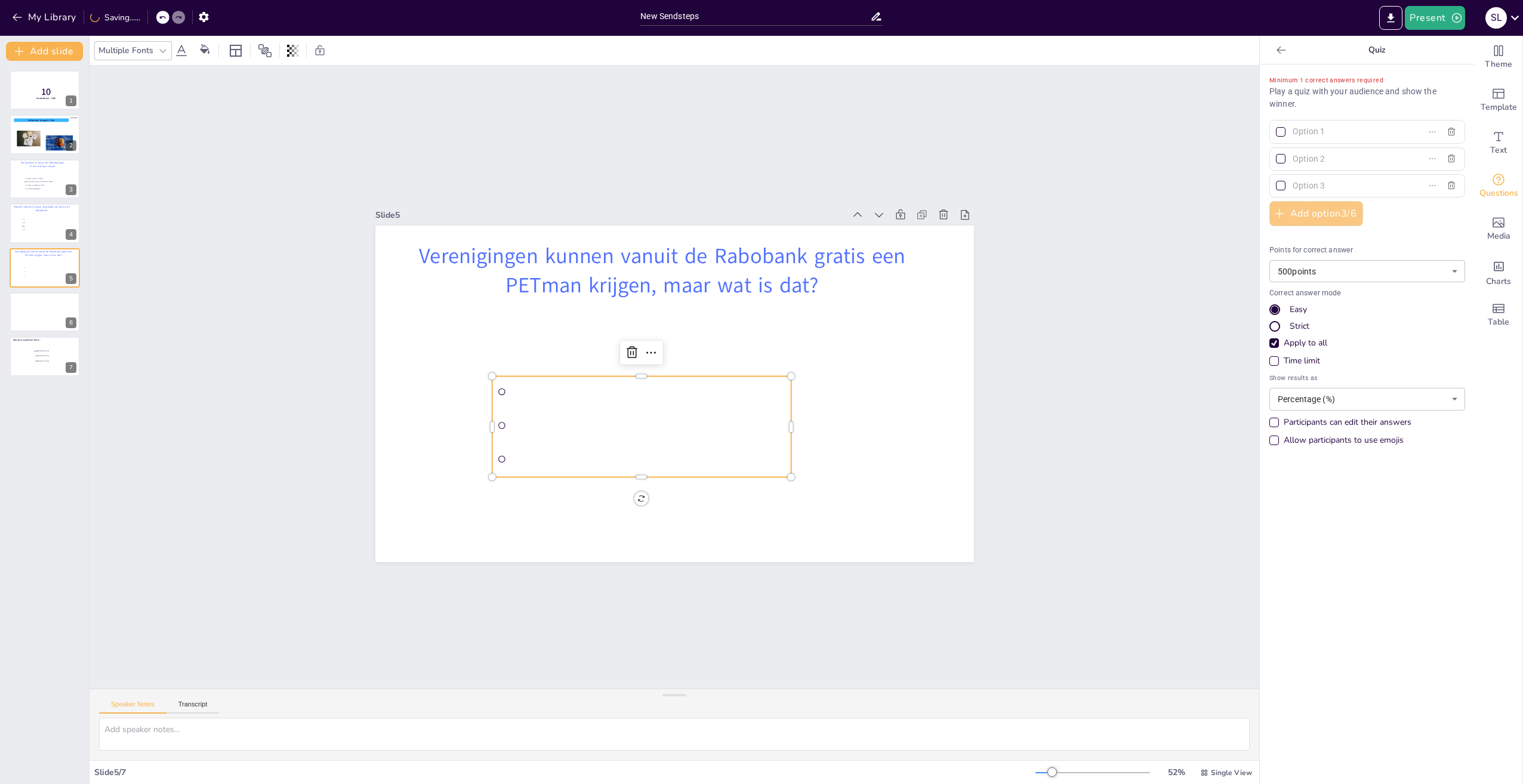
click at [1292, 209] on button "Add option 3 / 6" at bounding box center [1316, 213] width 93 height 25
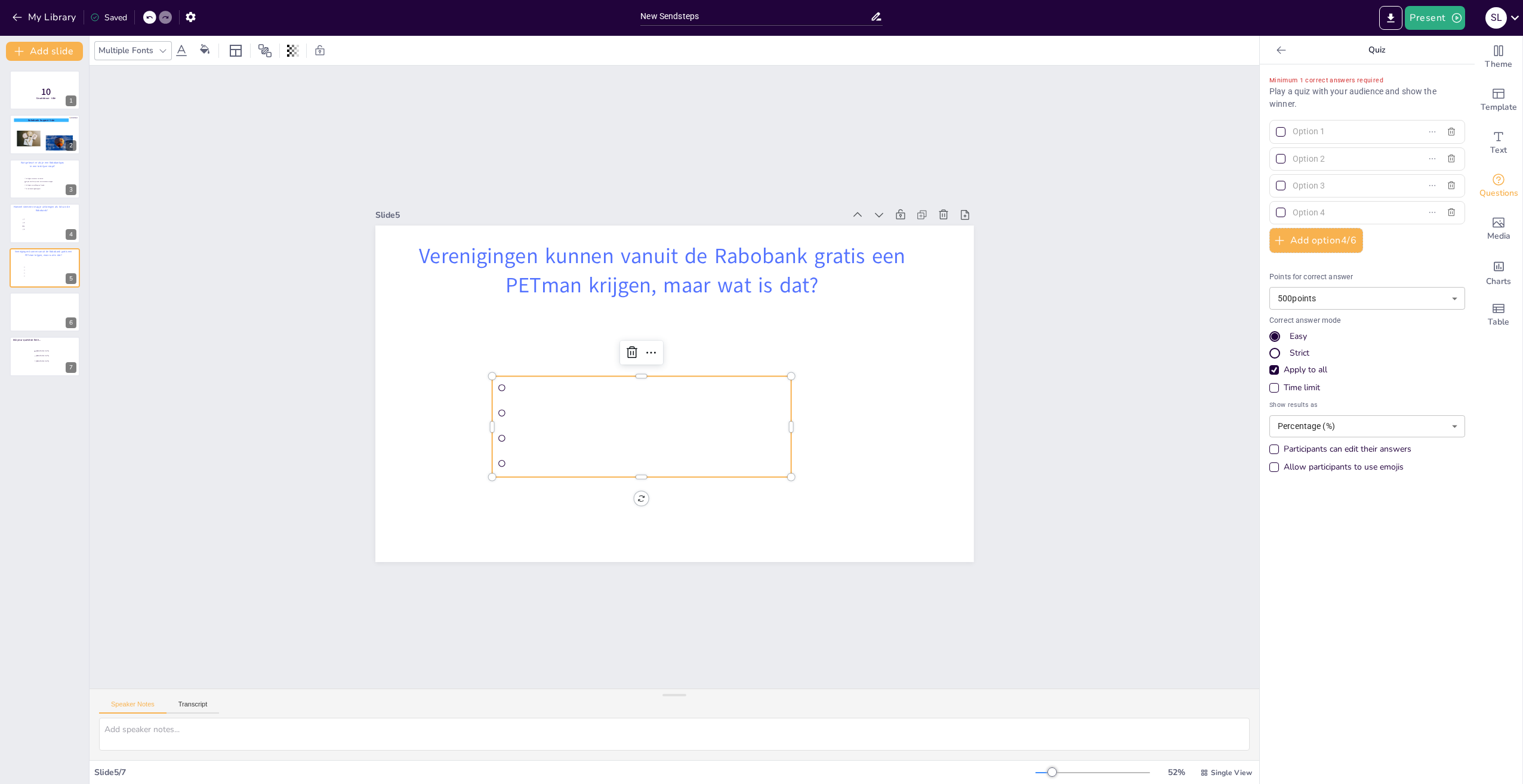
click at [1308, 130] on input "text" at bounding box center [1348, 132] width 111 height 17
paste input "Een adviseur vanuit de bank, die een vereniging helpt met diverse vraagstukken."
type input "Een adviseur vanuit de bank, die een vereniging helpt met diverse vraagstukken."
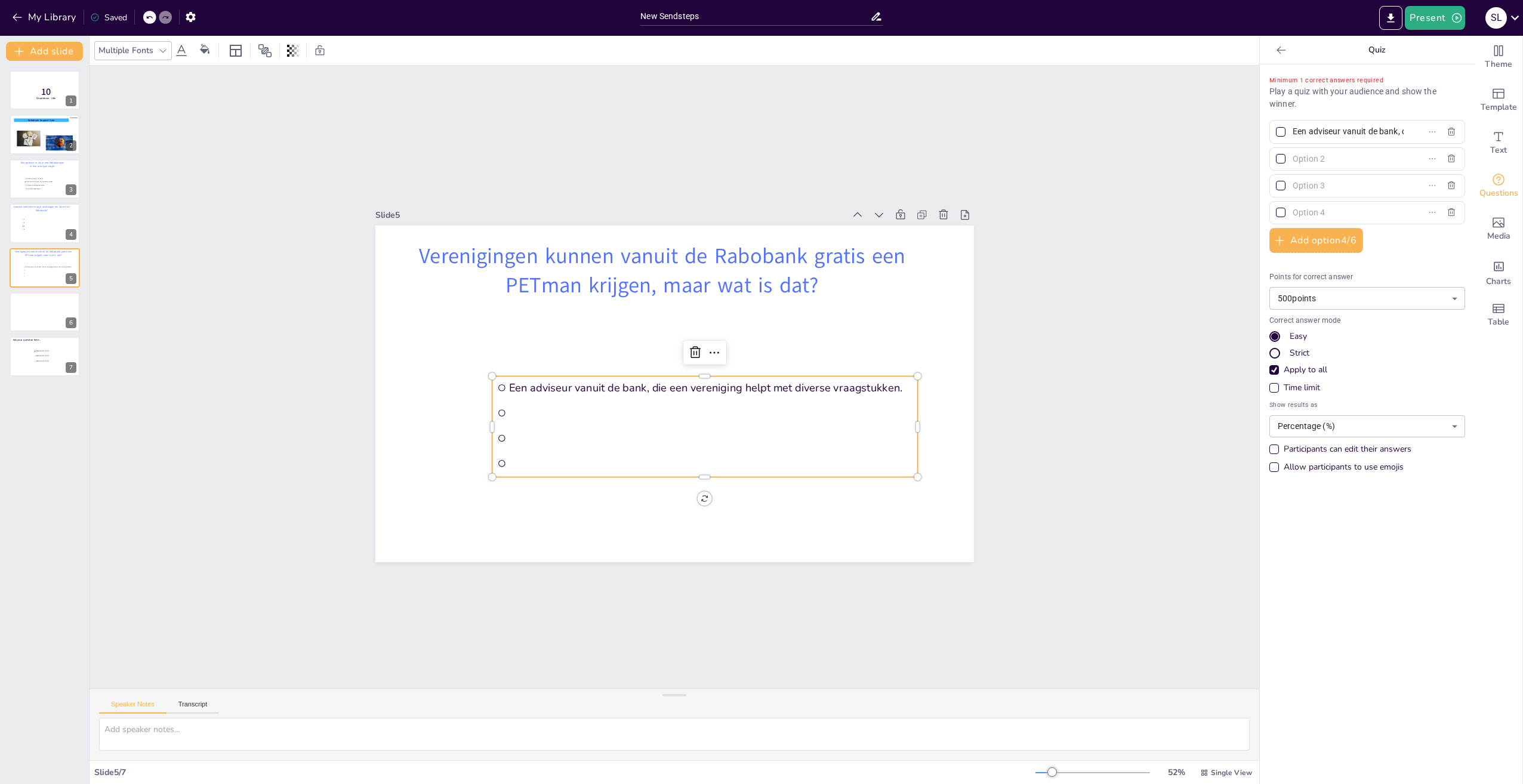
click at [1305, 158] on input "text" at bounding box center [1348, 159] width 111 height 17
click at [1297, 159] on input "text" at bounding box center [1348, 159] width 111 height 17
paste input "Een grote, opvallende inzamelbak in de vorm van een flesfiguur, speciaal ontwor…"
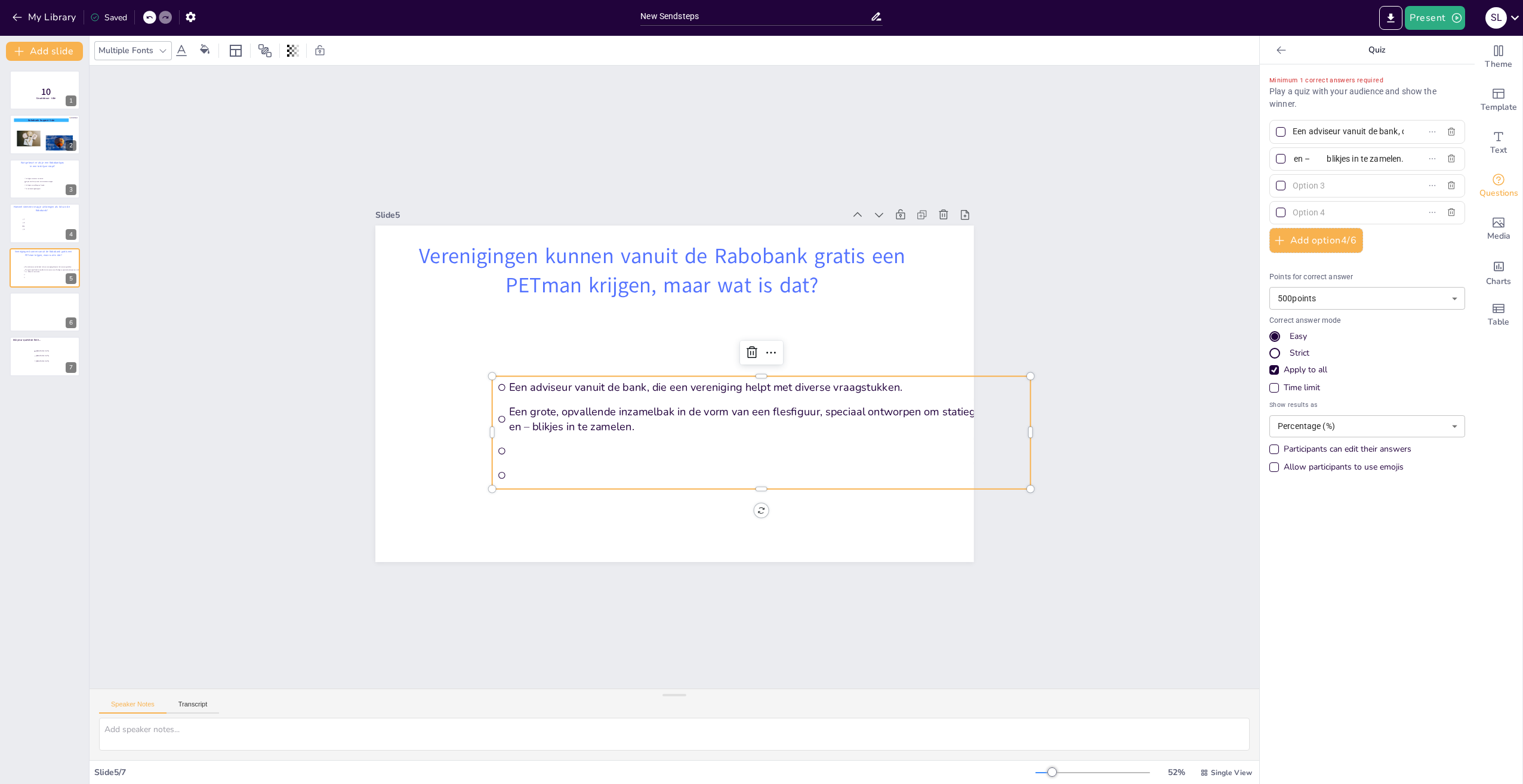
type input "Een grote, opvallende inzamelbak in de vorm van een flesfiguur, speciaal ontwor…"
click at [1301, 184] on input "text" at bounding box center [1348, 185] width 111 height 17
click at [1303, 185] on input "text" at bounding box center [1348, 185] width 111 height 17
paste input "Een programma waarbij coaches van de vereniging een moderne Rabobank-coach Pet …"
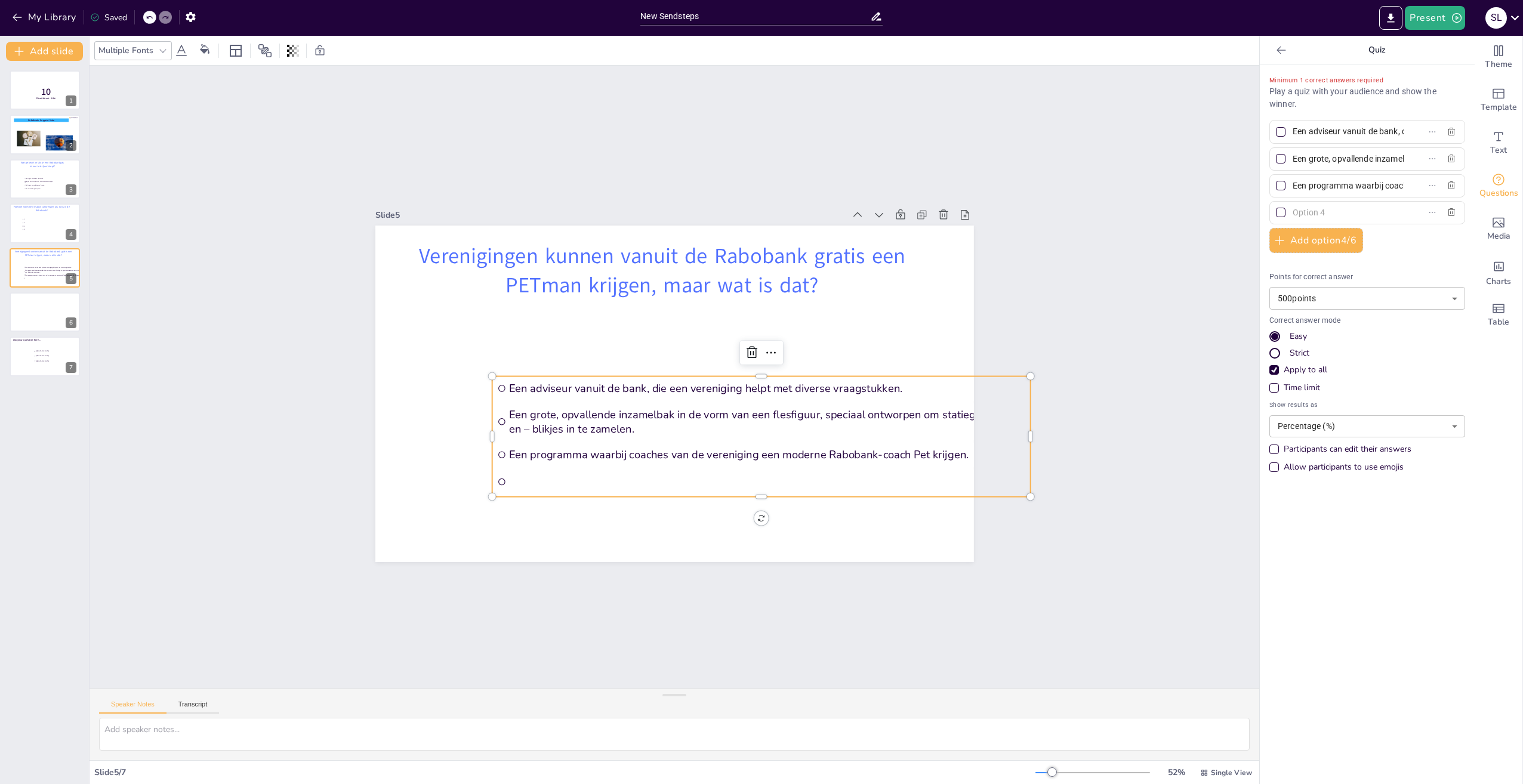
scroll to position [0, 265]
type input "Een programma waarbij coaches van de vereniging een moderne Rabobank-coach Pet …"
click at [1306, 210] on input "text" at bounding box center [1348, 212] width 111 height 17
click at [1314, 210] on input "text" at bounding box center [1348, 212] width 111 height 17
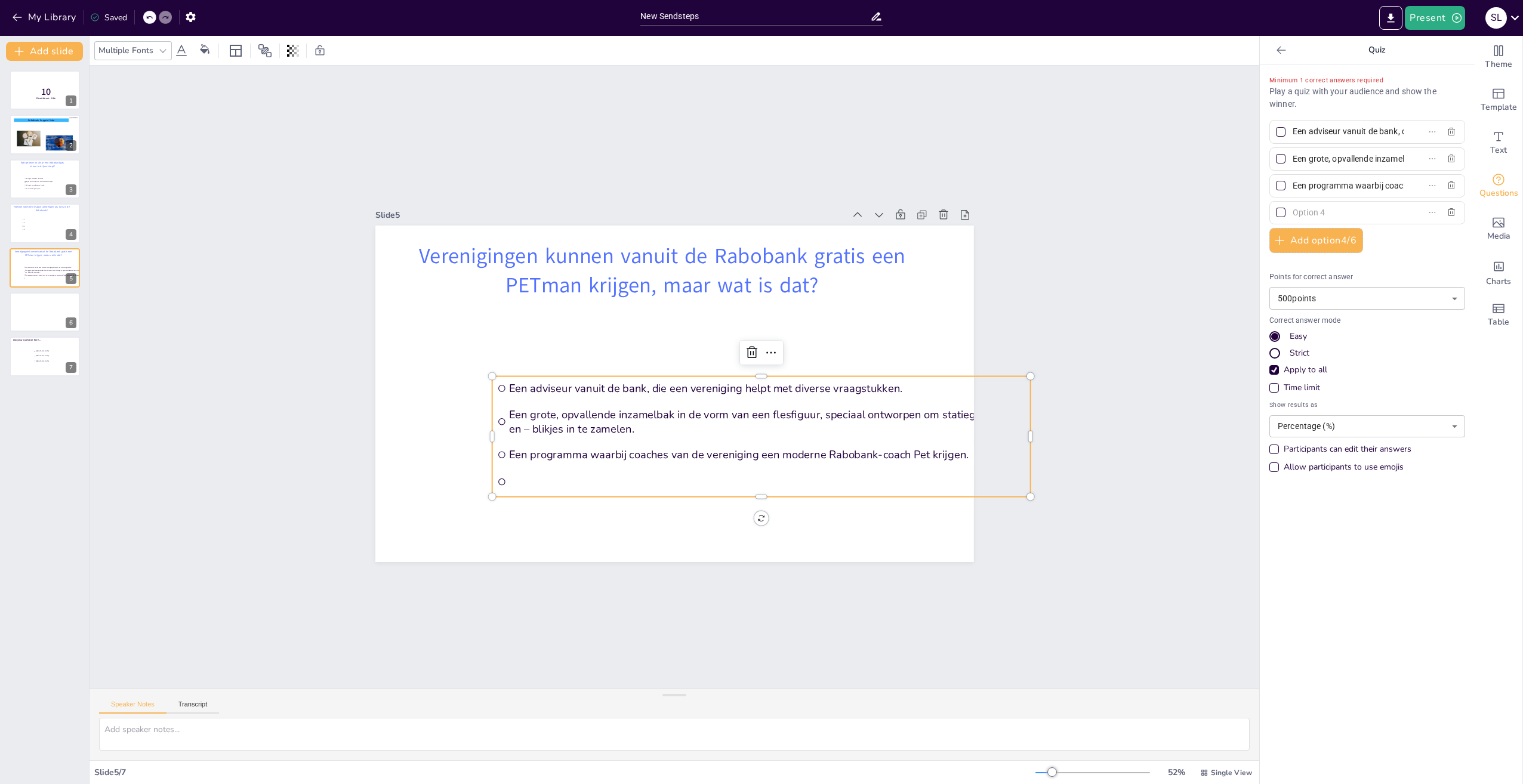
paste input "In onderling overleg extra hulp voor de bezetting van de kantine."
type input "In onderling overleg extra hulp voor de bezetting van de kantine."
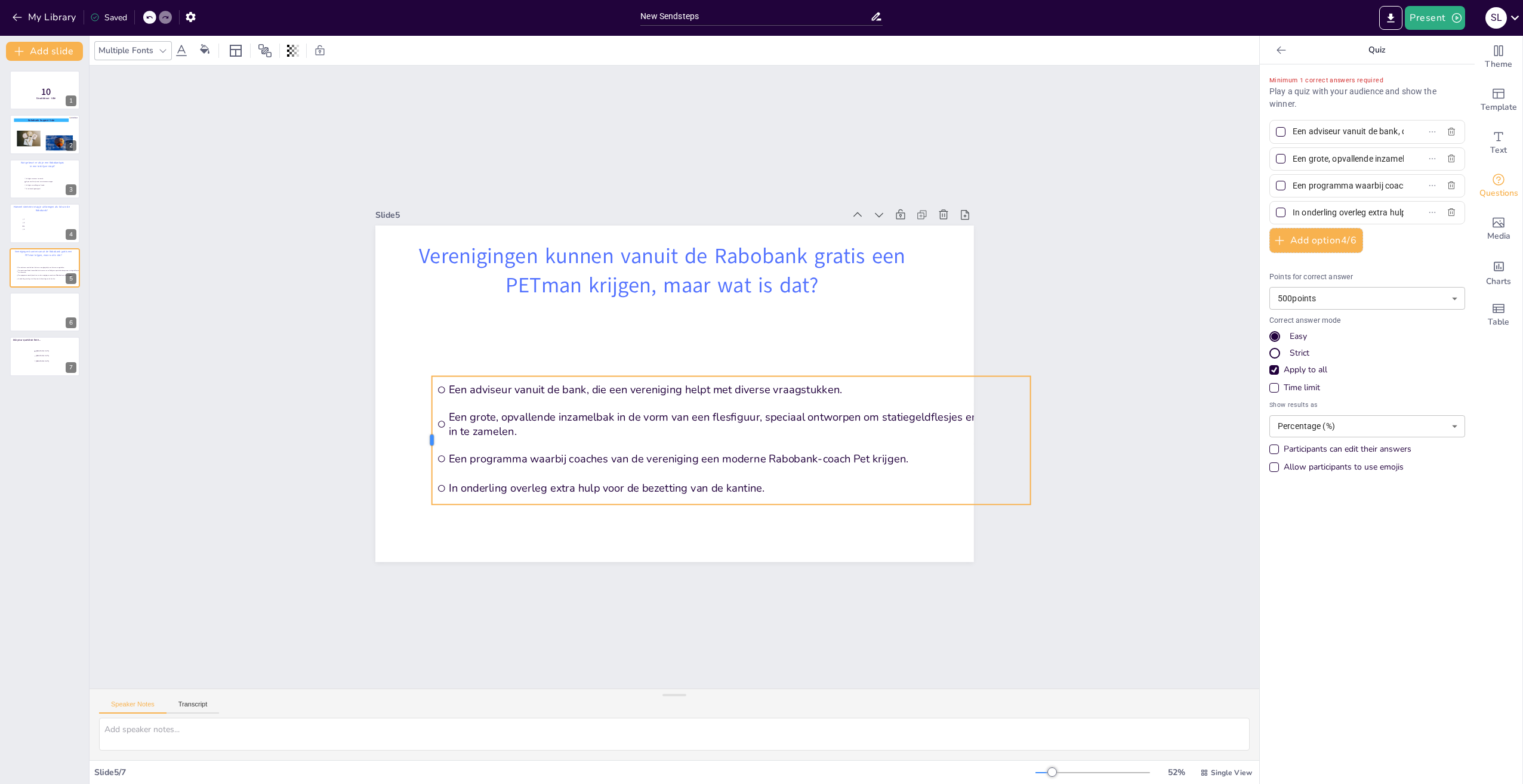
drag, startPoint x: 482, startPoint y: 436, endPoint x: 421, endPoint y: 433, distance: 61.1
click at [422, 433] on div at bounding box center [426, 440] width 9 height 128
drag, startPoint x: 1023, startPoint y: 434, endPoint x: 948, endPoint y: 432, distance: 75.0
click at [955, 432] on div at bounding box center [960, 440] width 9 height 128
click at [1276, 158] on div at bounding box center [1280, 158] width 9 height 9
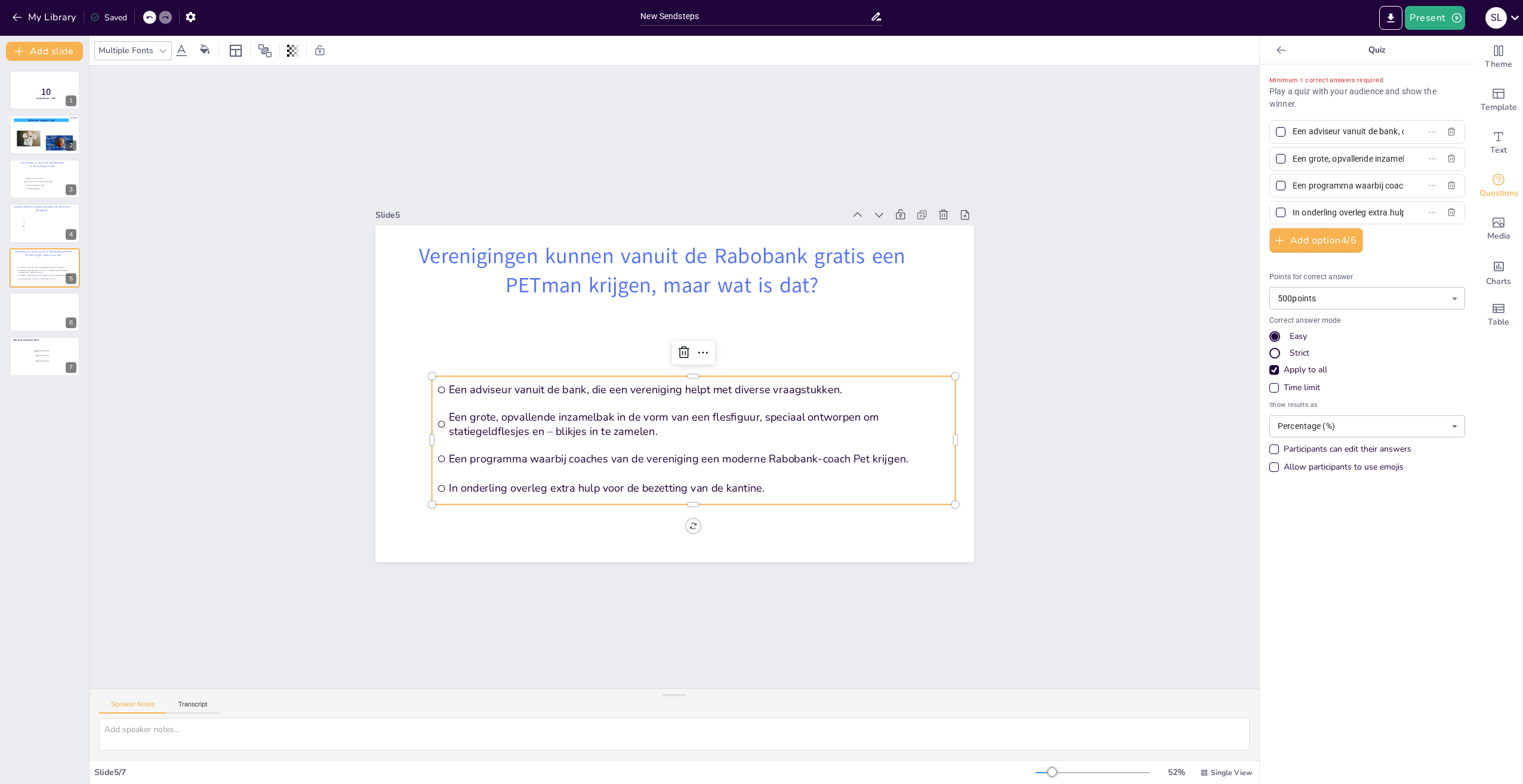
click at [1293, 158] on input "Een grote, opvallende inzamelbak in de vorm van een flesfiguur, speciaal ontwor…" at bounding box center [1348, 159] width 111 height 17
checkbox input "true"
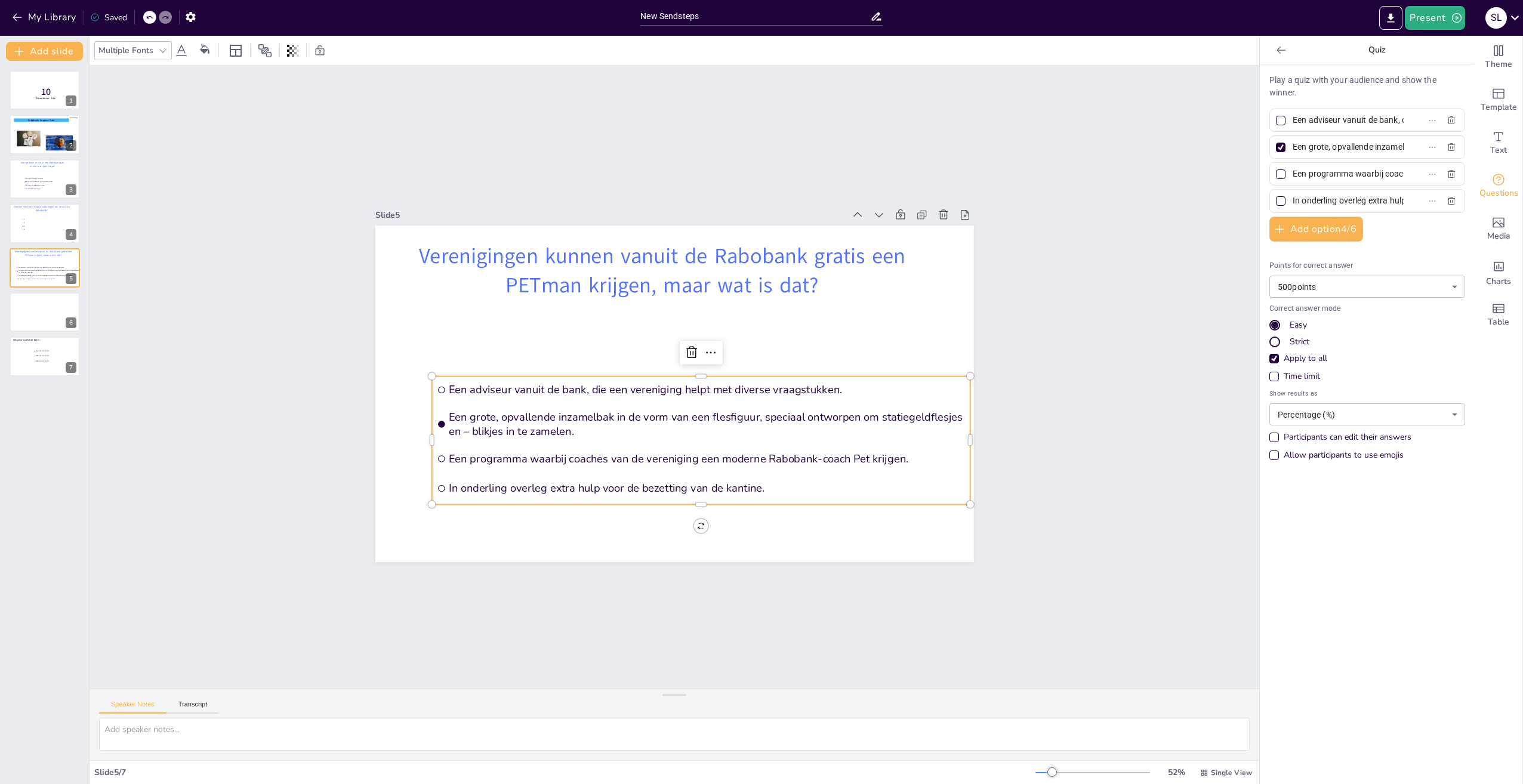
scroll to position [0, 434]
click at [36, 313] on div at bounding box center [45, 311] width 71 height 40
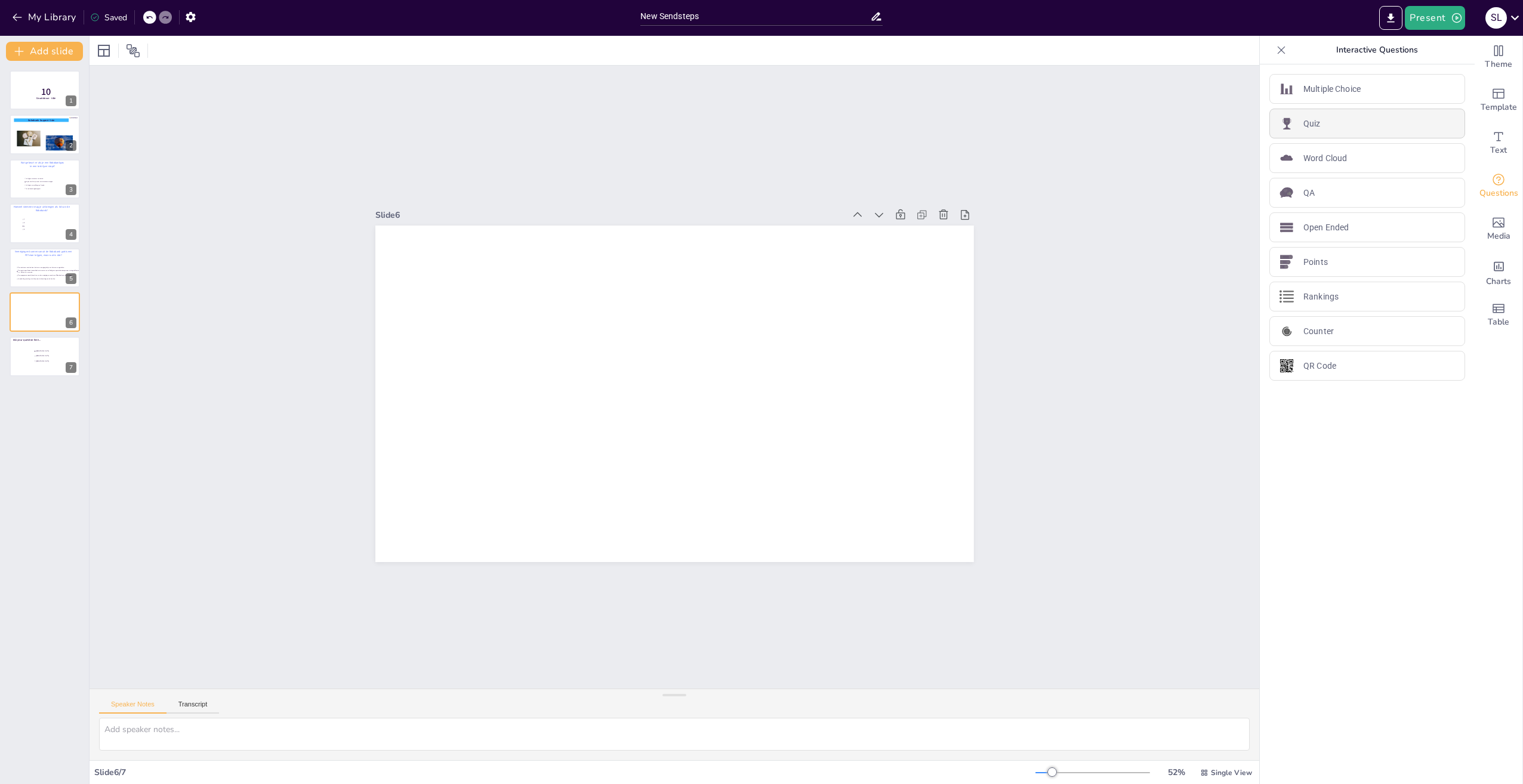
click at [1309, 127] on p "Quiz" at bounding box center [1312, 124] width 17 height 13
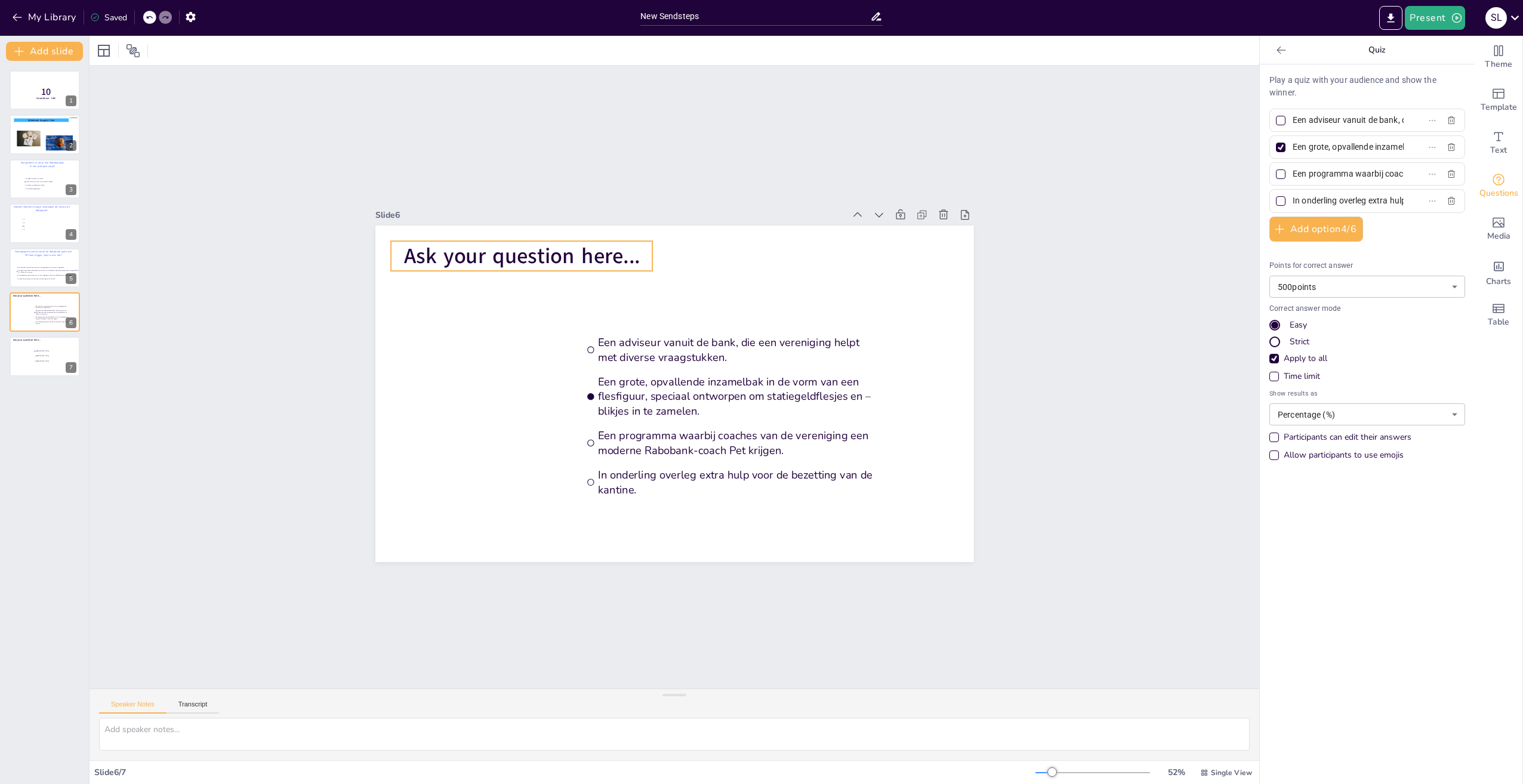
click at [566, 248] on span "Ask your question here..." at bounding box center [522, 256] width 236 height 29
click at [578, 253] on span "Ask your question here..." at bounding box center [522, 256] width 236 height 29
click at [585, 253] on span "Ask your question here..." at bounding box center [522, 256] width 236 height 29
click at [218, 47] on icon at bounding box center [219, 50] width 11 height 11
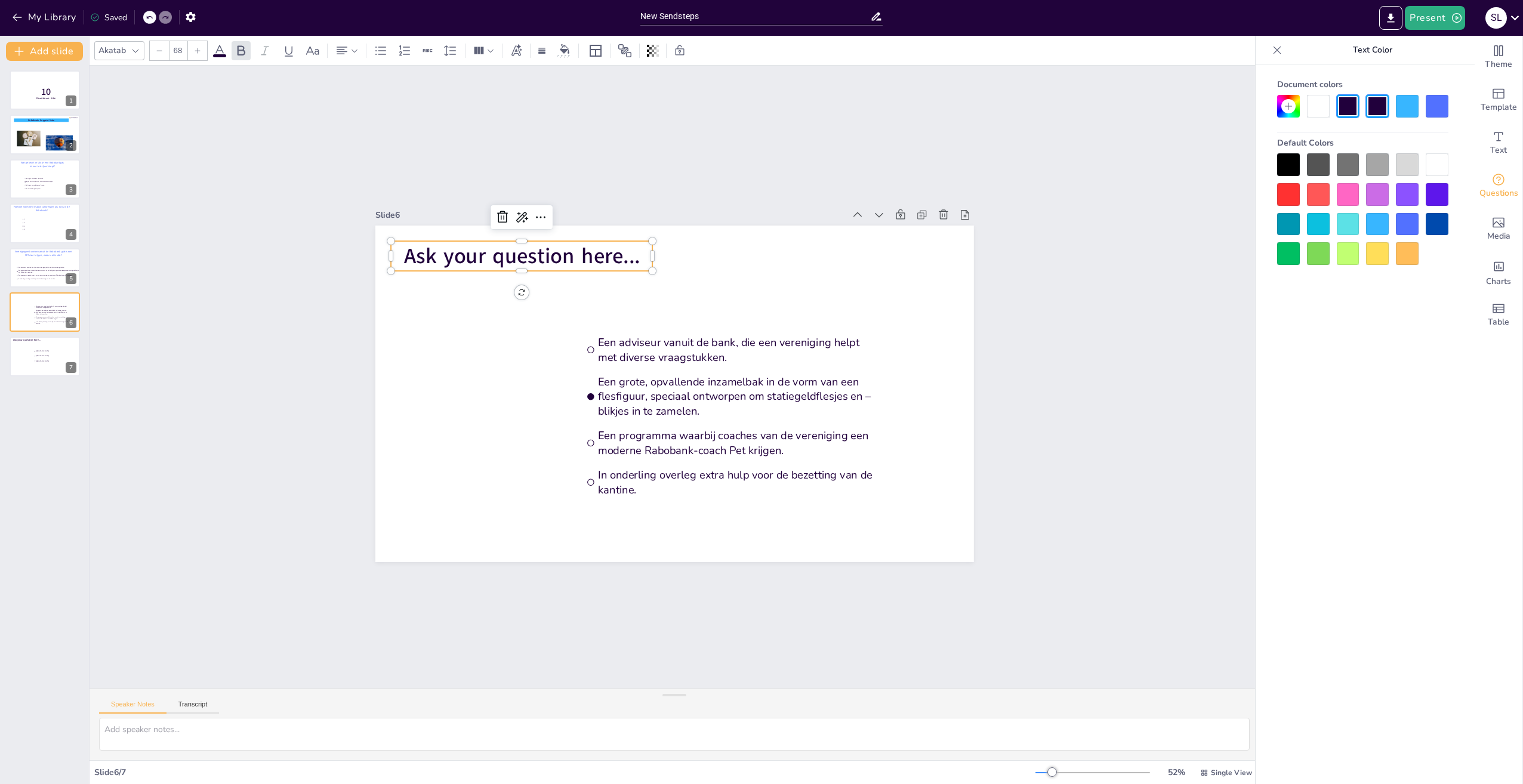
click at [1409, 224] on div at bounding box center [1407, 224] width 23 height 23
drag, startPoint x: 631, startPoint y: 253, endPoint x: 399, endPoint y: 250, distance: 232.0
click at [403, 250] on span "Ask your question here..." at bounding box center [522, 256] width 236 height 29
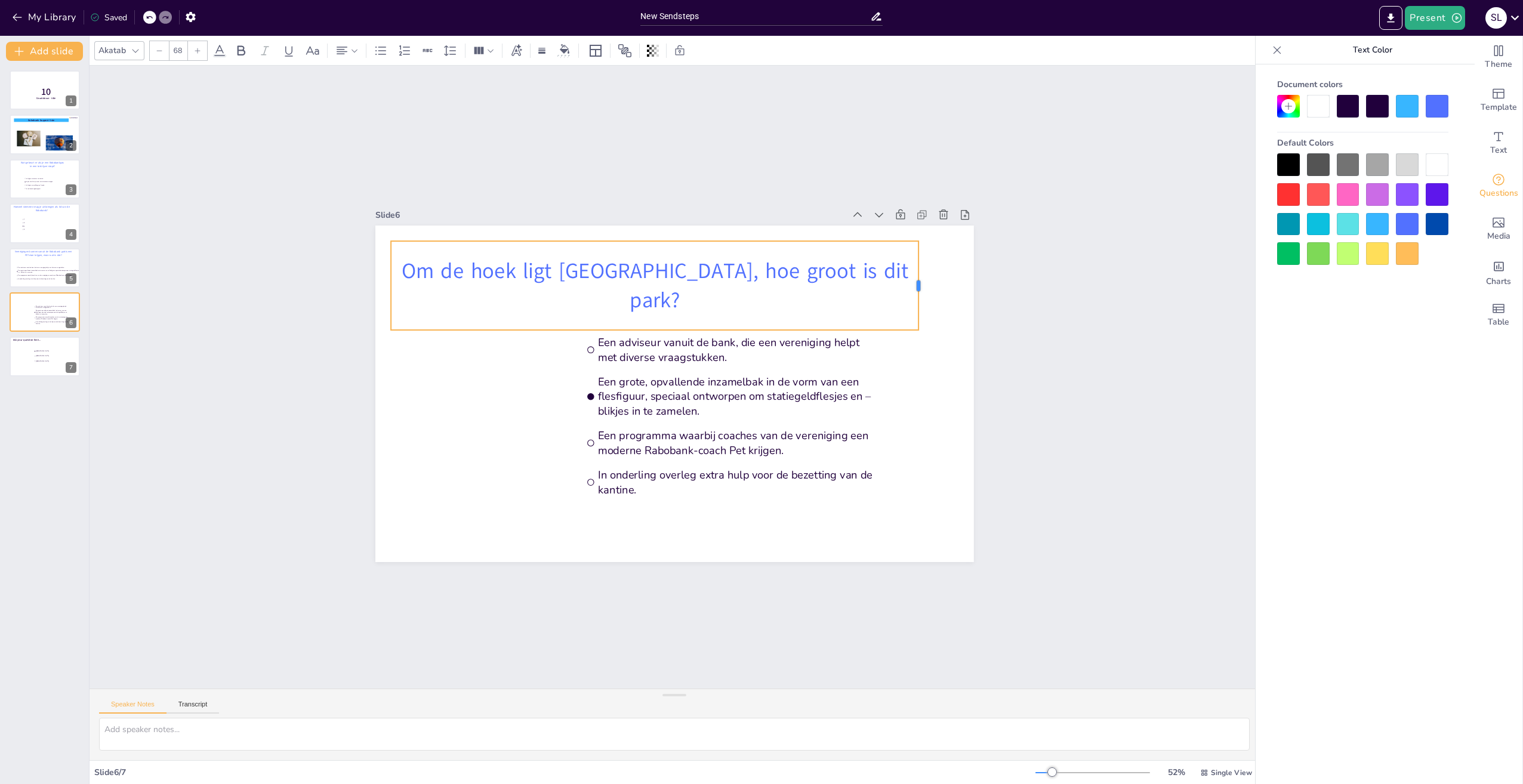
drag, startPoint x: 643, startPoint y: 282, endPoint x: 909, endPoint y: 290, distance: 266.1
click at [919, 290] on div at bounding box center [923, 286] width 9 height 89
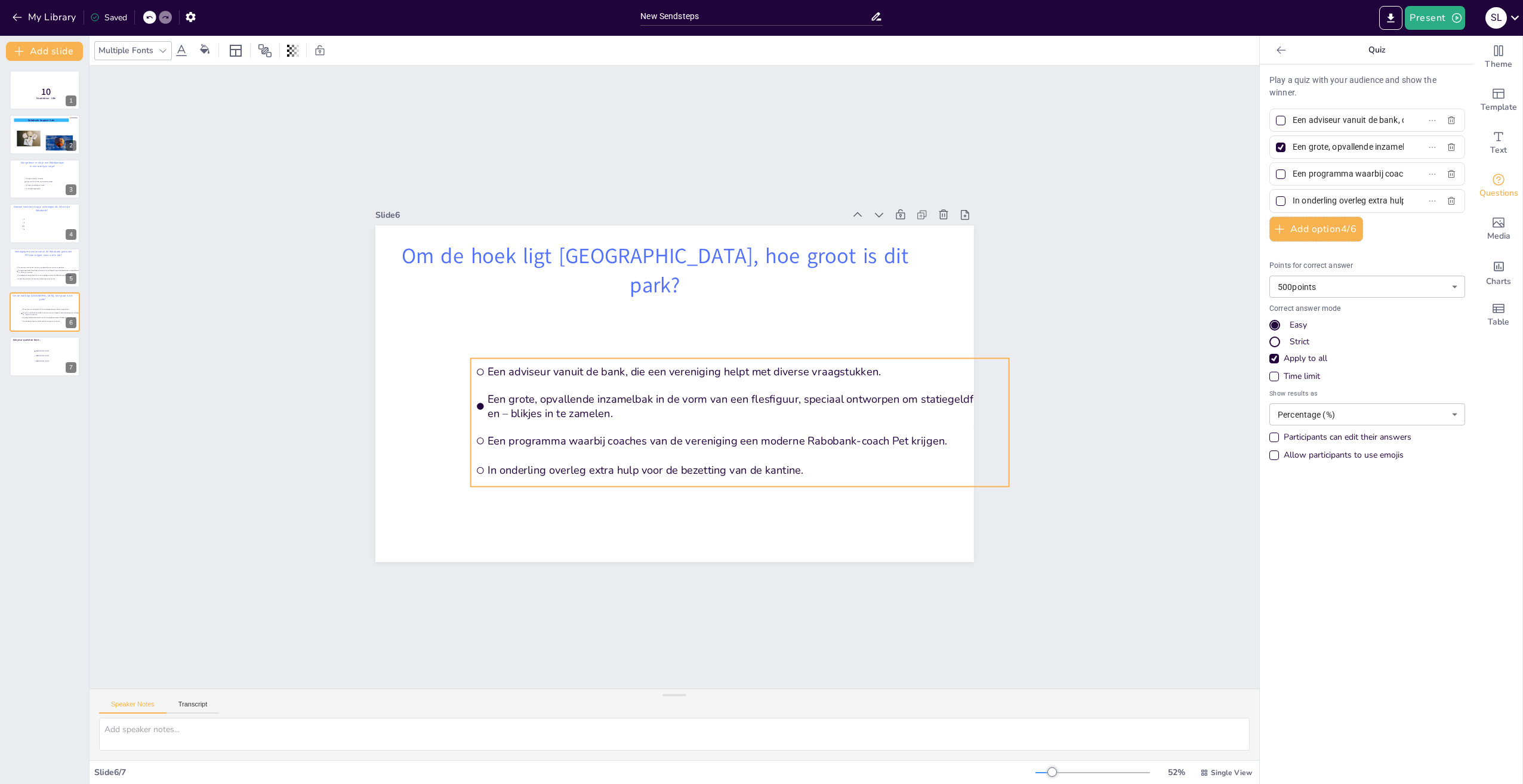
drag, startPoint x: 657, startPoint y: 390, endPoint x: 547, endPoint y: 417, distance: 113.3
click at [547, 417] on span "Een grote, opvallende inzamelbak in de vorm van een flesfiguur, speciaal ontwor…" at bounding box center [746, 405] width 517 height 29
drag, startPoint x: 1000, startPoint y: 416, endPoint x: 923, endPoint y: 417, distance: 77.0
click at [931, 417] on div at bounding box center [936, 422] width 9 height 128
click at [1448, 201] on icon "button" at bounding box center [1452, 200] width 7 height 8
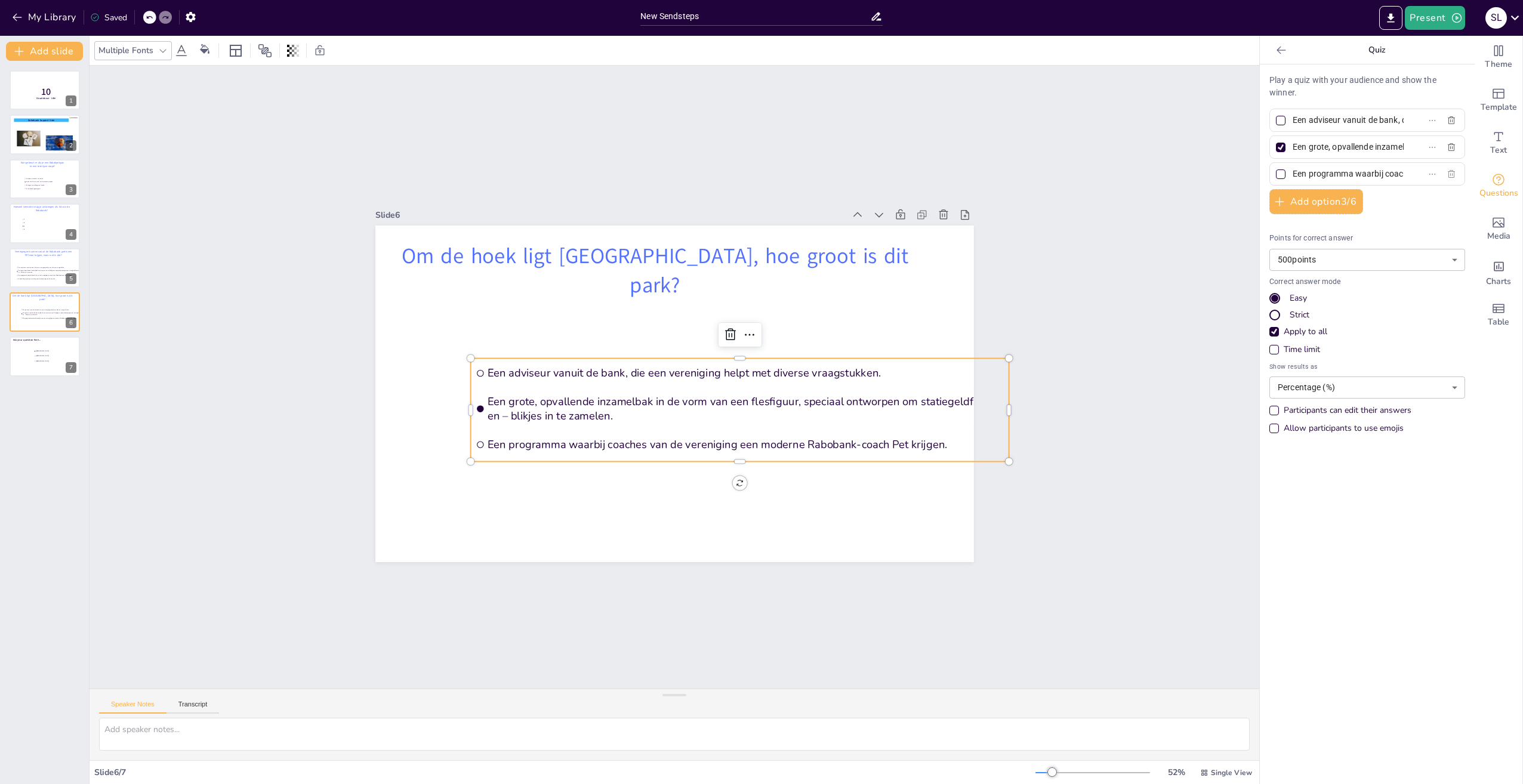
click at [1447, 173] on icon "button" at bounding box center [1451, 173] width 9 height 9
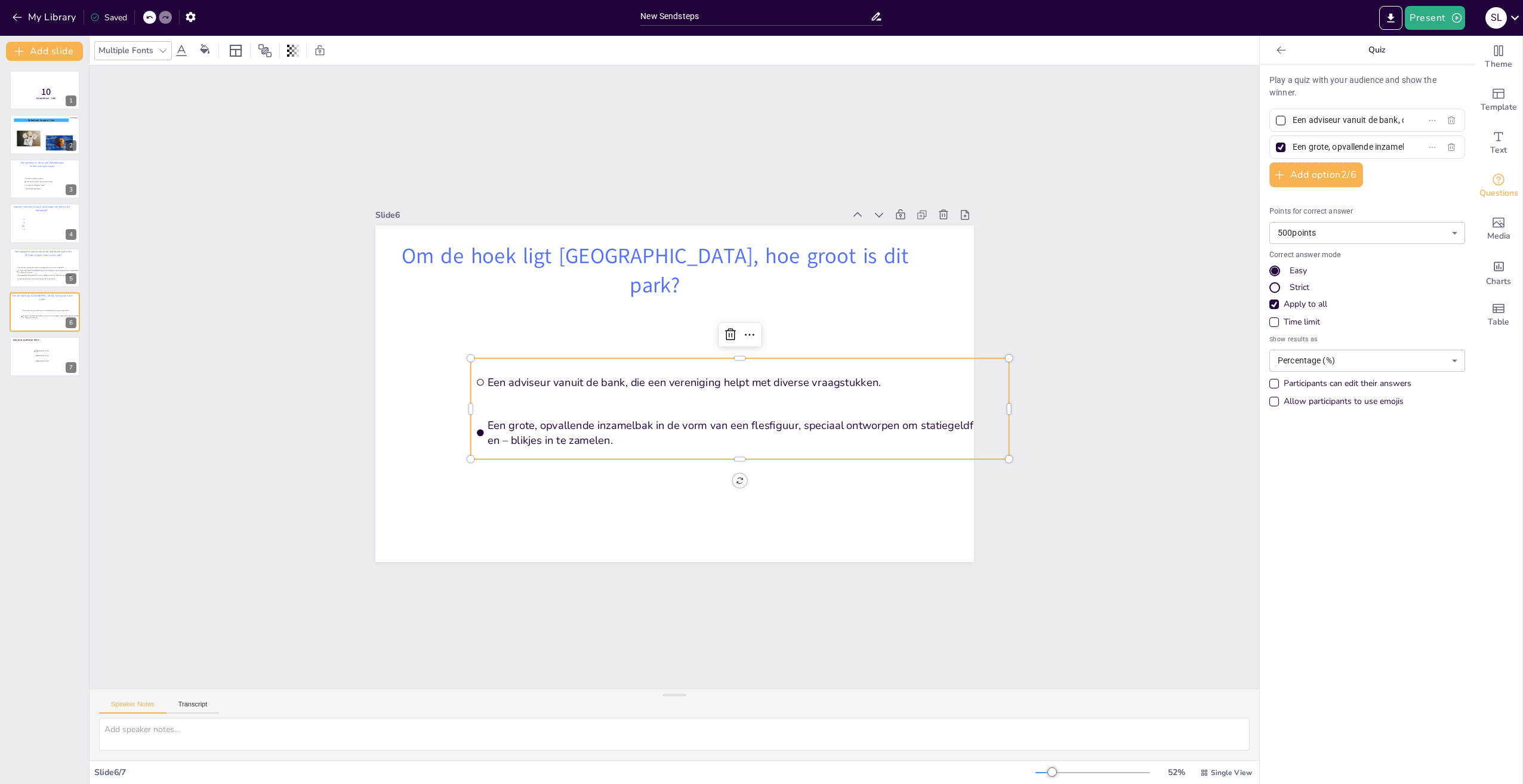
drag, startPoint x: 1401, startPoint y: 144, endPoint x: 1351, endPoint y: 144, distance: 50.0
click at [1351, 144] on label "Een grote, opvallende inzamelbak in de vorm van een flesfiguur, speciaal ontwor…" at bounding box center [1348, 147] width 149 height 17
click at [1351, 144] on input "Een grote, opvallende inzamelbak in de vorm van een flesfiguur, speciaal ontwor…" at bounding box center [1348, 147] width 111 height 17
click at [1389, 144] on label "Een grote, opvallende inzamelbak in de vorm van een flesfiguur, speciaal ontwor…" at bounding box center [1348, 147] width 149 height 17
click at [1389, 144] on input "Een grote, opvallende inzamelbak in de vorm van een flesfiguur, speciaal ontwor…" at bounding box center [1348, 147] width 111 height 17
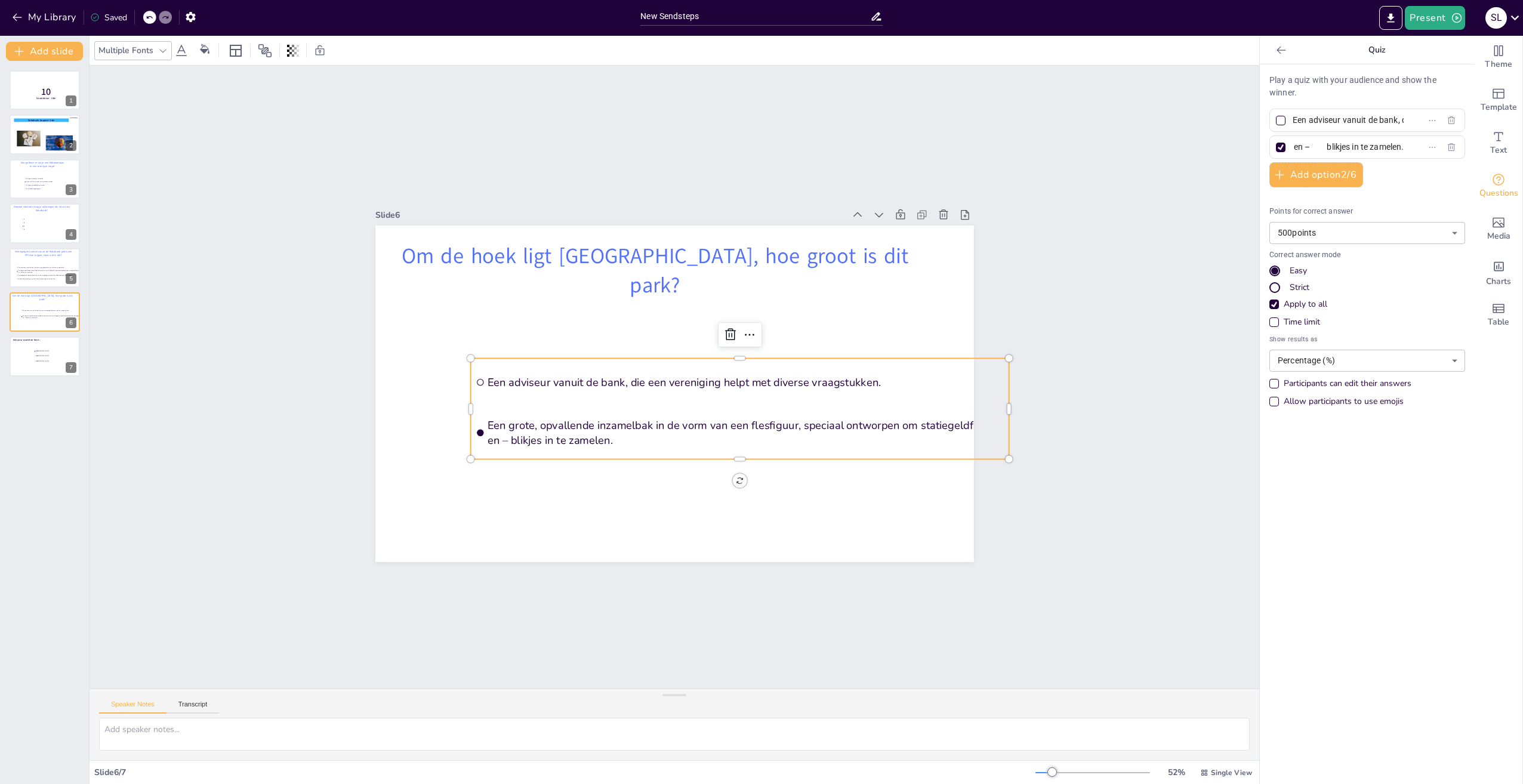
scroll to position [0, 0]
drag, startPoint x: 1391, startPoint y: 144, endPoint x: 1301, endPoint y: 145, distance: 90.0
click at [1301, 145] on label "Een grote, opvallende inzamelbak in de vorm van een flesfiguur, speciaal ontwor…" at bounding box center [1348, 147] width 149 height 17
click at [1301, 145] on input "Een grote, opvallende inzamelbak in de vorm van een flesfiguur, speciaal ontwor…" at bounding box center [1348, 147] width 111 height 17
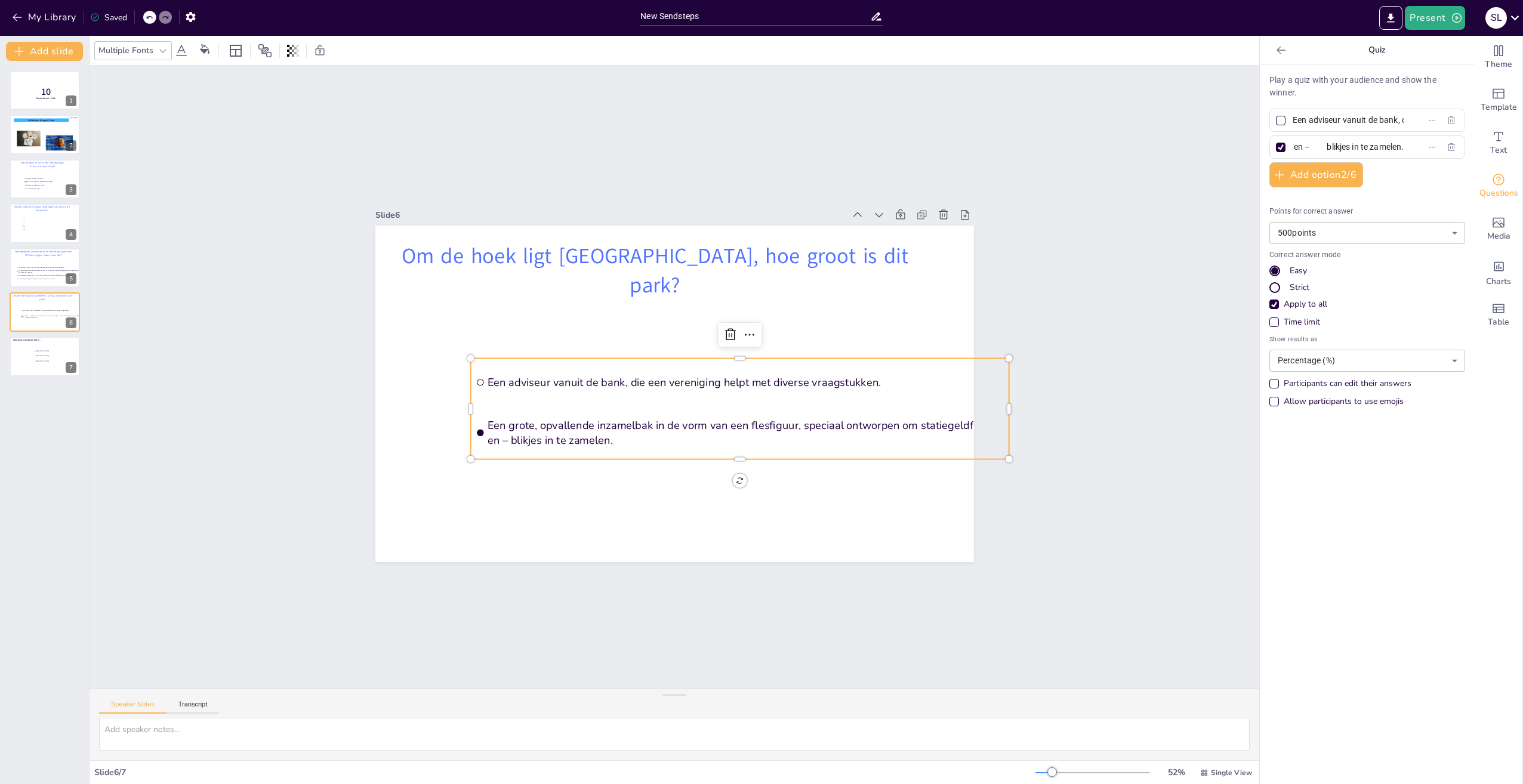
drag, startPoint x: 1289, startPoint y: 146, endPoint x: 1413, endPoint y: 146, distance: 124.0
click at [1413, 146] on label "Een grote, opvallende inzamelbak in de vorm van een flesfiguur, speciaal ontwor…" at bounding box center [1348, 147] width 149 height 17
click at [1403, 146] on input "Een grote, opvallende inzamelbak in de vorm van een flesfiguur, speciaal ontwor…" at bounding box center [1348, 147] width 111 height 17
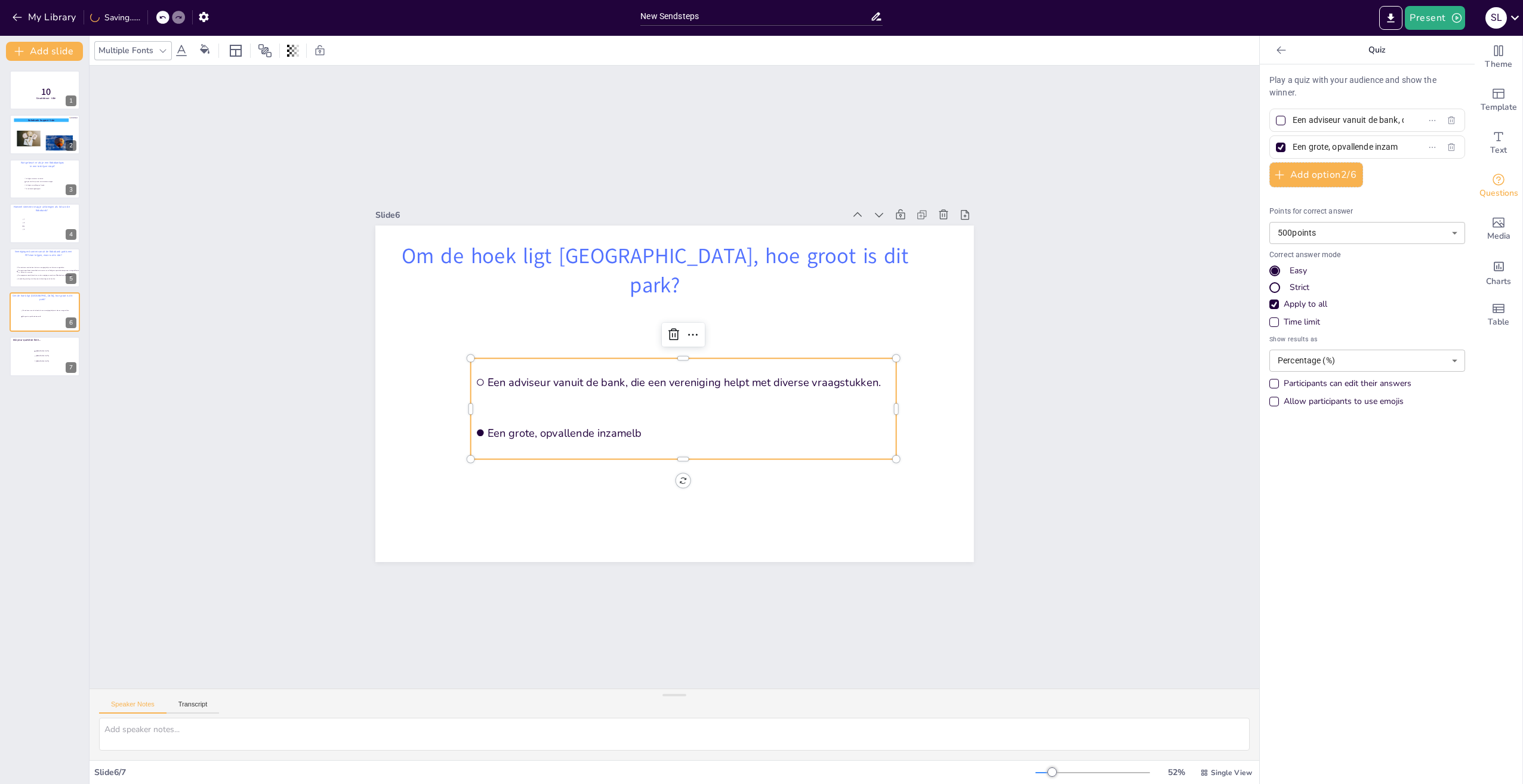
scroll to position [0, 0]
type input "E"
click at [1392, 120] on label "Een adviseur vanuit de bank, die een vereniging helpt met diverse vraagstukken." at bounding box center [1348, 120] width 149 height 17
click at [1392, 120] on input "Een adviseur vanuit de bank, die een vereniging helpt met diverse vraagstukken." at bounding box center [1348, 120] width 111 height 17
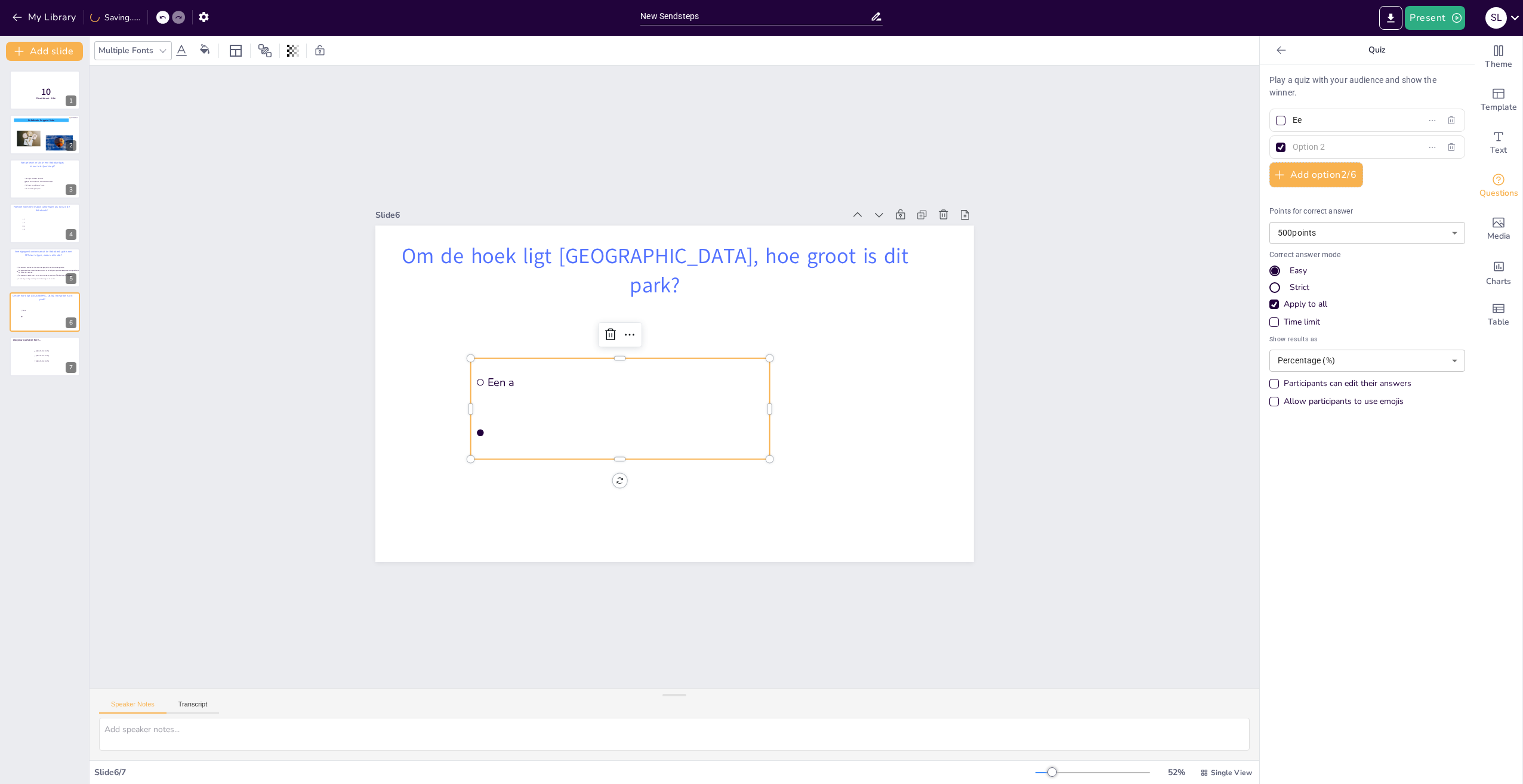
type input "E"
click at [1307, 120] on input "text" at bounding box center [1348, 120] width 111 height 17
paste input "1 vierkante Kilometer"
type input "1 vierkante Kilometer"
click at [1305, 173] on button "Add option 2 / 6" at bounding box center [1316, 174] width 93 height 25
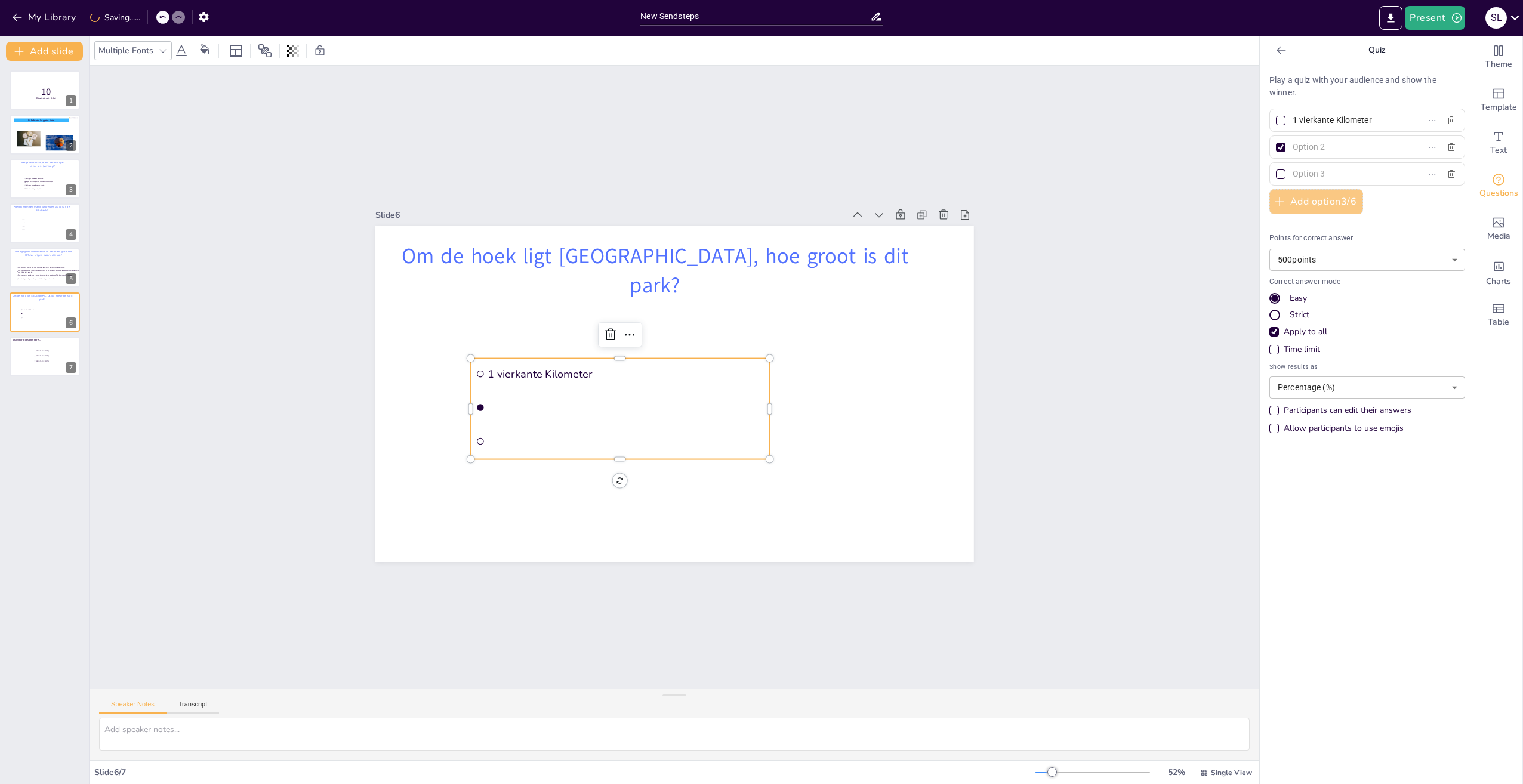
click at [1304, 202] on button "Add option 3 / 6" at bounding box center [1316, 201] width 93 height 25
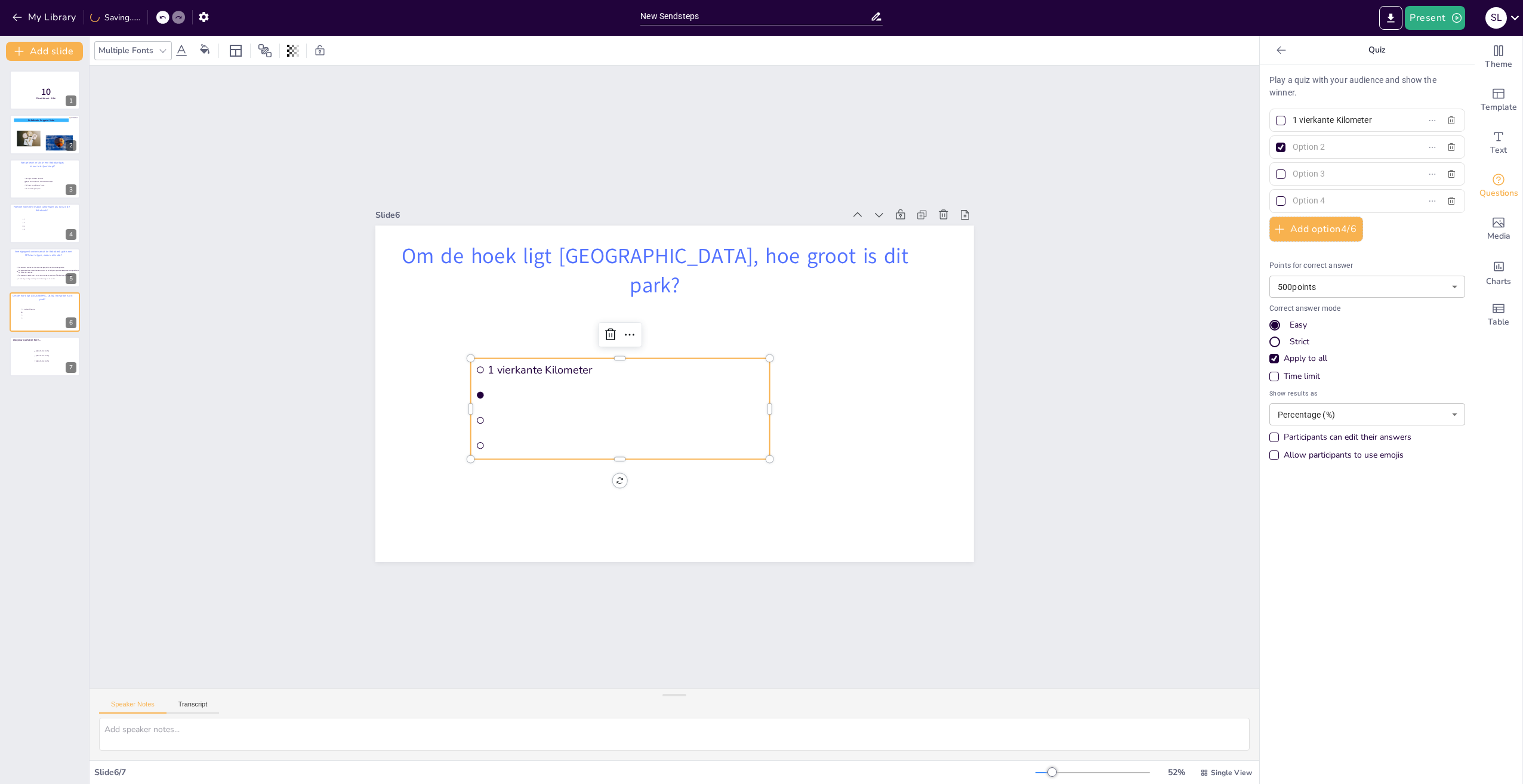
click at [1309, 149] on input "text" at bounding box center [1348, 147] width 111 height 17
click at [1309, 144] on input "text" at bounding box center [1348, 147] width 111 height 17
paste input "10 vierkante Kilometer"
type input "10 vierkante Kilometer"
click at [1314, 176] on input "text" at bounding box center [1348, 174] width 111 height 17
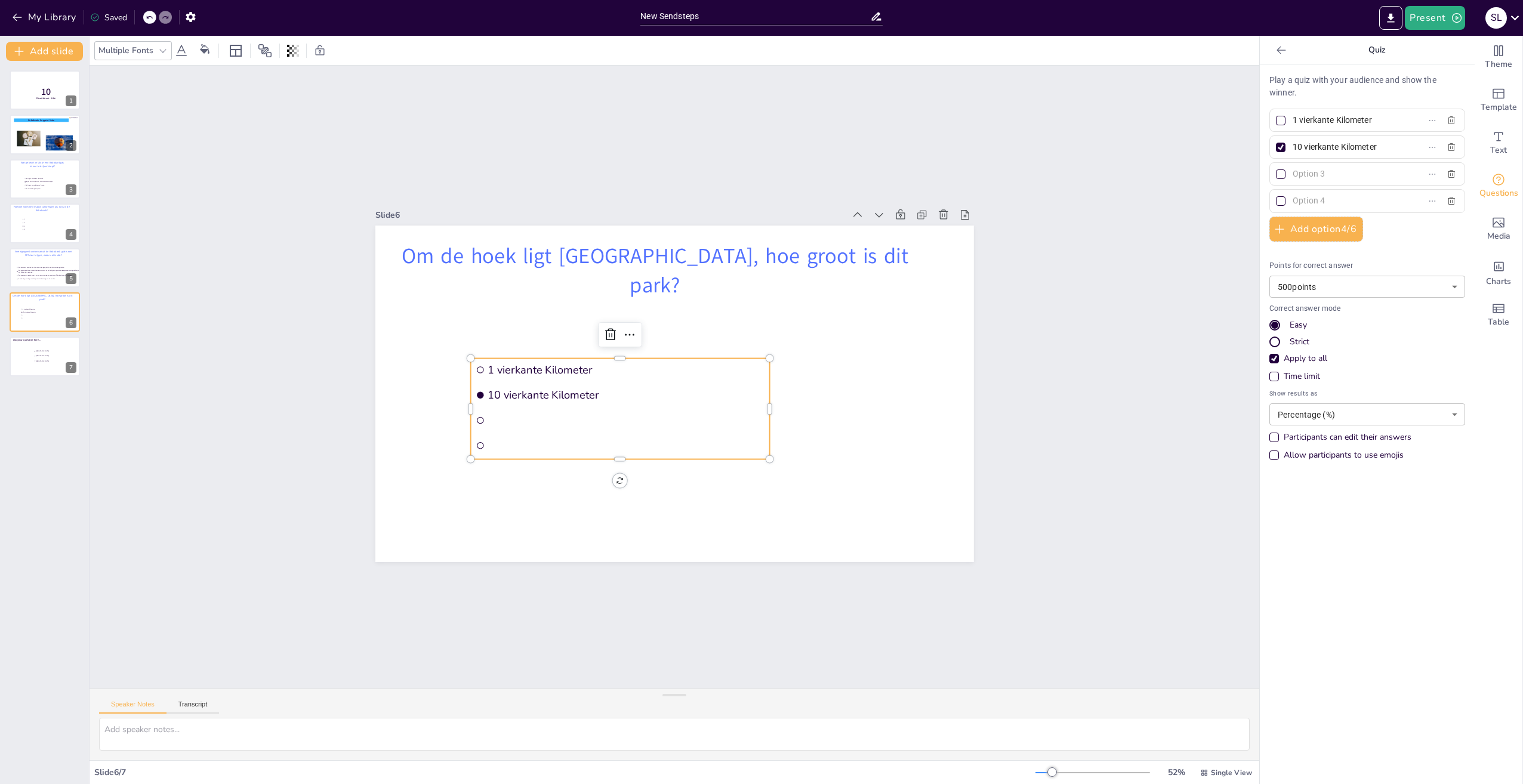
click at [1305, 175] on input "text" at bounding box center [1348, 174] width 111 height 17
paste input "25 vierkante Kilometer"
type input "25 vierkante Kilometer"
click at [1308, 197] on input "text" at bounding box center [1348, 201] width 111 height 17
click at [1316, 201] on input "text" at bounding box center [1348, 201] width 111 height 17
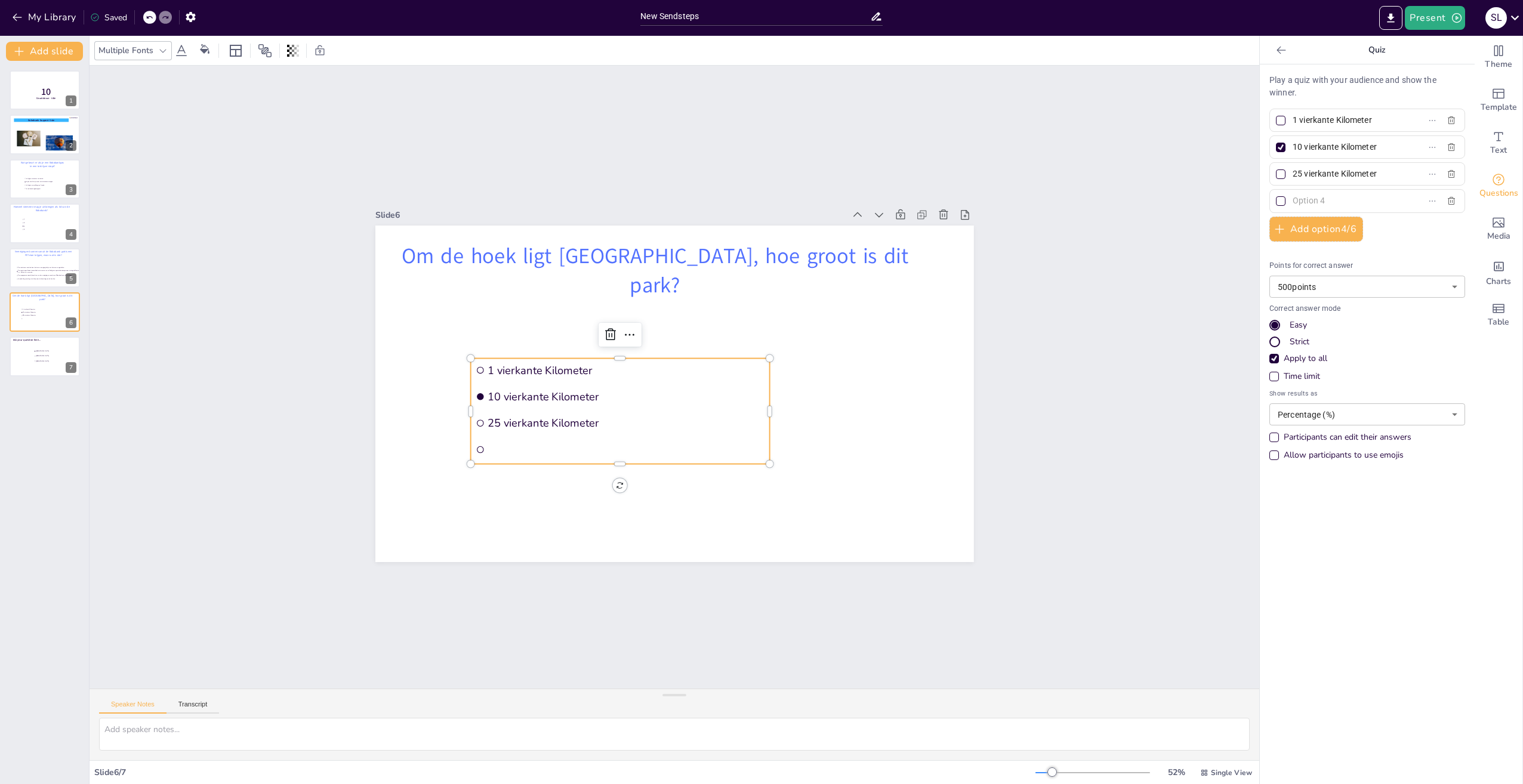
paste input "100 vierkante Kilometer"
type input "100 vierkante Kilometer"
click at [1276, 173] on div at bounding box center [1280, 173] width 9 height 9
click at [1293, 173] on input "25 vierkante Kilometer" at bounding box center [1348, 174] width 111 height 17
checkbox input "true"
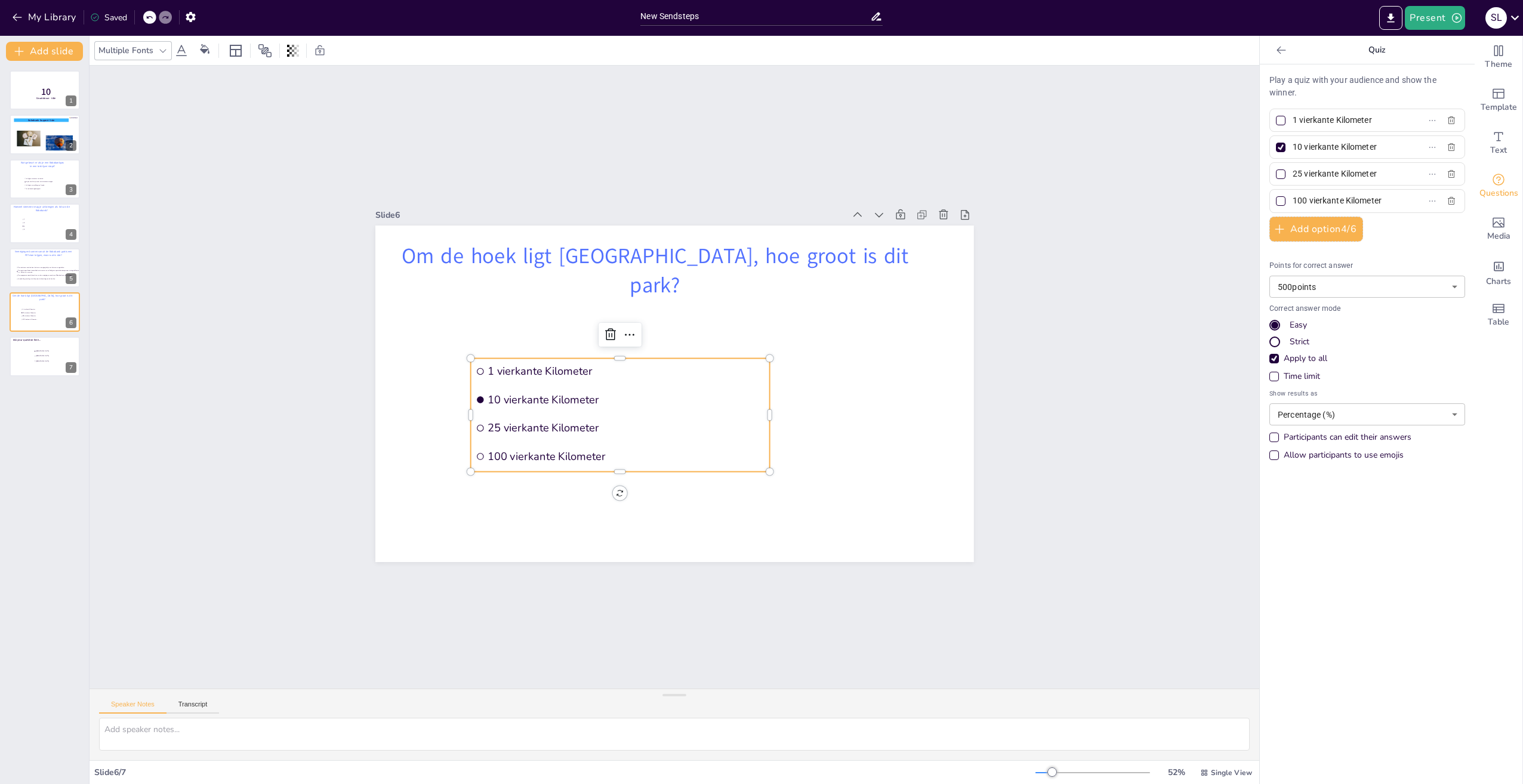
checkbox input "true"
click at [1276, 151] on div at bounding box center [1280, 147] width 9 height 9
click at [1293, 151] on input "10 vierkante Kilometer" at bounding box center [1348, 147] width 111 height 17
checkbox input "false"
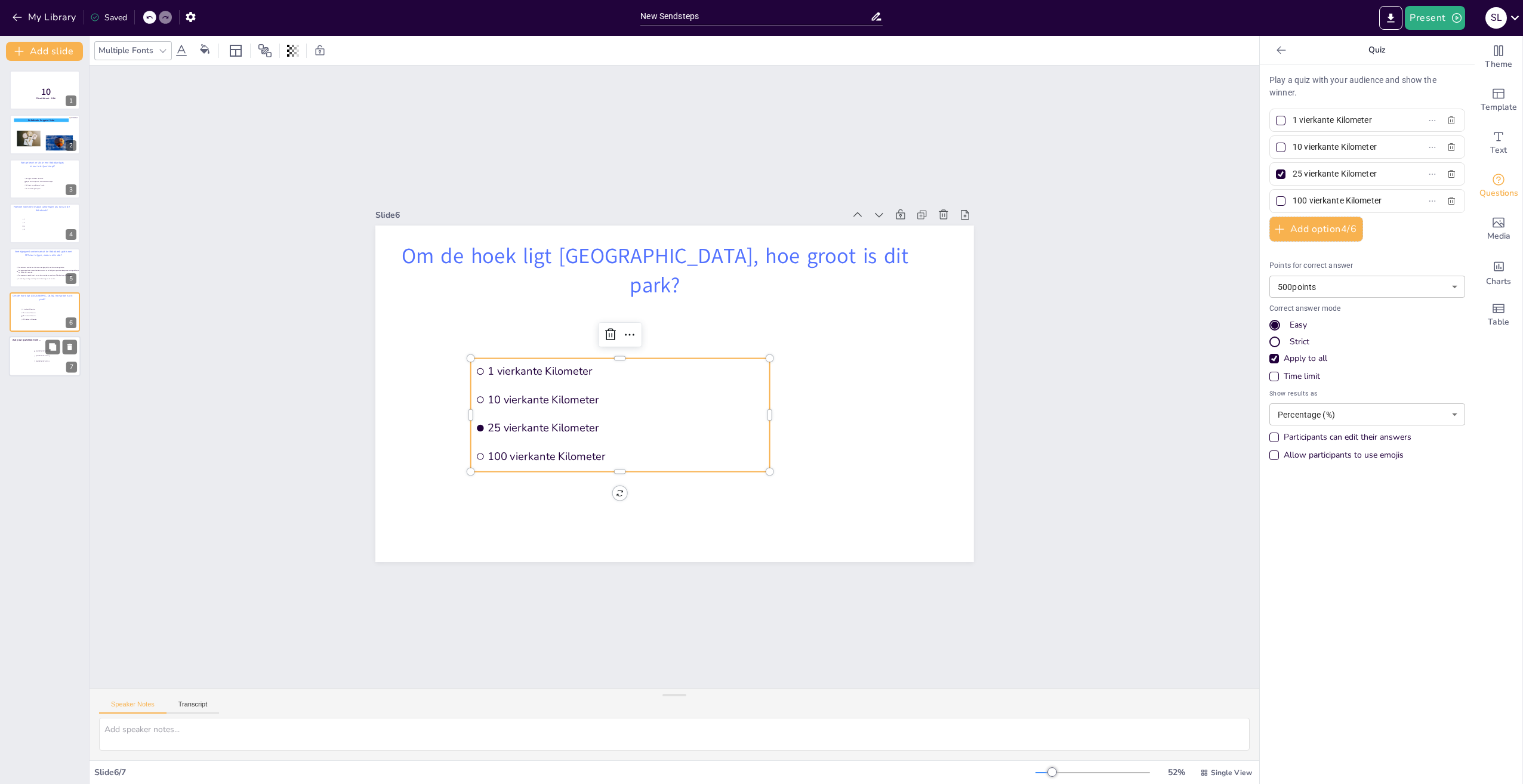
click at [28, 360] on div at bounding box center [45, 357] width 71 height 40
type input "Amsterdam"
type input "Rotterdam"
type input "The Hague"
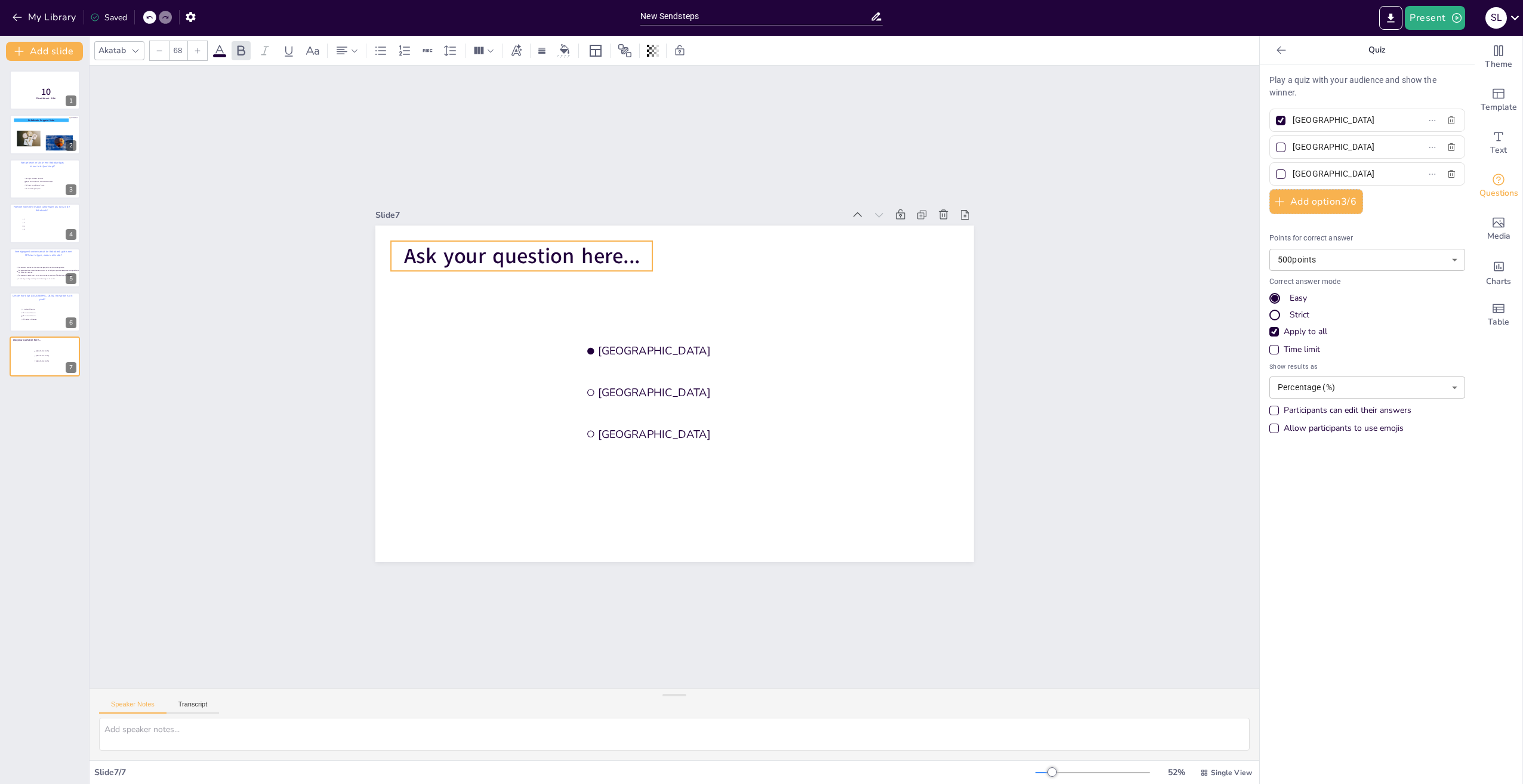
click at [626, 256] on span "Ask your question here..." at bounding box center [522, 256] width 236 height 29
click at [219, 50] on icon at bounding box center [219, 50] width 11 height 11
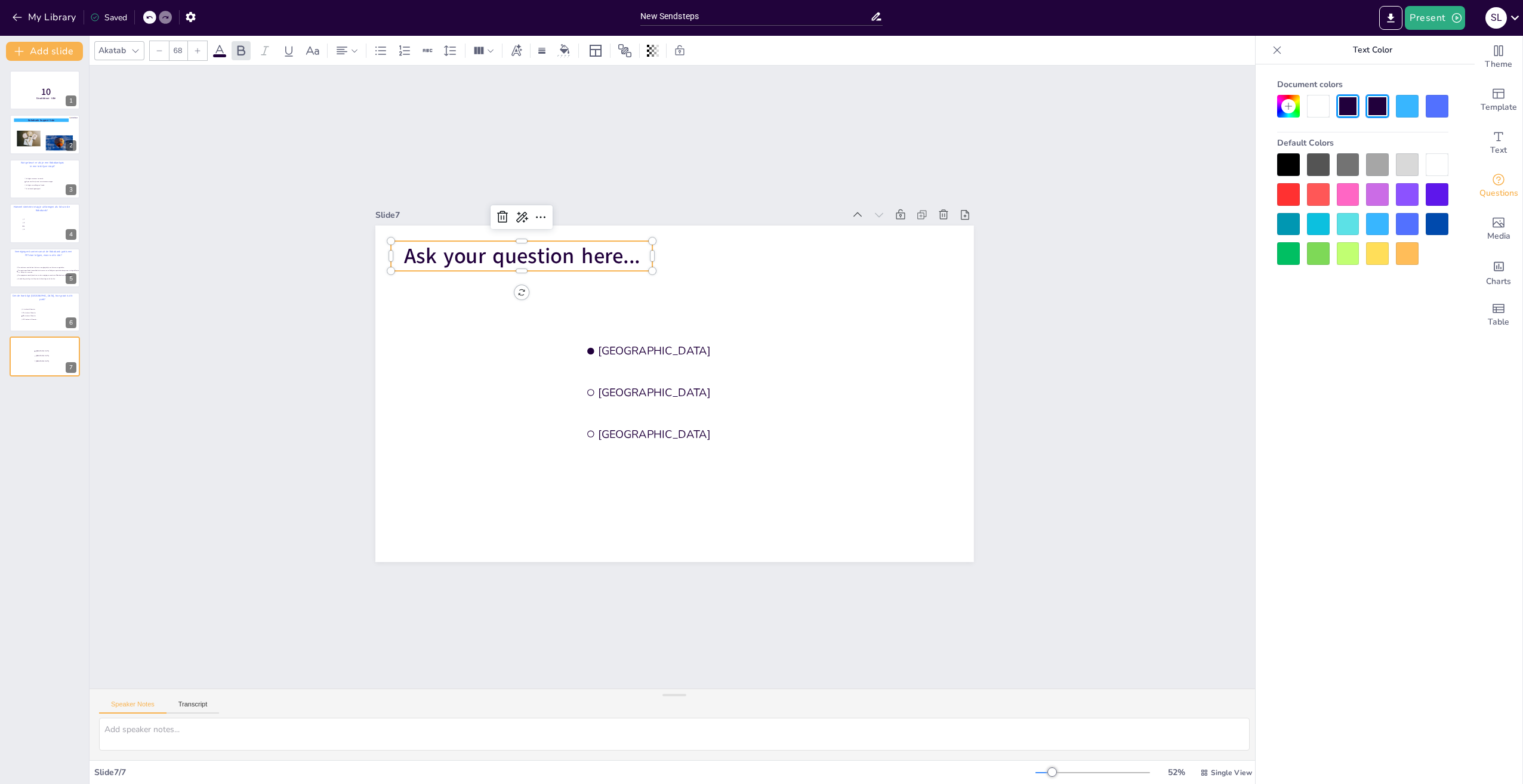
click at [1408, 224] on div at bounding box center [1407, 224] width 23 height 23
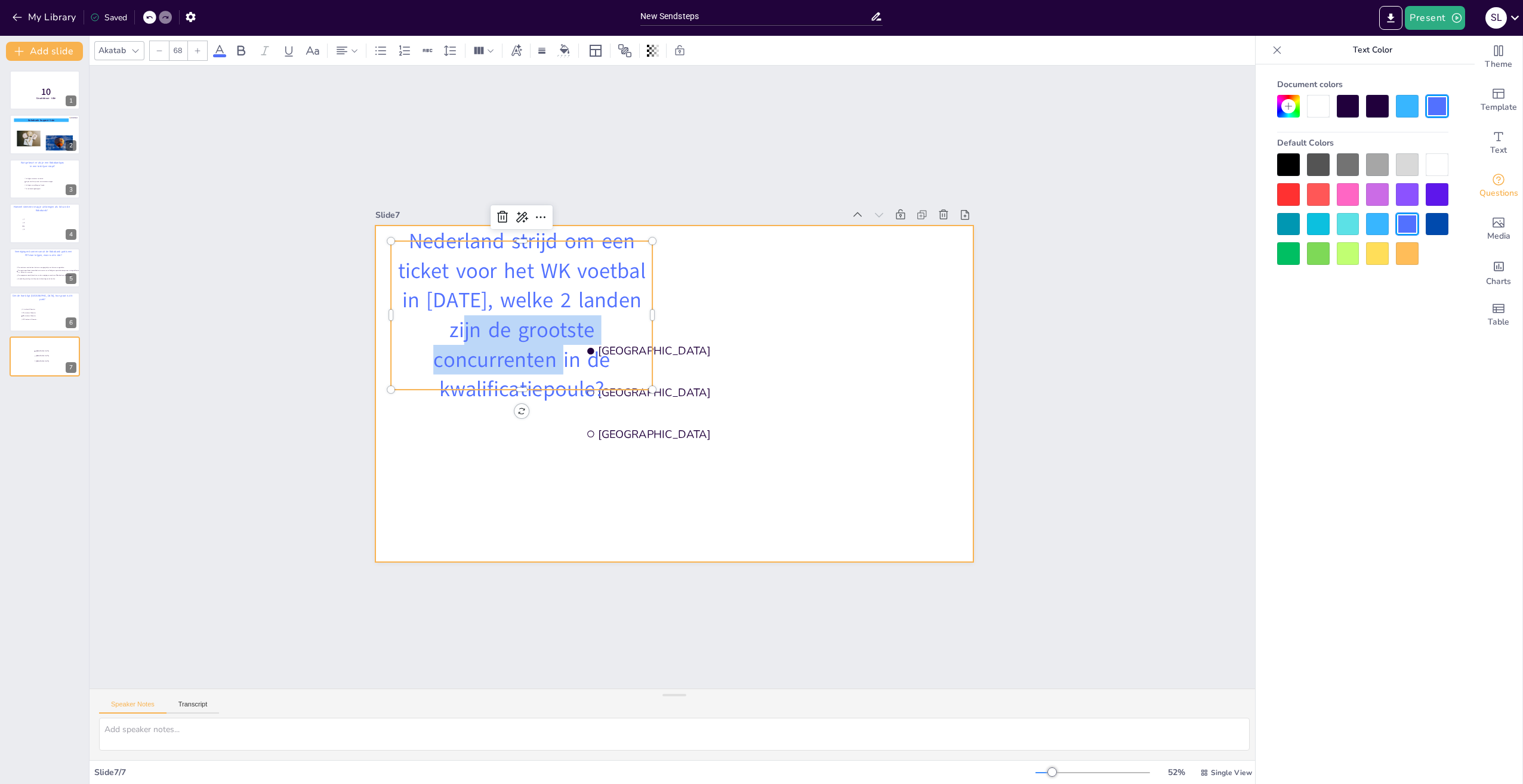
drag, startPoint x: 642, startPoint y: 310, endPoint x: 732, endPoint y: 316, distance: 90.2
click at [753, 321] on div "Amsterdam Rotterdam The Hague Nederland strijd om een ticket voor het WK voetba…" at bounding box center [674, 394] width 599 height 337
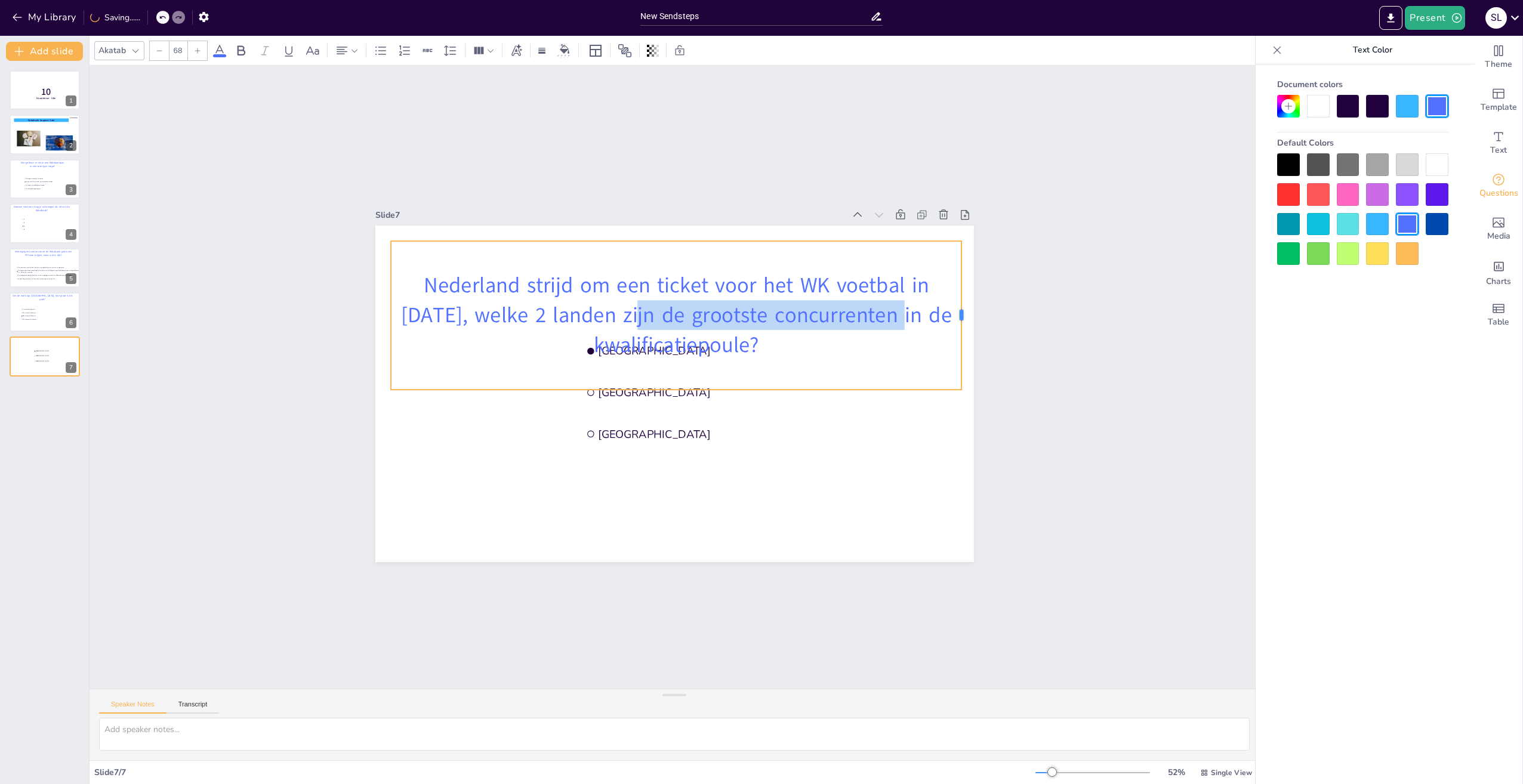
drag, startPoint x: 644, startPoint y: 311, endPoint x: 953, endPoint y: 314, distance: 309.0
click at [962, 314] on div at bounding box center [966, 316] width 9 height 149
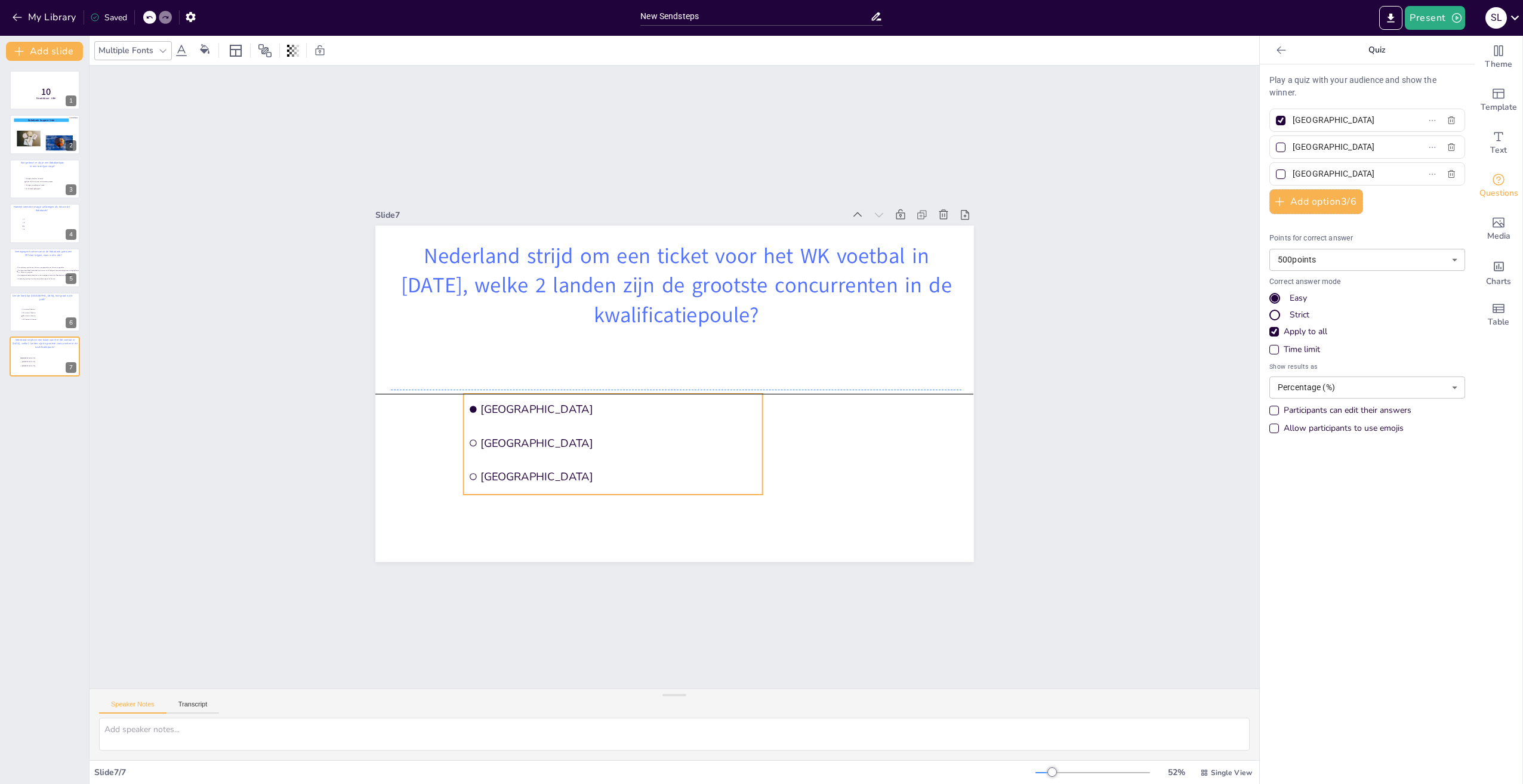
drag, startPoint x: 704, startPoint y: 403, endPoint x: 587, endPoint y: 461, distance: 130.6
click at [587, 461] on ul "Amsterdam Rotterdam The Hague" at bounding box center [612, 444] width 299 height 101
click at [1447, 173] on icon "button" at bounding box center [1451, 173] width 9 height 9
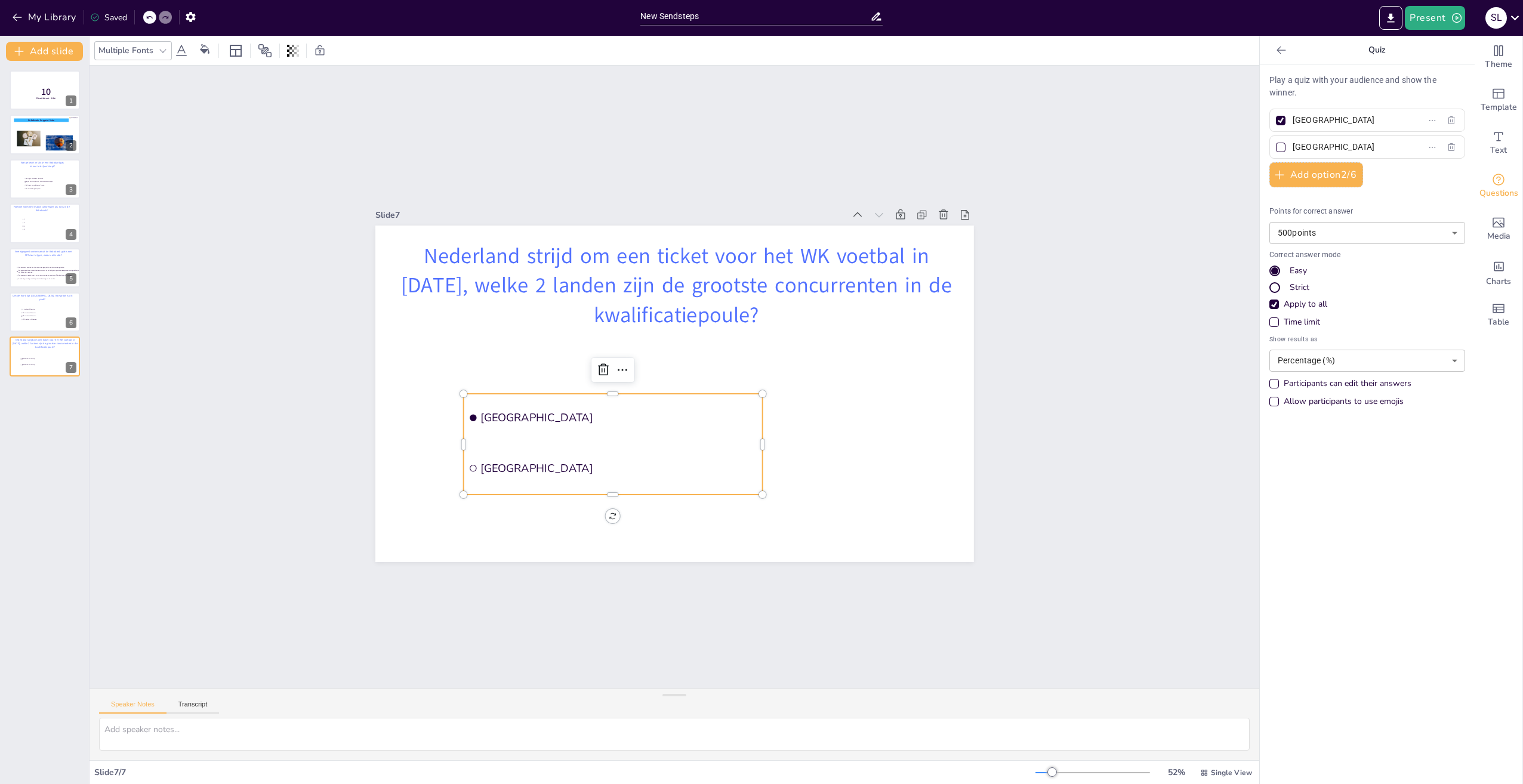
drag, startPoint x: 1337, startPoint y: 146, endPoint x: 1281, endPoint y: 146, distance: 56.0
click at [1288, 146] on span "Rotterdam" at bounding box center [1343, 147] width 111 height 17
click at [1293, 146] on input "Rotterdam" at bounding box center [1348, 147] width 111 height 17
drag, startPoint x: 1329, startPoint y: 119, endPoint x: 1270, endPoint y: 119, distance: 59.0
click at [1274, 119] on label "Amsterdam" at bounding box center [1348, 120] width 149 height 17
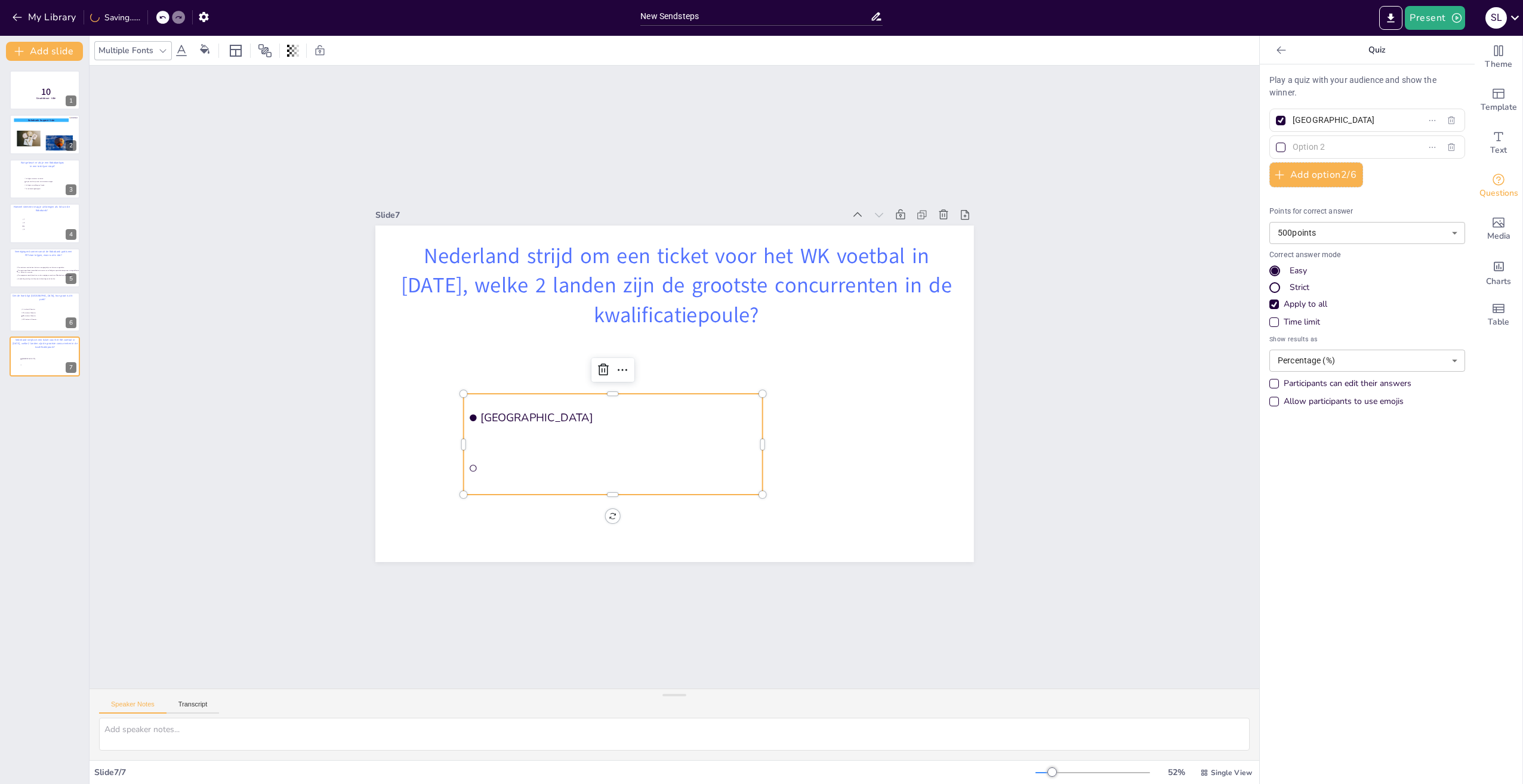
click at [1293, 119] on input "Amsterdam" at bounding box center [1348, 120] width 111 height 17
click at [1327, 121] on input "text" at bounding box center [1348, 120] width 111 height 17
paste input "België en [GEOGRAPHIC_DATA]"
type input "België en [GEOGRAPHIC_DATA]"
click at [1316, 172] on button "Add option 2 / 6" at bounding box center [1316, 174] width 93 height 25
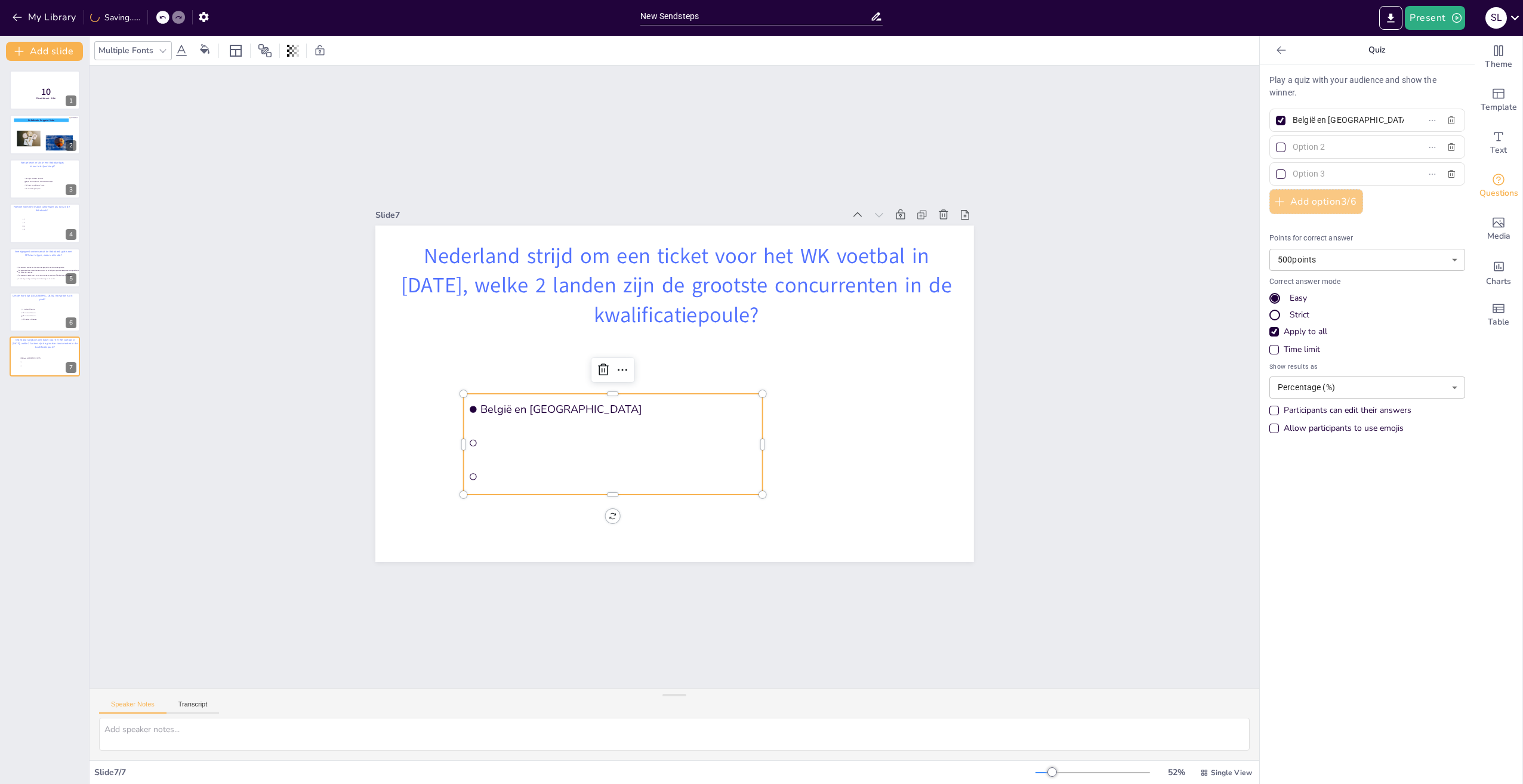
click at [1315, 200] on button "Add option 3 / 6" at bounding box center [1316, 201] width 93 height 25
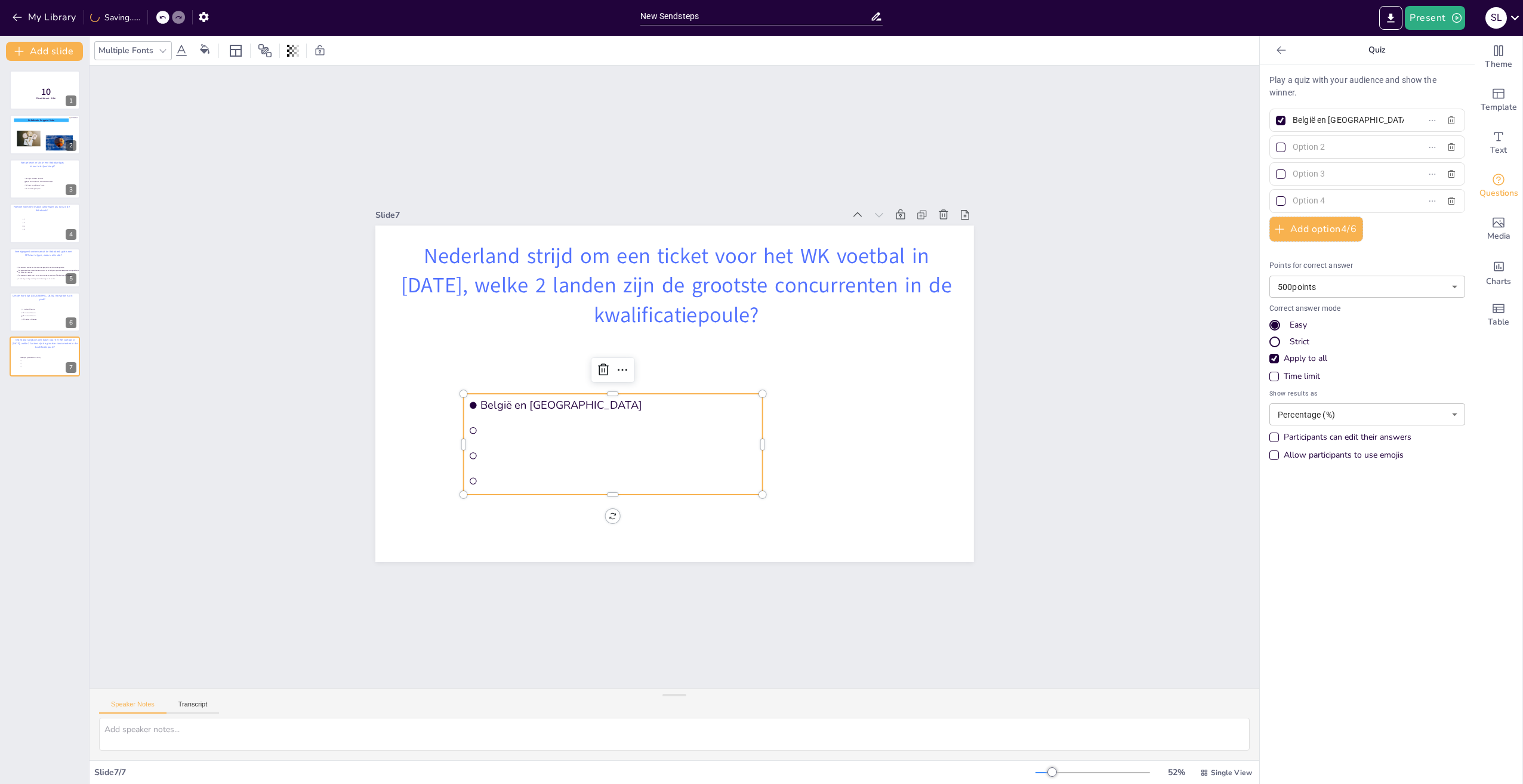
click at [1315, 147] on input "text" at bounding box center [1348, 147] width 111 height 17
click at [1306, 147] on input "text" at bounding box center [1348, 147] width 111 height 17
paste input "Portugal en [GEOGRAPHIC_DATA]"
type input "Portugal en [GEOGRAPHIC_DATA]"
click at [1306, 173] on input "text" at bounding box center [1348, 174] width 111 height 17
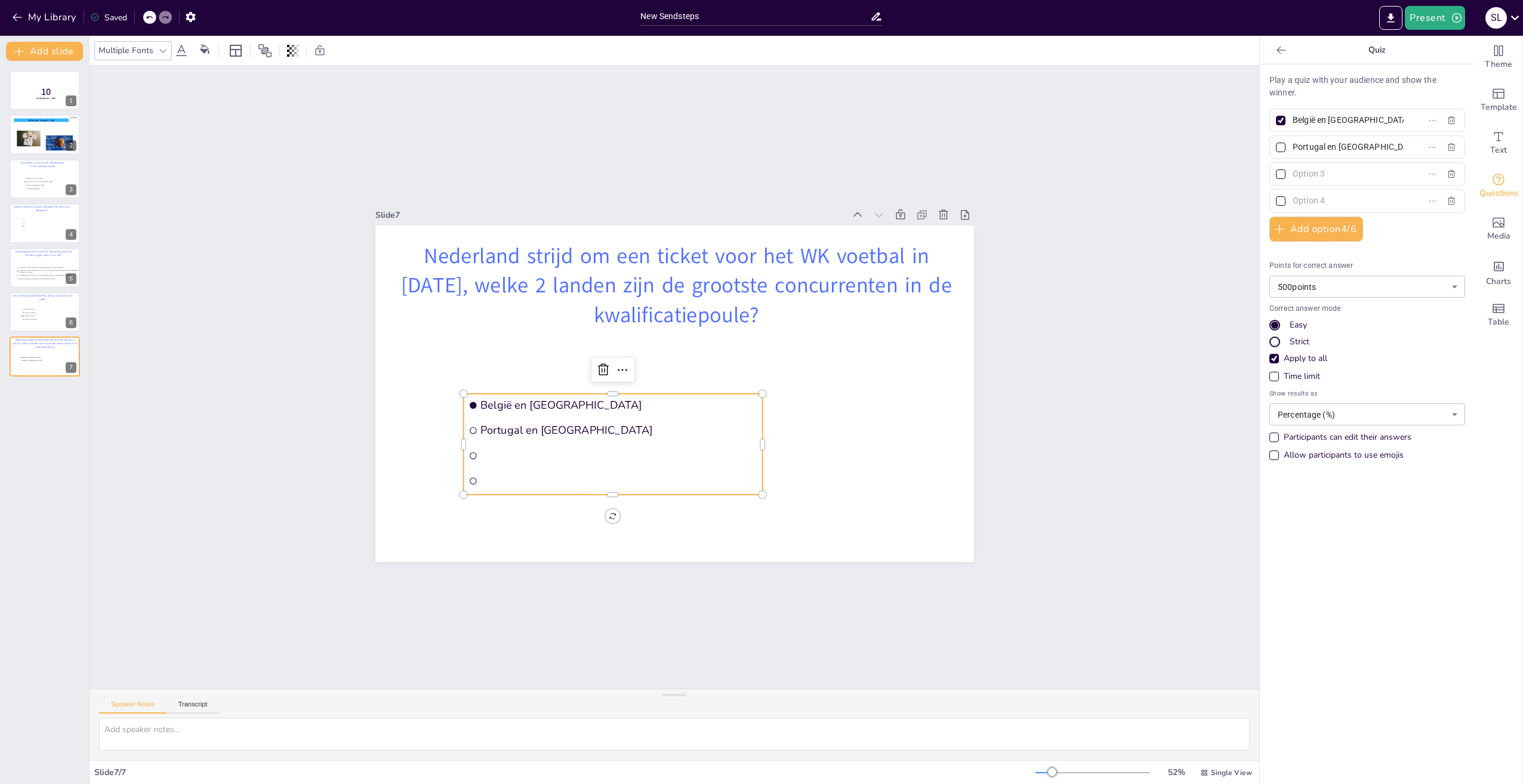
click at [1308, 173] on input "text" at bounding box center [1348, 174] width 111 height 17
paste input "Denemarken en [GEOGRAPHIC_DATA]"
type input "Denemarken en [GEOGRAPHIC_DATA]"
click at [1309, 201] on input "text" at bounding box center [1348, 201] width 111 height 17
click at [1346, 202] on input "text" at bounding box center [1348, 201] width 111 height 17
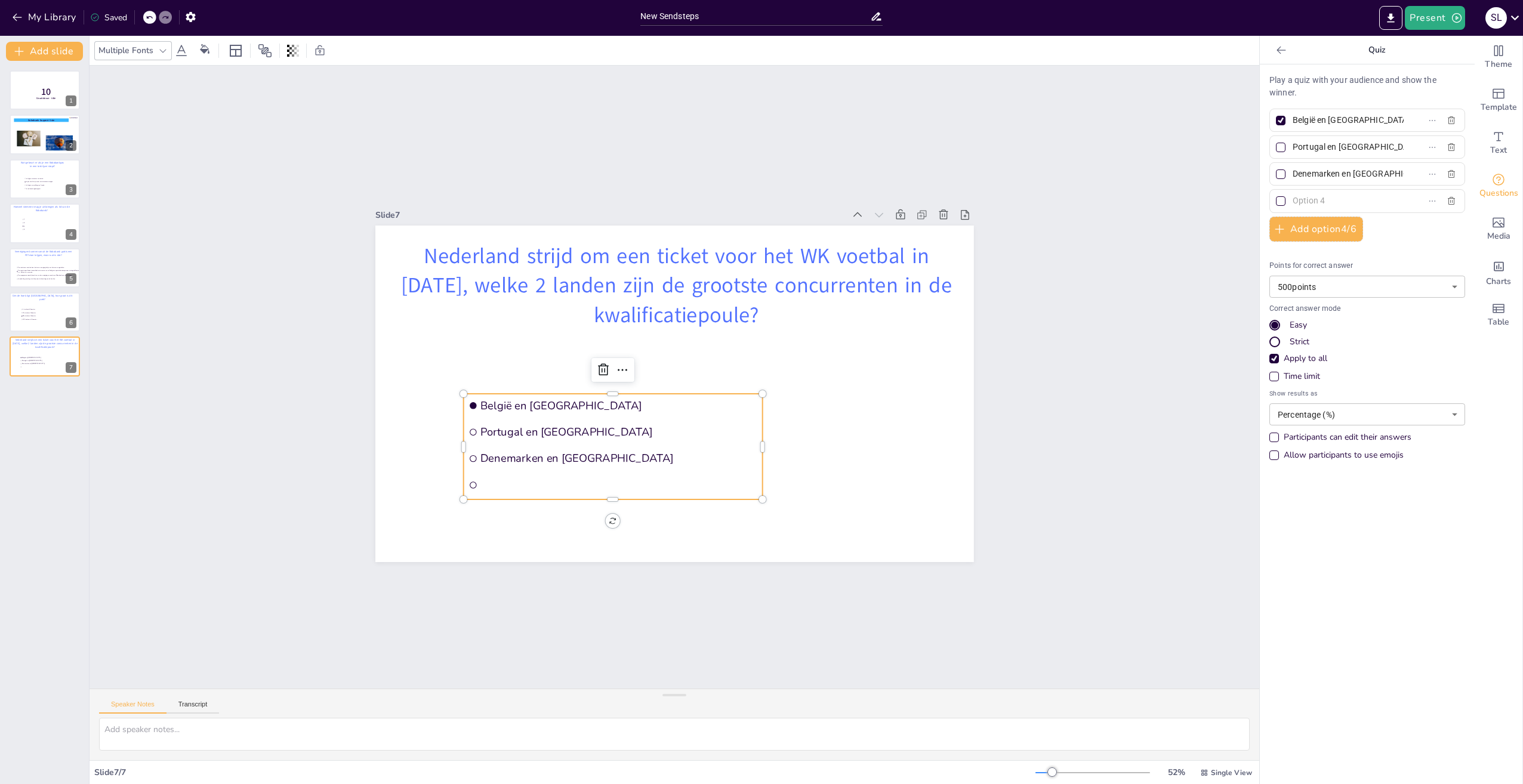
paste input "[GEOGRAPHIC_DATA] en [GEOGRAPHIC_DATA]"
type input "[GEOGRAPHIC_DATA] en [GEOGRAPHIC_DATA]"
click at [60, 46] on button "Add slide" at bounding box center [44, 51] width 77 height 19
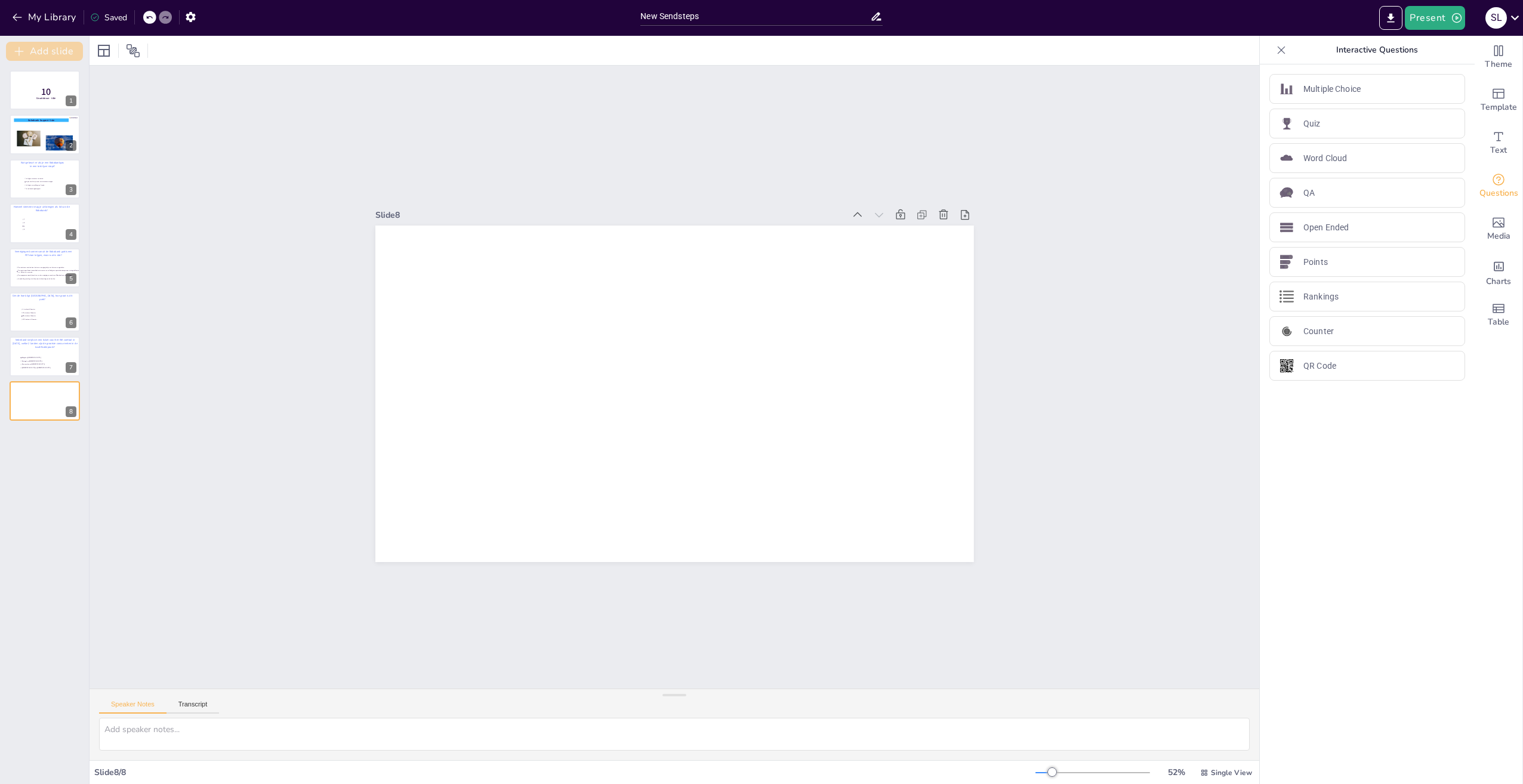
click at [59, 47] on button "Add slide" at bounding box center [44, 51] width 77 height 19
click at [49, 398] on button at bounding box center [52, 391] width 14 height 14
click at [32, 399] on div at bounding box center [45, 400] width 71 height 40
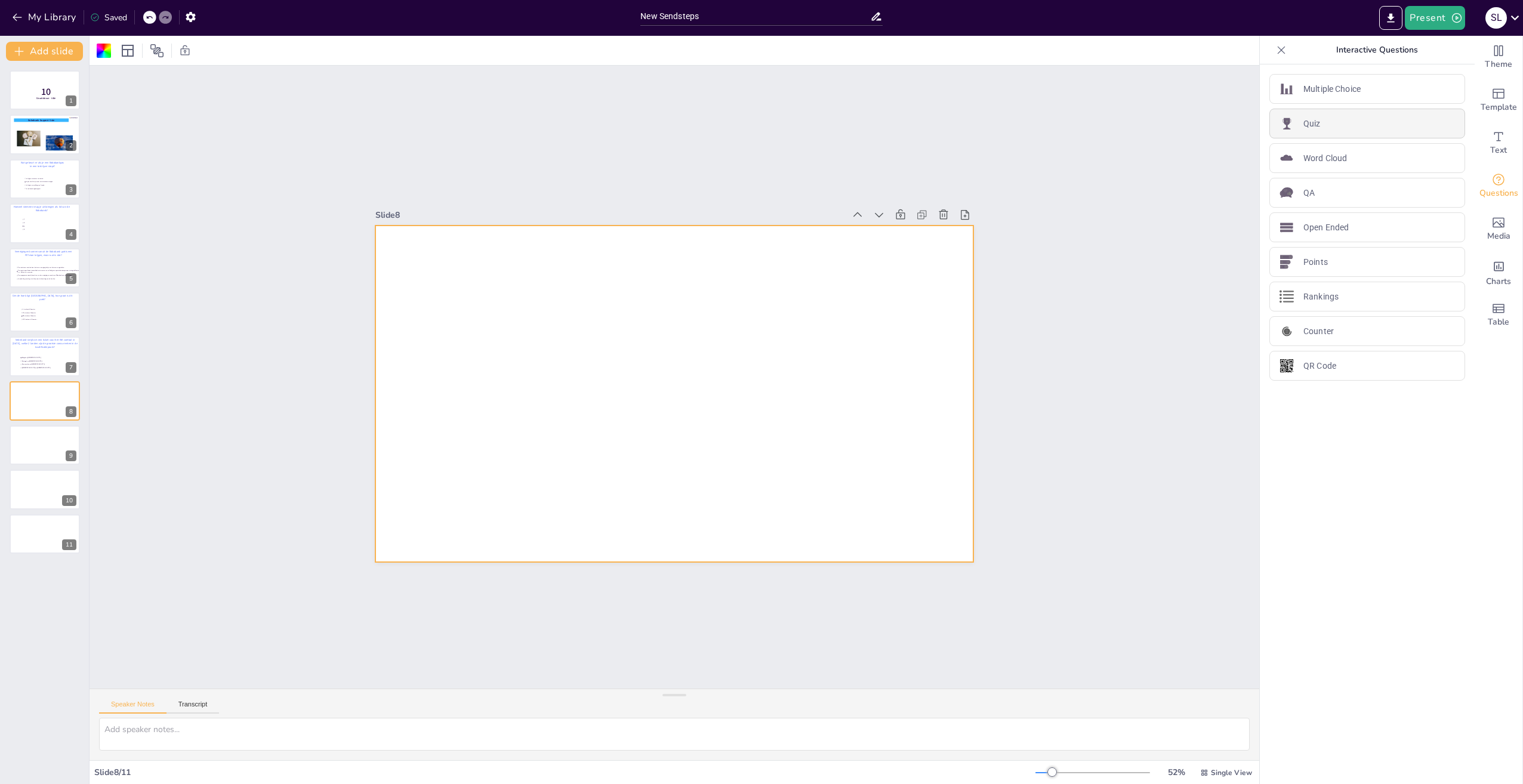
click at [1304, 126] on p "Quiz" at bounding box center [1312, 124] width 17 height 13
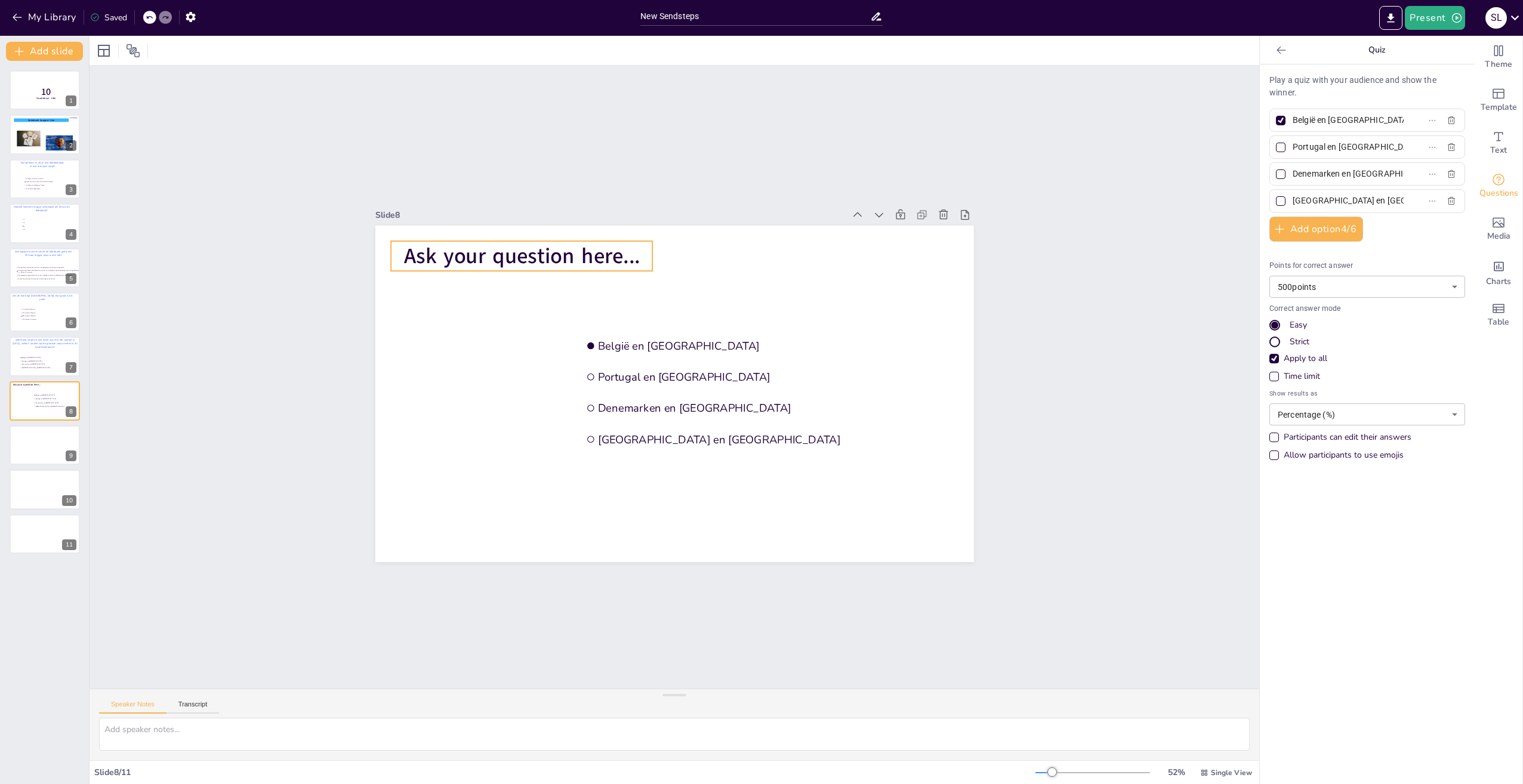
click at [611, 255] on span "Ask your question here..." at bounding box center [522, 256] width 236 height 29
click at [215, 50] on icon at bounding box center [219, 51] width 14 height 14
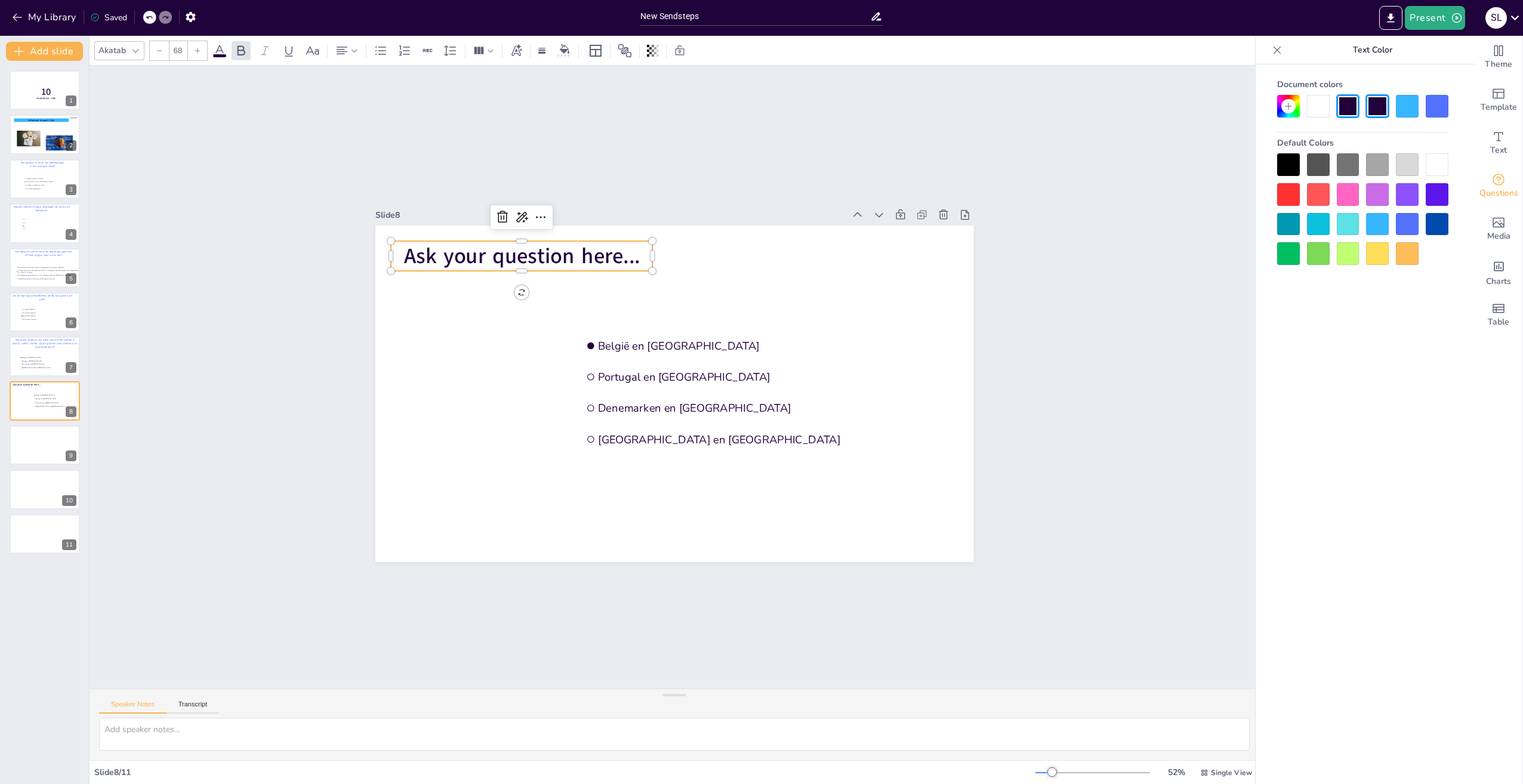
click at [1403, 223] on div at bounding box center [1407, 224] width 23 height 23
click at [632, 256] on p "Ask your question here..." at bounding box center [522, 256] width 262 height 30
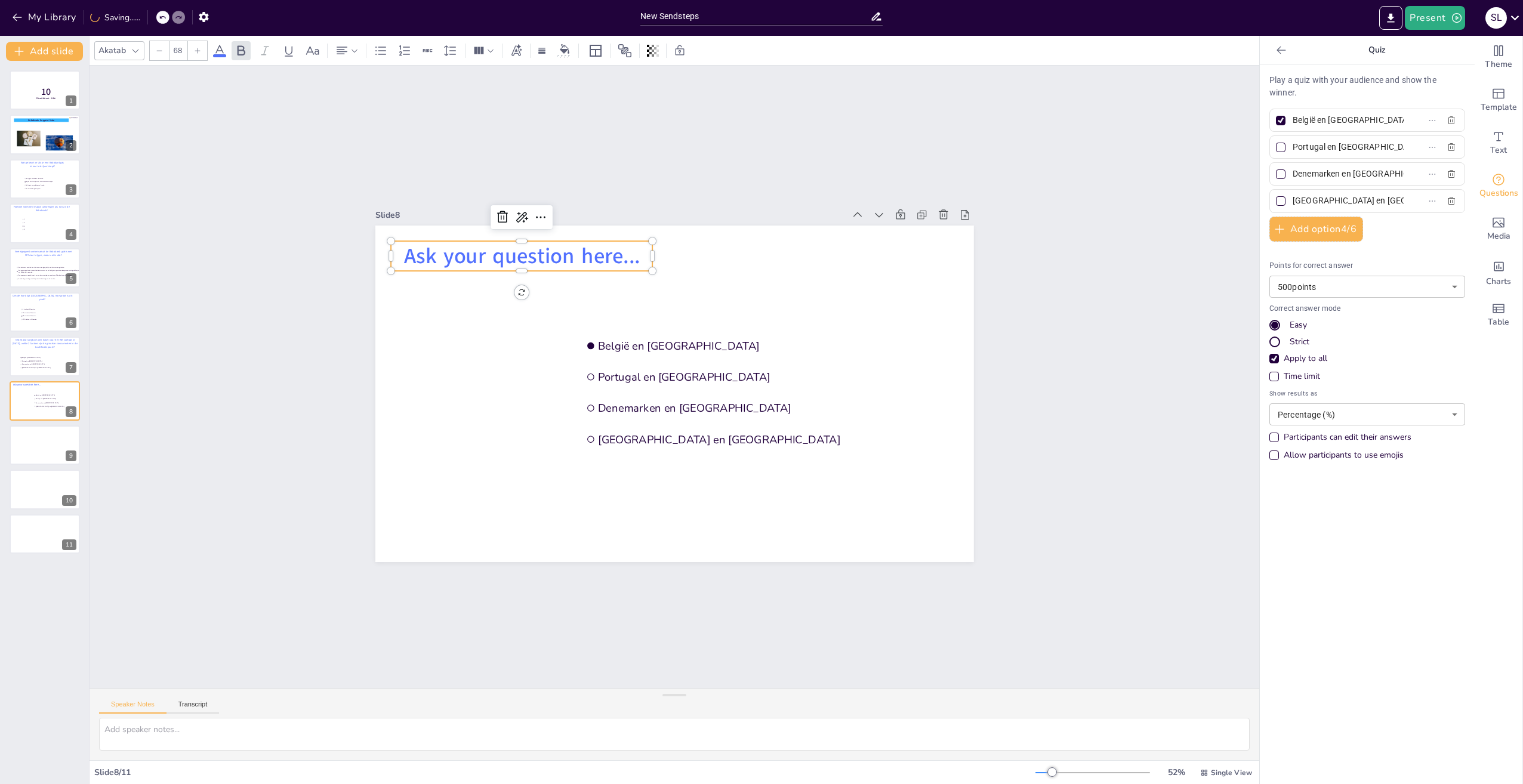
click at [634, 250] on p "Ask your question here..." at bounding box center [522, 256] width 262 height 30
click at [631, 253] on p "Ask your question here..." at bounding box center [522, 256] width 262 height 30
click at [631, 255] on p "Ask your question here..." at bounding box center [522, 256] width 262 height 30
click at [628, 253] on span "Ask your question here..." at bounding box center [521, 256] width 236 height 29
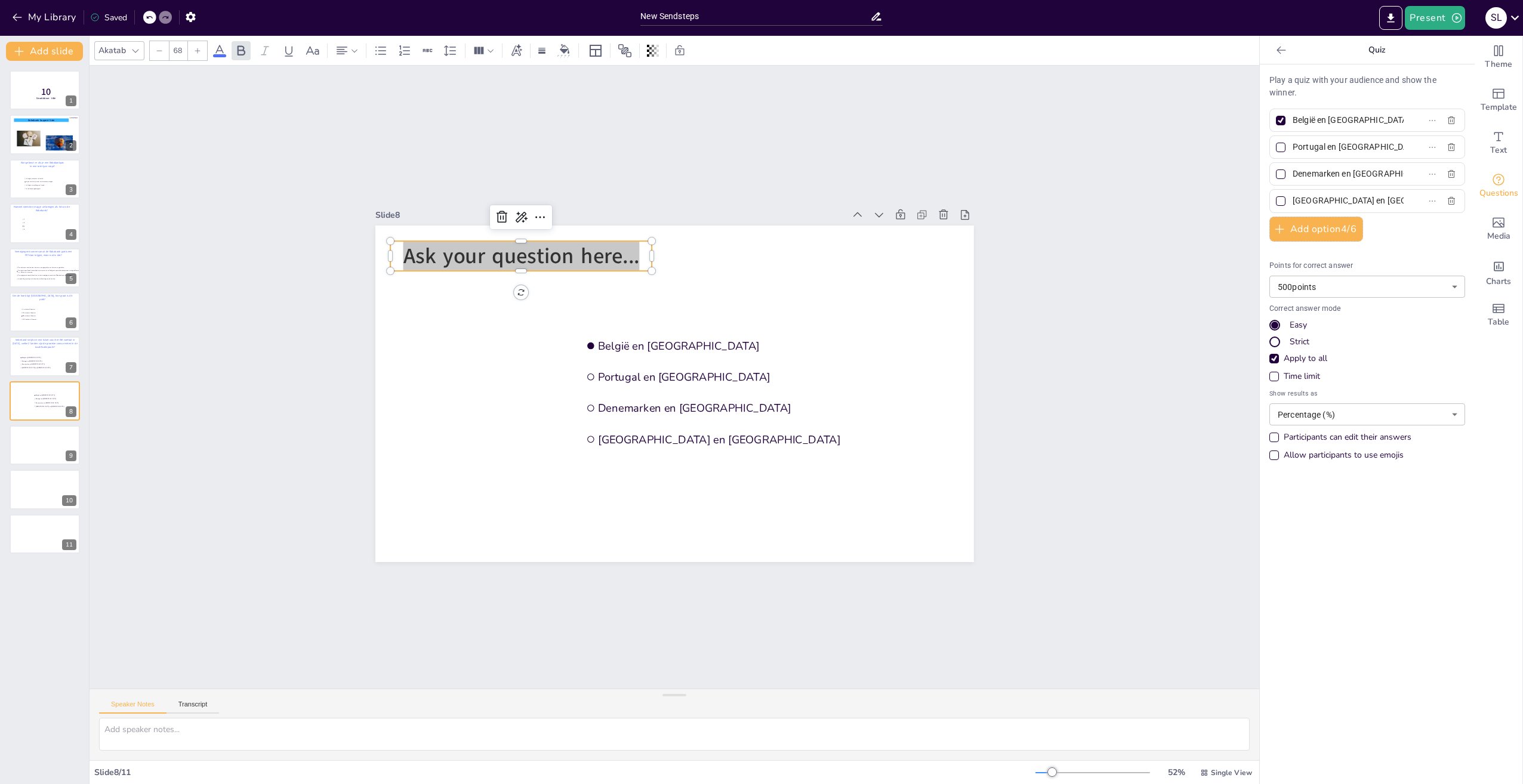
drag, startPoint x: 630, startPoint y: 250, endPoint x: 398, endPoint y: 249, distance: 232.0
click at [403, 249] on span "Ask your question here..." at bounding box center [521, 256] width 236 height 29
click at [219, 52] on icon at bounding box center [219, 51] width 14 height 14
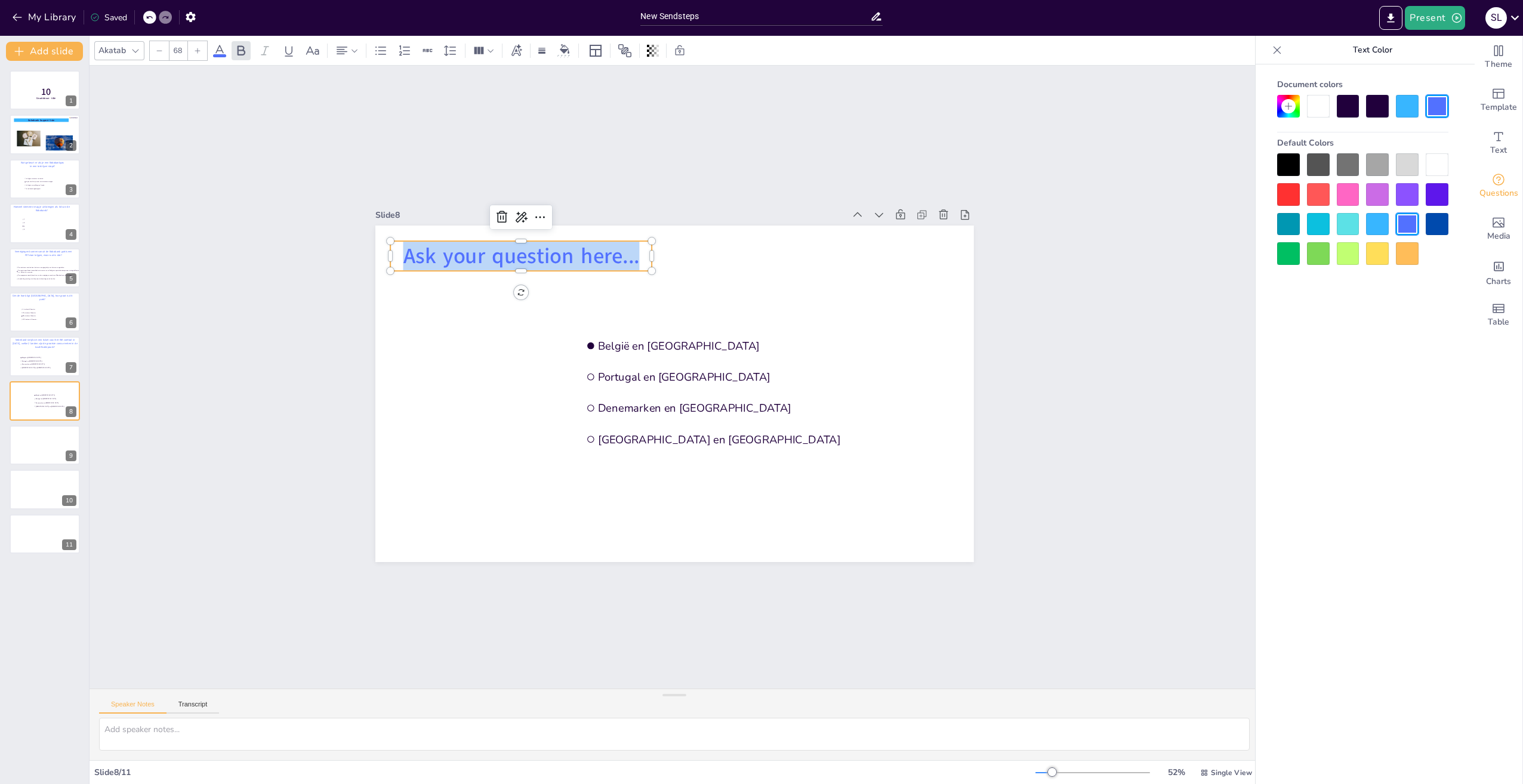
click at [626, 250] on span "Ask your question here..." at bounding box center [521, 256] width 236 height 29
drag, startPoint x: 631, startPoint y: 252, endPoint x: 398, endPoint y: 253, distance: 233.0
click at [398, 253] on p "Ask your question. here.." at bounding box center [522, 256] width 262 height 30
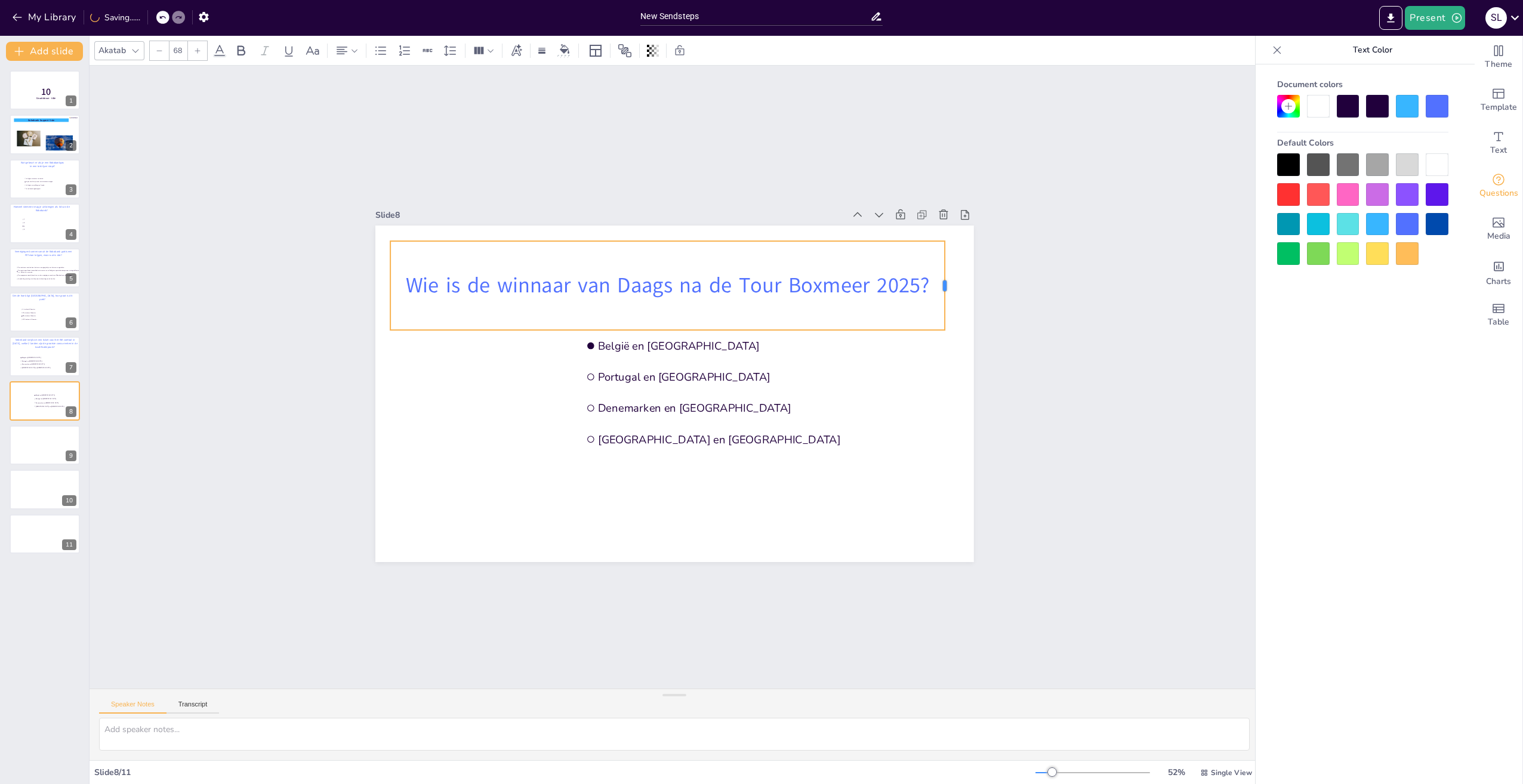
drag, startPoint x: 644, startPoint y: 279, endPoint x: 938, endPoint y: 286, distance: 294.1
click at [945, 286] on div at bounding box center [949, 286] width 9 height 89
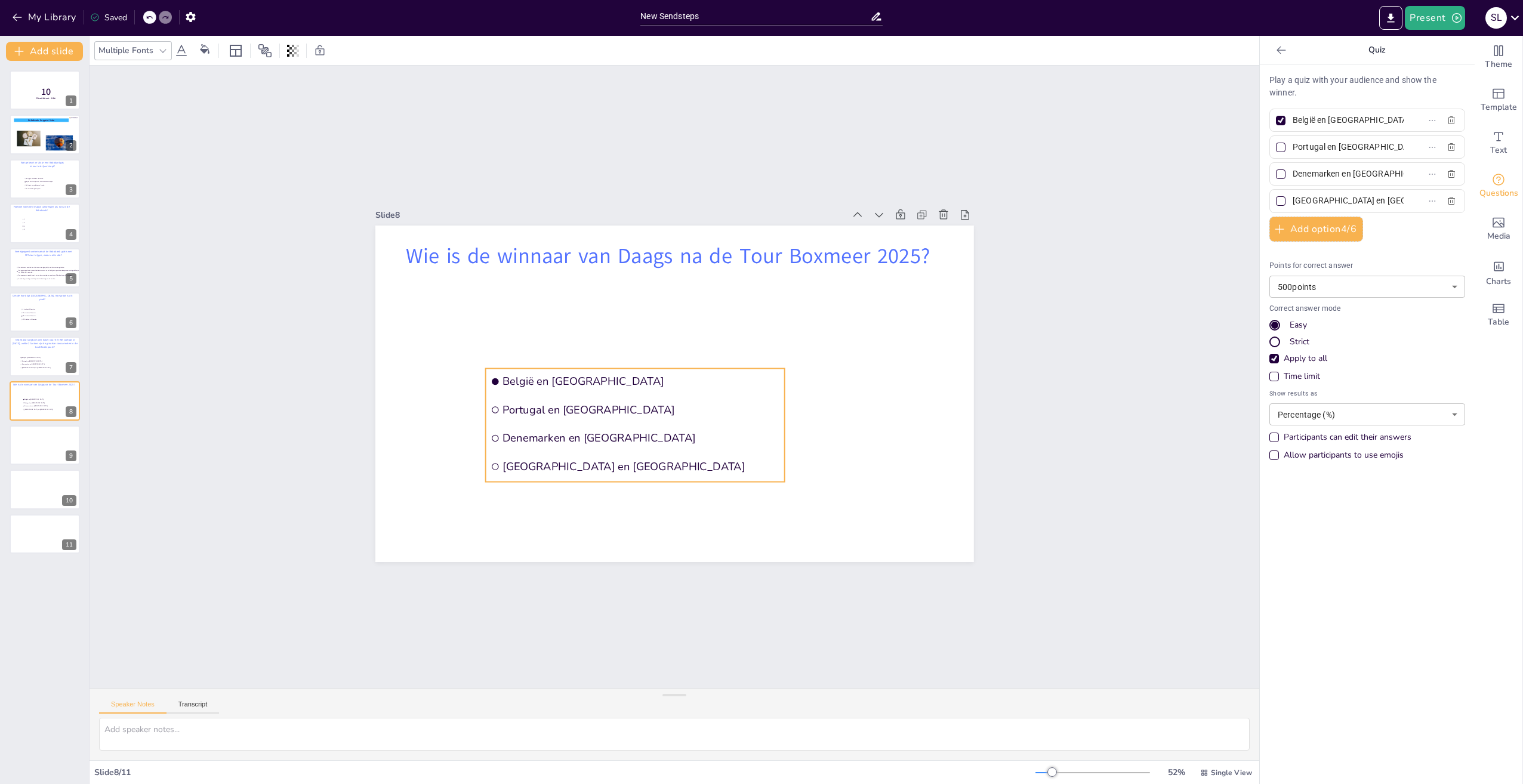
drag, startPoint x: 617, startPoint y: 376, endPoint x: 522, endPoint y: 413, distance: 102.0
click at [522, 413] on li "Portugal en [GEOGRAPHIC_DATA]" at bounding box center [635, 410] width 299 height 25
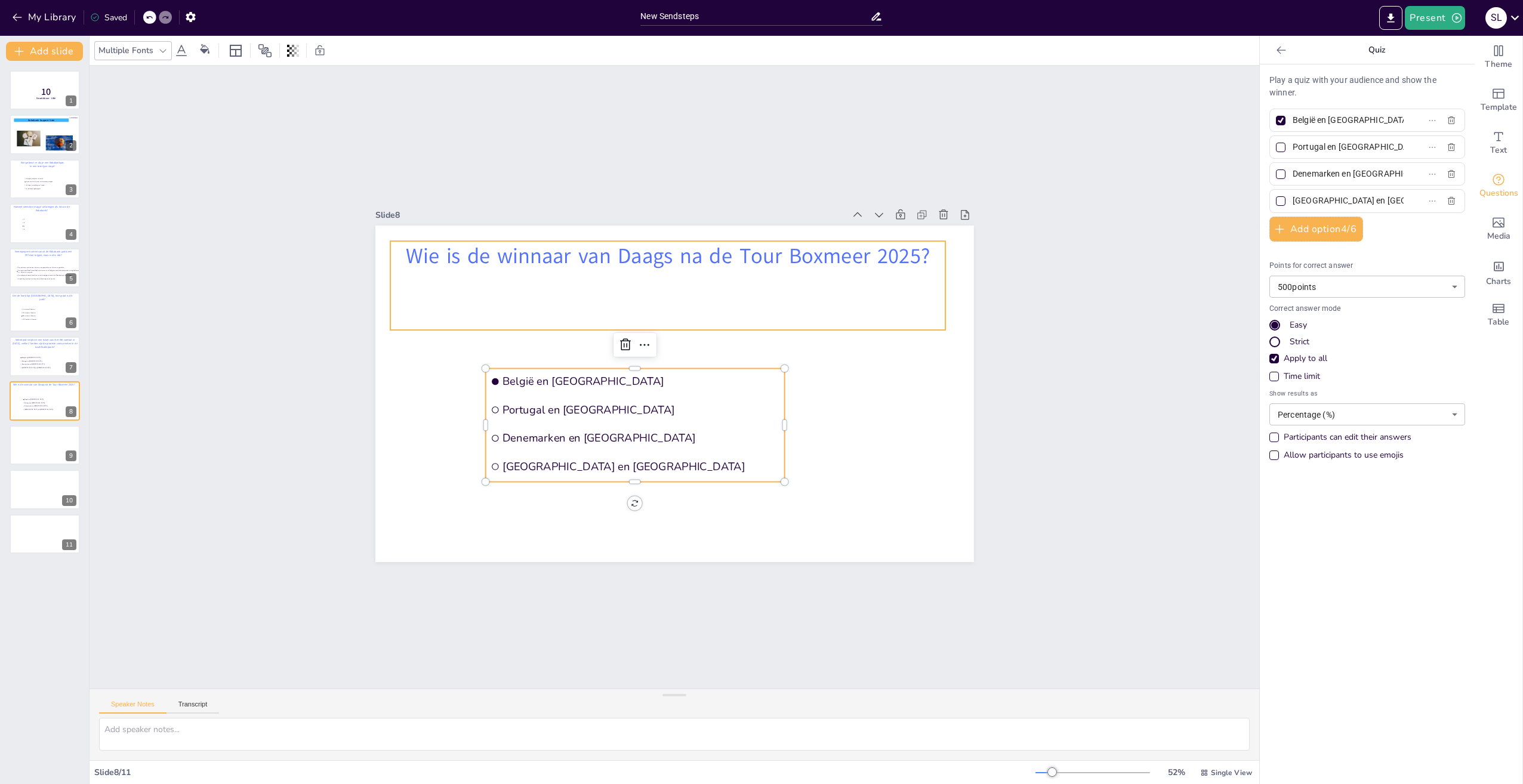
click at [647, 250] on p "Wie is de winnaar van Daags na de Tour Boxmeer 2025?" at bounding box center [668, 256] width 556 height 30
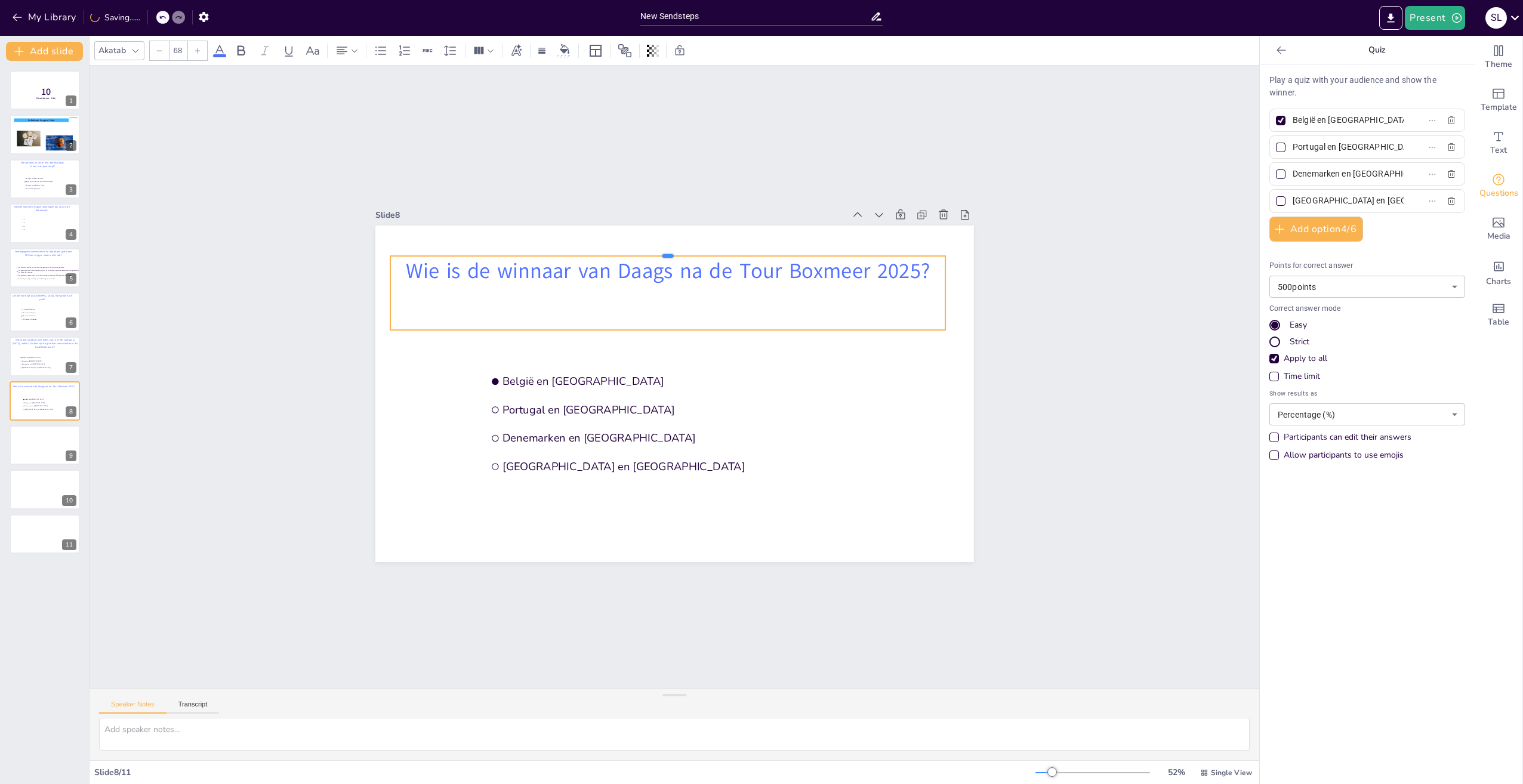
drag, startPoint x: 660, startPoint y: 236, endPoint x: 661, endPoint y: 250, distance: 14.0
click at [661, 250] on div at bounding box center [668, 250] width 556 height 9
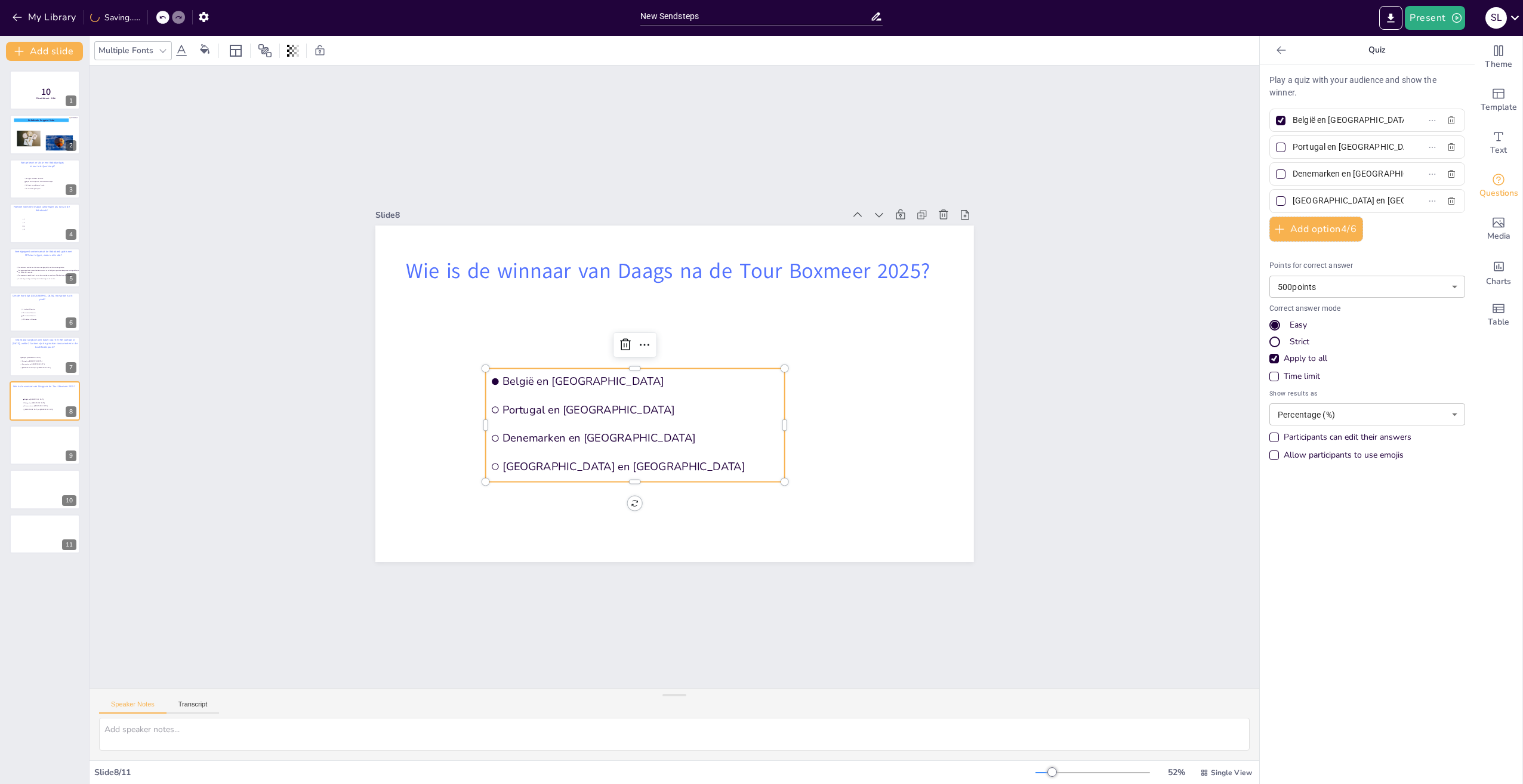
click at [722, 380] on span "België en [GEOGRAPHIC_DATA]" at bounding box center [641, 381] width 277 height 15
click at [1448, 200] on icon "button" at bounding box center [1452, 200] width 7 height 8
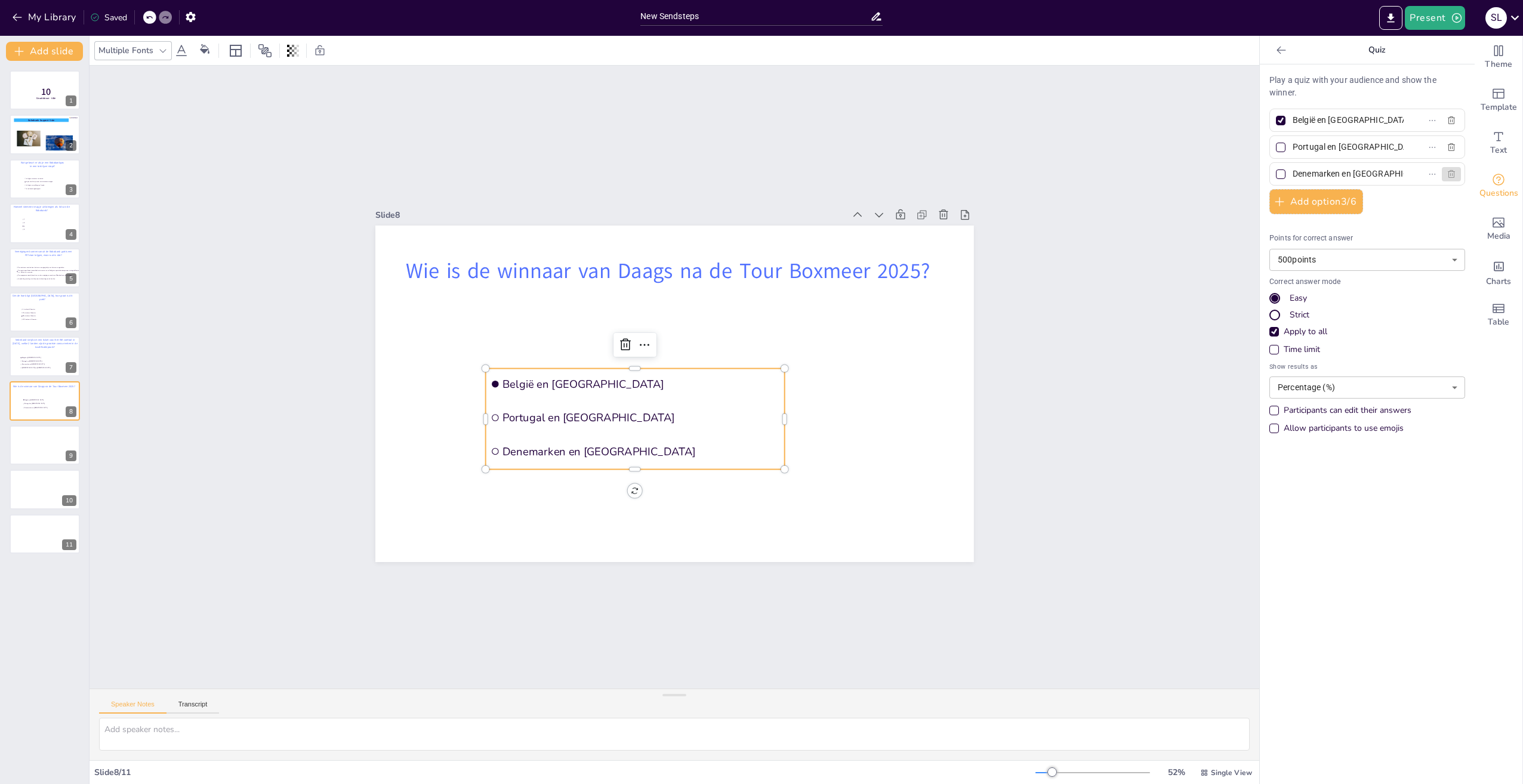
click at [1448, 174] on icon "button" at bounding box center [1452, 173] width 7 height 8
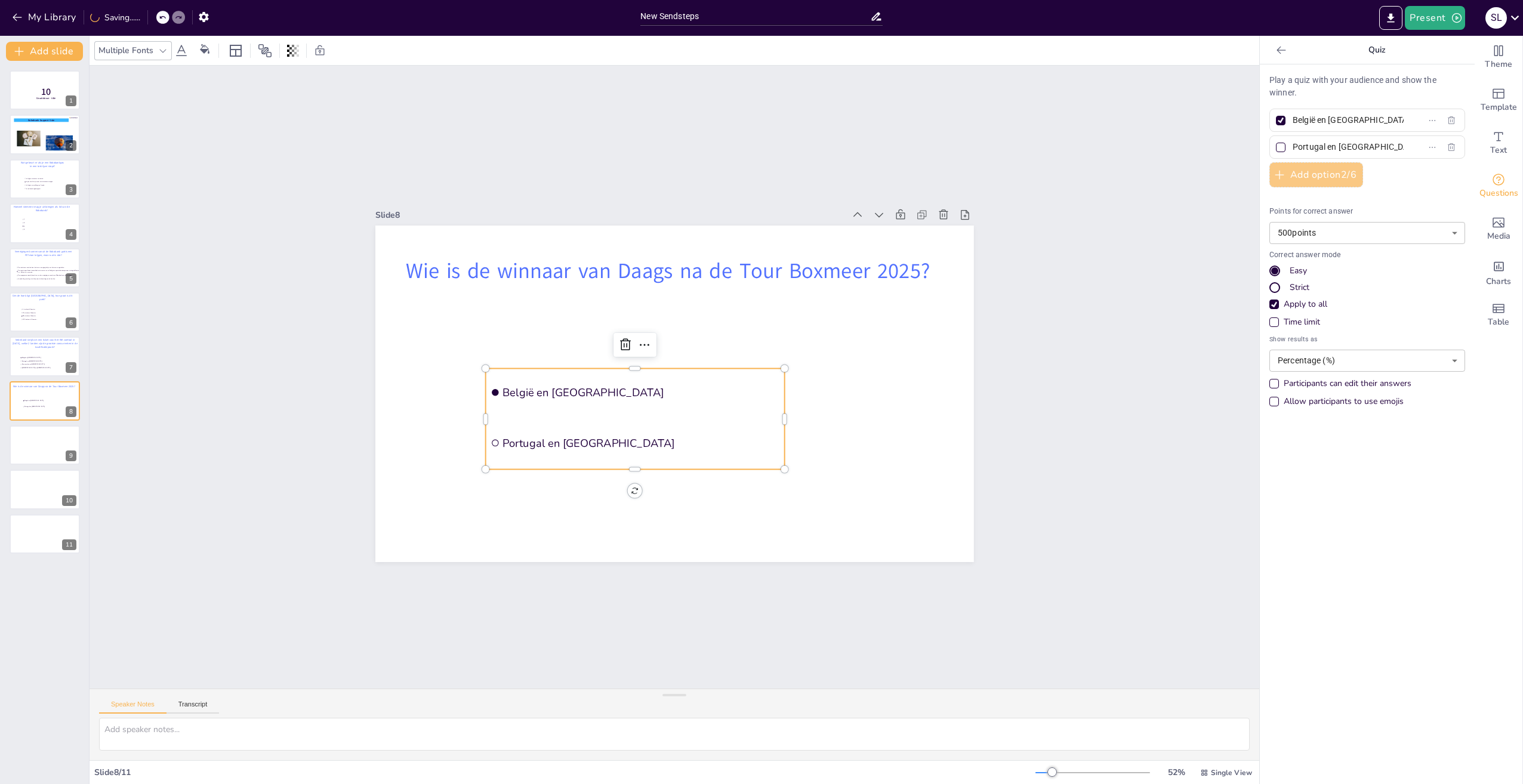
click at [1312, 173] on button "Add option 2 / 6" at bounding box center [1316, 174] width 93 height 25
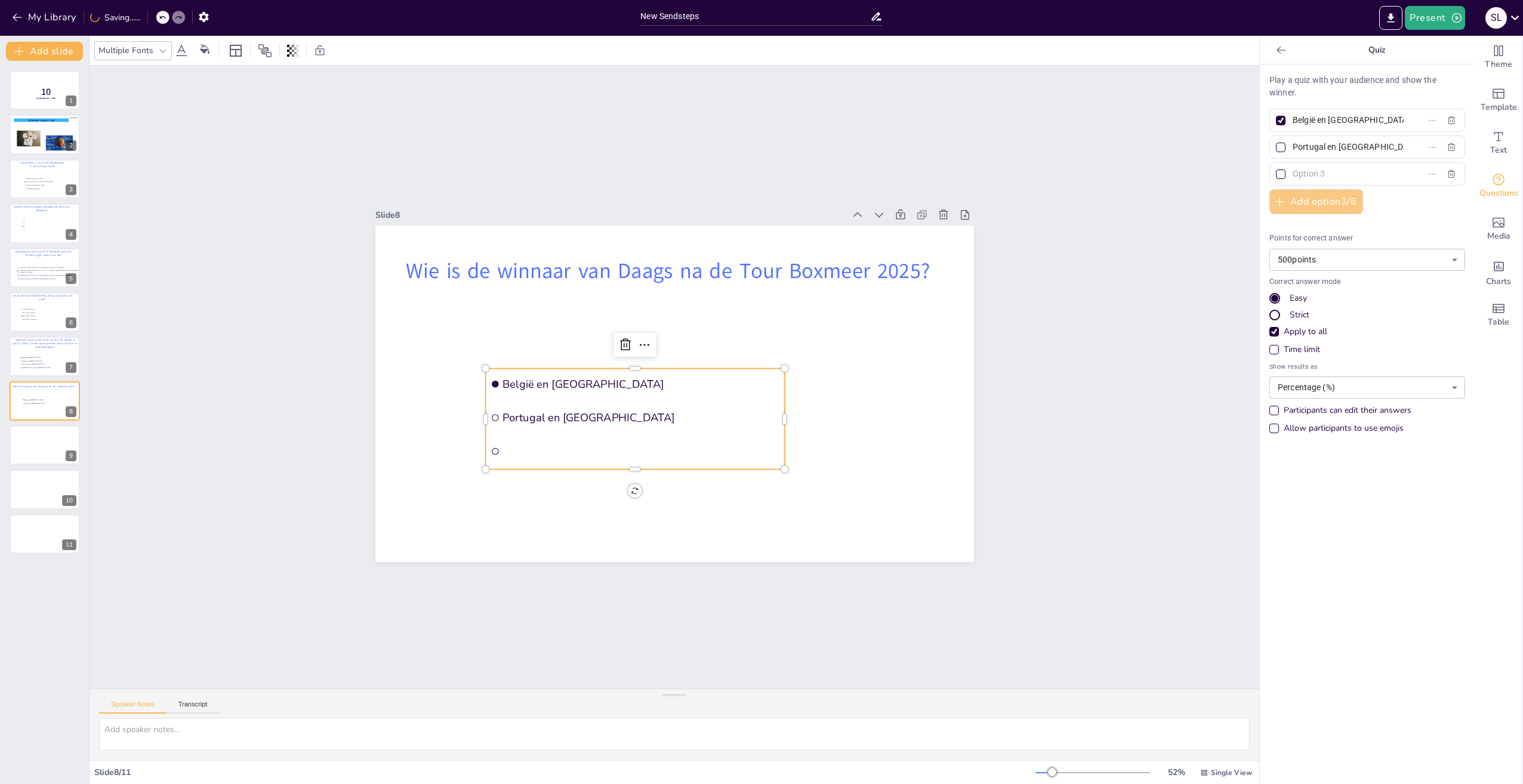
click at [1312, 203] on button "Add option 3 / 6" at bounding box center [1316, 201] width 93 height 25
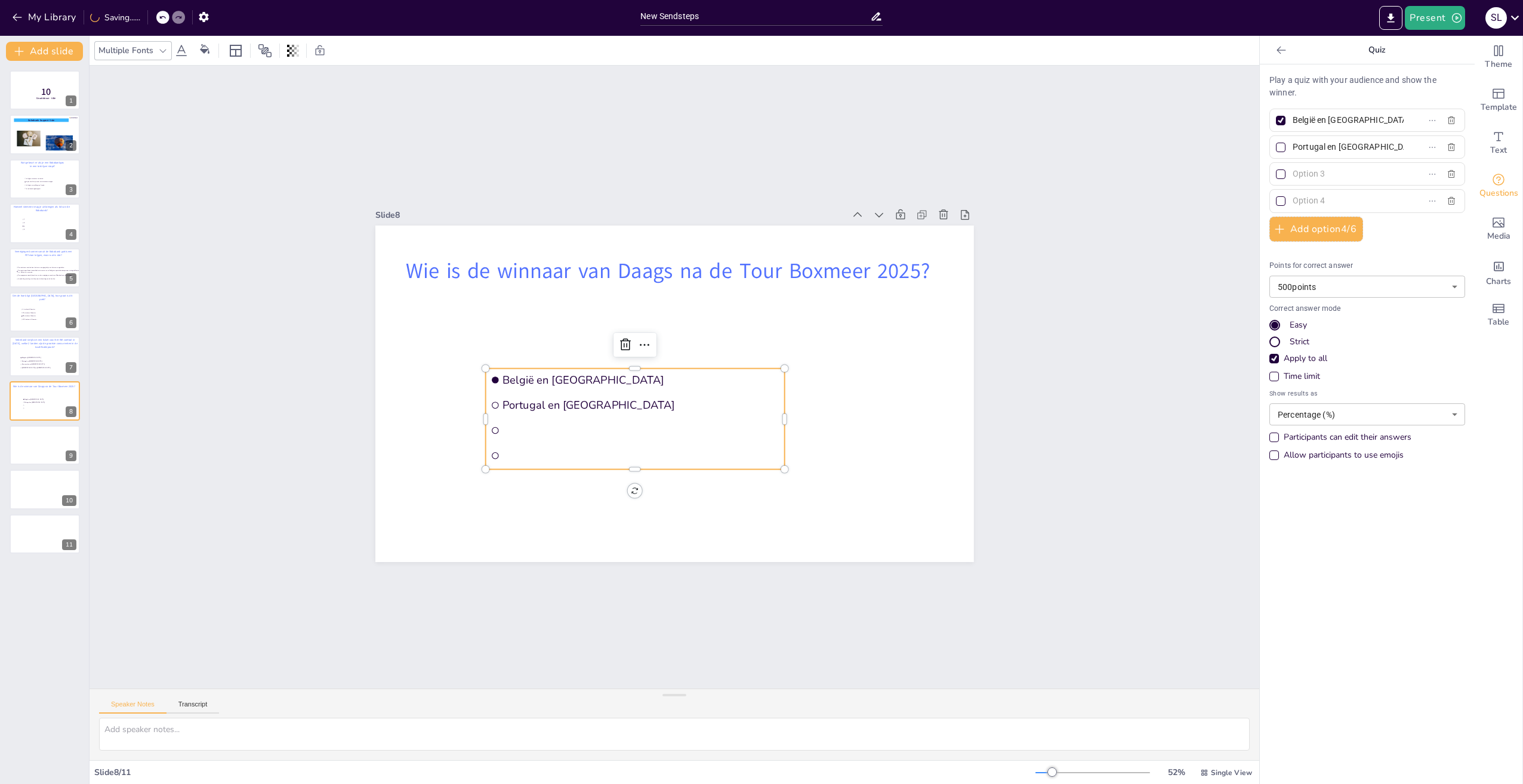
drag, startPoint x: 1381, startPoint y: 145, endPoint x: 1272, endPoint y: 146, distance: 109.0
click at [1274, 146] on label "Portugal en [GEOGRAPHIC_DATA]" at bounding box center [1348, 147] width 149 height 17
click at [1293, 146] on input "Portugal en [GEOGRAPHIC_DATA]" at bounding box center [1348, 147] width 111 height 17
click at [1383, 120] on input "België en [GEOGRAPHIC_DATA]" at bounding box center [1348, 120] width 111 height 17
drag, startPoint x: 1373, startPoint y: 119, endPoint x: 1283, endPoint y: 120, distance: 90.0
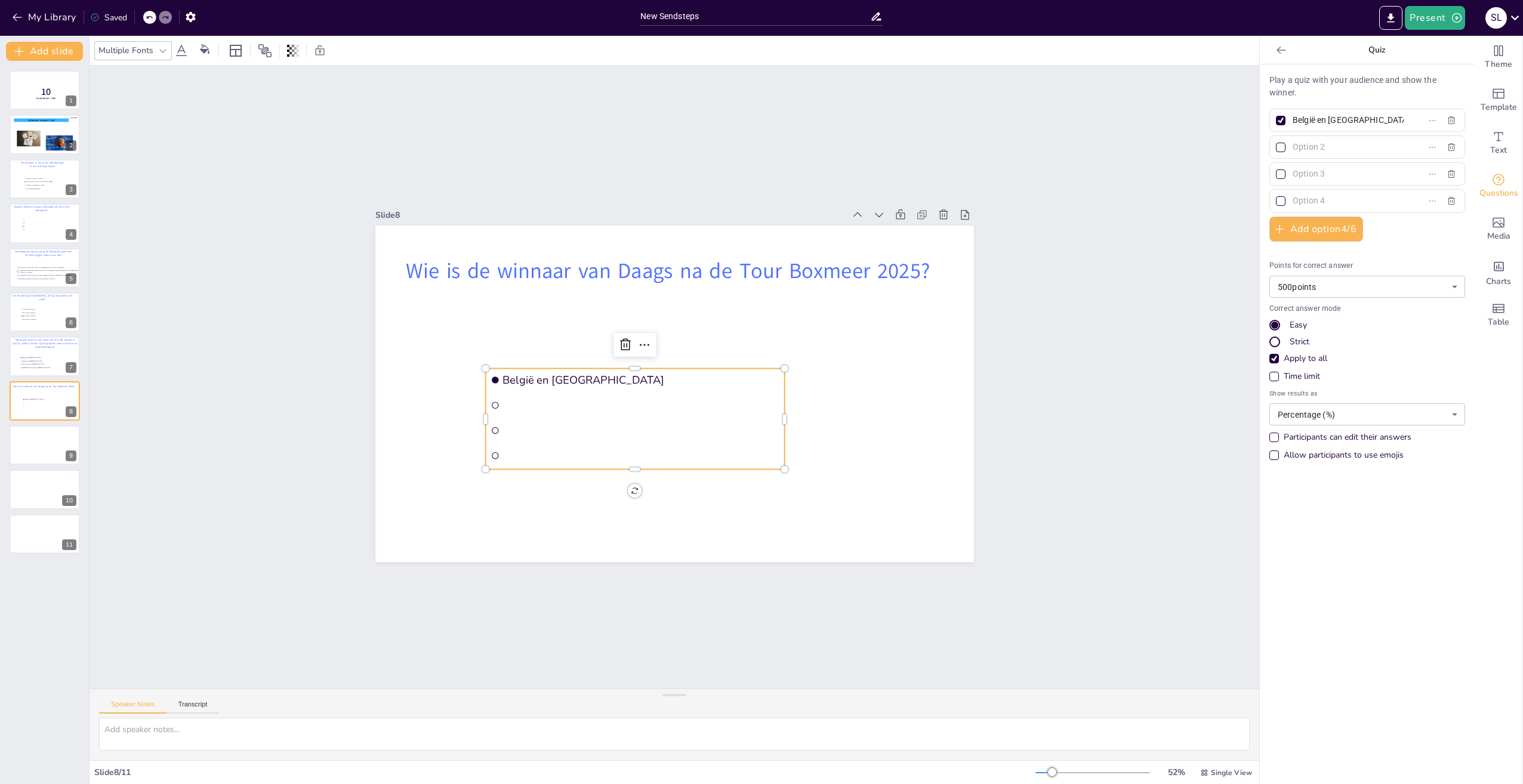
click at [1288, 120] on span "België en [GEOGRAPHIC_DATA]" at bounding box center [1343, 120] width 111 height 17
click at [1293, 120] on input "België en [GEOGRAPHIC_DATA]" at bounding box center [1348, 120] width 111 height 17
click at [1288, 120] on span "België en [GEOGRAPHIC_DATA]" at bounding box center [1343, 120] width 111 height 17
click at [1293, 120] on input "België en [GEOGRAPHIC_DATA]" at bounding box center [1348, 120] width 111 height 17
click at [1288, 120] on span "België en [GEOGRAPHIC_DATA]" at bounding box center [1343, 120] width 111 height 17
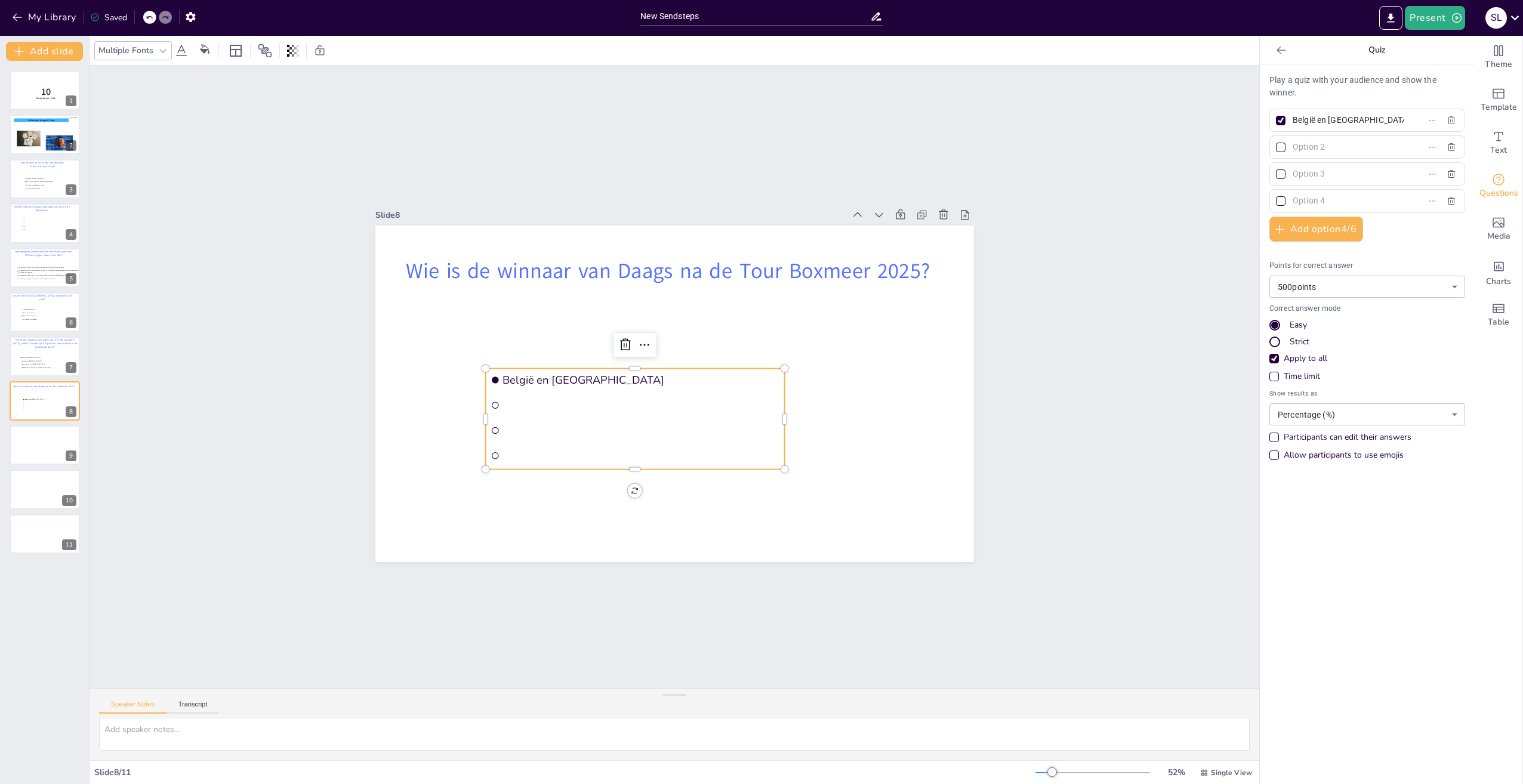
click at [1293, 120] on input "België en [GEOGRAPHIC_DATA]" at bounding box center [1348, 120] width 111 height 17
click at [1306, 117] on input "text" at bounding box center [1348, 120] width 111 height 17
paste input "[PERSON_NAME]"
type input "[PERSON_NAME]"
click at [1309, 143] on input "text" at bounding box center [1348, 147] width 111 height 17
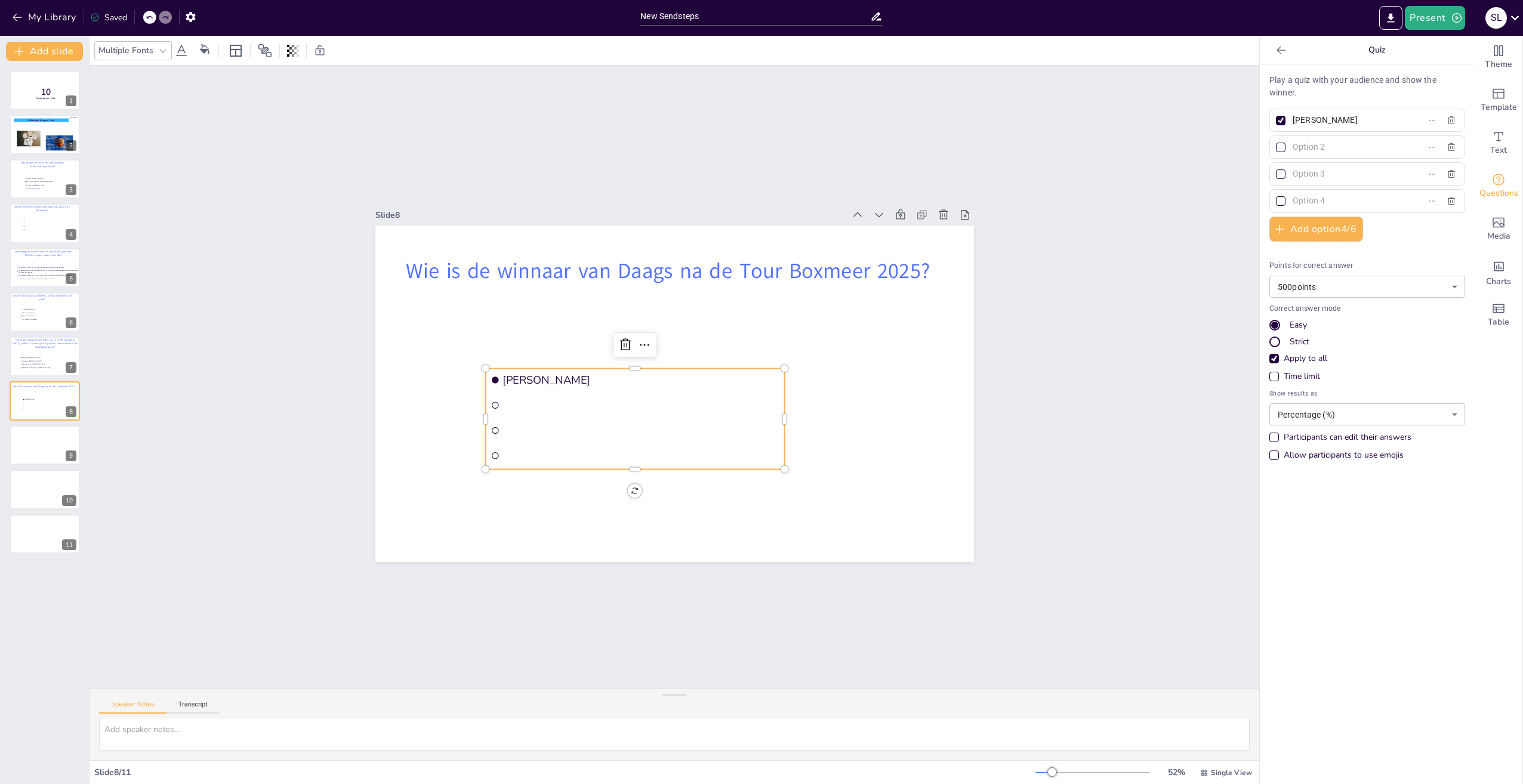
click at [1330, 146] on input "text" at bounding box center [1348, 147] width 111 height 17
paste input "[PERSON_NAME]"
type input "[PERSON_NAME]"
click at [1309, 171] on input "text" at bounding box center [1348, 174] width 111 height 17
paste input "[PERSON_NAME]"
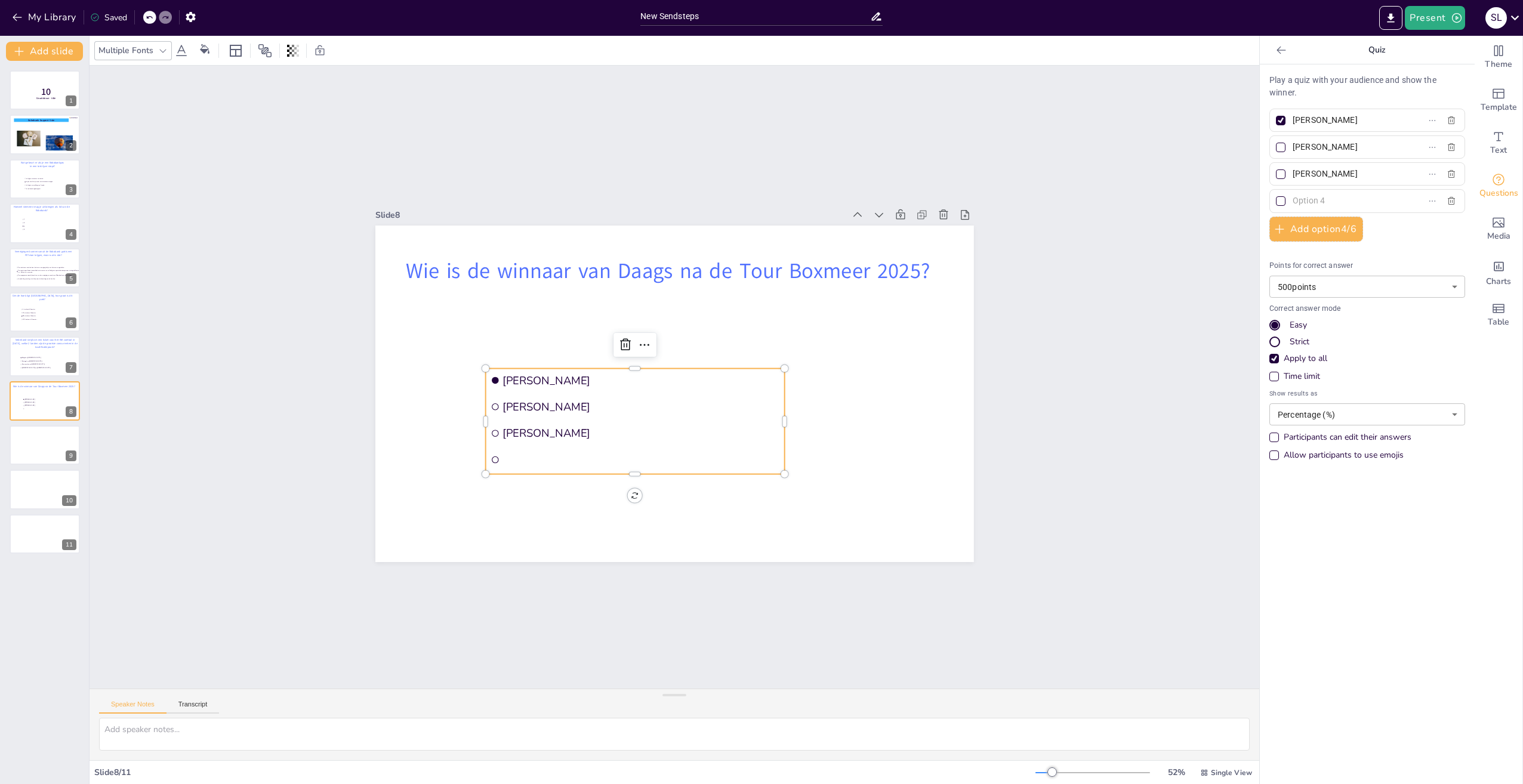
type input "[PERSON_NAME]"
click at [1314, 203] on input "text" at bounding box center [1348, 201] width 111 height 17
click at [1343, 201] on input "text" at bounding box center [1348, 201] width 111 height 17
paste input "[PERSON_NAME]"
type input "[PERSON_NAME]"
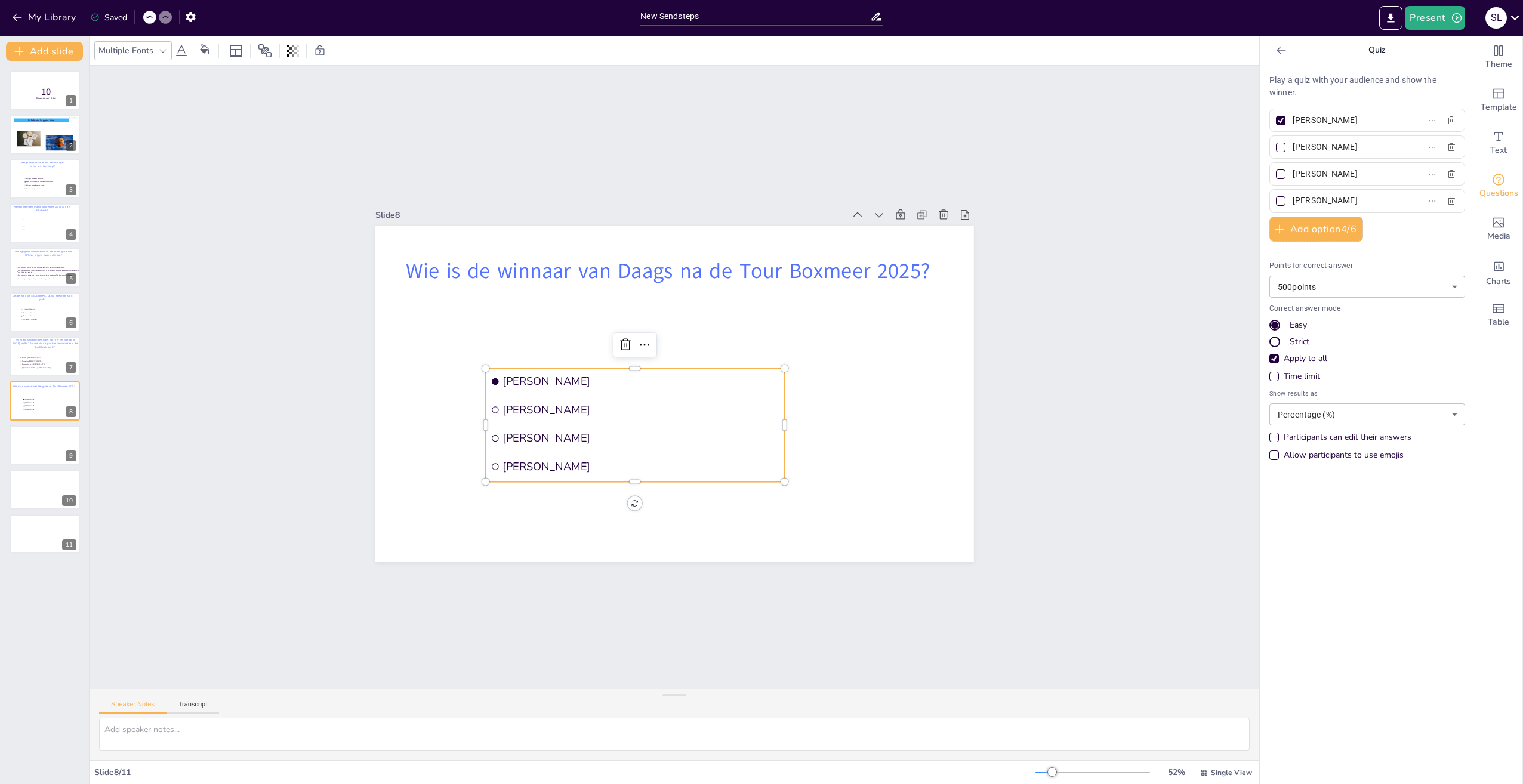
click at [1276, 173] on div at bounding box center [1280, 173] width 9 height 9
click at [1293, 173] on input "[PERSON_NAME]" at bounding box center [1348, 174] width 111 height 17
checkbox input "true"
click at [1276, 117] on div at bounding box center [1280, 120] width 9 height 9
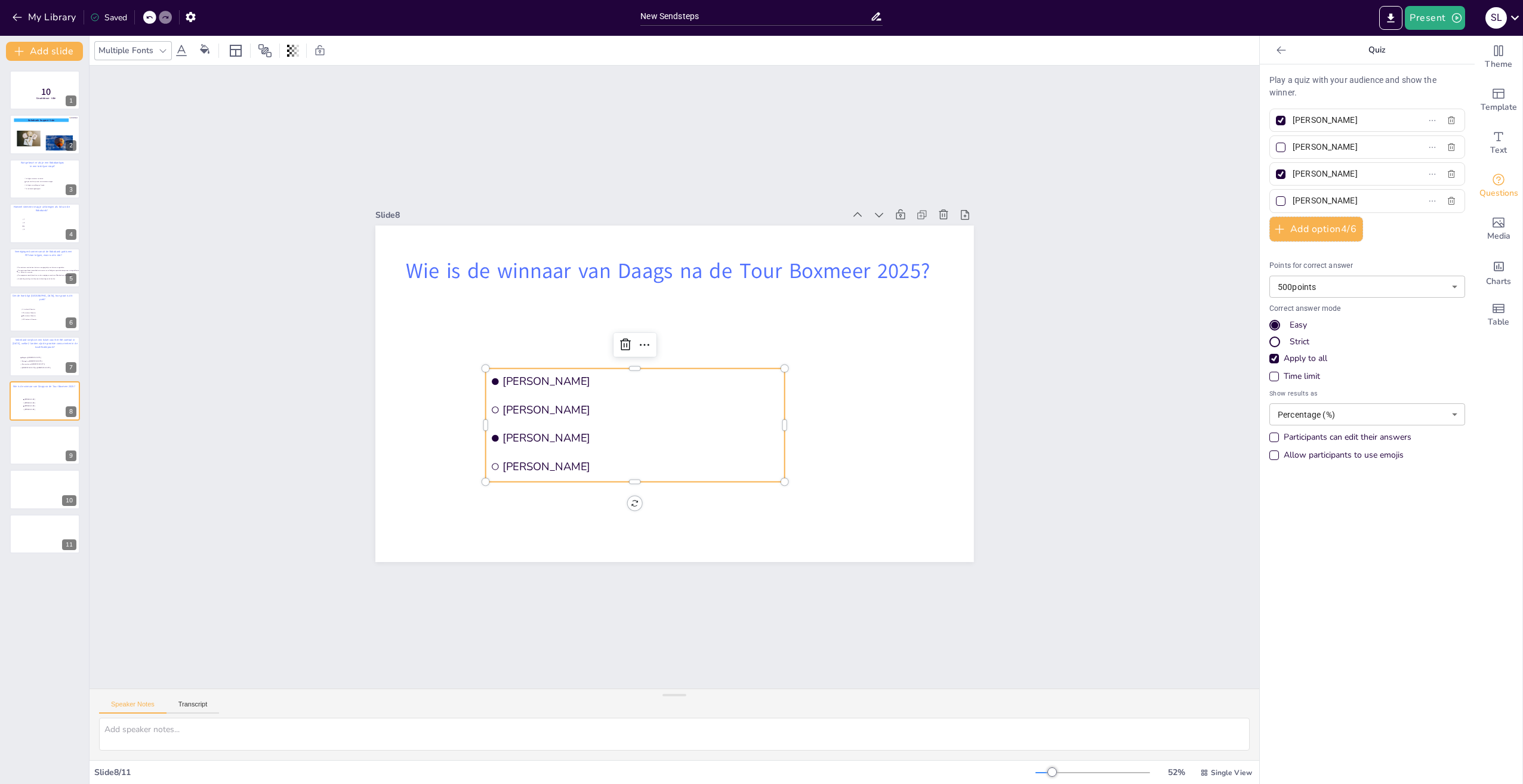
click at [1293, 117] on input "[PERSON_NAME]" at bounding box center [1348, 120] width 111 height 17
checkbox input "false"
click at [40, 357] on span "België en [GEOGRAPHIC_DATA]" at bounding box center [38, 358] width 33 height 2
type input "België en [GEOGRAPHIC_DATA]"
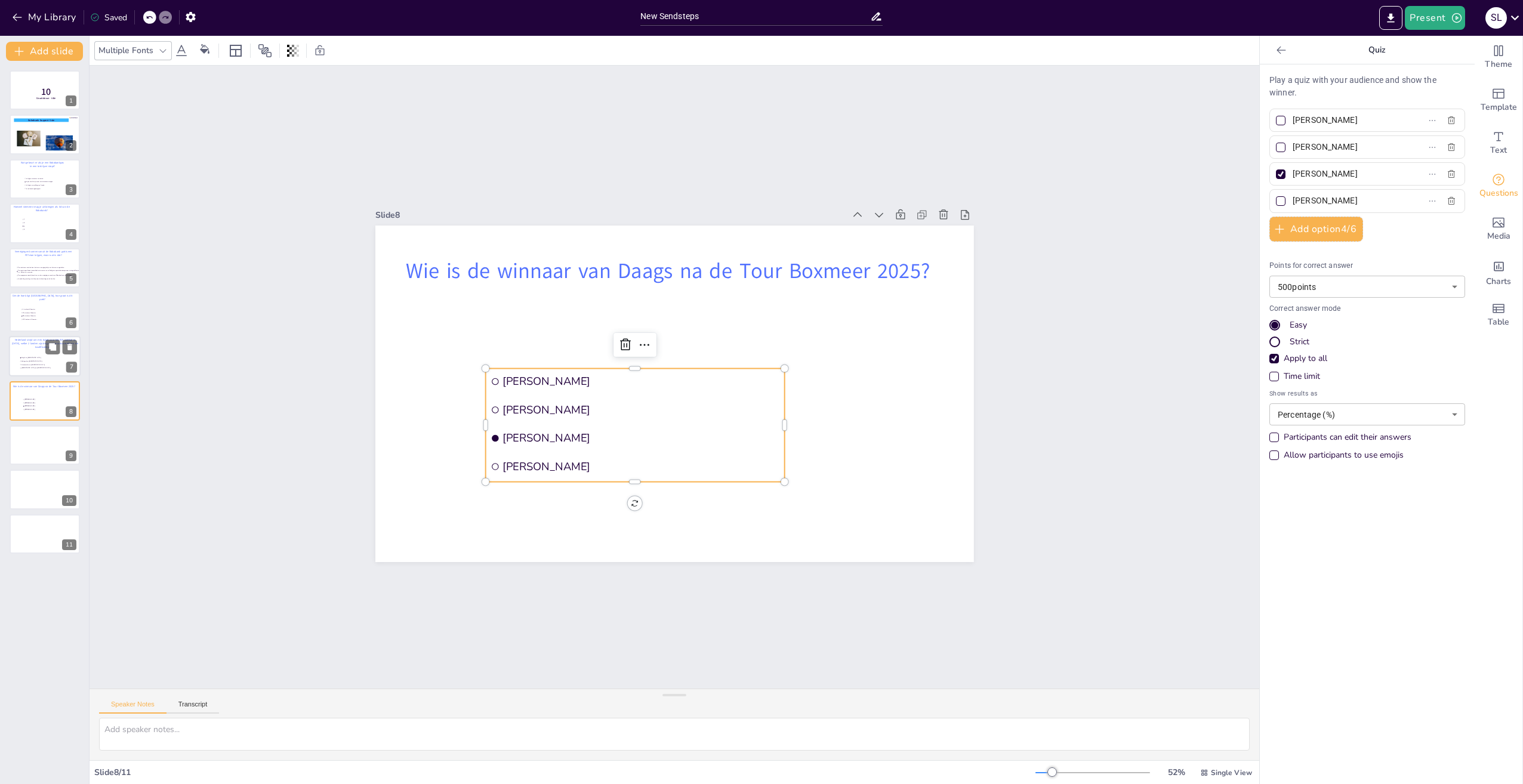
type input "Portugal en [GEOGRAPHIC_DATA]"
type input "Denemarken en [GEOGRAPHIC_DATA]"
type input "[GEOGRAPHIC_DATA] en [GEOGRAPHIC_DATA]"
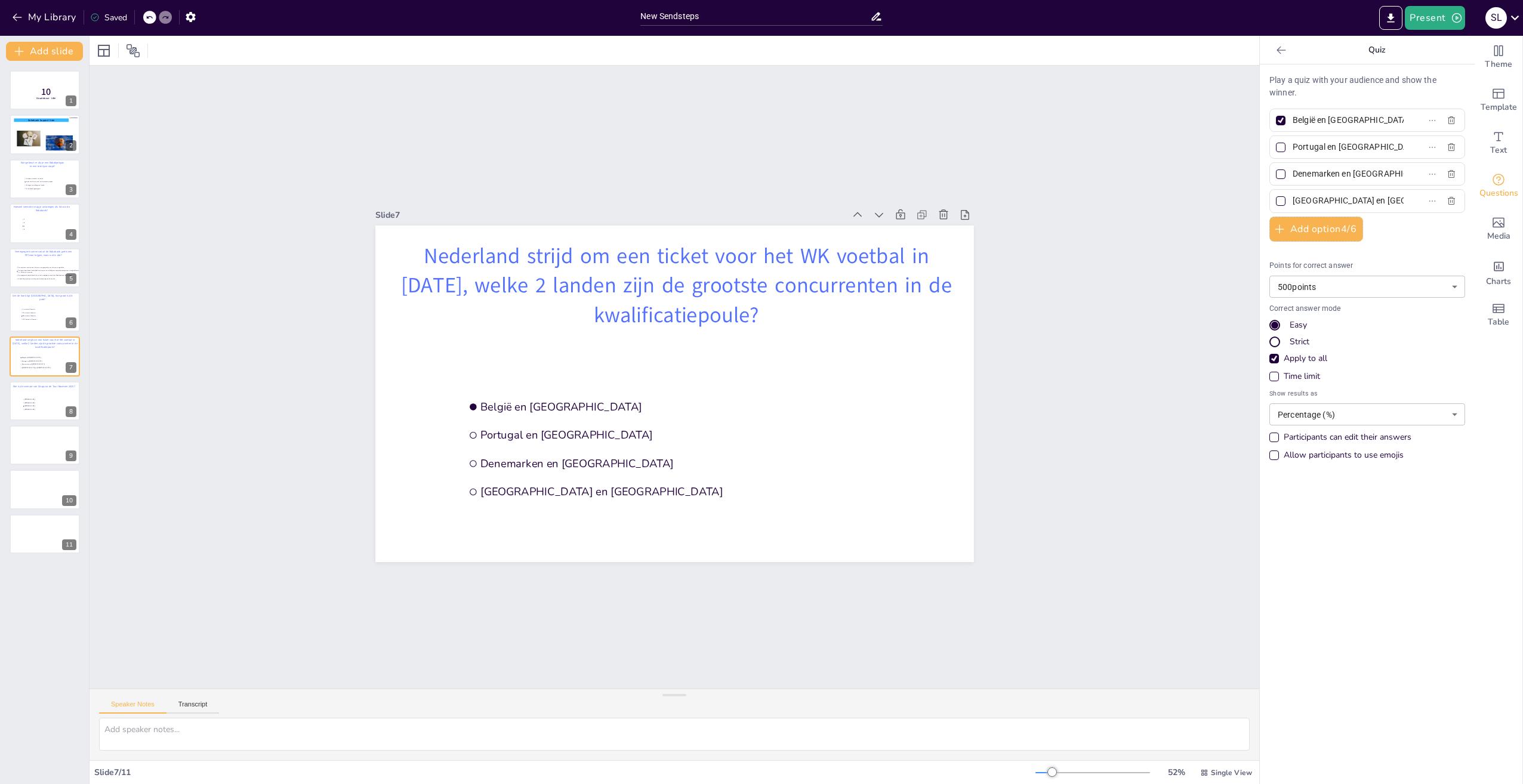
click at [1276, 120] on div at bounding box center [1280, 120] width 9 height 9
click at [1293, 120] on input "België en [GEOGRAPHIC_DATA]" at bounding box center [1348, 120] width 111 height 17
checkbox input "false"
click at [1276, 211] on div at bounding box center [1280, 212] width 9 height 9
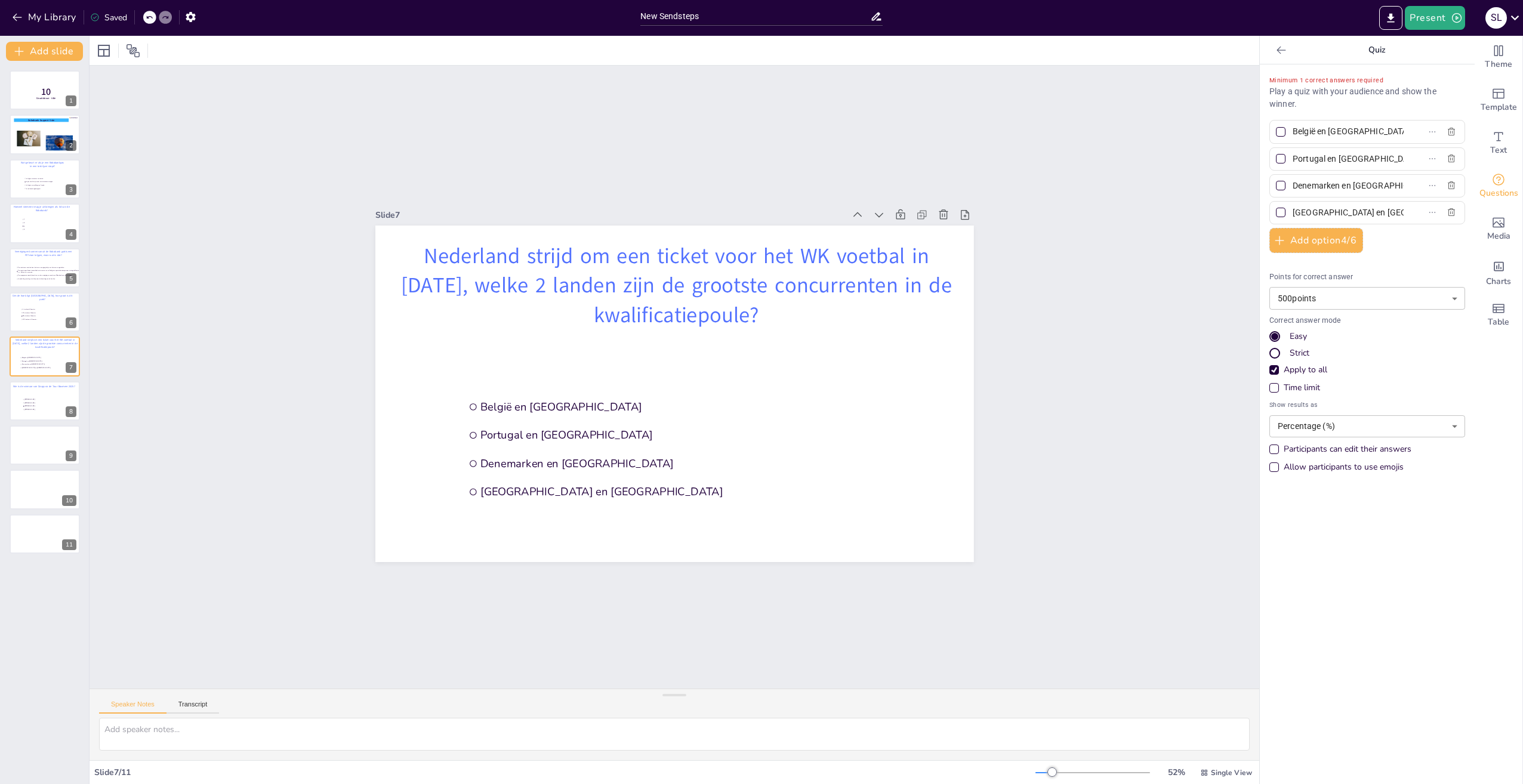
click at [1293, 211] on input "[GEOGRAPHIC_DATA] en [GEOGRAPHIC_DATA]" at bounding box center [1348, 212] width 111 height 17
checkbox input "true"
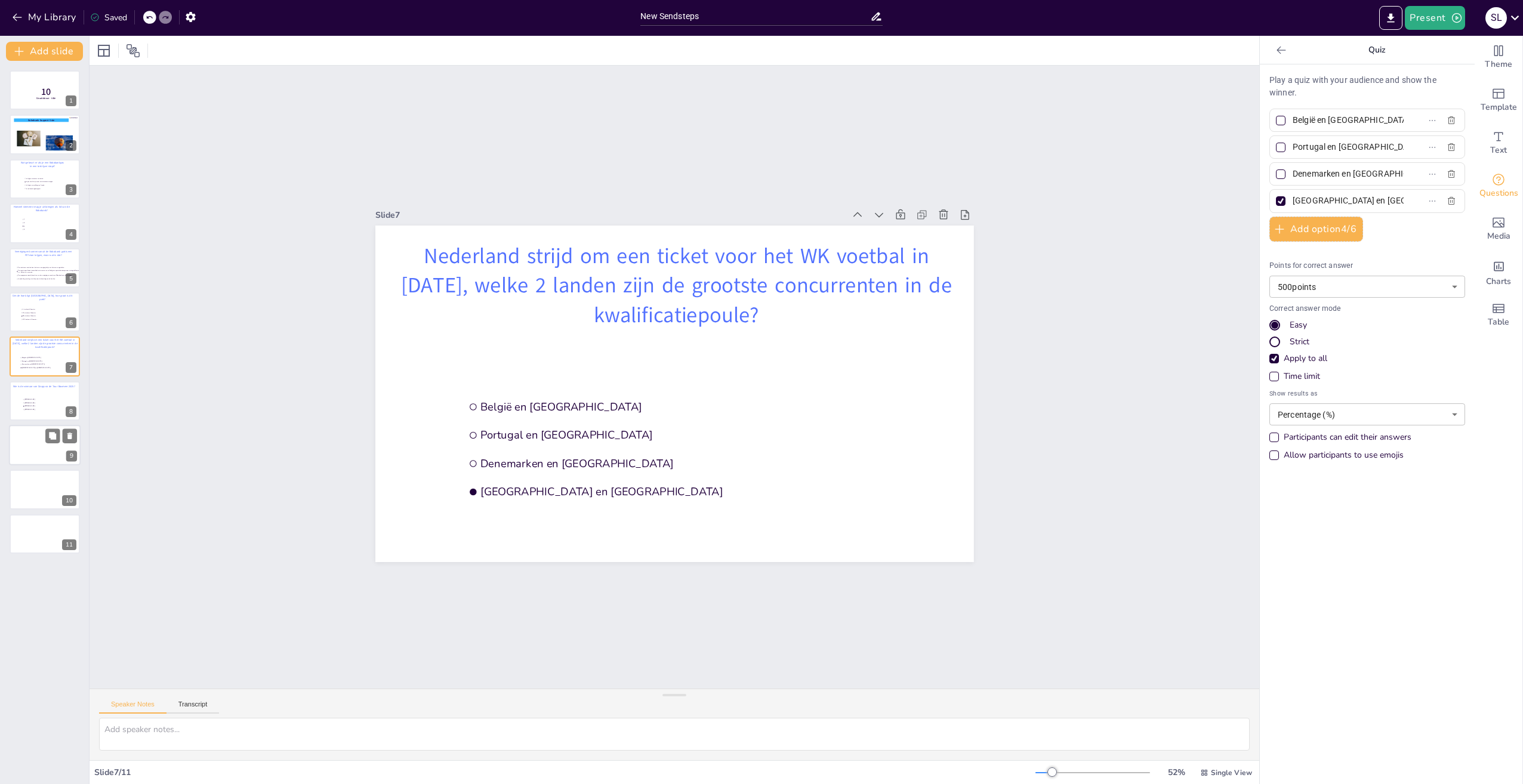
click at [36, 439] on div at bounding box center [45, 444] width 71 height 40
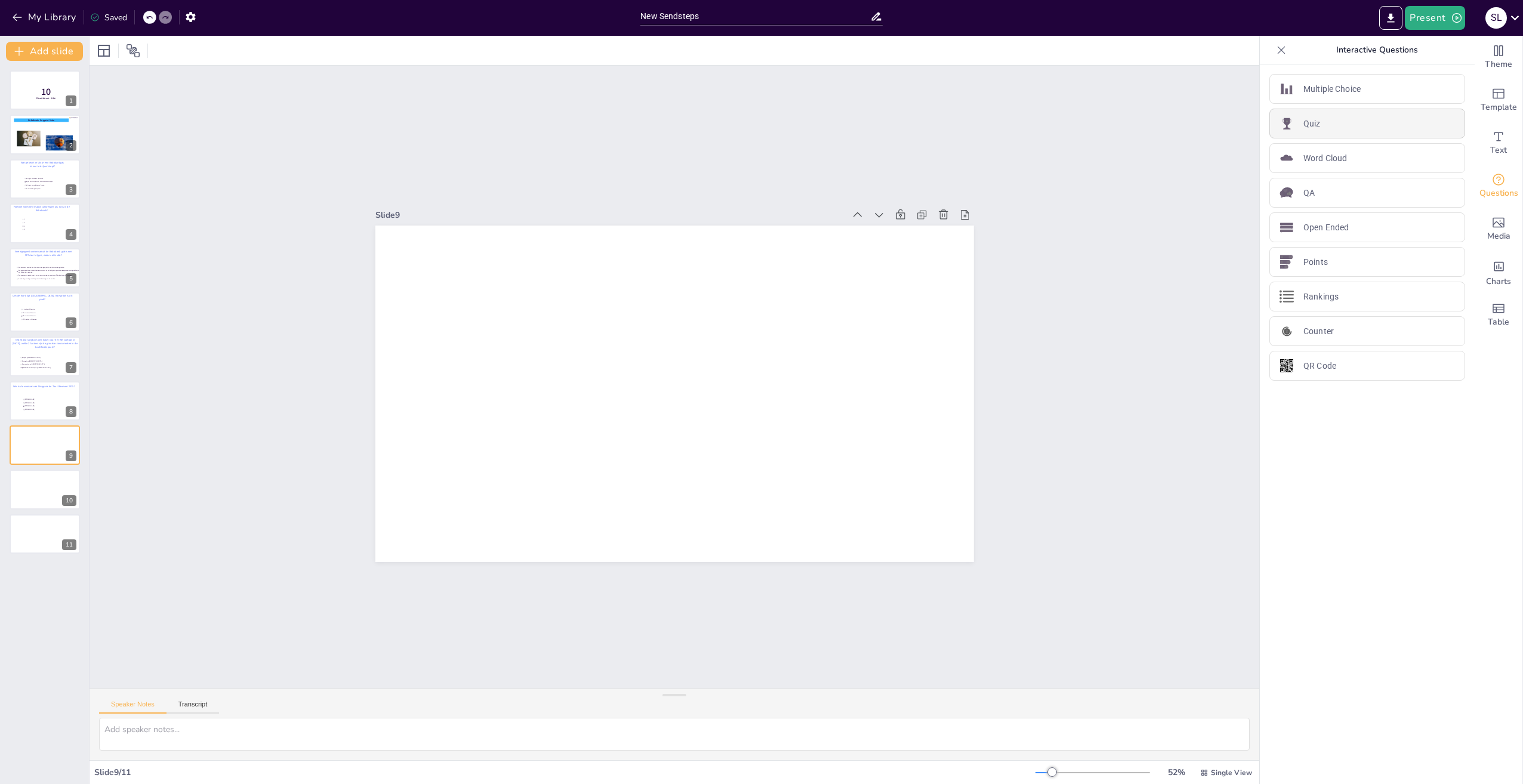
click at [1304, 120] on p "Quiz" at bounding box center [1312, 124] width 17 height 13
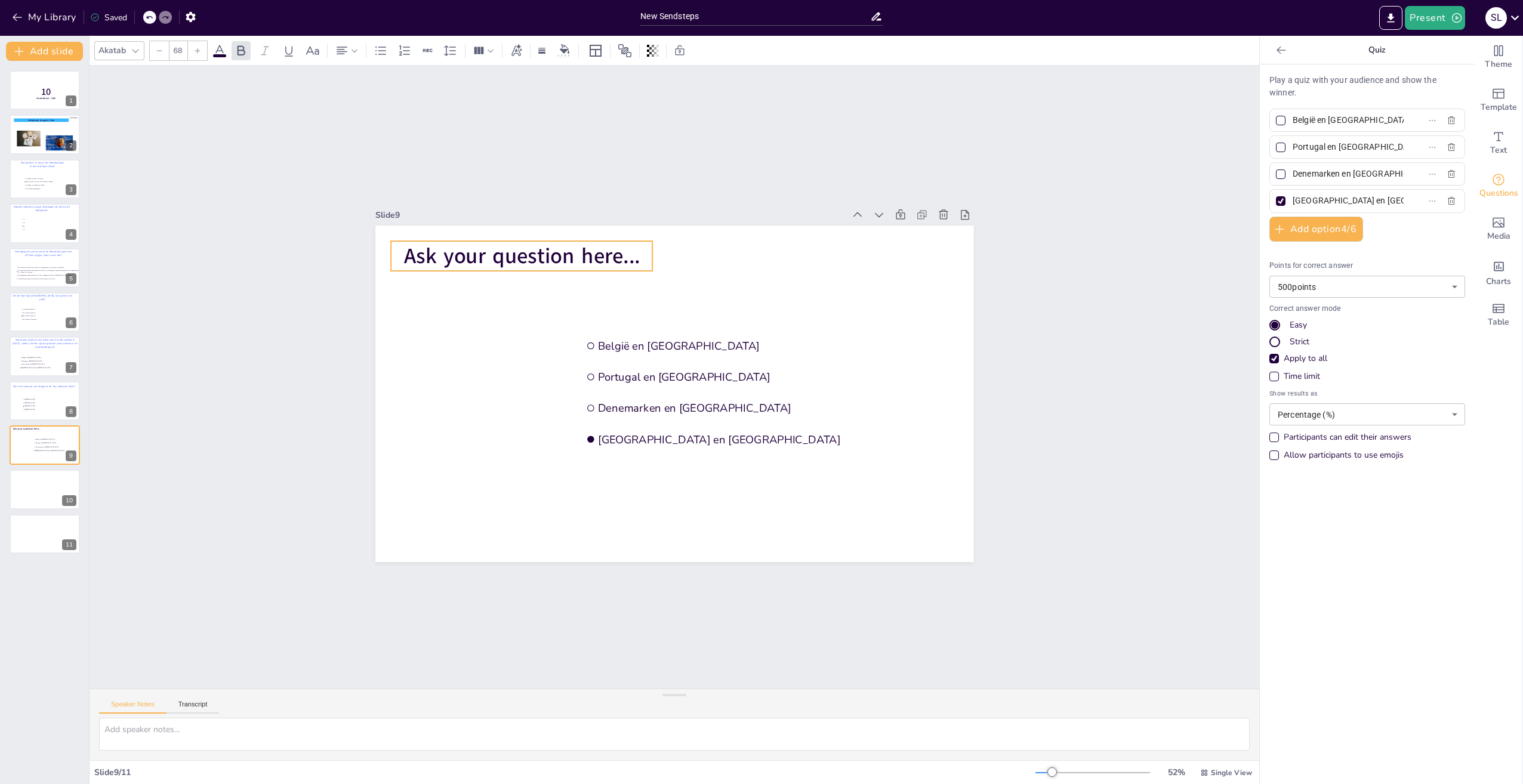
click at [565, 254] on span "Ask your question here..." at bounding box center [522, 256] width 236 height 29
click at [222, 52] on icon at bounding box center [219, 51] width 14 height 14
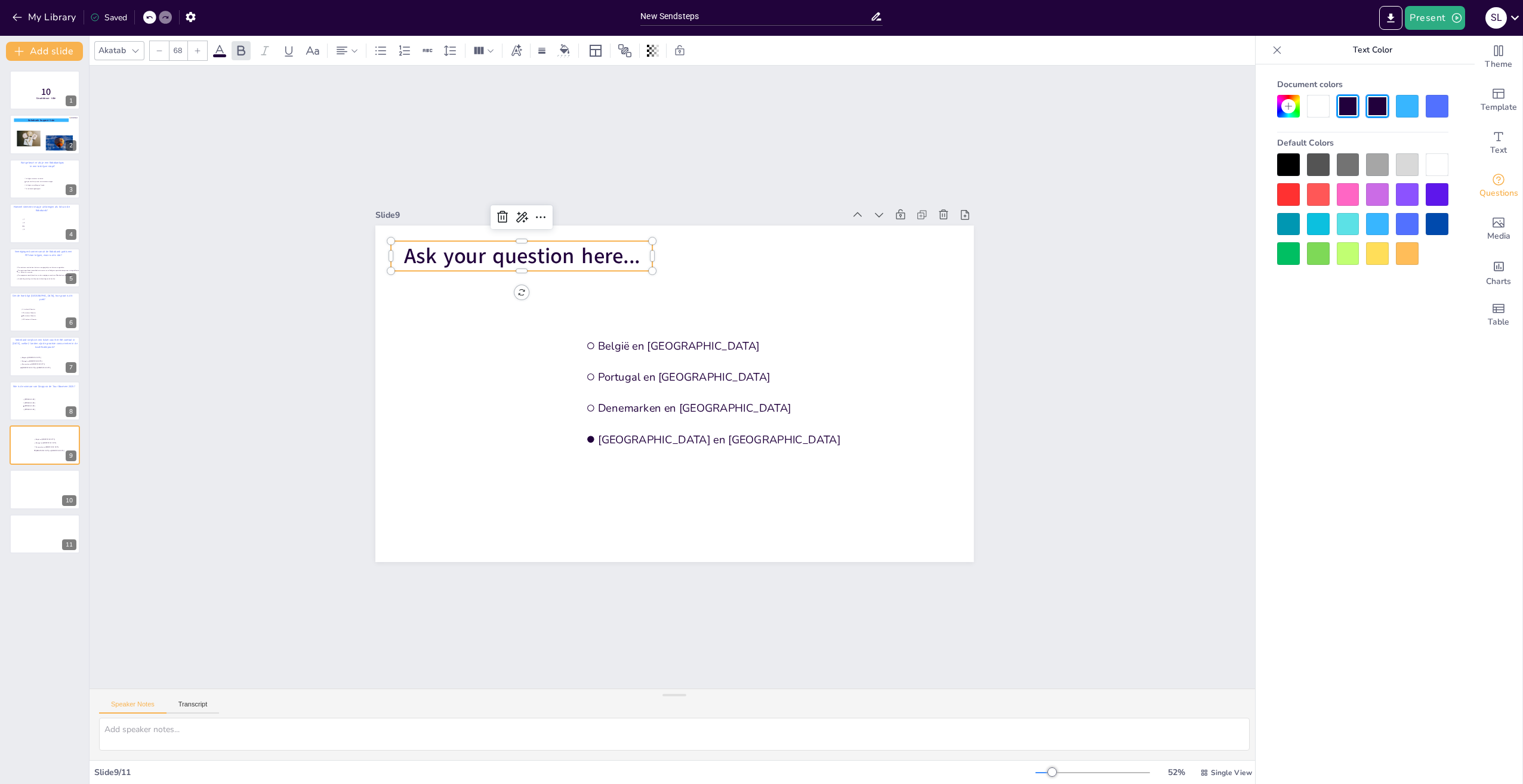
click at [1408, 225] on div at bounding box center [1407, 224] width 23 height 23
drag, startPoint x: 620, startPoint y: 242, endPoint x: 624, endPoint y: 250, distance: 8.9
click at [623, 250] on span "Ask your question here..." at bounding box center [522, 256] width 236 height 29
drag, startPoint x: 631, startPoint y: 250, endPoint x: 397, endPoint y: 253, distance: 234.0
click at [403, 253] on span "Ask your question here..." at bounding box center [522, 256] width 236 height 29
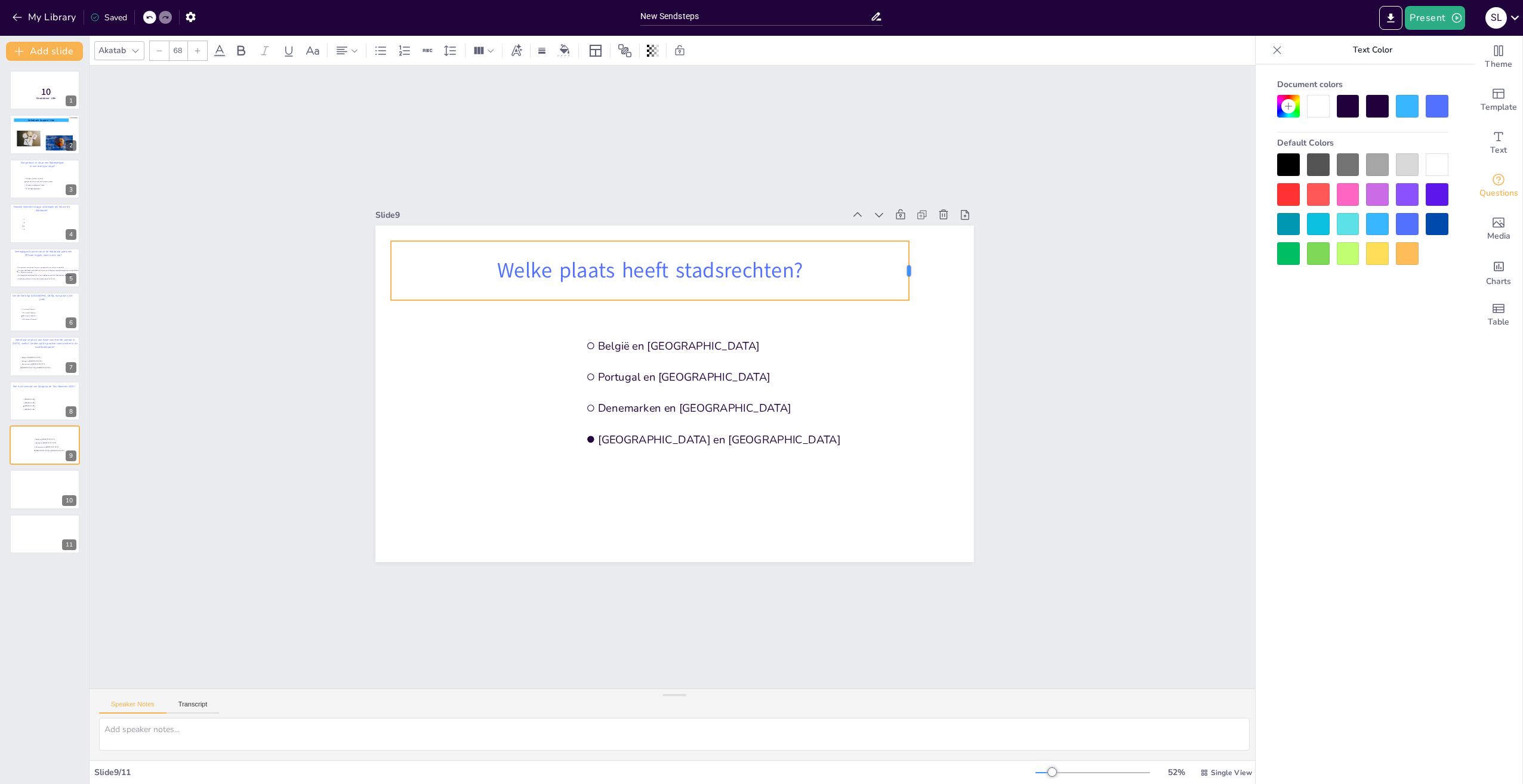
drag, startPoint x: 645, startPoint y: 268, endPoint x: 902, endPoint y: 284, distance: 257.5
click at [909, 284] on div at bounding box center [913, 270] width 9 height 59
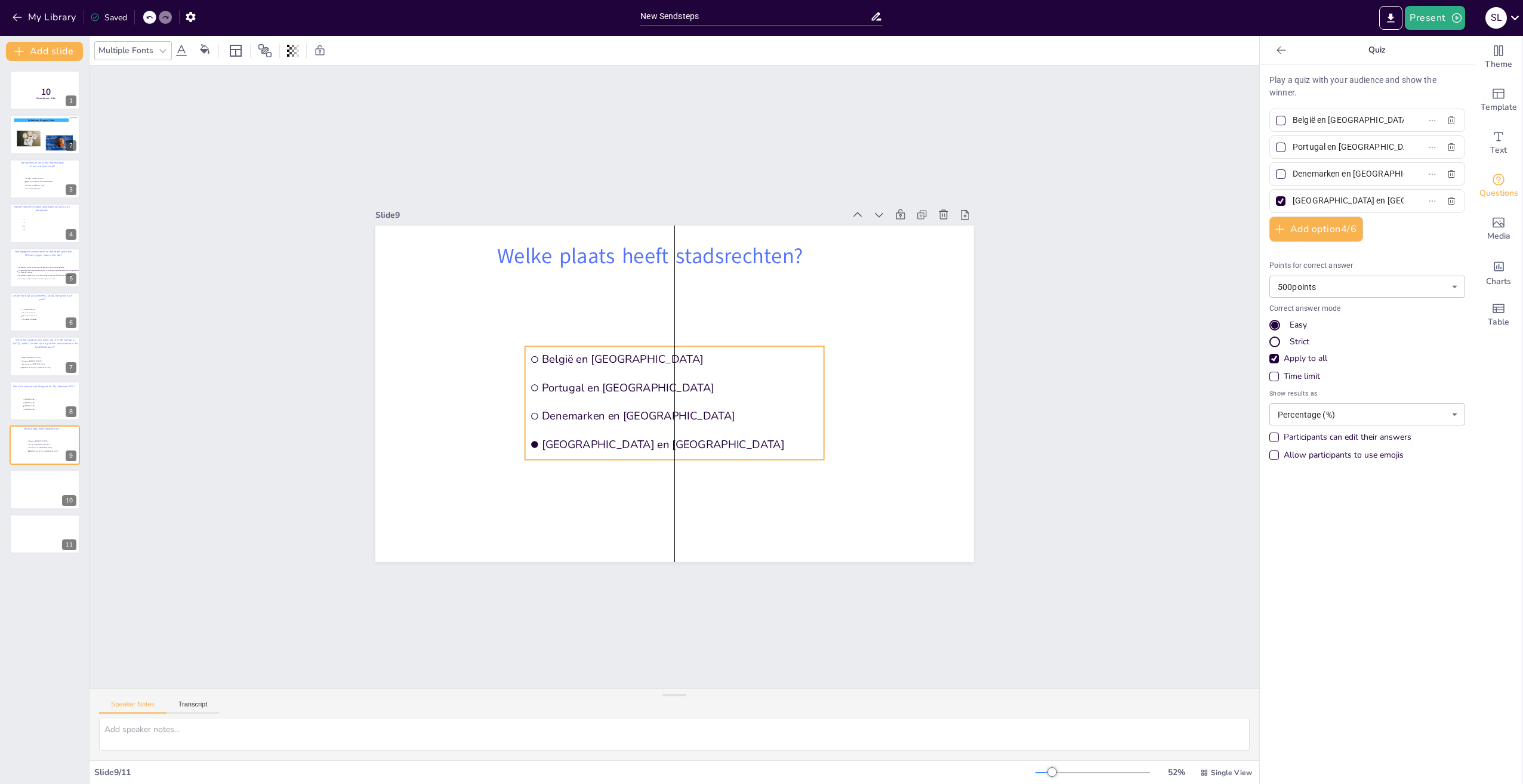
drag, startPoint x: 642, startPoint y: 371, endPoint x: 583, endPoint y: 386, distance: 60.9
click at [583, 386] on span "Portugal en [GEOGRAPHIC_DATA]" at bounding box center [681, 387] width 277 height 15
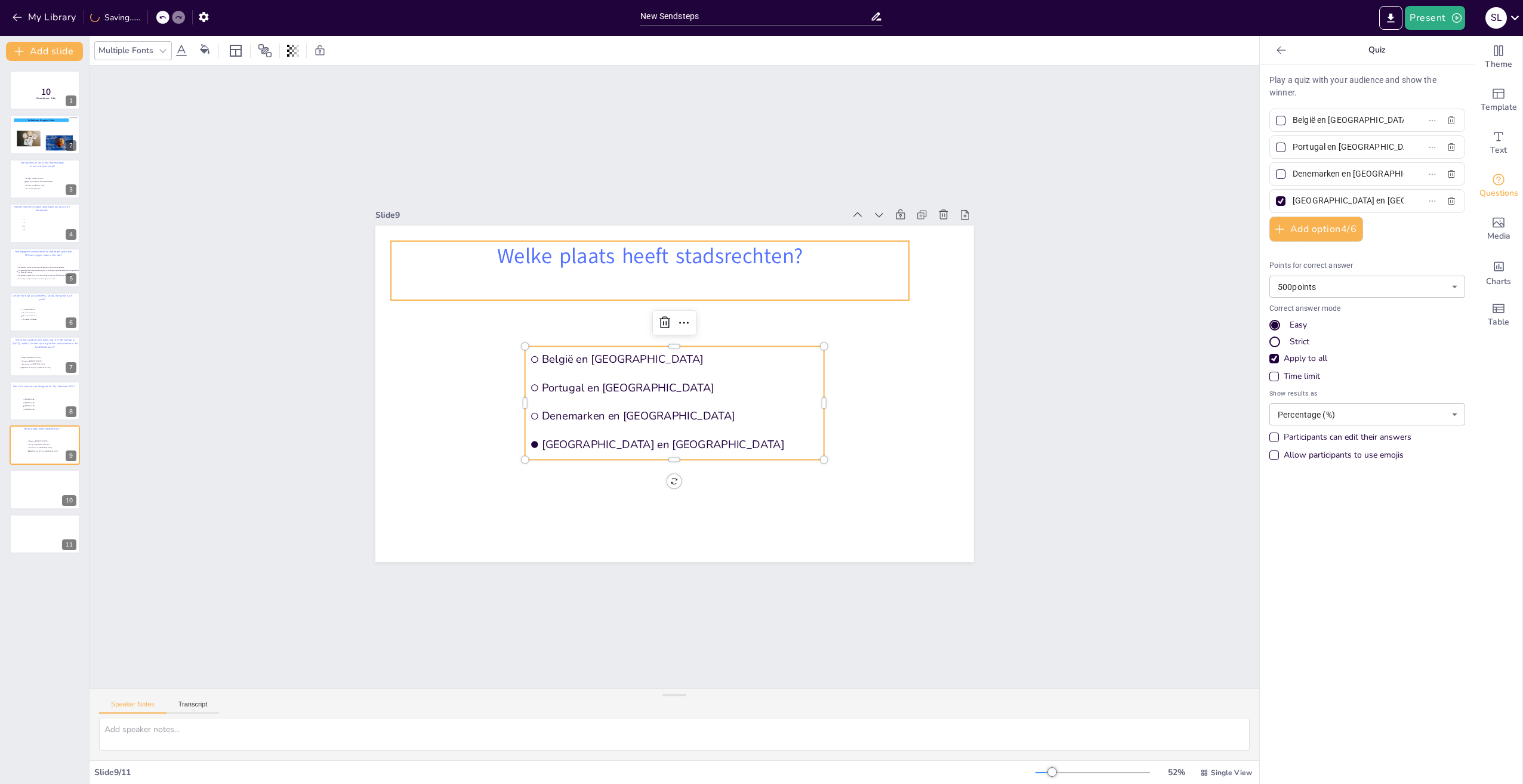
click at [626, 249] on p "Welke plaats heeft stadsrechten?" at bounding box center [650, 256] width 519 height 30
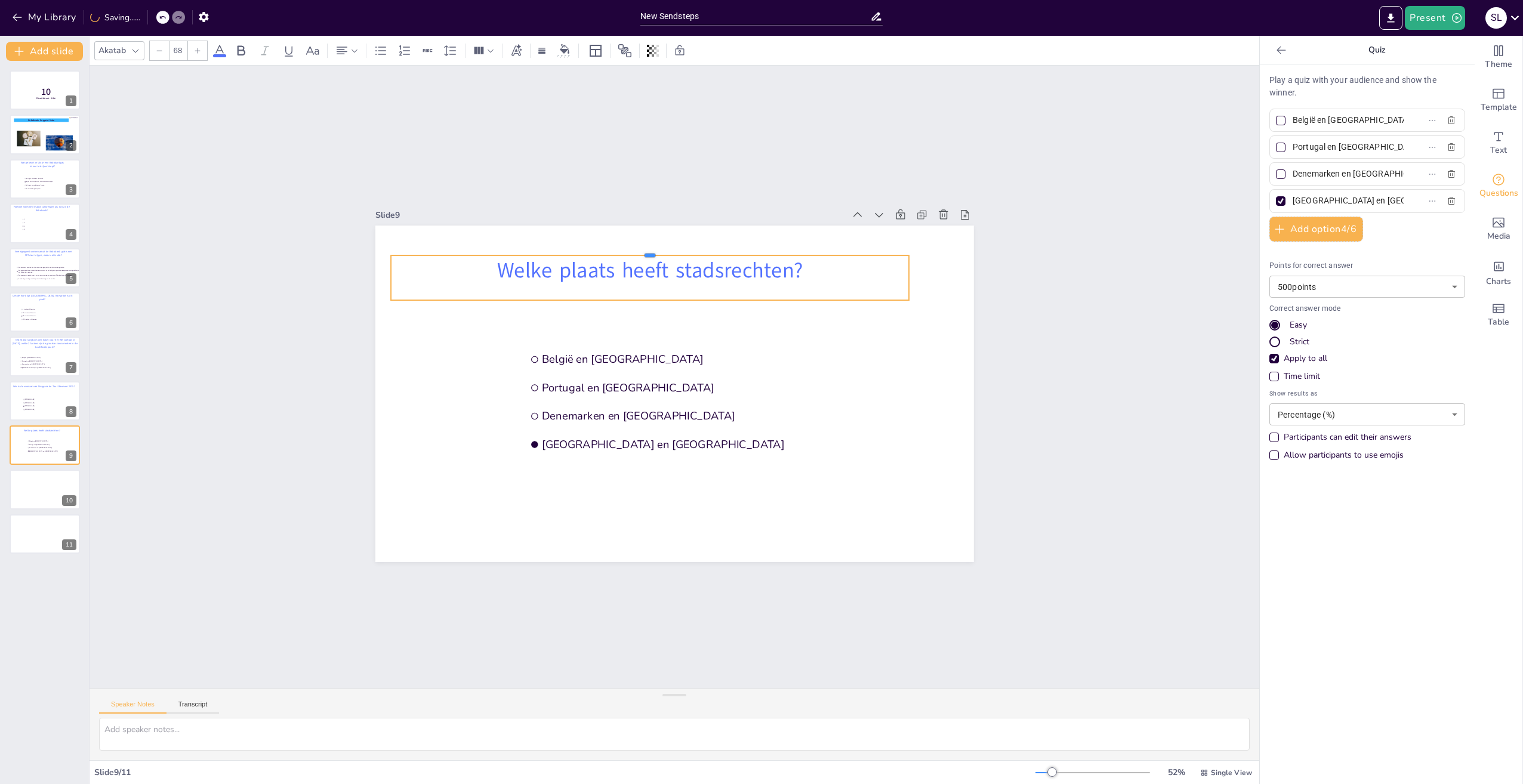
drag, startPoint x: 642, startPoint y: 236, endPoint x: 642, endPoint y: 249, distance: 13.0
click at [642, 249] on div at bounding box center [650, 250] width 519 height 9
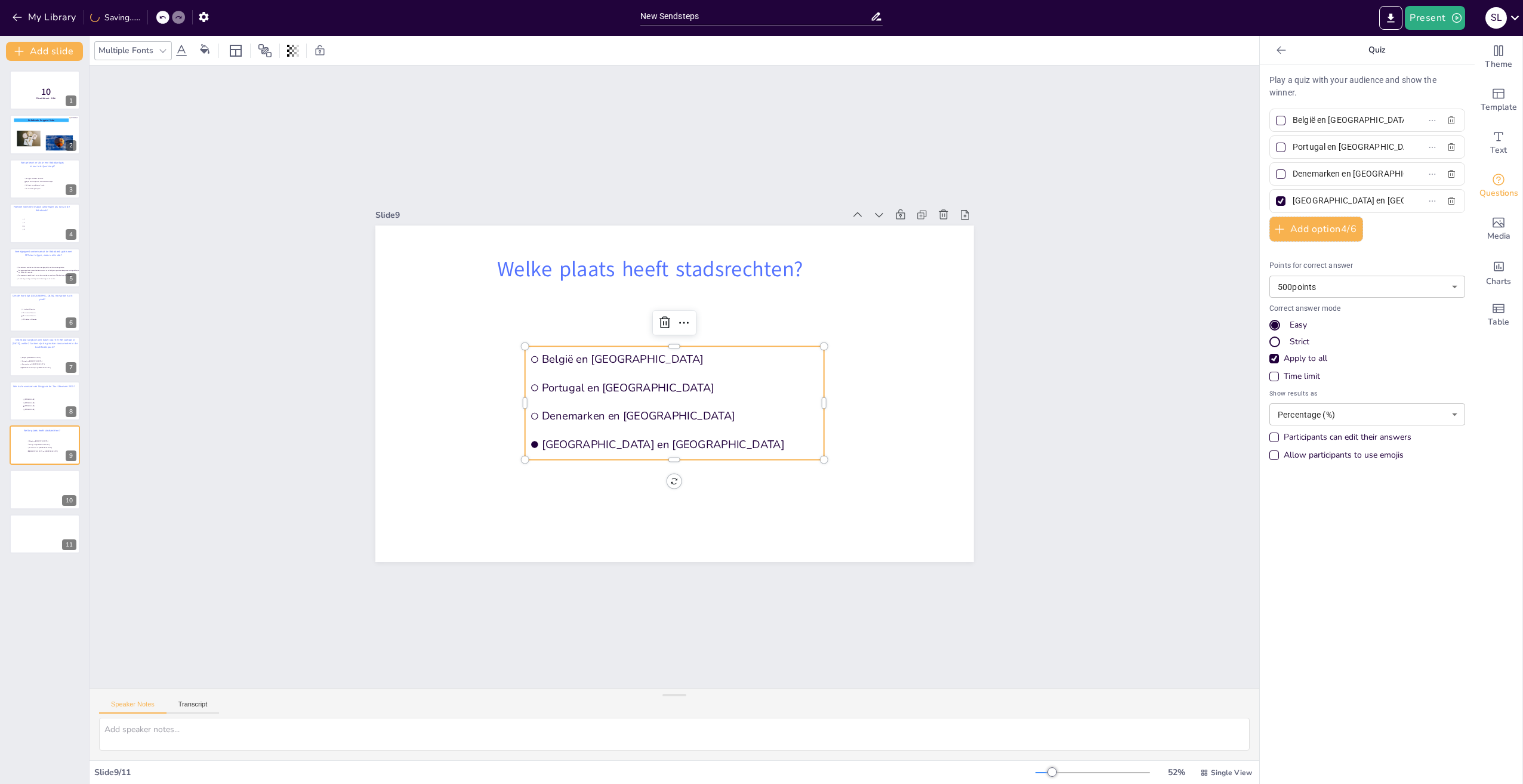
click at [725, 409] on span "Denemarken en [GEOGRAPHIC_DATA]" at bounding box center [681, 416] width 277 height 15
click at [695, 395] on li "Portugal en [GEOGRAPHIC_DATA]" at bounding box center [674, 388] width 299 height 25
click at [1447, 200] on icon "button" at bounding box center [1451, 200] width 9 height 9
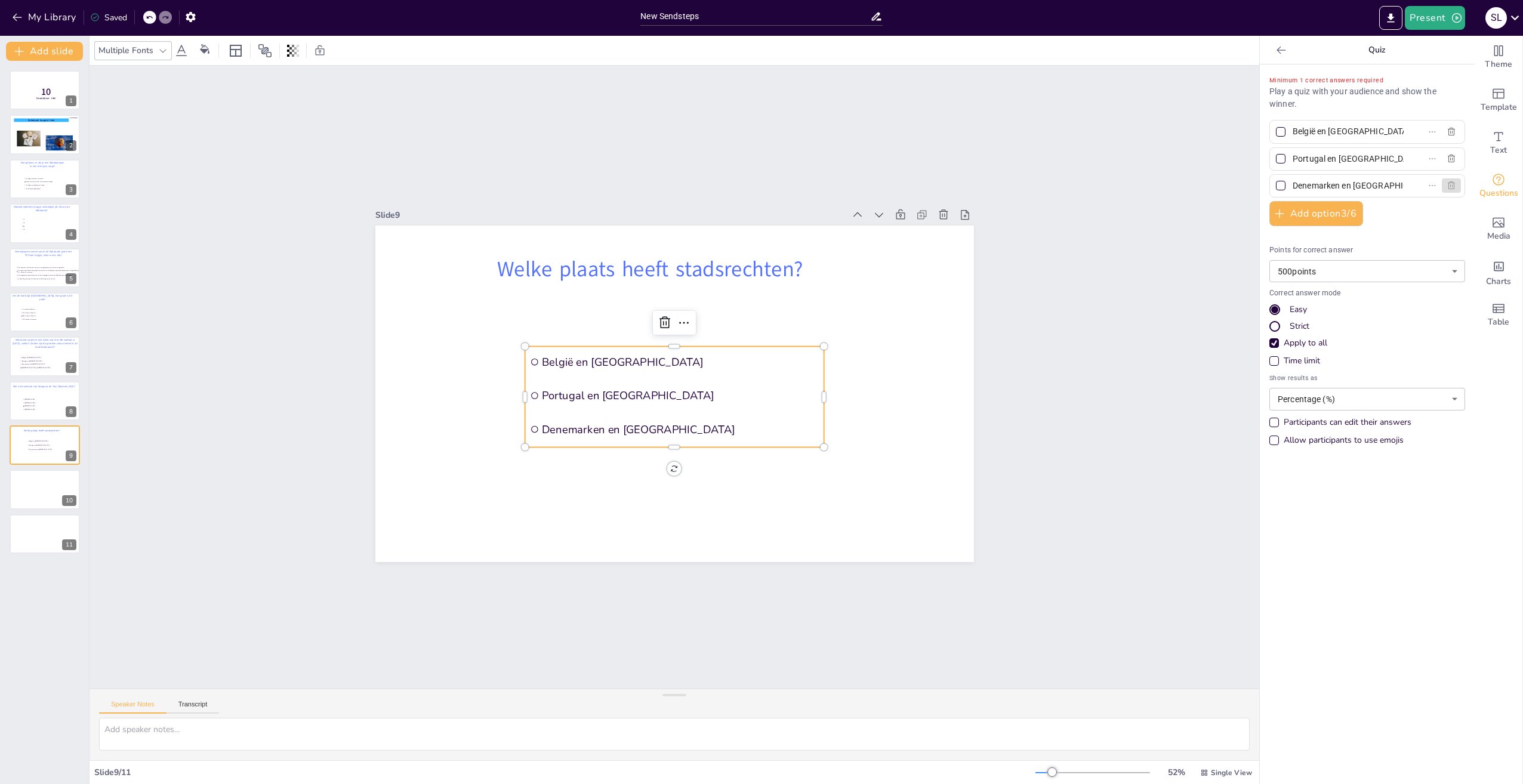
click at [1448, 183] on icon "button" at bounding box center [1452, 185] width 7 height 8
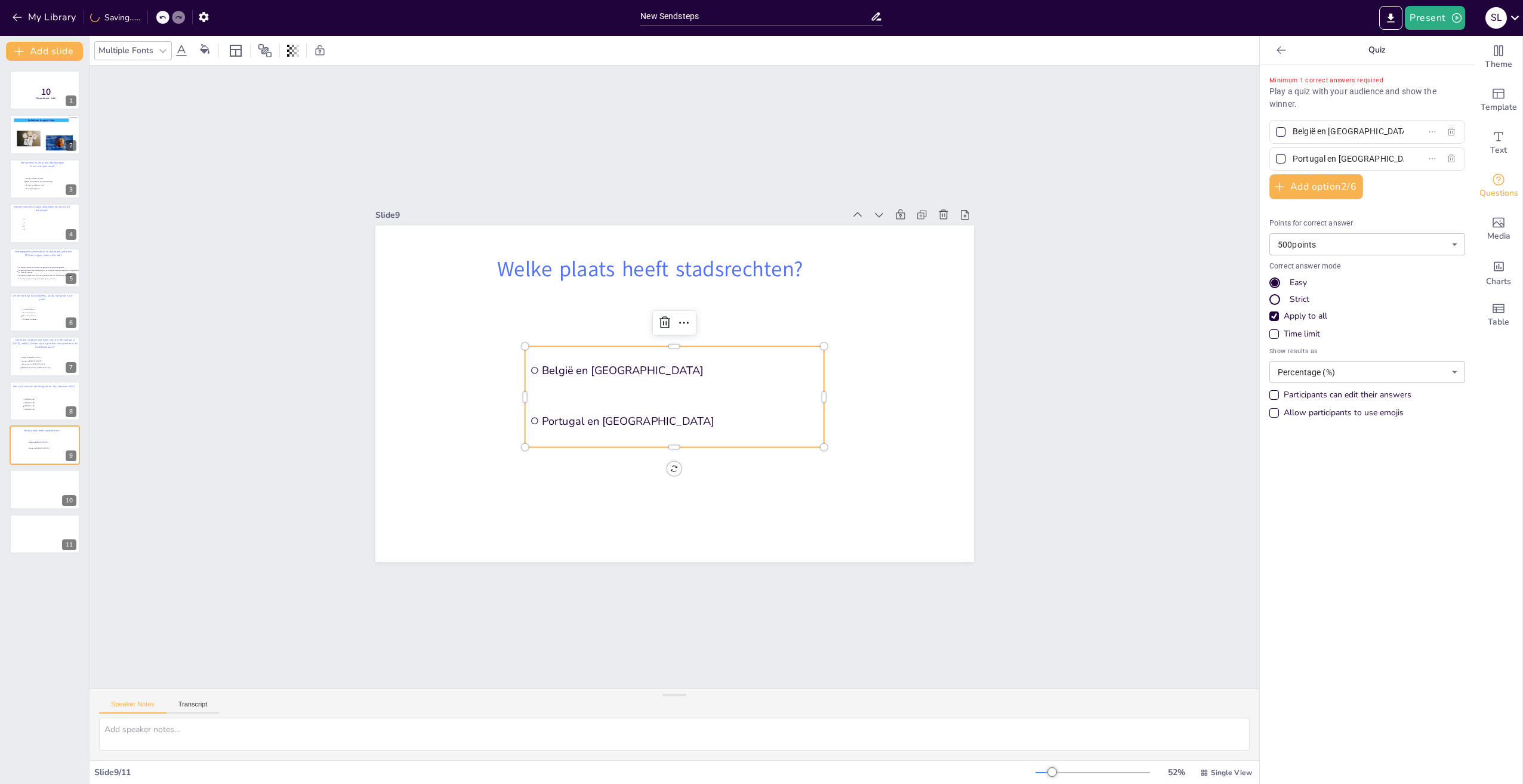
drag, startPoint x: 1392, startPoint y: 155, endPoint x: 1350, endPoint y: 155, distance: 42.0
click at [1350, 155] on label "Portugal en [GEOGRAPHIC_DATA]" at bounding box center [1348, 159] width 149 height 17
click at [1350, 155] on input "Portugal en [GEOGRAPHIC_DATA]" at bounding box center [1348, 159] width 111 height 17
click at [1306, 186] on button "Add option 2 / 6" at bounding box center [1316, 186] width 93 height 25
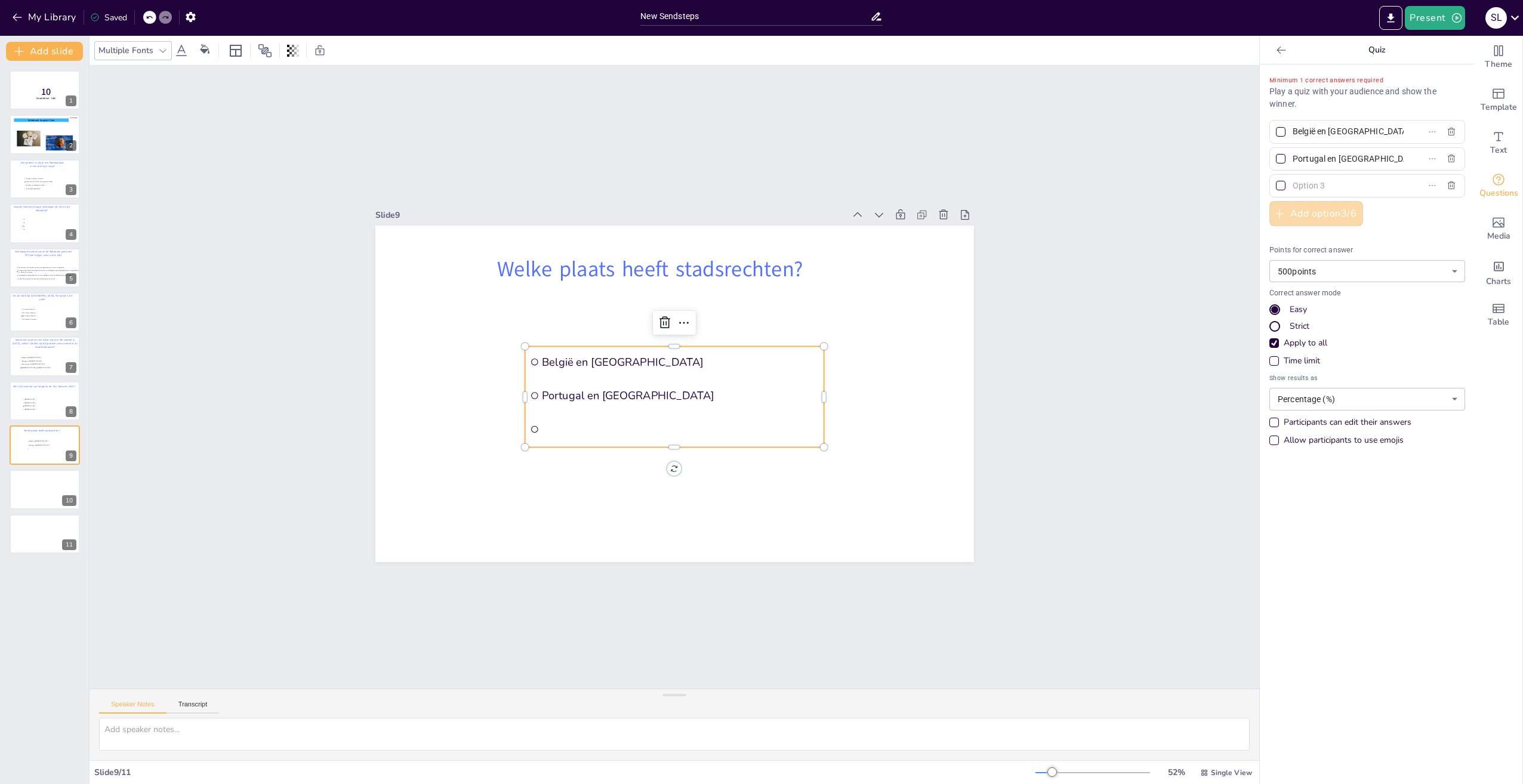
click at [1304, 210] on button "Add option 3 / 6" at bounding box center [1316, 213] width 93 height 25
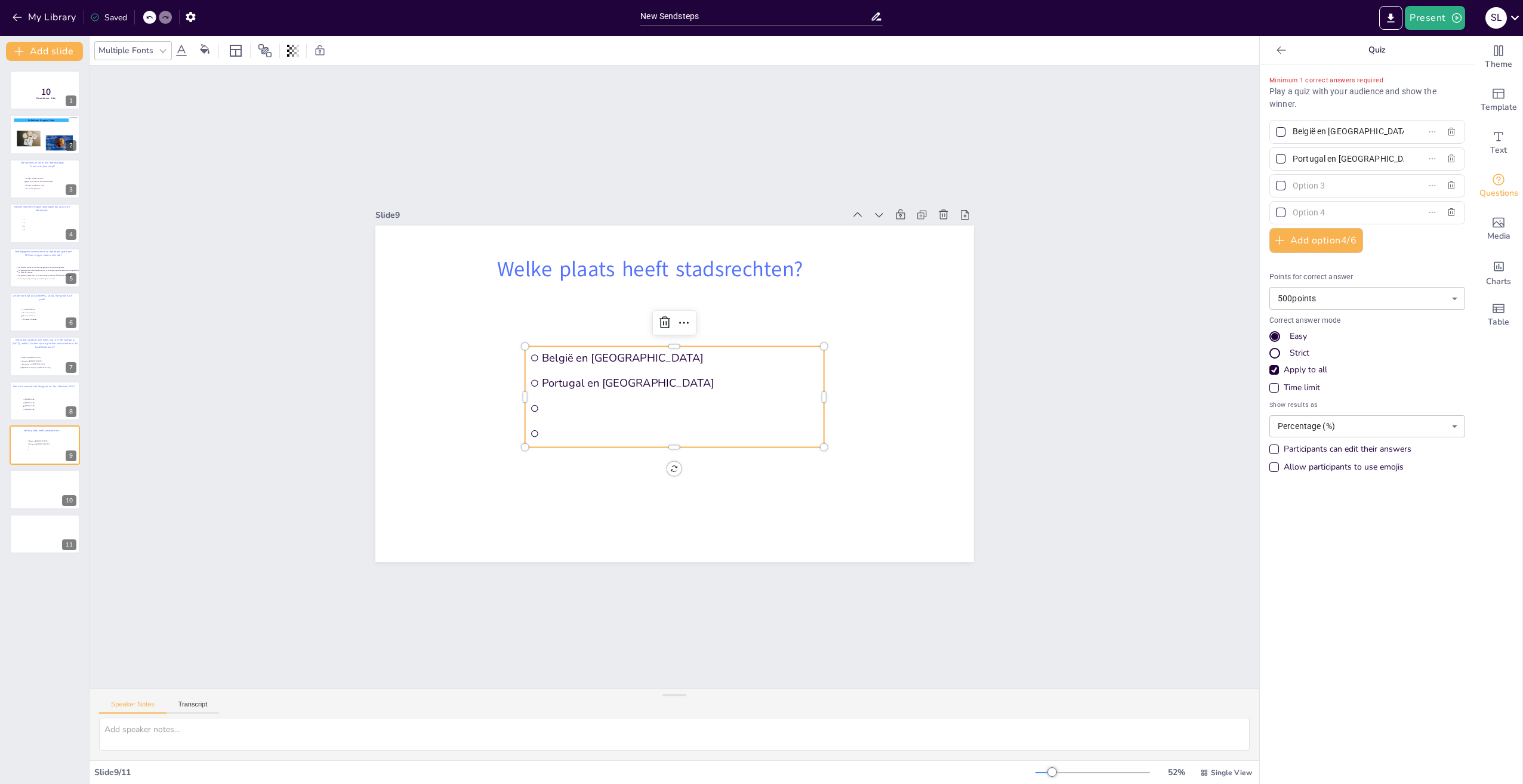
click at [1351, 132] on input "België en [GEOGRAPHIC_DATA]" at bounding box center [1348, 132] width 111 height 17
drag, startPoint x: 1364, startPoint y: 129, endPoint x: 1282, endPoint y: 132, distance: 82.1
click at [1288, 132] on span "België en [GEOGRAPHIC_DATA]" at bounding box center [1343, 132] width 111 height 17
click at [1293, 132] on input "België en [GEOGRAPHIC_DATA]" at bounding box center [1348, 132] width 111 height 17
paste input "Afferden"
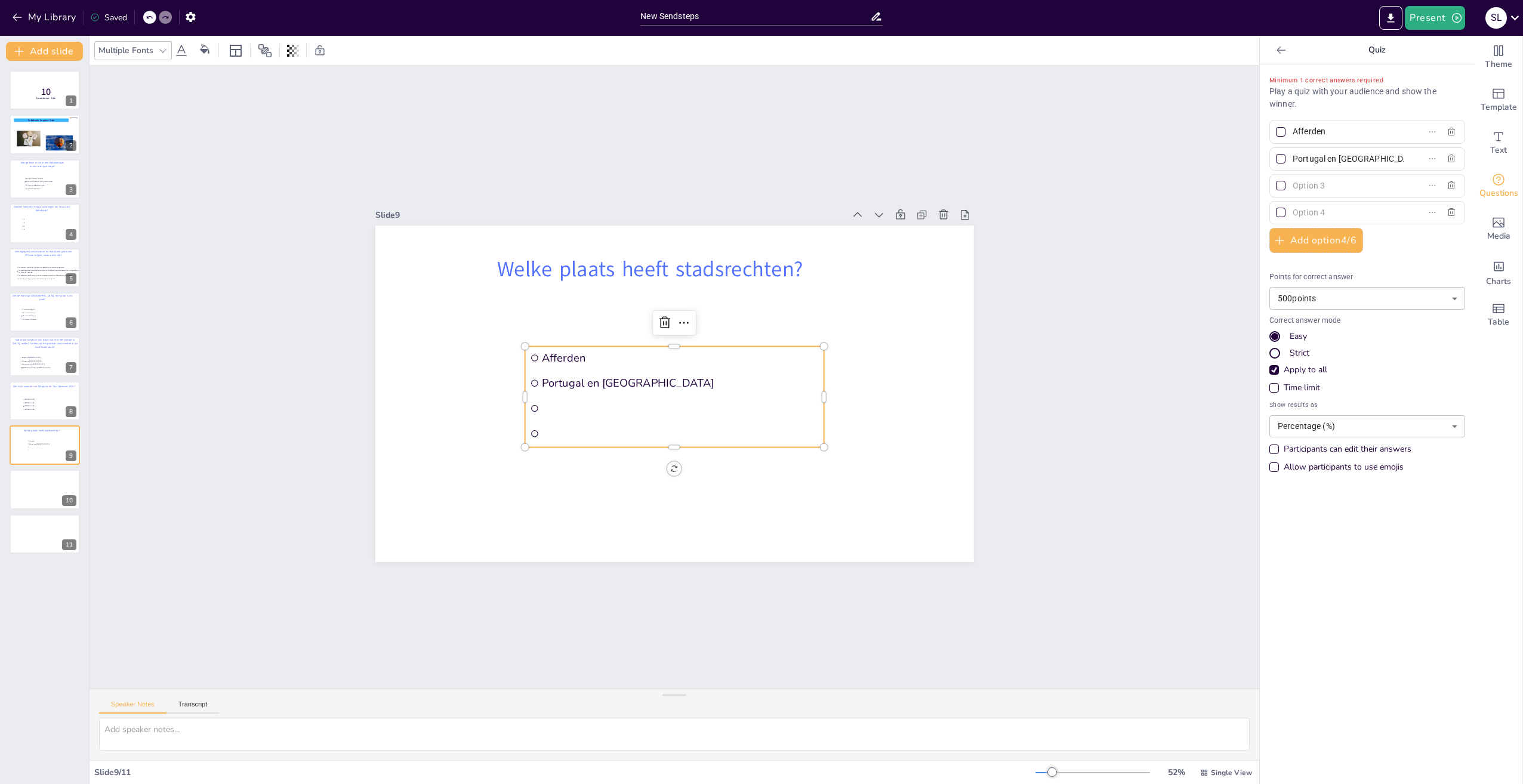
type input "Afferden"
click at [1365, 164] on input "Portugal en [GEOGRAPHIC_DATA]" at bounding box center [1348, 159] width 111 height 17
drag, startPoint x: 1379, startPoint y: 160, endPoint x: 1282, endPoint y: 158, distance: 97.0
click at [1288, 158] on span "Portugal en [GEOGRAPHIC_DATA]" at bounding box center [1343, 159] width 111 height 17
click at [1293, 158] on input "Portugal en [GEOGRAPHIC_DATA]" at bounding box center [1348, 159] width 111 height 17
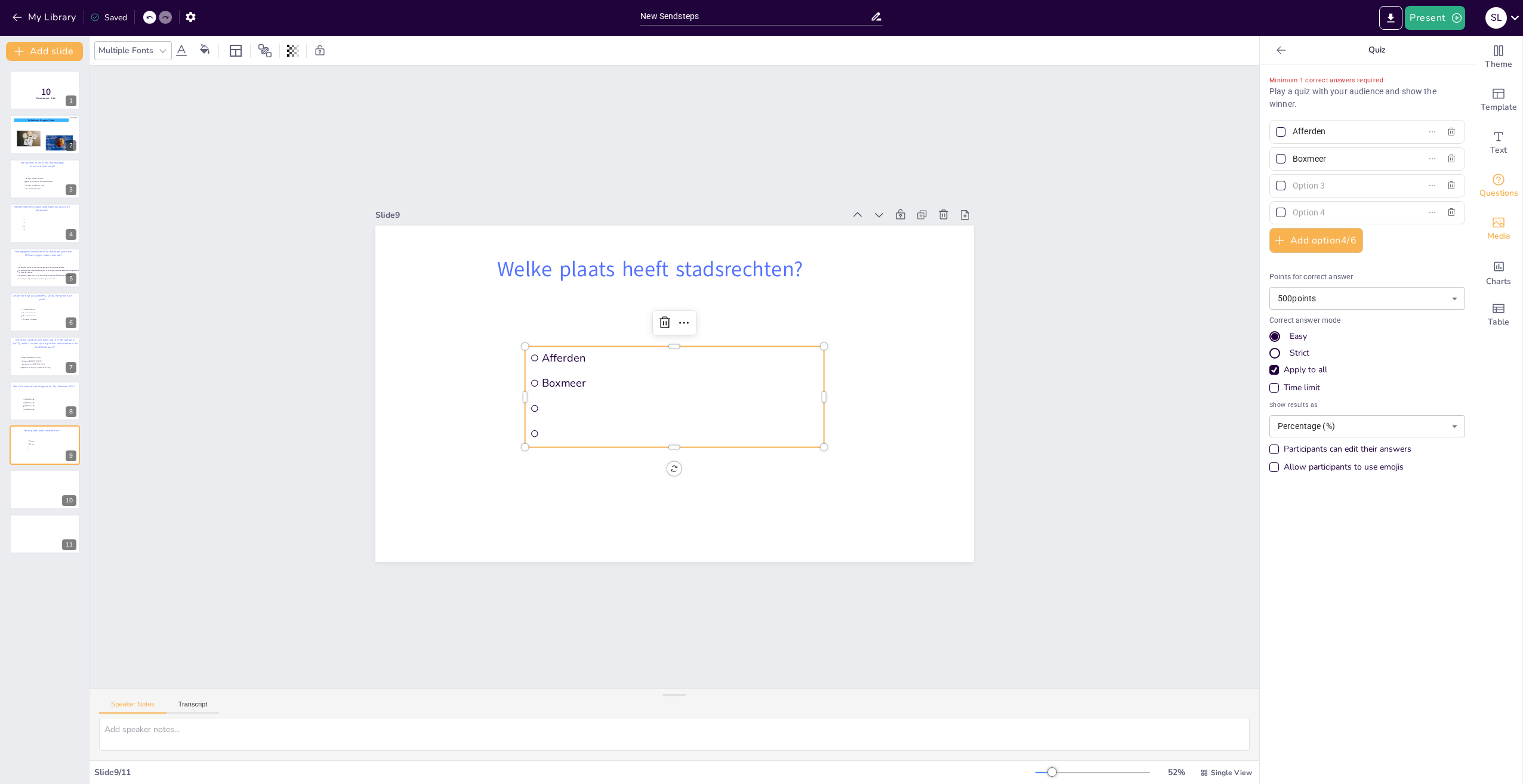
type input "Boxmeer"
click at [1328, 186] on input "text" at bounding box center [1348, 185] width 111 height 17
paste input "Cuijk"
type input "Cuijk"
click at [1324, 212] on input "text" at bounding box center [1348, 212] width 111 height 17
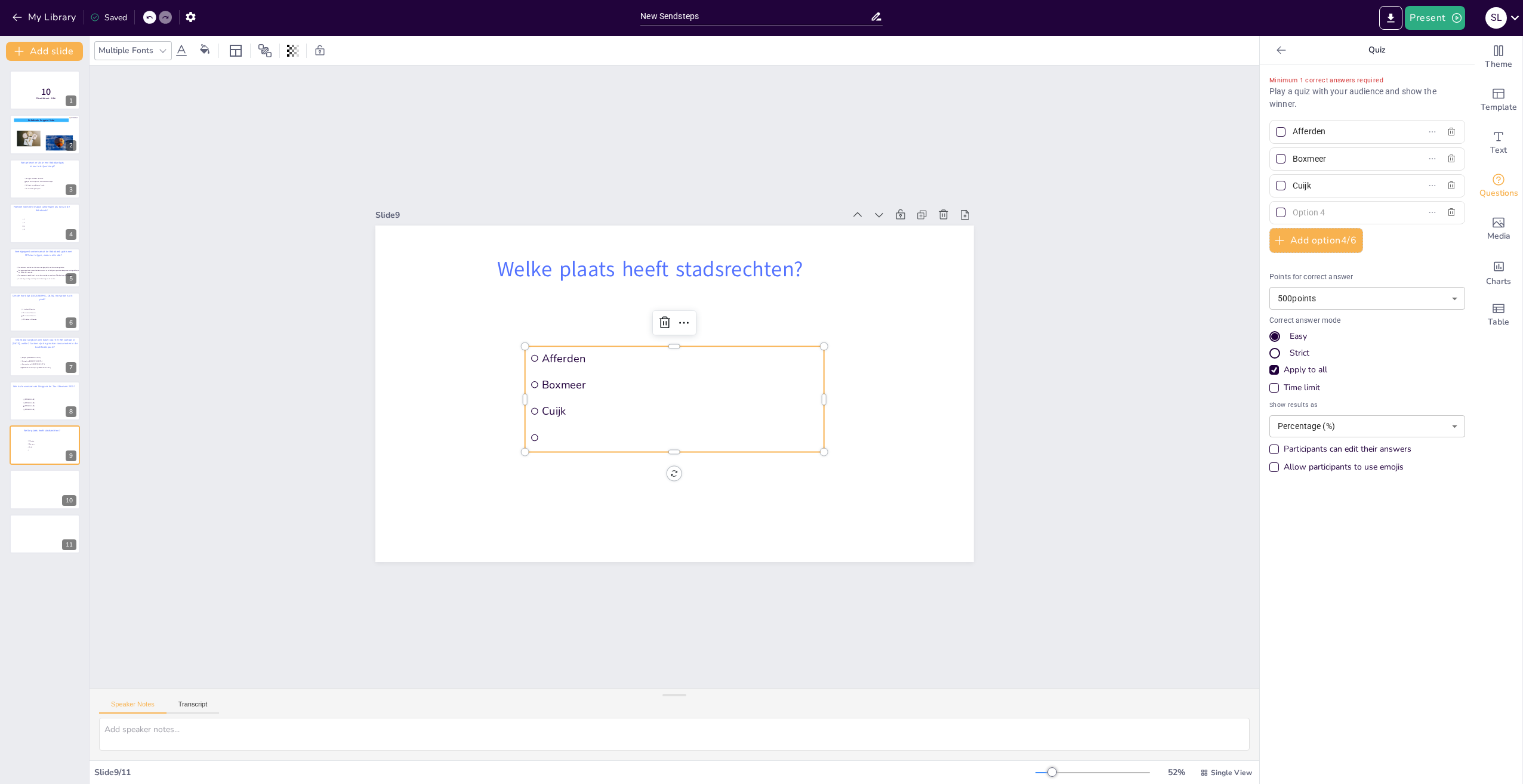
click at [1316, 212] on input "text" at bounding box center [1348, 212] width 111 height 17
paste input "Grave"
type input "Grave"
click at [1278, 214] on div at bounding box center [1281, 212] width 6 height 6
click at [1293, 214] on input "Grave" at bounding box center [1348, 212] width 111 height 17
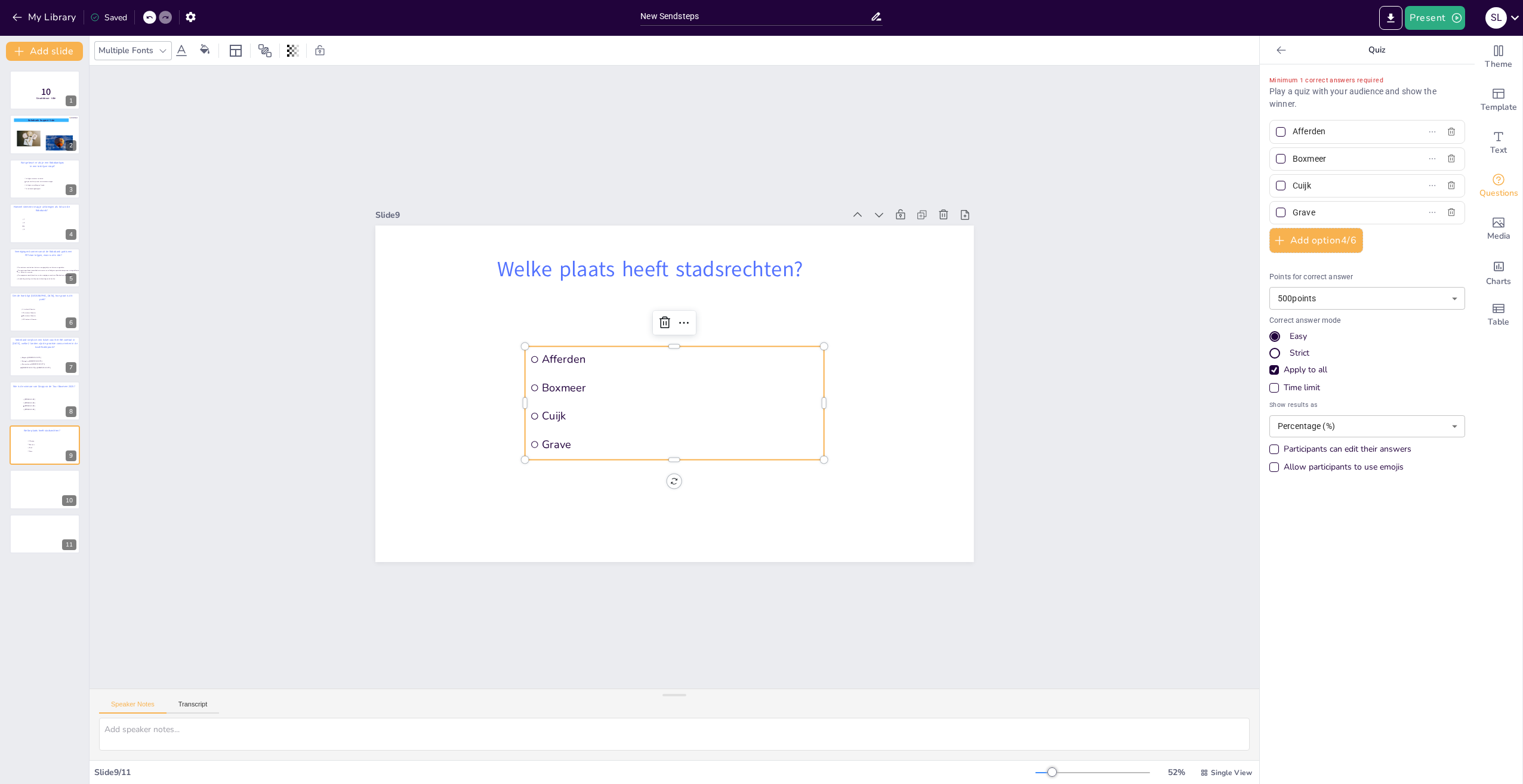
checkbox input "true"
click at [37, 487] on div at bounding box center [45, 490] width 71 height 40
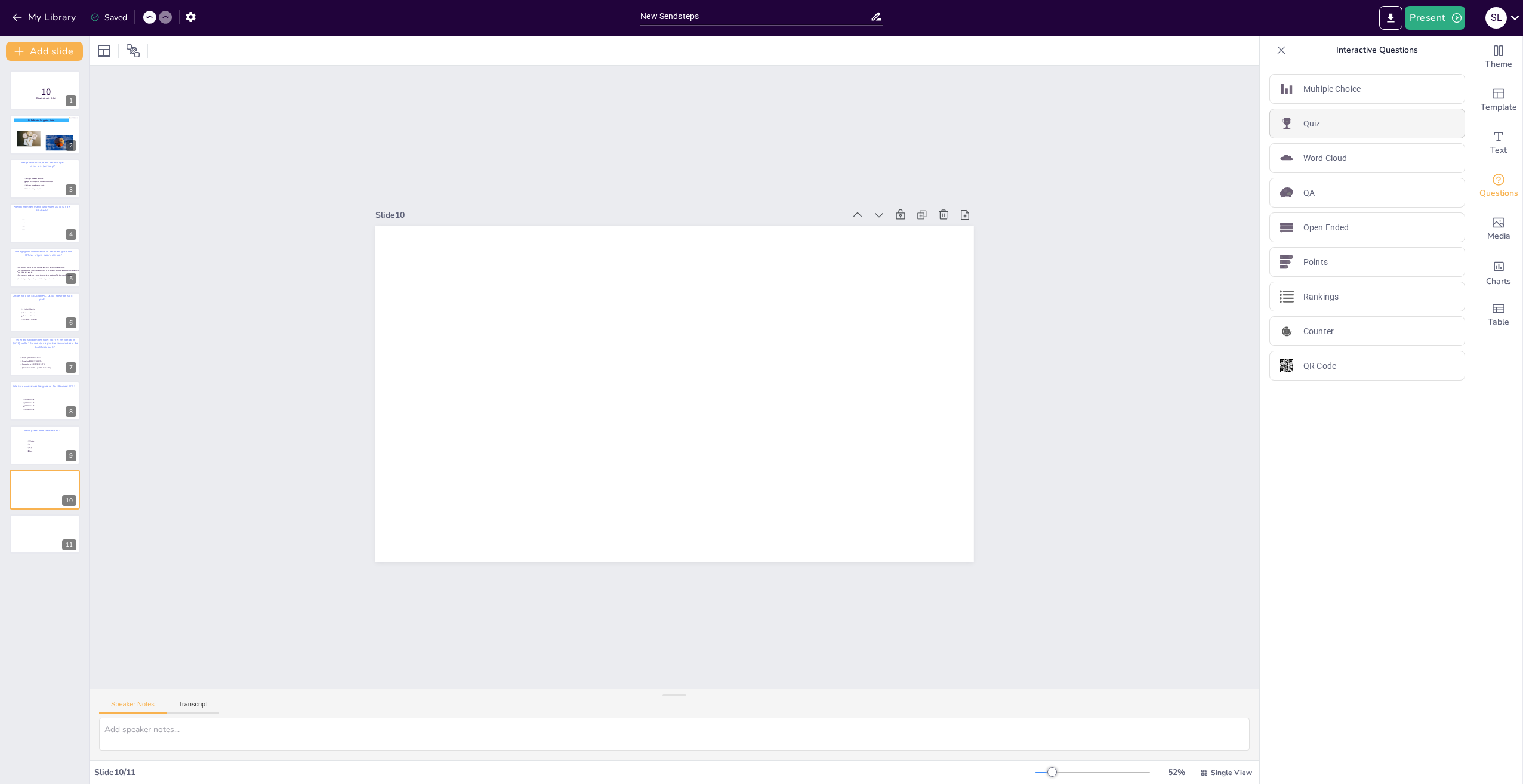
click at [1307, 122] on p "Quiz" at bounding box center [1312, 124] width 17 height 13
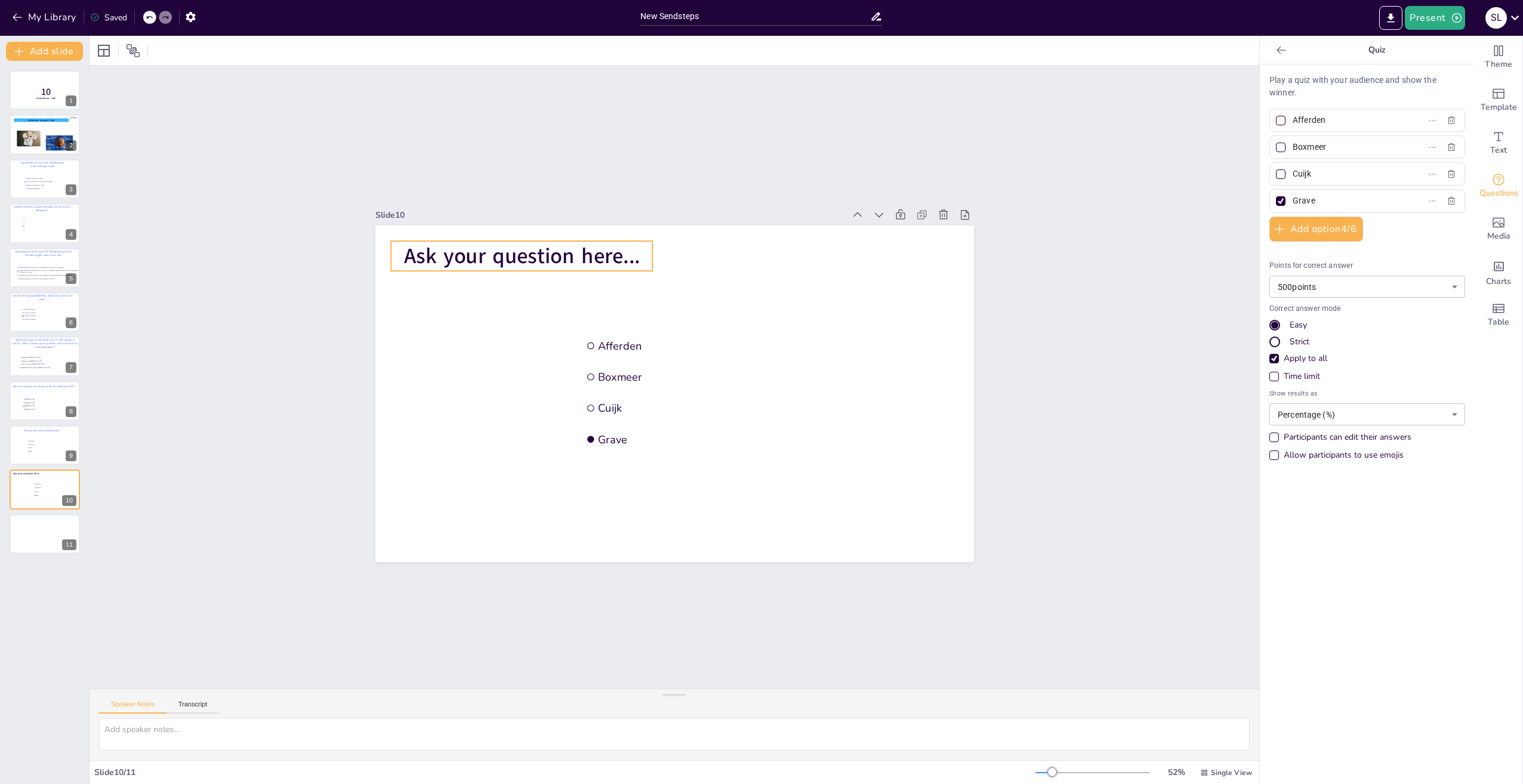
click at [544, 253] on span "Ask your question here..." at bounding box center [522, 256] width 236 height 29
click at [219, 52] on icon at bounding box center [219, 51] width 14 height 14
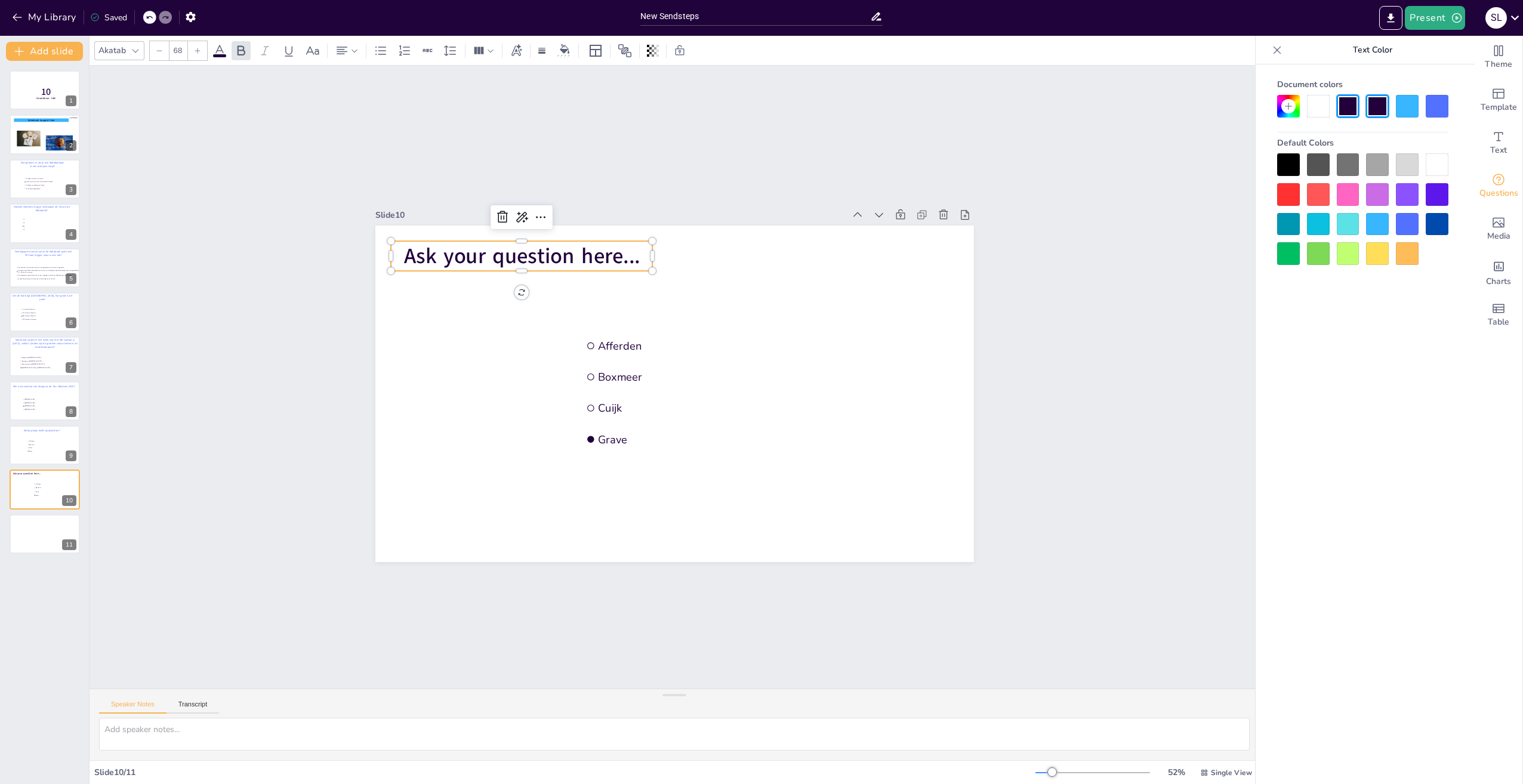
click at [1409, 224] on div at bounding box center [1407, 224] width 23 height 23
click at [631, 248] on p "Ask your question here..." at bounding box center [522, 256] width 262 height 30
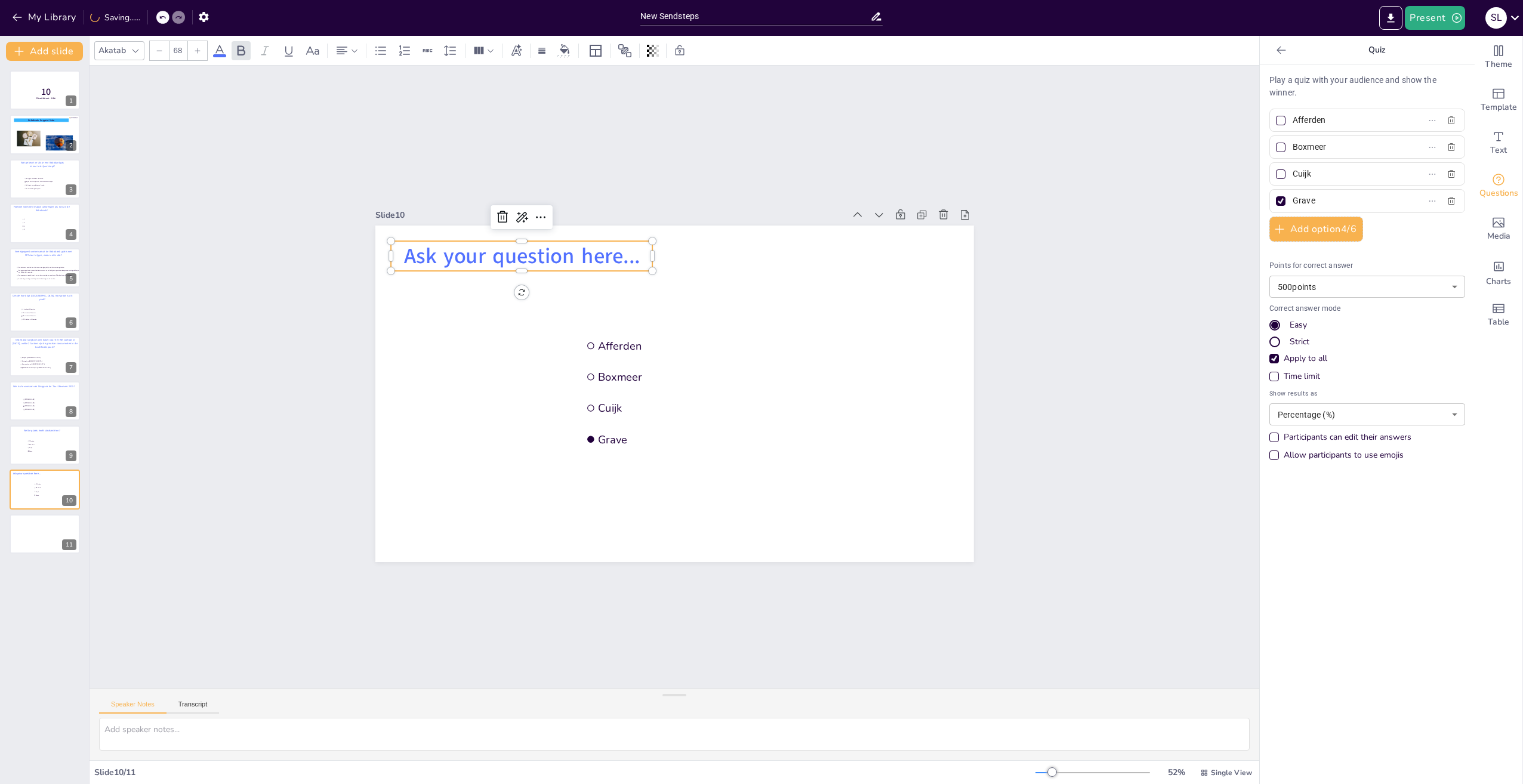
click at [633, 253] on p "Ask your question here..." at bounding box center [522, 256] width 262 height 30
drag, startPoint x: 633, startPoint y: 254, endPoint x: 398, endPoint y: 251, distance: 235.0
click at [398, 251] on p "Ask your question here..." at bounding box center [522, 256] width 262 height 30
click at [626, 269] on p "Welke influencer is ook bekend als topsporter?" at bounding box center [522, 270] width 262 height 59
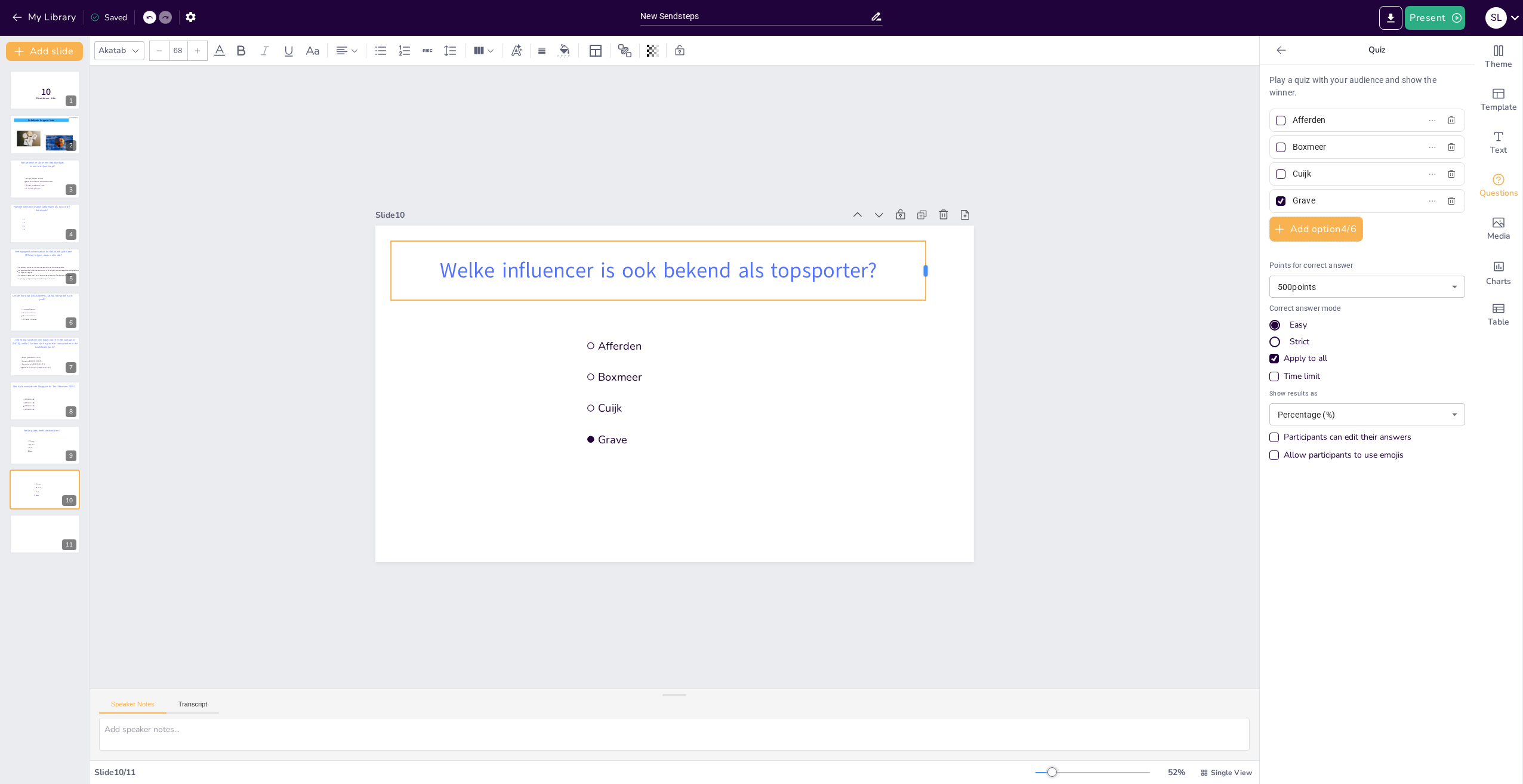
drag, startPoint x: 644, startPoint y: 268, endPoint x: 917, endPoint y: 279, distance: 273.2
click at [926, 279] on div at bounding box center [930, 270] width 9 height 59
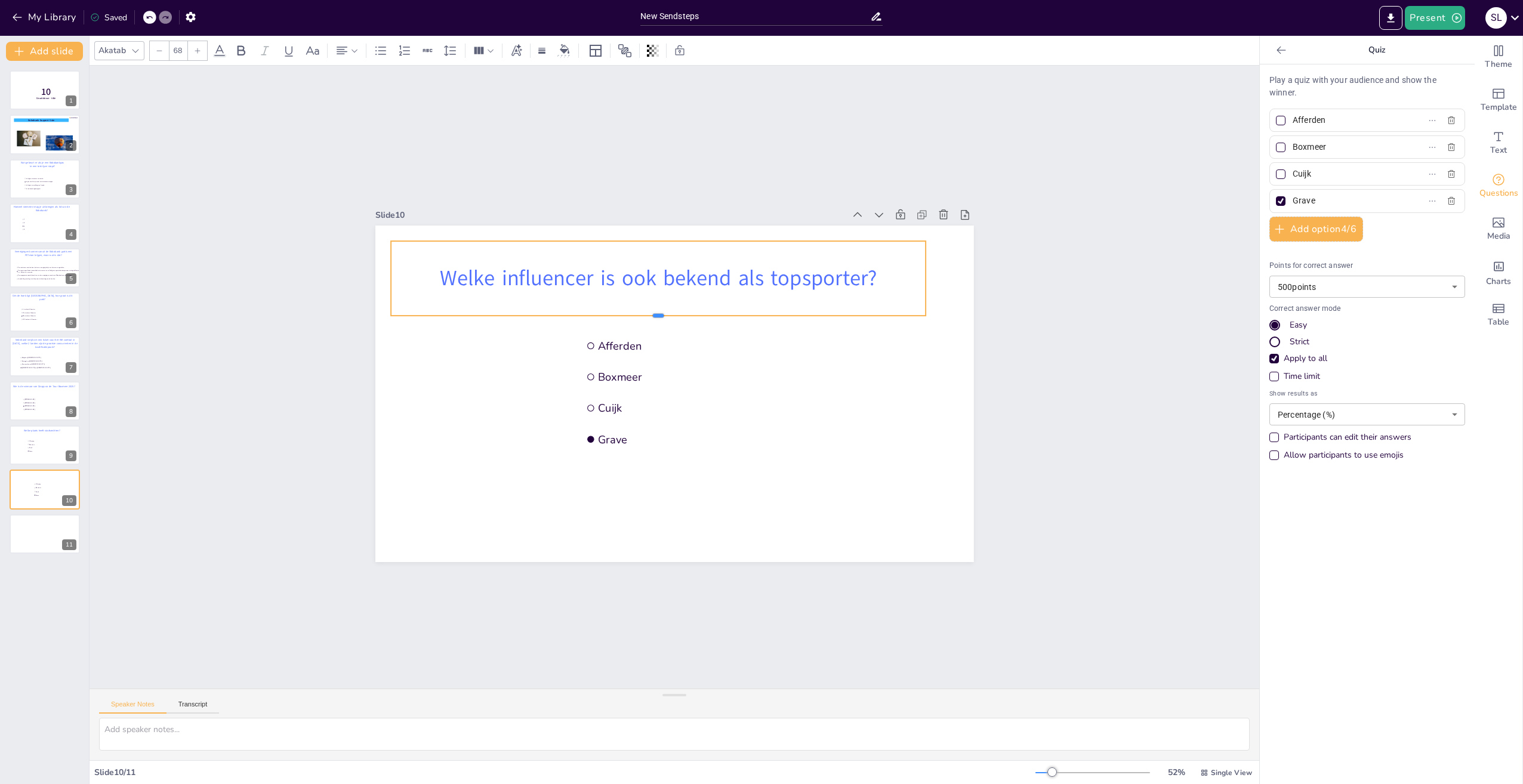
drag, startPoint x: 650, startPoint y: 295, endPoint x: 650, endPoint y: 311, distance: 16.0
click at [650, 316] on div at bounding box center [658, 320] width 535 height 9
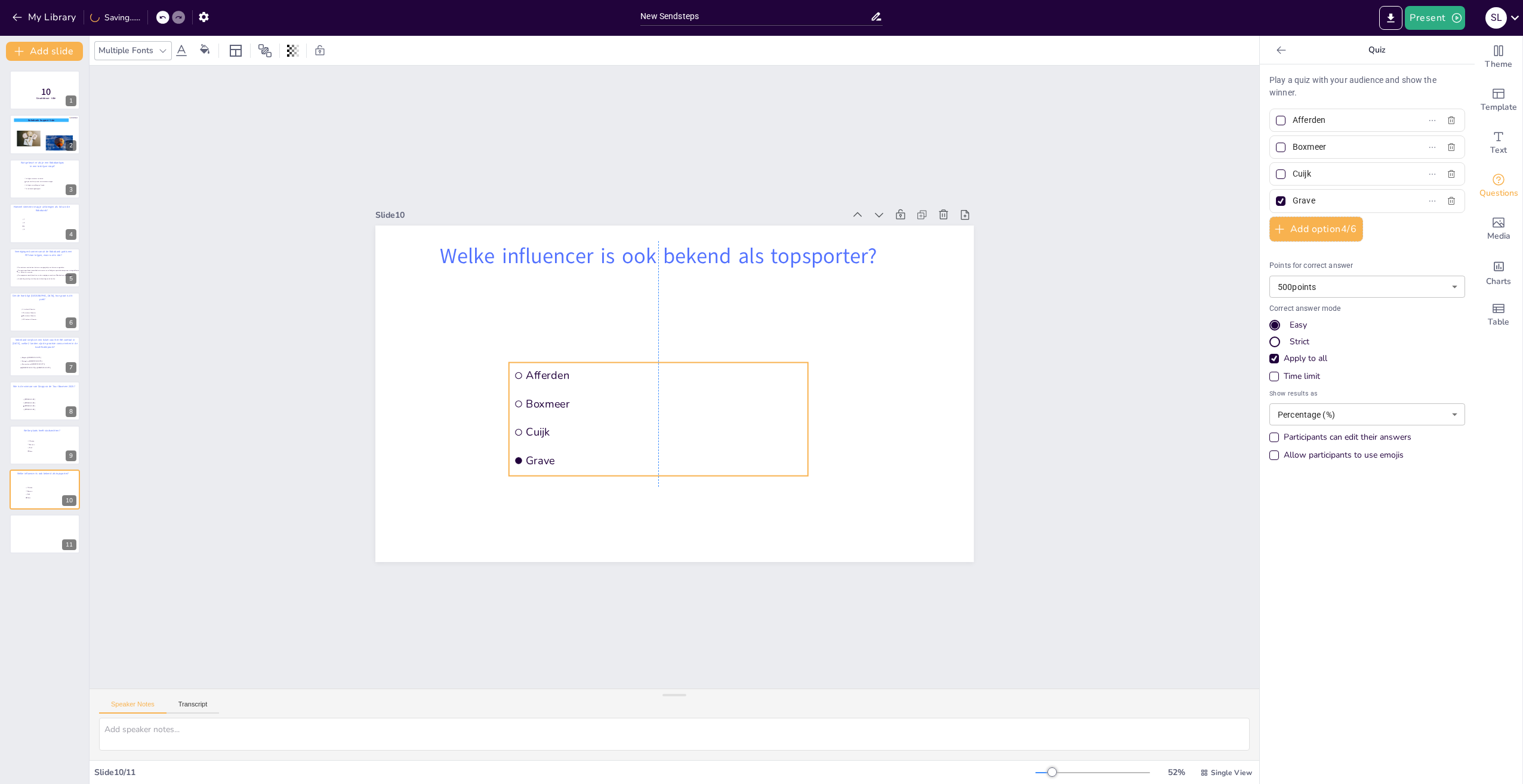
drag, startPoint x: 626, startPoint y: 383, endPoint x: 558, endPoint y: 413, distance: 74.3
click at [558, 413] on ul "Afferden Boxmeer Cuijk Grave" at bounding box center [657, 420] width 299 height 113
click at [1448, 200] on icon "button" at bounding box center [1452, 200] width 7 height 8
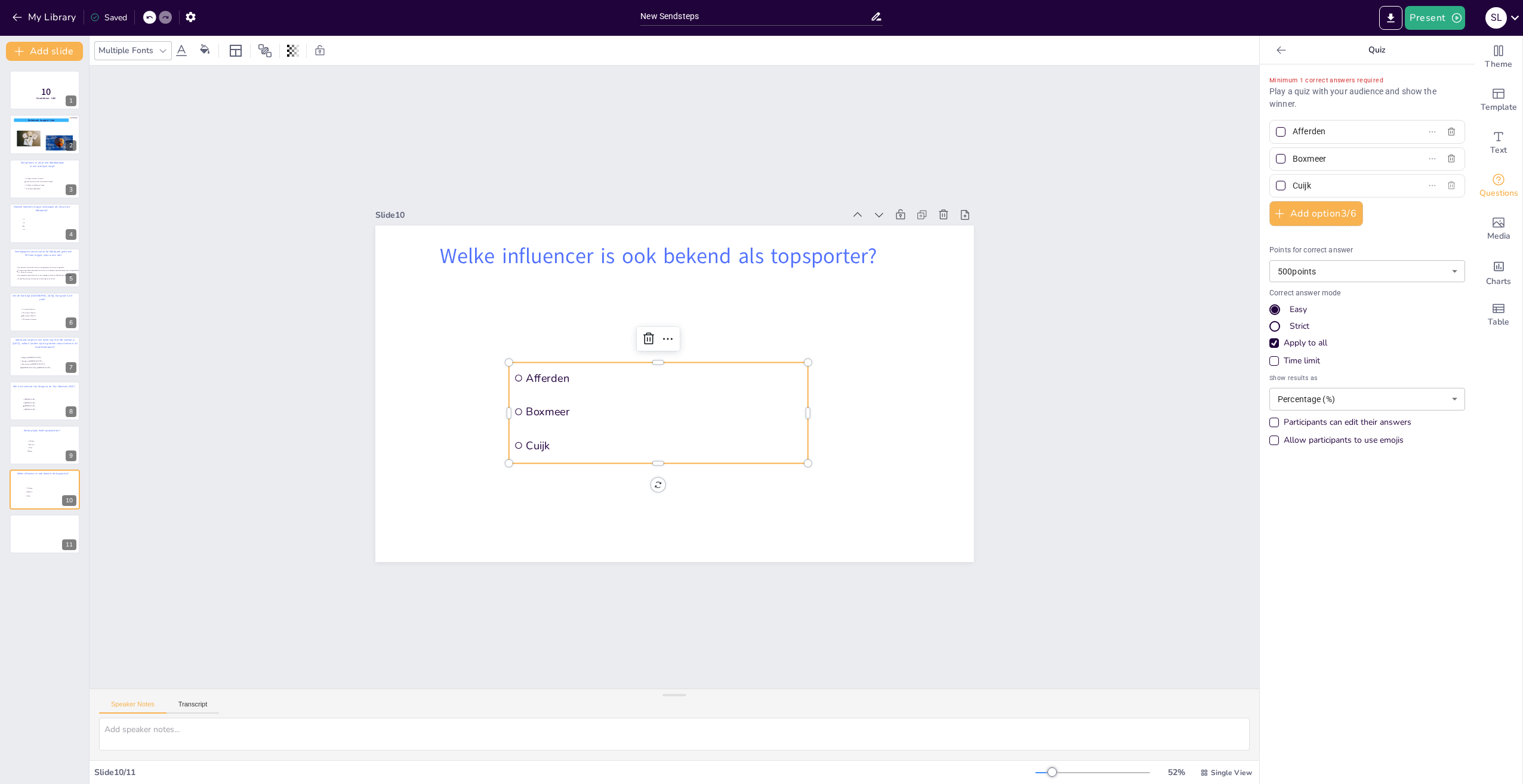
click at [1447, 184] on icon "button" at bounding box center [1451, 185] width 9 height 9
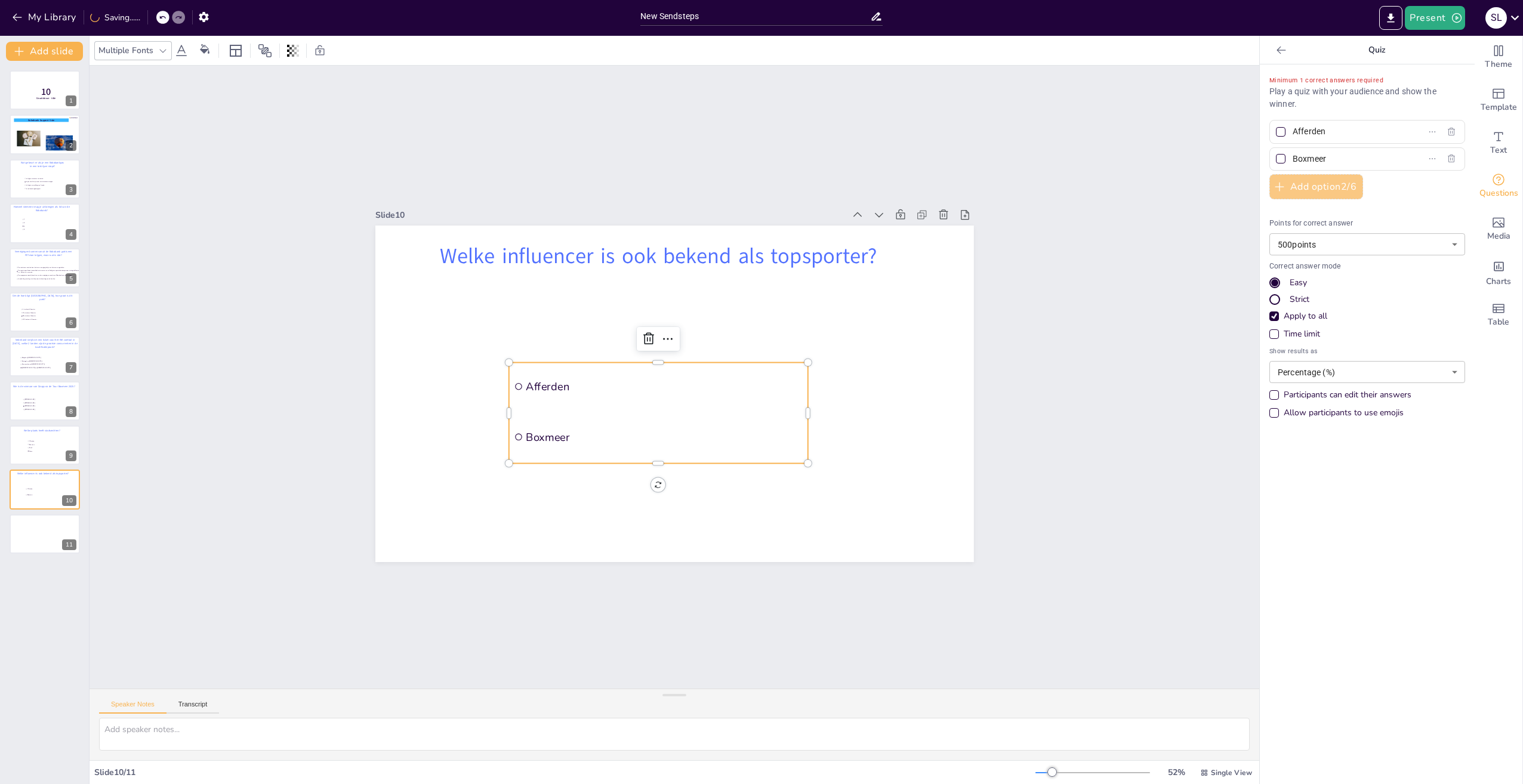
click at [1329, 187] on button "Add option 2 / 6" at bounding box center [1316, 186] width 93 height 25
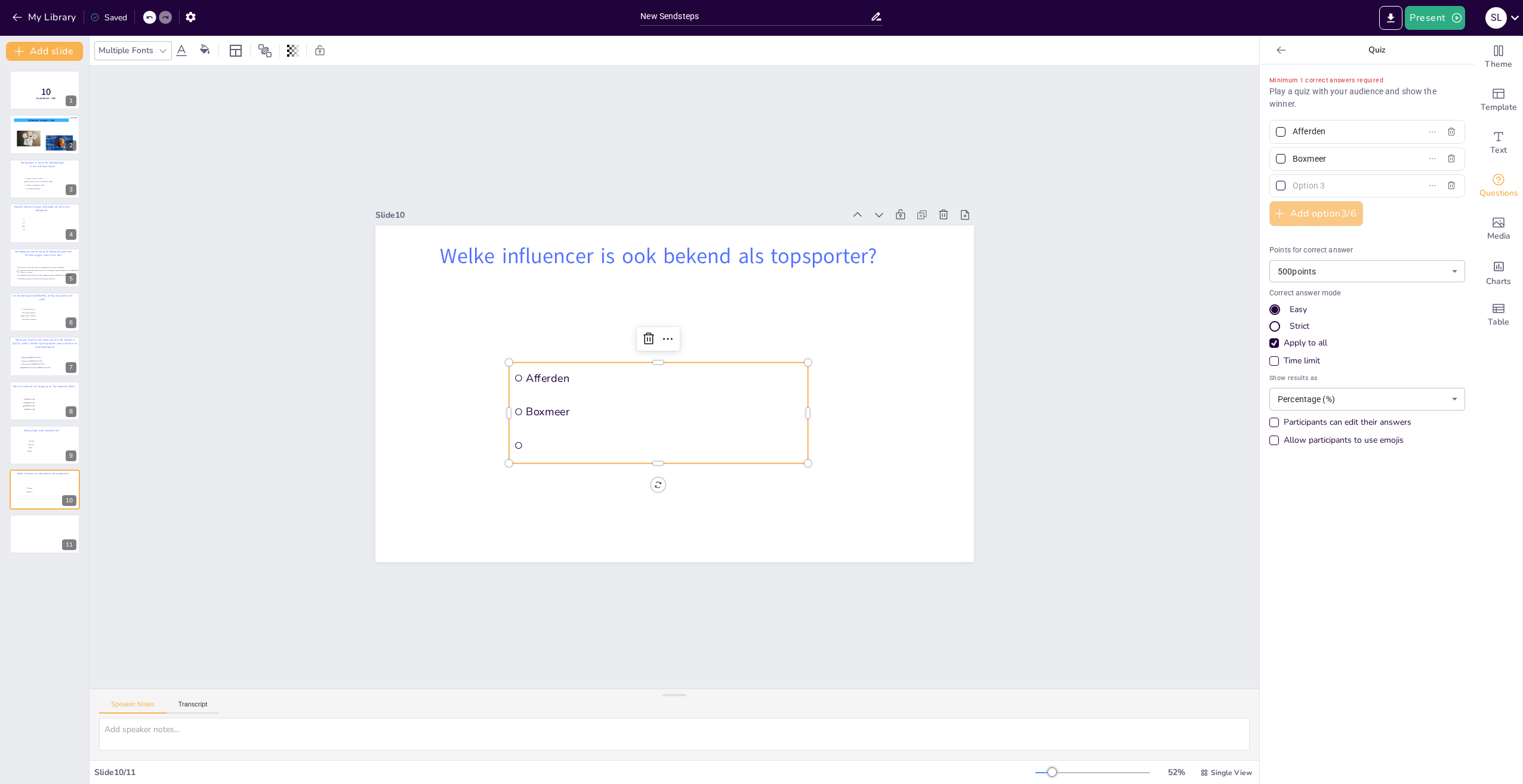
click at [1323, 212] on button "Add option 3 / 6" at bounding box center [1316, 213] width 93 height 25
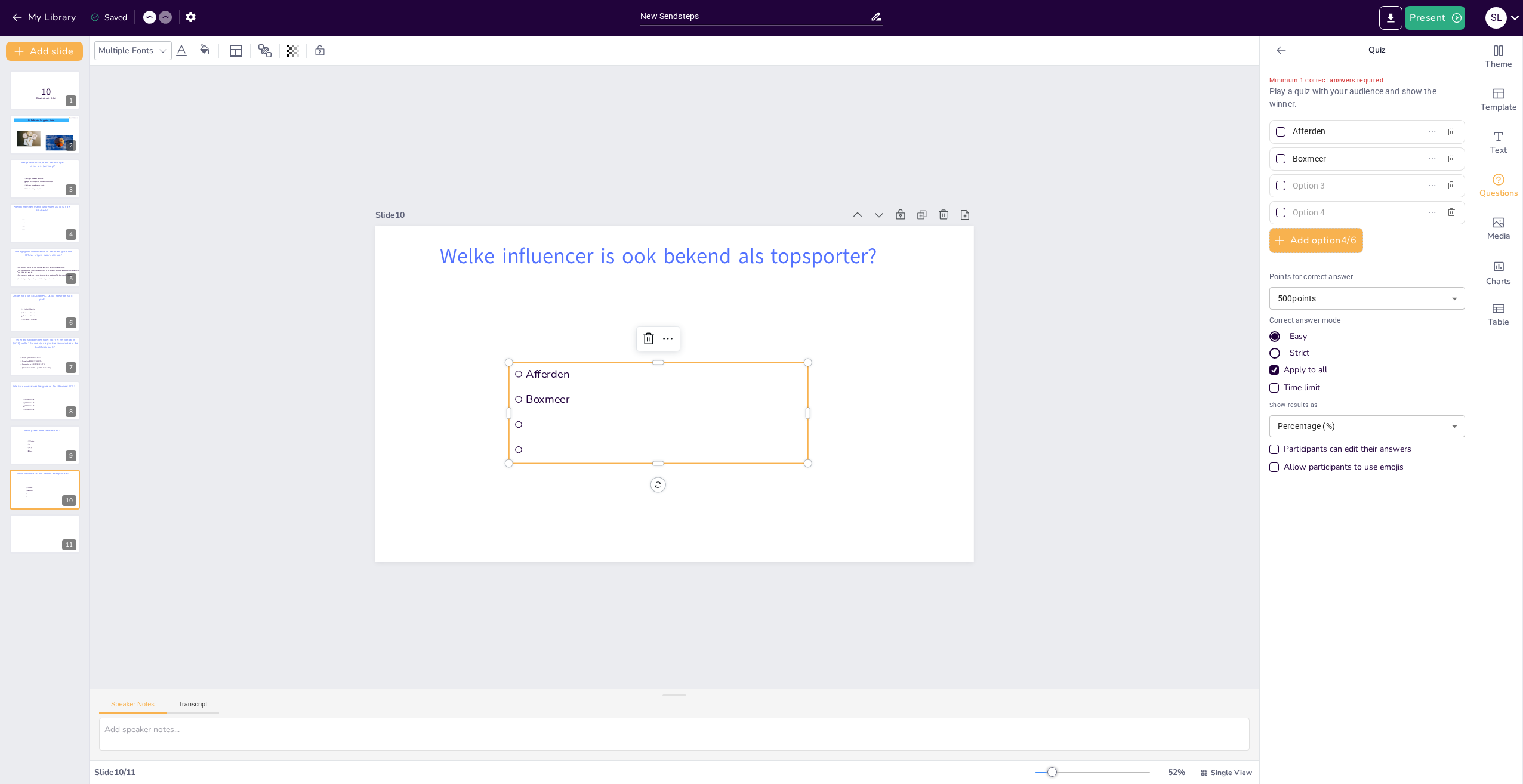
drag, startPoint x: 1331, startPoint y: 158, endPoint x: 1284, endPoint y: 157, distance: 47.0
click at [1293, 157] on input "Boxmeer" at bounding box center [1348, 159] width 111 height 17
click at [1333, 129] on input "Afferden" at bounding box center [1348, 132] width 111 height 17
drag, startPoint x: 1333, startPoint y: 129, endPoint x: 1307, endPoint y: 129, distance: 26.0
click at [1307, 129] on input "Afferden" at bounding box center [1348, 132] width 111 height 17
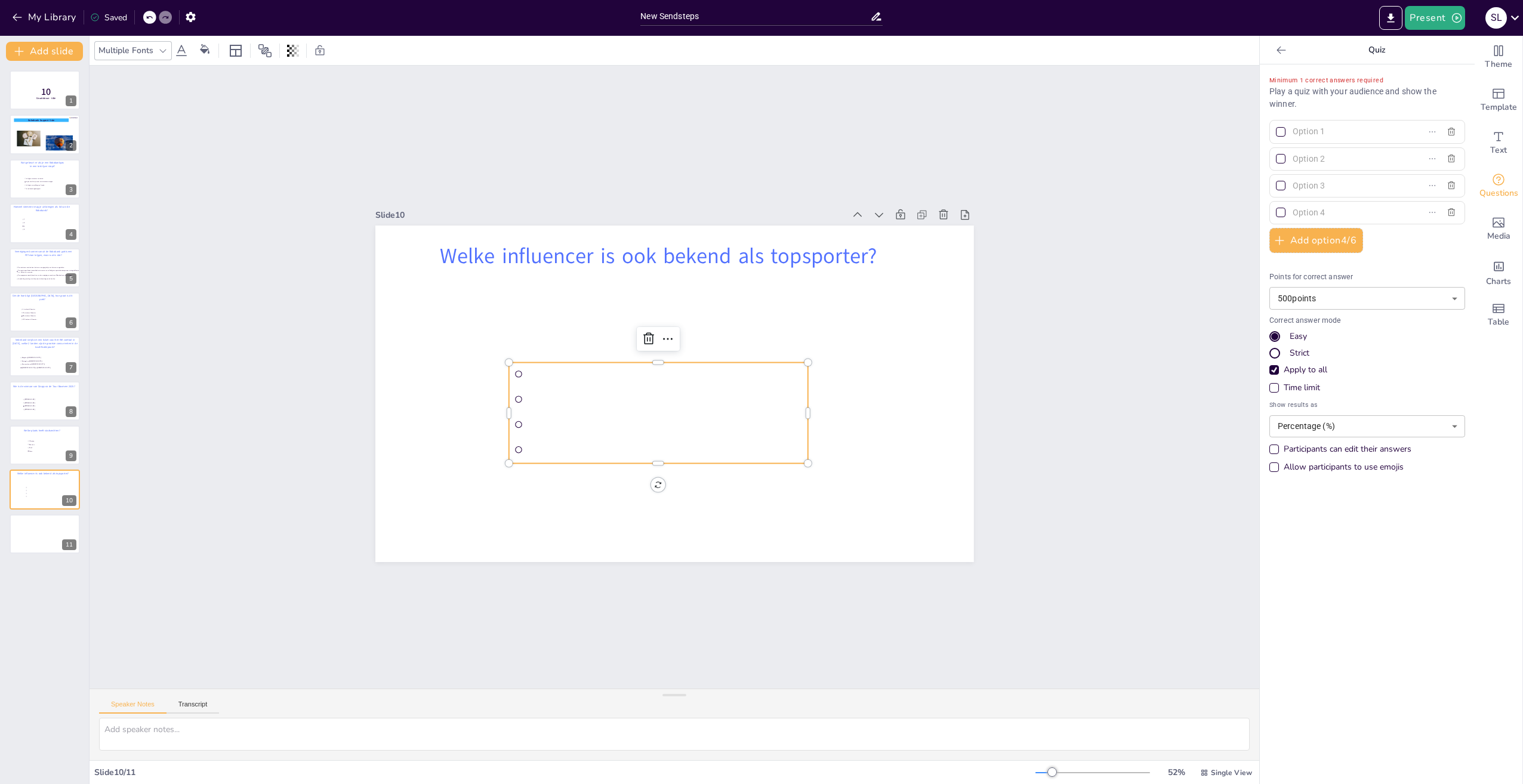
click at [1320, 130] on input "text" at bounding box center [1348, 132] width 111 height 17
paste input "[PERSON_NAME]"
type input "[PERSON_NAME]"
click at [1320, 156] on input "text" at bounding box center [1348, 159] width 111 height 17
click at [1318, 155] on input "text" at bounding box center [1348, 159] width 111 height 17
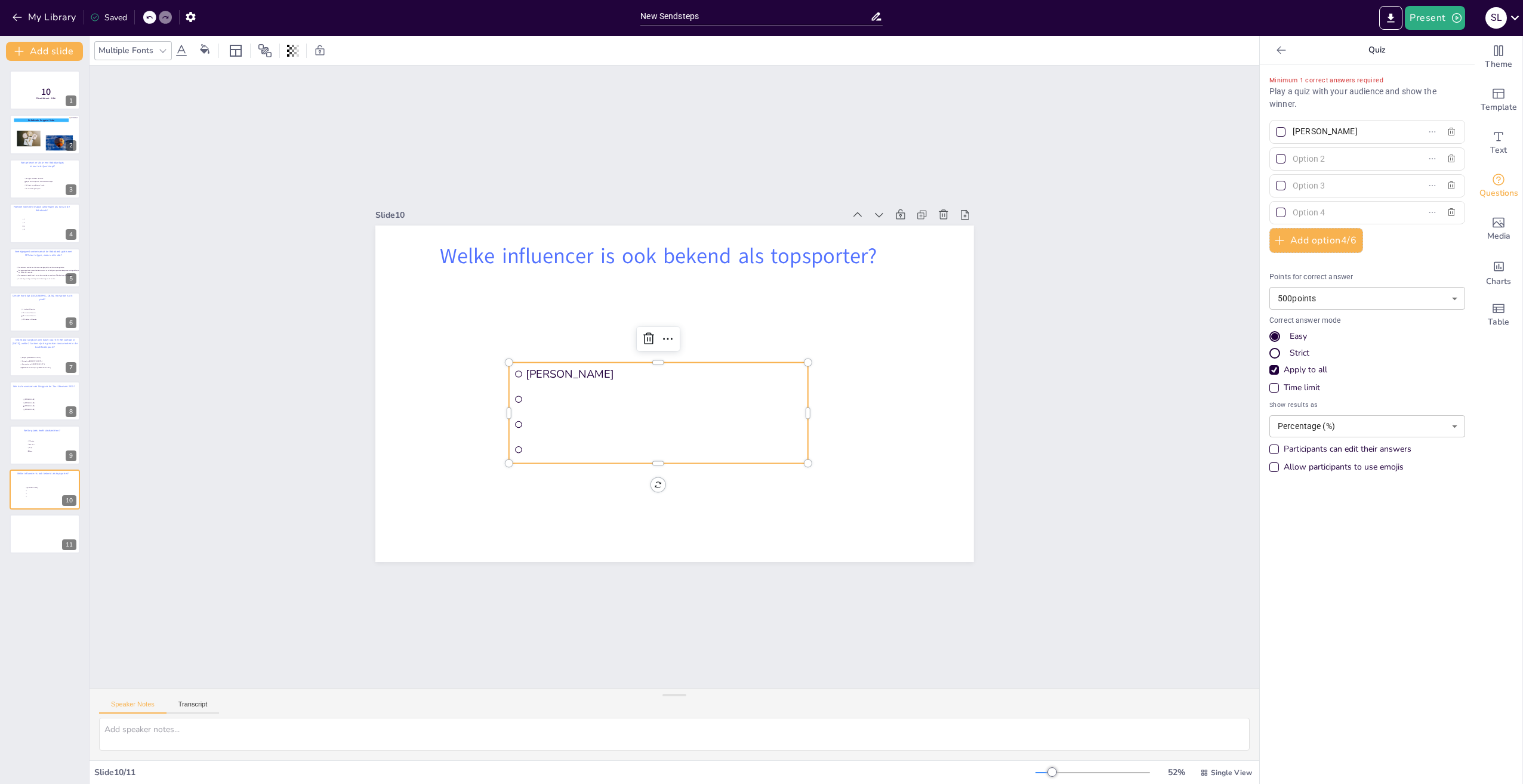
paste input "[PERSON_NAME]"
type input "[PERSON_NAME]"
click at [1321, 183] on input "text" at bounding box center [1348, 185] width 111 height 17
click at [1351, 186] on input "text" at bounding box center [1348, 185] width 111 height 17
paste input "[PERSON_NAME]"
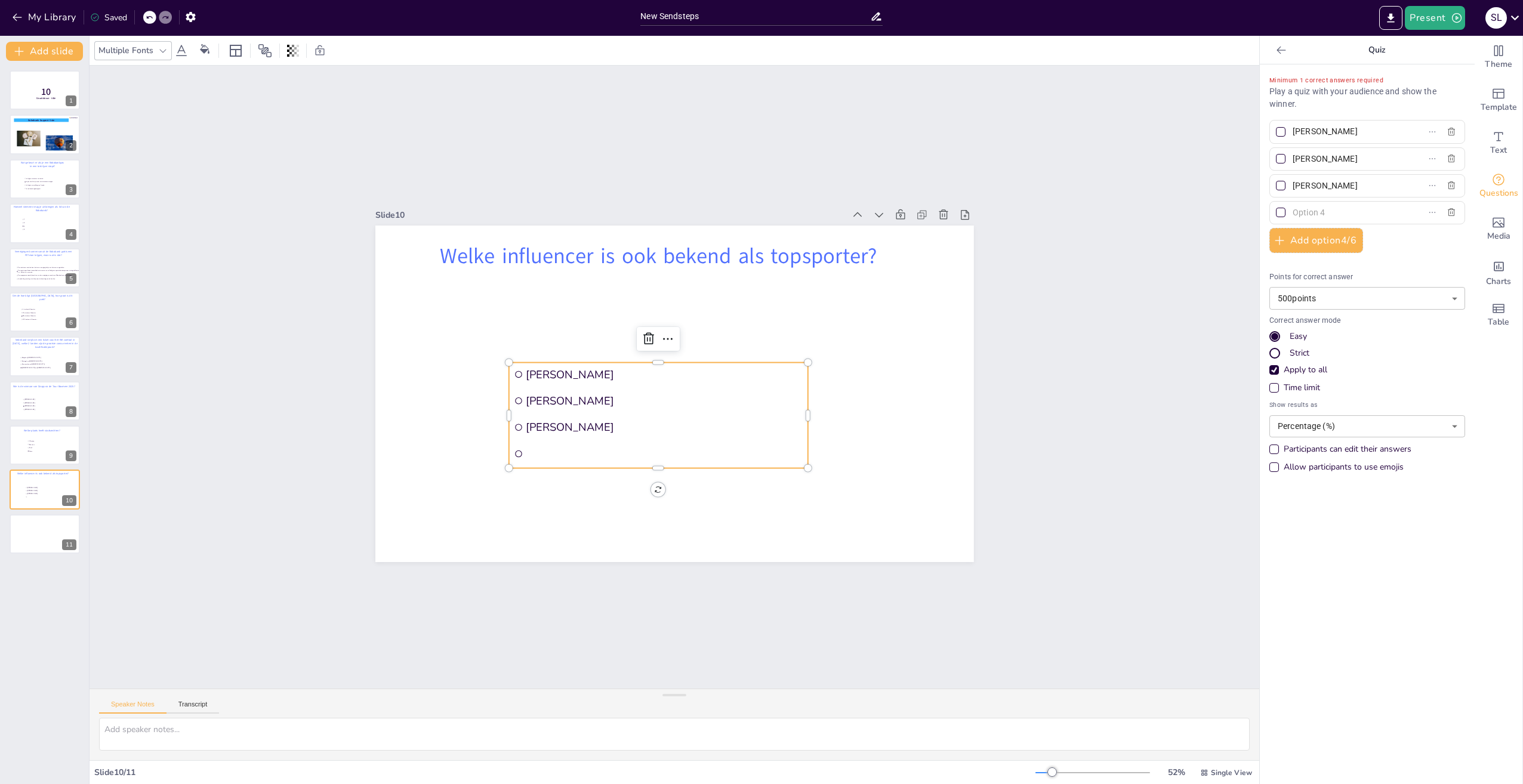
type input "[PERSON_NAME]"
click at [1347, 215] on input "text" at bounding box center [1348, 212] width 111 height 17
click at [1330, 209] on input "text" at bounding box center [1348, 212] width 111 height 17
paste input "Gravin Eloise"
type input "Gravin Eloise"
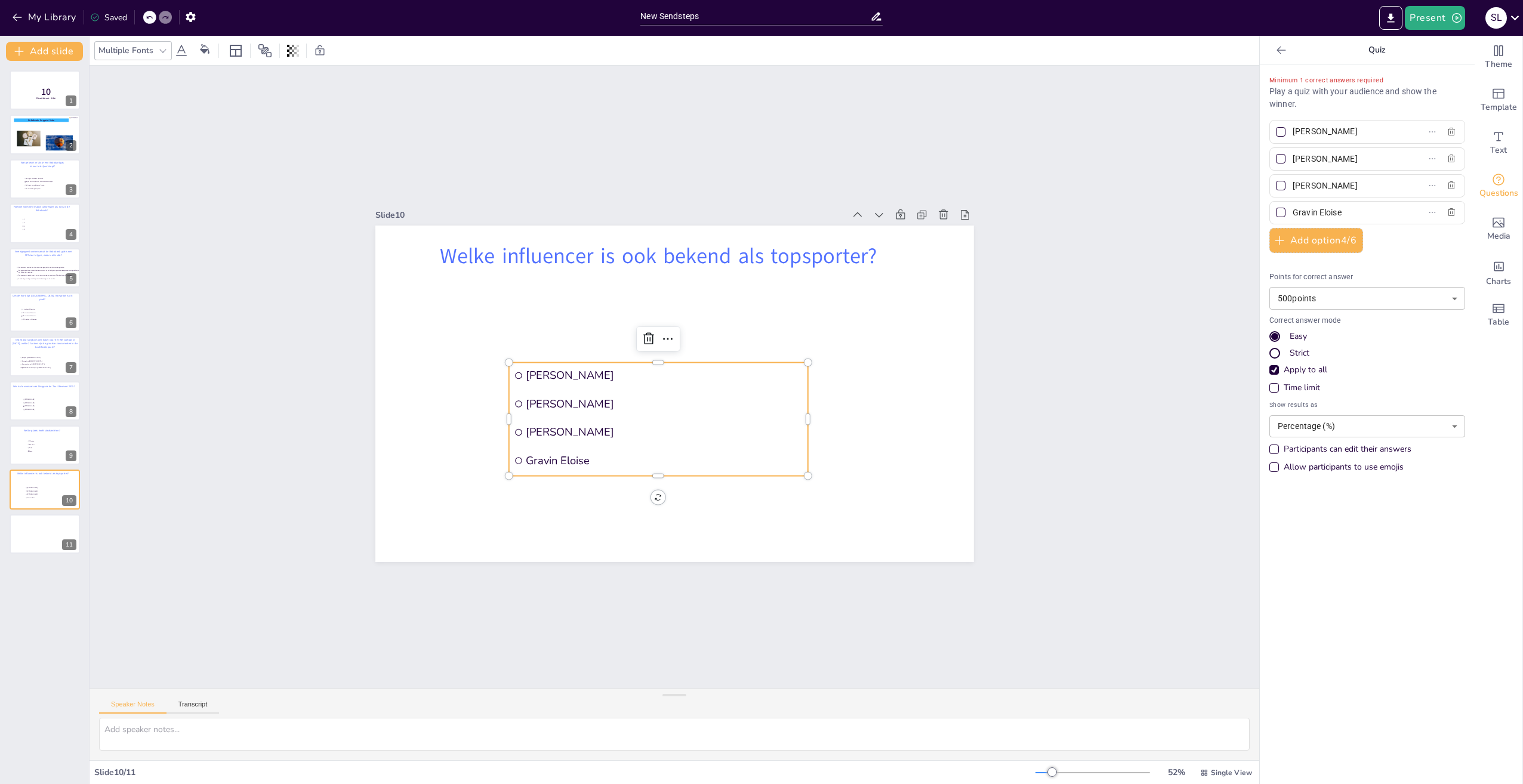
click at [1278, 158] on div at bounding box center [1281, 158] width 6 height 6
click at [1293, 158] on input "[PERSON_NAME]" at bounding box center [1348, 159] width 111 height 17
checkbox input "true"
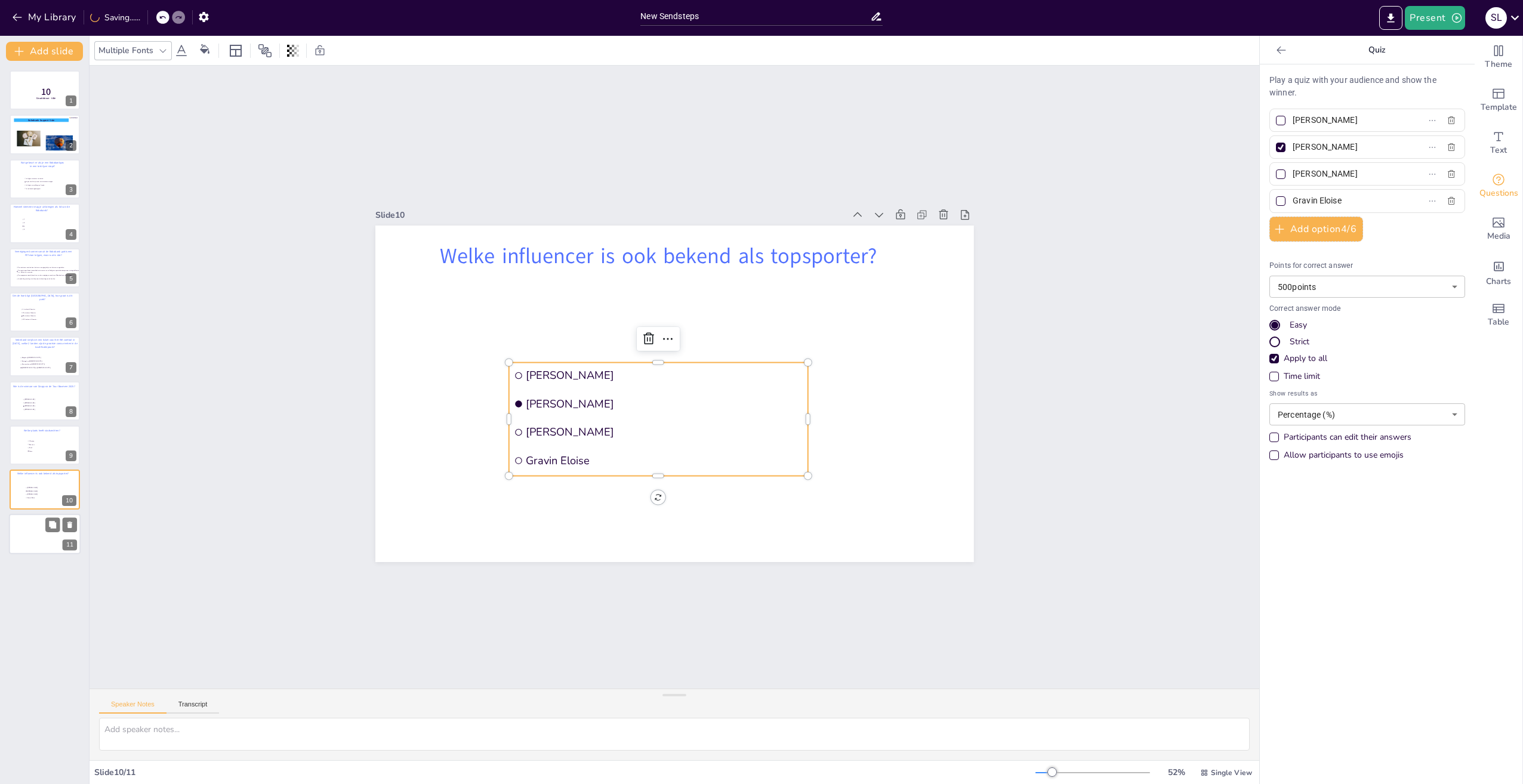
click at [35, 539] on div at bounding box center [45, 534] width 71 height 40
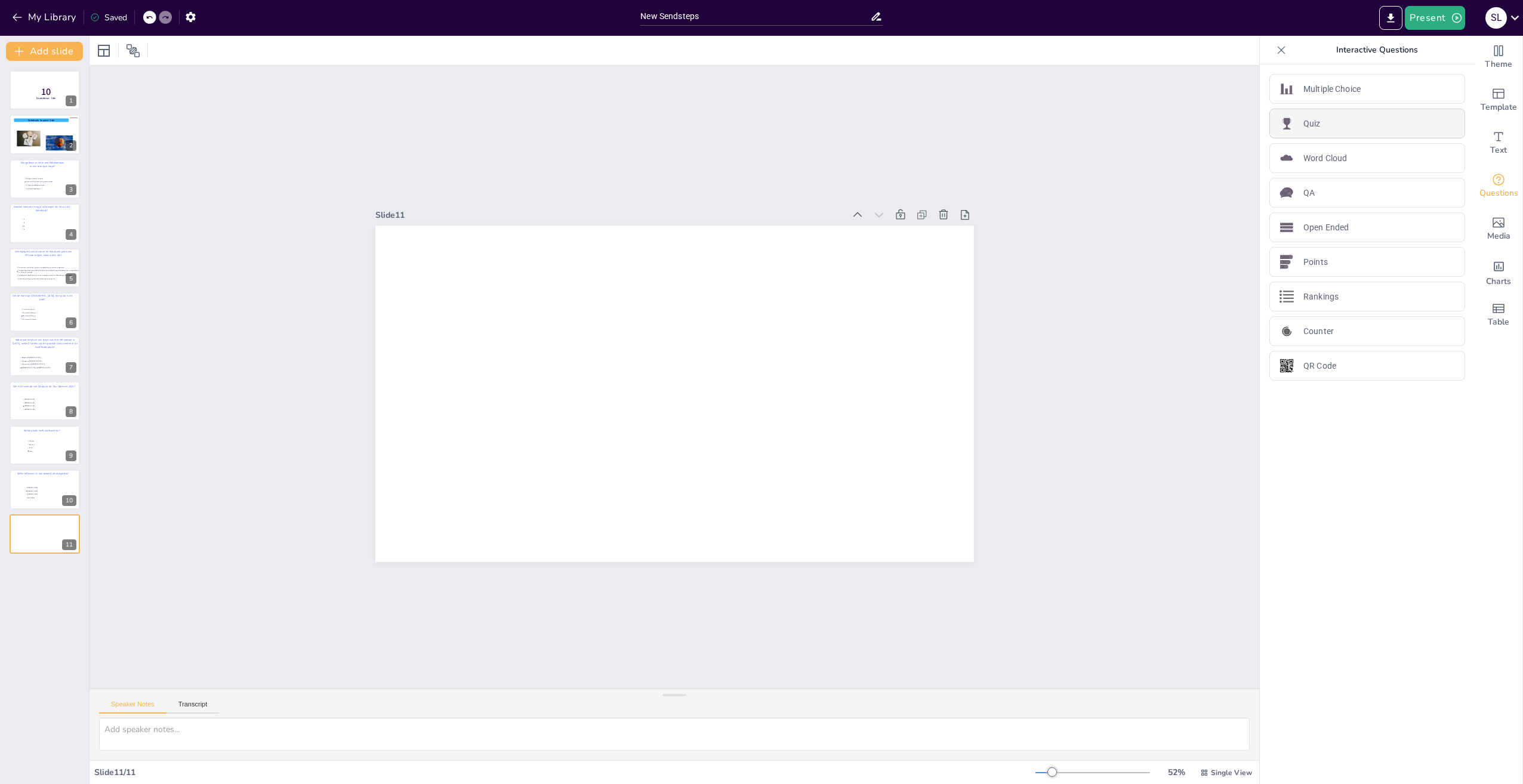
click at [1321, 126] on div "Quiz" at bounding box center [1367, 123] width 196 height 30
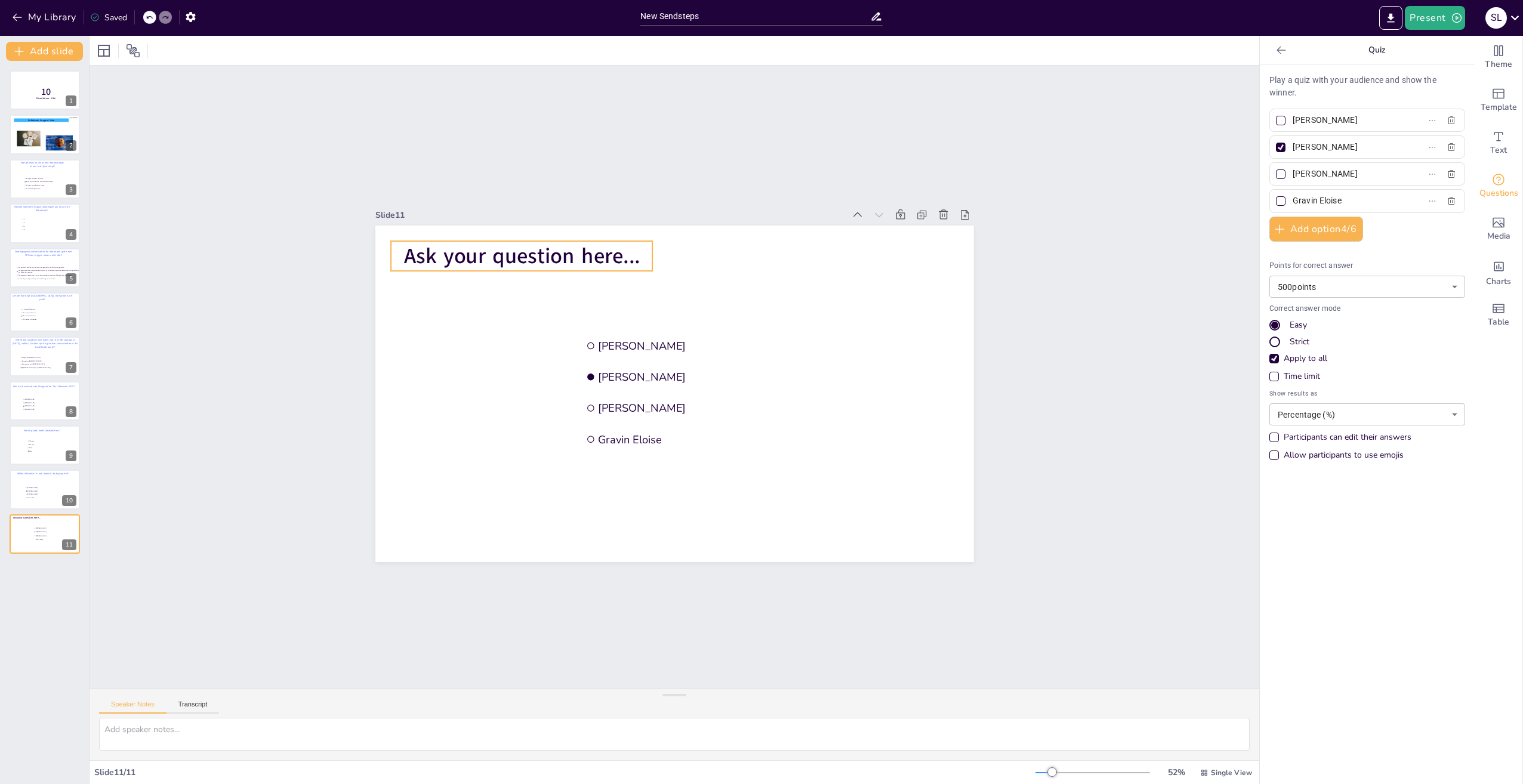
click at [497, 253] on span "Ask your question here..." at bounding box center [522, 256] width 236 height 29
click at [218, 51] on icon at bounding box center [219, 50] width 11 height 11
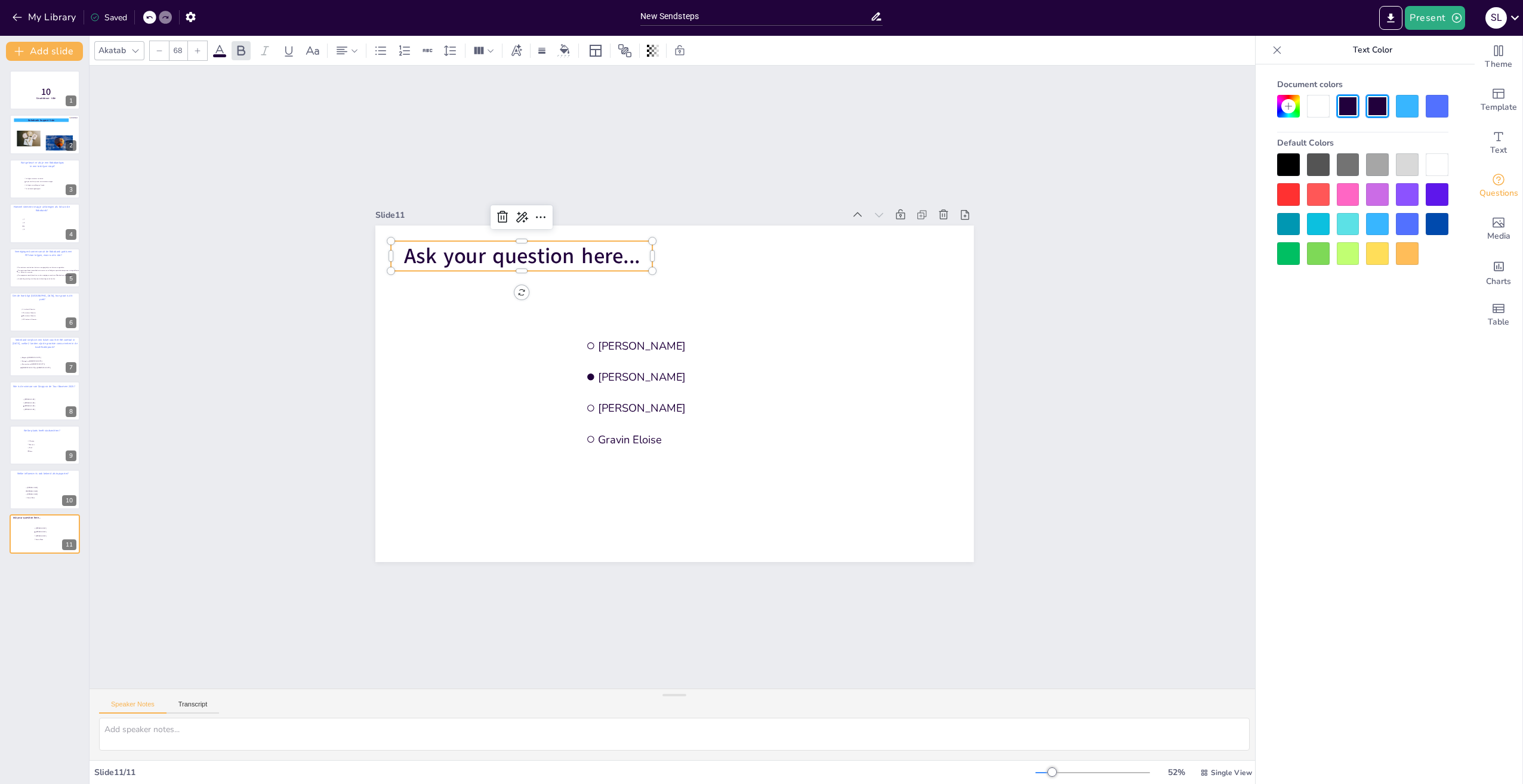
click at [630, 251] on span "Ask your question here..." at bounding box center [522, 256] width 236 height 29
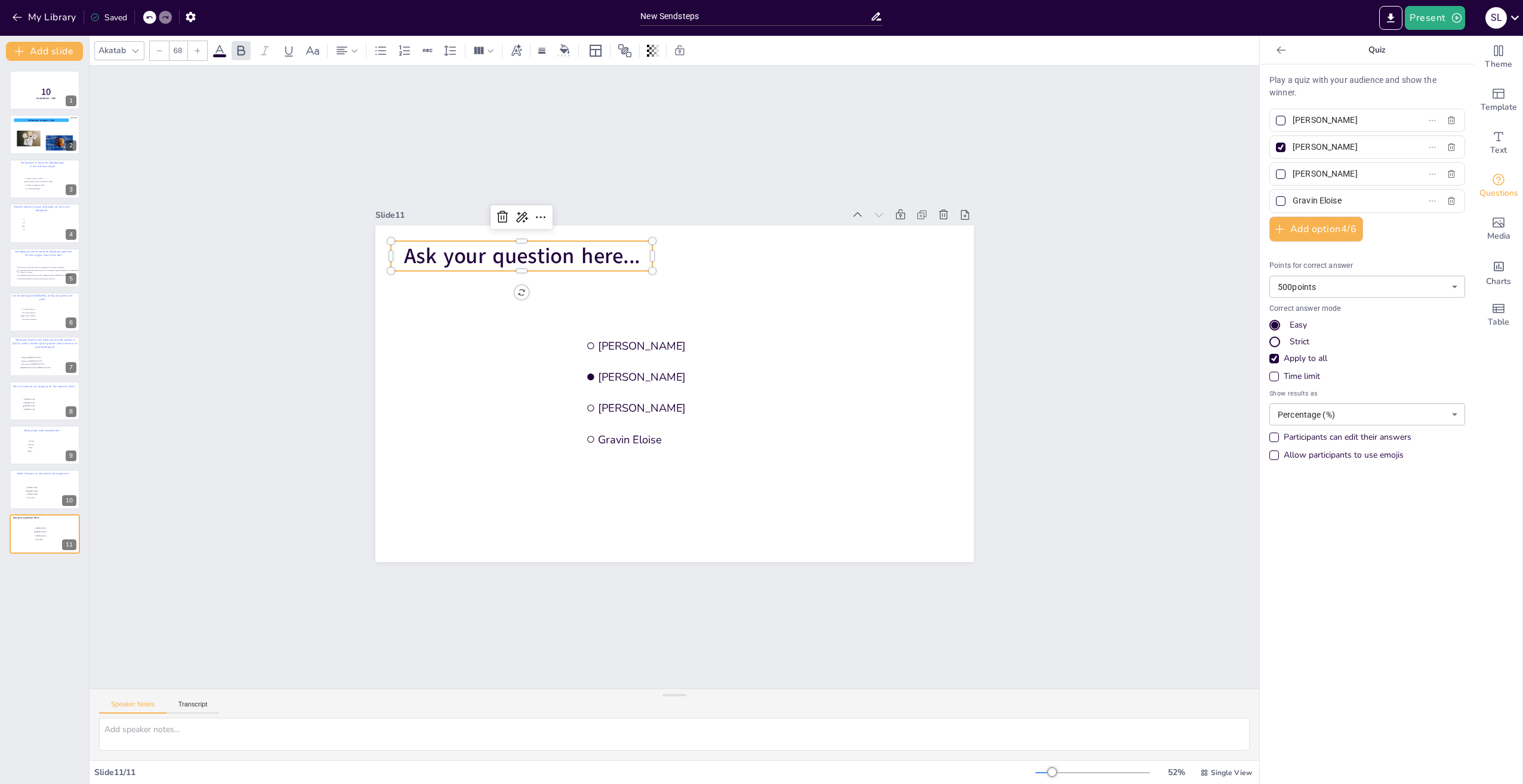
click at [219, 47] on icon at bounding box center [219, 50] width 11 height 11
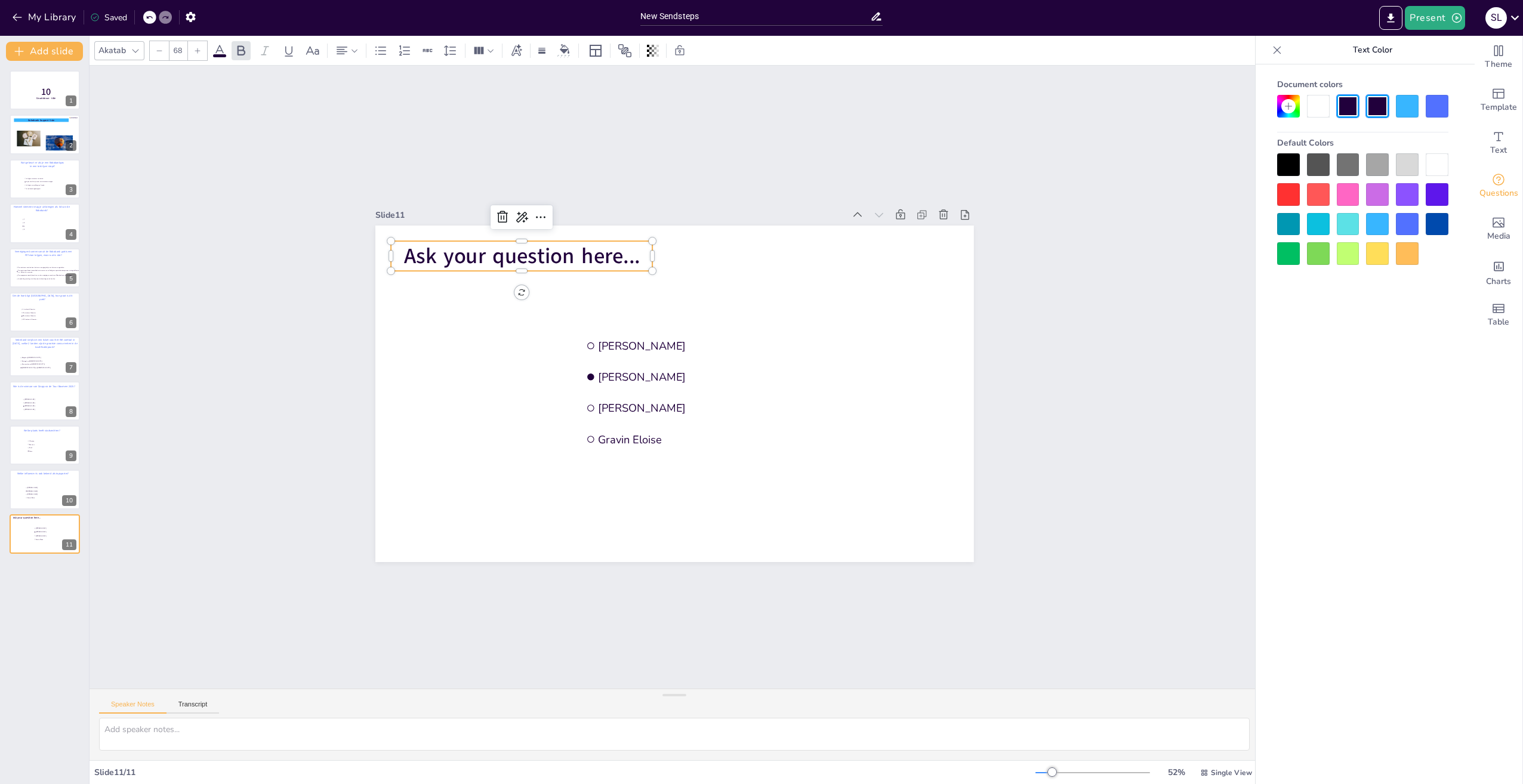
click at [1409, 223] on div at bounding box center [1407, 224] width 23 height 23
click at [626, 250] on span "Ask your question here..." at bounding box center [522, 256] width 236 height 29
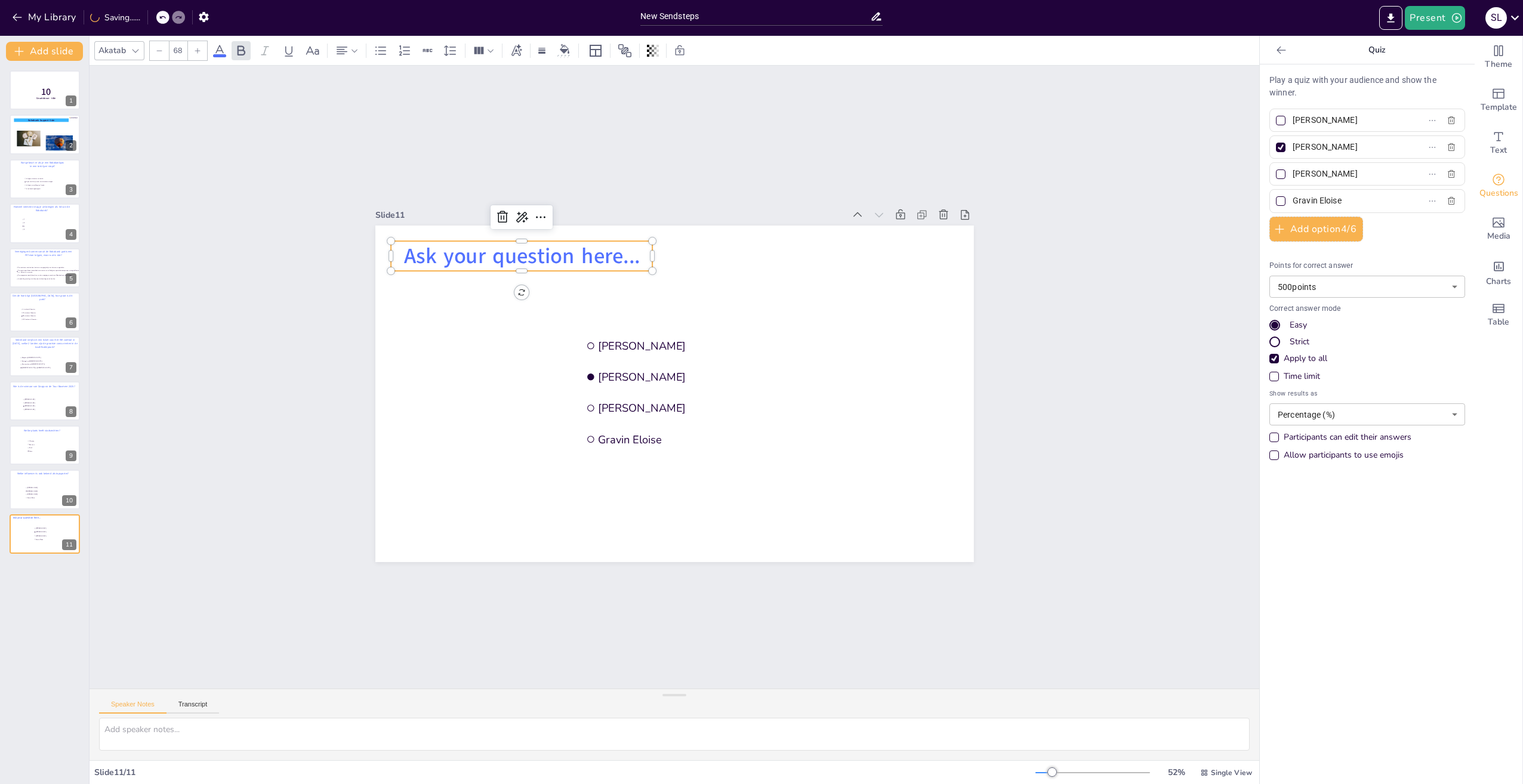
click at [631, 253] on p "Ask your question here..." at bounding box center [522, 256] width 262 height 30
click at [632, 251] on p "Ask your question here..." at bounding box center [522, 256] width 262 height 30
click at [631, 251] on p "Ask your question here..." at bounding box center [522, 255] width 262 height 30
drag, startPoint x: 628, startPoint y: 249, endPoint x: 394, endPoint y: 246, distance: 234.0
click at [403, 246] on span "Ask your question here..." at bounding box center [521, 255] width 236 height 29
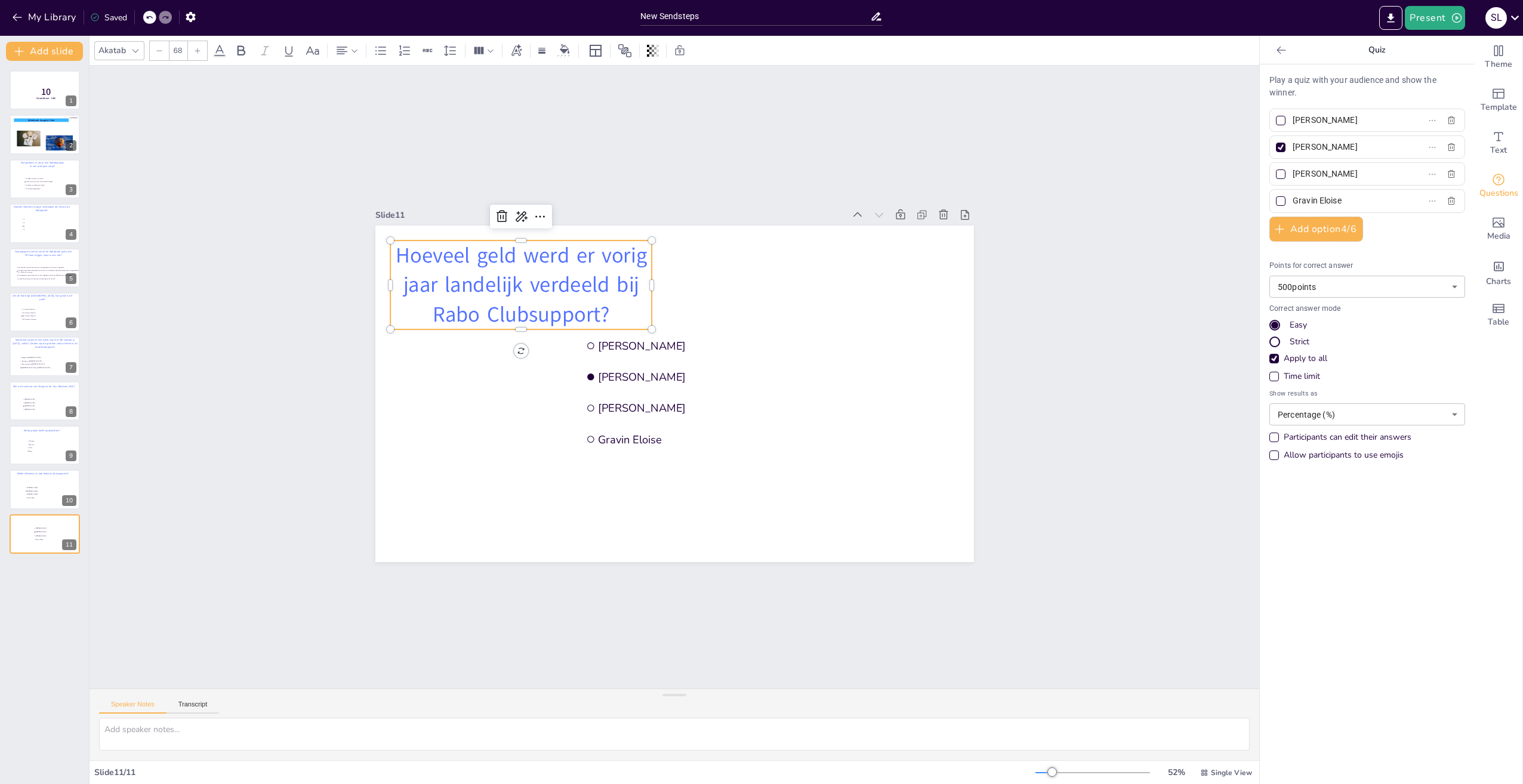
click at [632, 279] on p "Hoeveel geld werd er vorig jaar landelijk verdeeld bij Rabo Clubsupport?" at bounding box center [522, 285] width 262 height 89
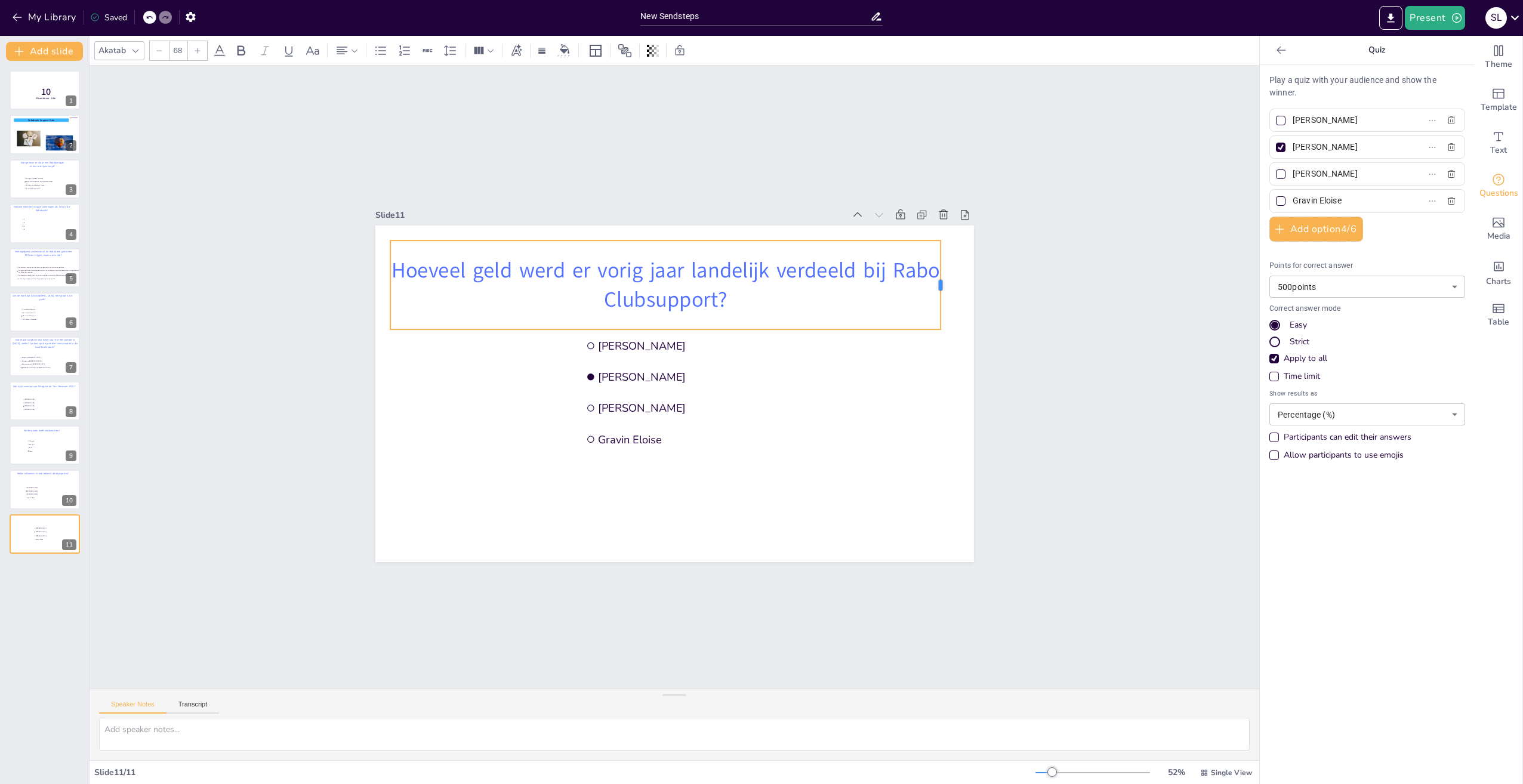
drag, startPoint x: 645, startPoint y: 282, endPoint x: 935, endPoint y: 287, distance: 290.0
click at [941, 287] on div at bounding box center [945, 285] width 9 height 89
click at [880, 263] on p "Hoeveel geld werd er vorig jaar landelijk verdeeld bij Rabo Clubsupport?" at bounding box center [666, 284] width 551 height 59
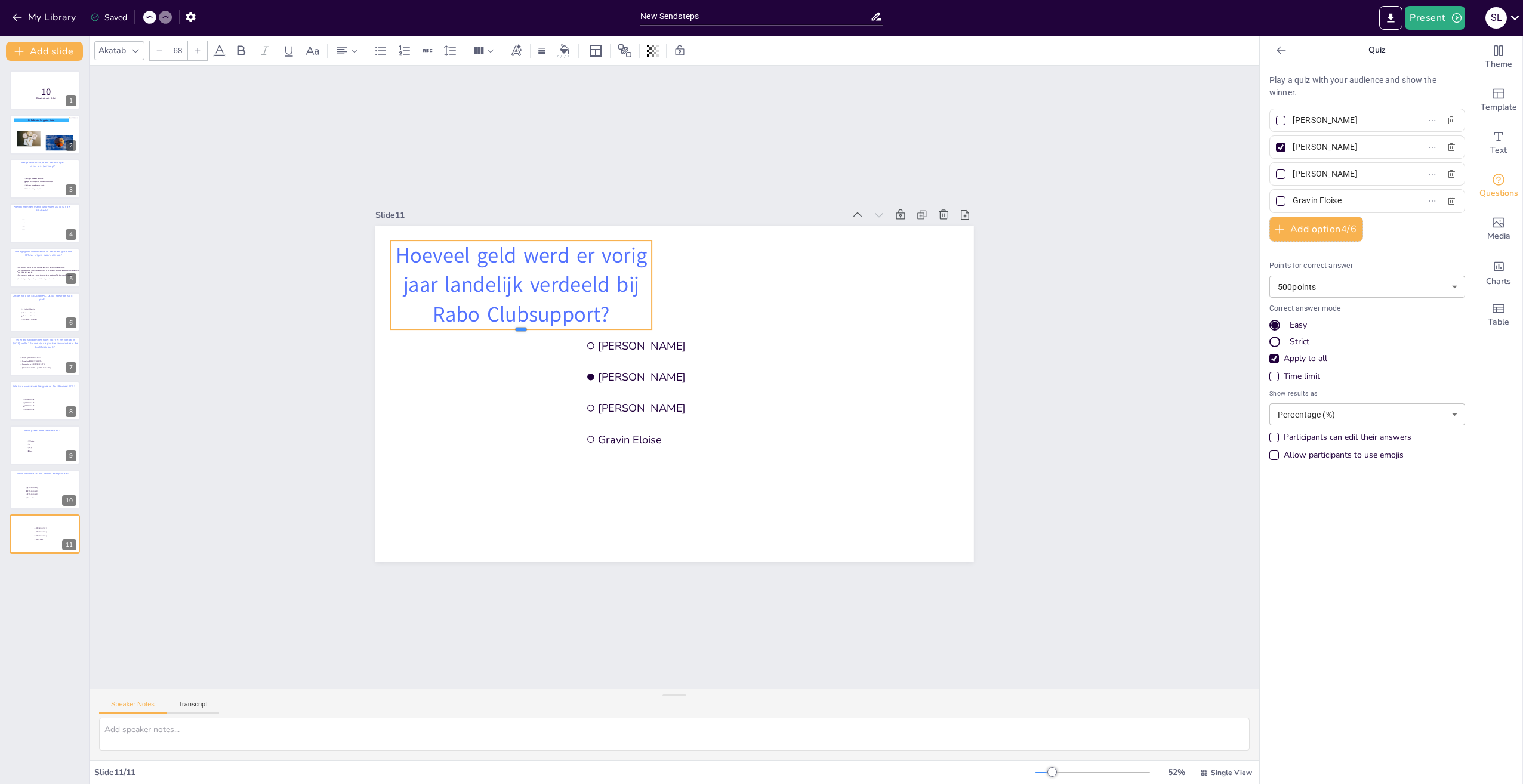
drag, startPoint x: 515, startPoint y: 296, endPoint x: 525, endPoint y: 318, distance: 24.2
click at [516, 322] on div "Jade-Anne van Vliet Jutta Leerdam Anna Nooshin Gravin Eloise Hoeveel geld werd …" at bounding box center [674, 394] width 599 height 337
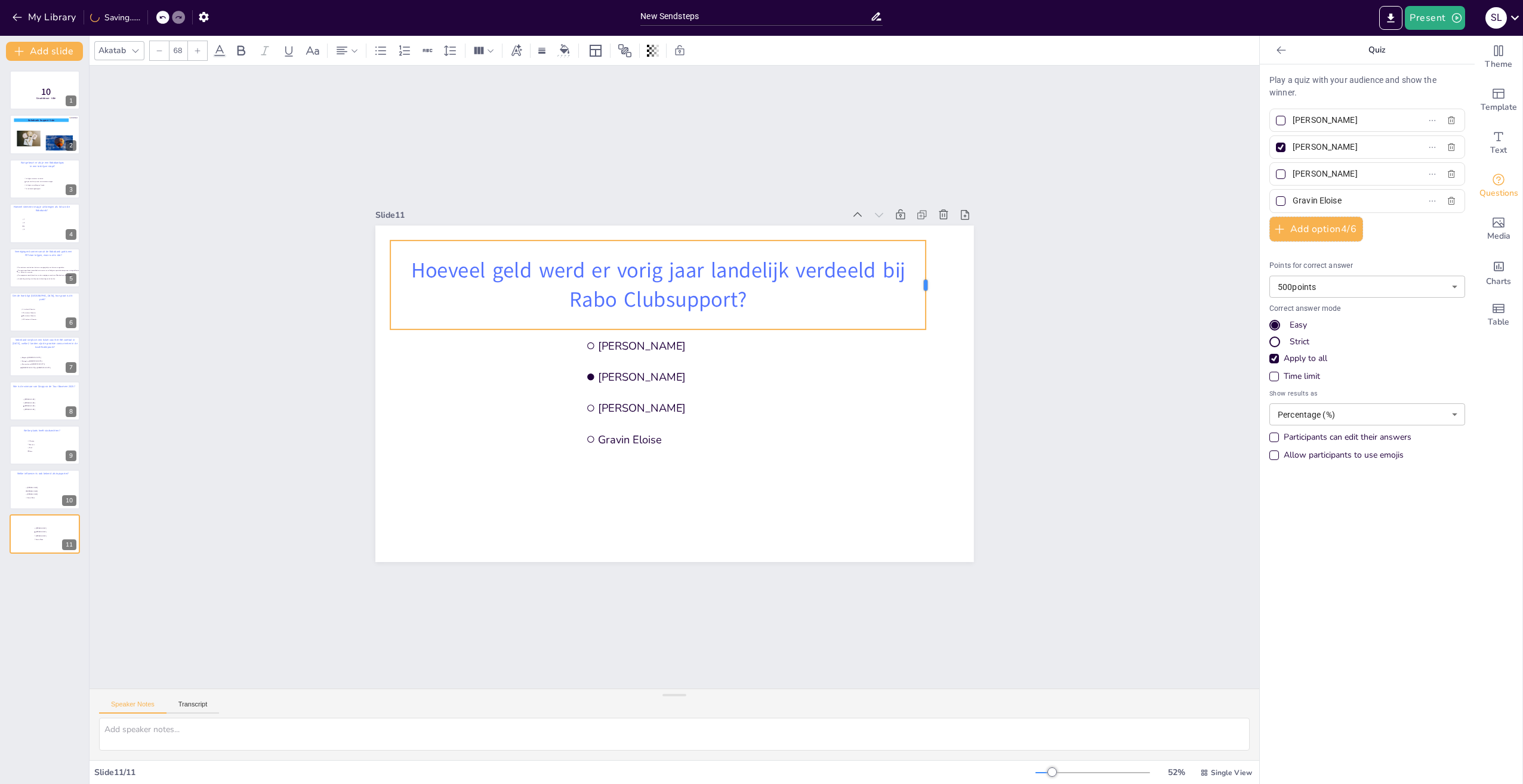
drag, startPoint x: 645, startPoint y: 279, endPoint x: 919, endPoint y: 289, distance: 274.2
click at [926, 289] on div at bounding box center [930, 285] width 9 height 89
drag, startPoint x: 535, startPoint y: 293, endPoint x: 551, endPoint y: 294, distance: 16.0
click at [551, 294] on p "Rabo Clubsupport?" at bounding box center [658, 300] width 536 height 30
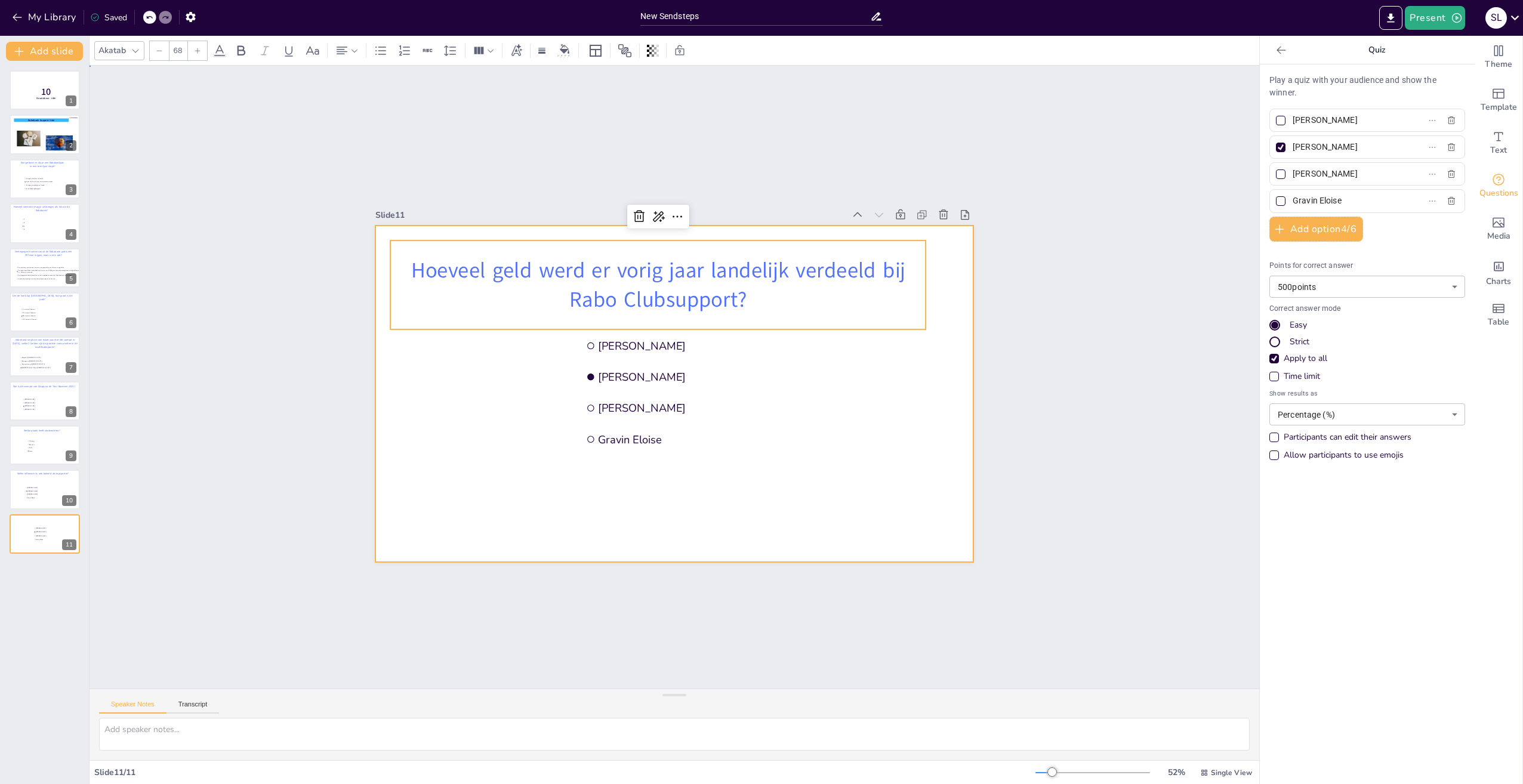
click at [505, 381] on div at bounding box center [674, 394] width 599 height 337
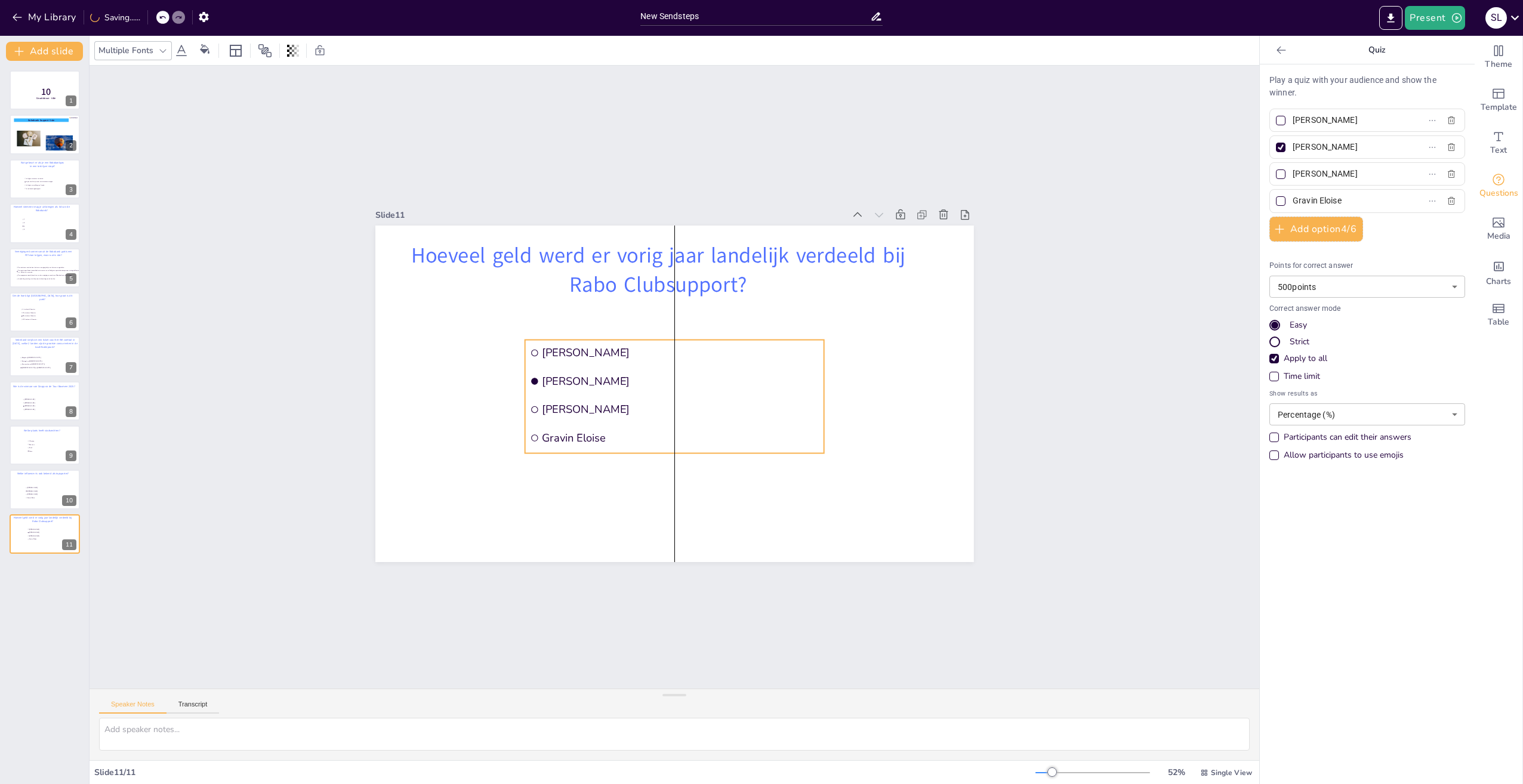
drag, startPoint x: 666, startPoint y: 384, endPoint x: 607, endPoint y: 392, distance: 59.5
click at [607, 392] on ul "Jade-Anne van Vliet Jutta Leerdam Anna Nooshin Gravin Eloise" at bounding box center [674, 397] width 299 height 113
click at [1447, 200] on icon "button" at bounding box center [1451, 200] width 9 height 9
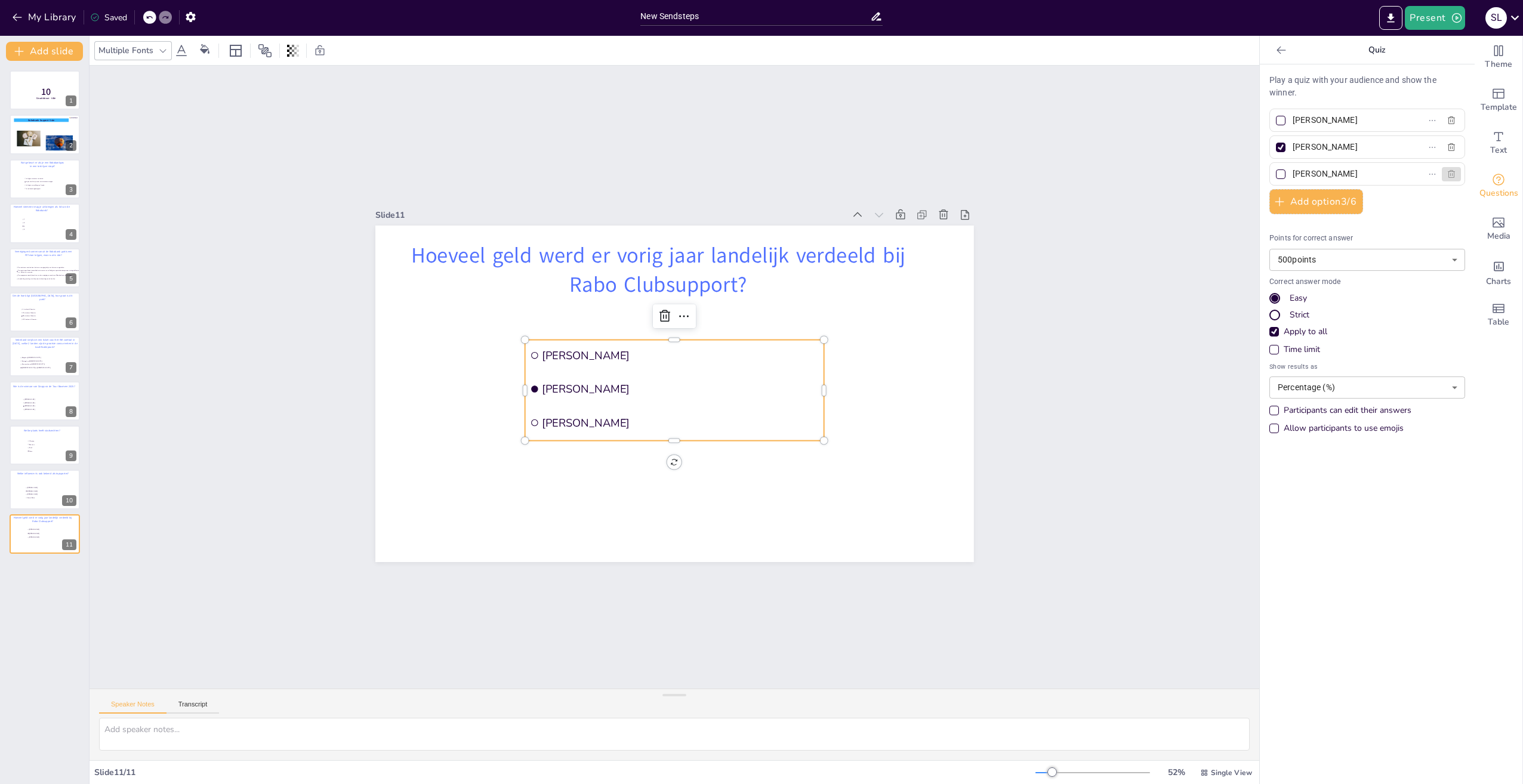
click at [1447, 173] on icon "button" at bounding box center [1451, 173] width 9 height 9
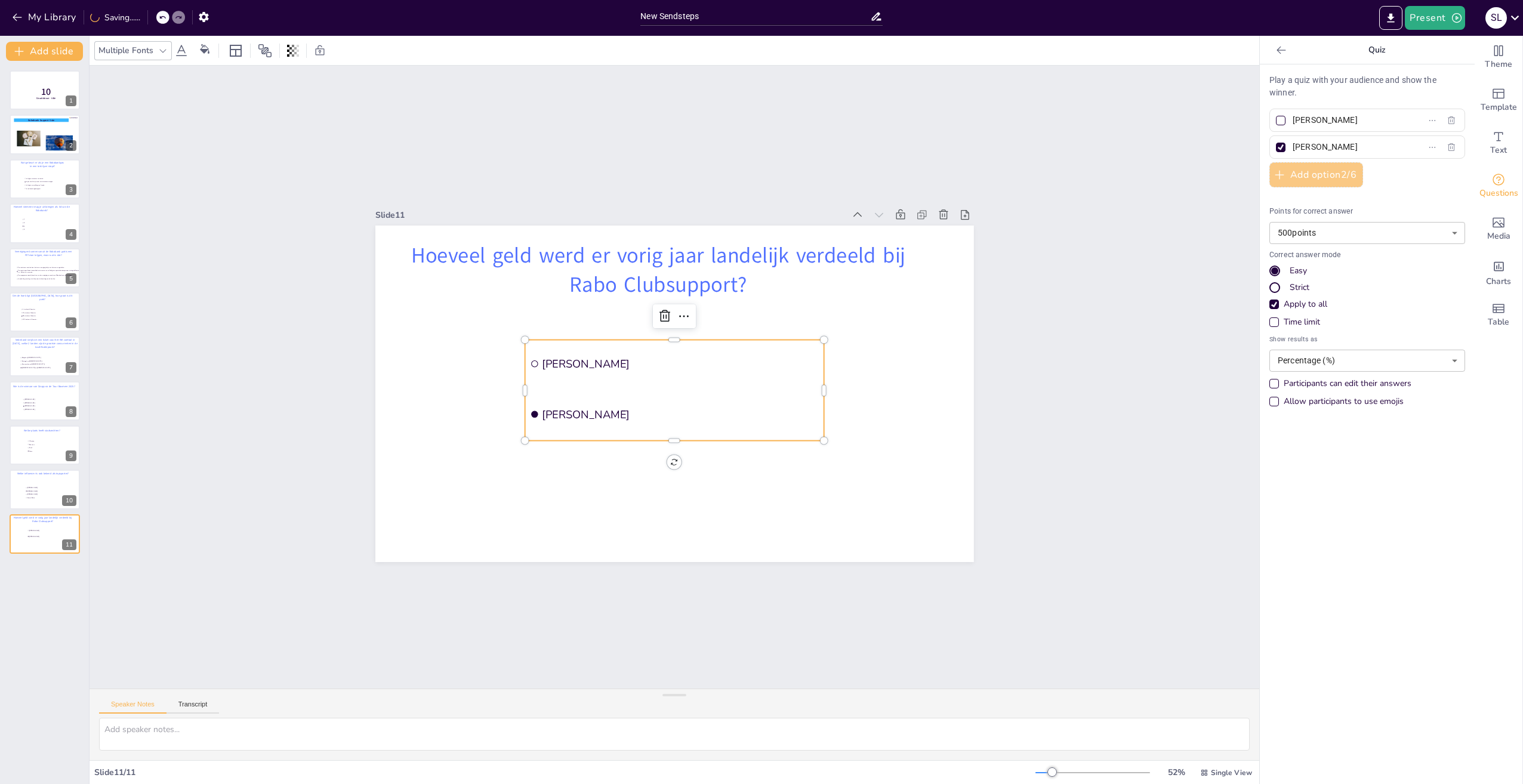
click at [1311, 175] on button "Add option 2 / 6" at bounding box center [1316, 174] width 93 height 25
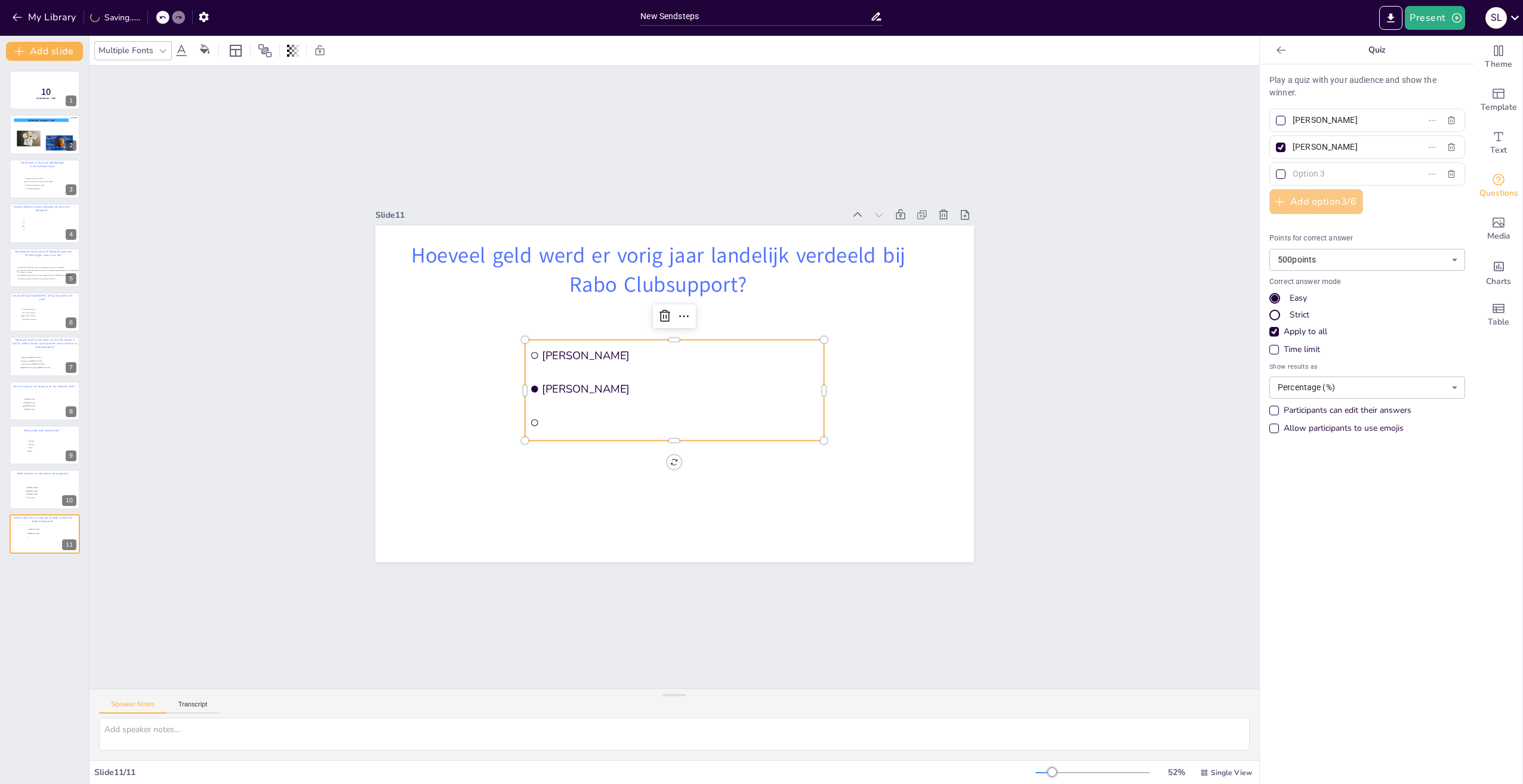
click at [1304, 198] on button "Add option 3 / 6" at bounding box center [1316, 201] width 93 height 25
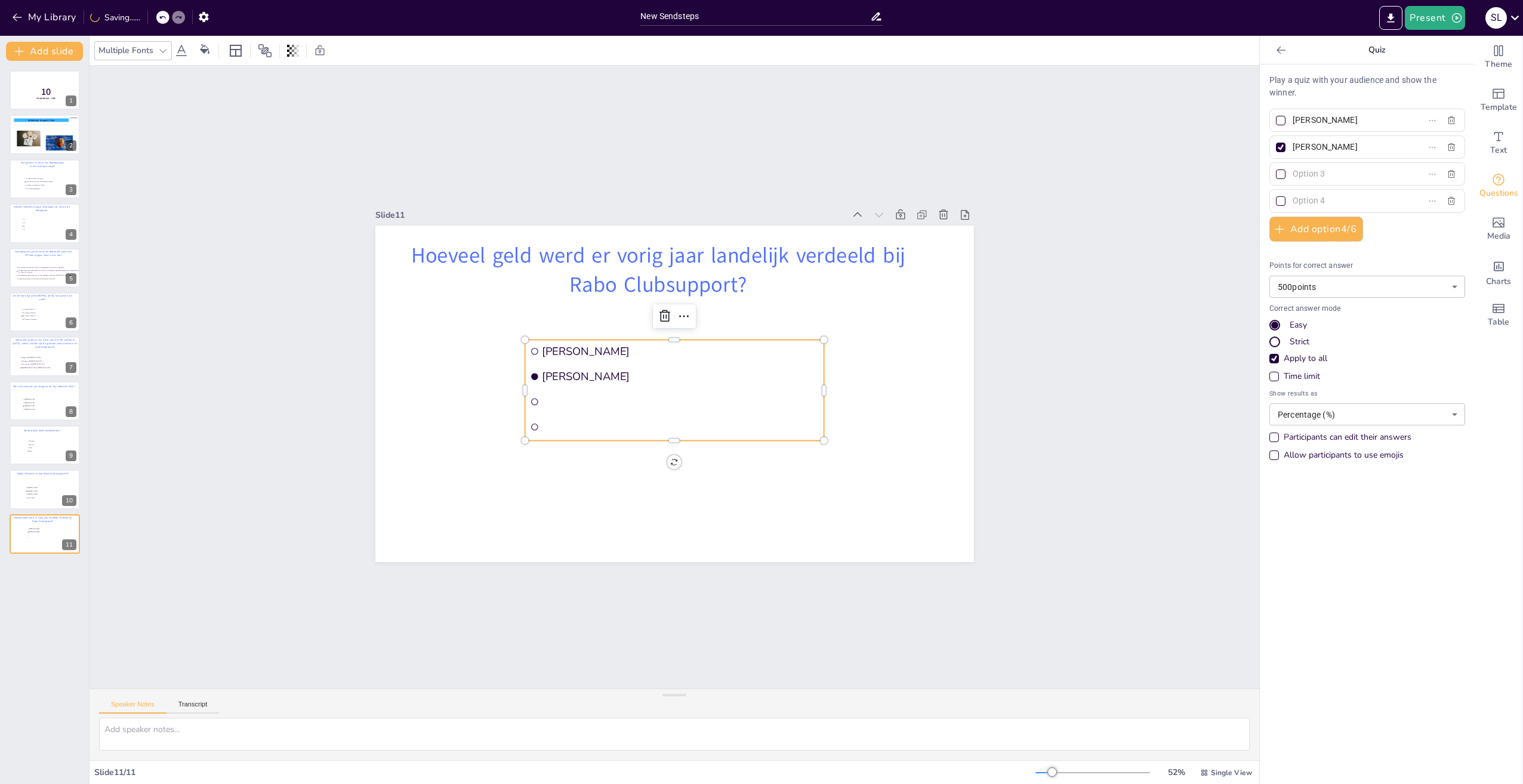
drag, startPoint x: 1343, startPoint y: 147, endPoint x: 1282, endPoint y: 148, distance: 61.0
click at [1288, 148] on span "[PERSON_NAME]" at bounding box center [1343, 147] width 111 height 17
click at [1293, 148] on input "[PERSON_NAME]" at bounding box center [1348, 147] width 111 height 17
click at [1369, 122] on input "[PERSON_NAME]" at bounding box center [1348, 120] width 111 height 17
drag, startPoint x: 1369, startPoint y: 120, endPoint x: 1284, endPoint y: 120, distance: 85.0
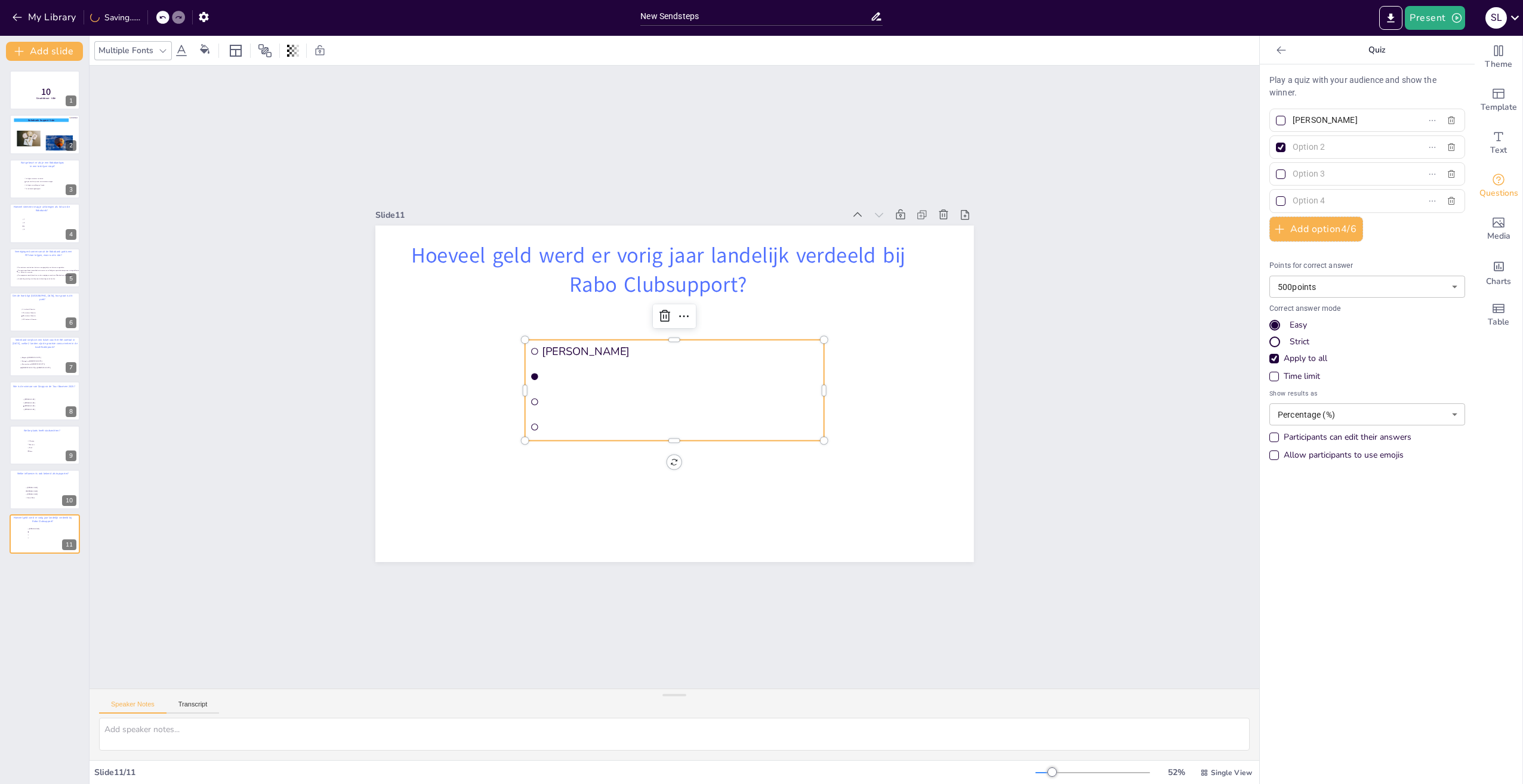
click at [1293, 120] on input "[PERSON_NAME]" at bounding box center [1348, 120] width 111 height 17
click at [1313, 120] on input "text" at bounding box center [1348, 120] width 111 height 17
paste input "€ 500.000,00"
type input "€ 500.000,00"
click at [1316, 149] on input "text" at bounding box center [1348, 147] width 111 height 17
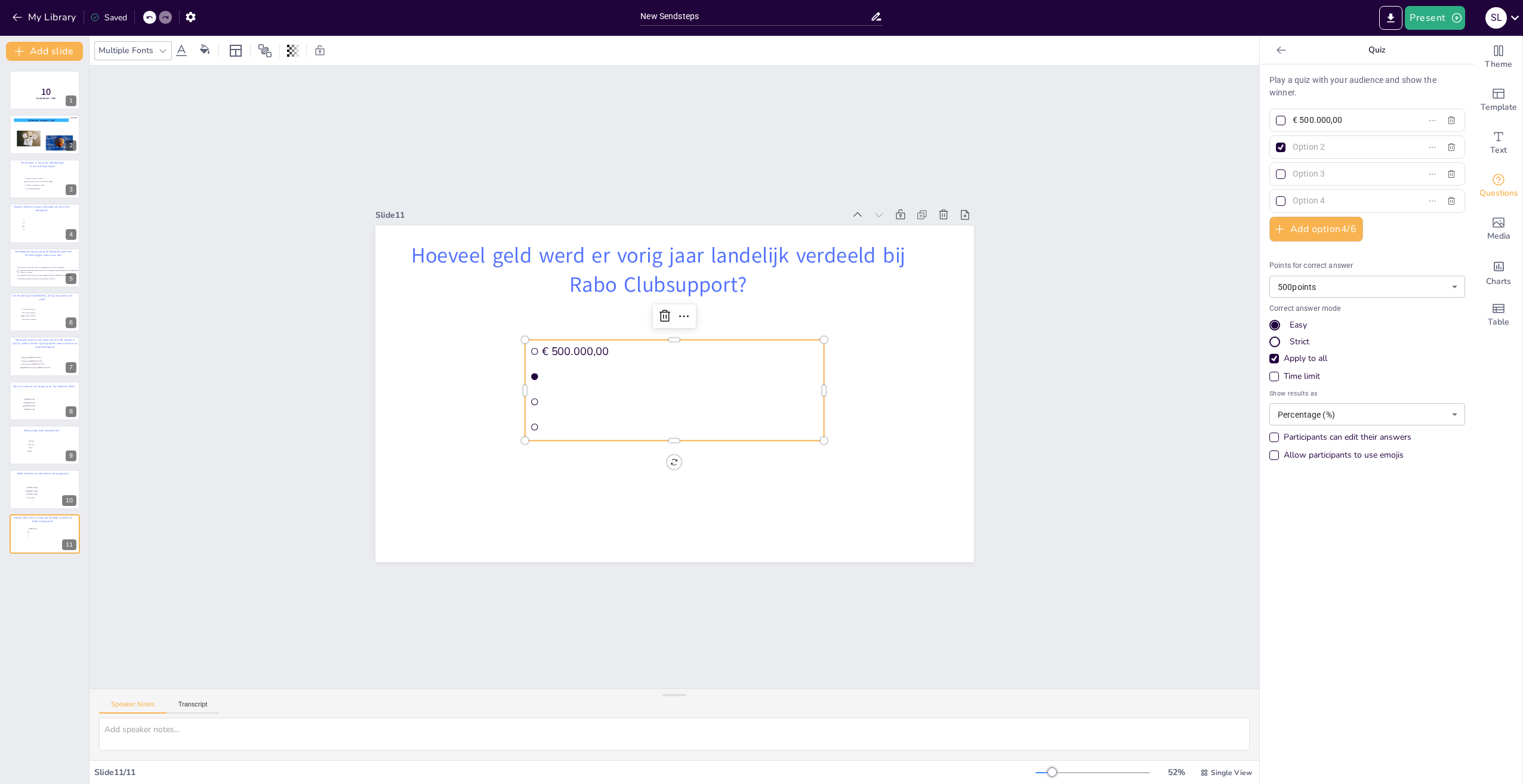
click at [1333, 149] on input "text" at bounding box center [1348, 147] width 111 height 17
paste input "€ 2.800.000,00"
type input "€ 2.800.000,00"
click at [1332, 175] on input "text" at bounding box center [1348, 174] width 111 height 17
click at [1320, 173] on input "text" at bounding box center [1348, 174] width 111 height 17
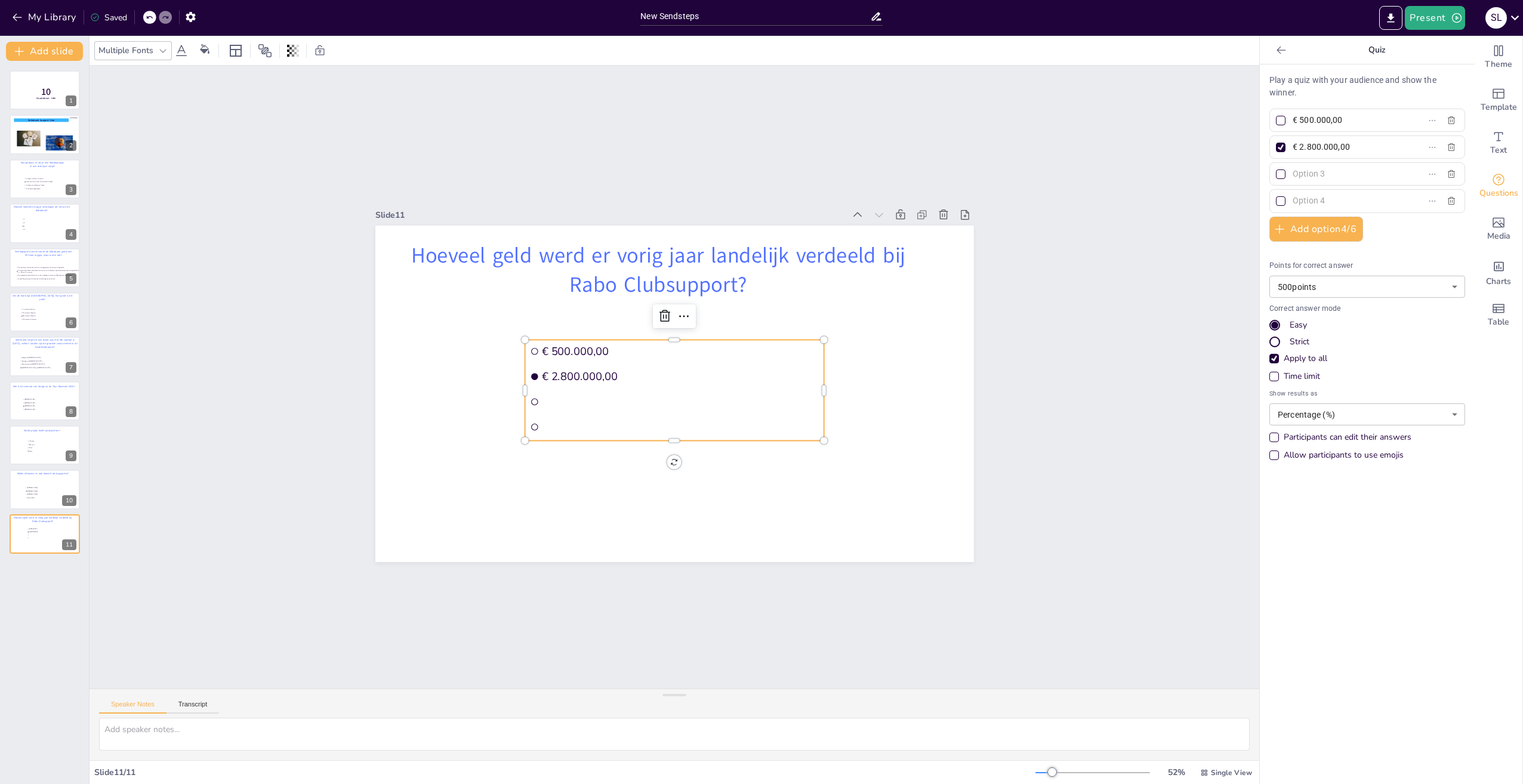
paste input "€ 9.999.999,00"
type input "€ 9.999.999,00"
click at [1326, 202] on input "text" at bounding box center [1348, 201] width 111 height 17
click at [1357, 197] on input "text" at bounding box center [1348, 201] width 111 height 17
paste input "€ 15.800.000,00"
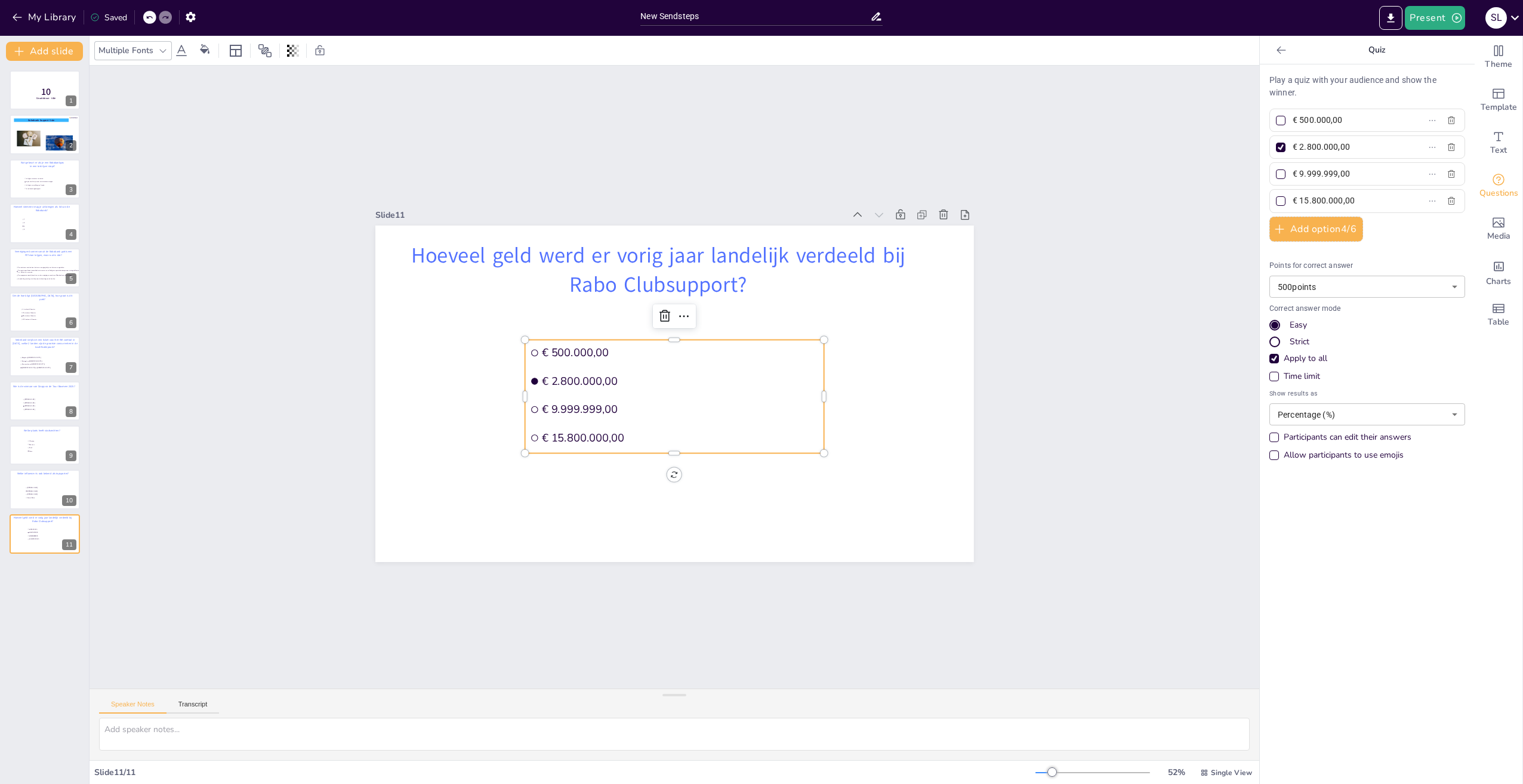
type input "€ 15.800.000,00"
click at [1278, 201] on div at bounding box center [1281, 201] width 6 height 6
click at [1293, 201] on input "€ 15.800.000,00" at bounding box center [1348, 201] width 111 height 17
checkbox input "true"
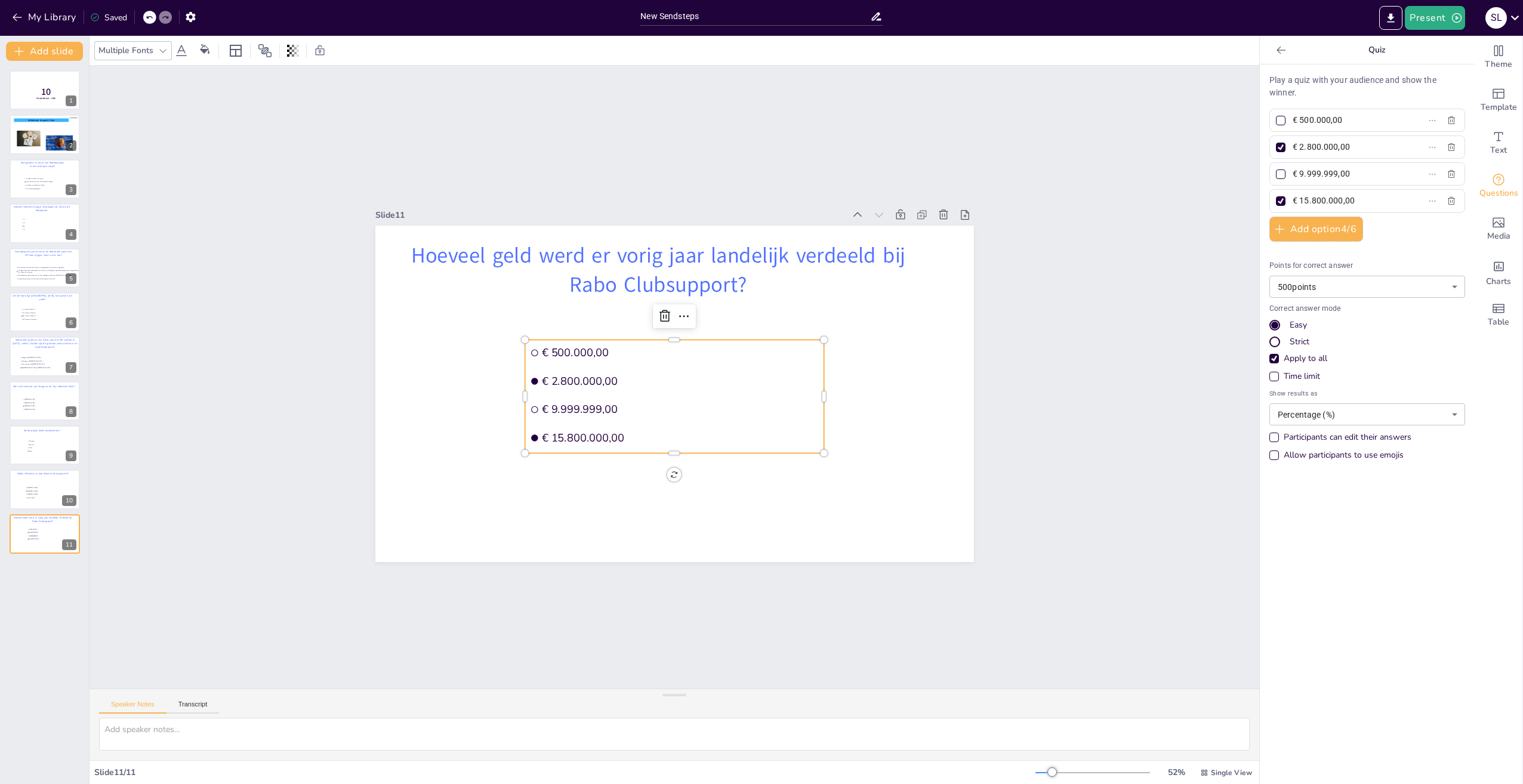
click at [1276, 146] on div at bounding box center [1280, 147] width 9 height 9
click at [1293, 146] on input "€ 2.800.000,00" at bounding box center [1348, 147] width 111 height 17
checkbox input "false"
click at [1453, 13] on icon "button" at bounding box center [1456, 18] width 12 height 12
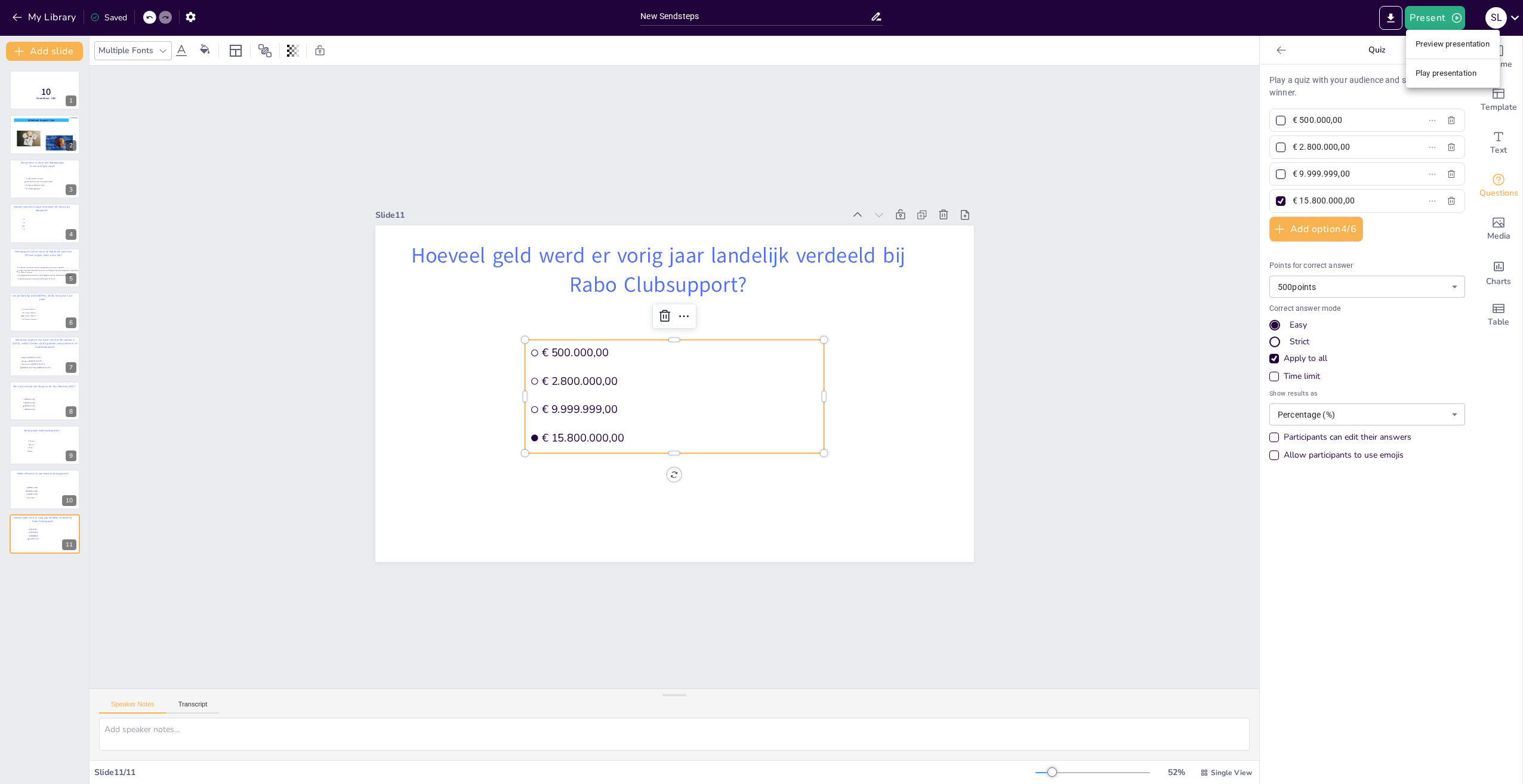
click at [1447, 72] on li "Play presentation" at bounding box center [1453, 73] width 93 height 19
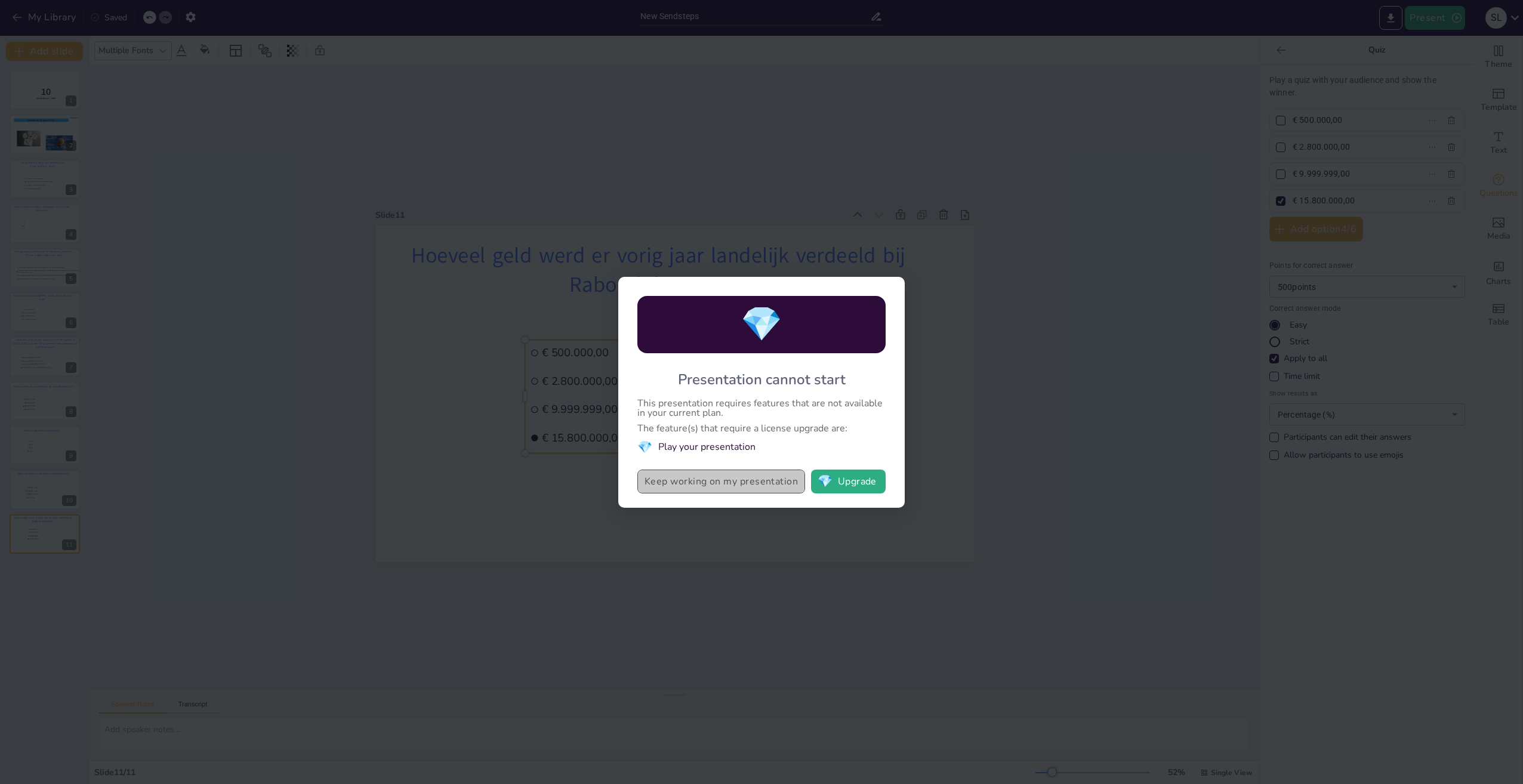
click at [686, 483] on button "Keep working on my presentation" at bounding box center [721, 482] width 168 height 24
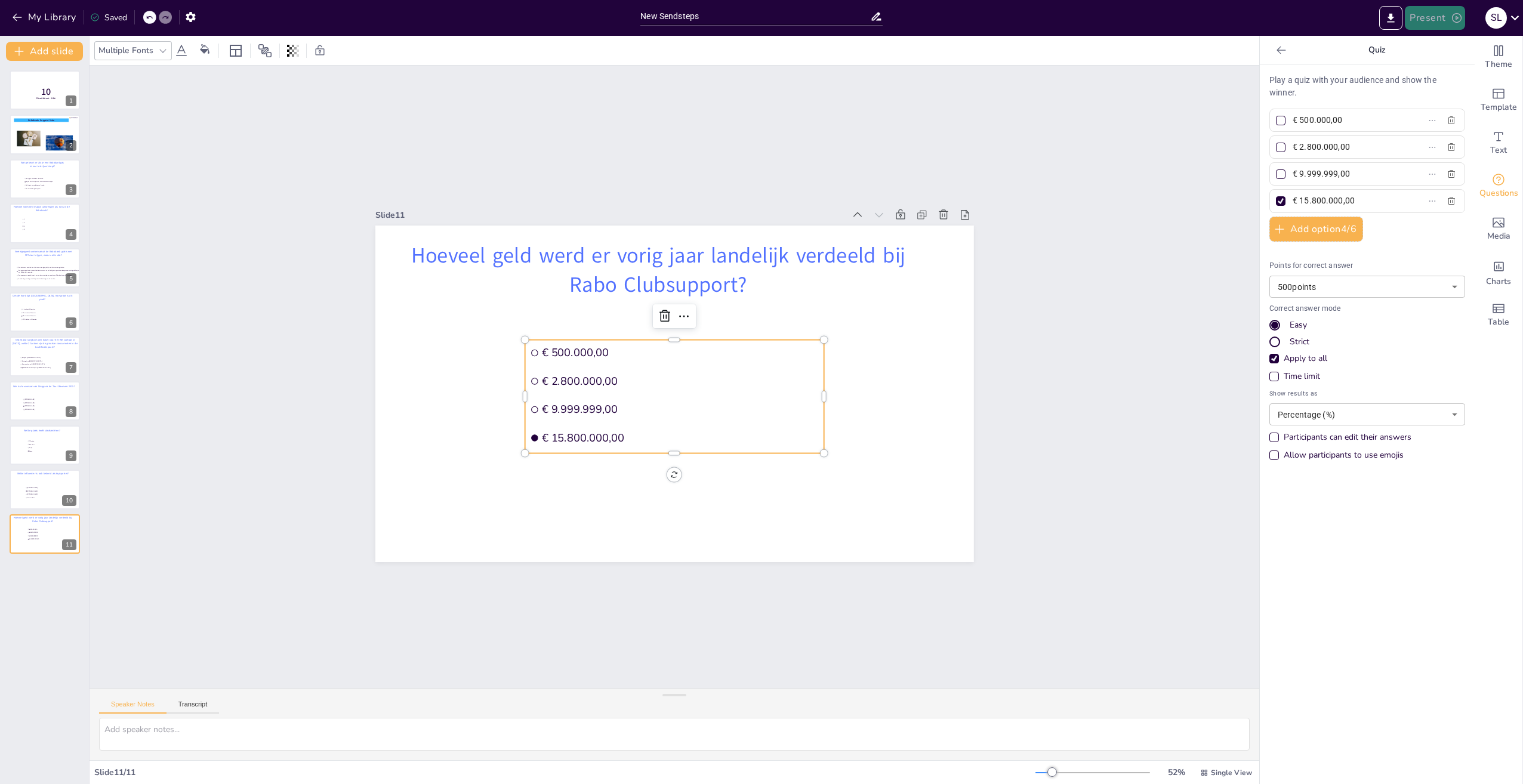
click at [1425, 18] on button "Present" at bounding box center [1435, 18] width 59 height 24
click at [1420, 40] on li "Preview presentation" at bounding box center [1453, 44] width 93 height 19
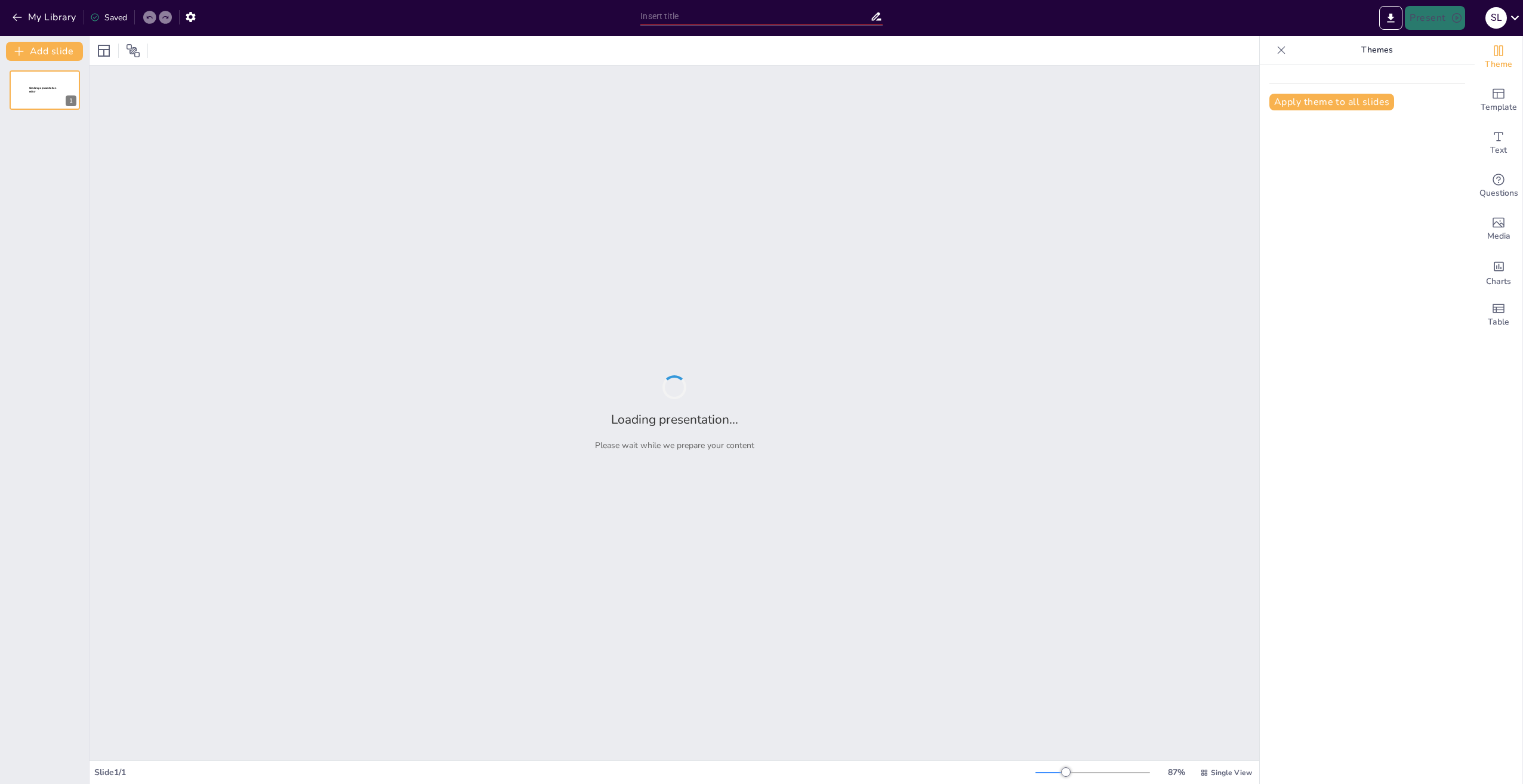
type input "New Sendsteps"
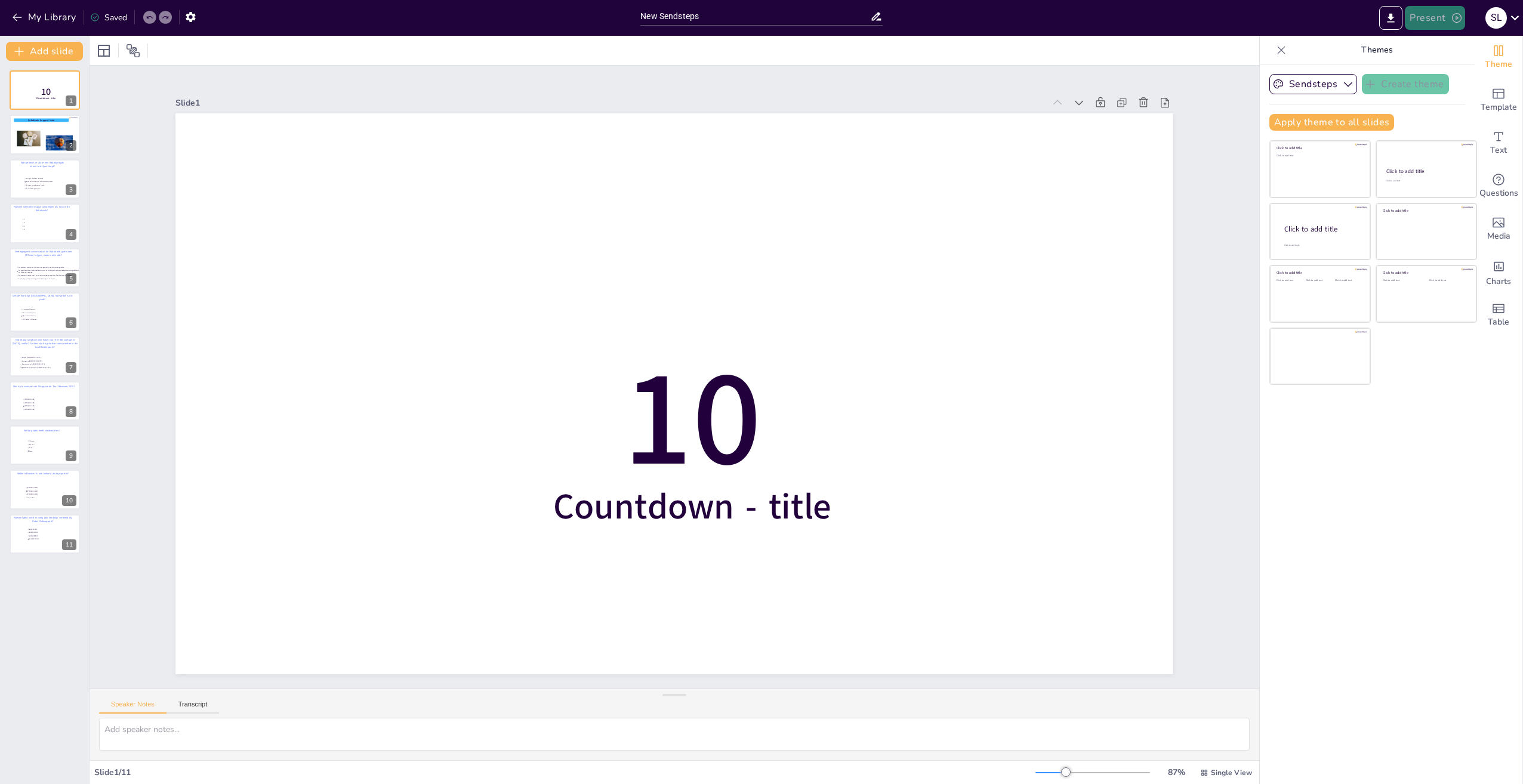
click at [1454, 15] on icon "button" at bounding box center [1456, 18] width 12 height 12
click at [1434, 71] on li "Play presentation" at bounding box center [1453, 73] width 93 height 19
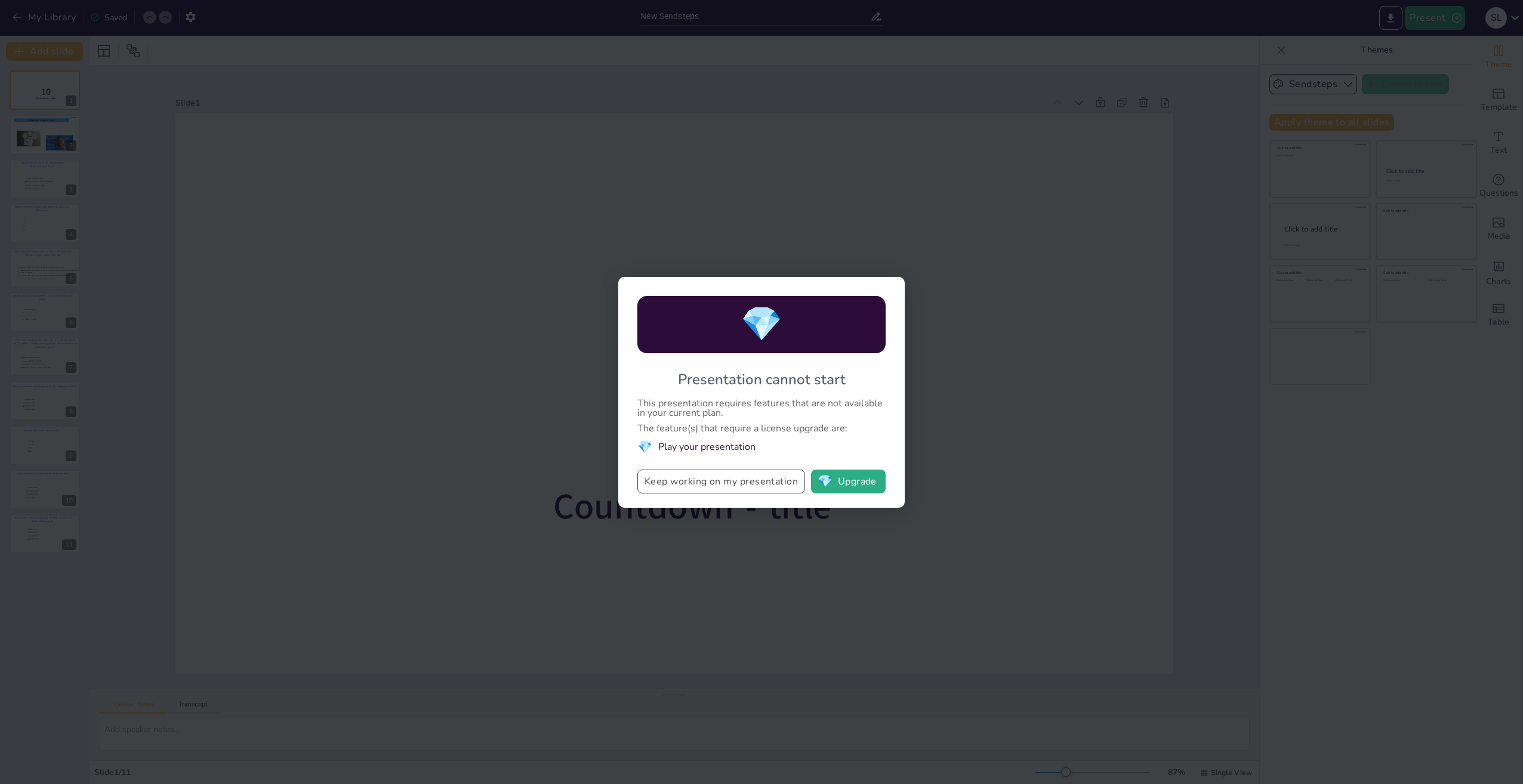
click at [687, 480] on button "Keep working on my presentation" at bounding box center [721, 482] width 168 height 24
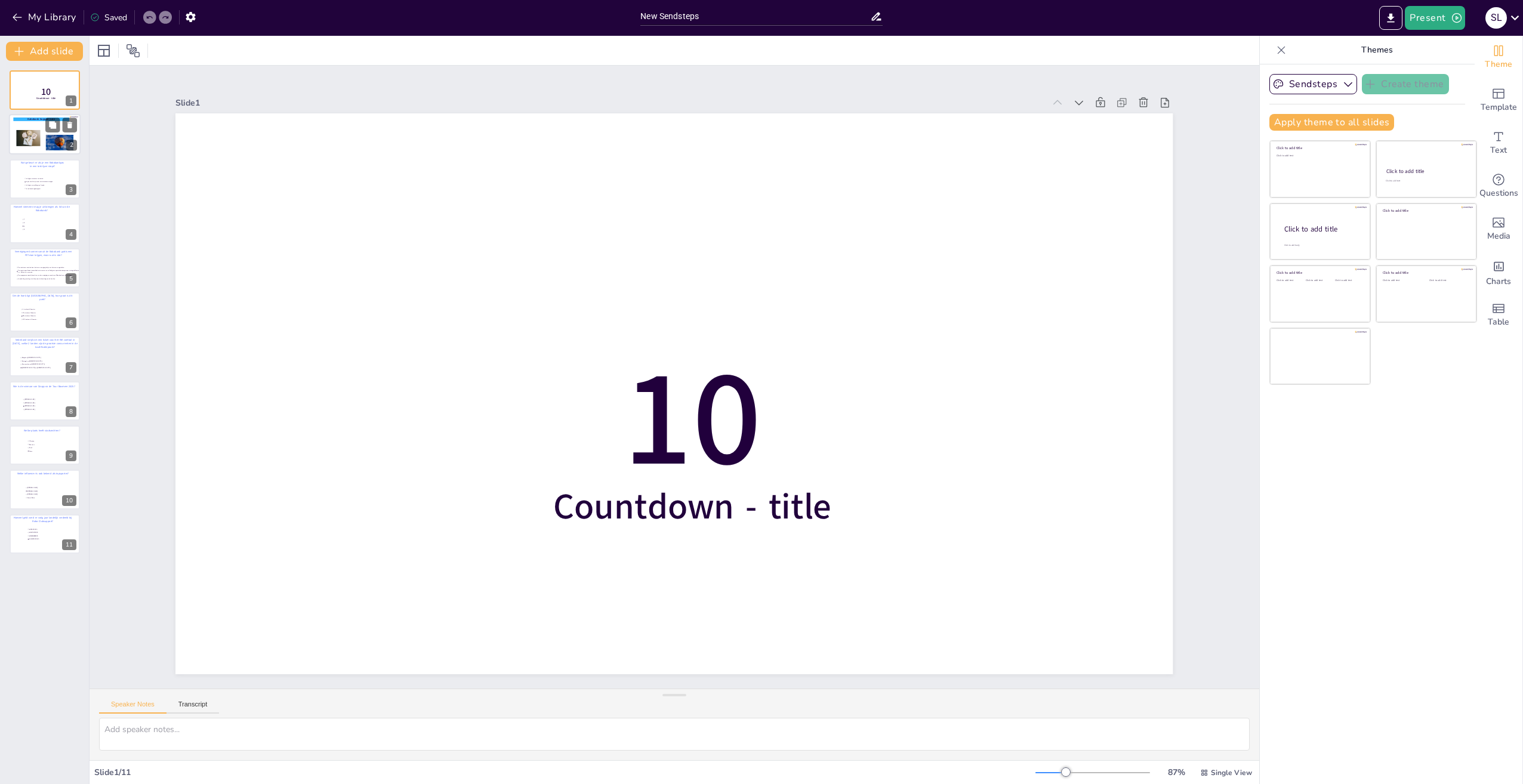
click at [36, 136] on div at bounding box center [28, 138] width 24 height 16
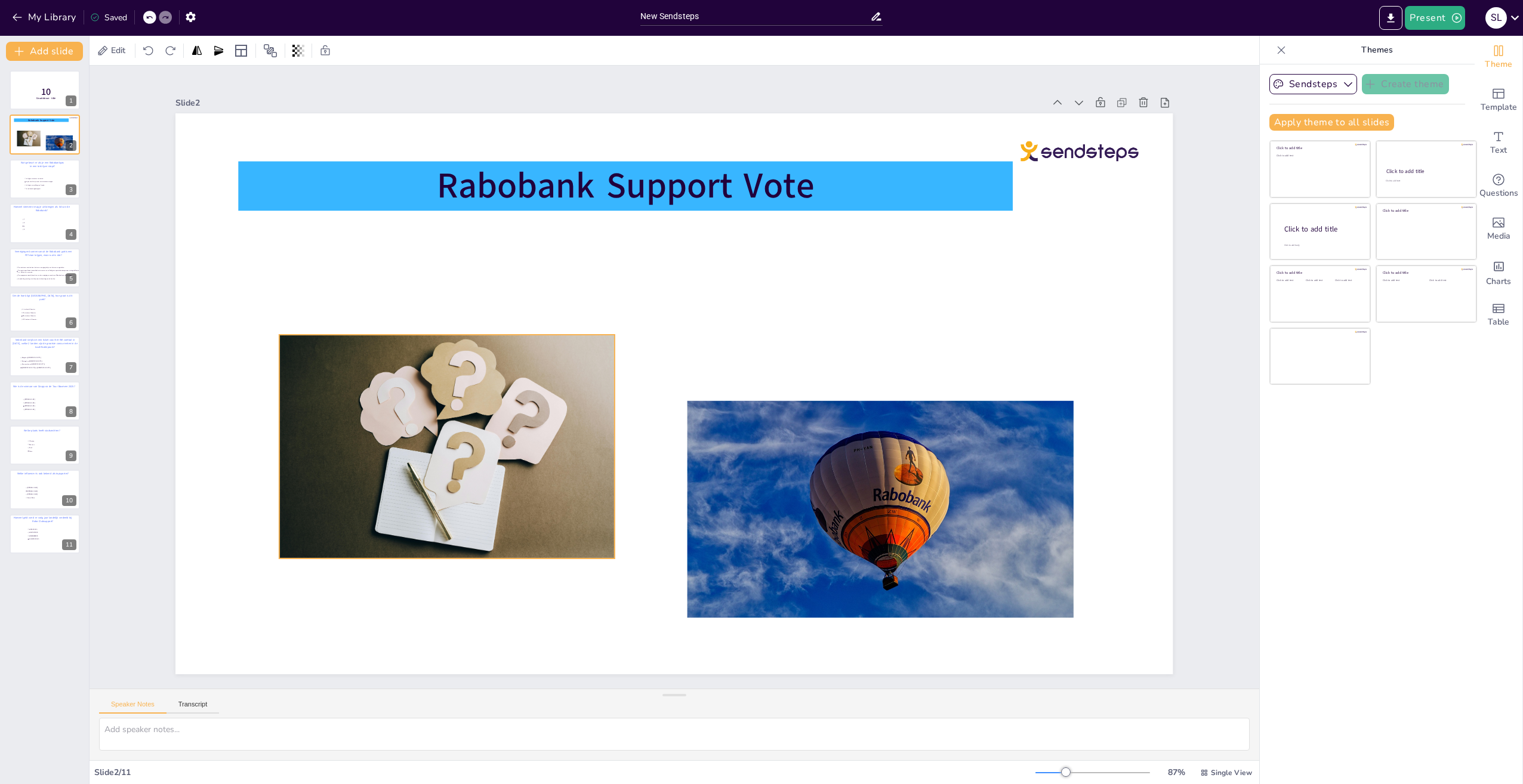
click at [437, 472] on div at bounding box center [441, 422] width 357 height 257
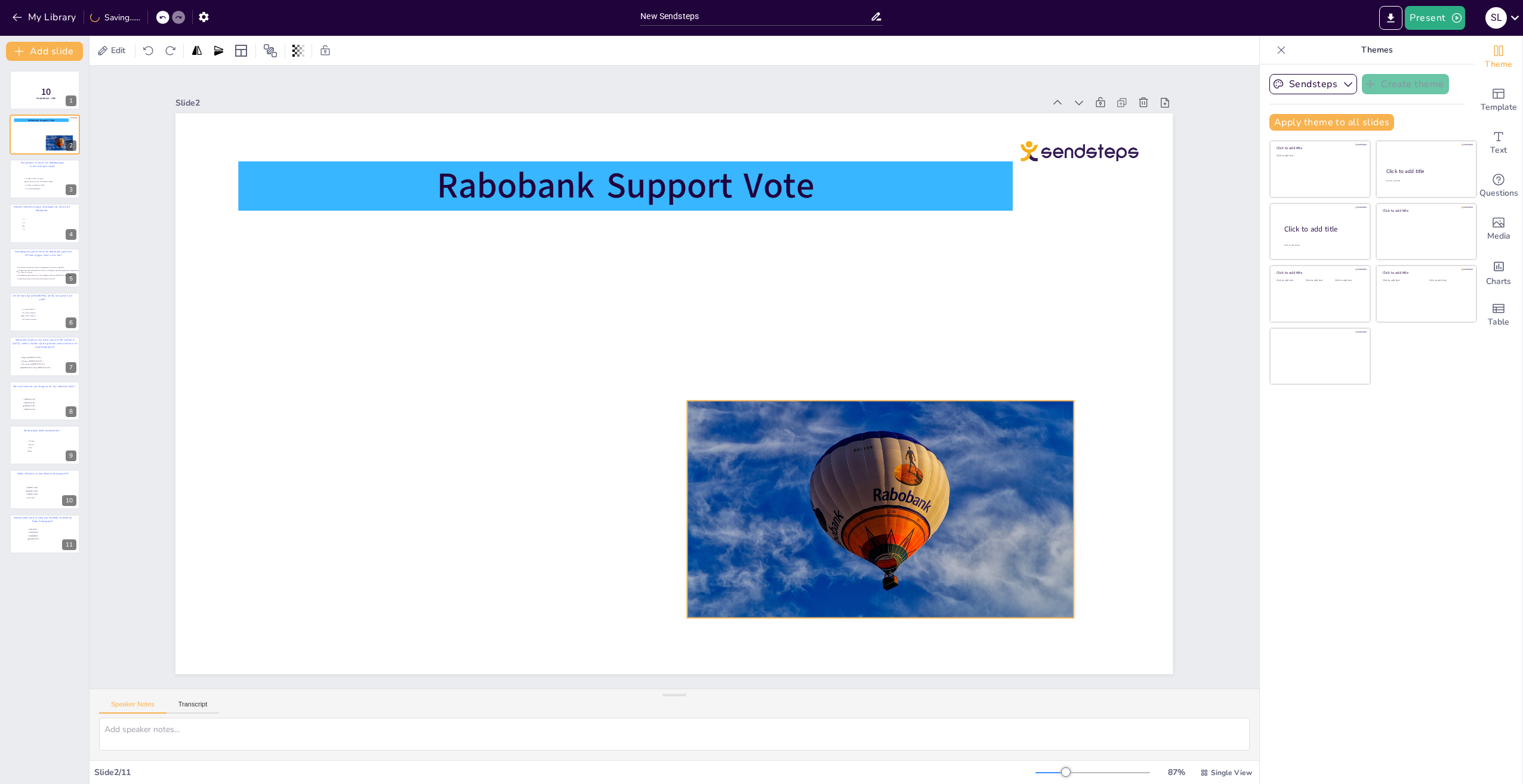
click at [877, 490] on div at bounding box center [880, 509] width 386 height 217
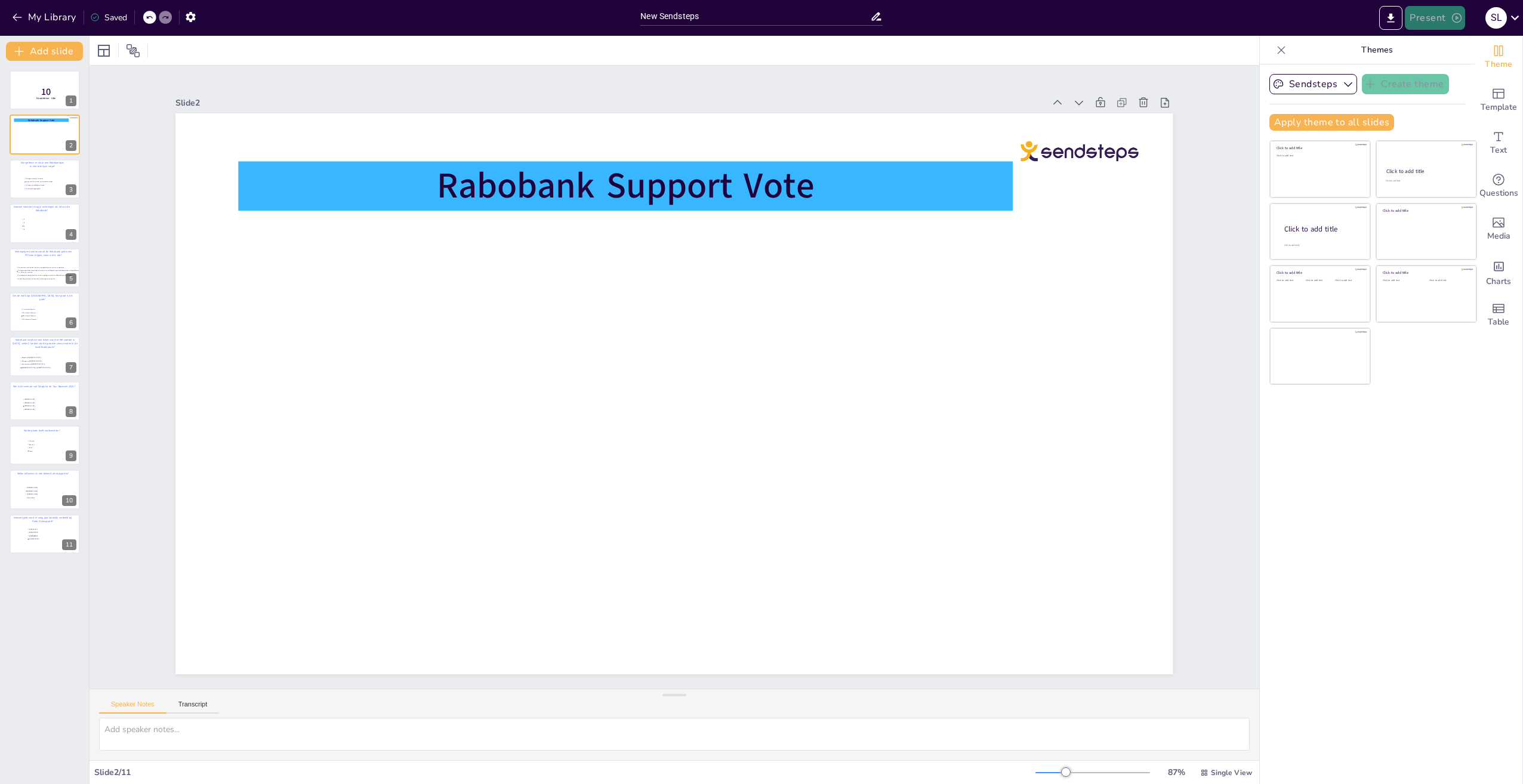
click at [1445, 16] on button "Present" at bounding box center [1435, 18] width 59 height 24
click at [1434, 70] on li "Play presentation" at bounding box center [1453, 73] width 93 height 19
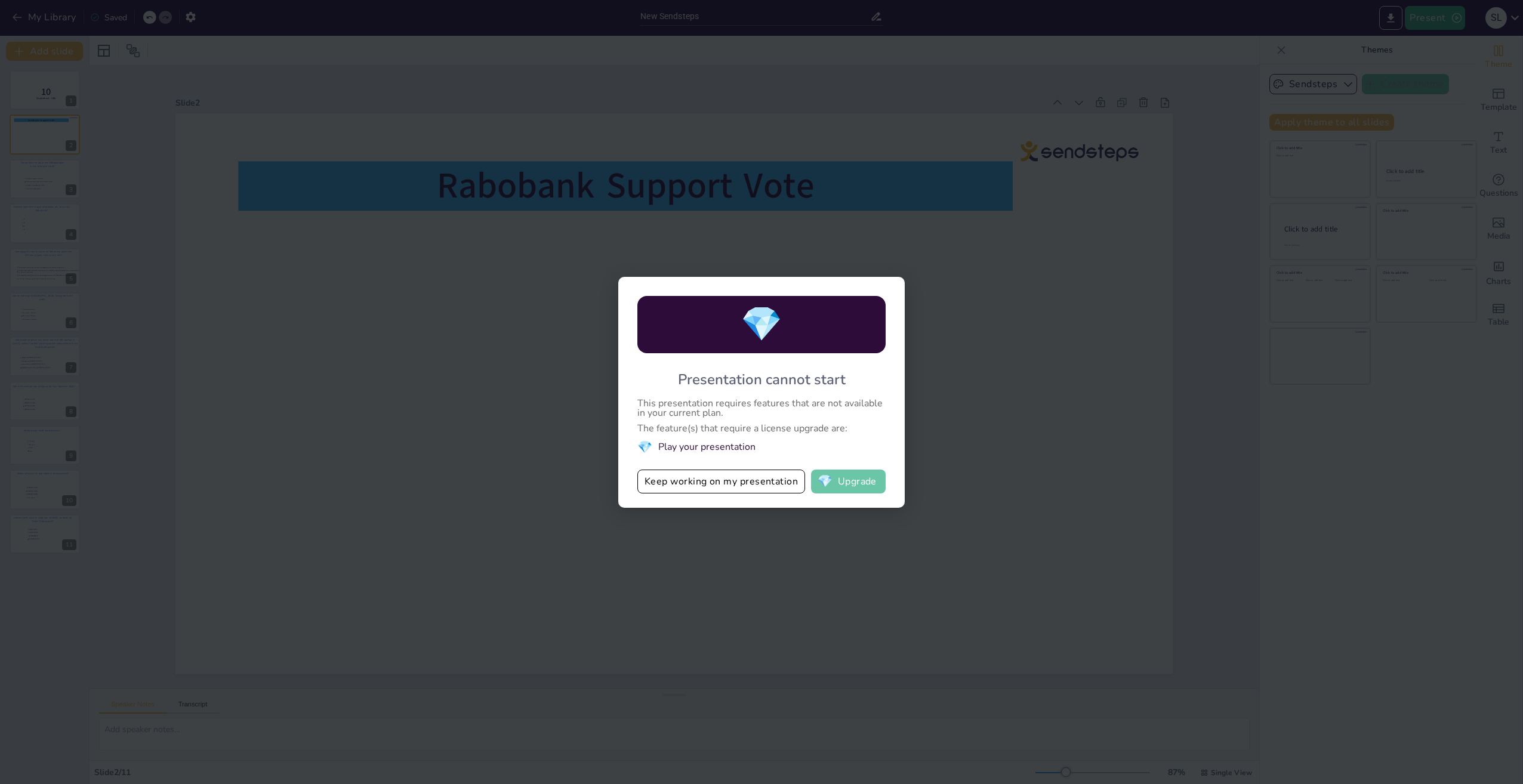
click at [843, 481] on button "💎 Upgrade" at bounding box center [848, 482] width 74 height 24
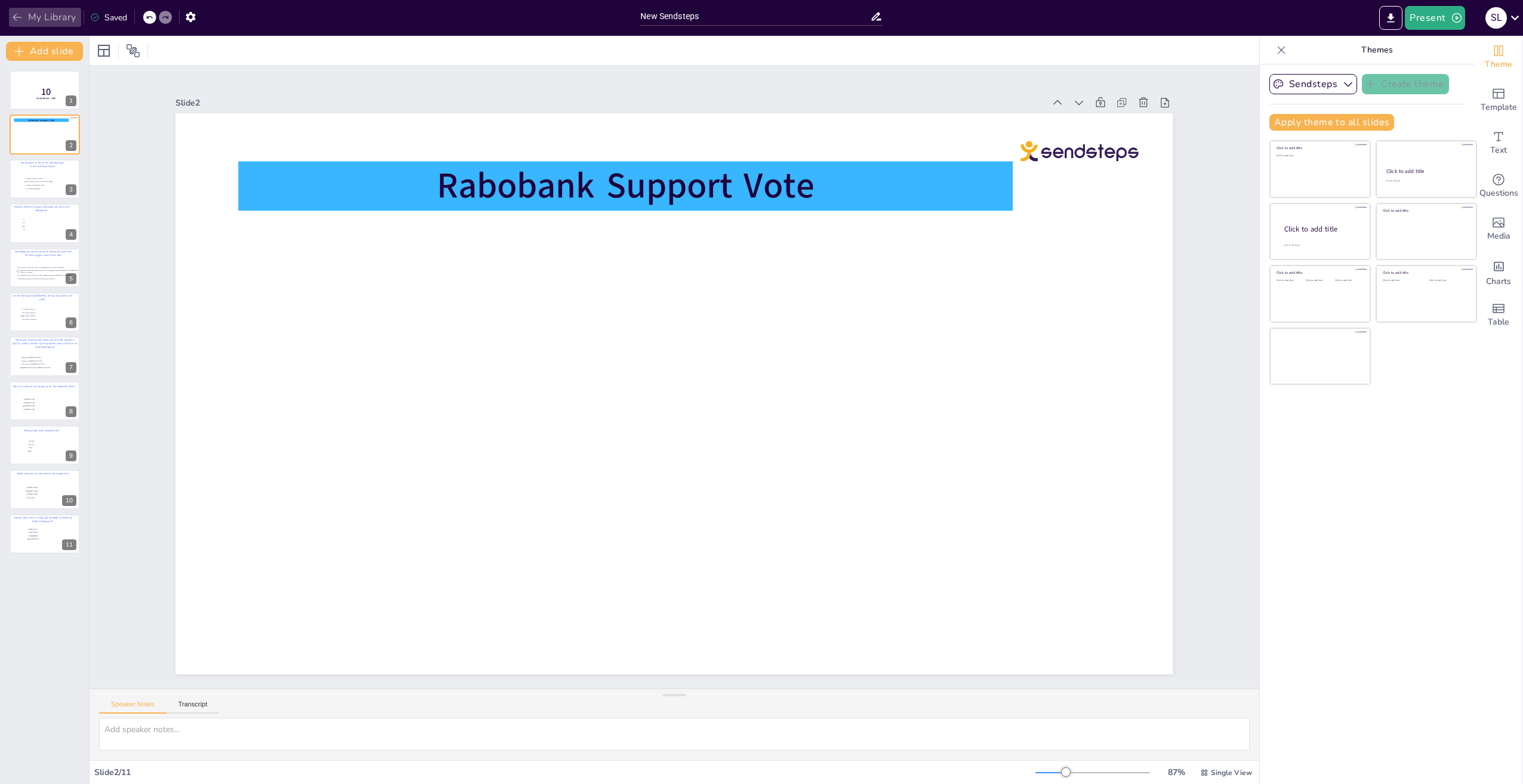
click at [50, 15] on button "My Library" at bounding box center [45, 17] width 72 height 19
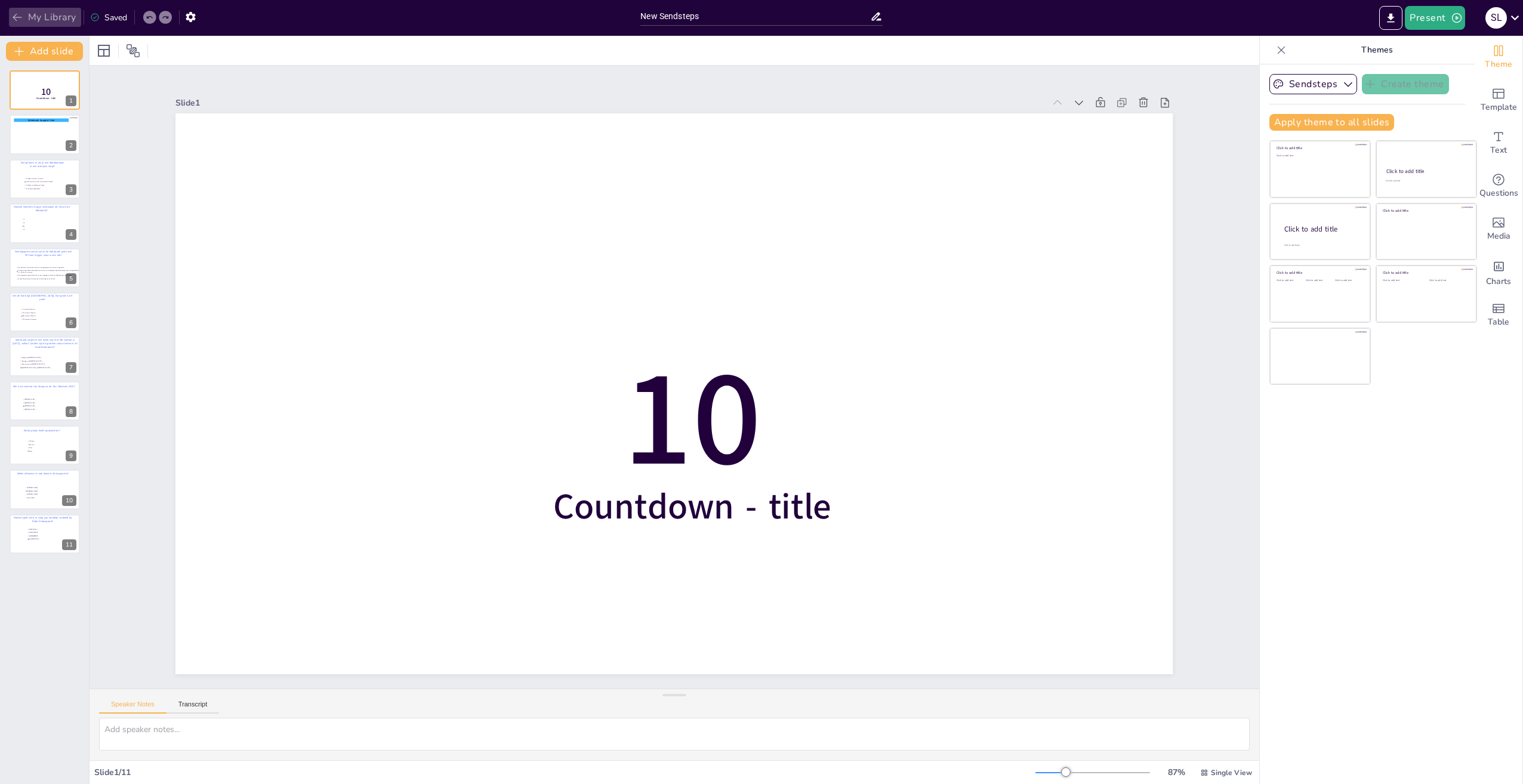
click at [55, 18] on button "My Library" at bounding box center [45, 17] width 72 height 19
click at [21, 86] on div at bounding box center [45, 90] width 71 height 40
click at [42, 132] on div at bounding box center [45, 134] width 71 height 40
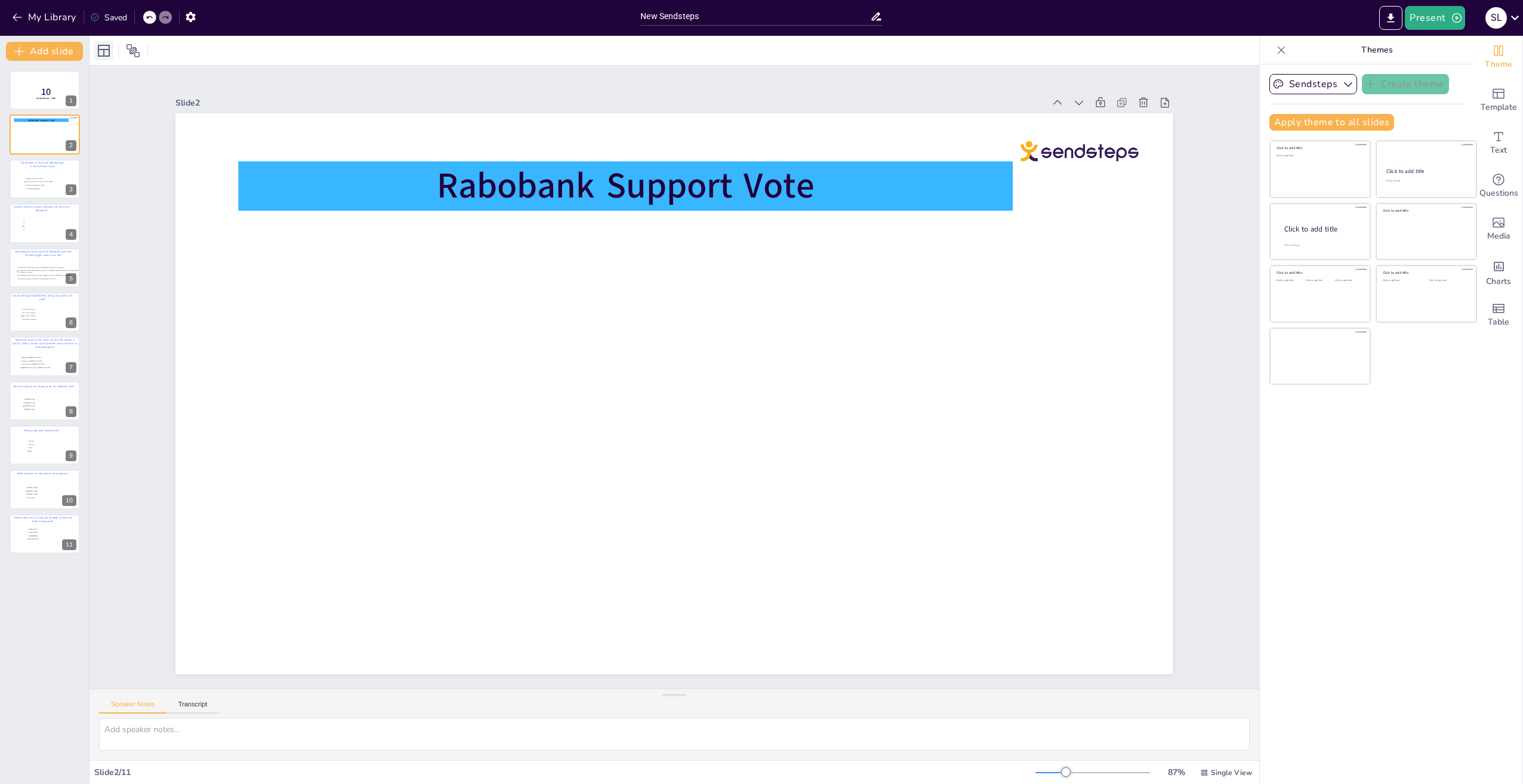
click at [105, 51] on icon at bounding box center [103, 50] width 12 height 12
click at [132, 50] on icon at bounding box center [133, 51] width 14 height 14
click at [127, 180] on div "Slide 1 10 Countdown - title Slide 2 Rabobank Support Vote Slide 3 Wat gebeurt …" at bounding box center [674, 377] width 1170 height 623
click at [1491, 52] on icon "Change the overall theme" at bounding box center [1498, 51] width 14 height 14
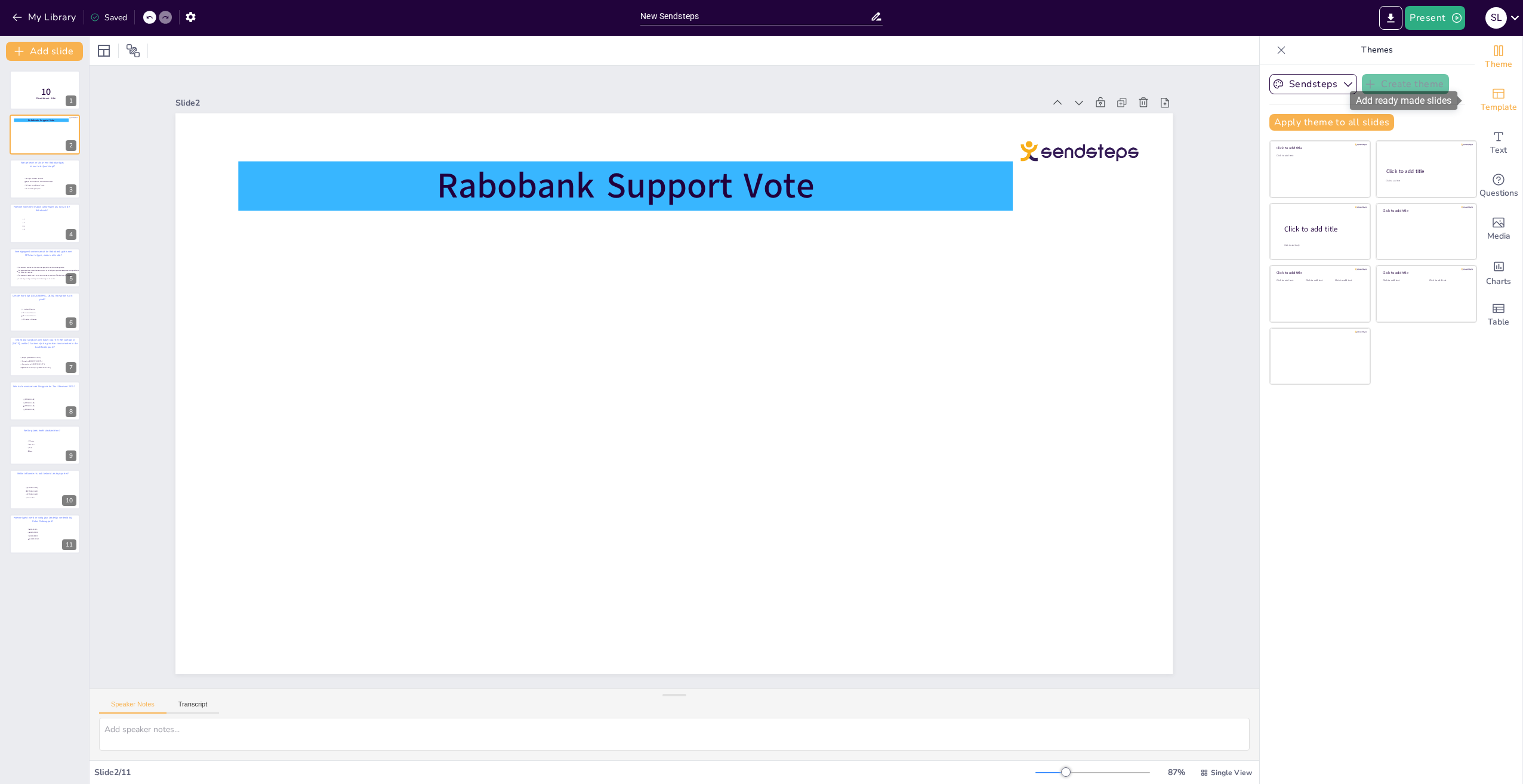
click at [1490, 103] on span "Template" at bounding box center [1498, 108] width 36 height 13
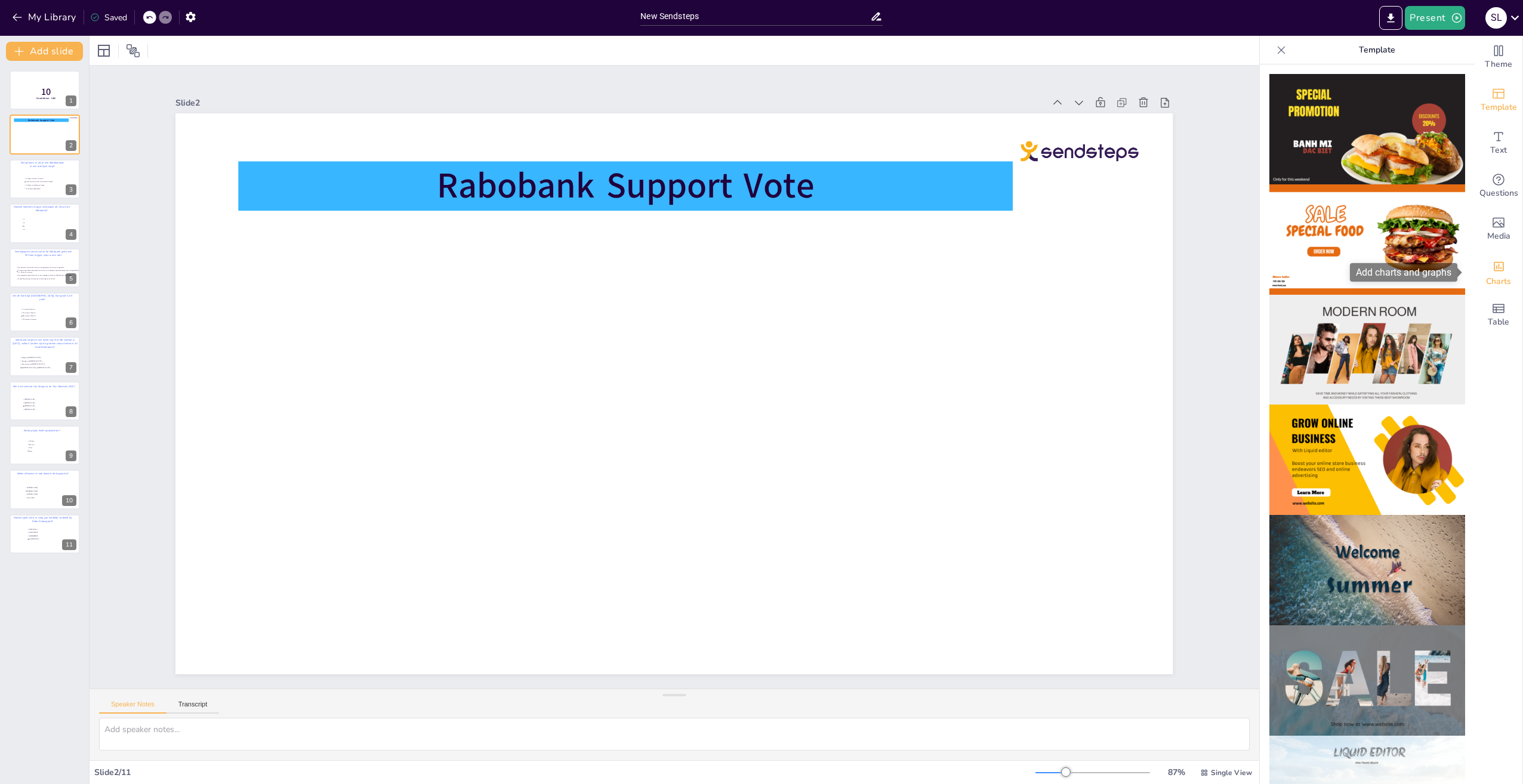
click at [1493, 272] on icon "Add charts and graphs" at bounding box center [1499, 267] width 13 height 13
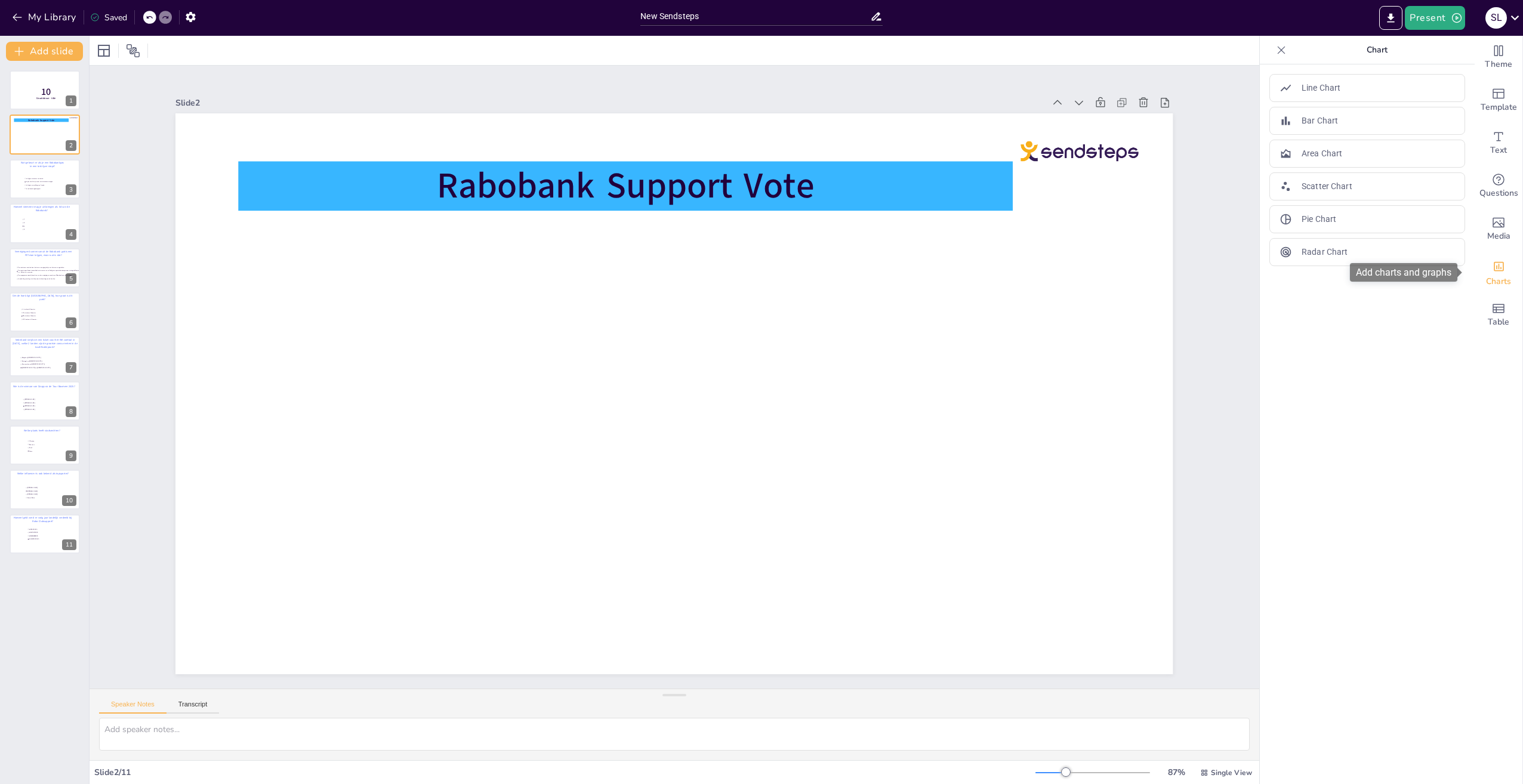
click at [1493, 266] on icon "Add charts and graphs" at bounding box center [1499, 267] width 13 height 13
click at [1493, 308] on icon "Add a table" at bounding box center [1498, 308] width 12 height 9
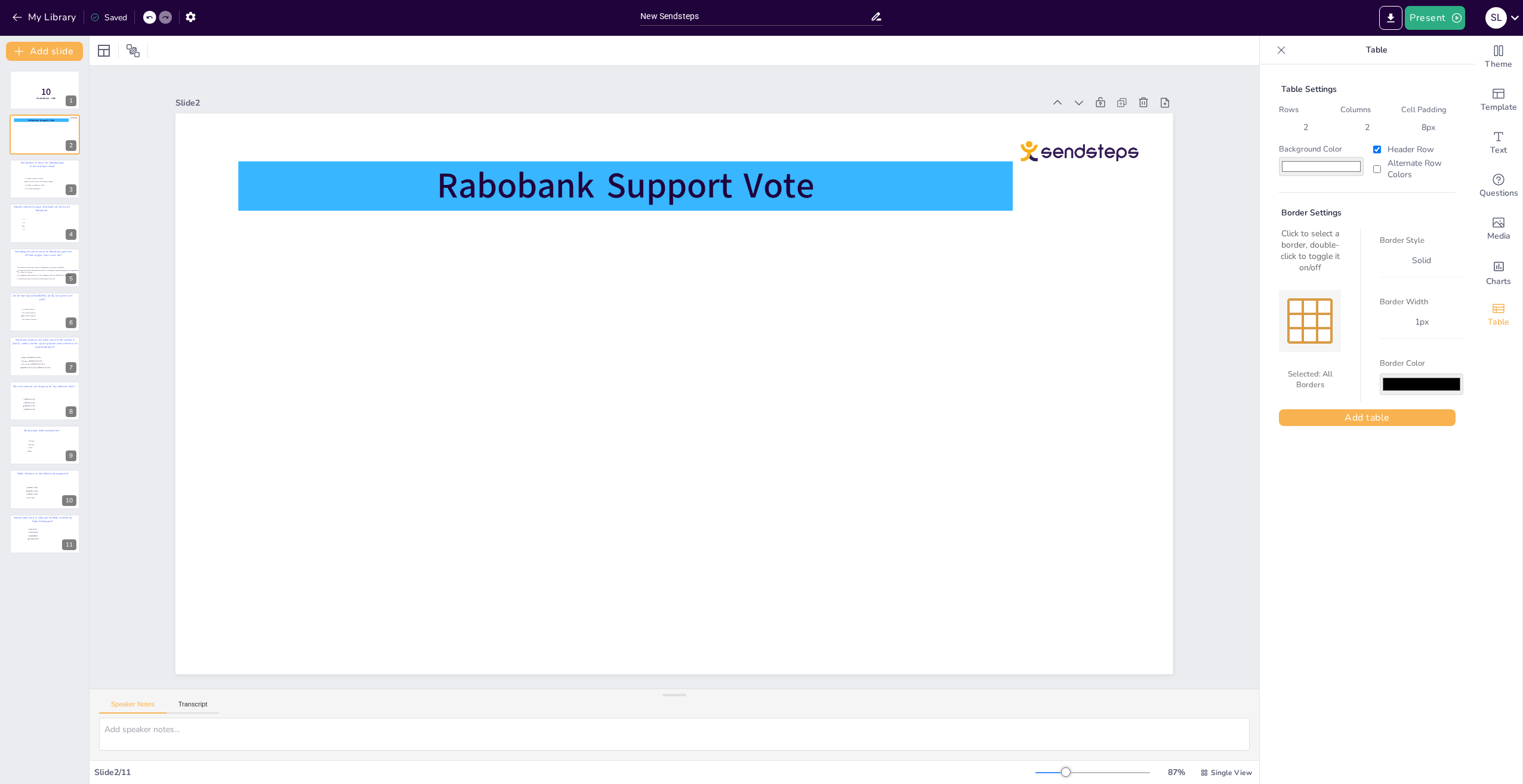
click at [142, 144] on div "Slide 1 10 Countdown - title Slide 2 Rabobank Support Vote Slide 3 Wat gebeurt …" at bounding box center [674, 377] width 1064 height 594
click at [823, 17] on input "New Sendsteps" at bounding box center [755, 16] width 229 height 17
type input "N"
click at [680, 11] on input "Rabobank Support Vote" at bounding box center [755, 16] width 229 height 17
click at [682, 16] on input "Rabobank Support Vote" at bounding box center [755, 16] width 229 height 17
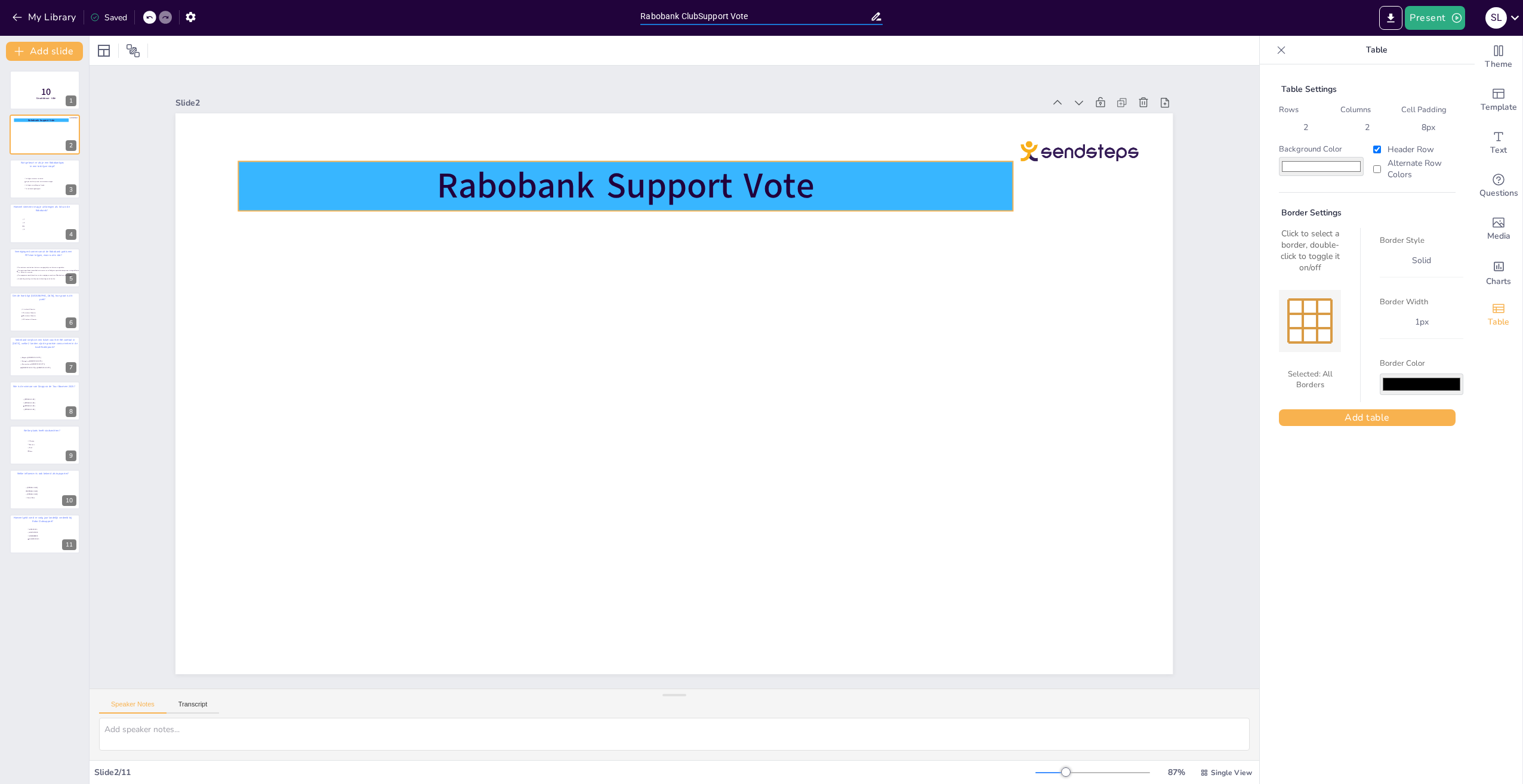
type input "Rabobank ClubSupport Vote"
click at [653, 182] on strong "Rabobank Support Vote" at bounding box center [626, 186] width 377 height 48
click at [797, 183] on strong "Rabobank Support Vote" at bounding box center [626, 186] width 377 height 48
click at [600, 181] on strong "Rabobank Support Vote" at bounding box center [626, 186] width 377 height 48
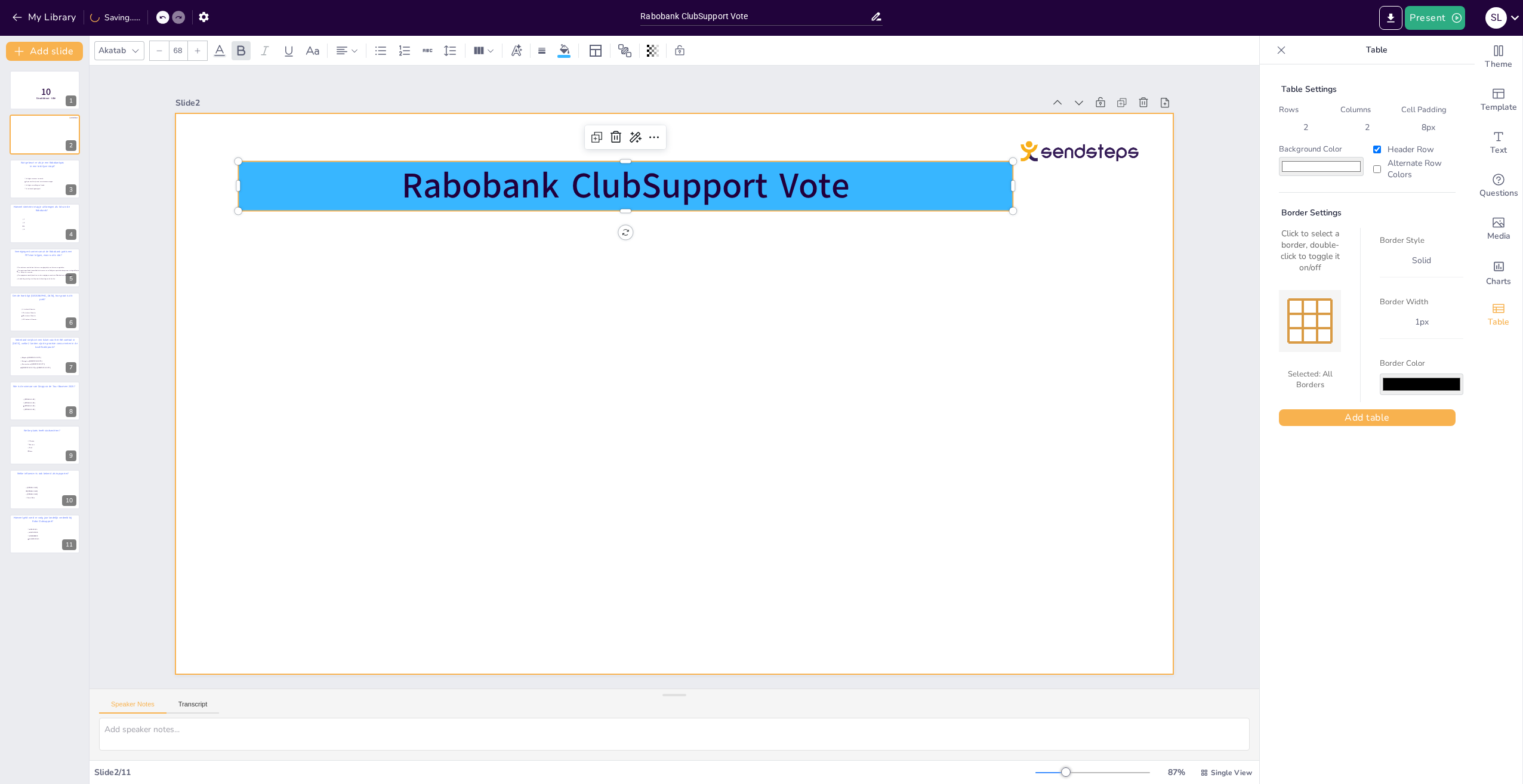
click at [672, 509] on div at bounding box center [674, 393] width 997 height 561
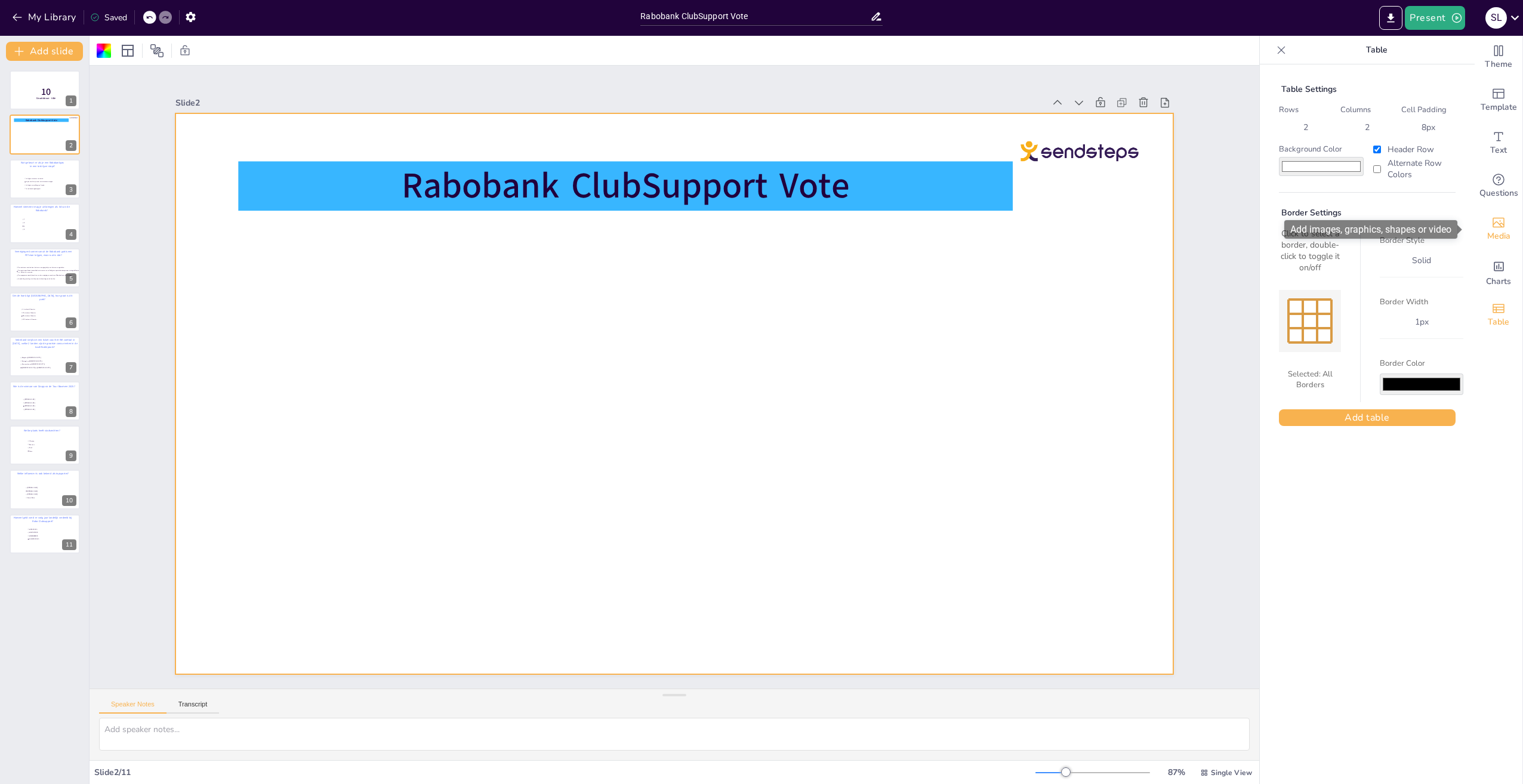
click at [1491, 226] on icon "Add images, graphics, shapes or video" at bounding box center [1498, 222] width 14 height 14
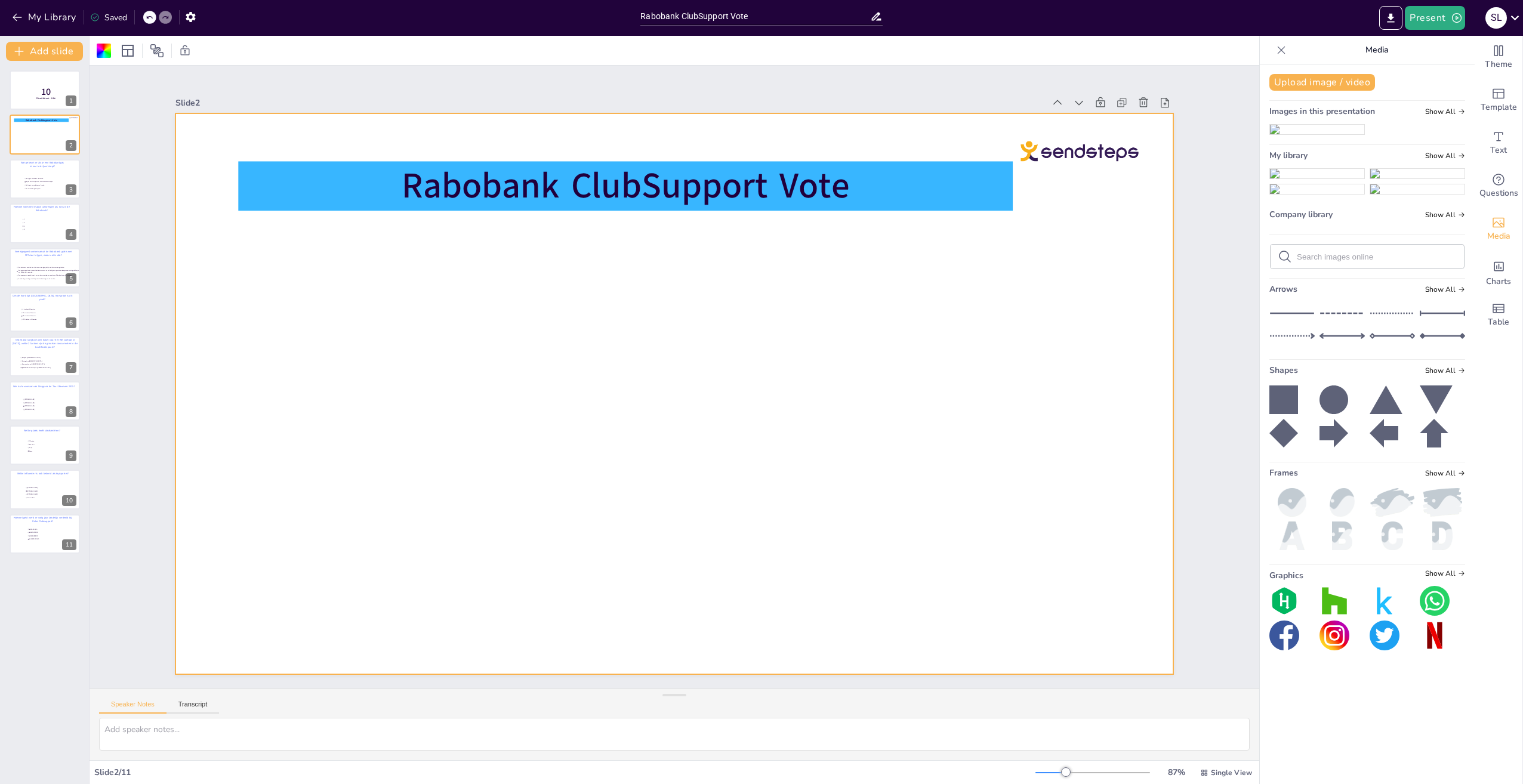
drag, startPoint x: 1403, startPoint y: 325, endPoint x: 973, endPoint y: 351, distance: 430.8
click at [810, 353] on div "Document fonts Akatab Recently used Akatab Popular fonts Lato Montserrat Open S…" at bounding box center [762, 410] width 1523 height 749
click at [1406, 194] on img at bounding box center [1417, 189] width 94 height 9
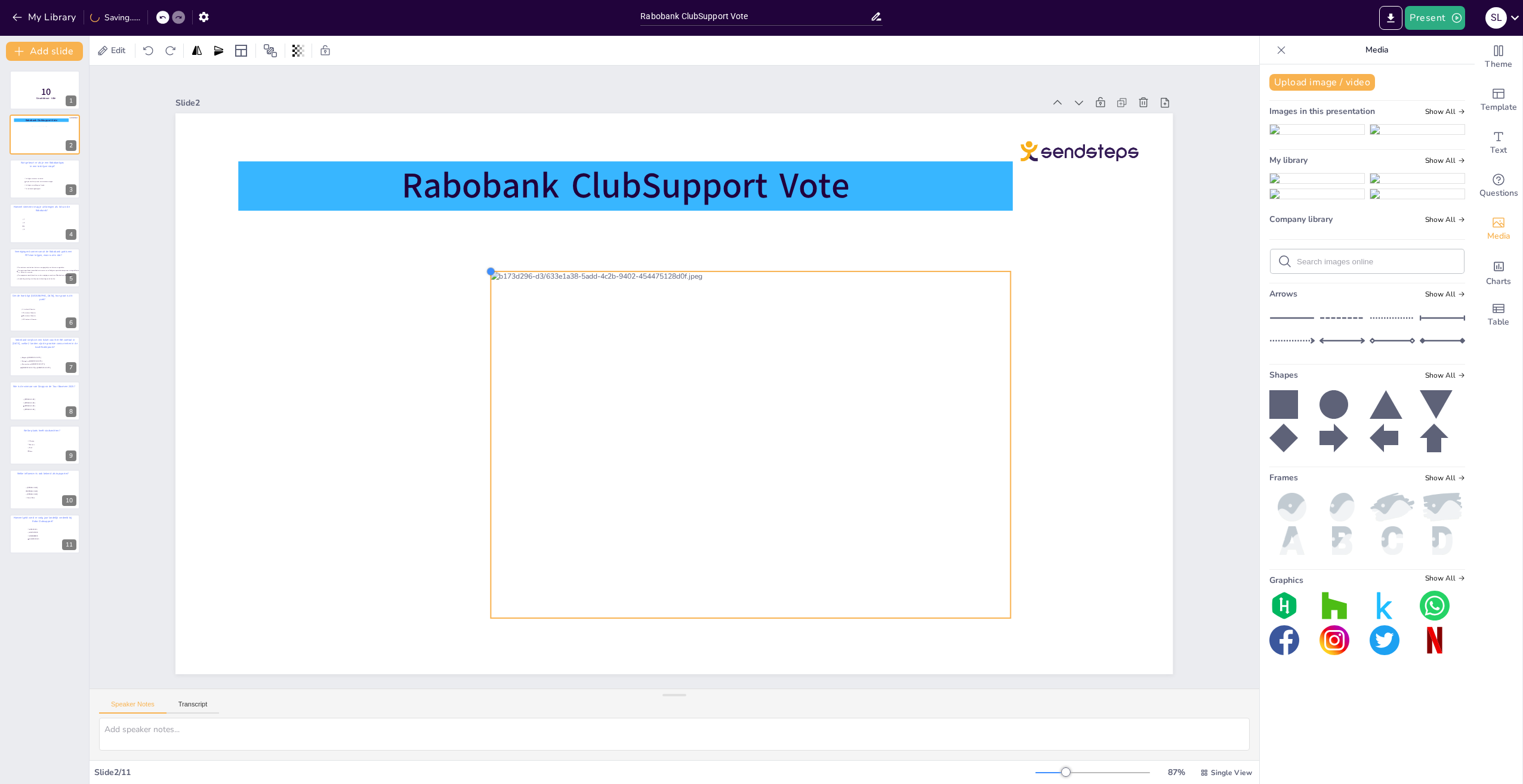
drag, startPoint x: 331, startPoint y: 166, endPoint x: 531, endPoint y: 341, distance: 265.8
click at [483, 282] on div "Rabobank ClubSupport Vote" at bounding box center [674, 393] width 997 height 561
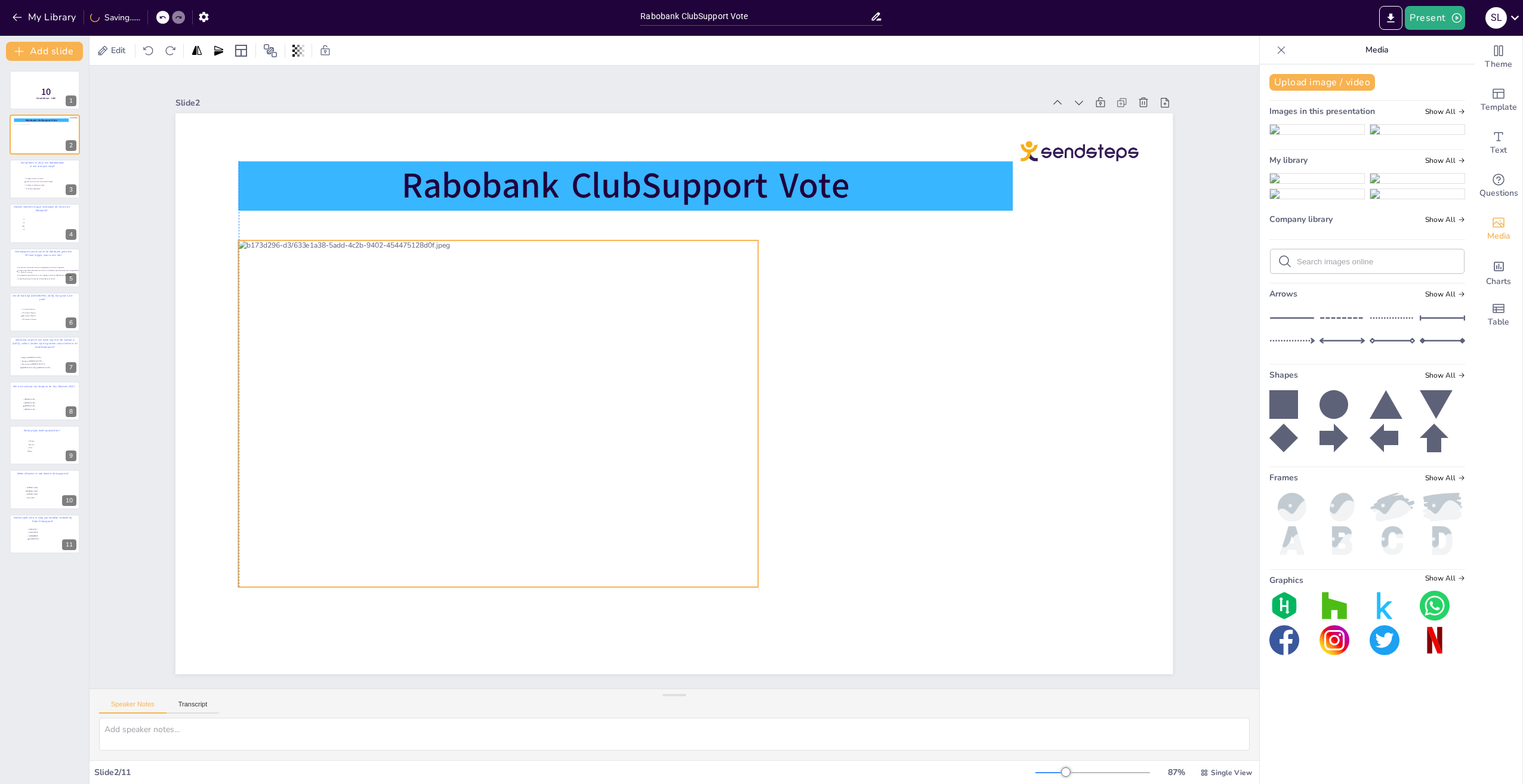
drag, startPoint x: 732, startPoint y: 438, endPoint x: 478, endPoint y: 407, distance: 255.9
click at [478, 407] on div at bounding box center [498, 414] width 519 height 347
click at [1411, 183] on img at bounding box center [1417, 178] width 94 height 9
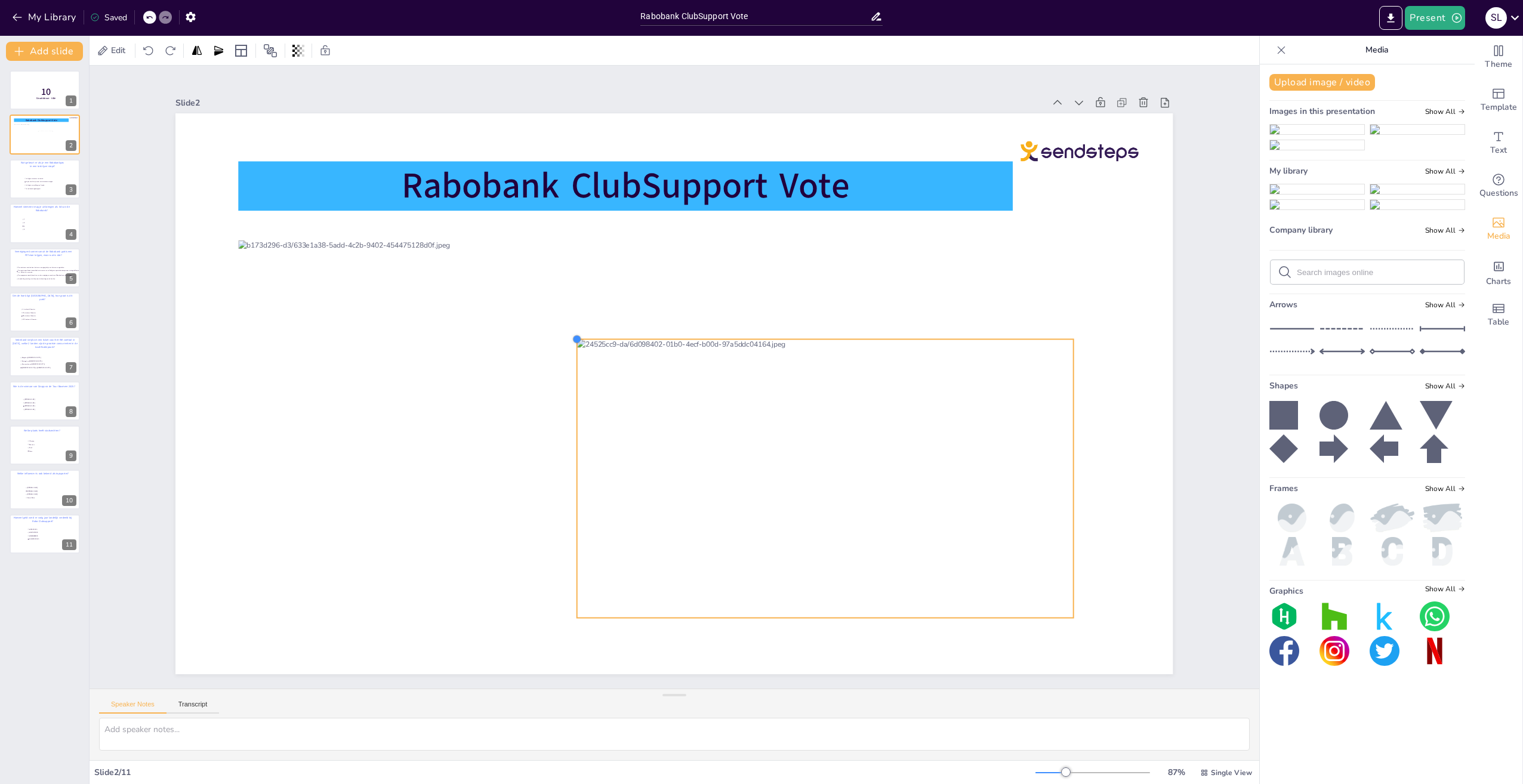
drag, startPoint x: 267, startPoint y: 165, endPoint x: 997, endPoint y: 334, distance: 749.3
click at [997, 334] on div "Rabobank ClubSupport Vote" at bounding box center [674, 393] width 997 height 561
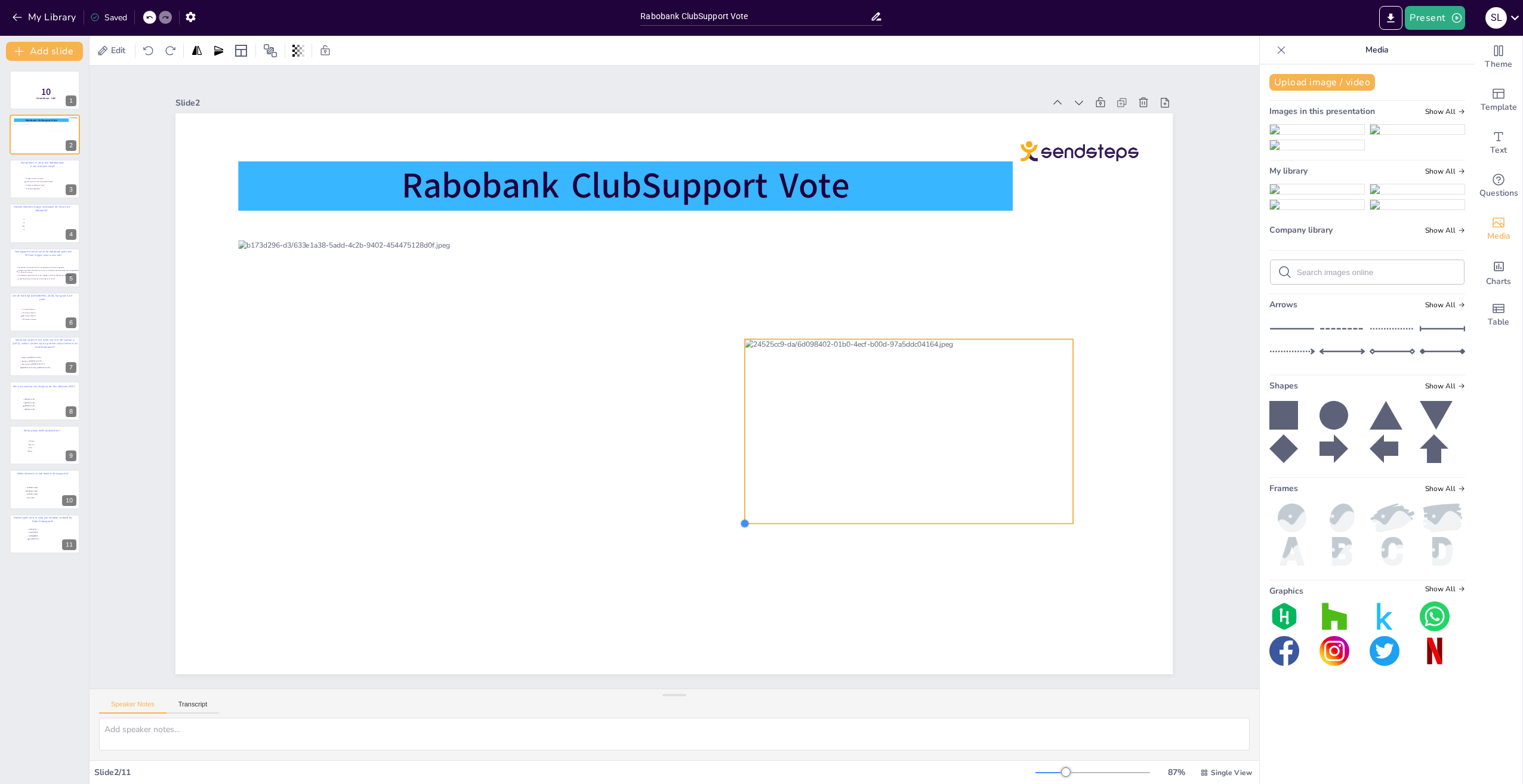
drag, startPoint x: 566, startPoint y: 615, endPoint x: 932, endPoint y: 520, distance: 378.1
click at [932, 520] on div "Rabobank ClubSupport Vote" at bounding box center [674, 393] width 997 height 561
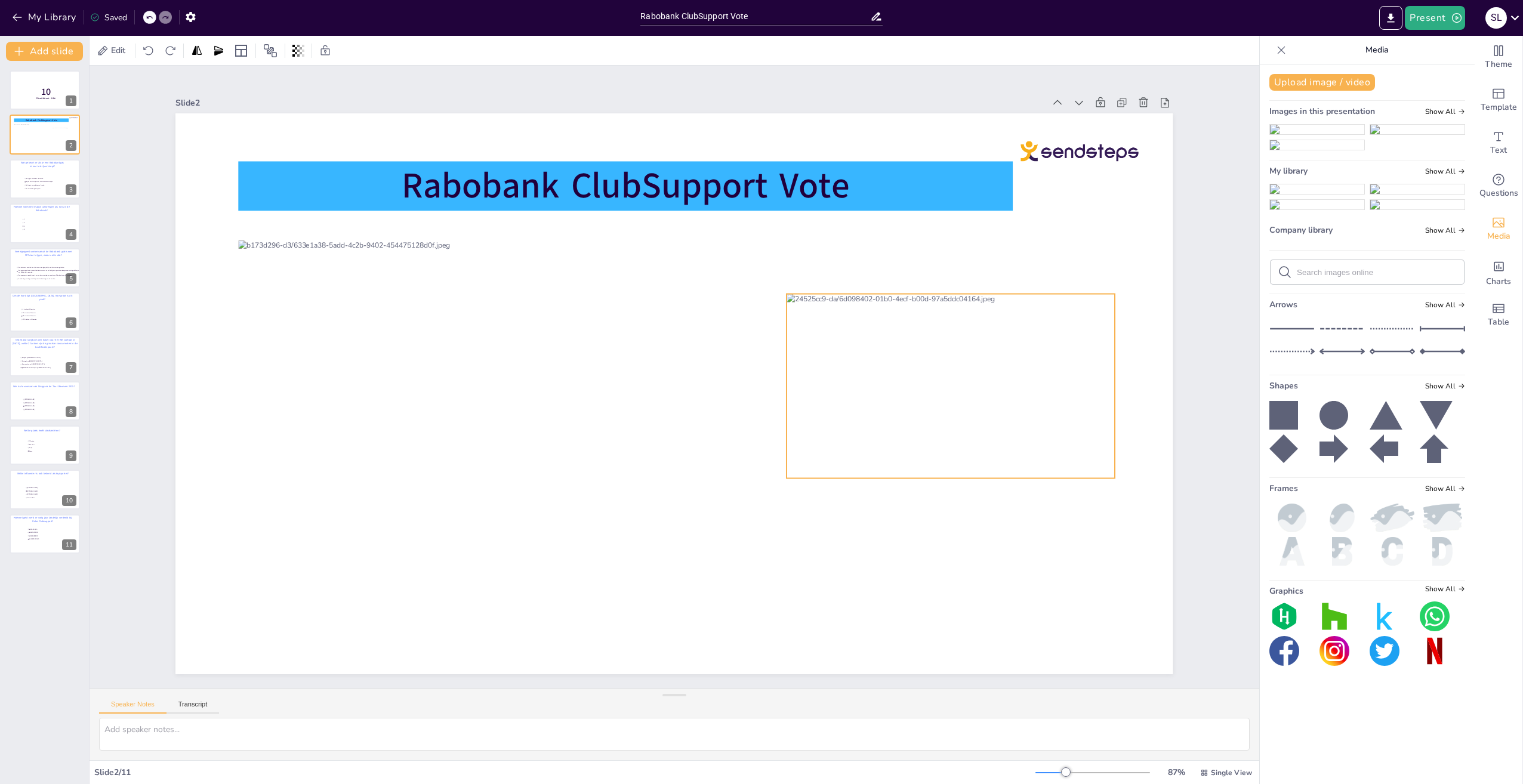
drag, startPoint x: 927, startPoint y: 443, endPoint x: 970, endPoint y: 398, distance: 62.2
click at [970, 398] on div at bounding box center [950, 386] width 328 height 185
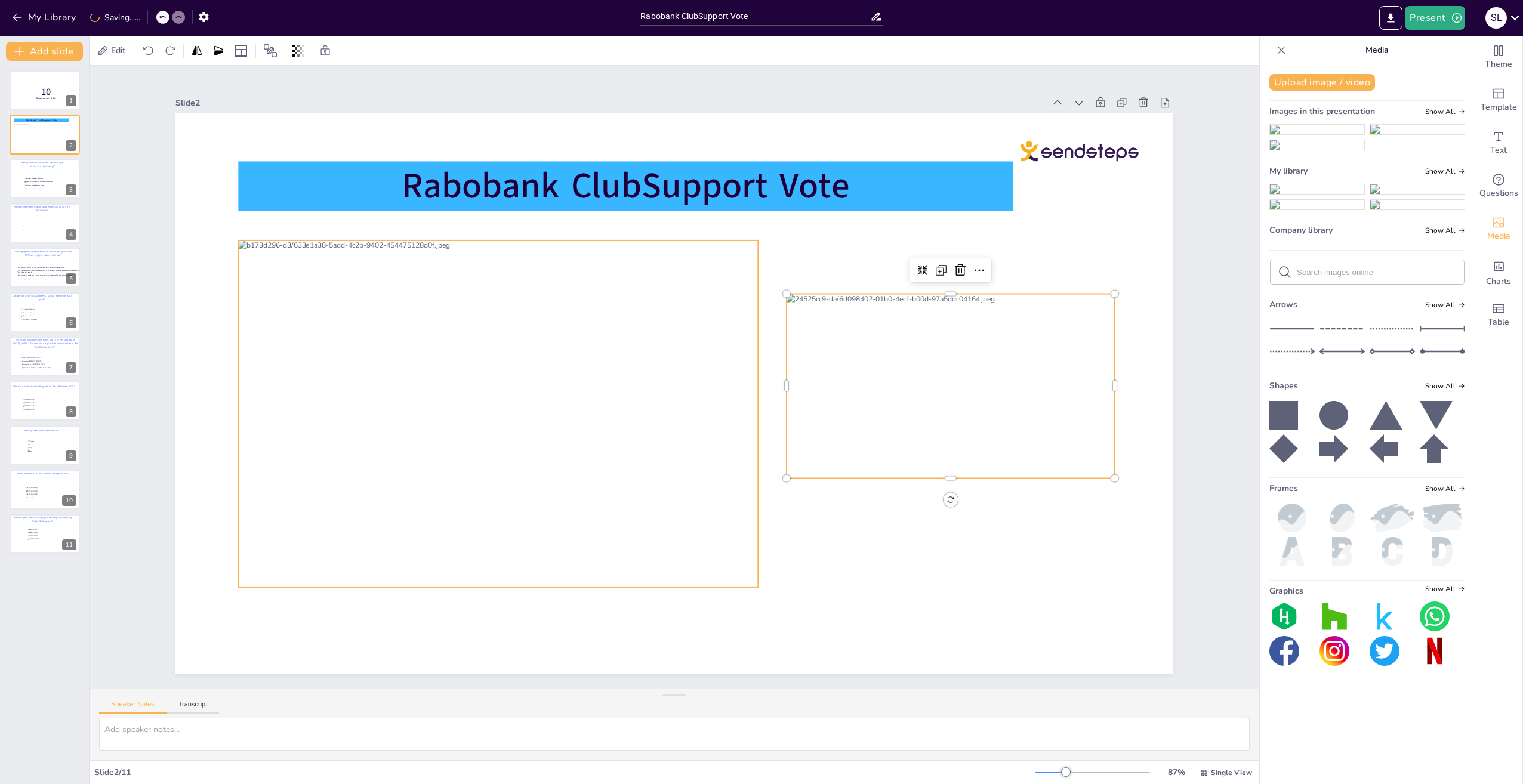
click at [632, 472] on div at bounding box center [498, 414] width 519 height 347
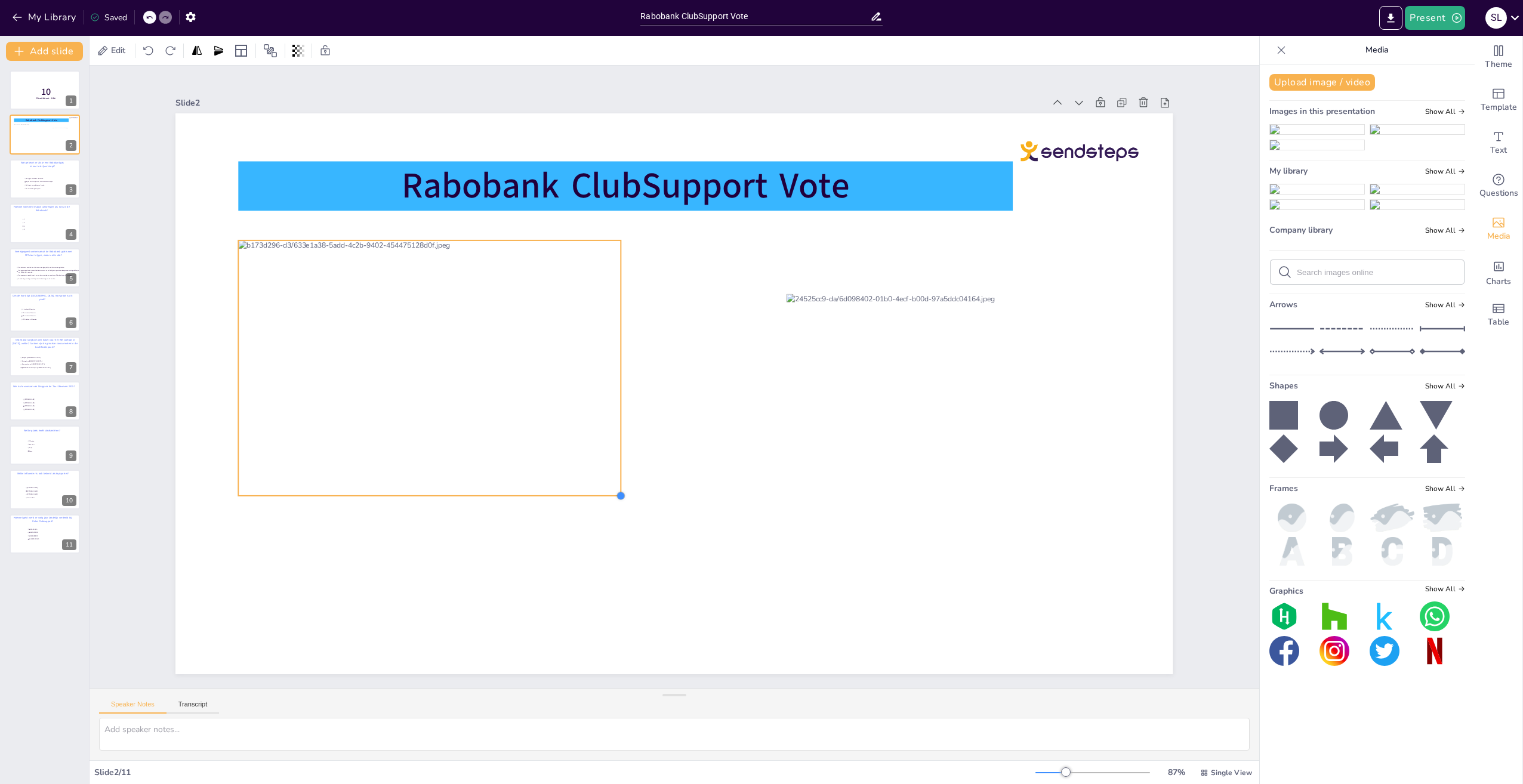
drag, startPoint x: 748, startPoint y: 581, endPoint x: 611, endPoint y: 435, distance: 200.2
click at [611, 435] on div "Rabobank ClubSupport Vote" at bounding box center [674, 393] width 997 height 561
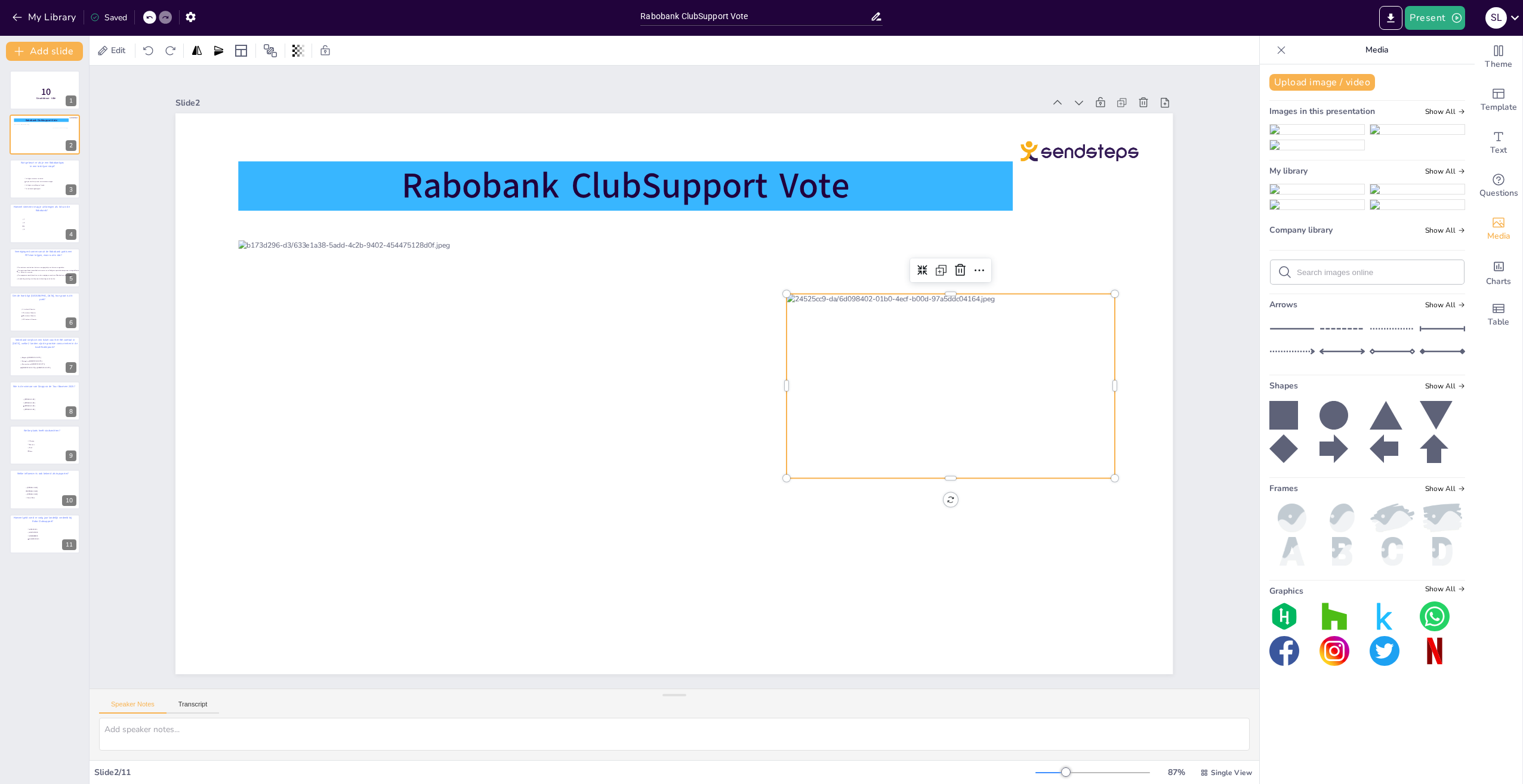
drag, startPoint x: 841, startPoint y: 357, endPoint x: 812, endPoint y: 322, distance: 45.5
click at [840, 357] on div at bounding box center [950, 386] width 328 height 185
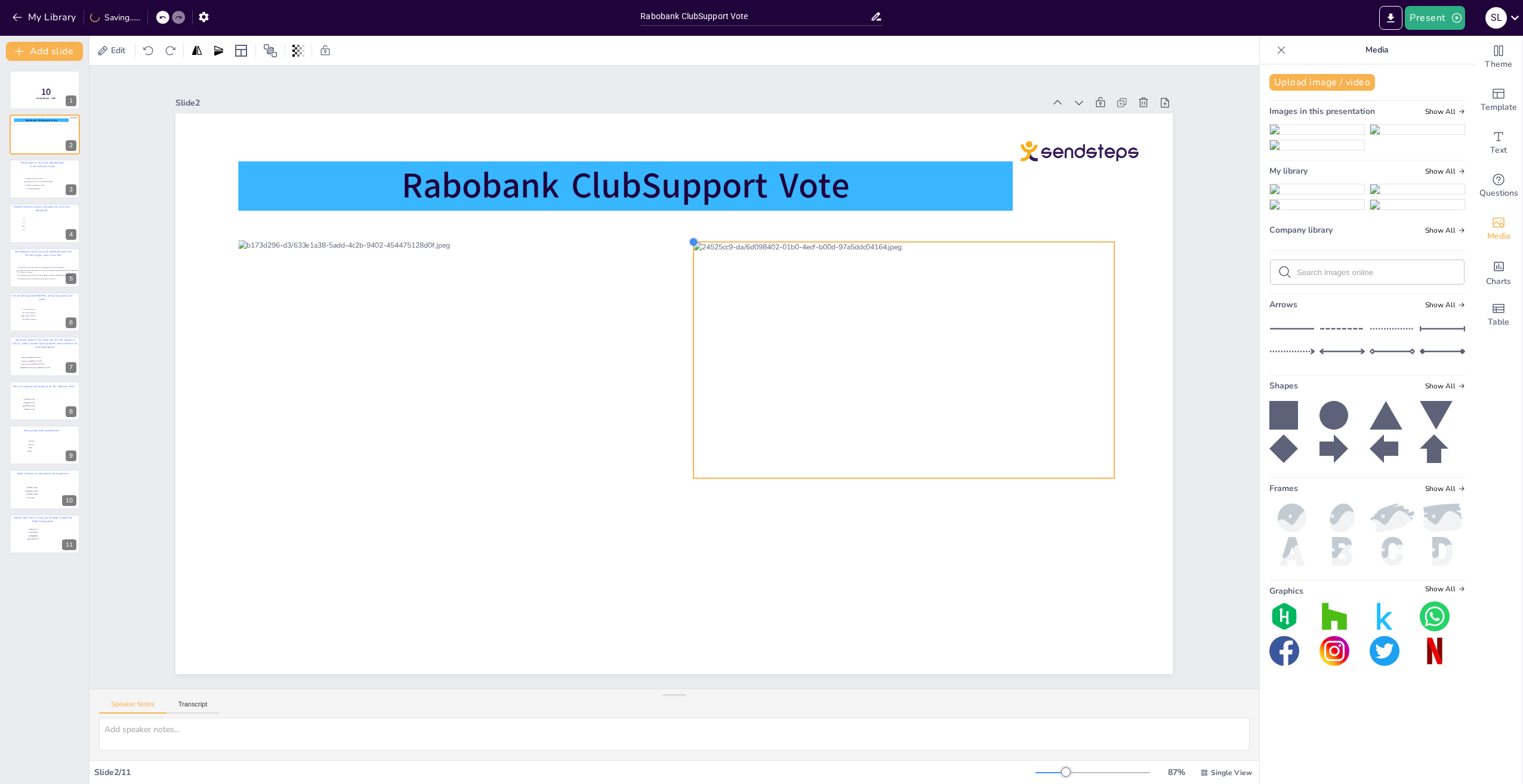
drag, startPoint x: 777, startPoint y: 289, endPoint x: 771, endPoint y: 318, distance: 29.6
click at [714, 237] on div "Rabobank ClubSupport Vote" at bounding box center [674, 393] width 997 height 561
drag, startPoint x: 836, startPoint y: 367, endPoint x: 834, endPoint y: 375, distance: 8.2
click at [834, 375] on div at bounding box center [903, 368] width 421 height 236
drag, startPoint x: 685, startPoint y: 248, endPoint x: 731, endPoint y: 282, distance: 57.2
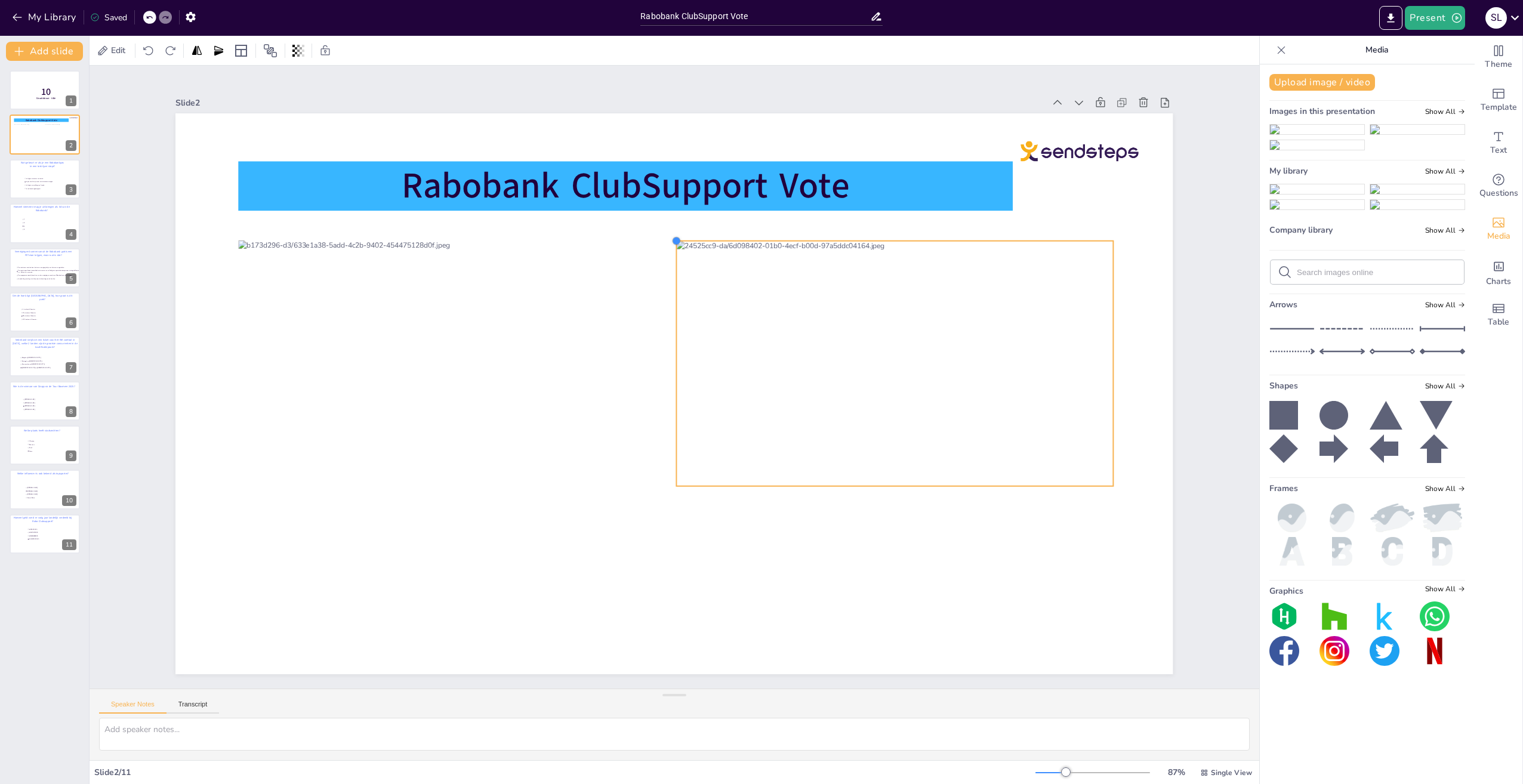
click at [672, 240] on div at bounding box center [677, 241] width 9 height 9
click at [820, 367] on div at bounding box center [892, 367] width 435 height 244
drag, startPoint x: 667, startPoint y: 241, endPoint x: 661, endPoint y: 236, distance: 7.8
click at [662, 237] on div at bounding box center [667, 241] width 9 height 9
click at [828, 386] on div at bounding box center [888, 371] width 442 height 248
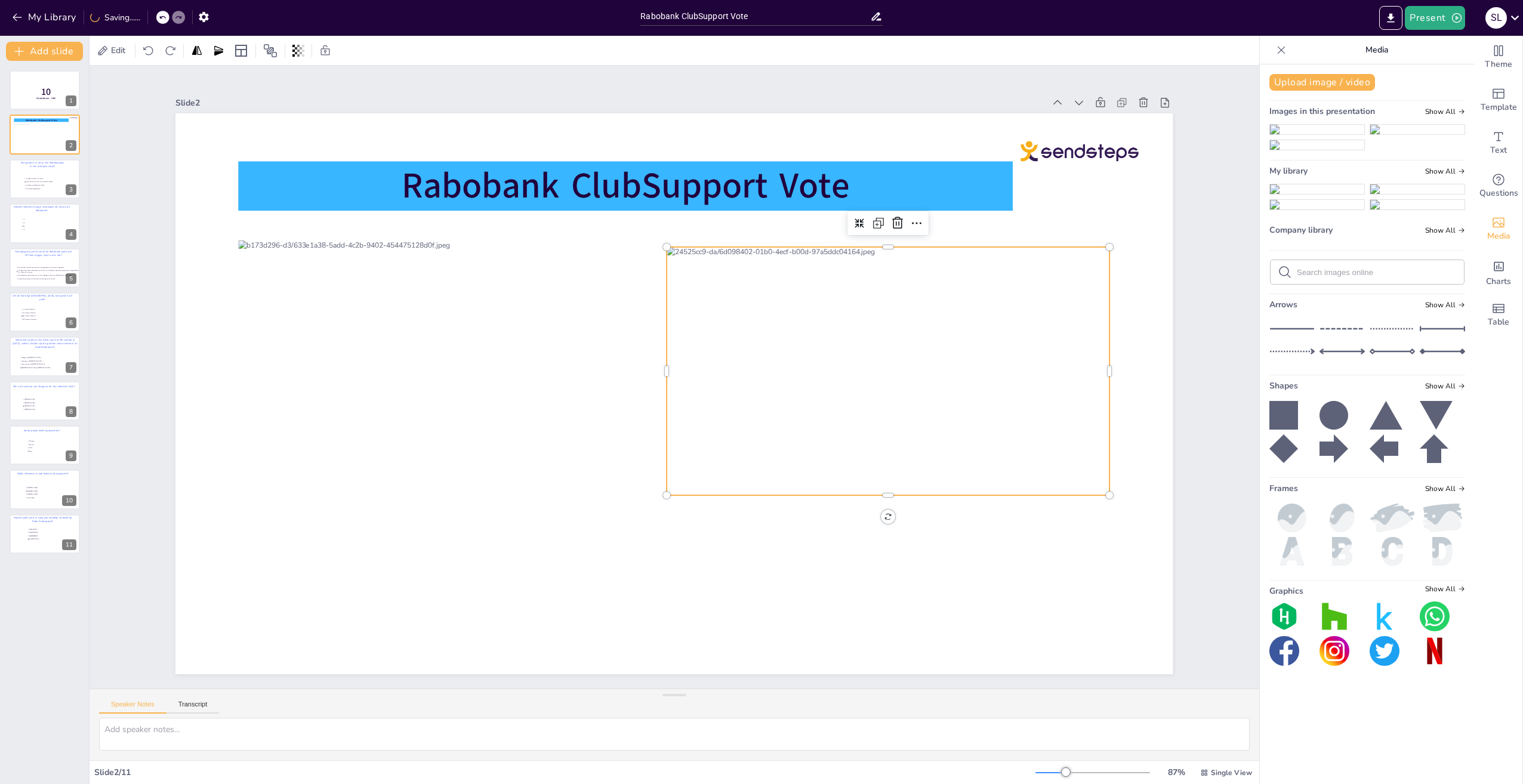
click at [832, 381] on div at bounding box center [888, 371] width 442 height 248
click at [860, 306] on div at bounding box center [888, 371] width 442 height 248
click at [623, 334] on div at bounding box center [674, 393] width 997 height 561
click at [728, 333] on div at bounding box center [888, 371] width 442 height 248
drag, startPoint x: 659, startPoint y: 241, endPoint x: 650, endPoint y: 237, distance: 9.8
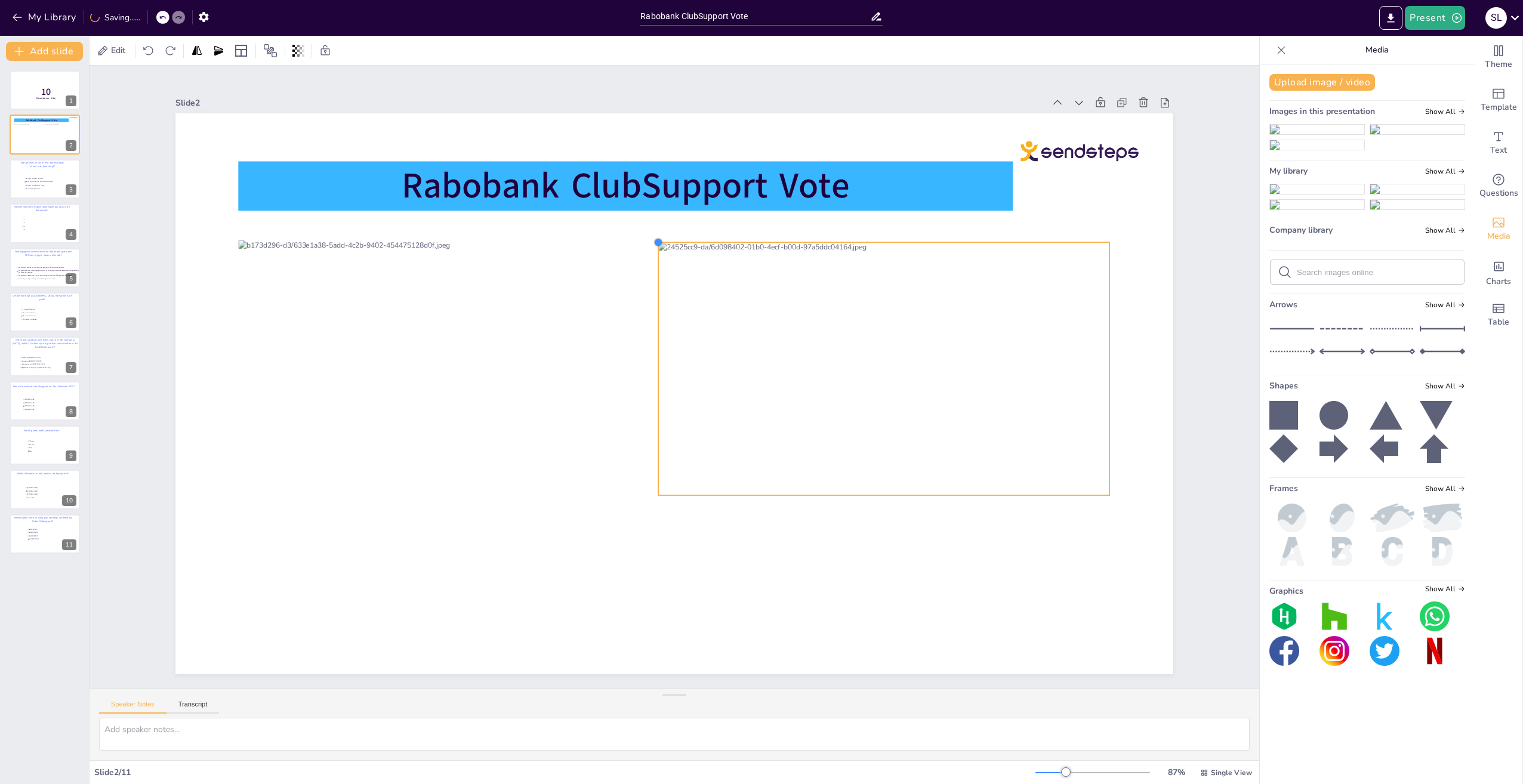
click at [654, 238] on div at bounding box center [658, 242] width 9 height 9
click at [687, 338] on div at bounding box center [884, 369] width 451 height 253
click at [692, 563] on div at bounding box center [674, 393] width 997 height 561
drag, startPoint x: 737, startPoint y: 437, endPoint x: 749, endPoint y: 437, distance: 12.0
click at [749, 437] on div at bounding box center [900, 369] width 451 height 253
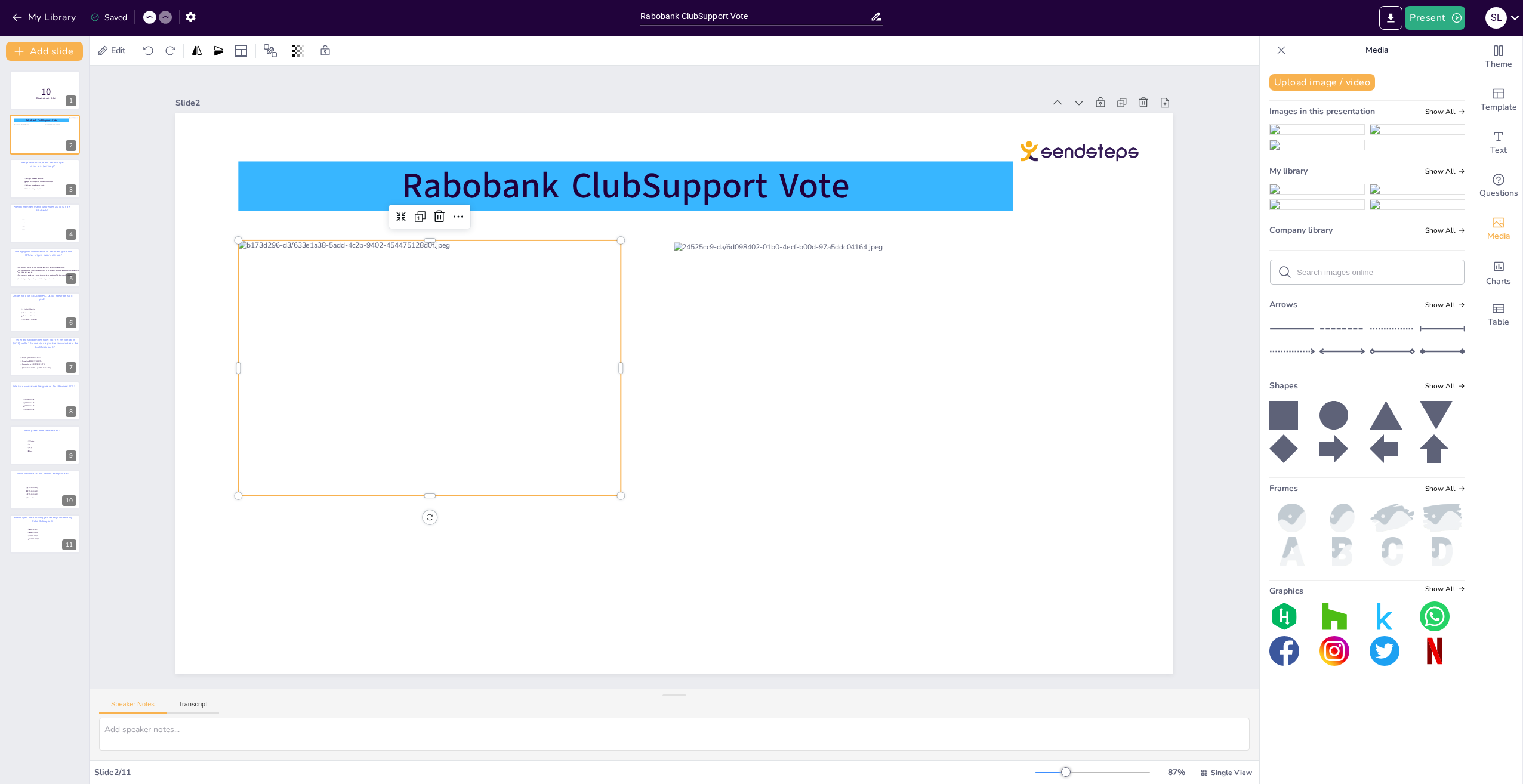
click at [538, 398] on div at bounding box center [430, 368] width 382 height 255
drag, startPoint x: 611, startPoint y: 361, endPoint x: 621, endPoint y: 364, distance: 10.4
click at [621, 364] on div at bounding box center [440, 369] width 382 height 255
click at [691, 538] on div at bounding box center [674, 393] width 997 height 561
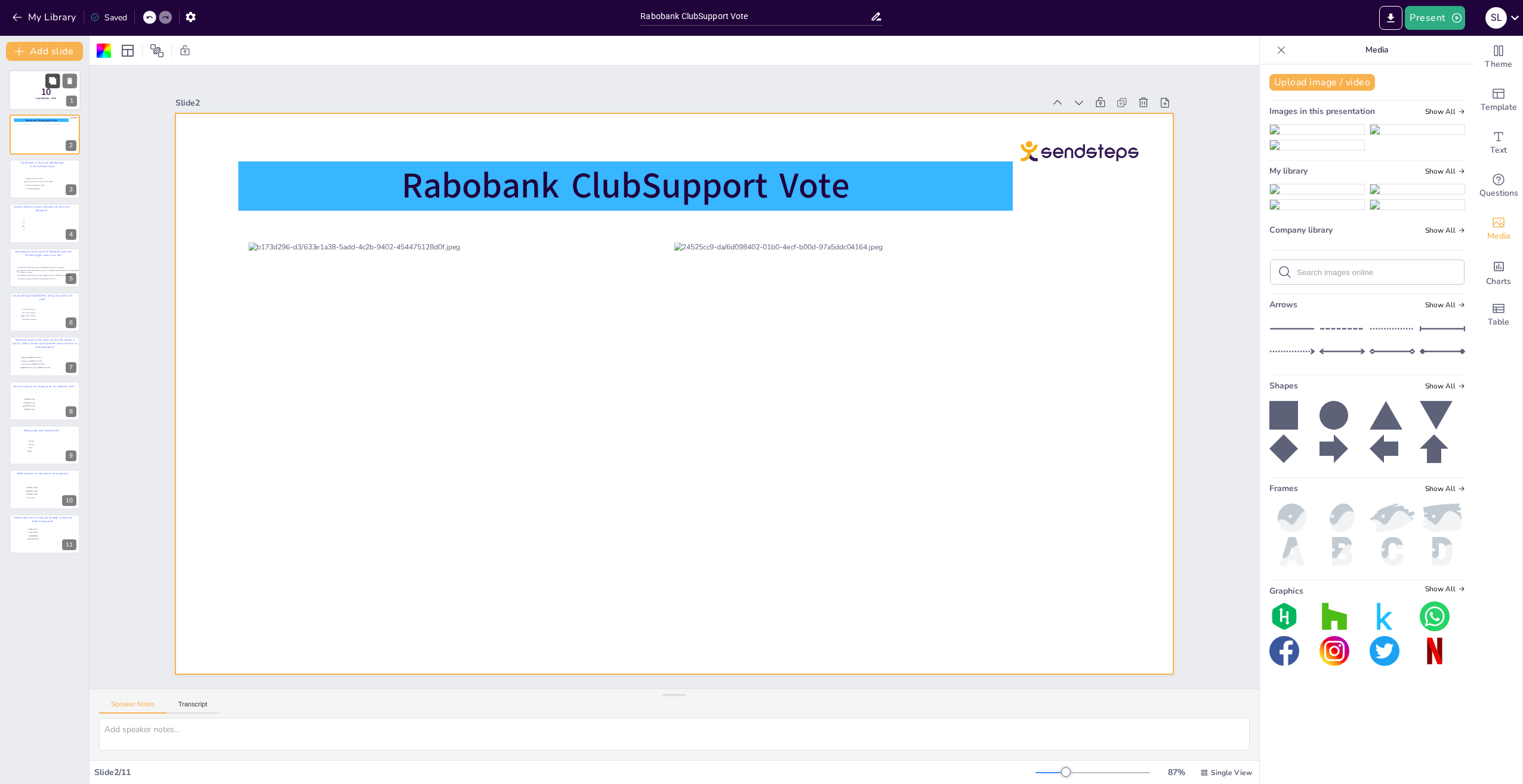
click at [47, 88] on button at bounding box center [52, 81] width 14 height 14
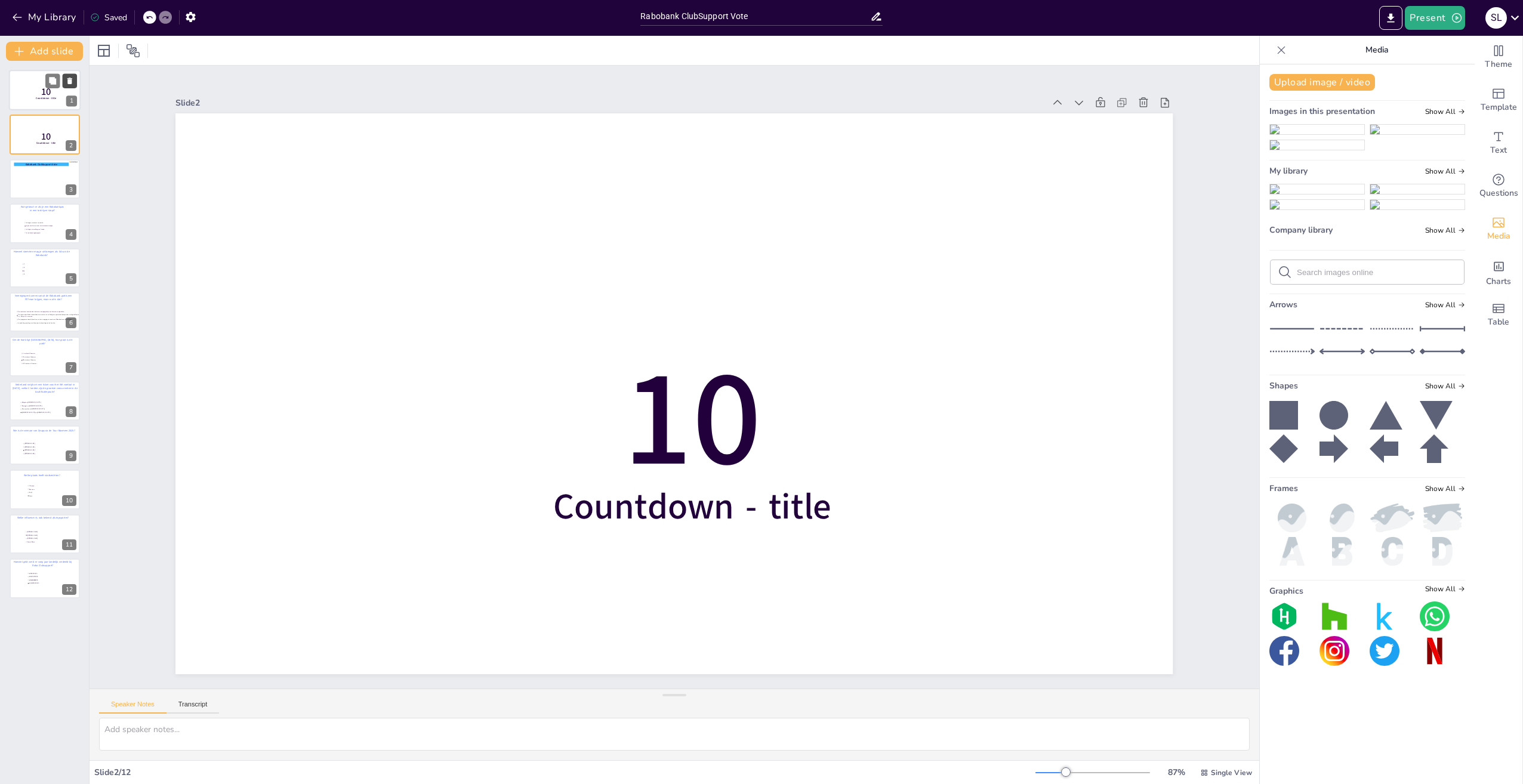
click at [69, 82] on icon at bounding box center [69, 81] width 5 height 6
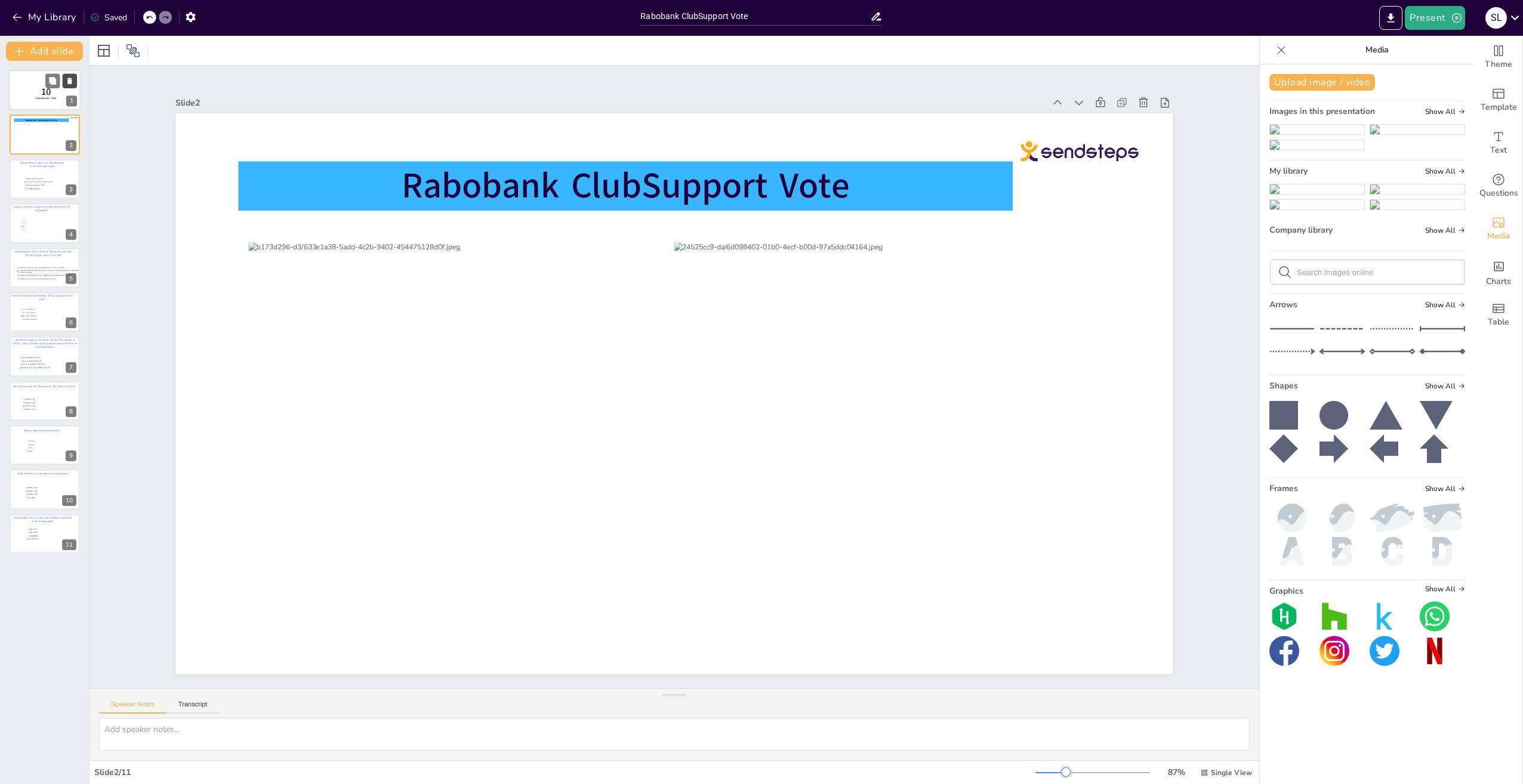
click at [69, 81] on icon at bounding box center [69, 81] width 5 height 6
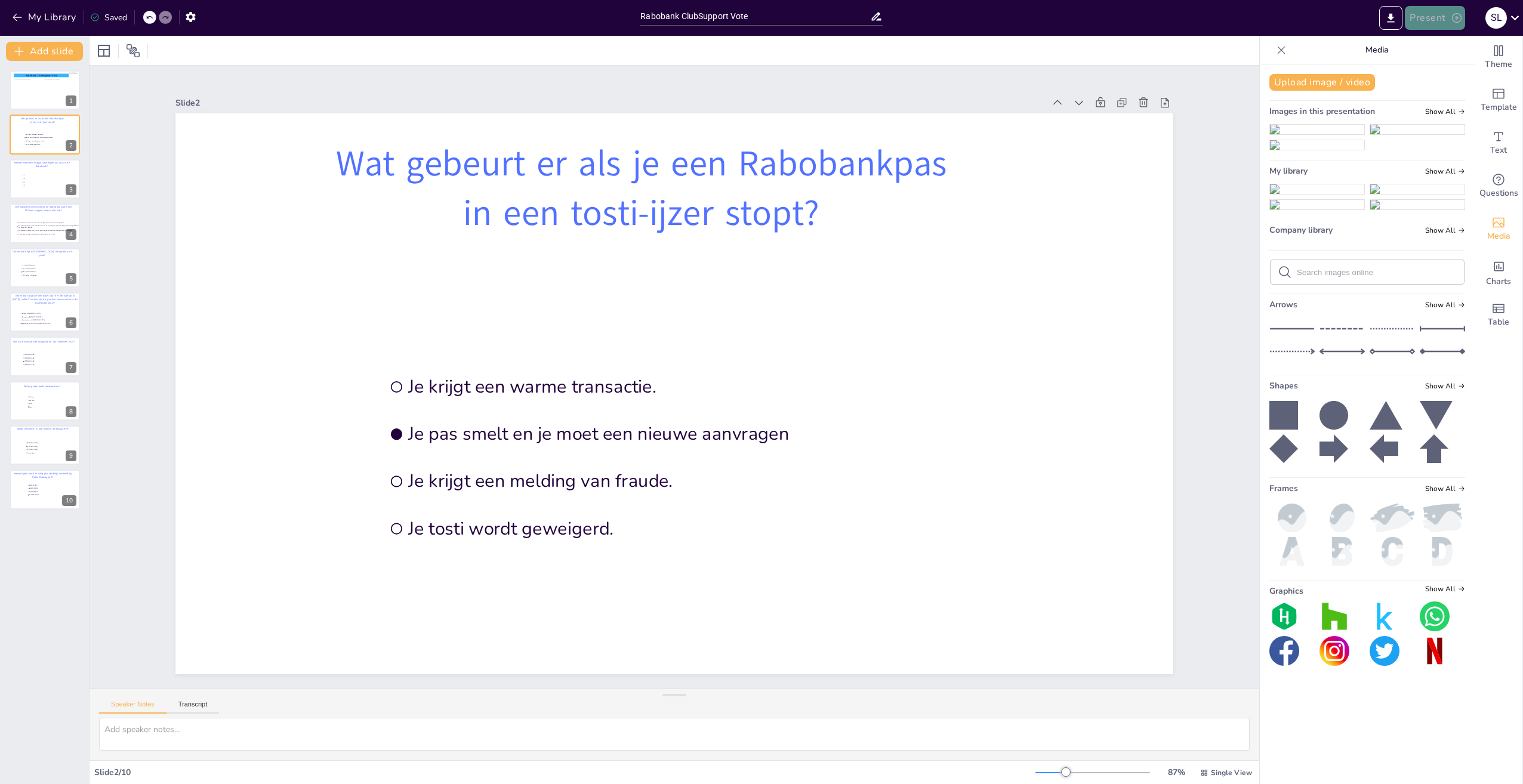
click at [1438, 17] on button "Present" at bounding box center [1435, 18] width 59 height 24
click at [1427, 44] on li "Preview presentation" at bounding box center [1453, 44] width 93 height 19
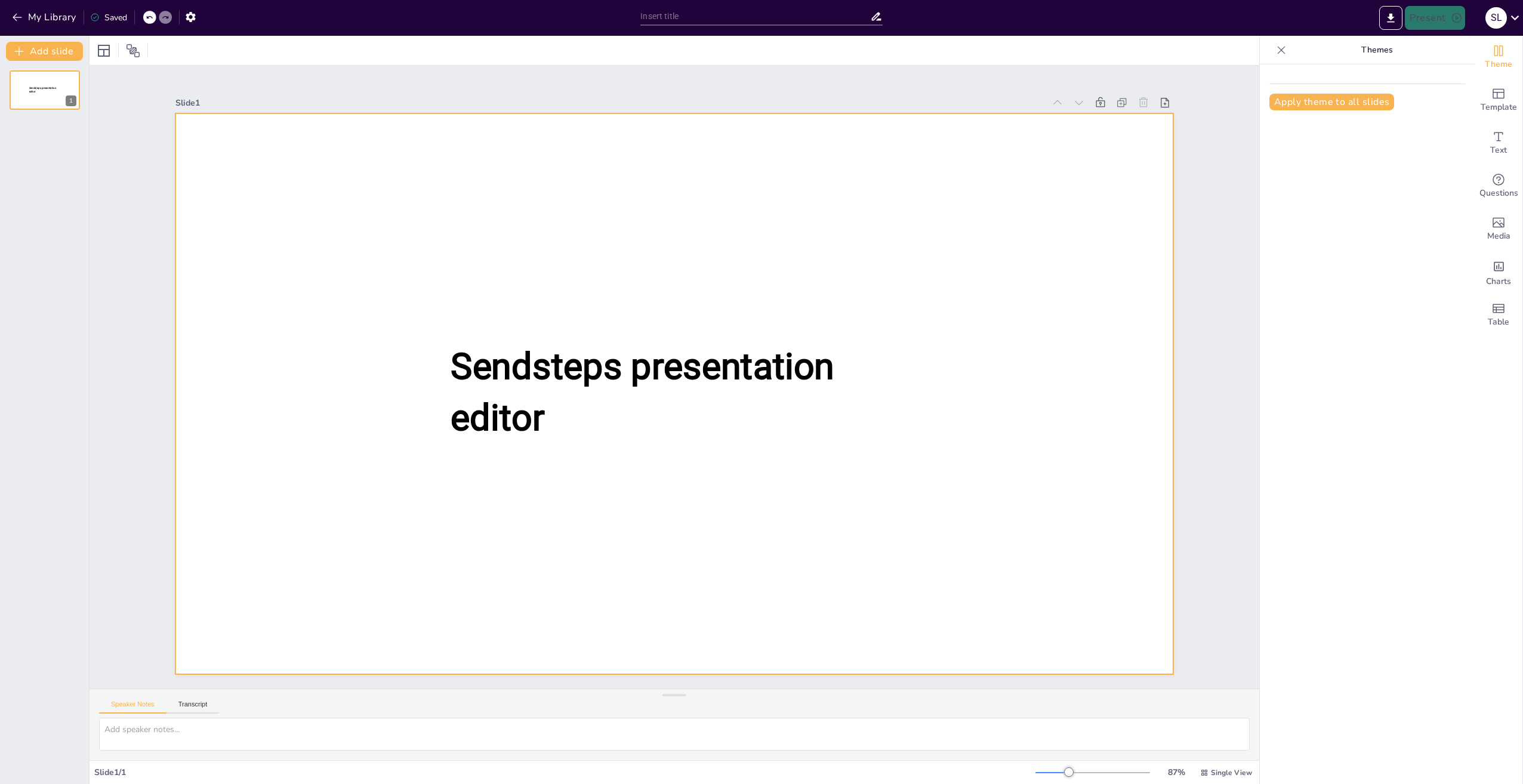
type input "Rabobank ClubSupport Vote"
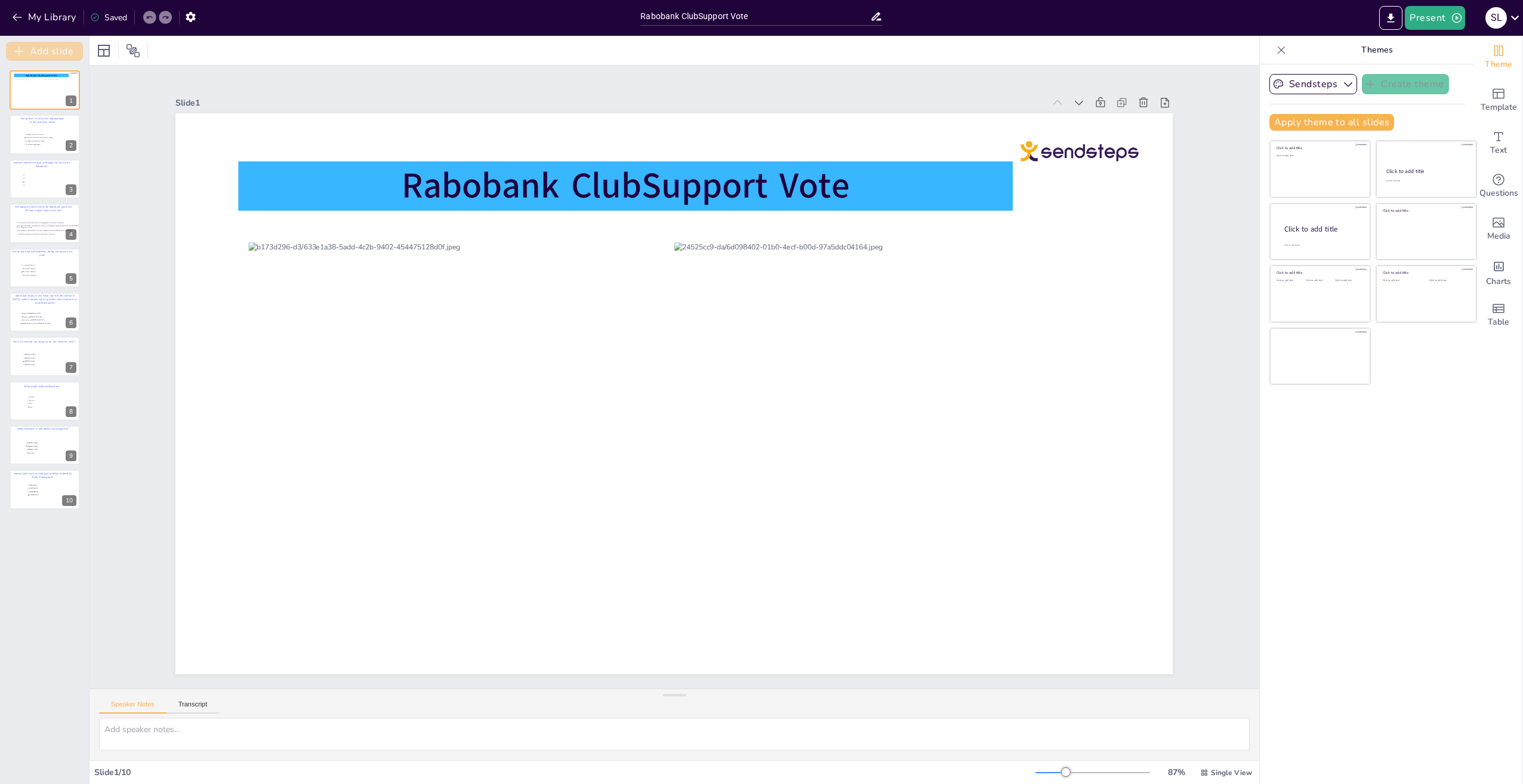
click at [41, 48] on button "Add slide" at bounding box center [44, 51] width 77 height 19
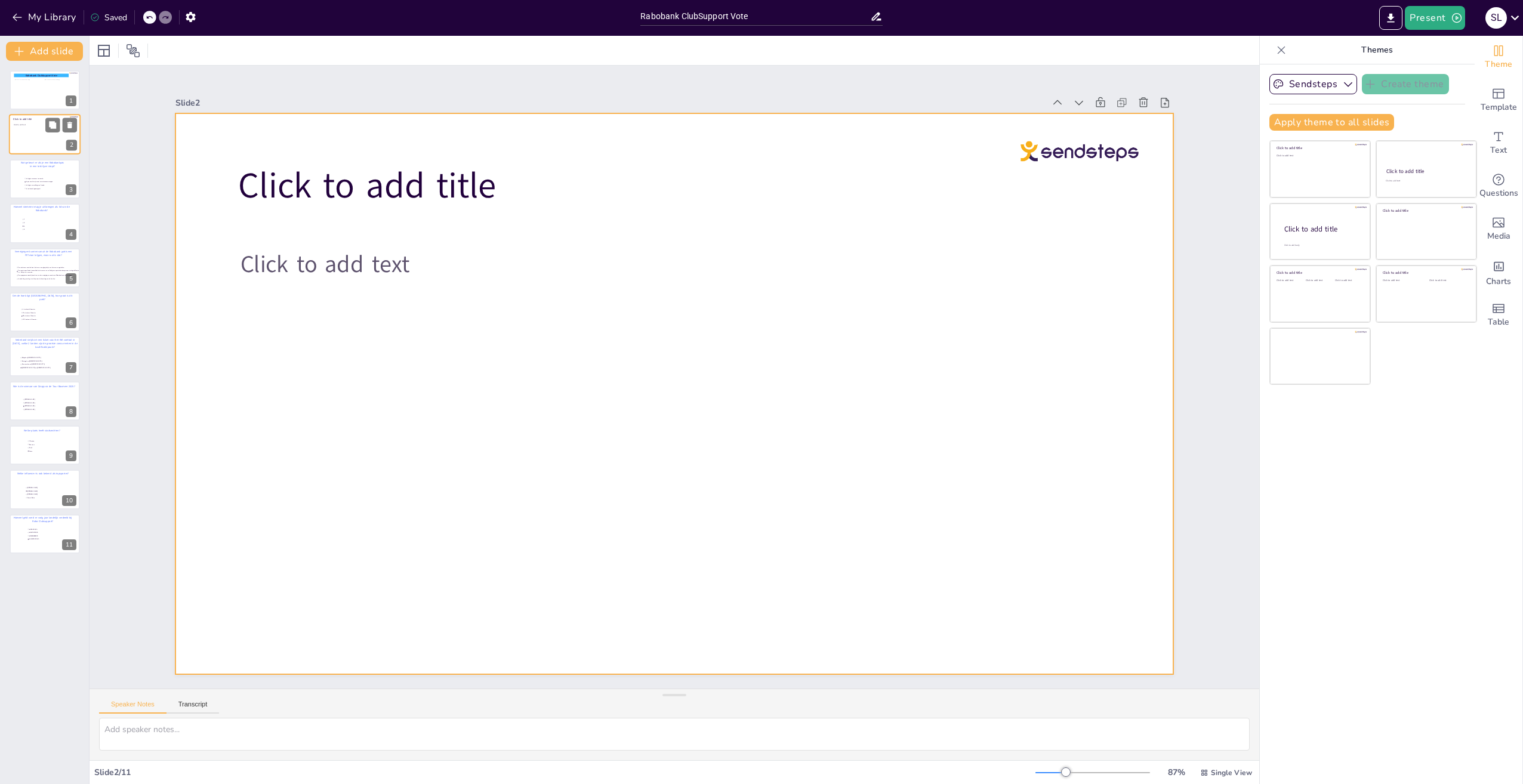
click at [36, 129] on div at bounding box center [45, 134] width 71 height 40
click at [1159, 98] on icon at bounding box center [1165, 103] width 12 height 12
click at [52, 125] on icon at bounding box center [52, 125] width 7 height 7
click at [68, 124] on icon at bounding box center [69, 125] width 5 height 6
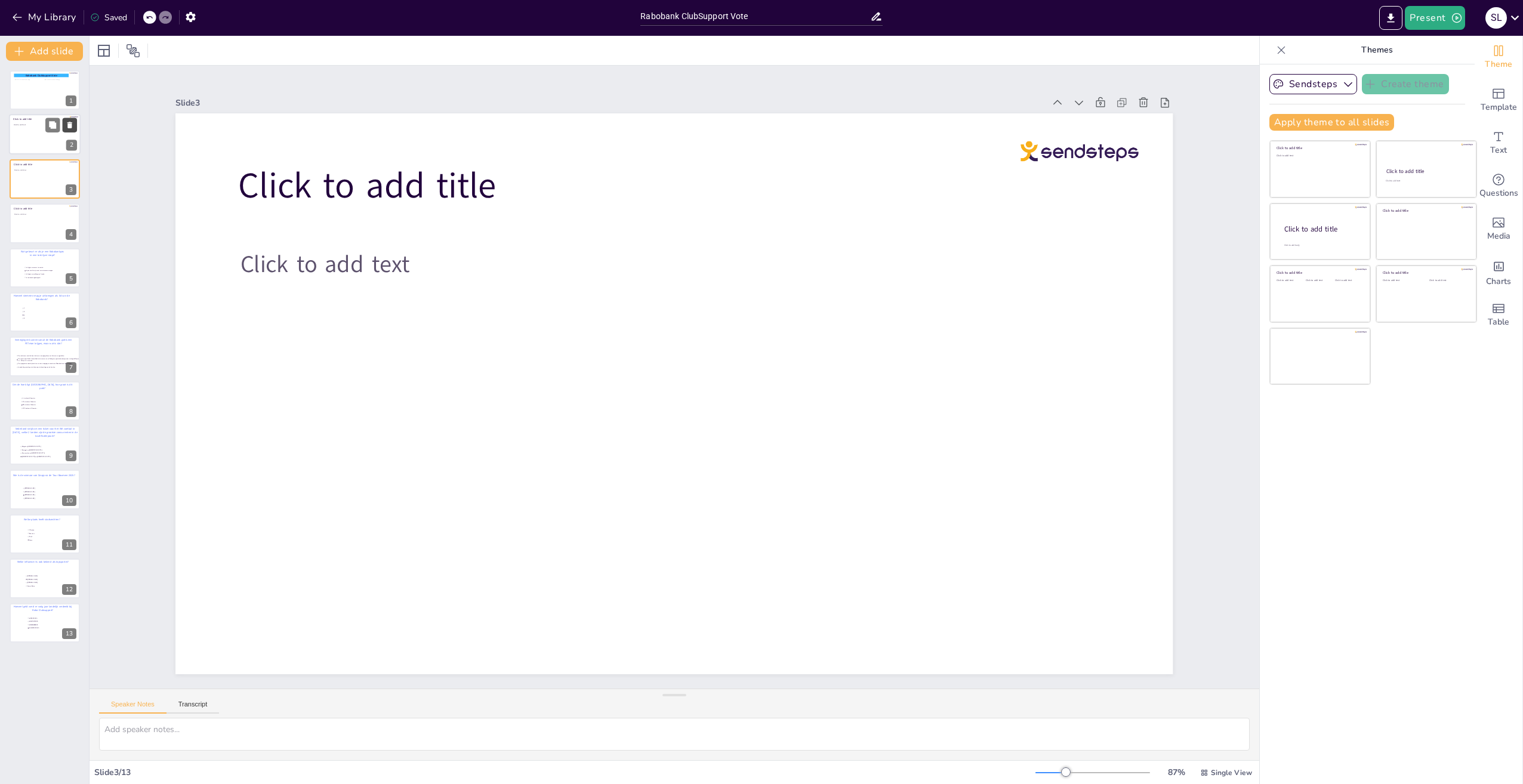
click at [71, 124] on icon at bounding box center [69, 125] width 5 height 6
click at [21, 126] on span "Click to add text" at bounding box center [19, 125] width 12 height 2
click at [71, 124] on icon at bounding box center [69, 125] width 5 height 6
click at [69, 124] on icon at bounding box center [69, 125] width 5 height 6
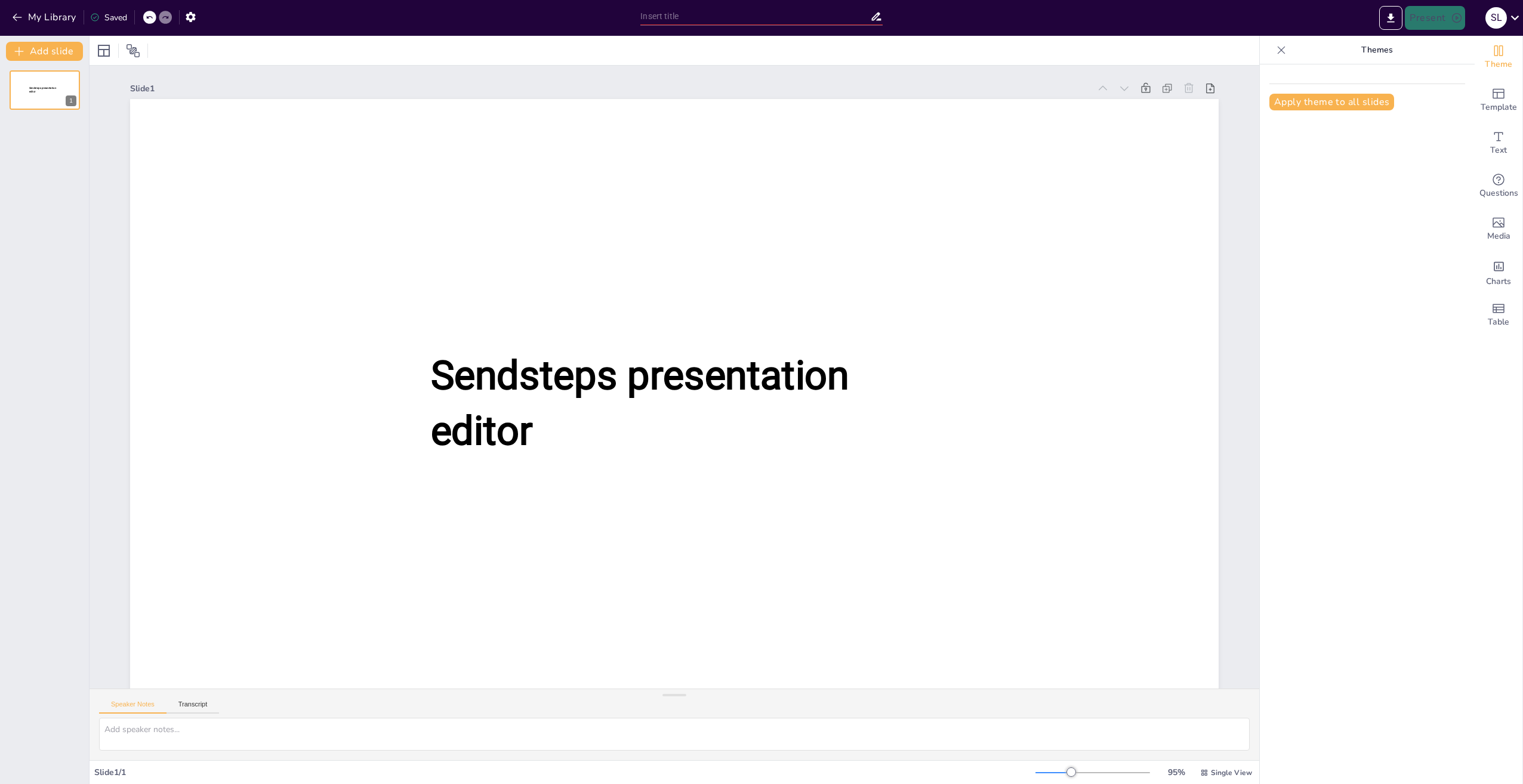
type input "Rabobank ClubSupport Vote"
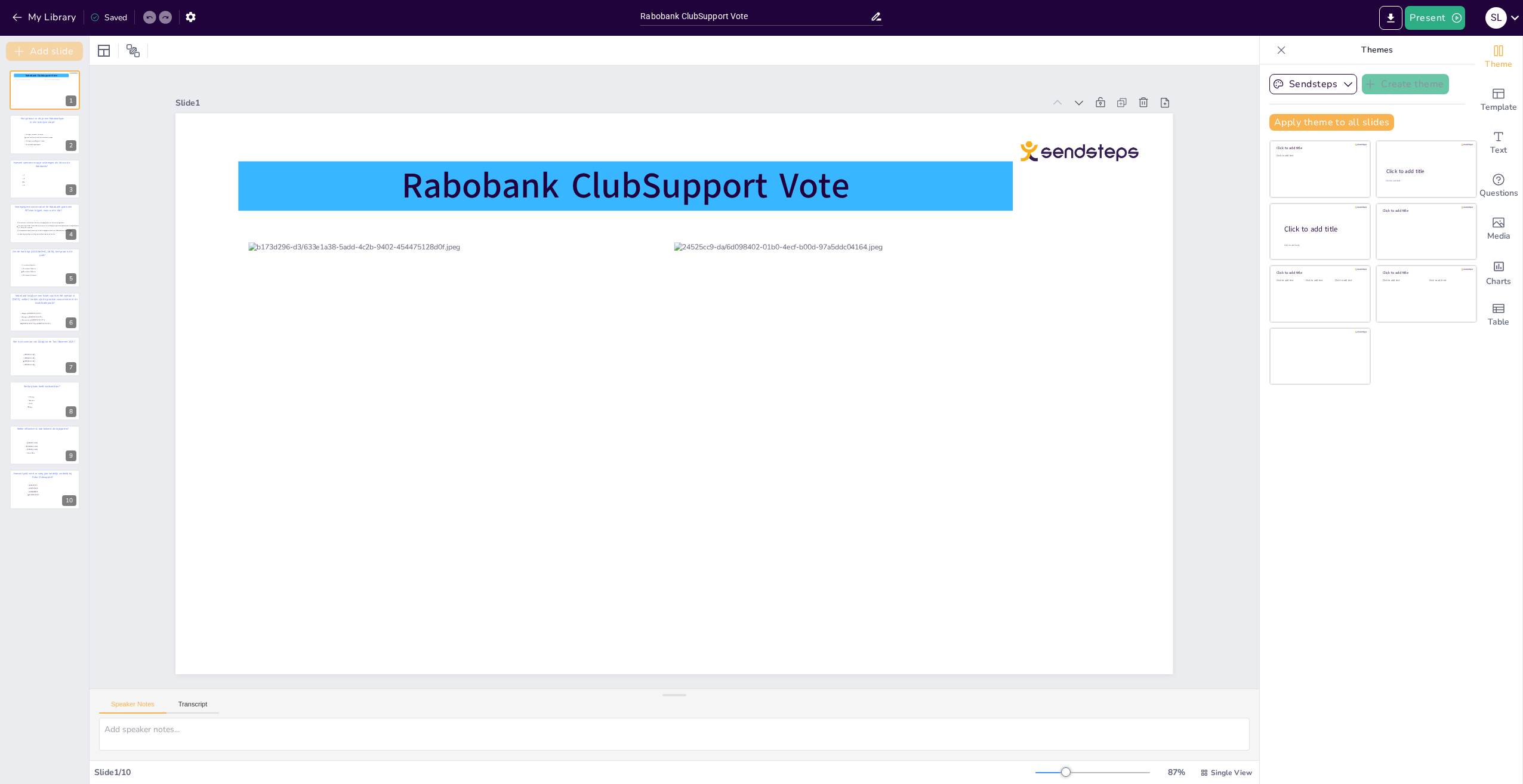
click at [37, 46] on button "Add slide" at bounding box center [44, 51] width 77 height 19
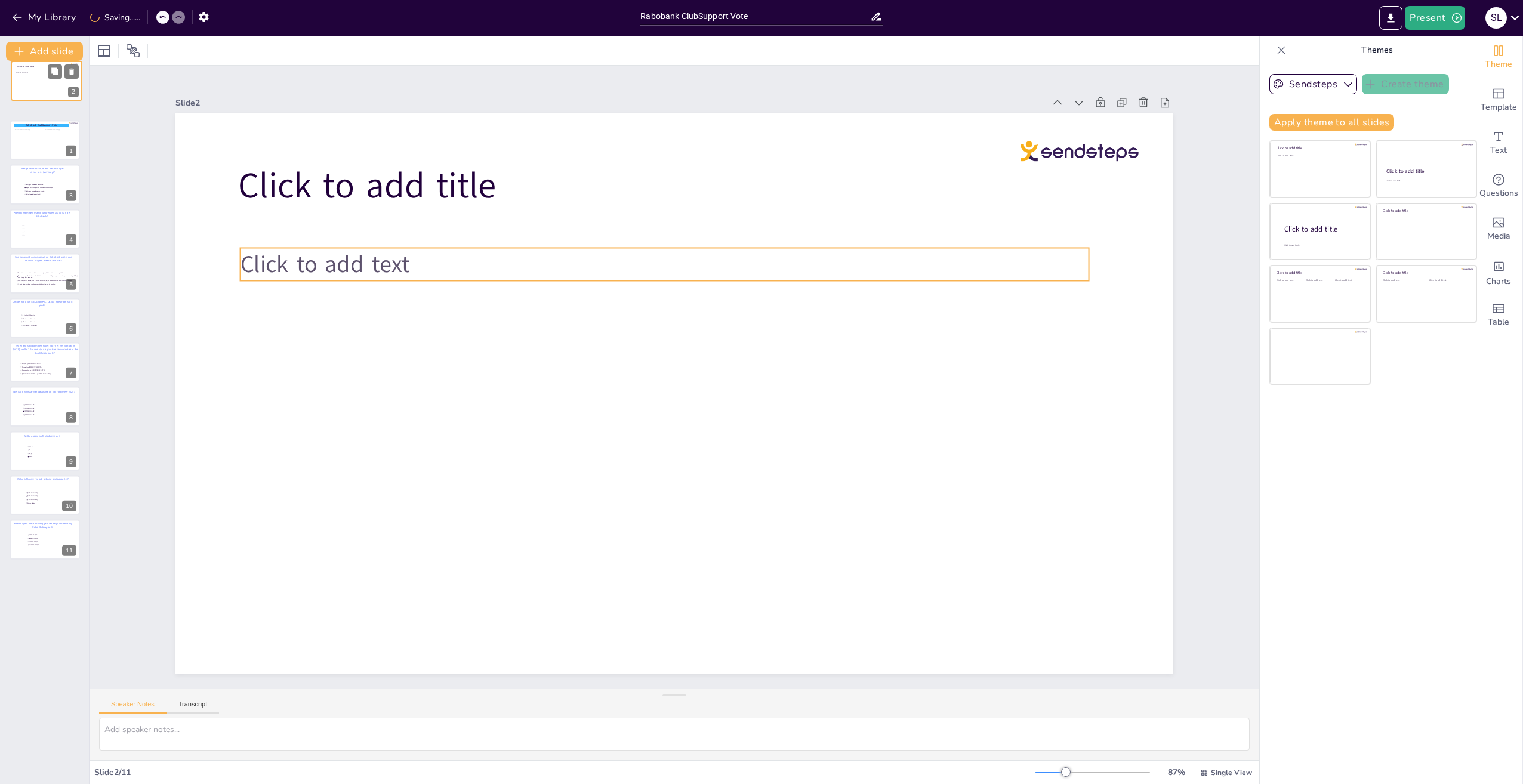
drag, startPoint x: 35, startPoint y: 128, endPoint x: 36, endPoint y: 71, distance: 57.0
click at [36, 61] on div "Click to add title Click to add text" at bounding box center [47, 61] width 71 height 0
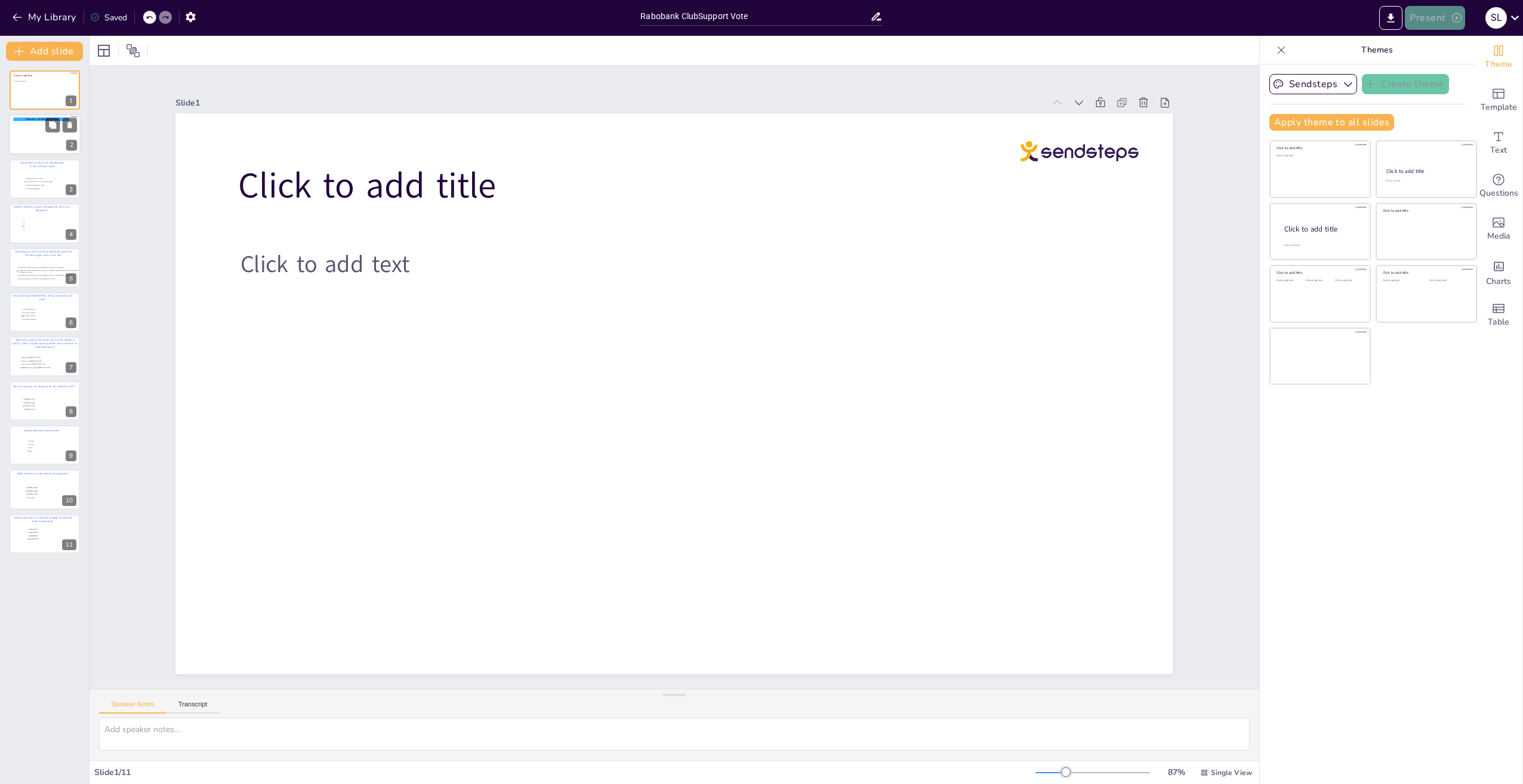
click at [1442, 18] on button "Present" at bounding box center [1435, 18] width 59 height 24
click at [1431, 72] on li "Play presentation" at bounding box center [1453, 73] width 93 height 19
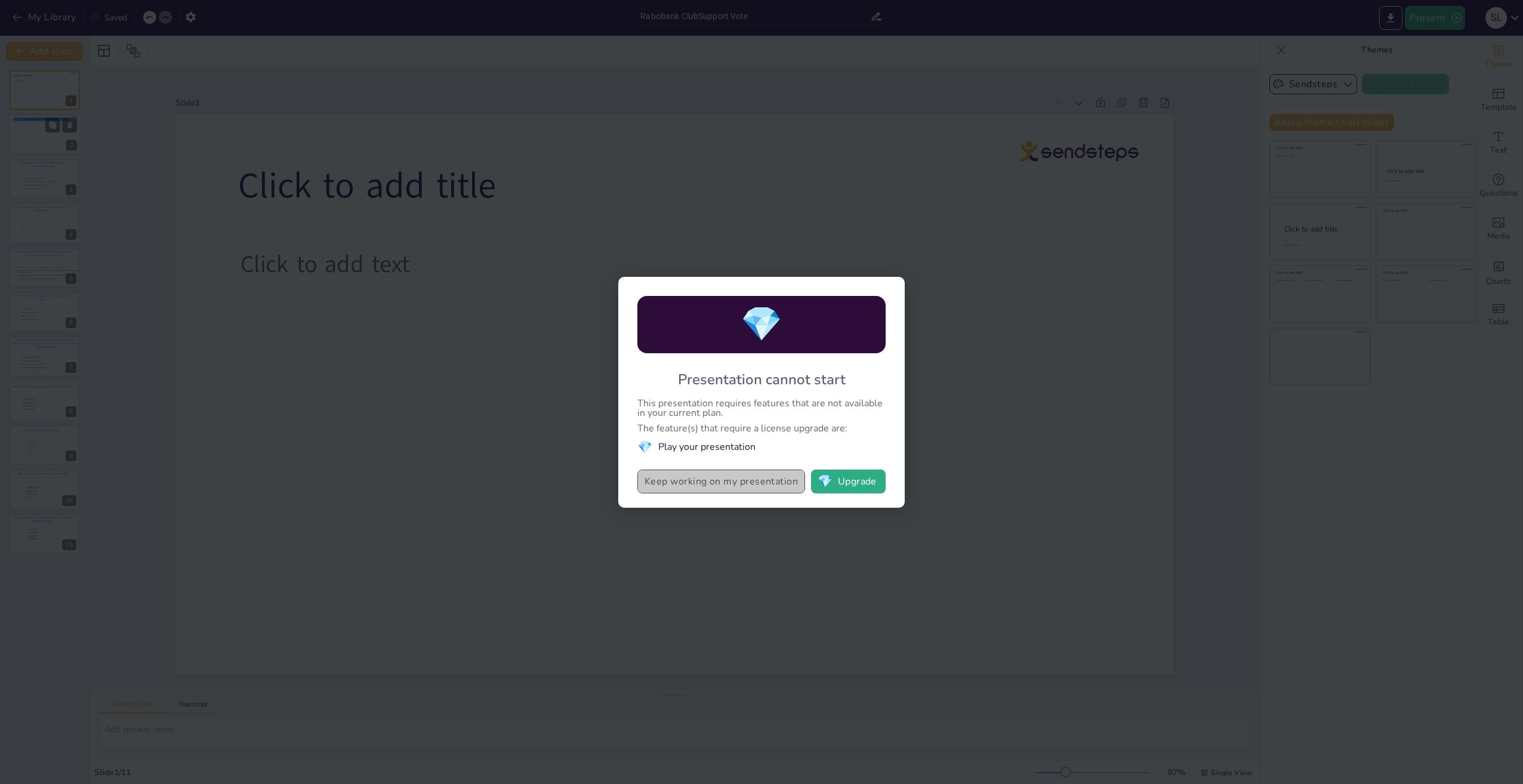
click at [657, 483] on button "Keep working on my presentation" at bounding box center [721, 482] width 168 height 24
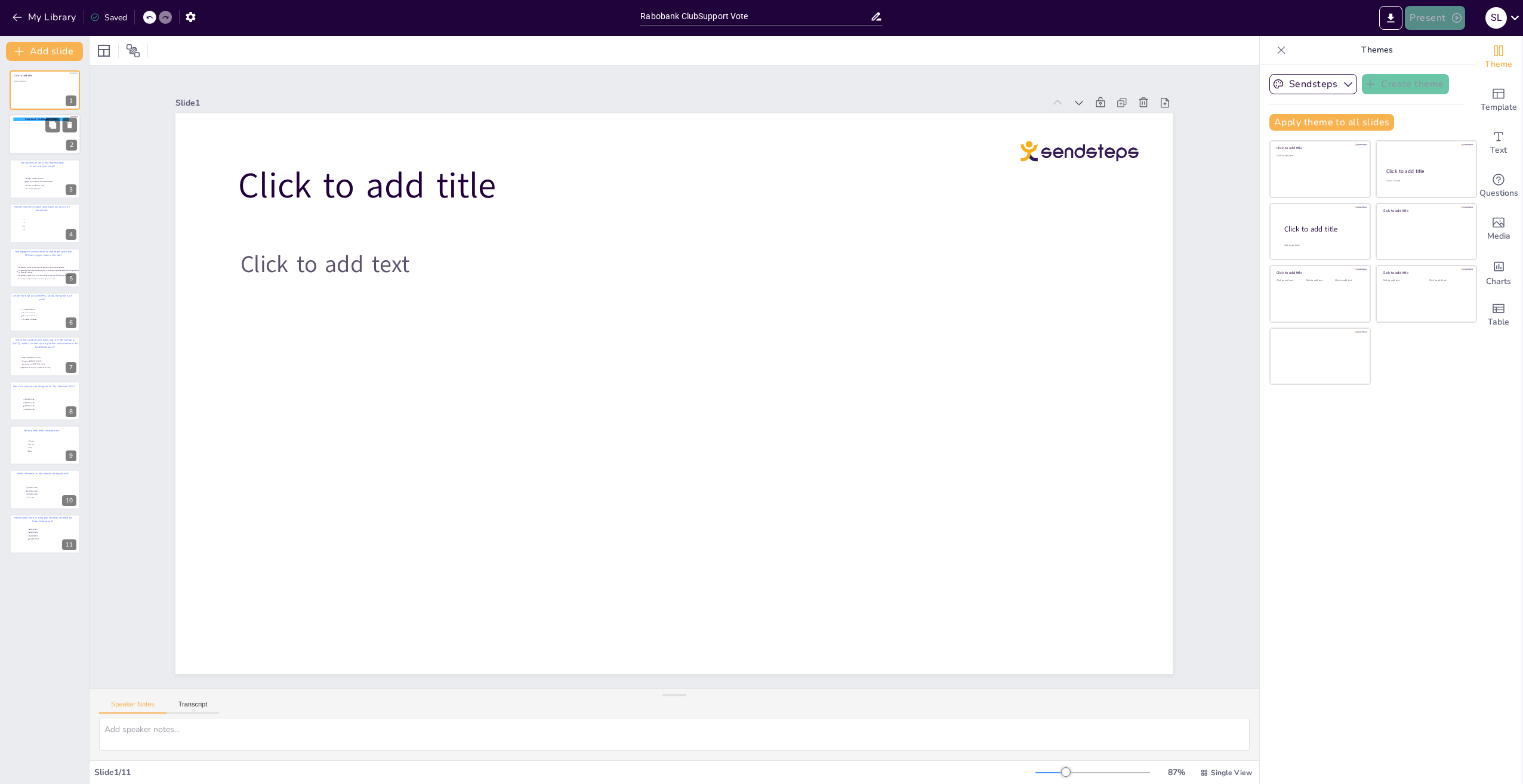
click at [1456, 16] on icon "button" at bounding box center [1456, 18] width 12 height 12
click at [1425, 42] on li "Preview presentation" at bounding box center [1453, 44] width 93 height 19
click at [52, 80] on icon at bounding box center [52, 81] width 7 height 7
click at [69, 81] on icon at bounding box center [69, 81] width 5 height 6
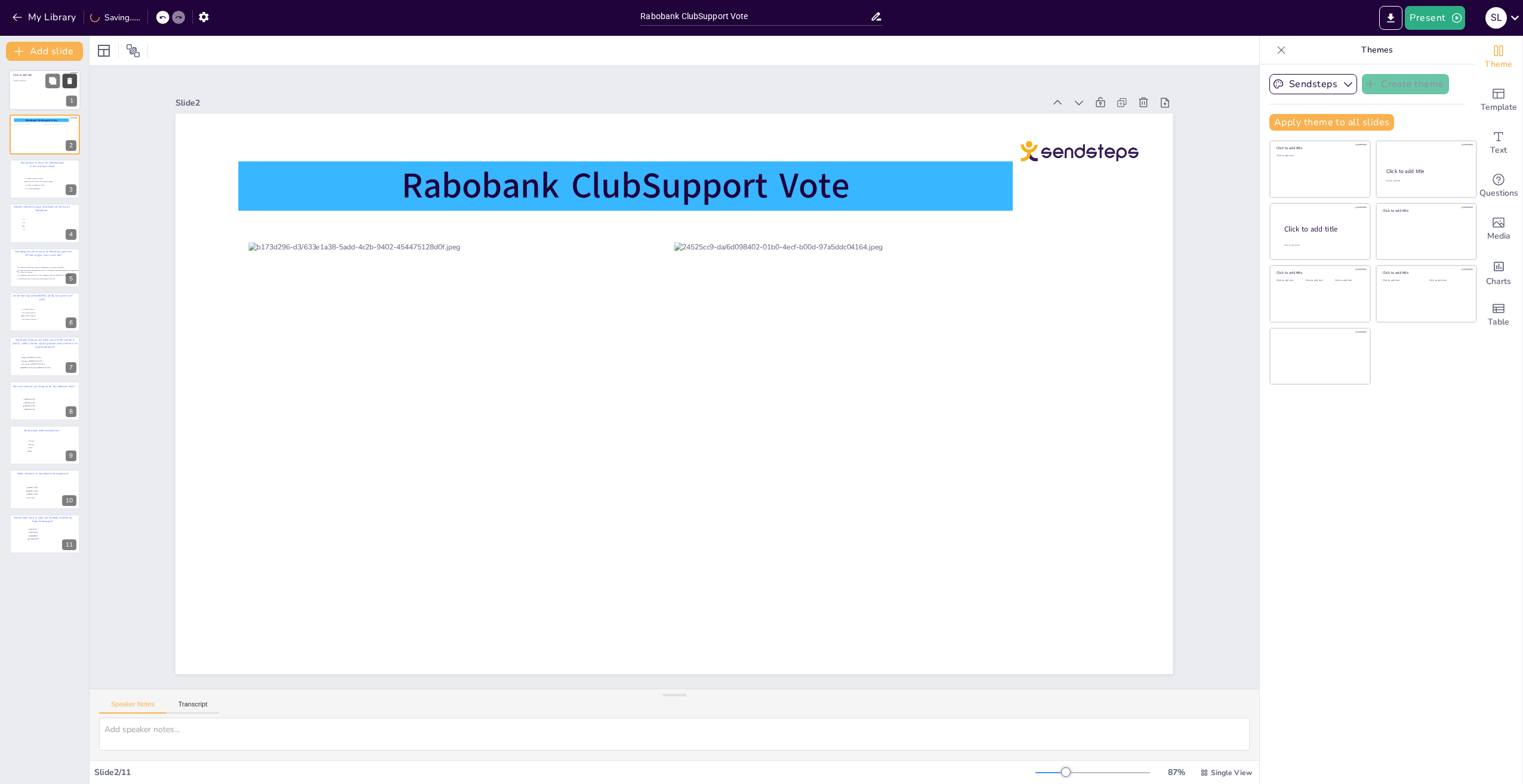
click at [69, 79] on icon at bounding box center [69, 81] width 5 height 6
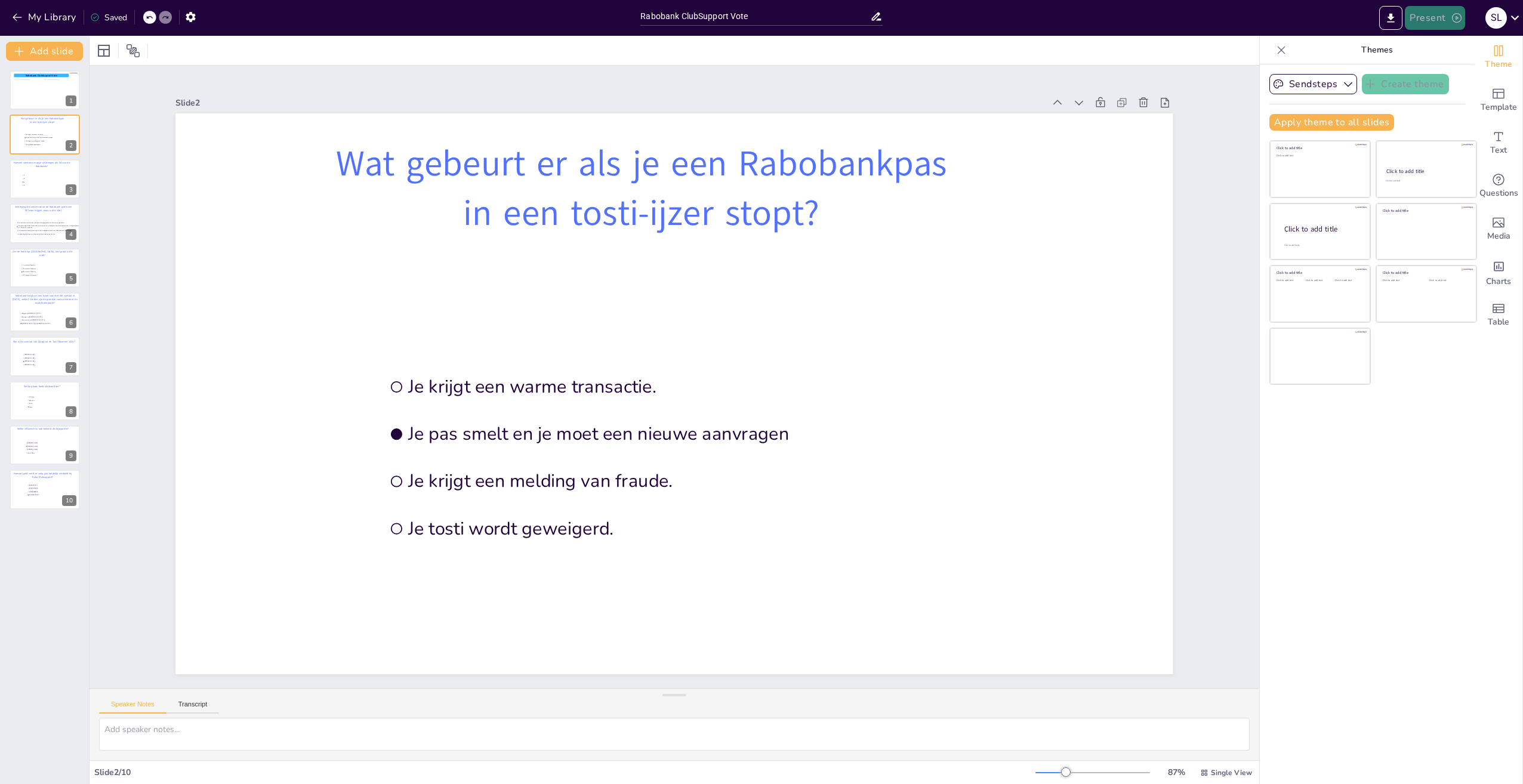
click at [1442, 22] on button "Present" at bounding box center [1435, 18] width 59 height 24
click at [1436, 42] on li "Preview presentation" at bounding box center [1453, 44] width 93 height 19
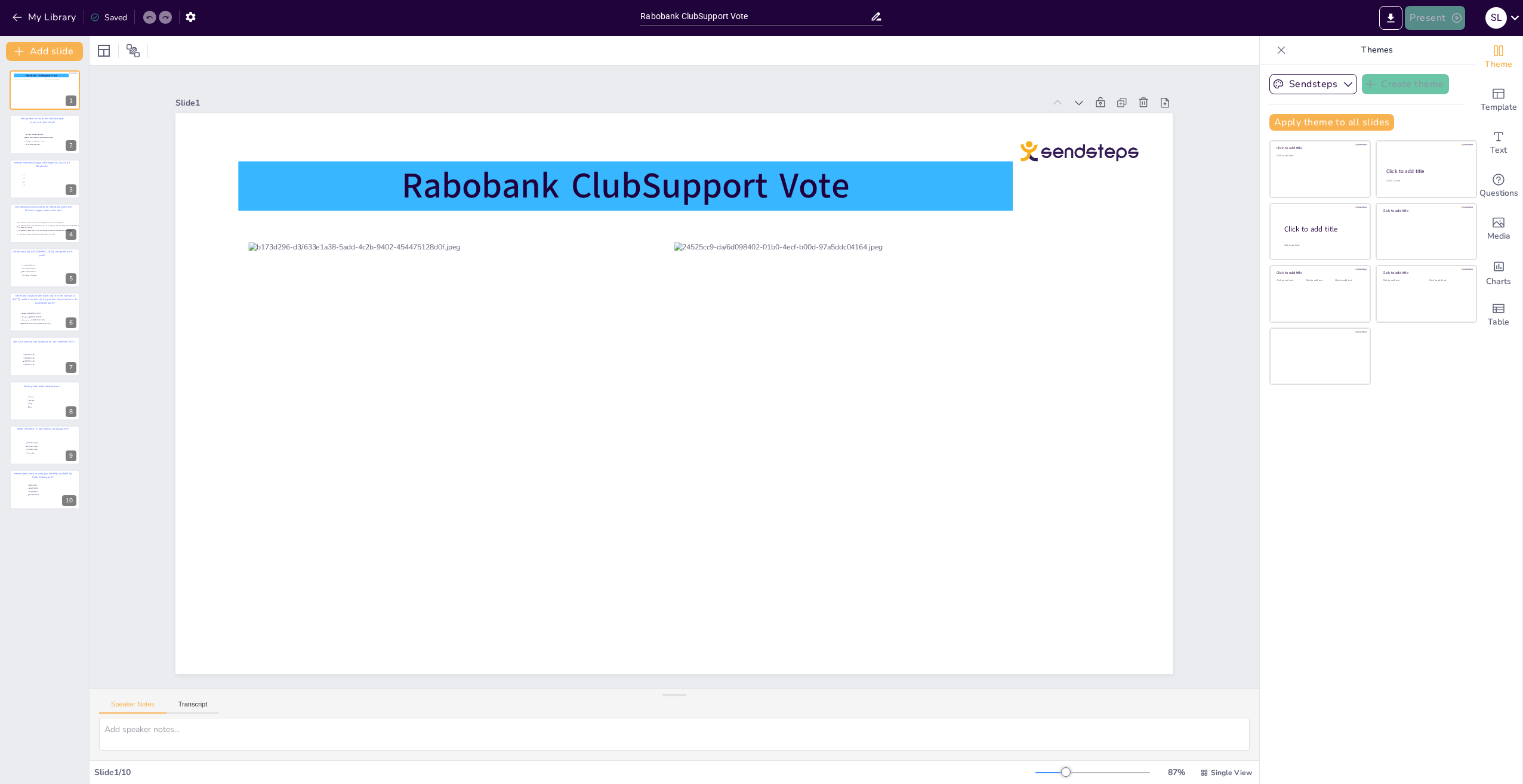
click at [1452, 15] on icon "button" at bounding box center [1456, 18] width 12 height 12
click at [1434, 71] on li "Play presentation" at bounding box center [1453, 73] width 93 height 19
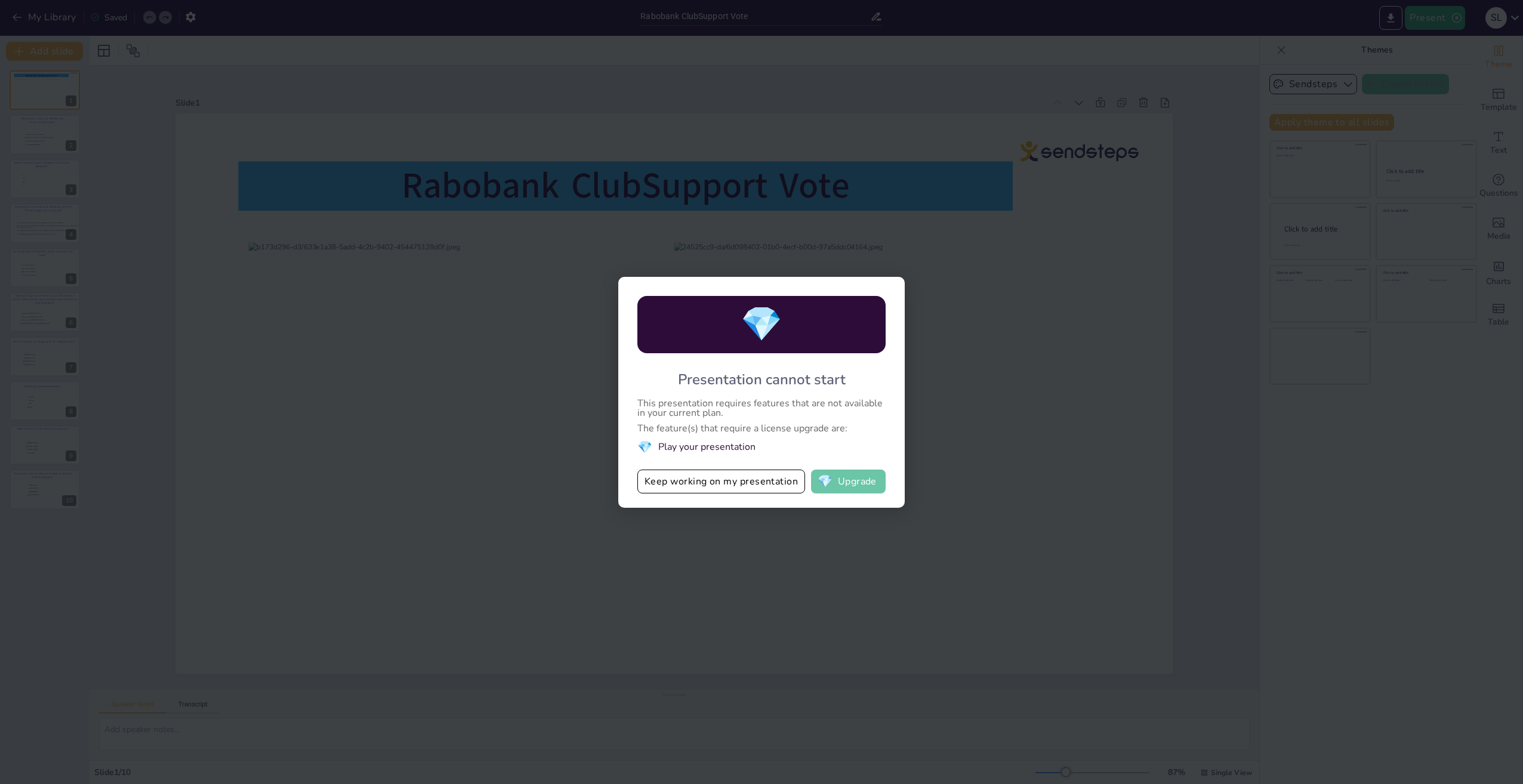
click at [832, 482] on span "💎" at bounding box center [824, 481] width 15 height 12
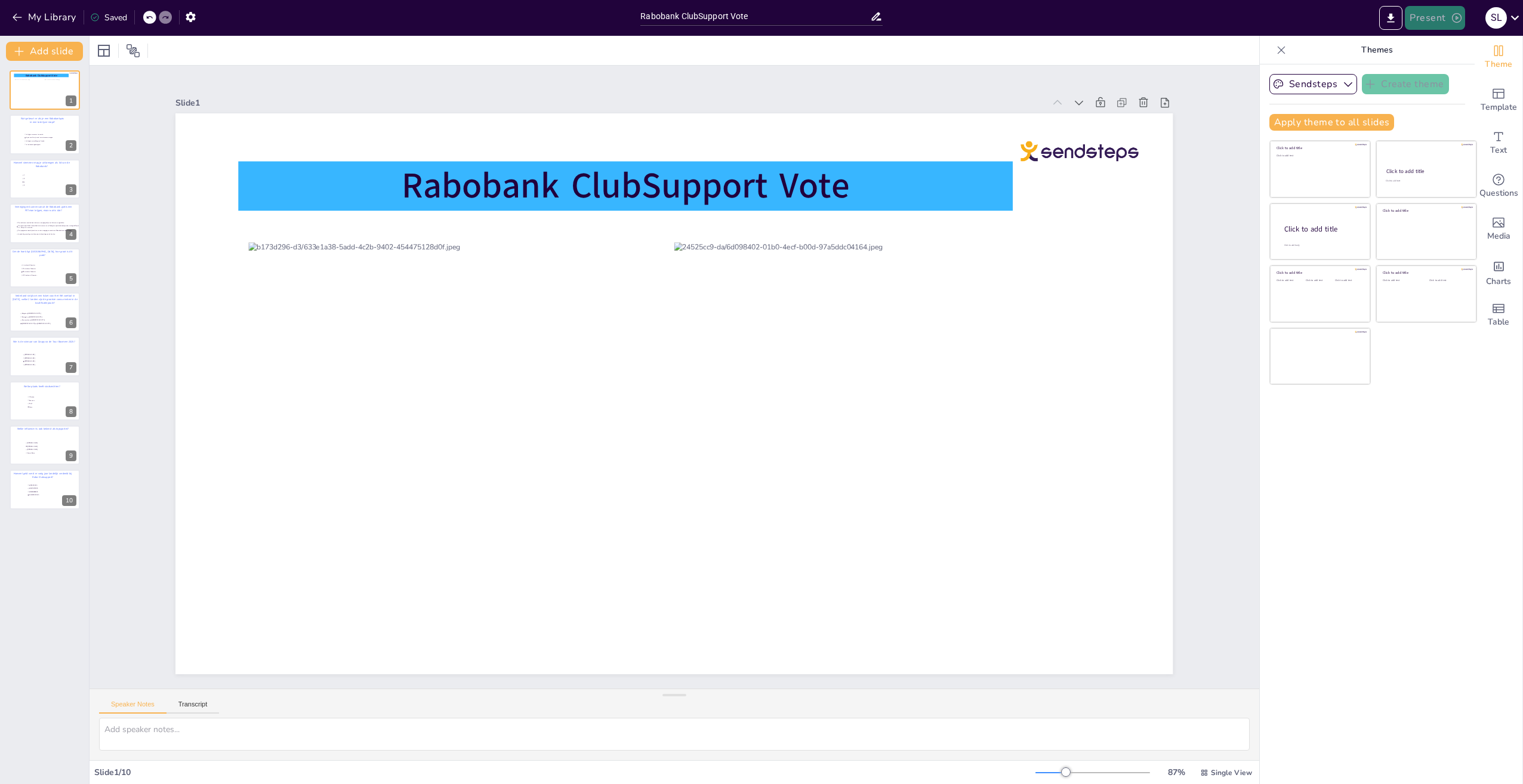
click at [1432, 18] on button "Present" at bounding box center [1435, 18] width 59 height 24
click at [1396, 571] on div at bounding box center [762, 392] width 1523 height 784
click at [59, 21] on button "My Library" at bounding box center [45, 17] width 72 height 19
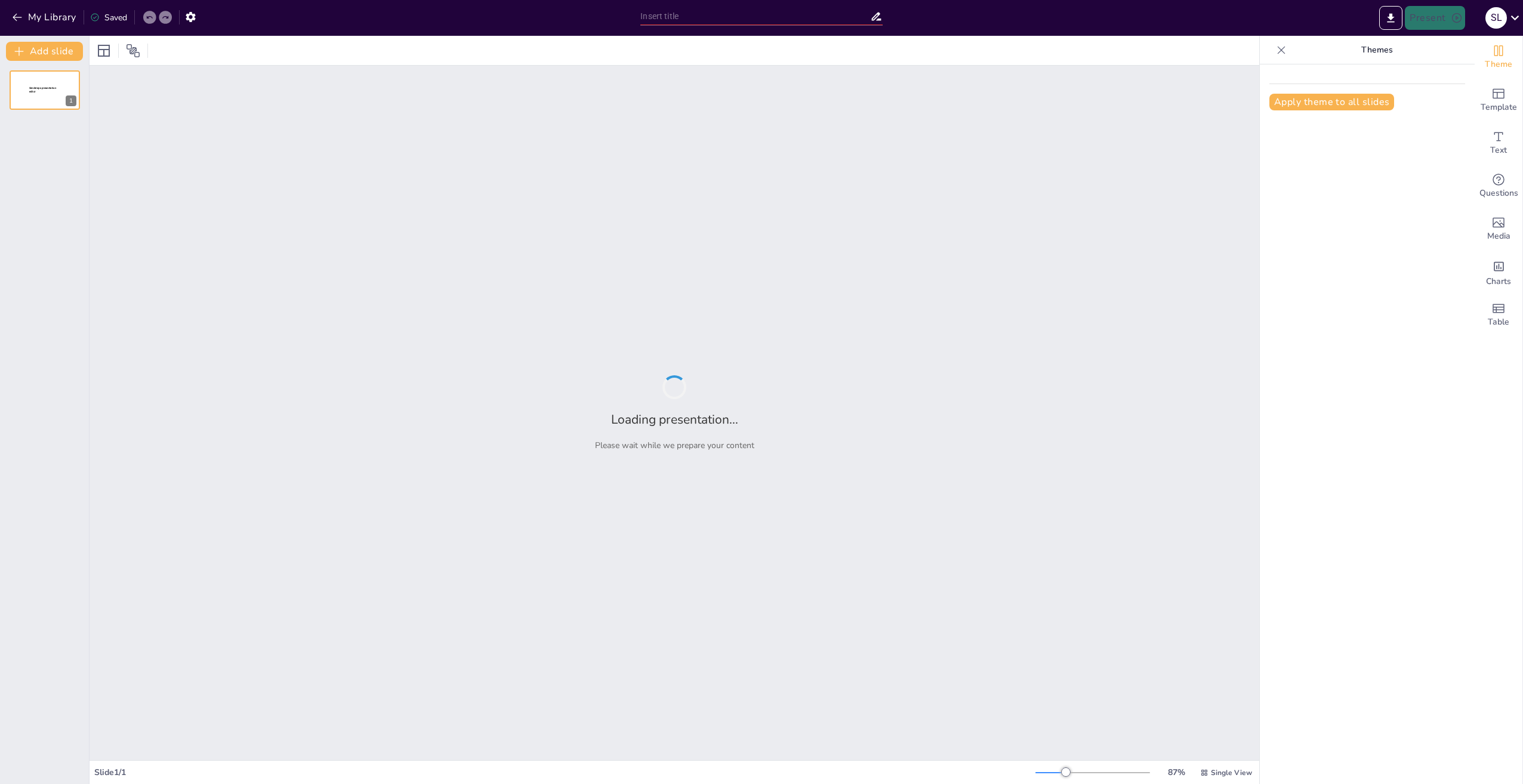
type input "Rabobank ClubSupport Vote"
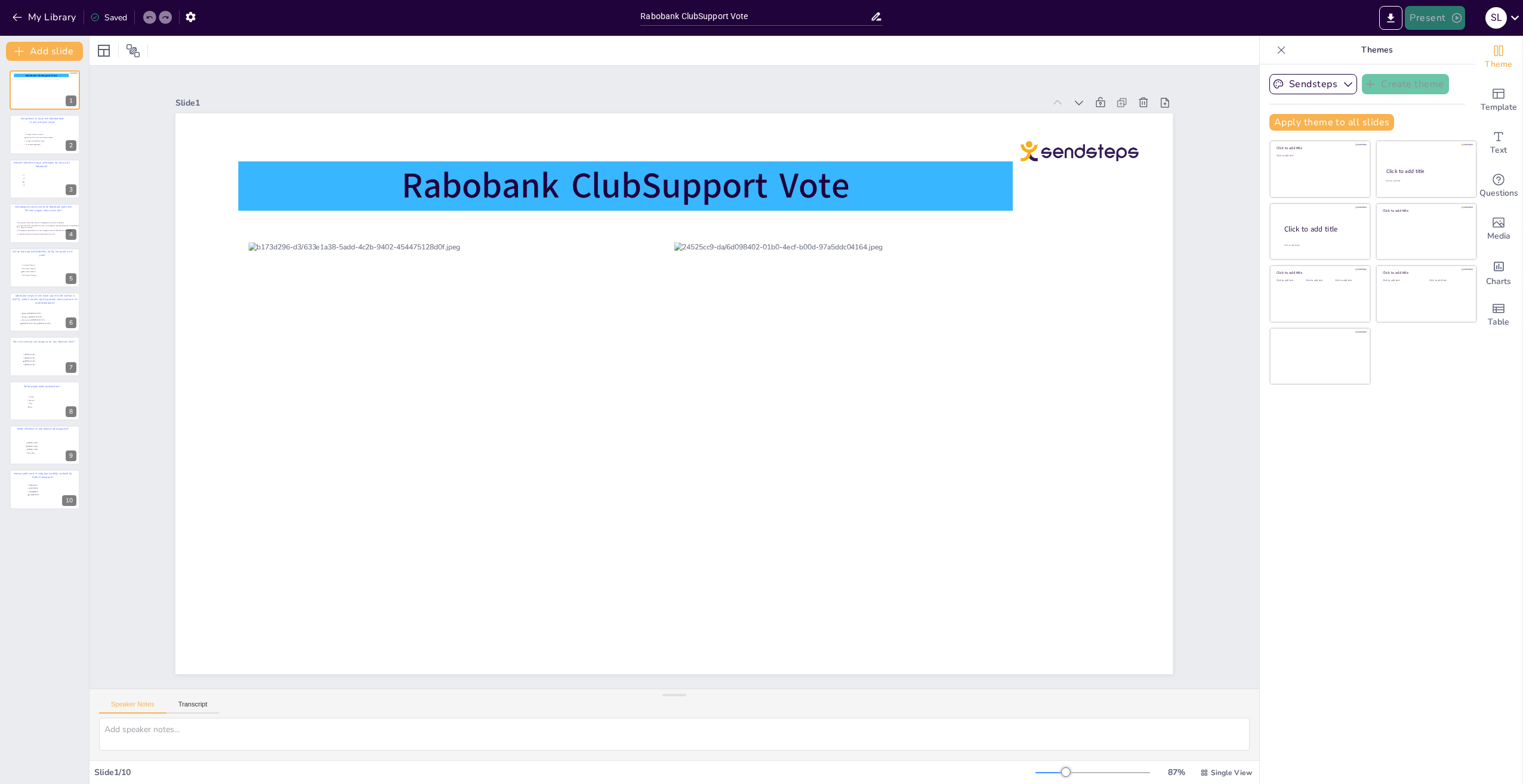
click at [1423, 18] on button "Present" at bounding box center [1435, 18] width 59 height 24
click at [1423, 40] on li "Preview presentation" at bounding box center [1453, 44] width 93 height 19
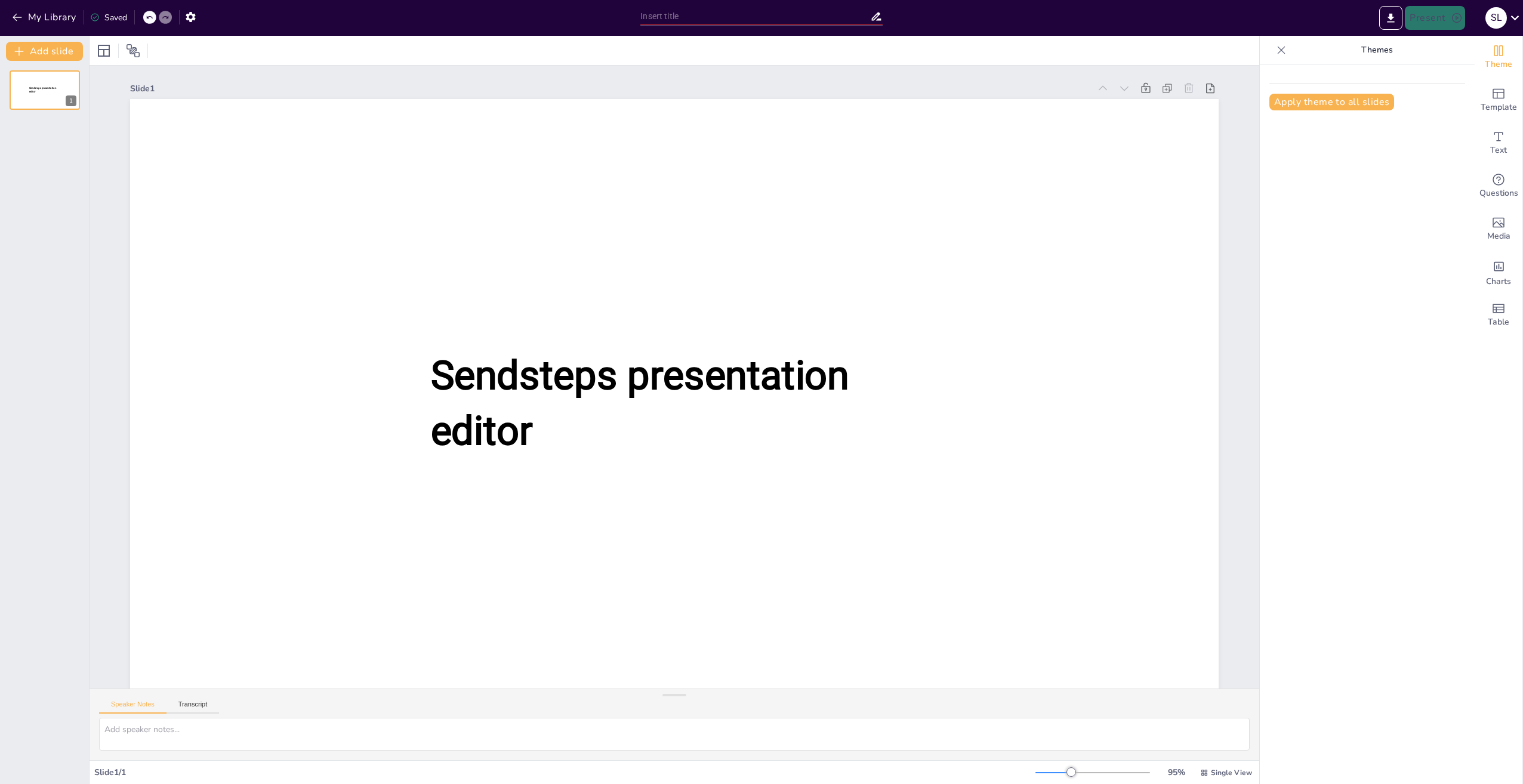
type input "Rabobank ClubSupport Vote"
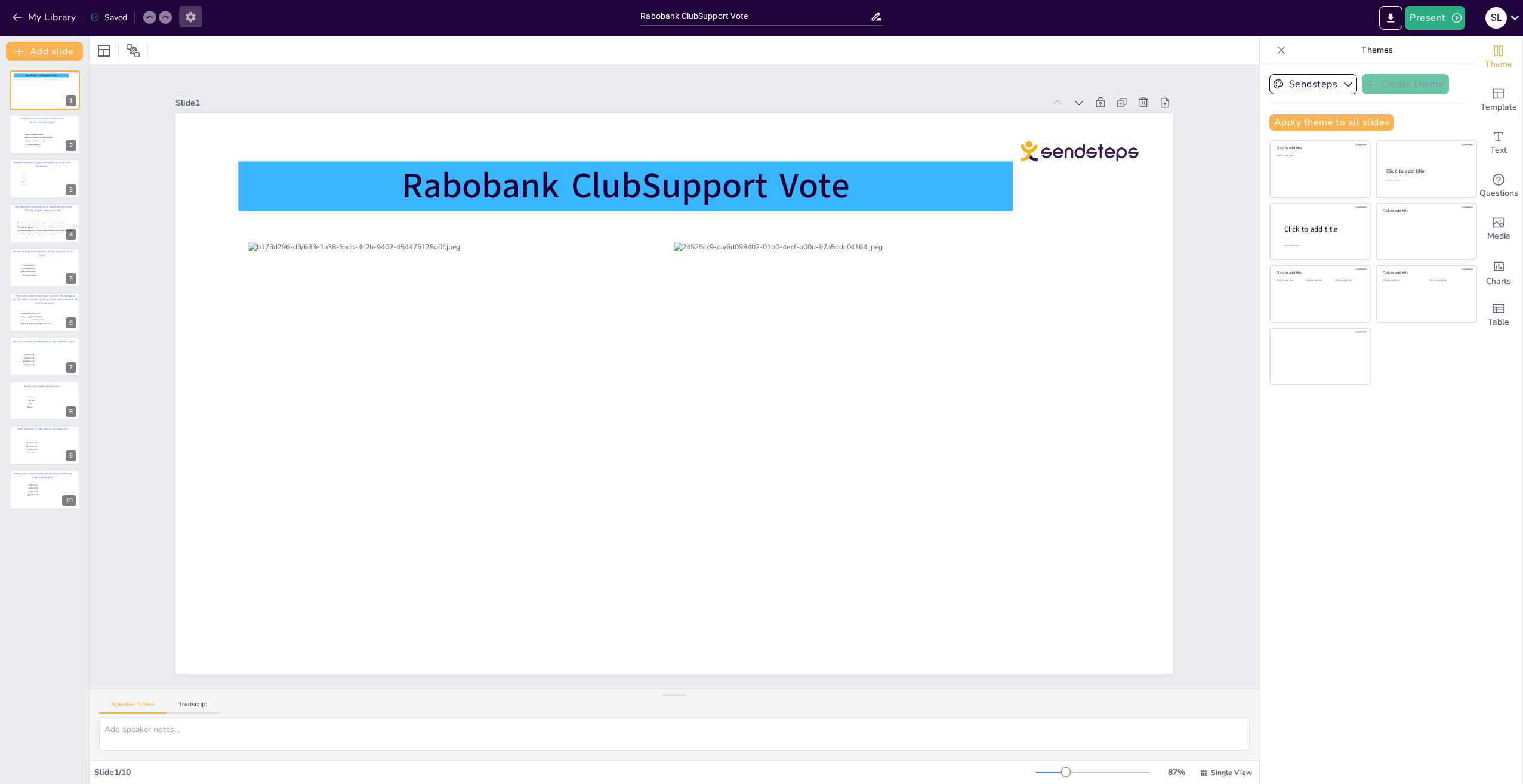
click at [191, 16] on icon "button" at bounding box center [191, 17] width 13 height 13
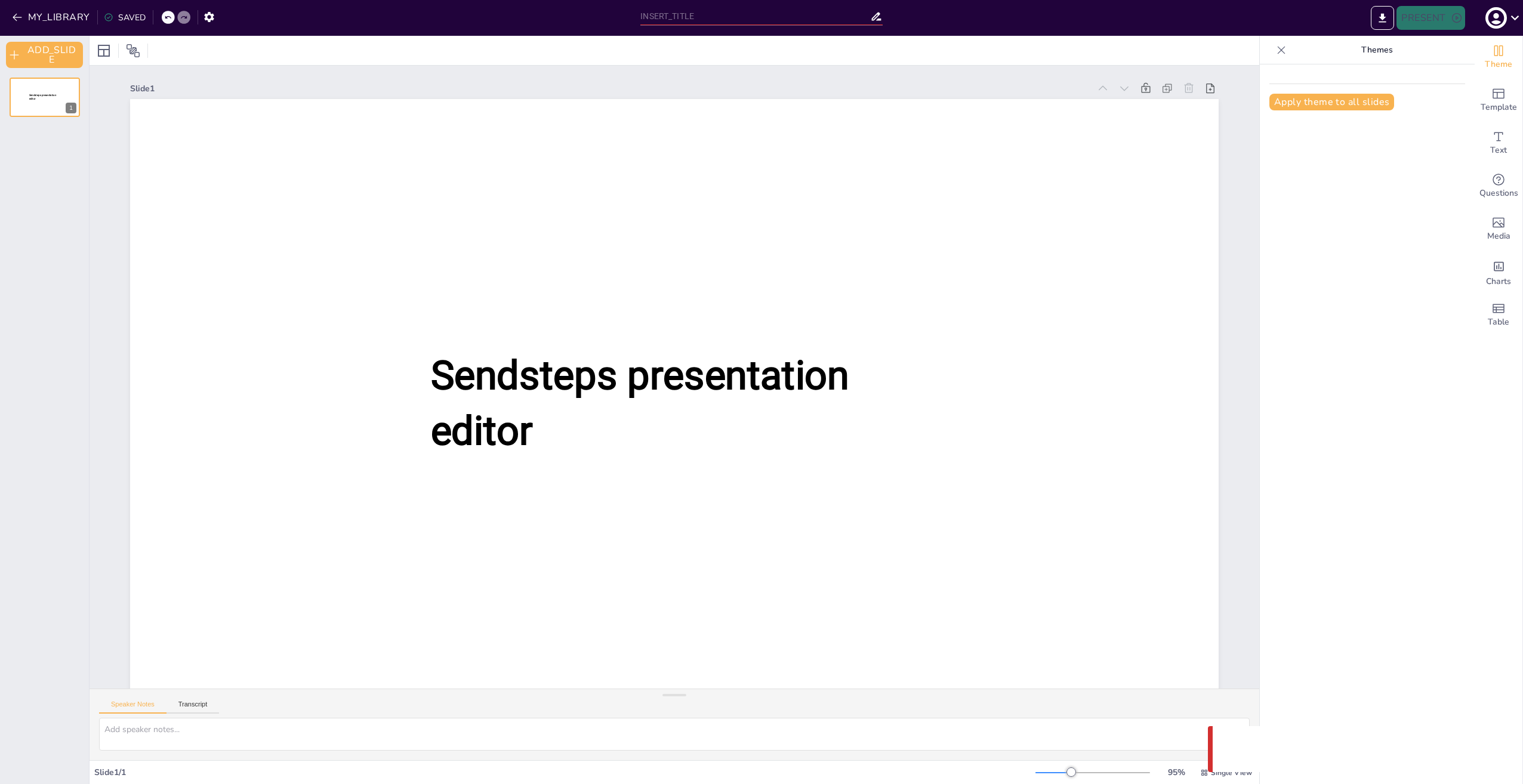
type input "Rabobank ClubSupport Vote"
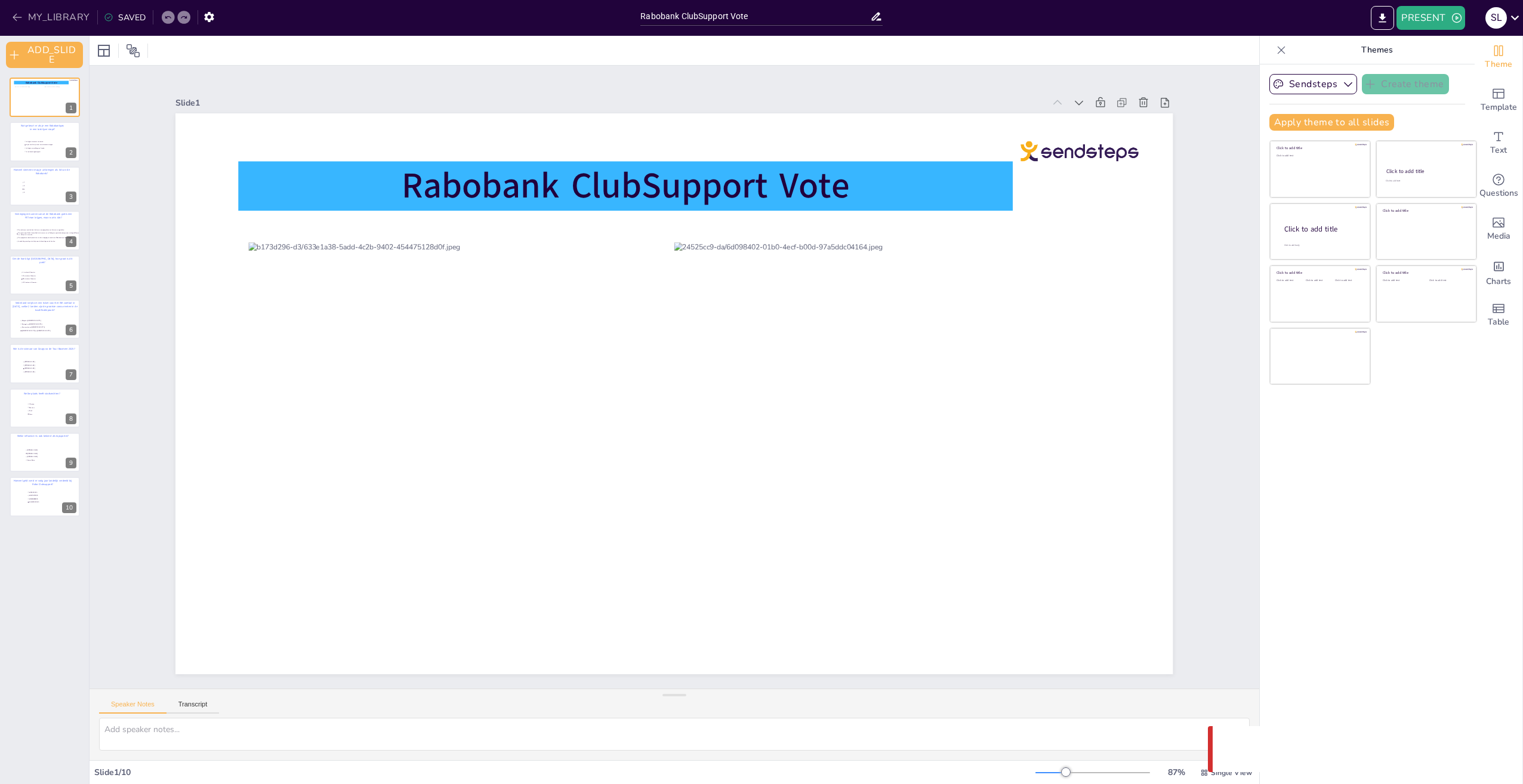
click at [36, 13] on button "MY_LIBRARY" at bounding box center [52, 17] width 86 height 19
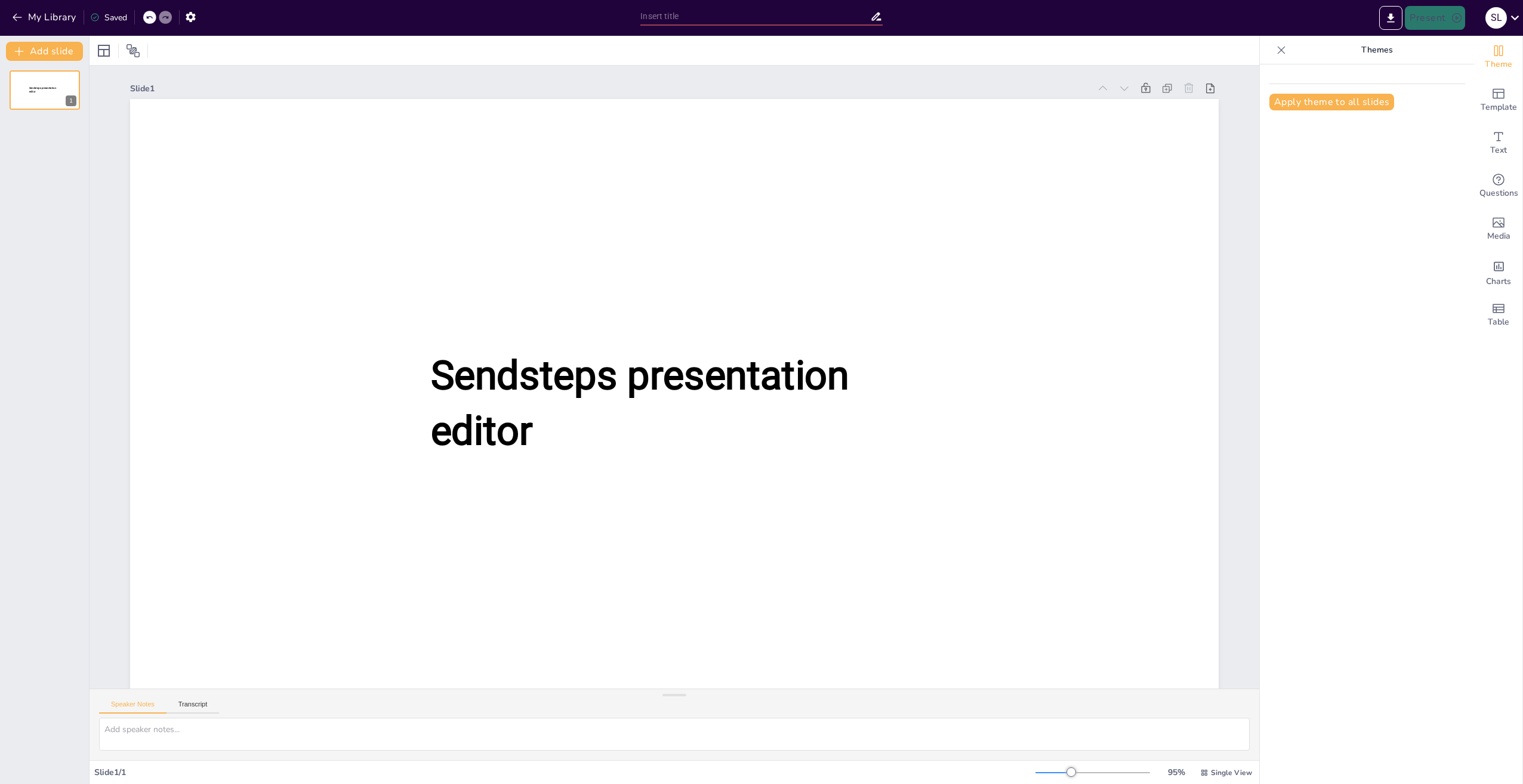
type input "Rabobank ClubSupport Vote"
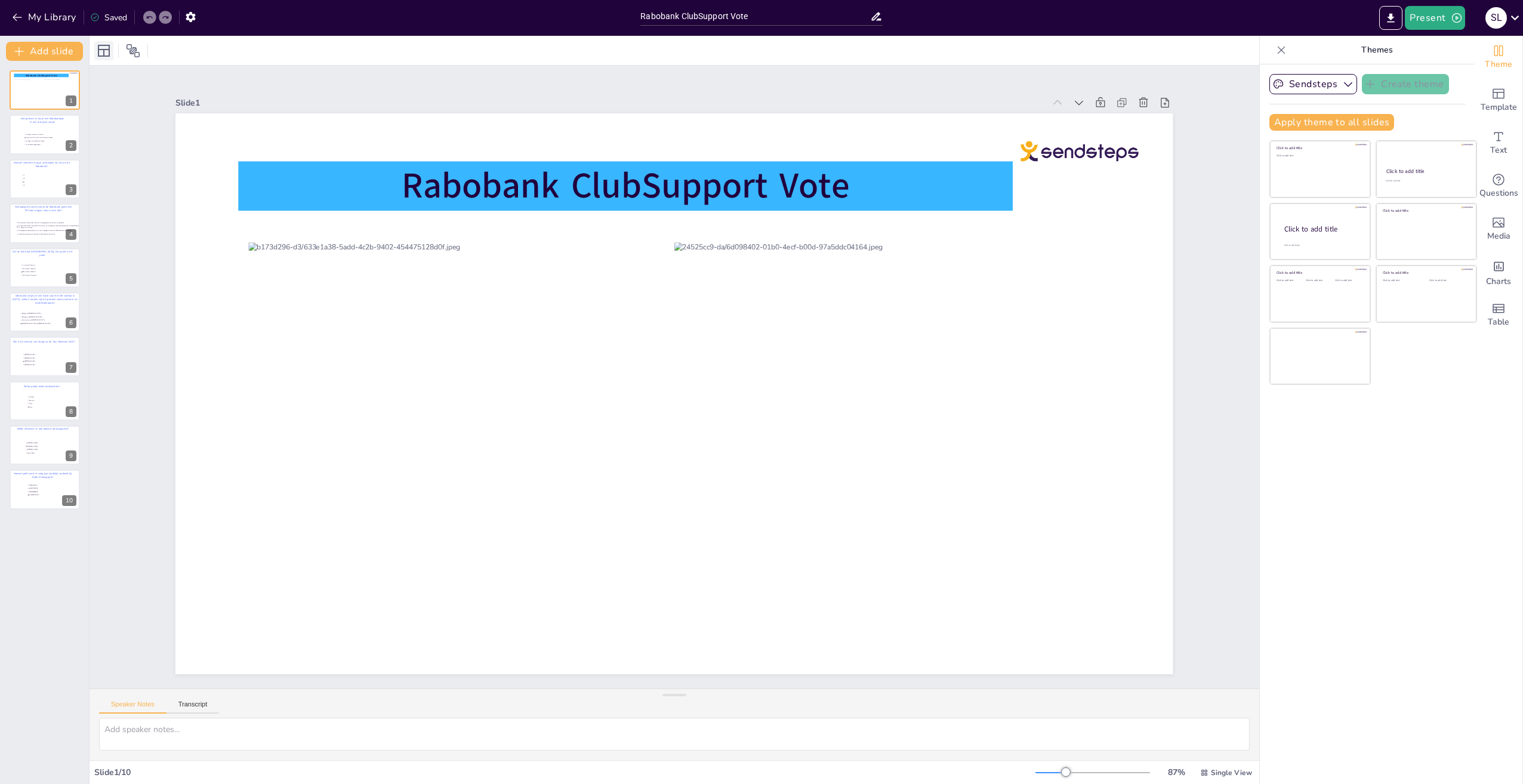
click at [102, 52] on icon at bounding box center [104, 51] width 14 height 14
click at [58, 52] on button "Add slide" at bounding box center [44, 51] width 77 height 19
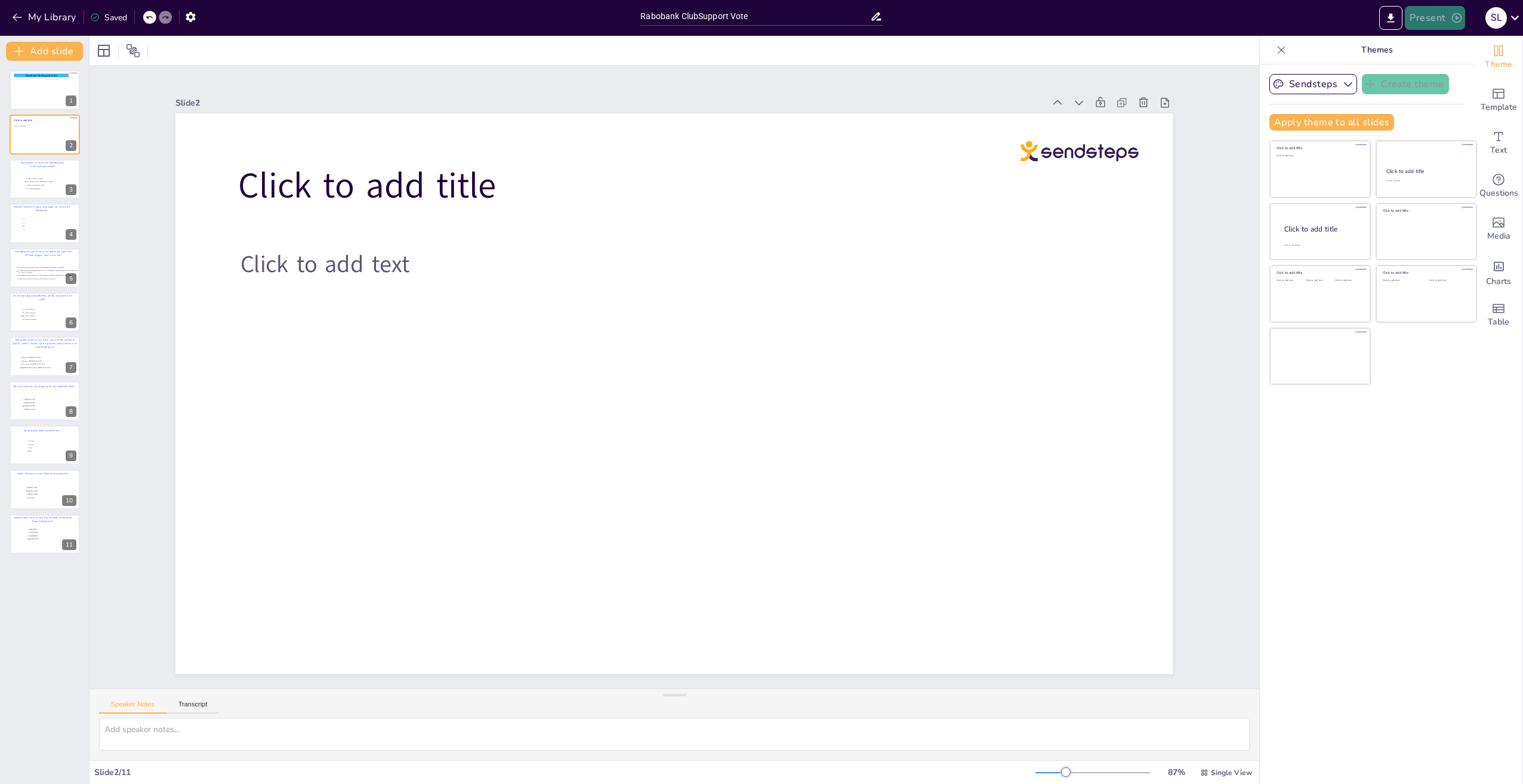
click at [1430, 19] on button "Present" at bounding box center [1435, 18] width 59 height 24
click at [1438, 40] on li "Preview presentation" at bounding box center [1453, 44] width 93 height 19
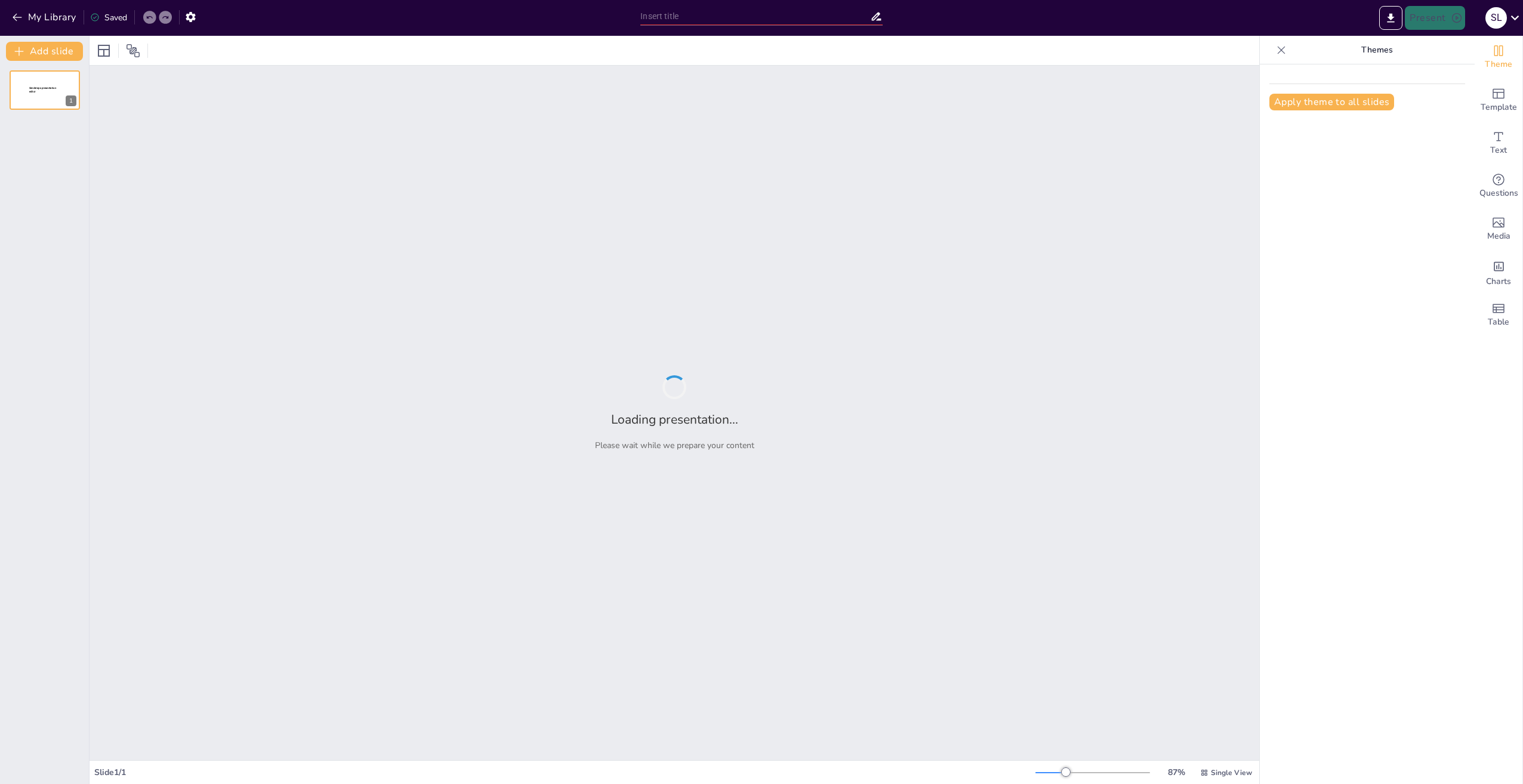
type input "Rabobank ClubSupport Vote"
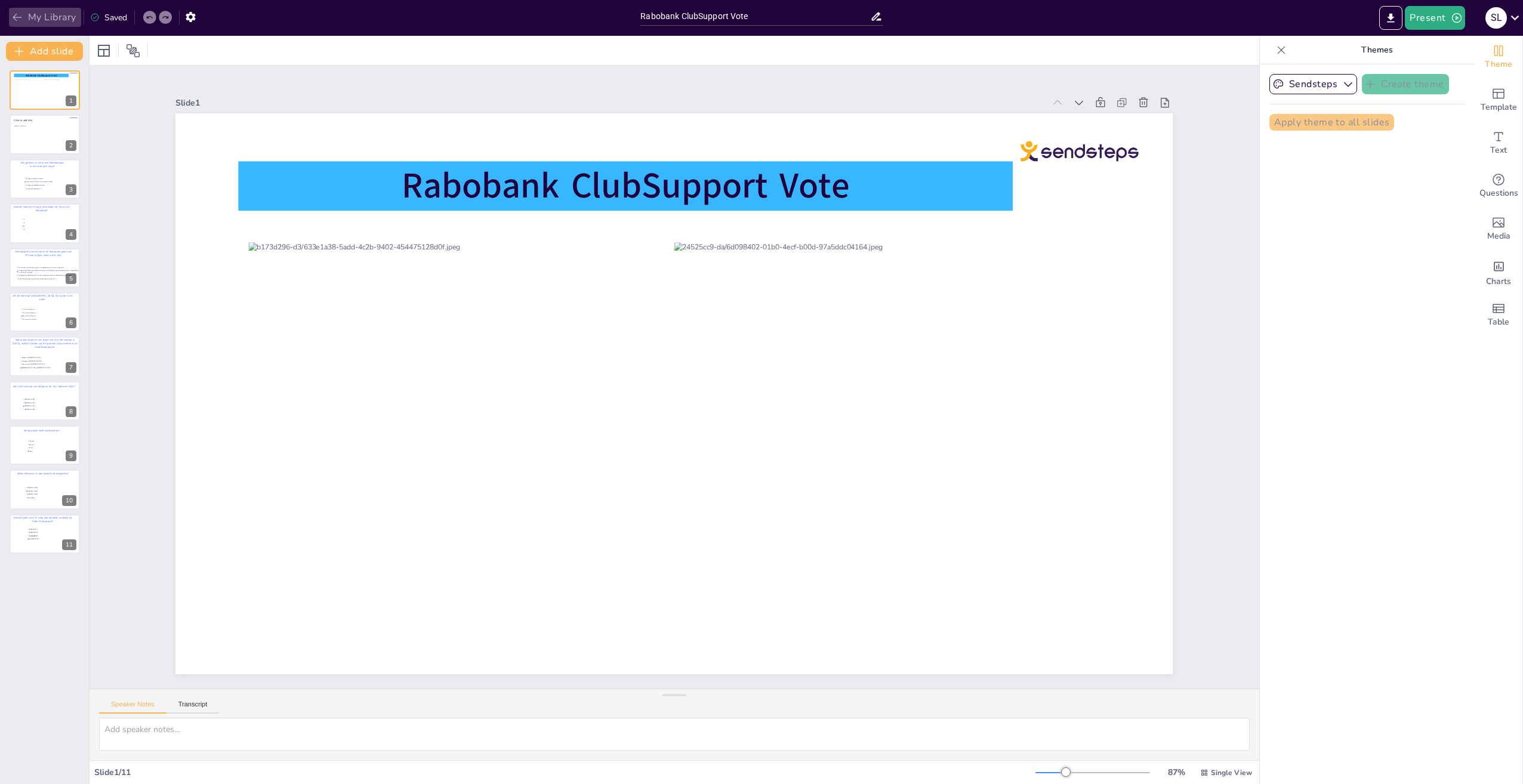
click at [16, 16] on icon "button" at bounding box center [17, 17] width 12 height 12
